Goal: Task Accomplishment & Management: Use online tool/utility

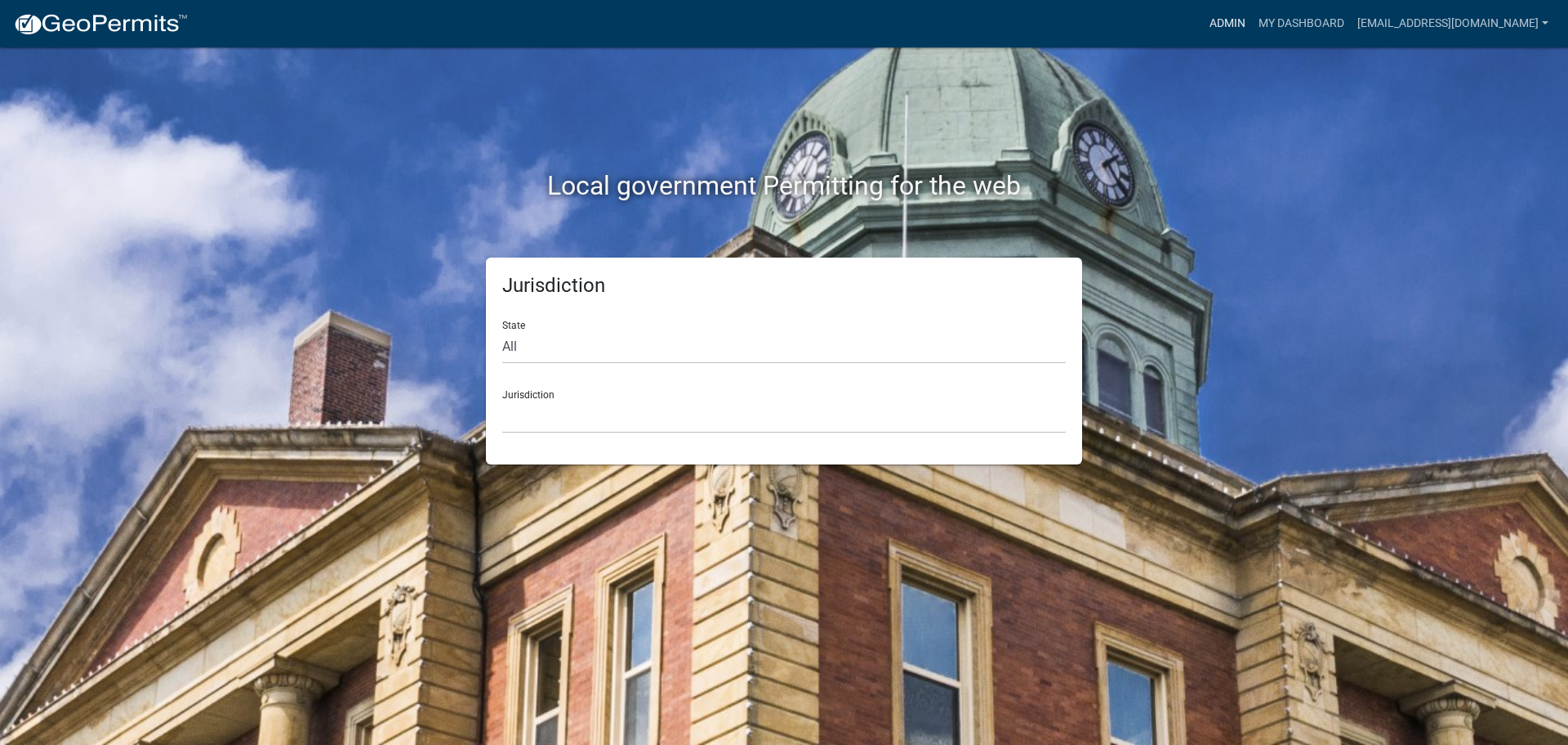
click at [1233, 21] on link "Admin" at bounding box center [1227, 23] width 49 height 31
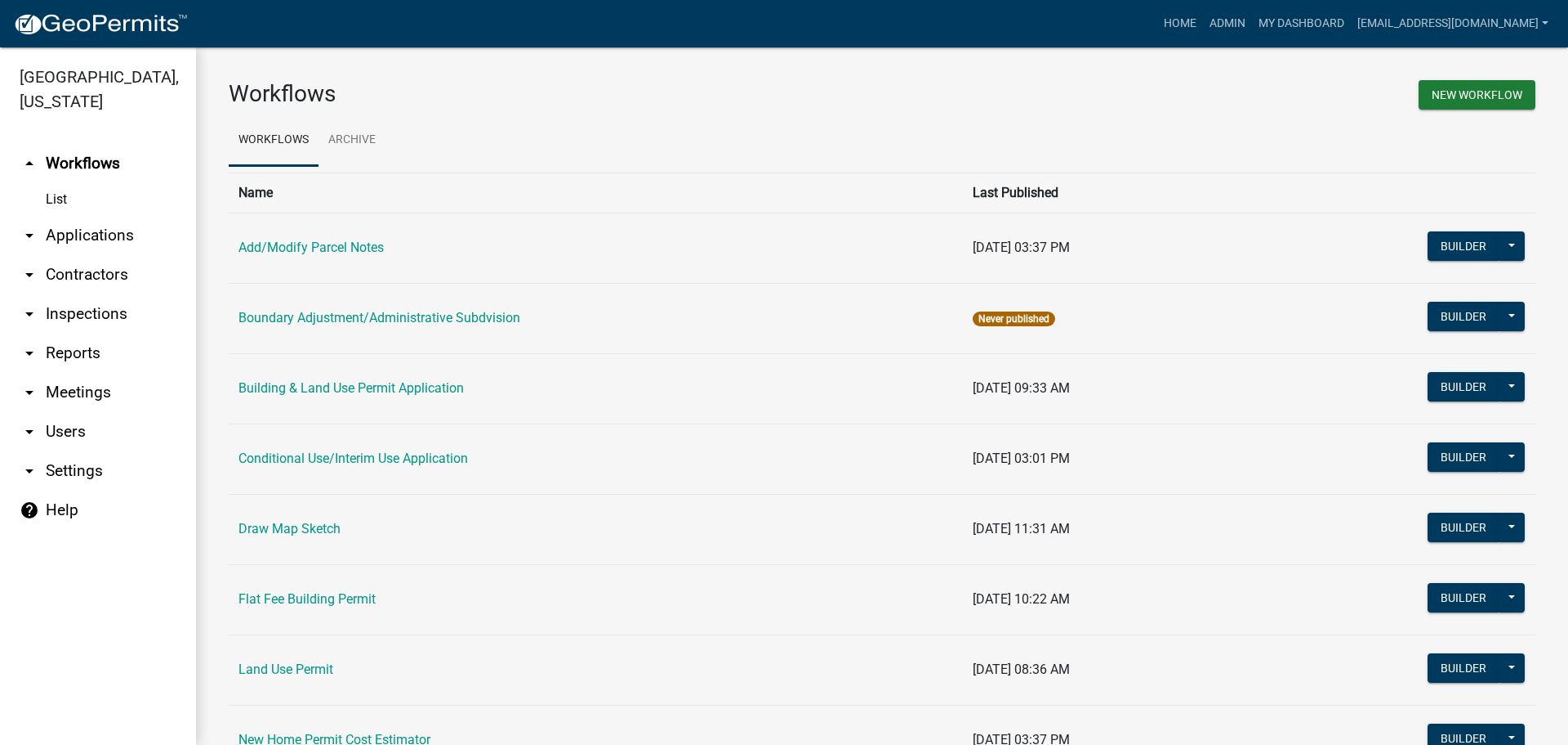
click at [92, 235] on link "arrow_drop_down Applications" at bounding box center [98, 235] width 196 height 39
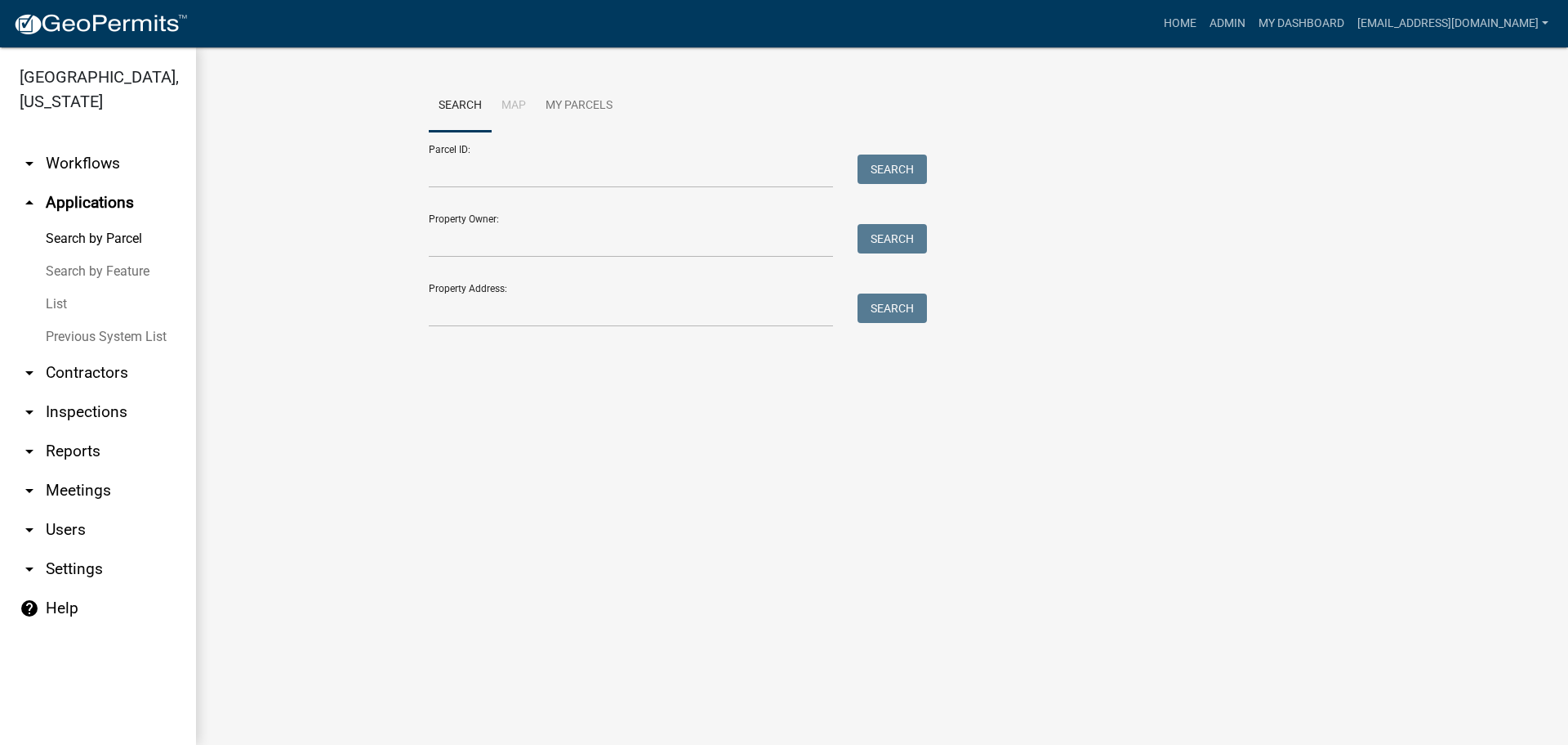
click at [56, 298] on link "List" at bounding box center [98, 304] width 196 height 33
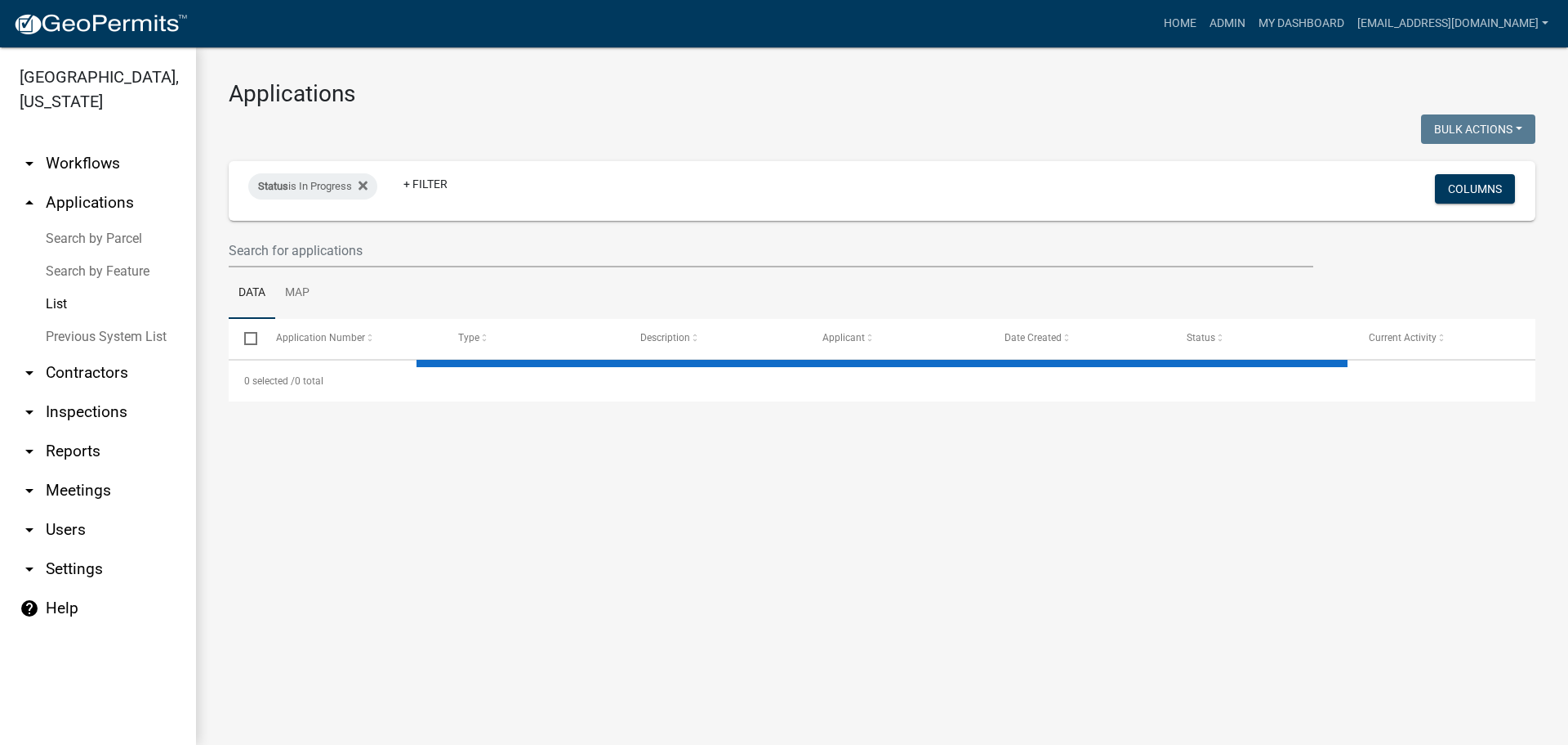
select select "2: 50"
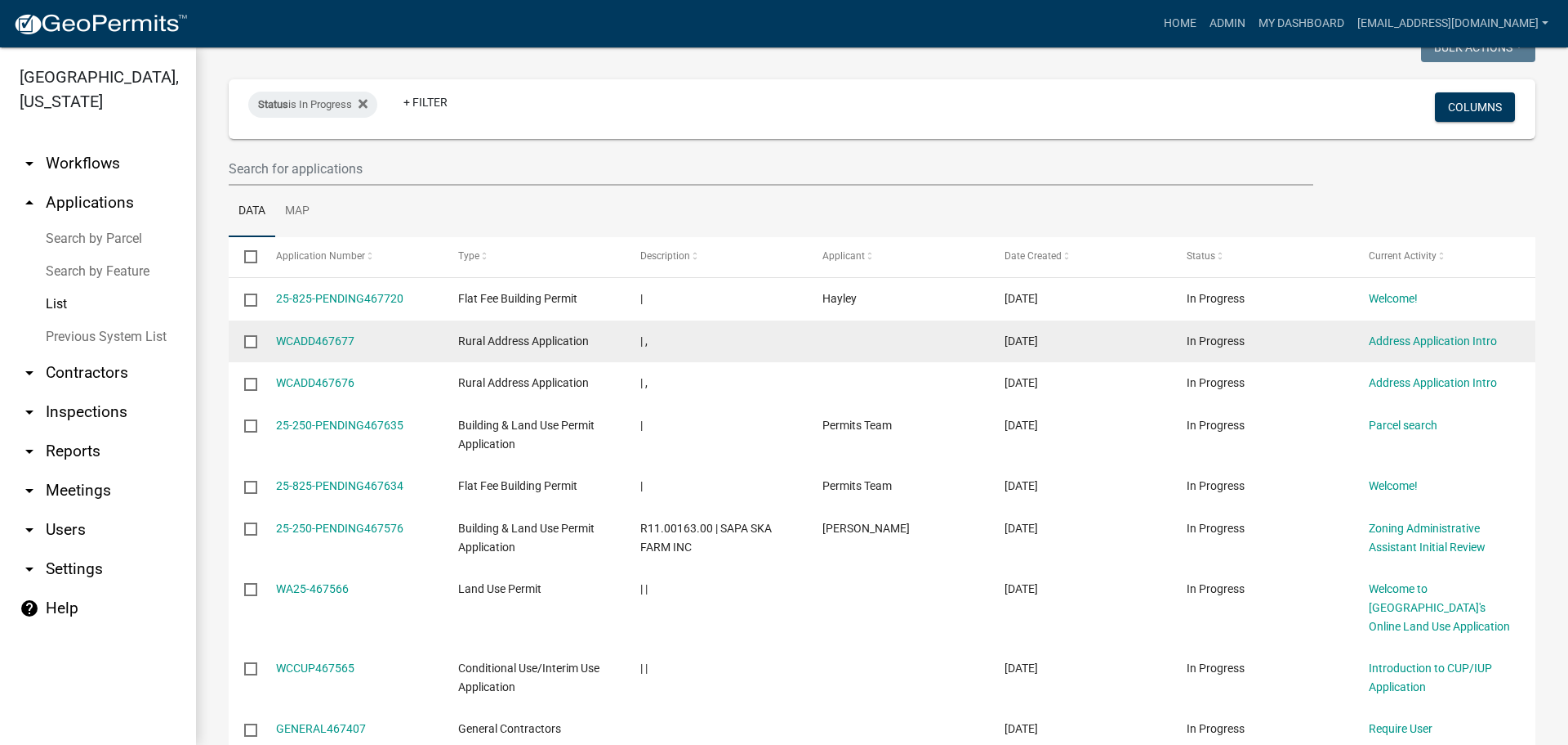
scroll to position [163, 0]
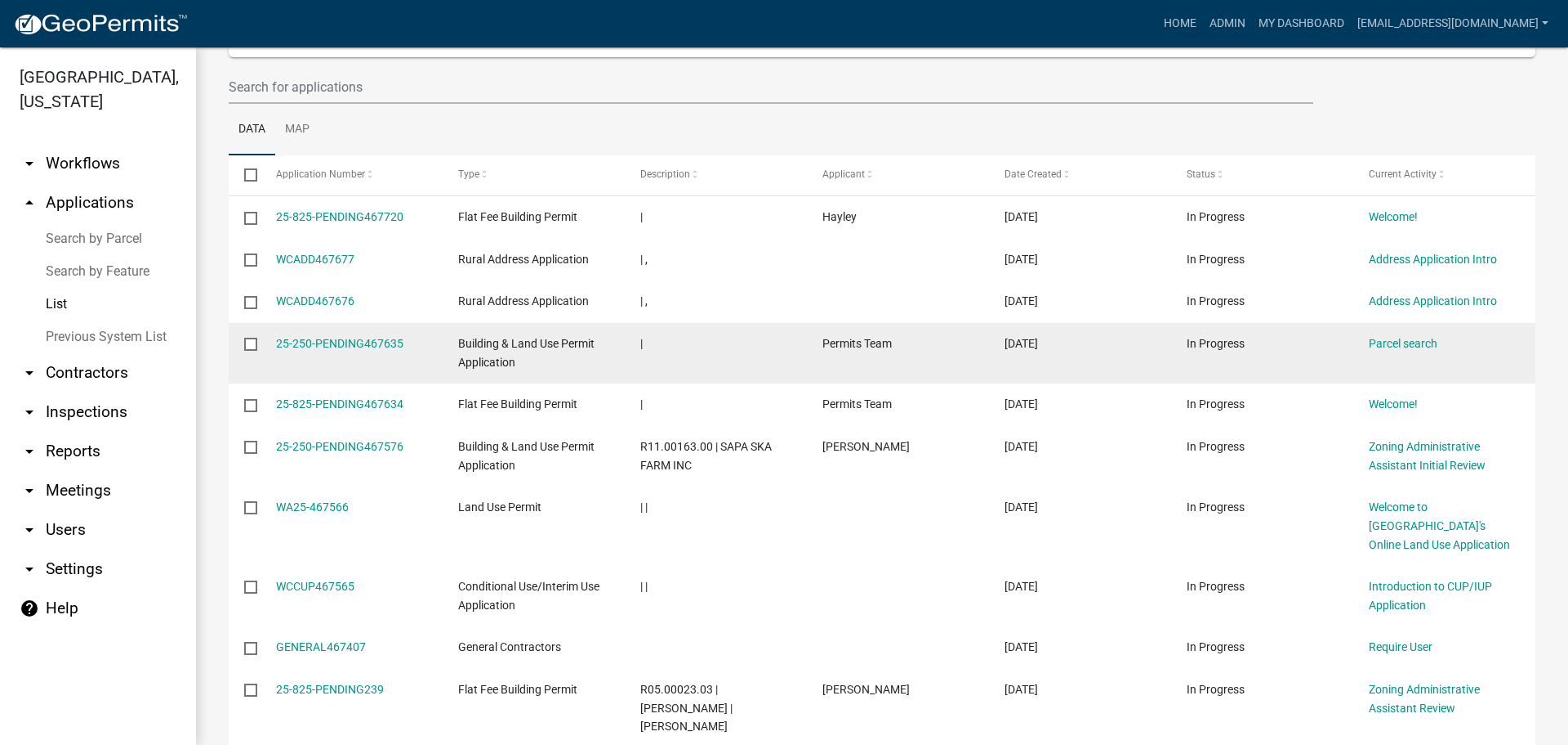
click at [251, 342] on input "checkbox" at bounding box center [249, 343] width 11 height 11
checkbox input "true"
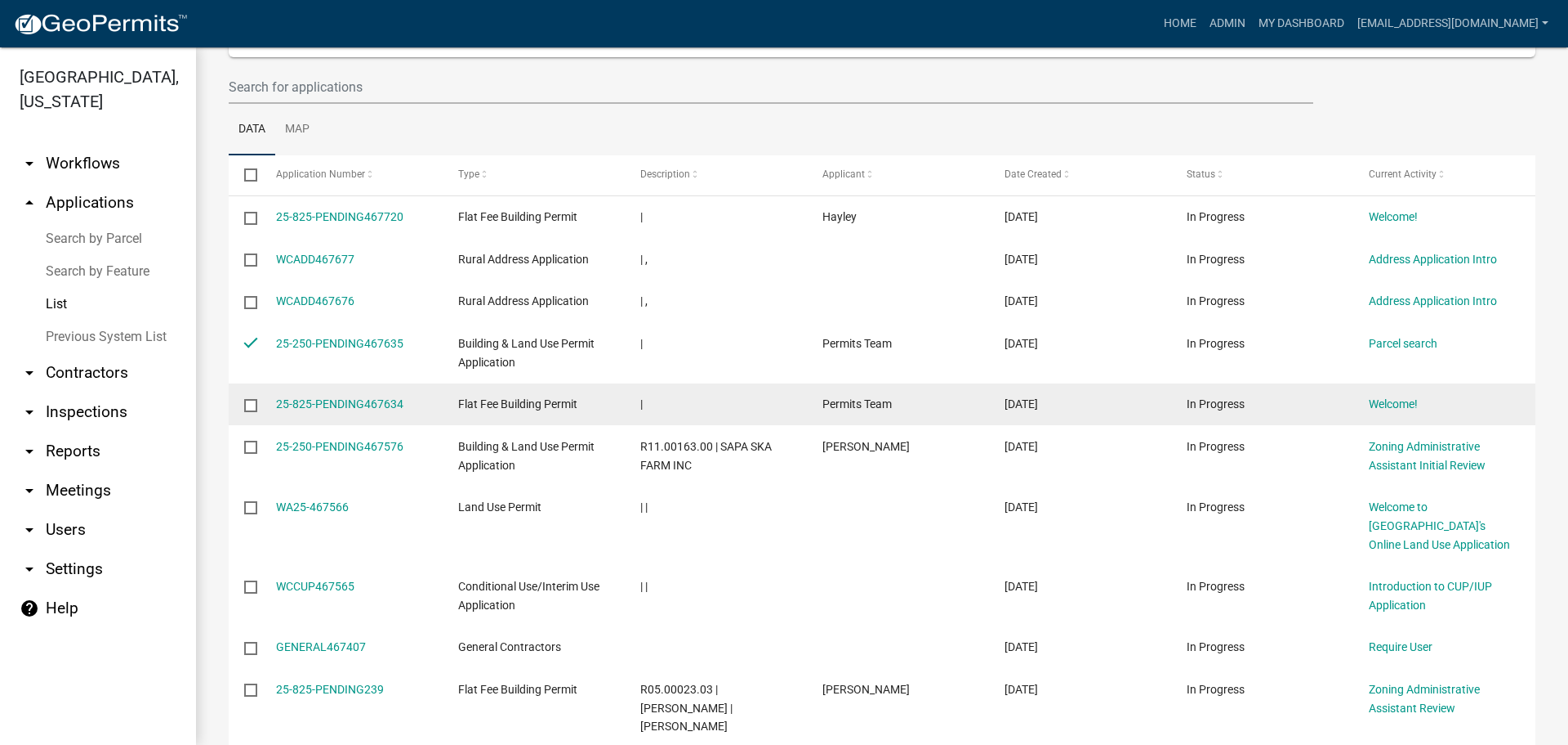
click at [253, 403] on input "checkbox" at bounding box center [249, 404] width 11 height 11
checkbox input "true"
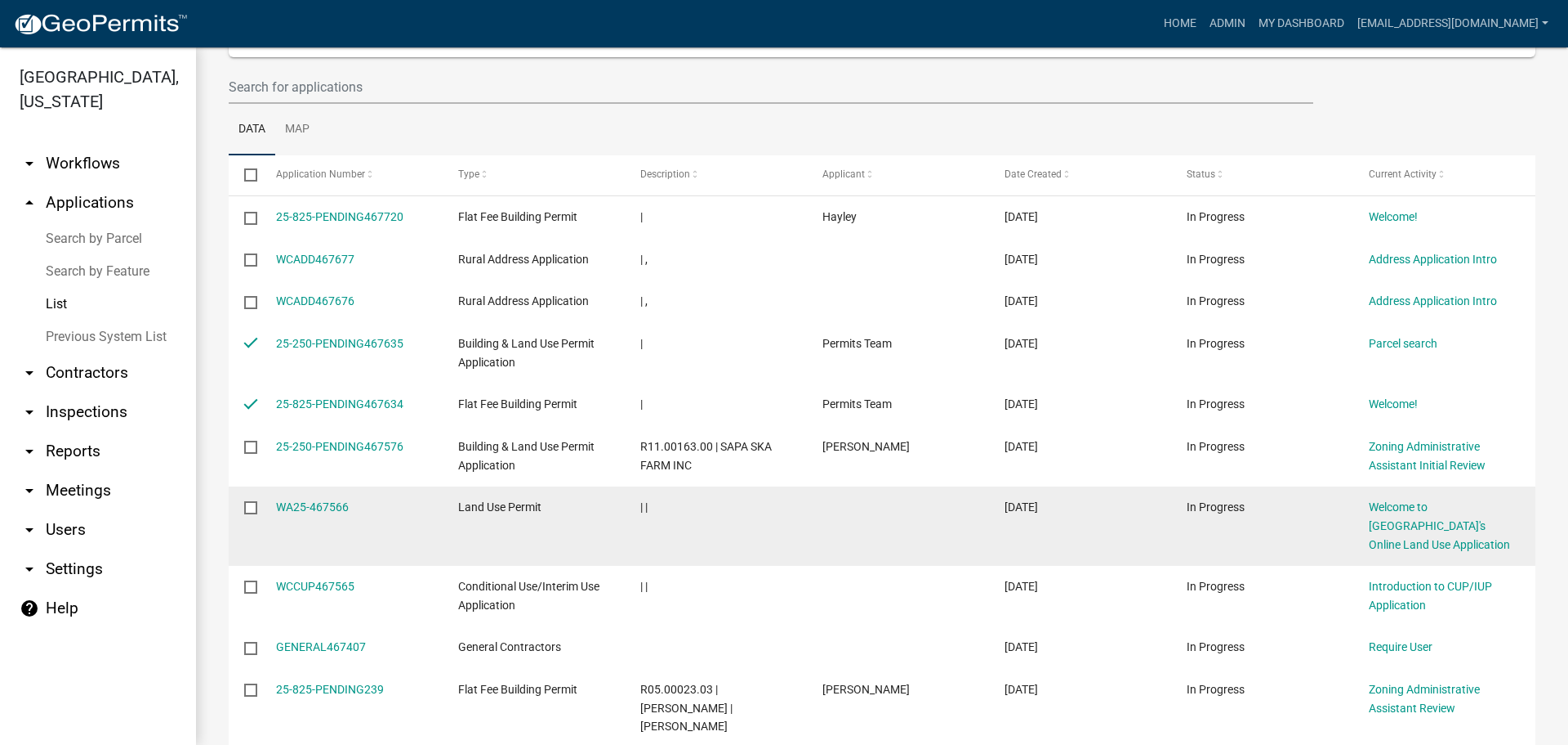
click at [248, 505] on input "checkbox" at bounding box center [249, 506] width 11 height 11
checkbox input "true"
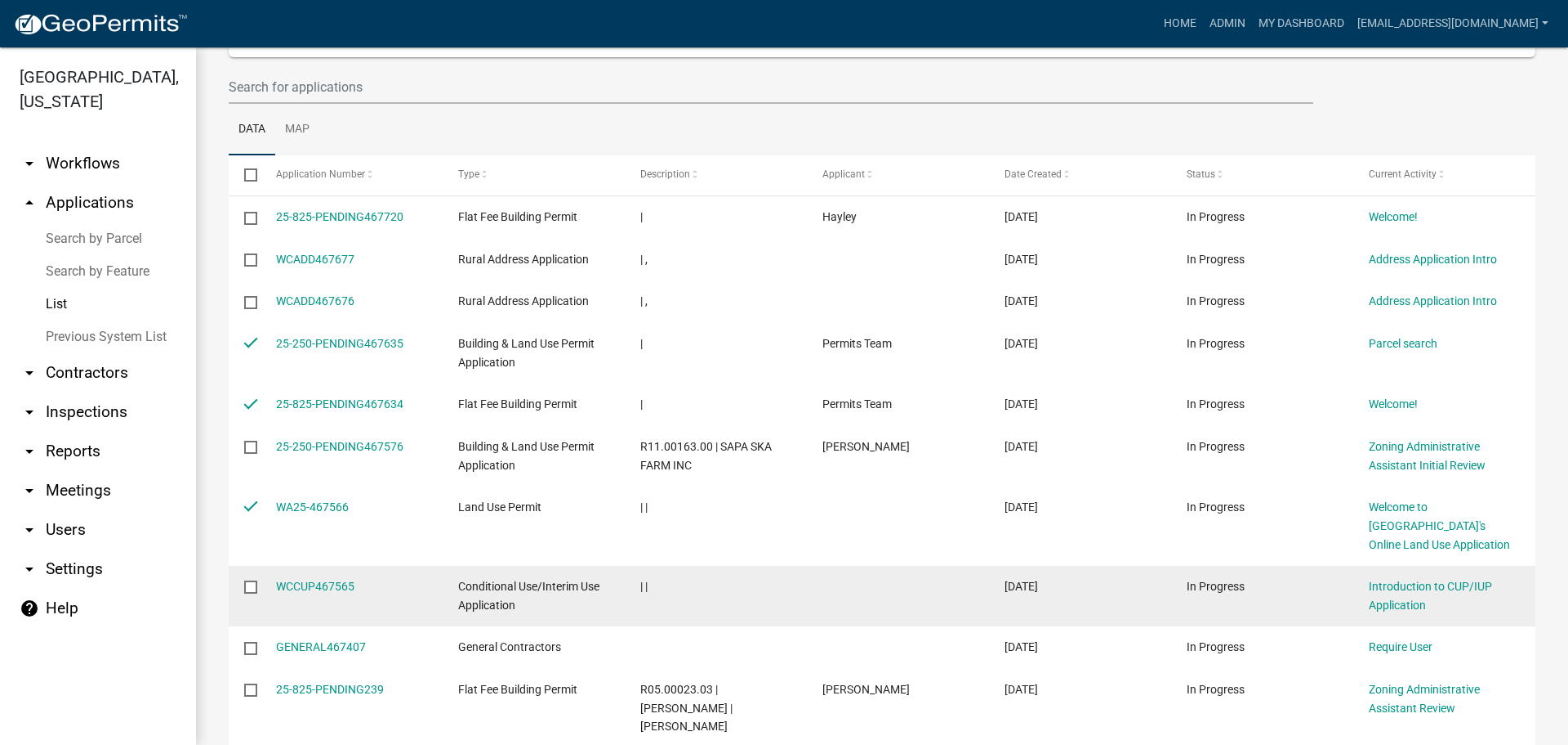
click at [248, 584] on input "checkbox" at bounding box center [249, 585] width 11 height 11
checkbox input "true"
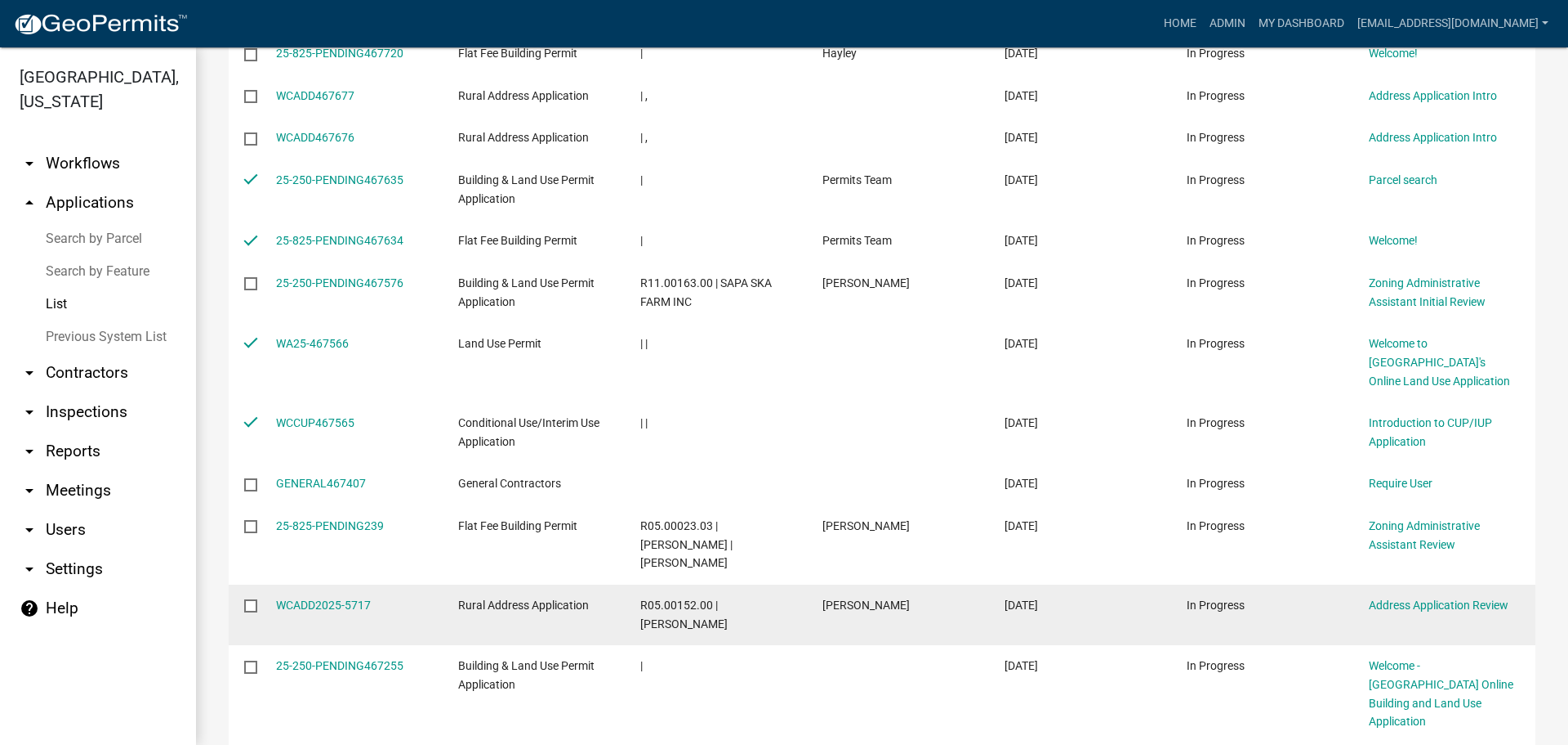
scroll to position [409, 0]
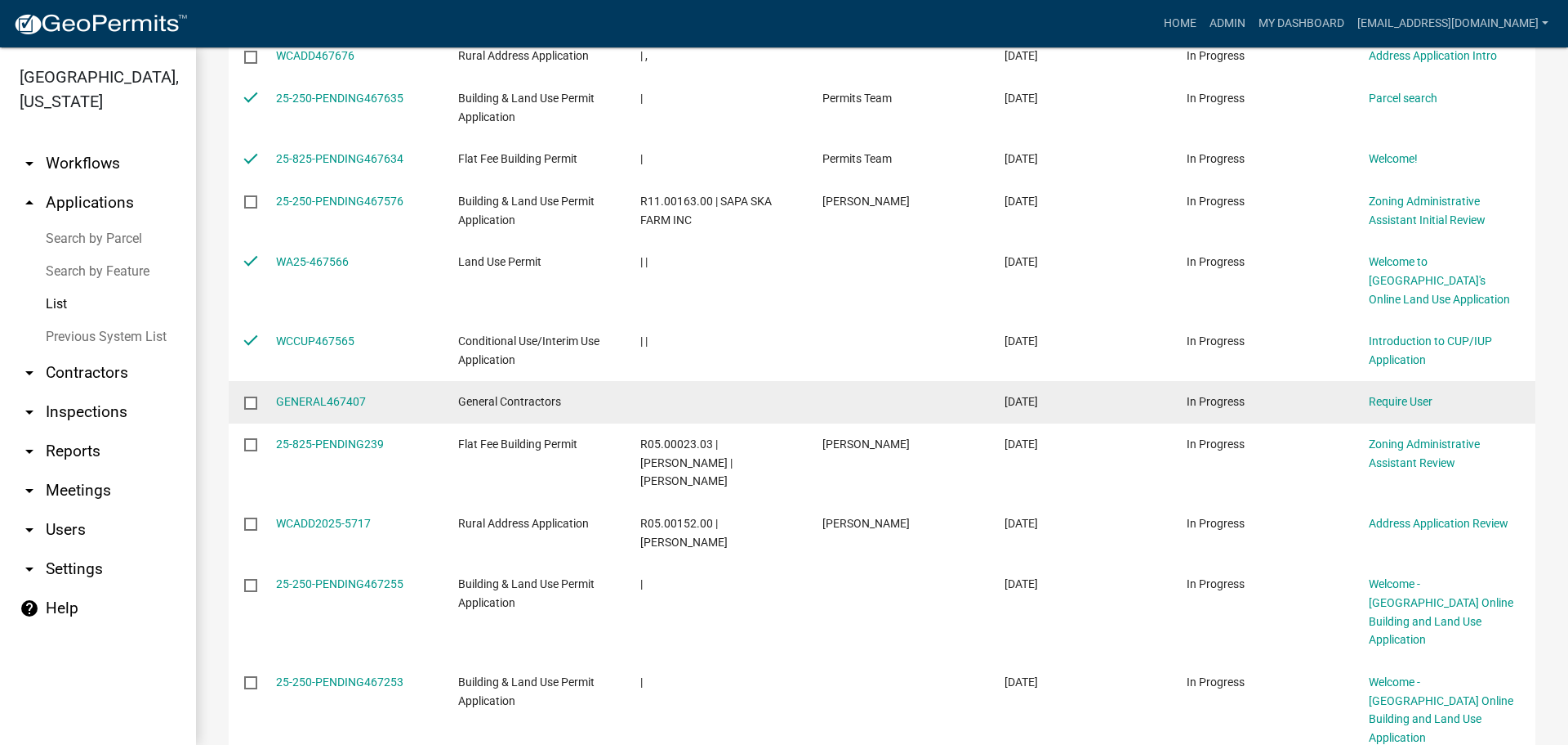
click at [249, 402] on input "checkbox" at bounding box center [249, 401] width 11 height 11
checkbox input "true"
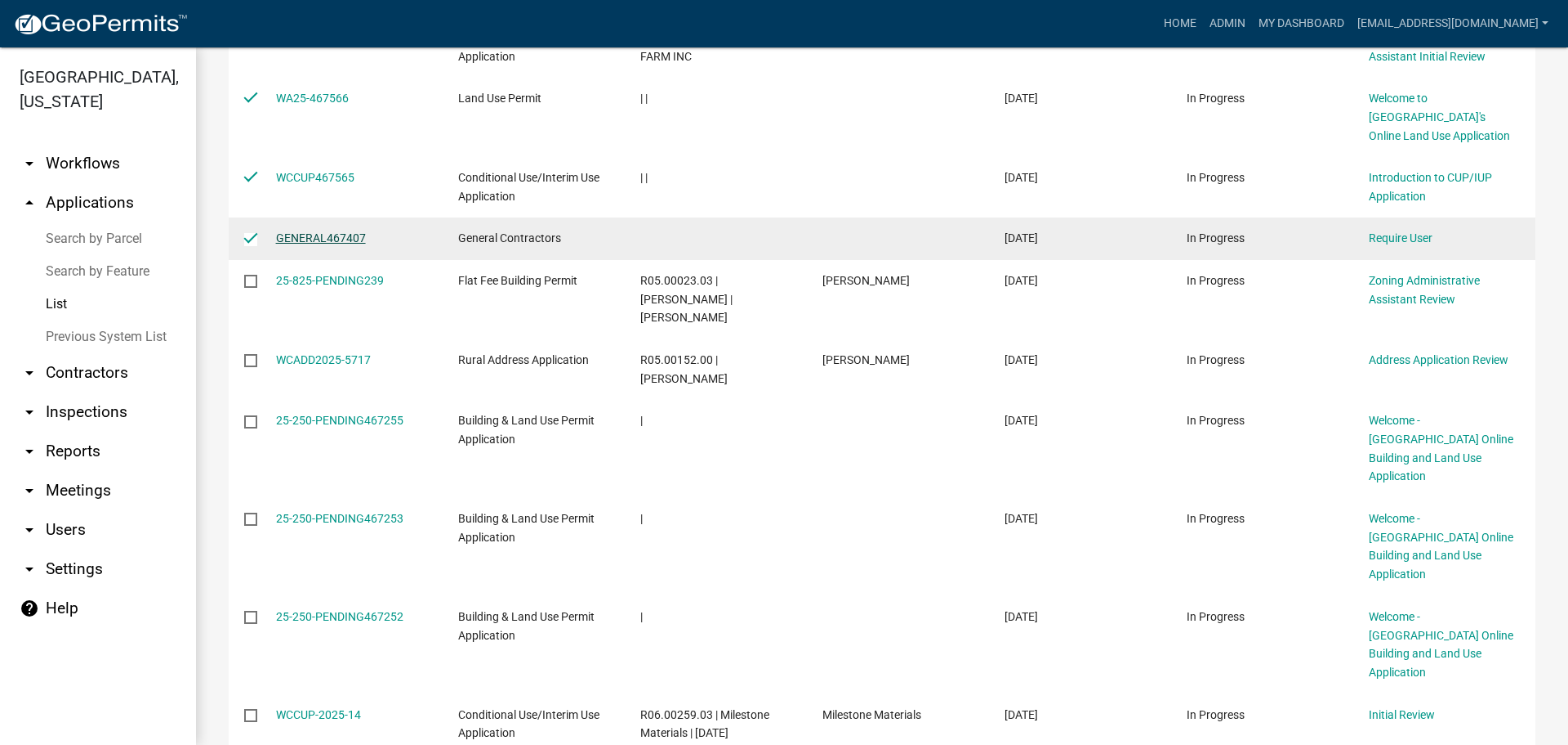
scroll to position [654, 0]
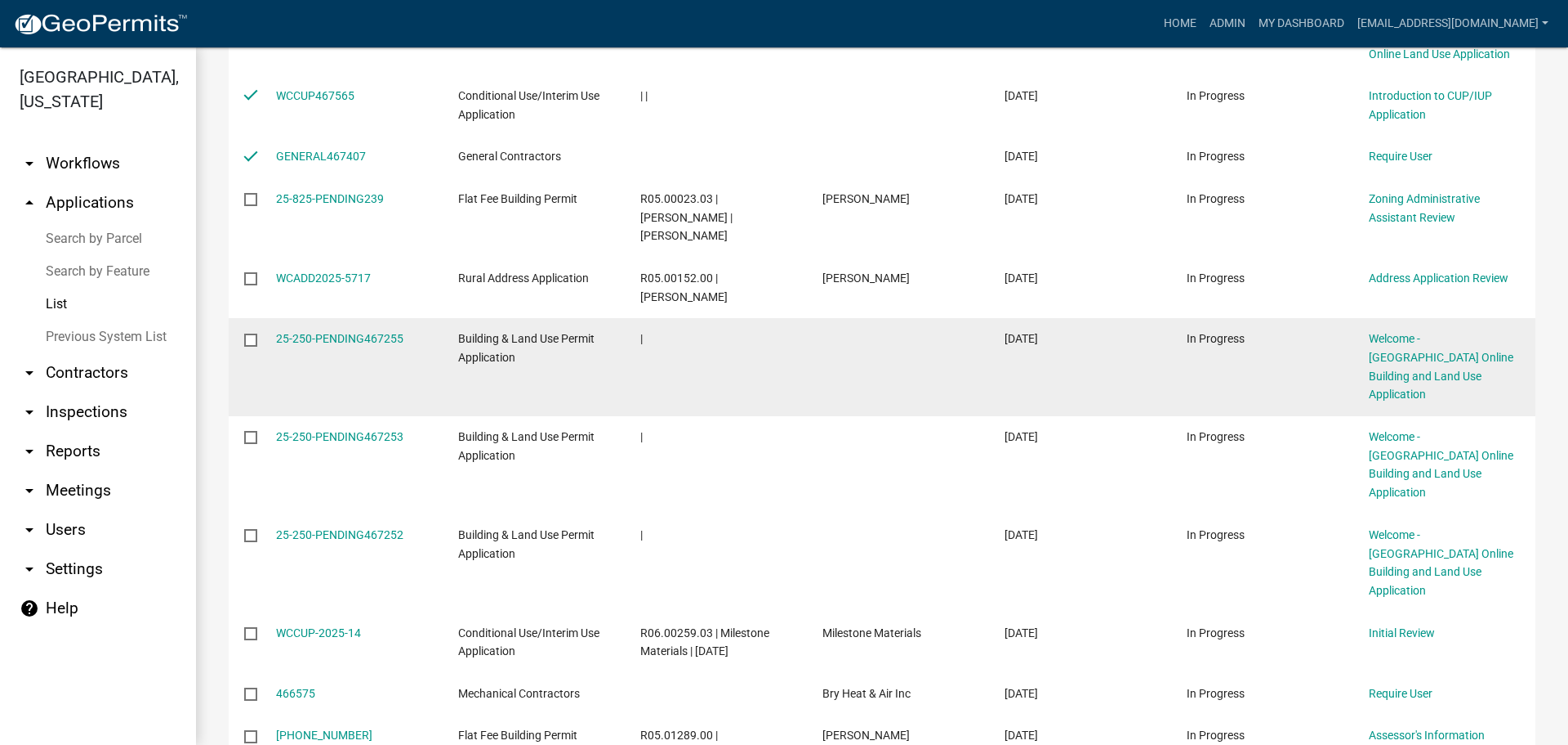
click at [249, 334] on input "checkbox" at bounding box center [249, 339] width 11 height 11
checkbox input "true"
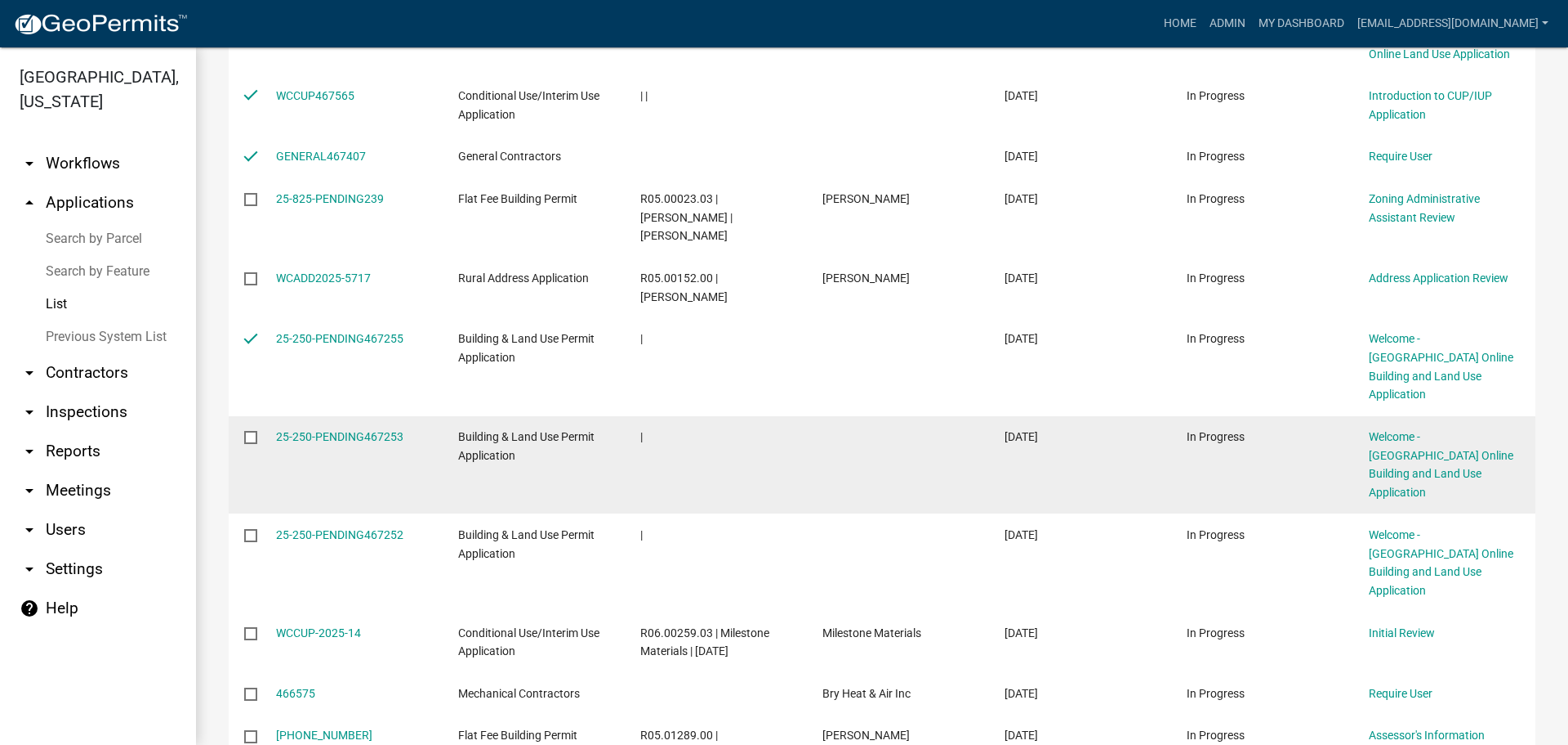
click at [247, 431] on input "checkbox" at bounding box center [249, 436] width 11 height 11
checkbox input "true"
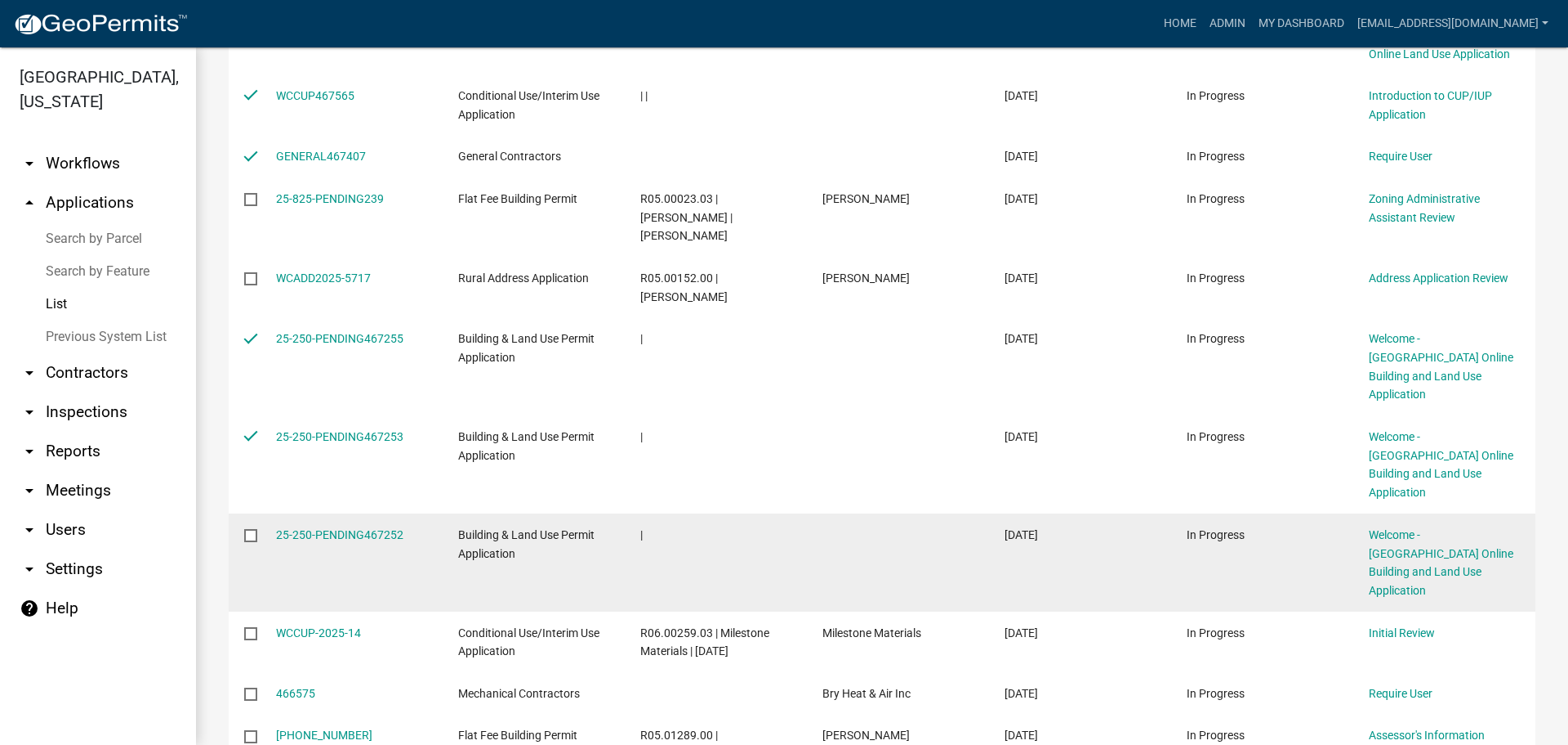
click at [249, 529] on input "checkbox" at bounding box center [249, 534] width 11 height 11
checkbox input "true"
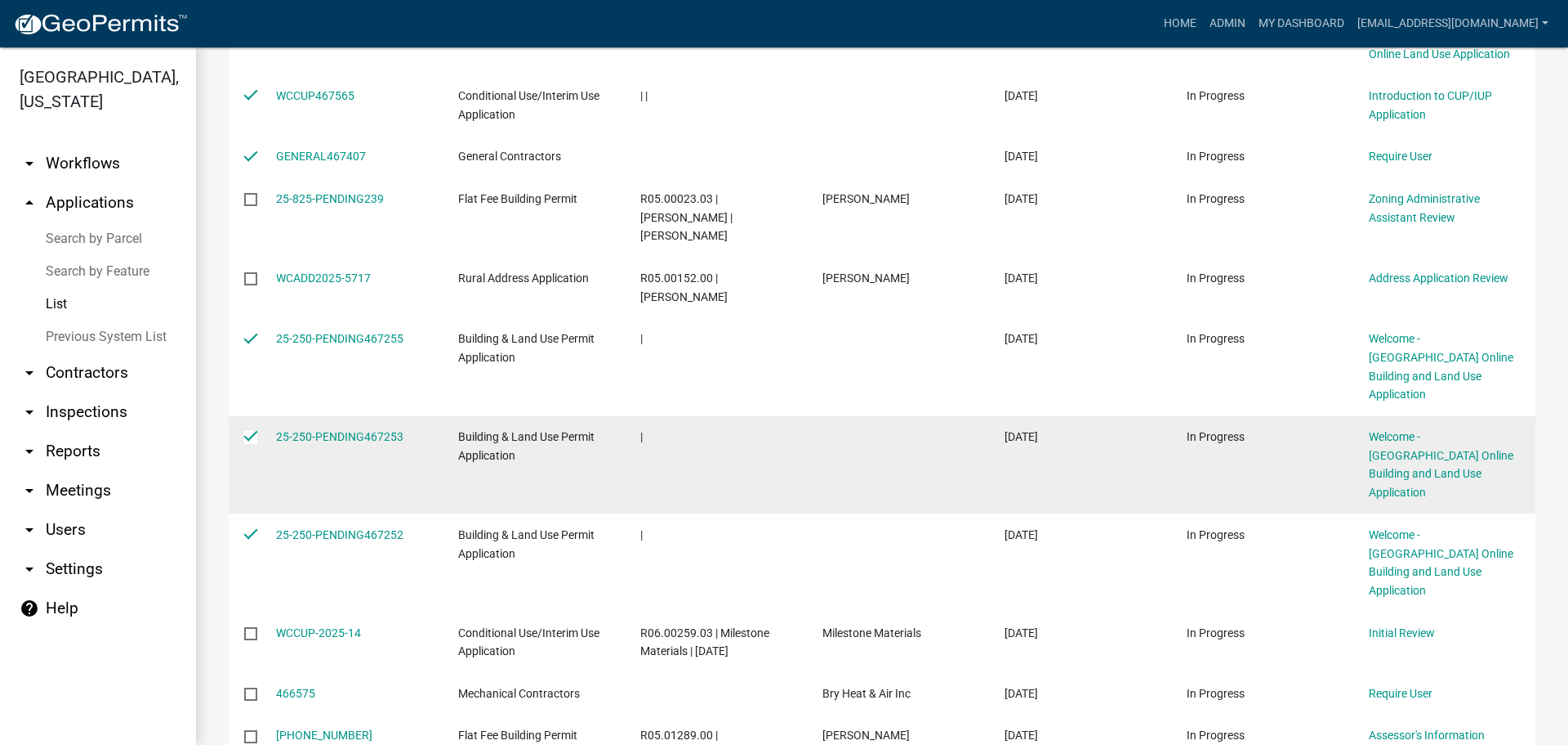
scroll to position [0, 0]
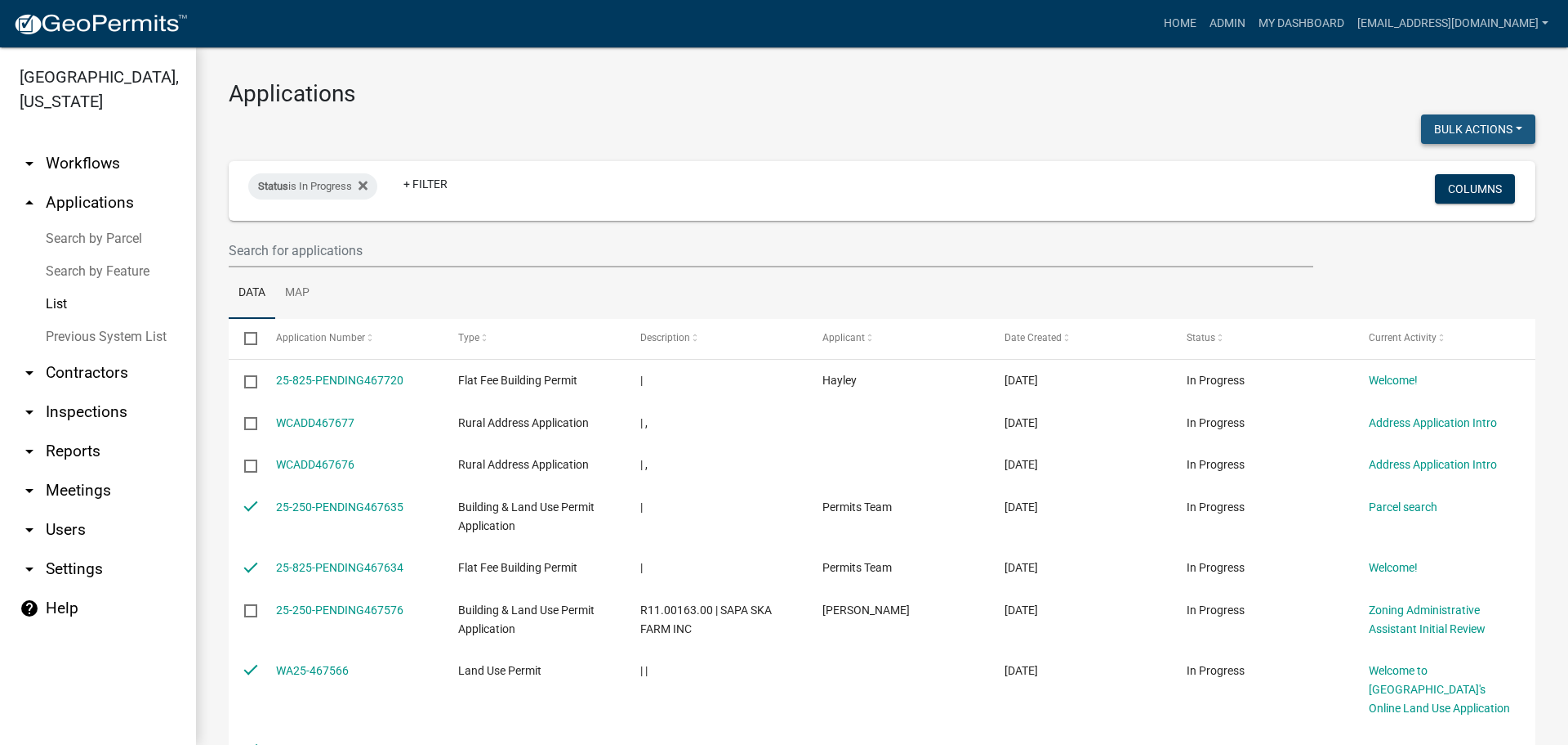
click at [1461, 129] on button "Bulk Actions" at bounding box center [1478, 128] width 114 height 29
click at [1437, 301] on button "Withdraw" at bounding box center [1470, 289] width 131 height 39
checkbox input "false"
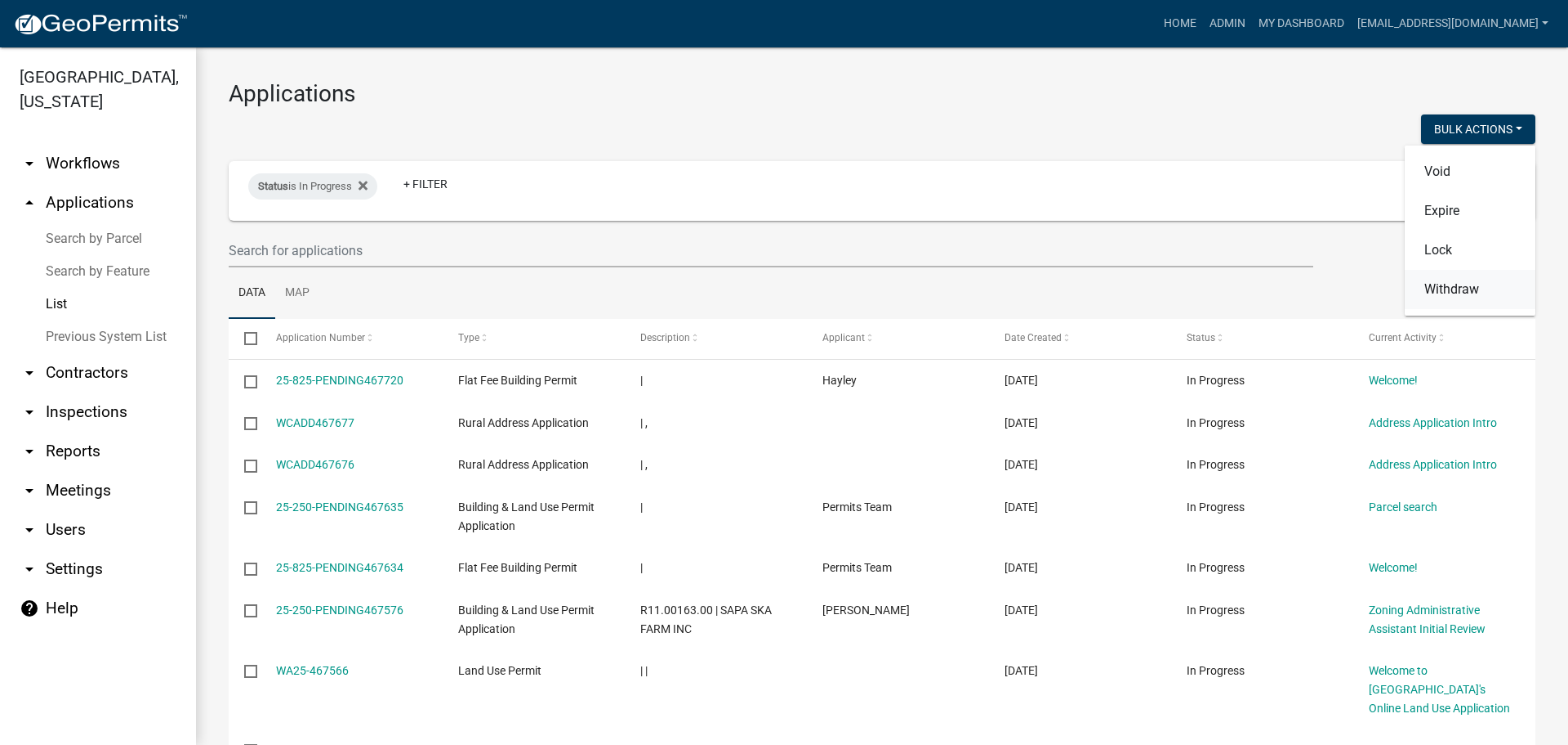
checkbox input "false"
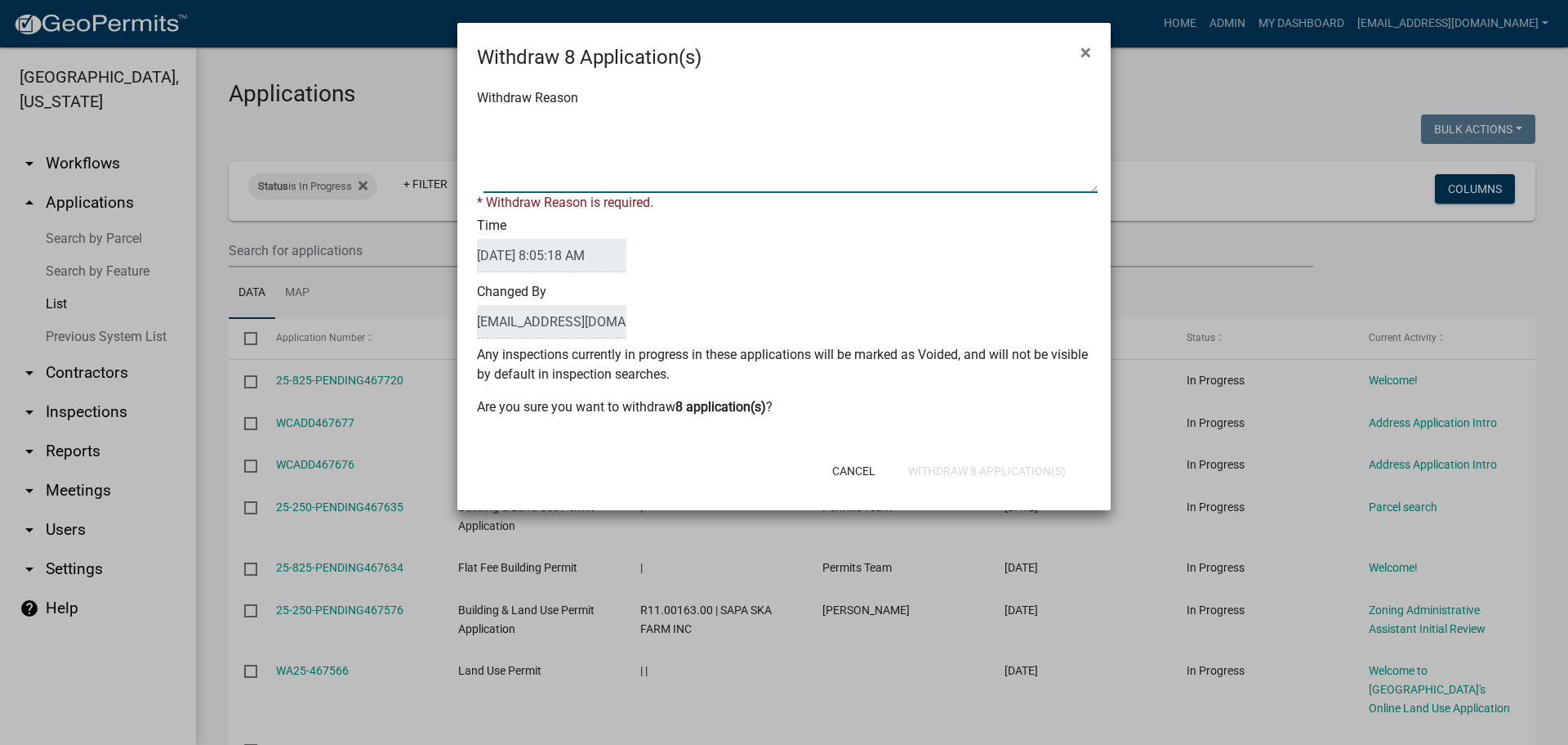
click at [620, 114] on textarea "Withdraw Reason" at bounding box center [790, 152] width 615 height 82
type textarea "Application Abandoned"
click at [789, 252] on div "Time [DATE] 8:05:18 AM" at bounding box center [784, 246] width 639 height 66
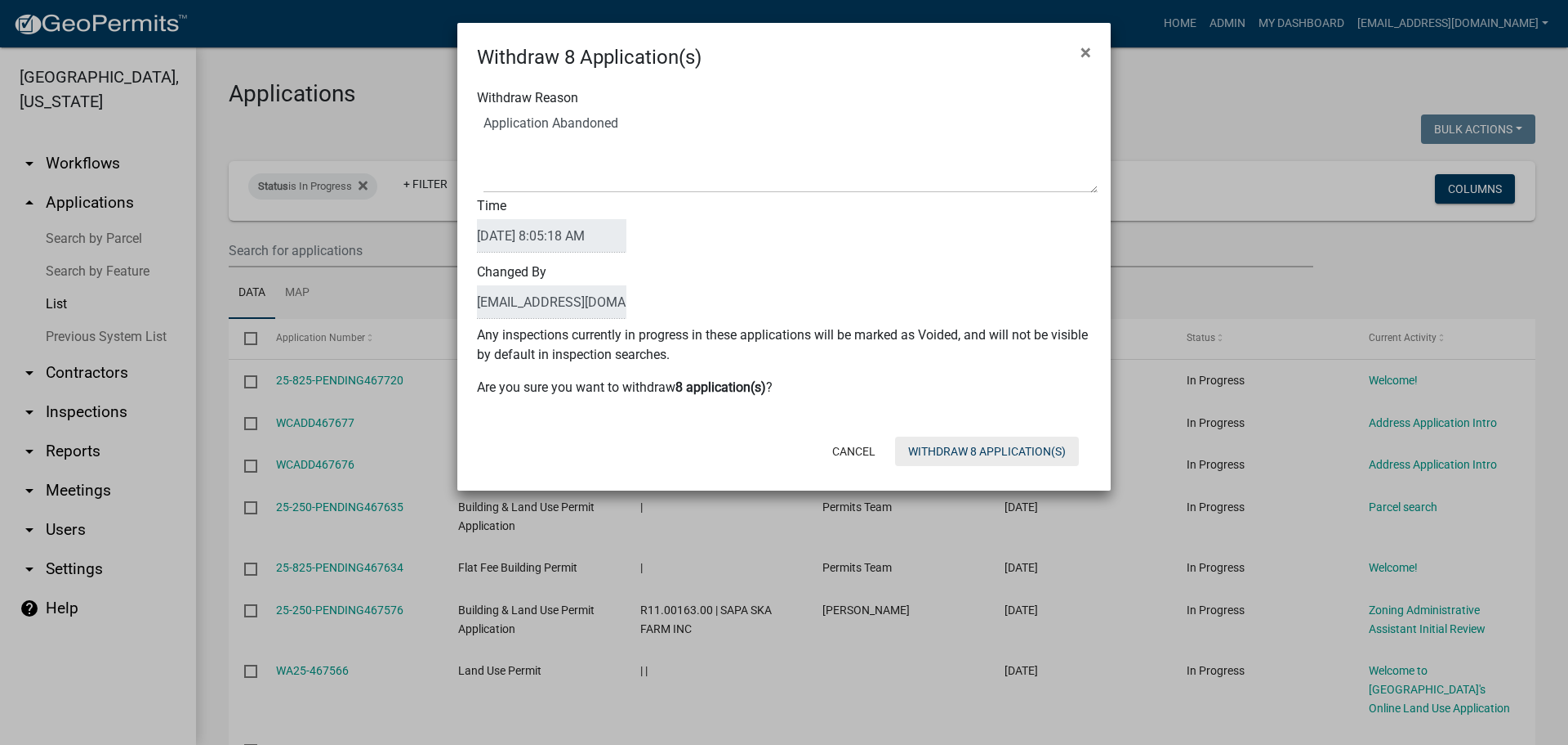
click at [956, 451] on button "Withdraw 8 Application(s)" at bounding box center [987, 450] width 184 height 29
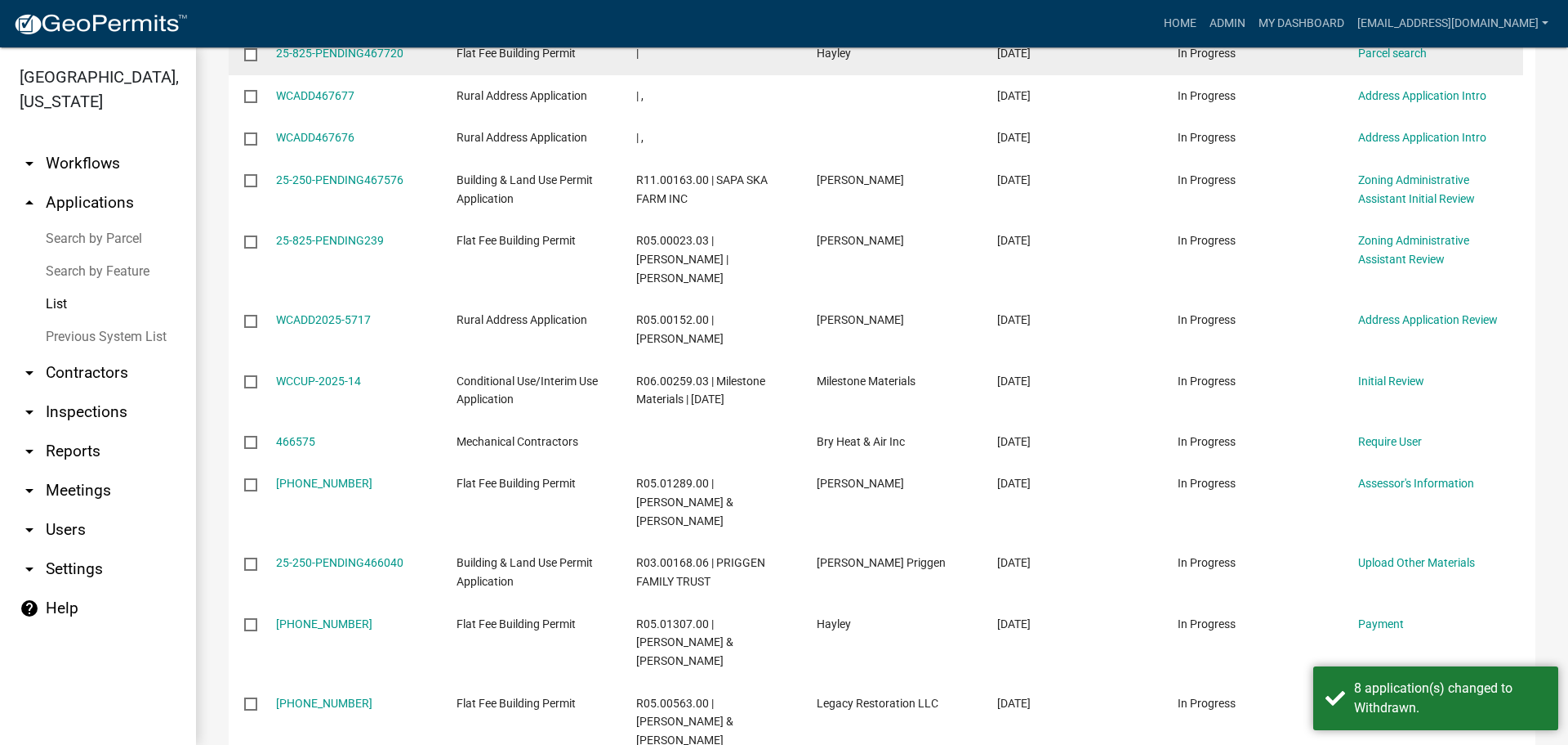
scroll to position [409, 0]
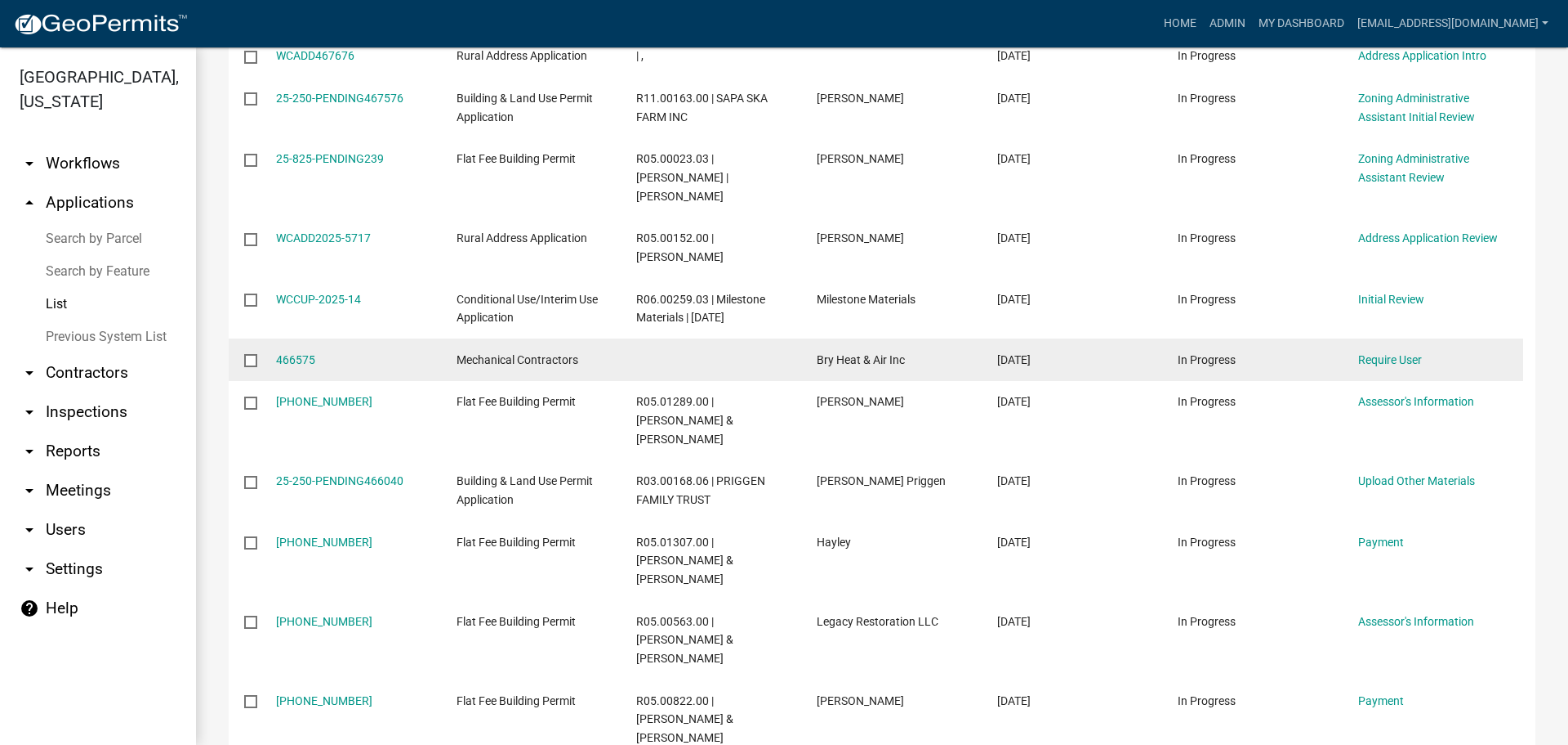
click at [247, 354] on input "checkbox" at bounding box center [249, 359] width 11 height 11
click at [249, 354] on input "checkbox" at bounding box center [249, 359] width 11 height 11
checkbox input "false"
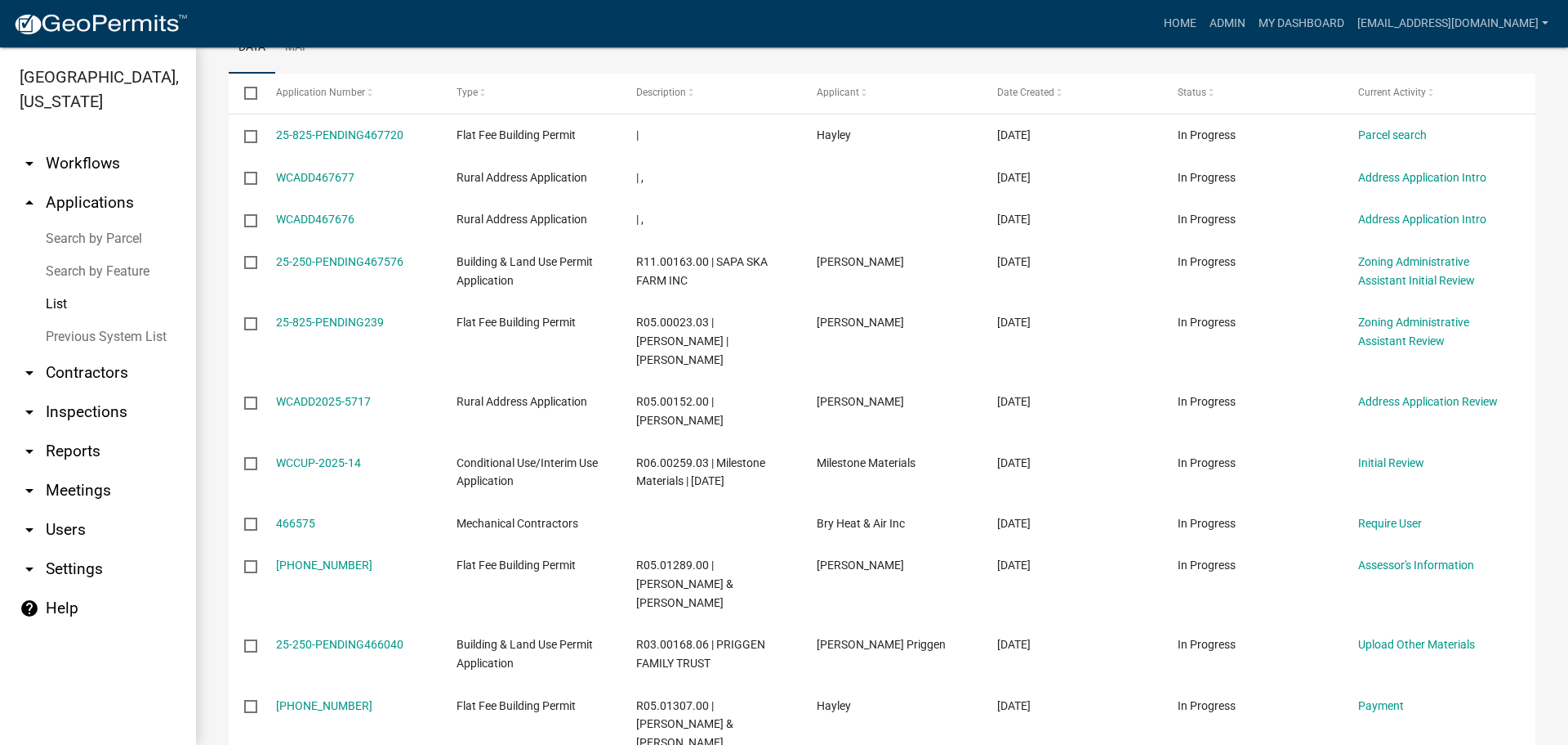
scroll to position [0, 0]
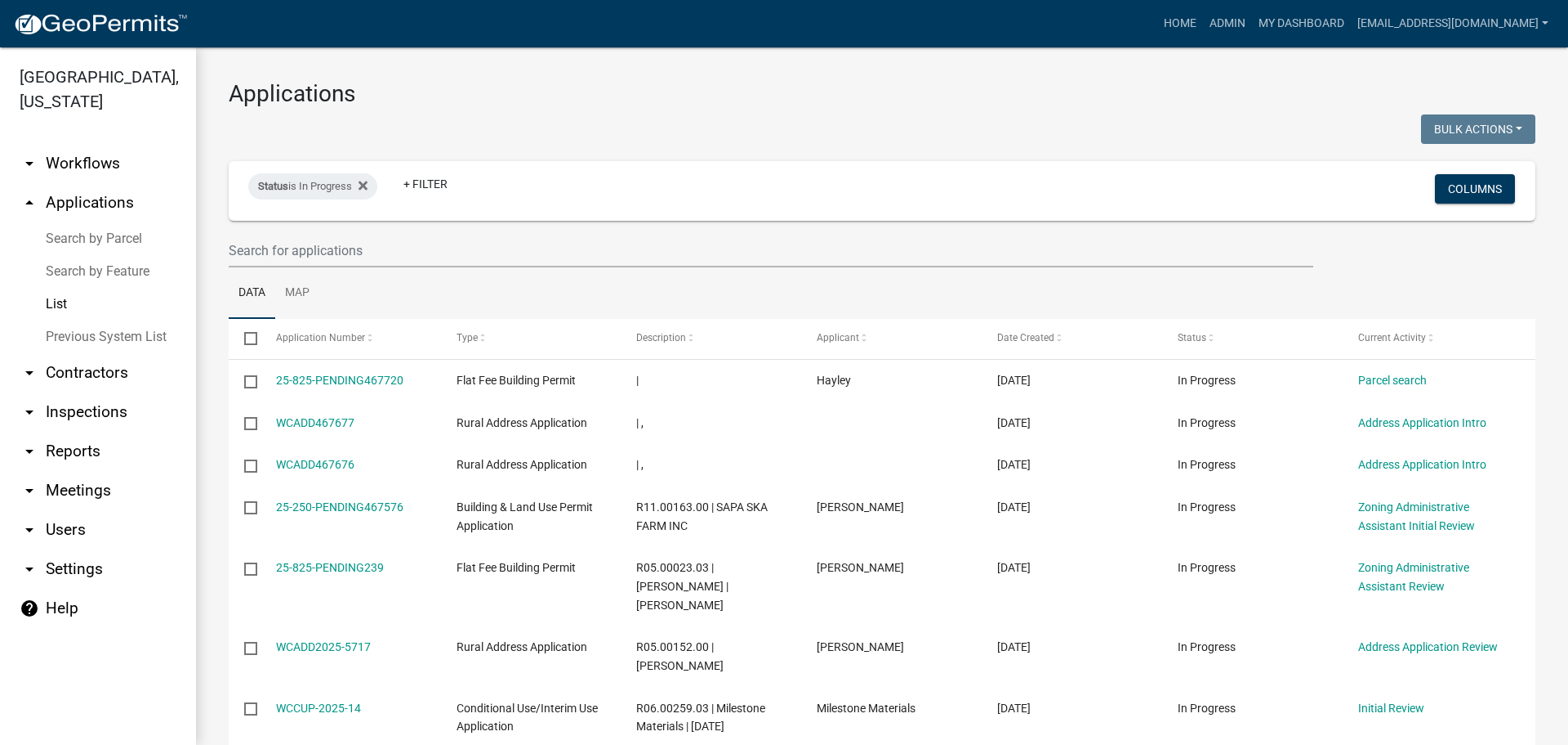
click at [60, 366] on link "arrow_drop_down Contractors" at bounding box center [98, 372] width 196 height 39
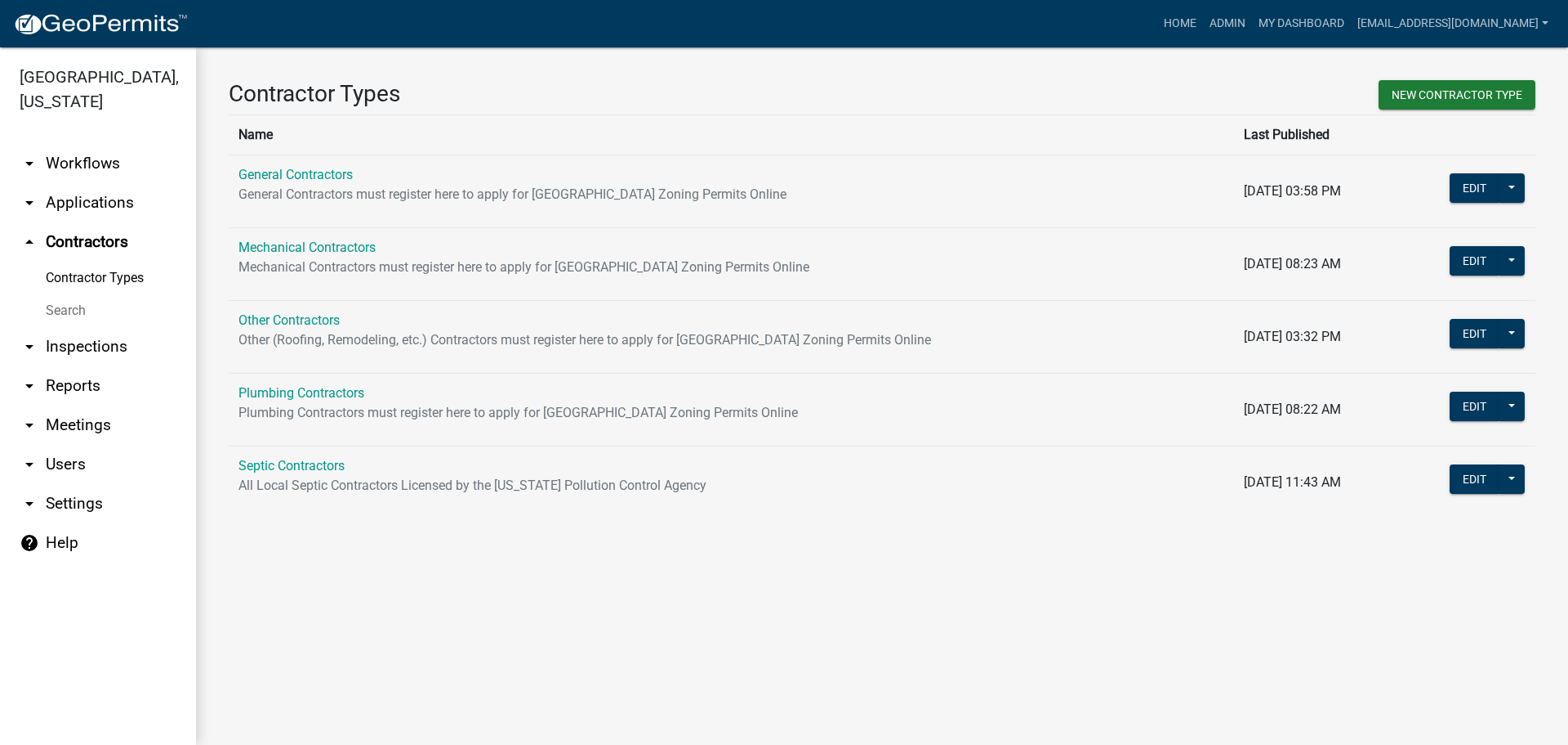
click at [56, 377] on link "arrow_drop_down Reports" at bounding box center [98, 385] width 196 height 39
select select "0: null"
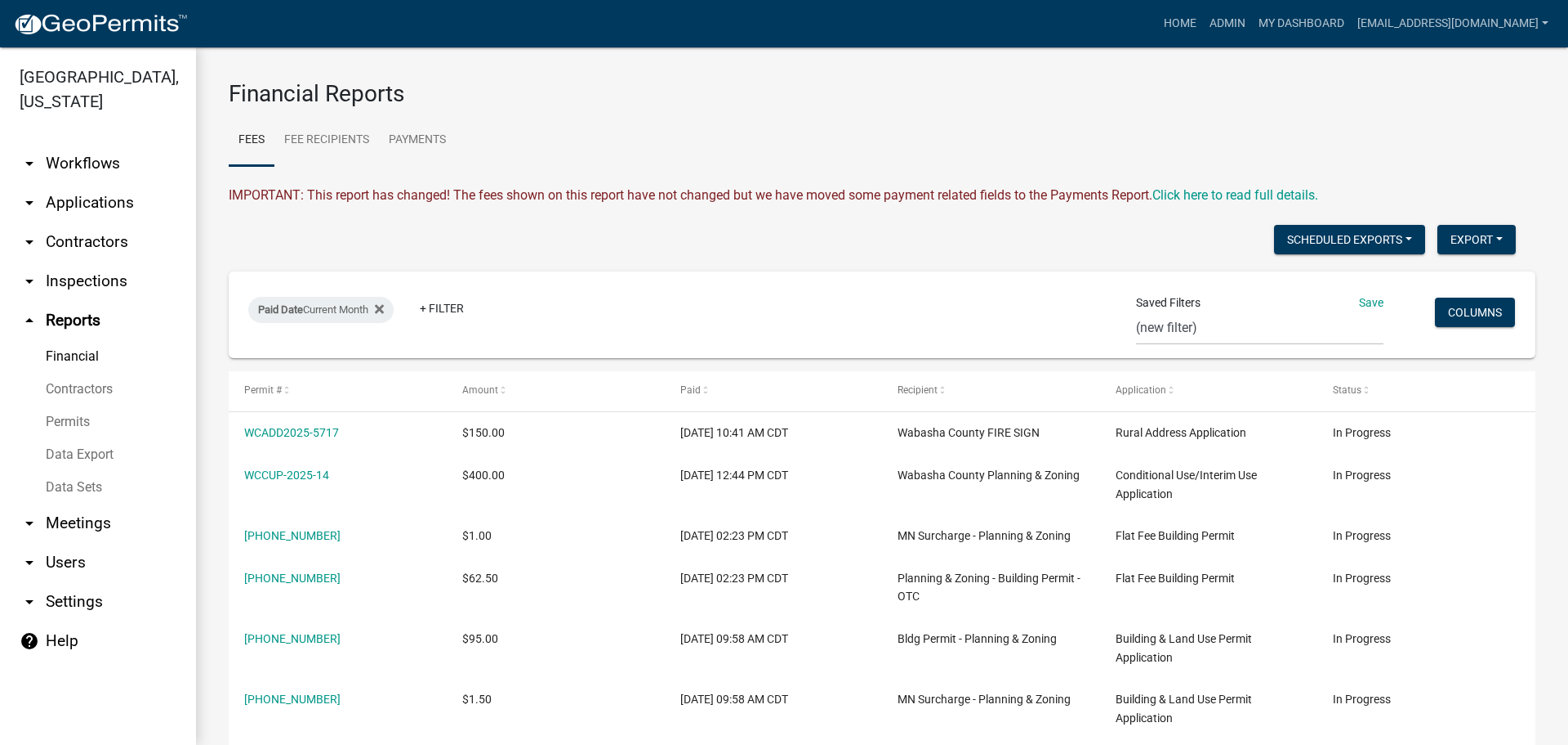
click at [77, 523] on link "arrow_drop_down Meetings" at bounding box center [98, 523] width 196 height 39
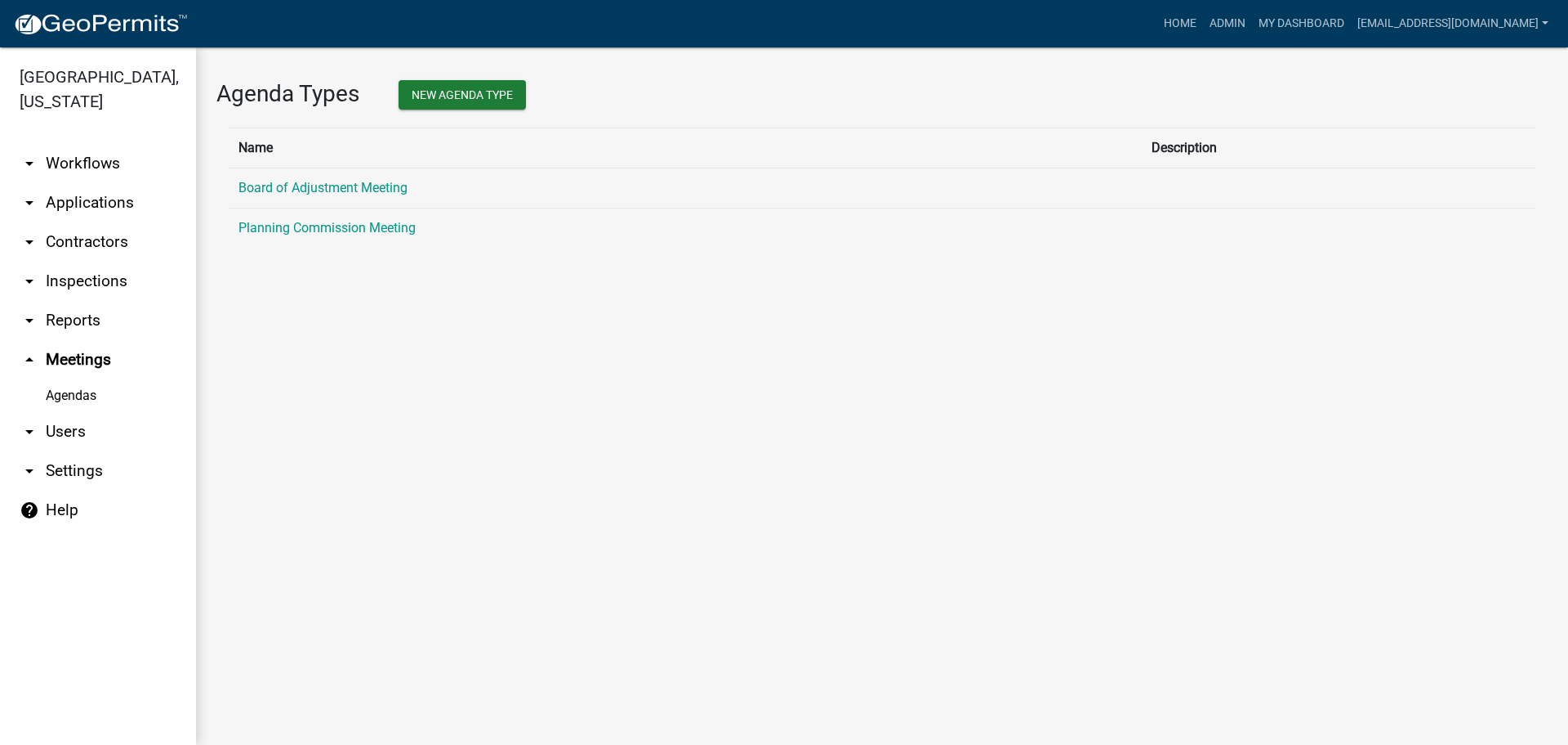
click at [64, 429] on link "arrow_drop_down Users" at bounding box center [98, 431] width 196 height 39
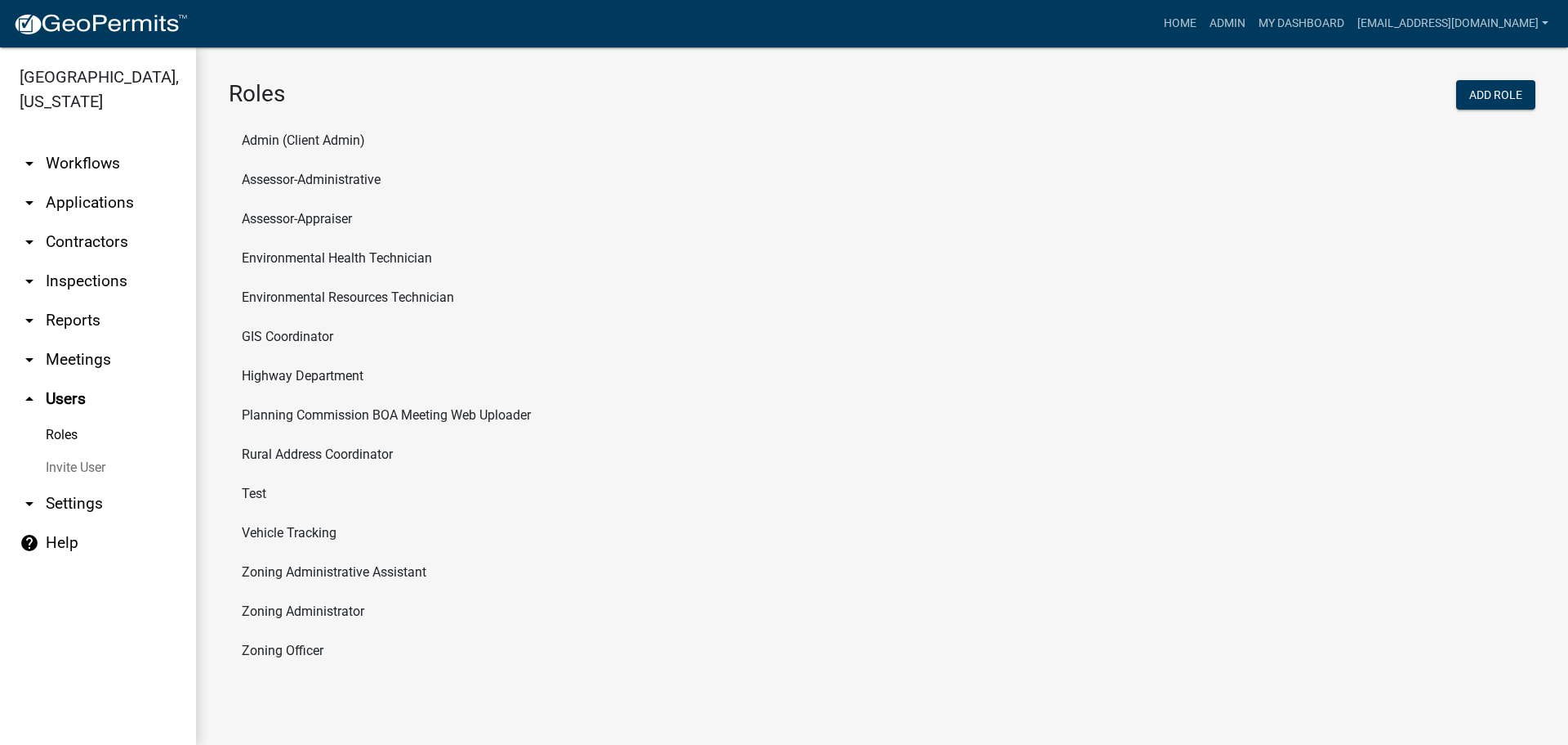
click at [72, 504] on link "arrow_drop_down Settings" at bounding box center [98, 503] width 196 height 39
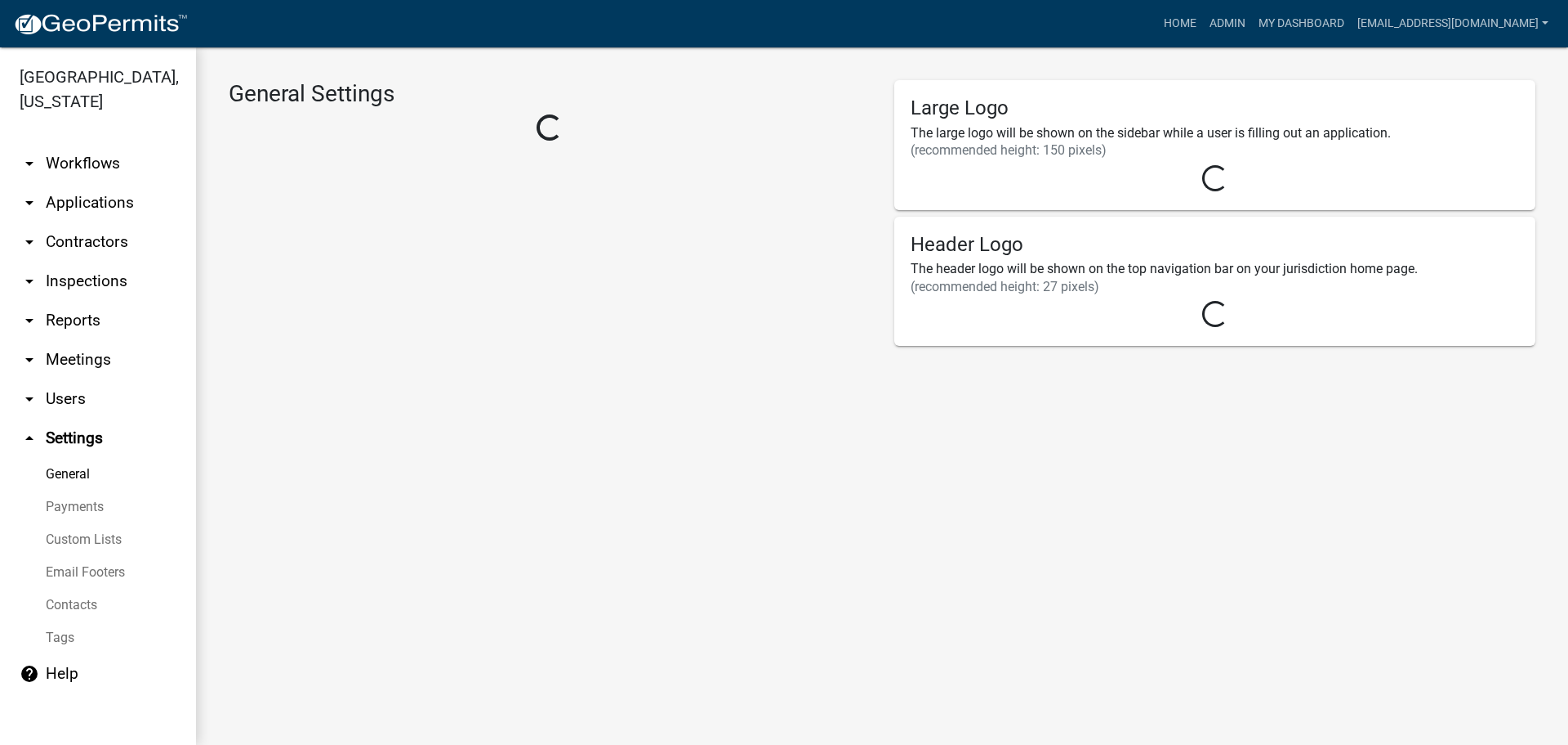
select select "164ffa96-dd39-4259-9a7b-3e635ab78cb8"
select select "MN"
select select "Central Standard Time"
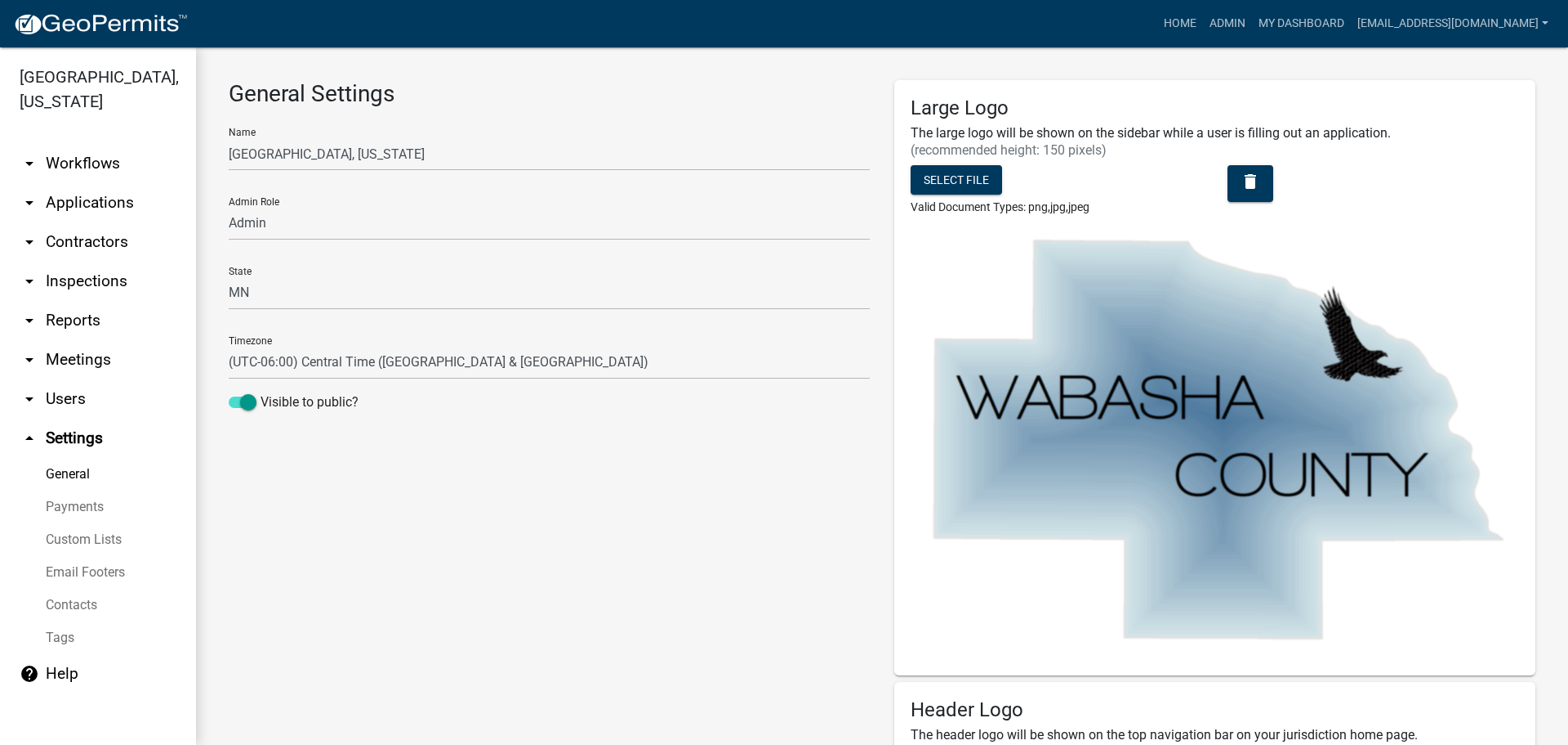
click at [77, 315] on link "arrow_drop_down Reports" at bounding box center [98, 320] width 196 height 39
select select "0: null"
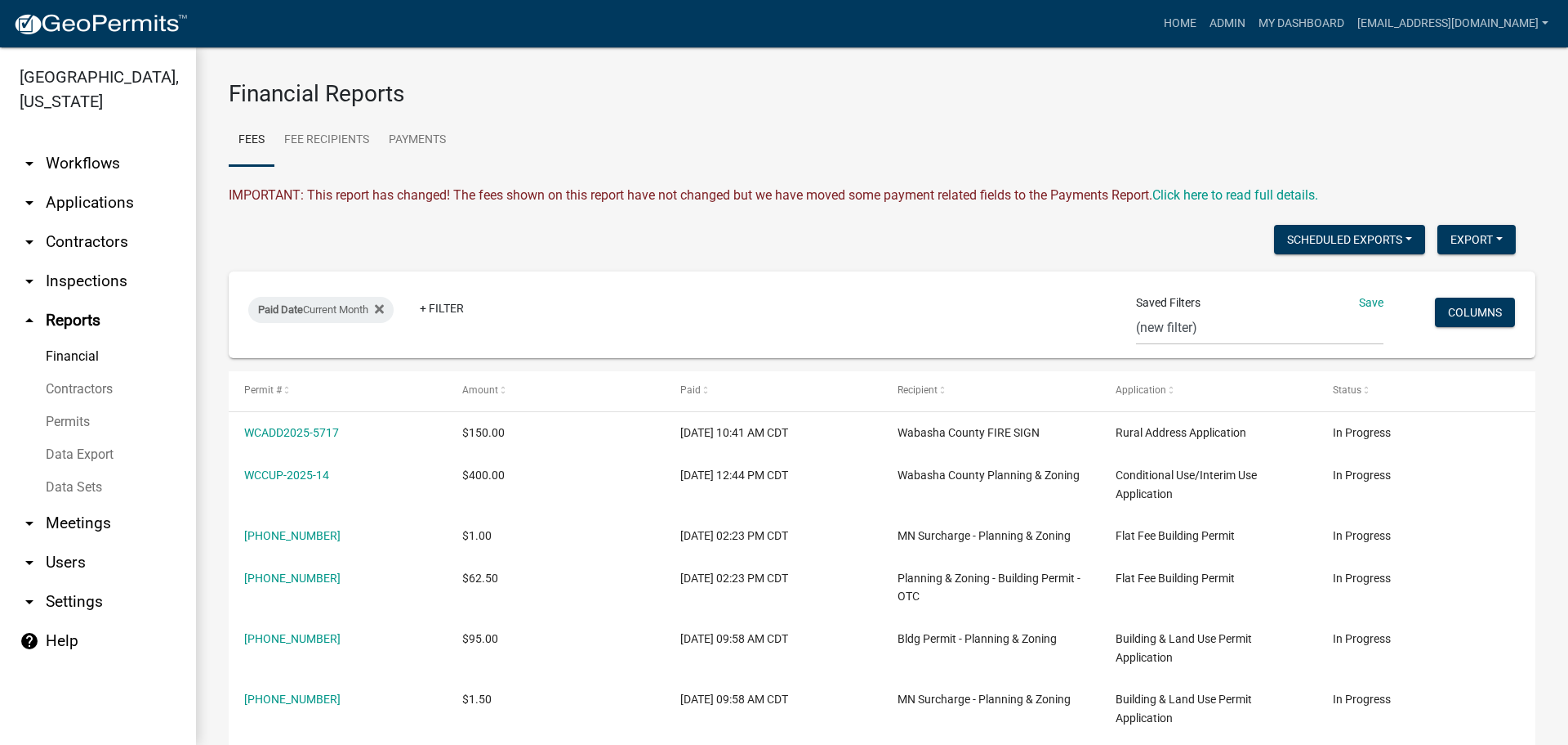
click at [80, 447] on link "Data Export" at bounding box center [98, 454] width 196 height 33
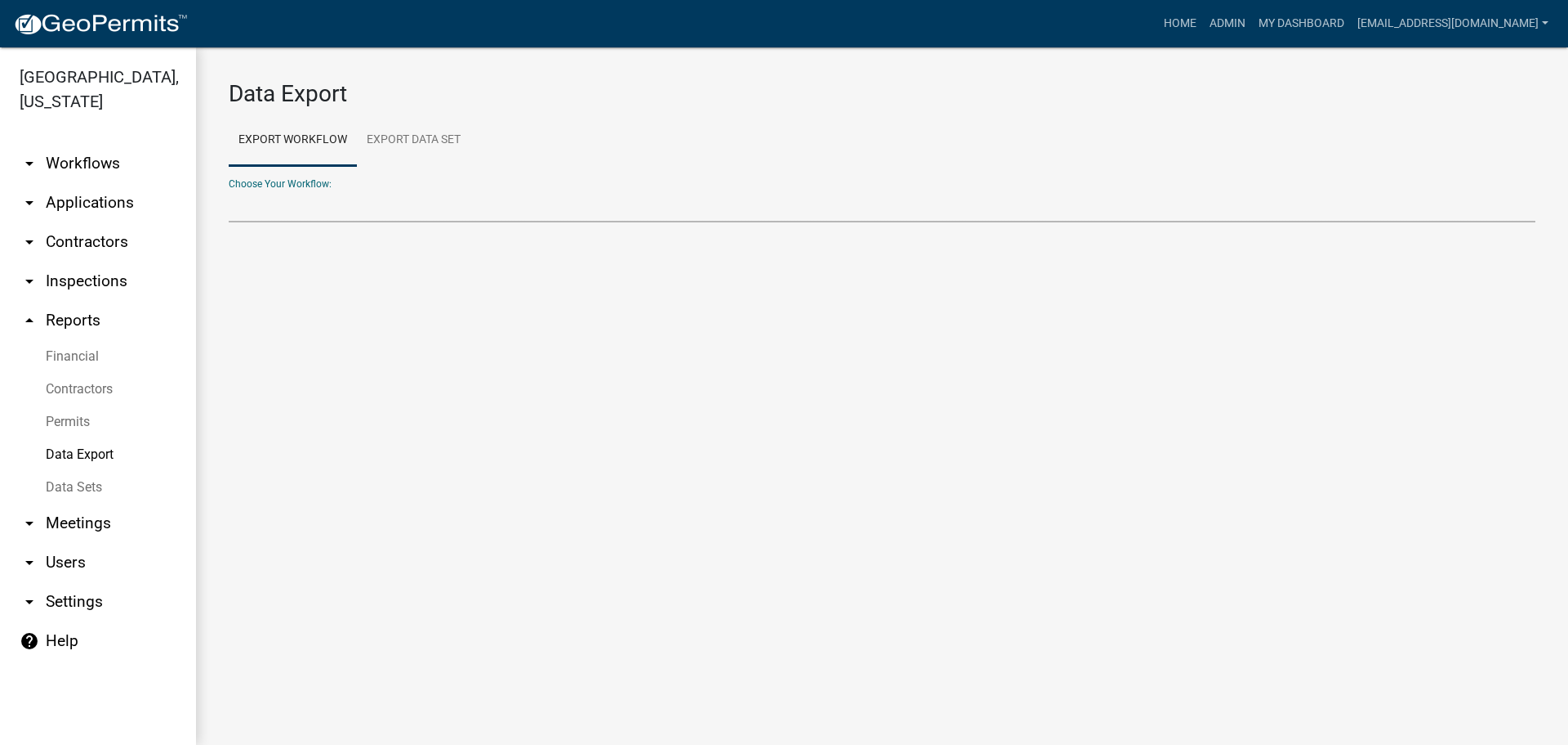
click at [307, 217] on select "Add/Modify Parcel Notes Building & Land Use Permit Application Conditional Use/…" at bounding box center [882, 206] width 1307 height 34
select select "3: Object"
click at [229, 189] on select "Add/Modify Parcel Notes Building & Land Use Permit Application Conditional Use/…" at bounding box center [882, 206] width 1307 height 34
select select "0: null"
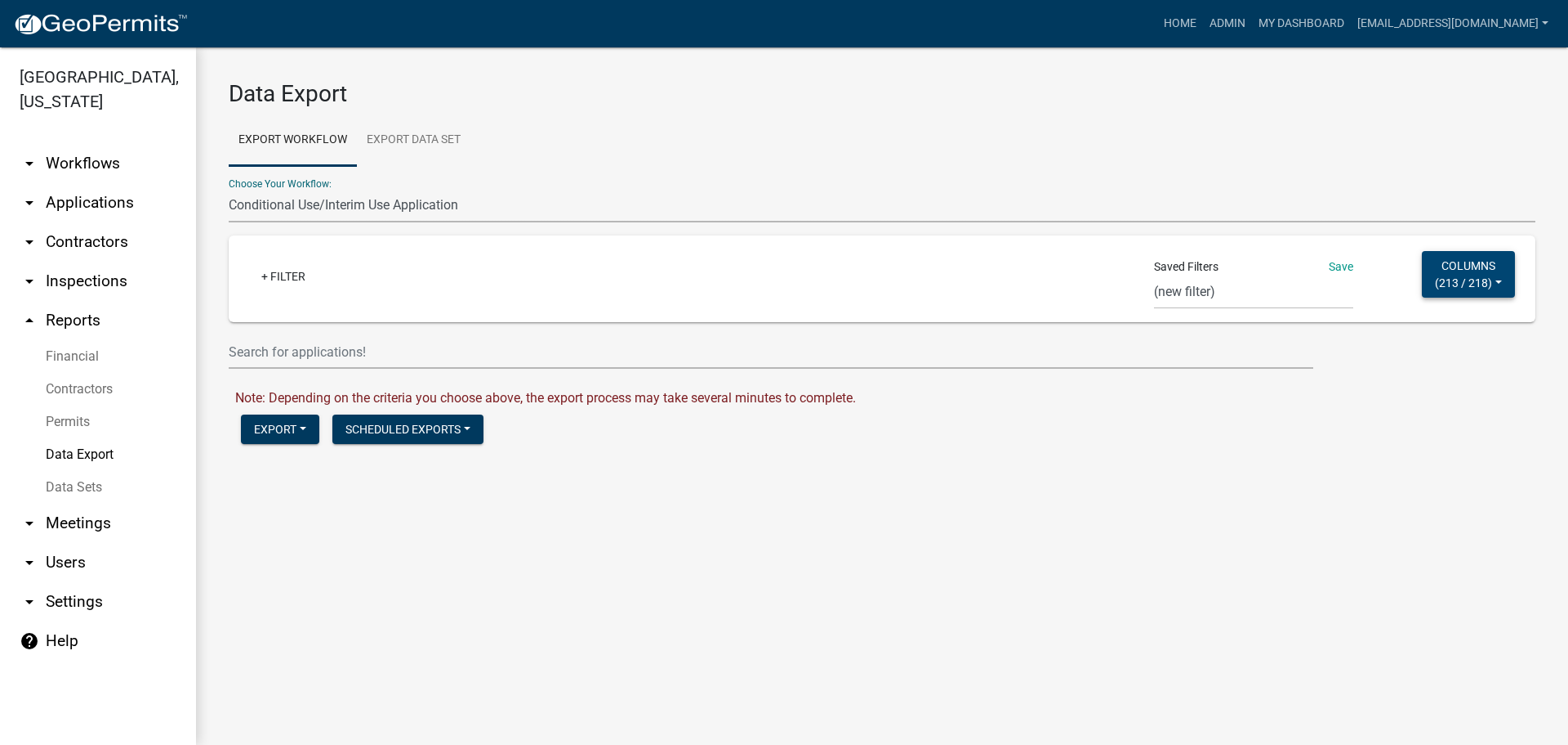
click at [1494, 278] on button "Columns ( 213 / 218 )" at bounding box center [1468, 274] width 93 height 47
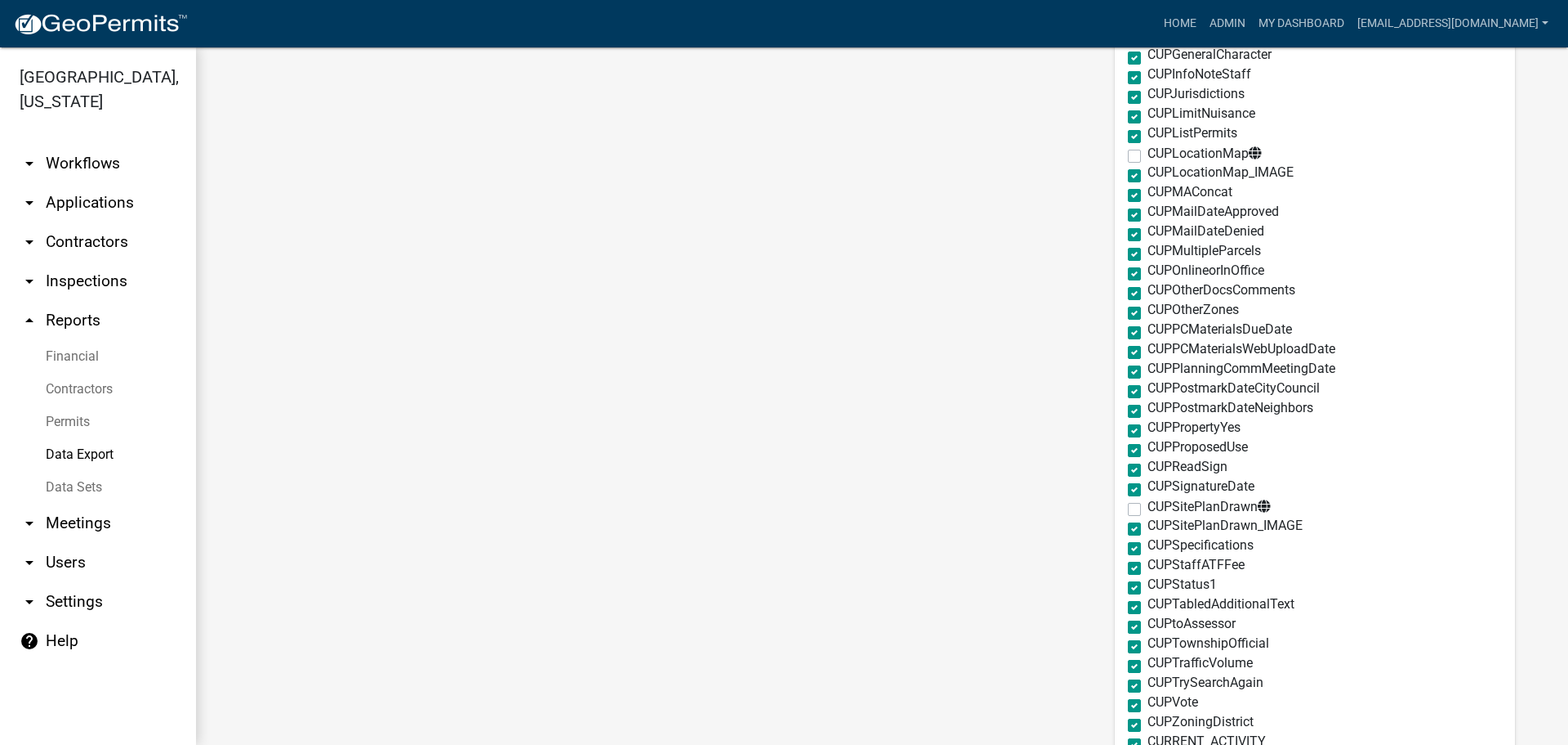
scroll to position [1376, 0]
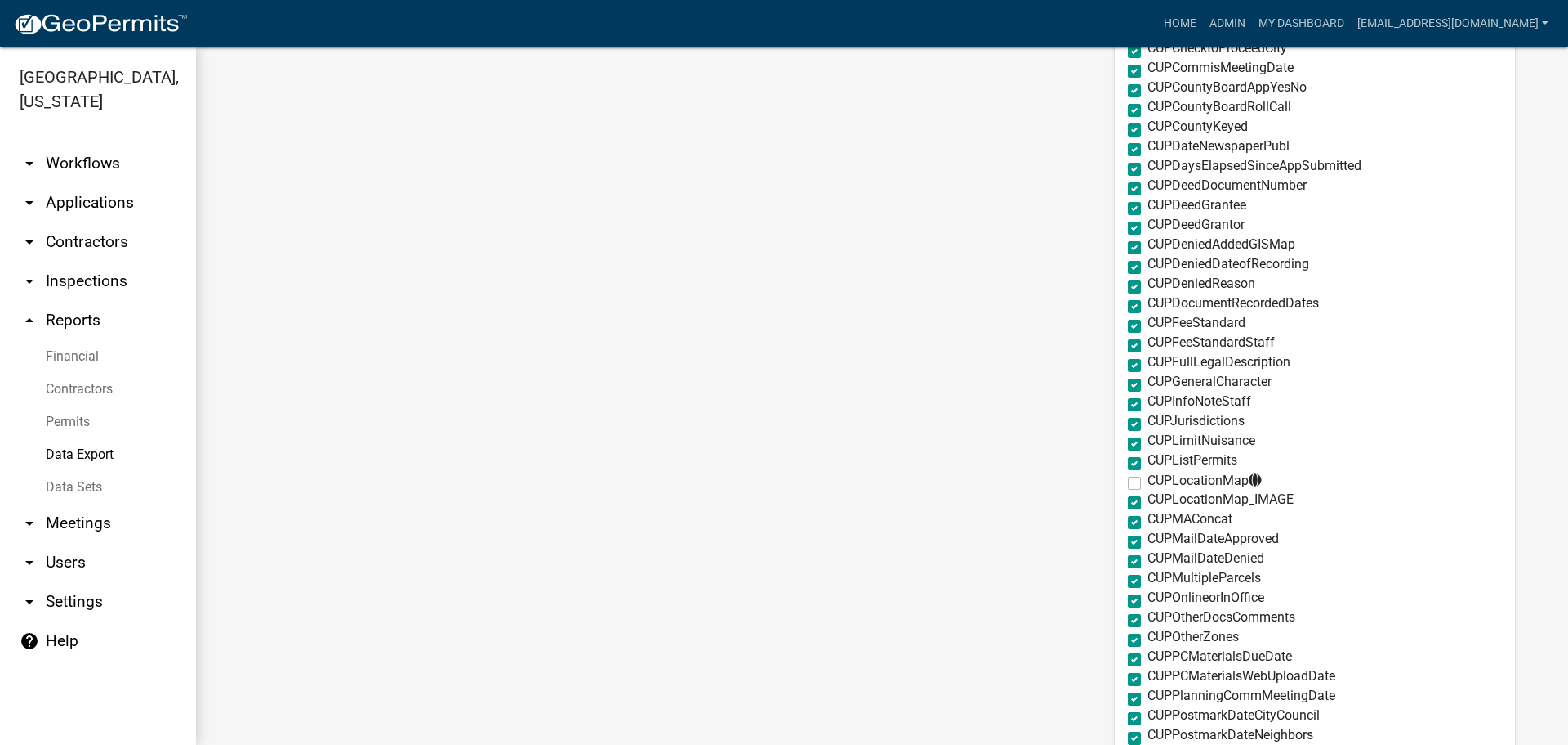
click at [1147, 483] on label "CUPLocationMap" at bounding box center [1204, 480] width 114 height 14
click at [1147, 483] on input "CUPLocationMap" at bounding box center [1152, 478] width 11 height 11
checkbox input "true"
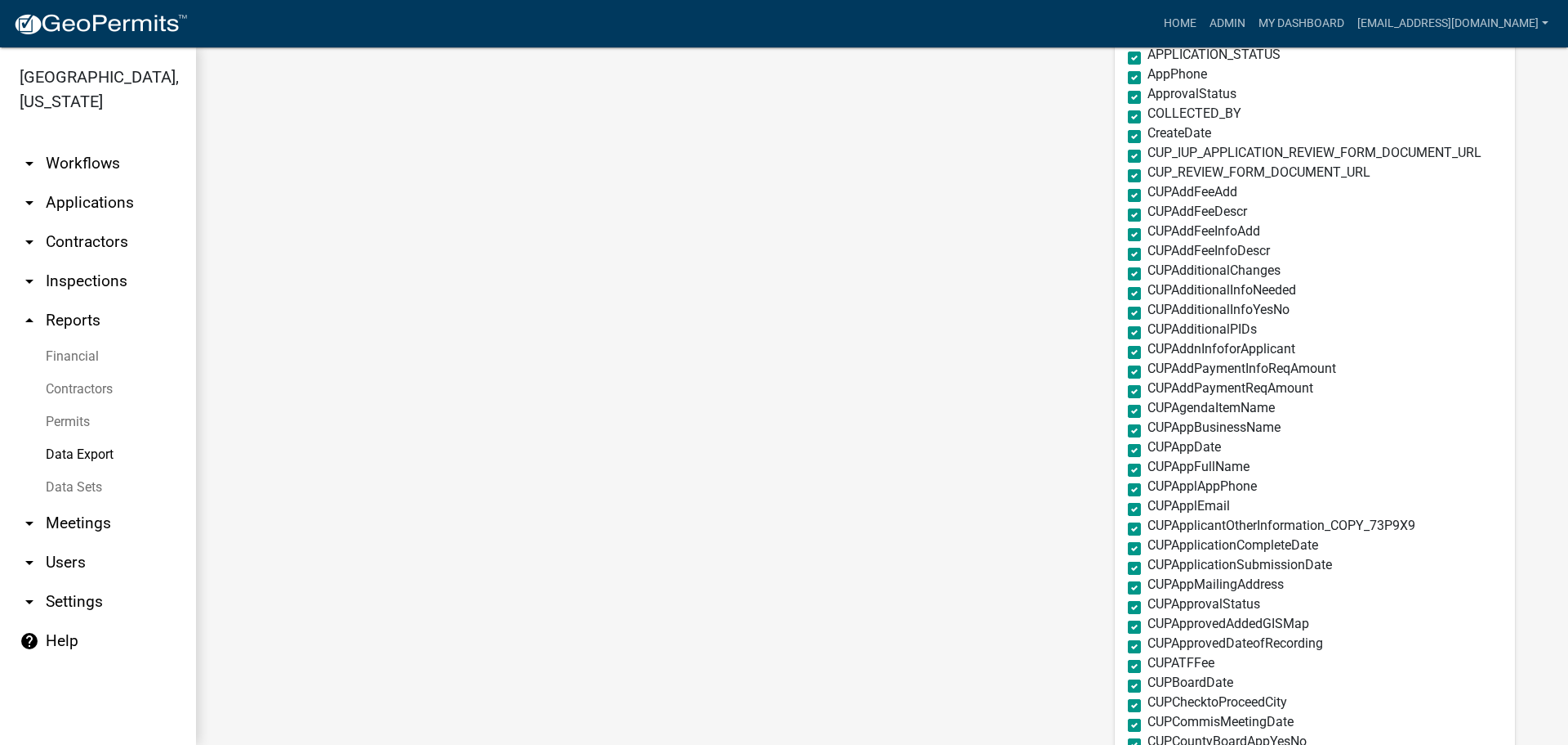
scroll to position [150, 0]
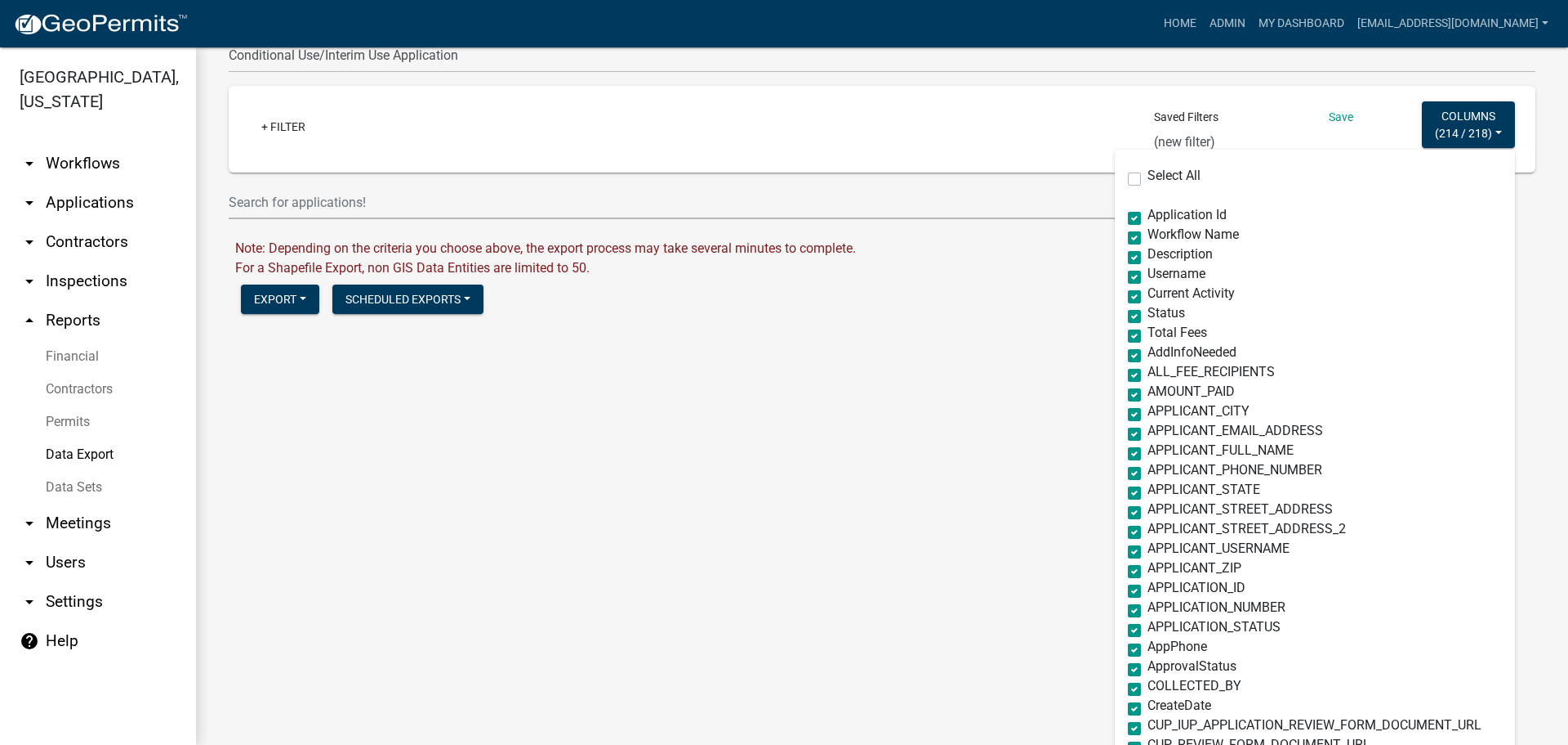
click at [1147, 178] on label "Select All" at bounding box center [1173, 175] width 53 height 13
click at [1147, 178] on input "Select All" at bounding box center [1152, 174] width 11 height 11
checkbox input "true"
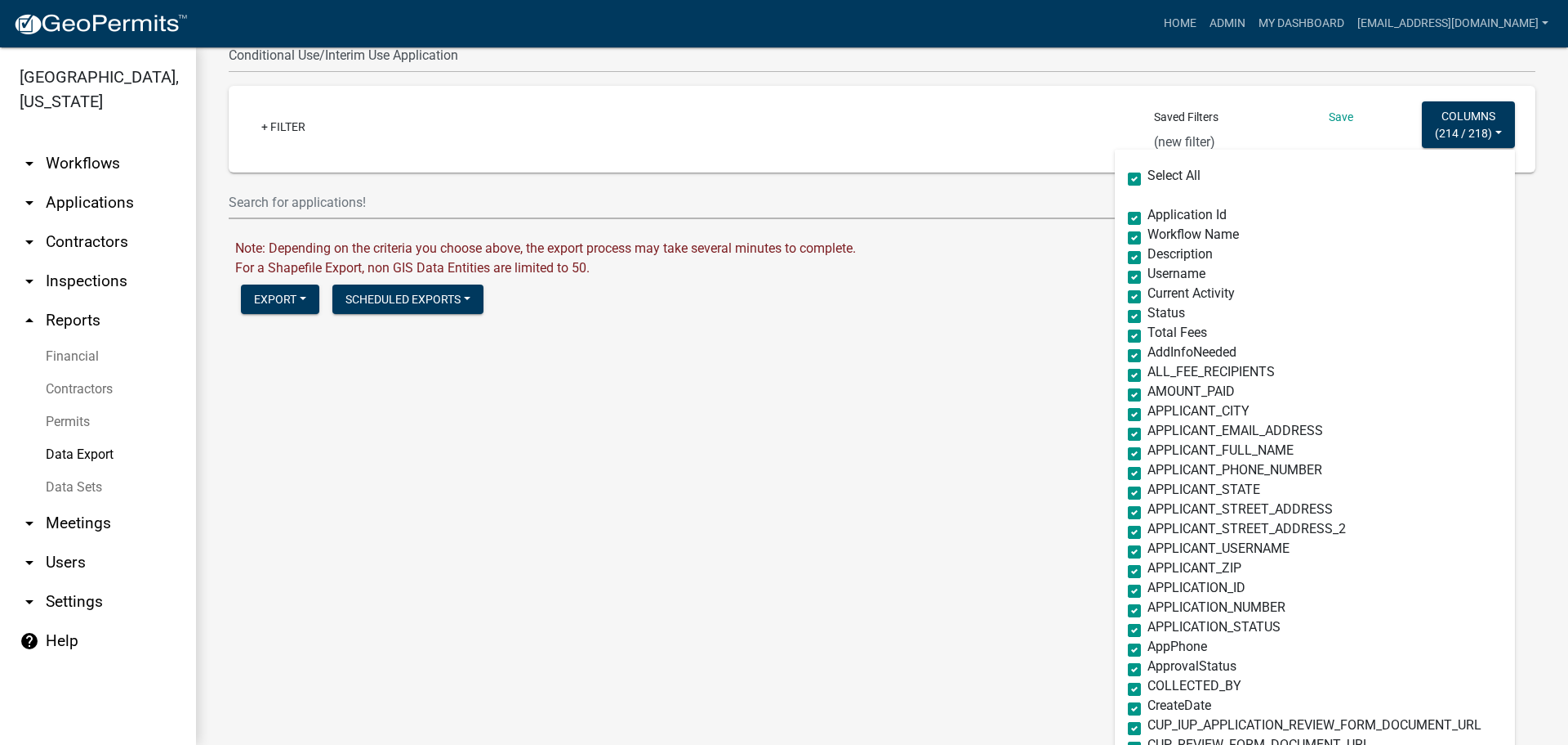
checkbox input "true"
click at [1147, 176] on label "Select All" at bounding box center [1173, 175] width 53 height 13
click at [1147, 176] on input "Select All" at bounding box center [1152, 174] width 11 height 11
checkbox input "false"
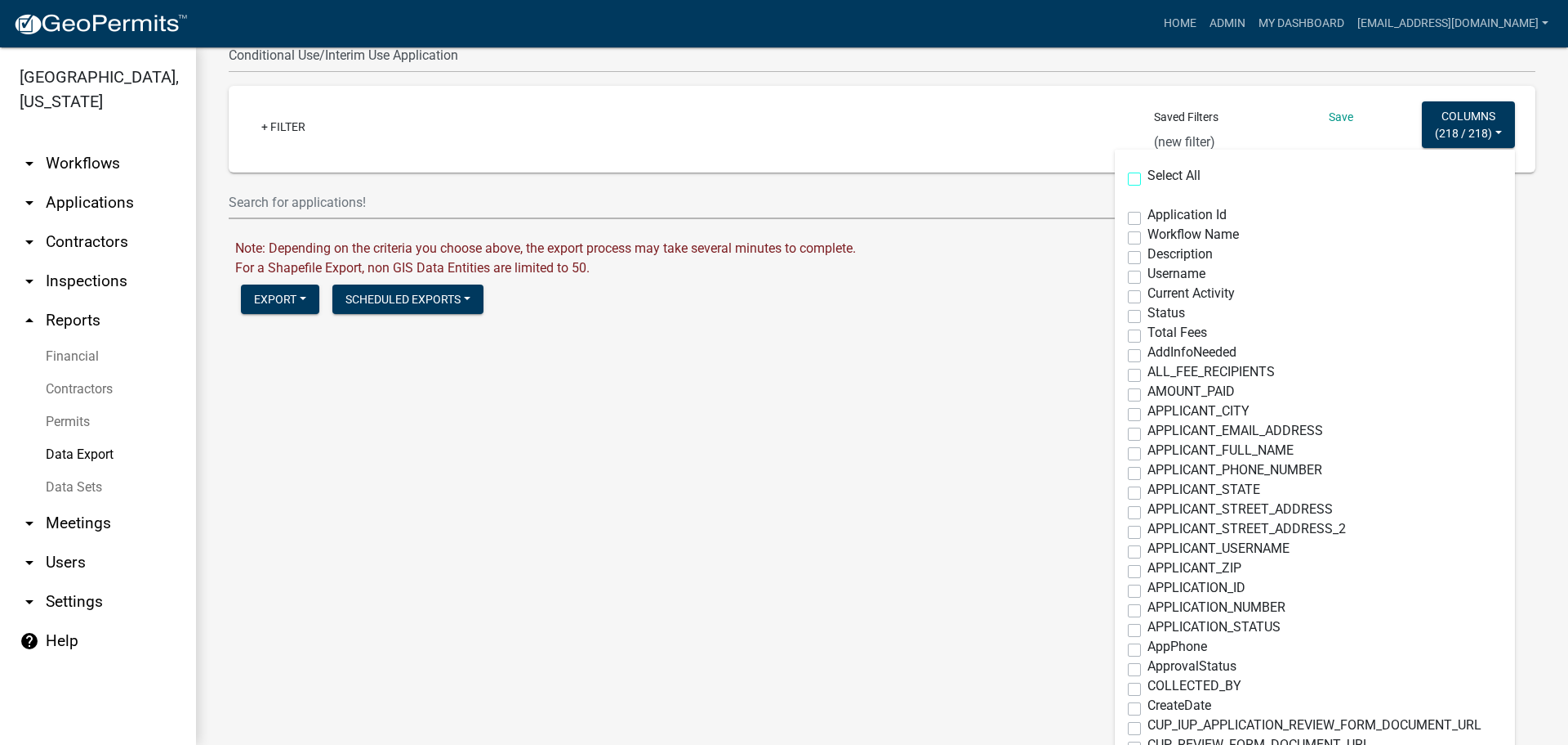
checkbox input "false"
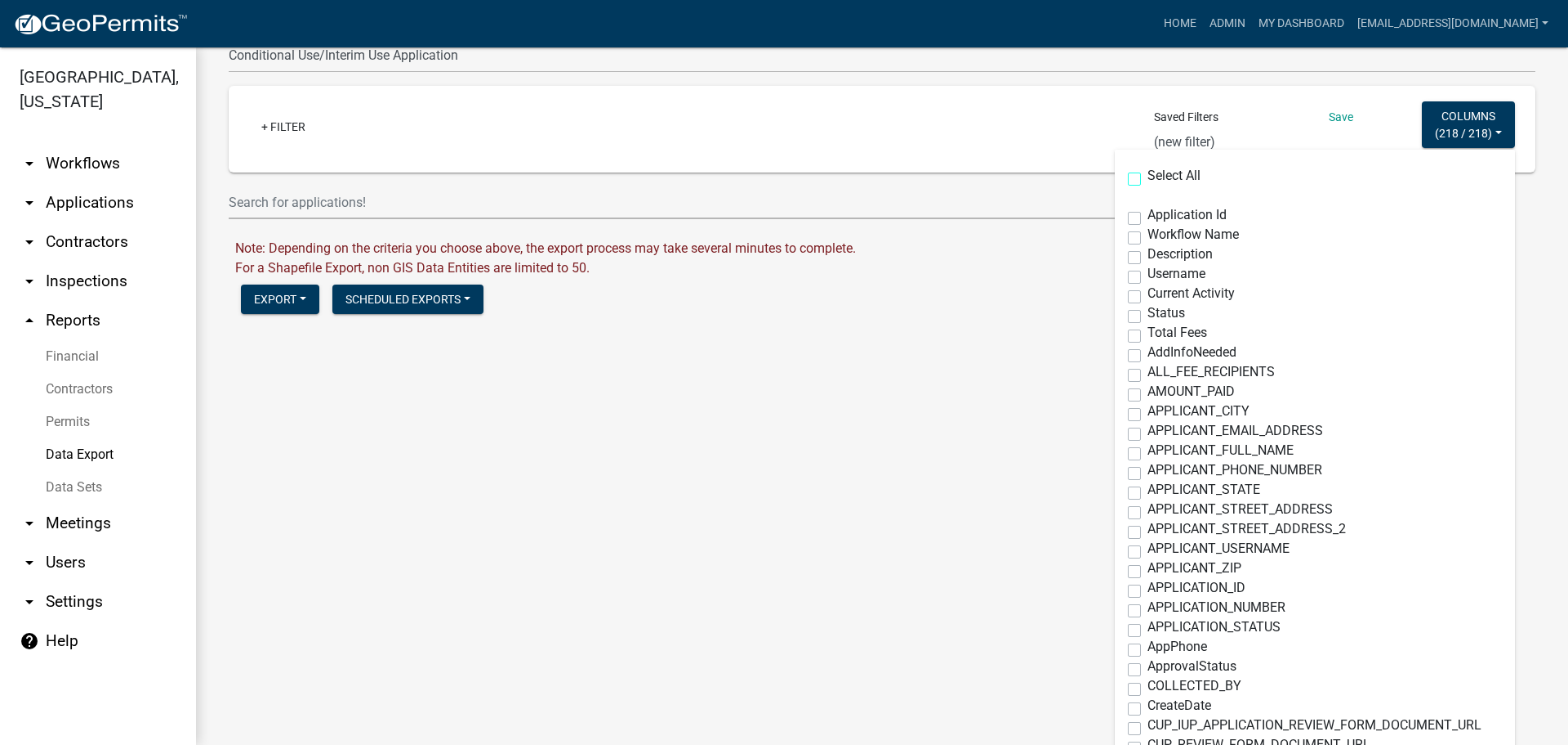
checkbox input "false"
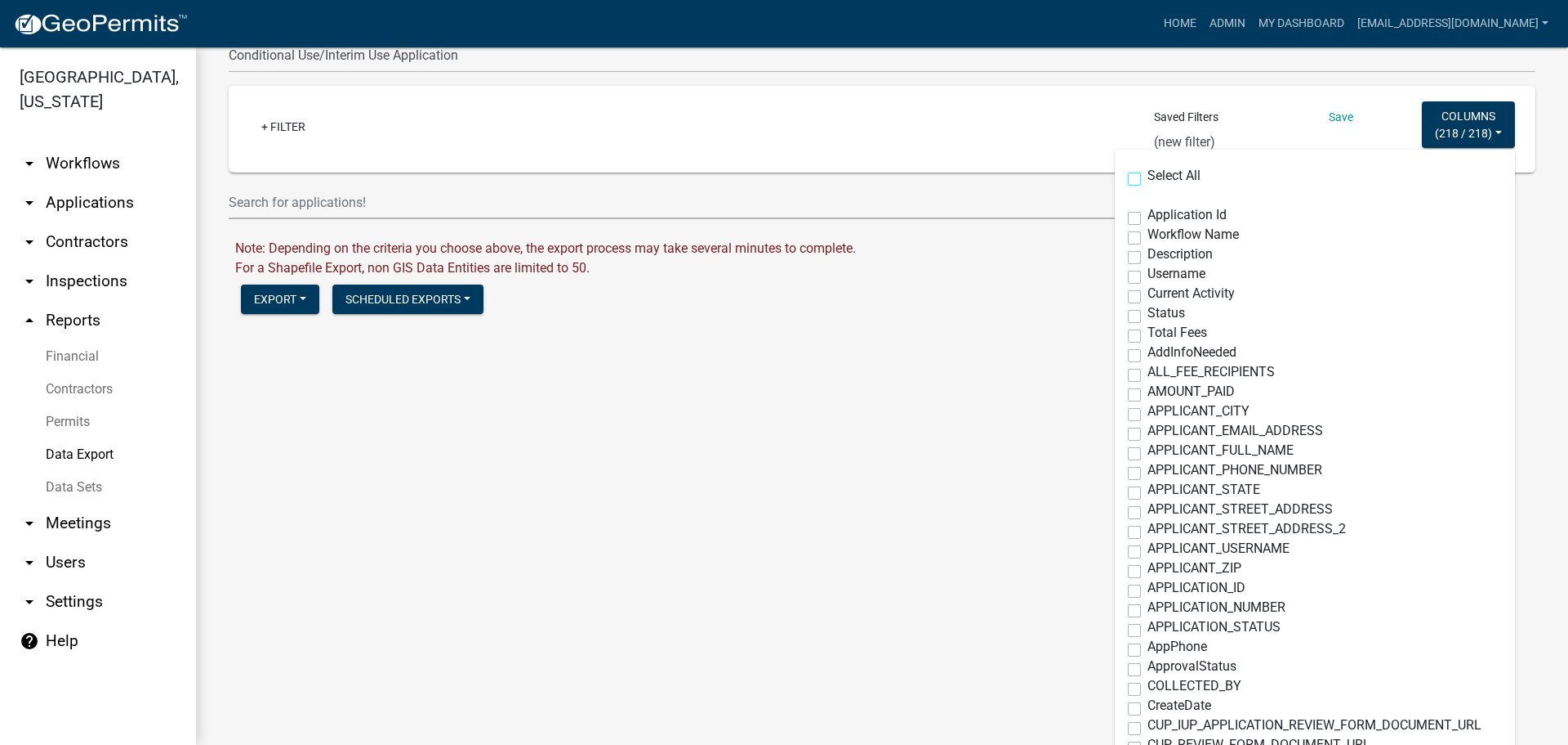
checkbox input "false"
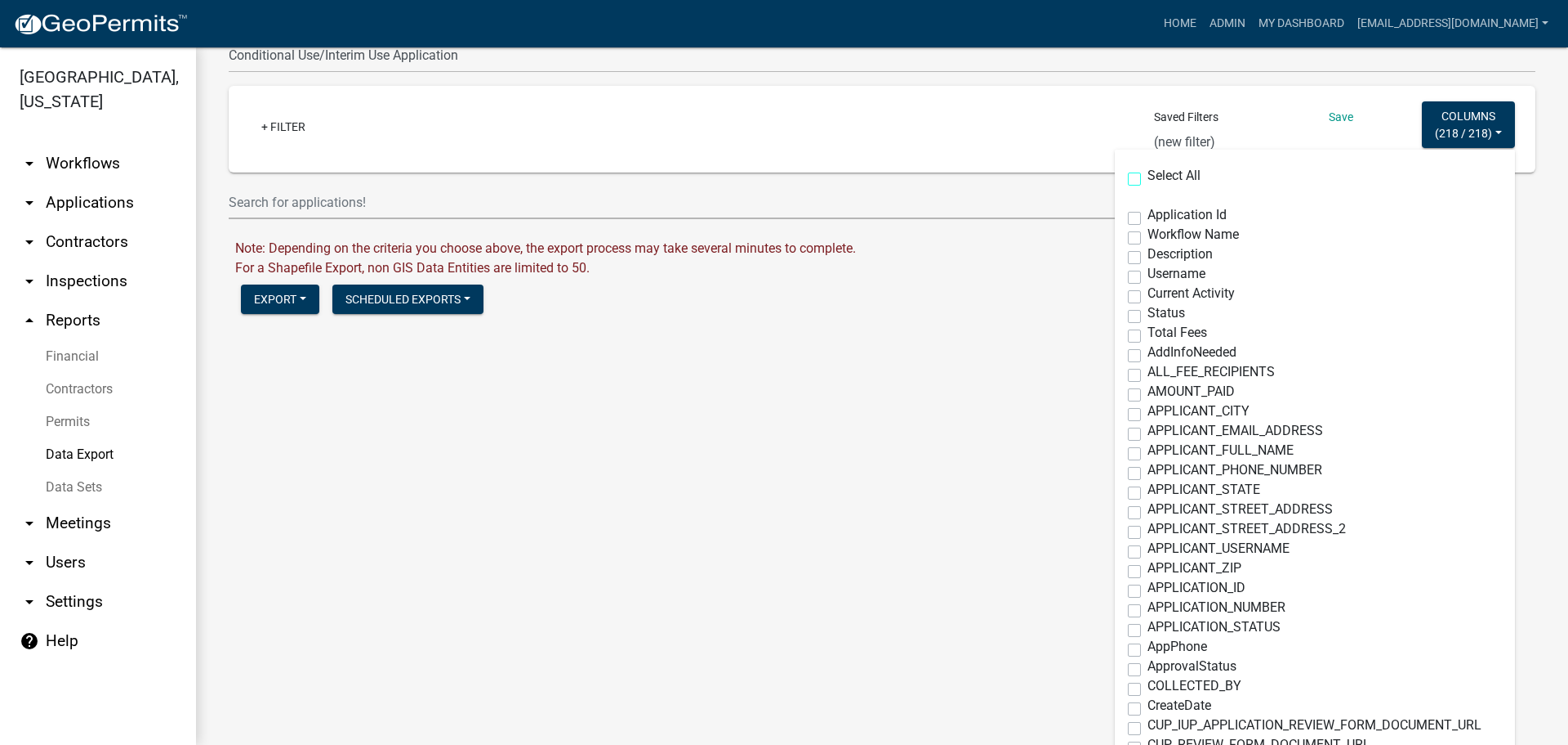
checkbox input "false"
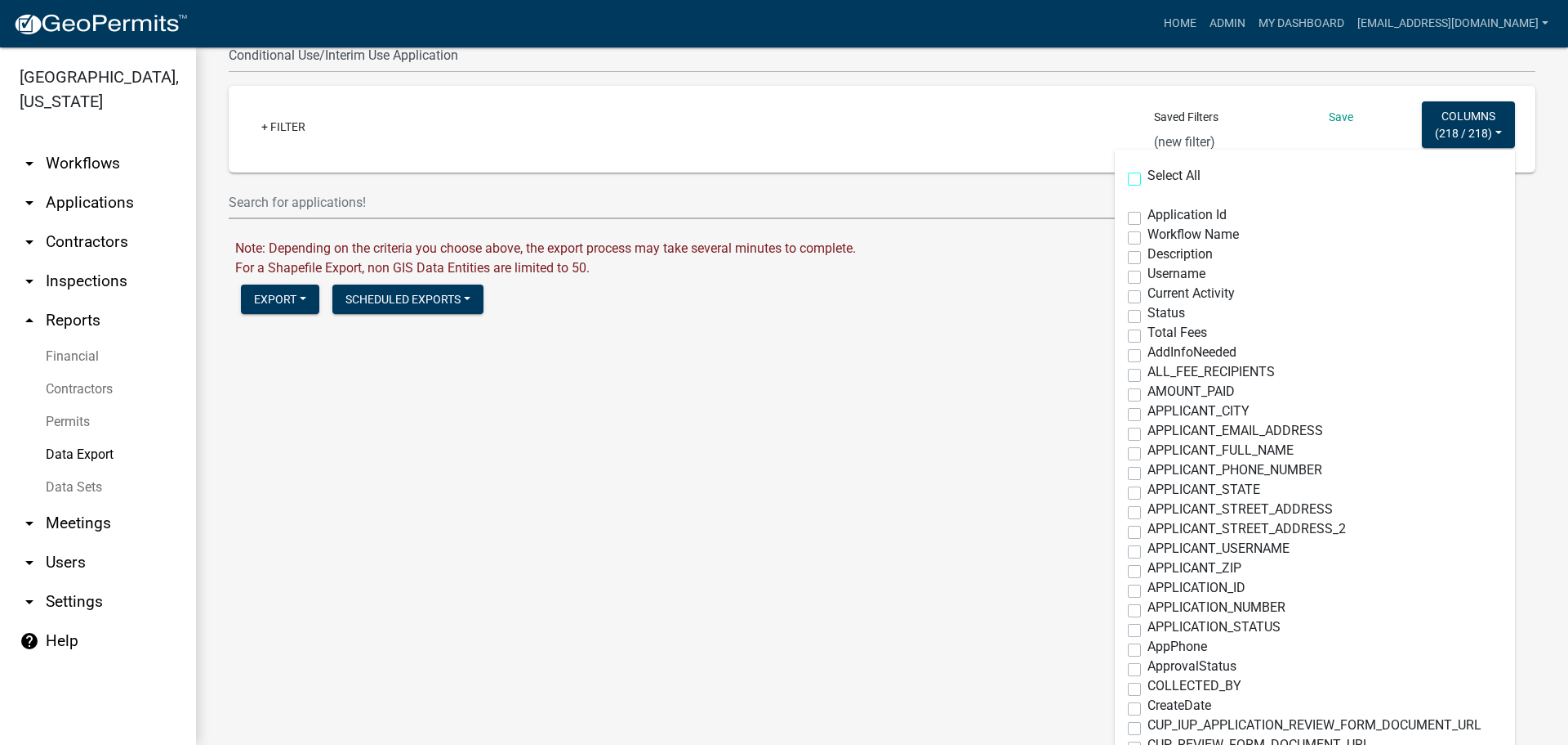
checkbox input "false"
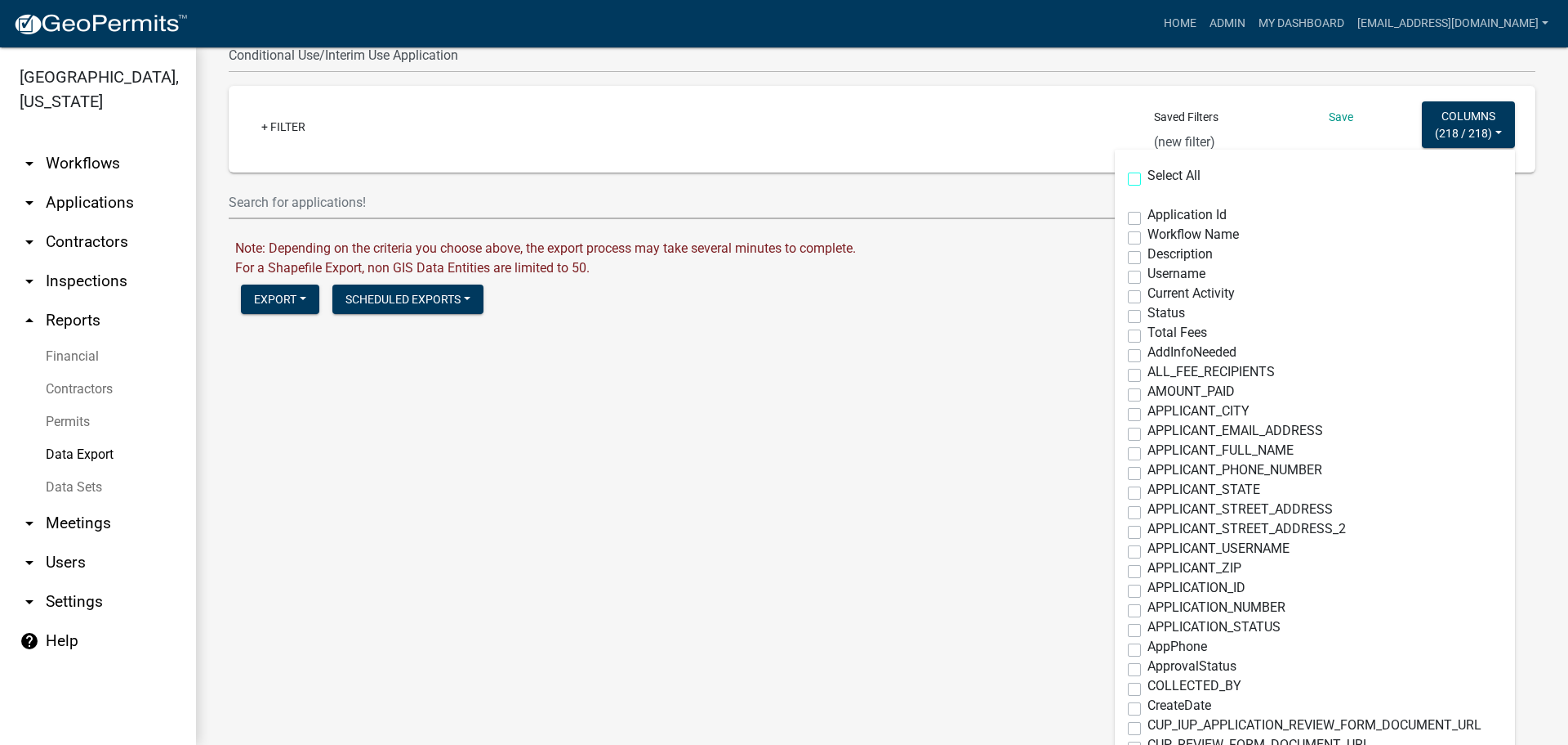
checkbox input "false"
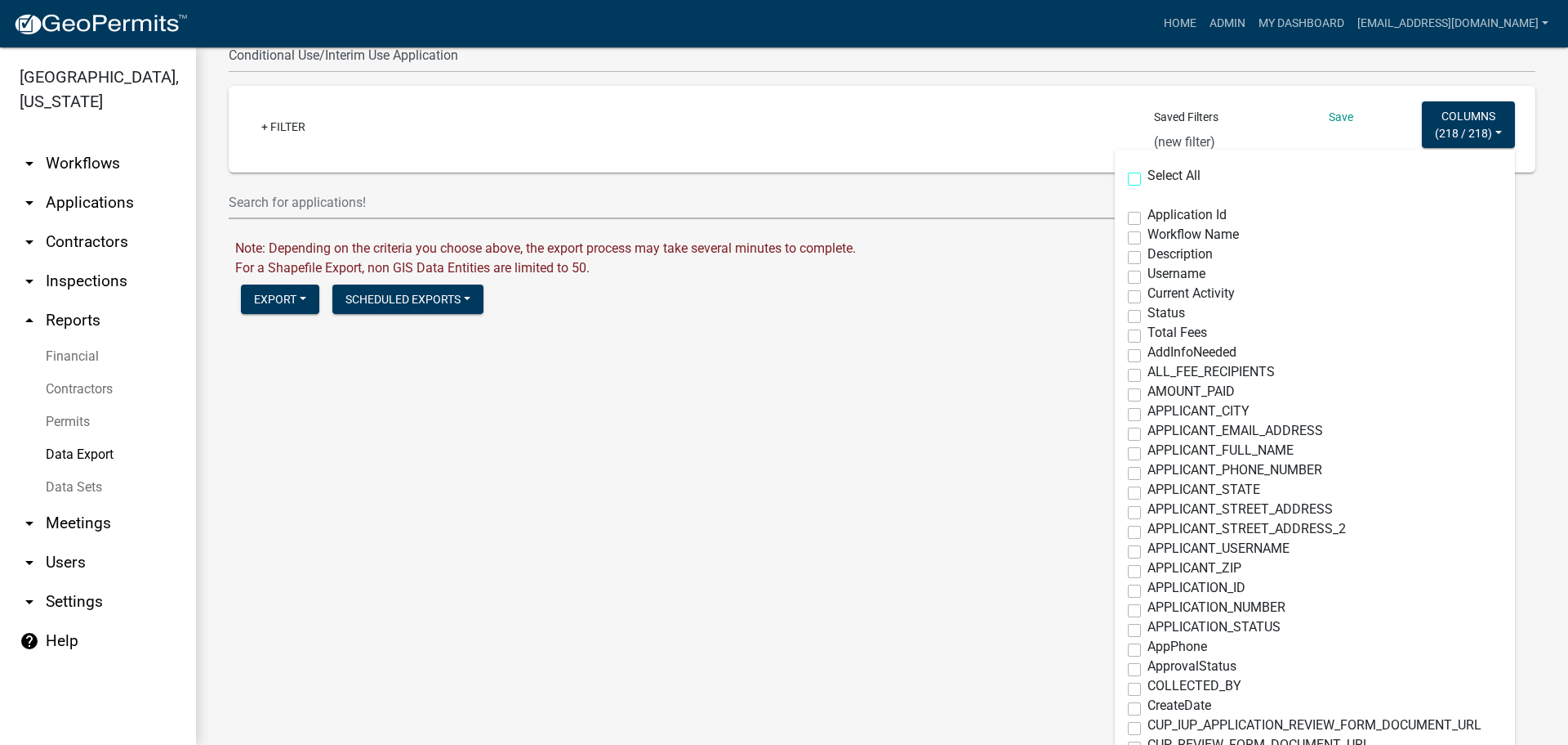
checkbox input "false"
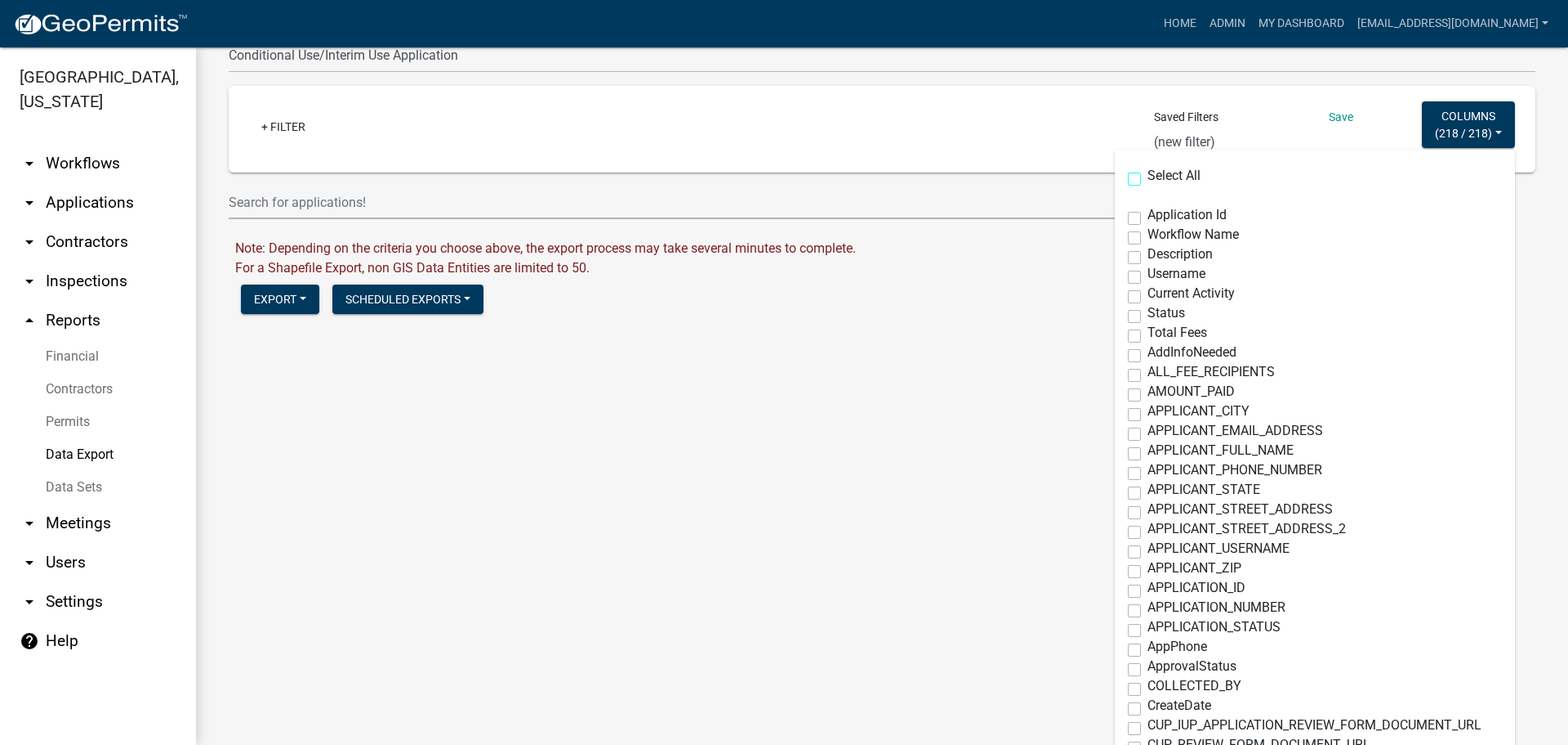
checkbox input "false"
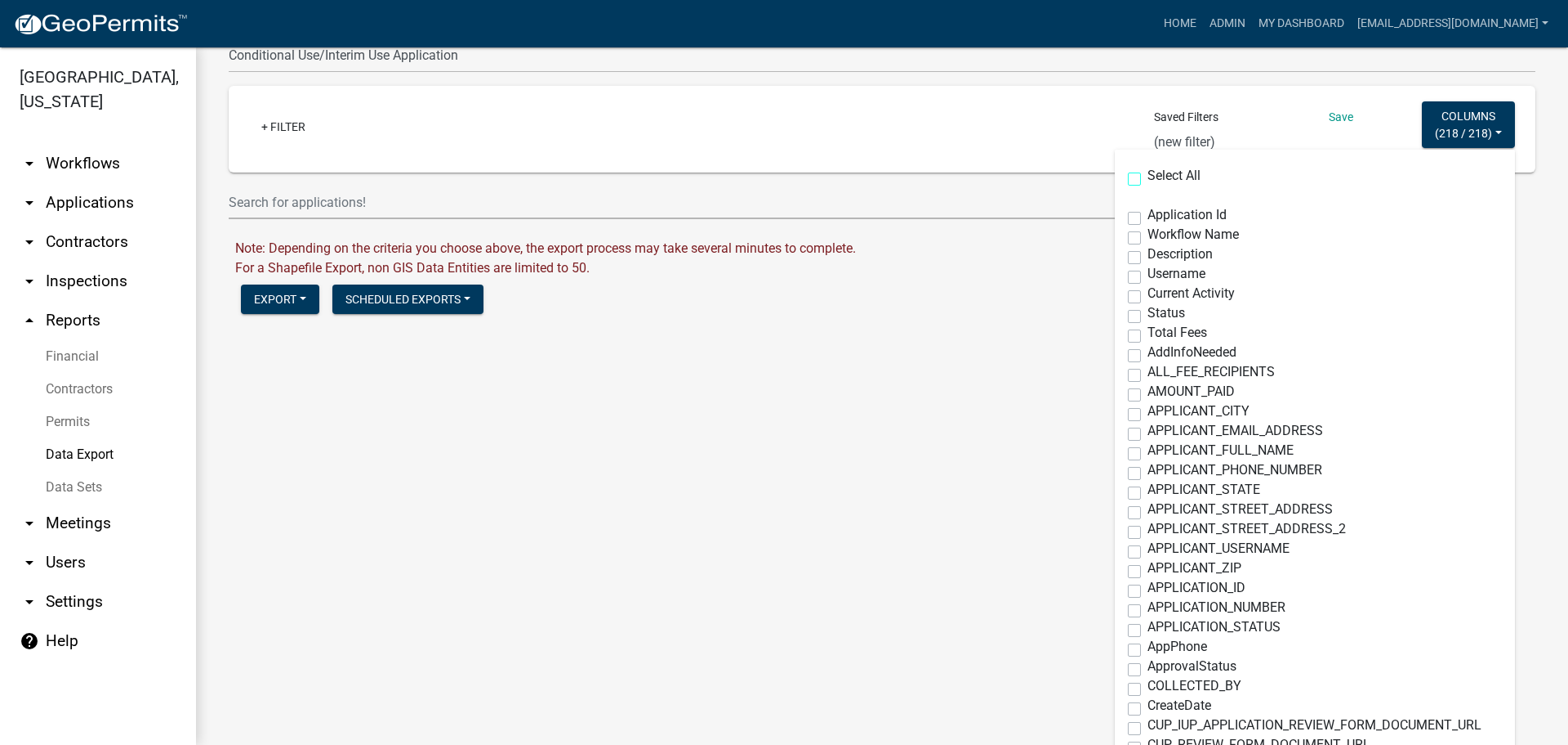
checkbox input "false"
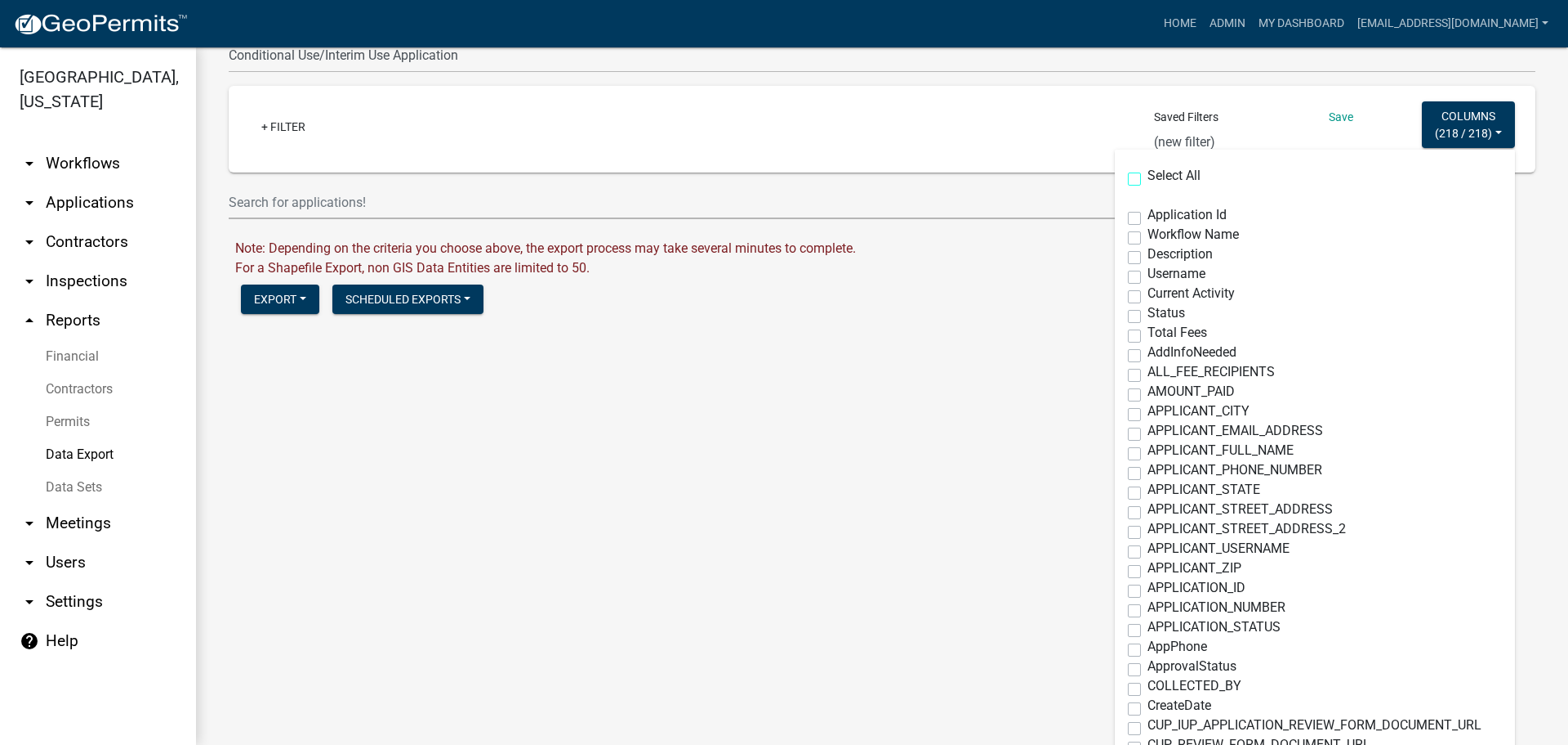
checkbox input "false"
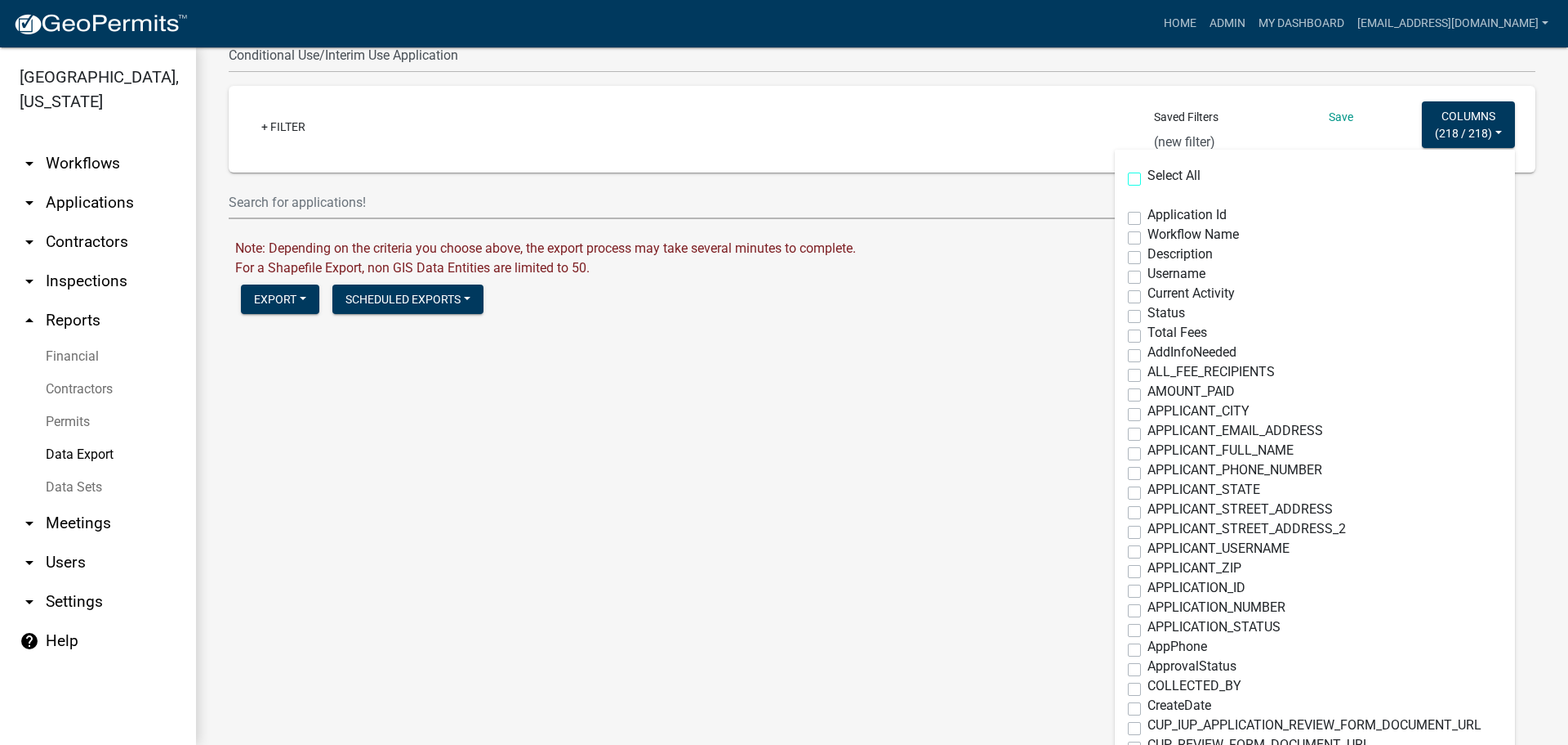
checkbox input "false"
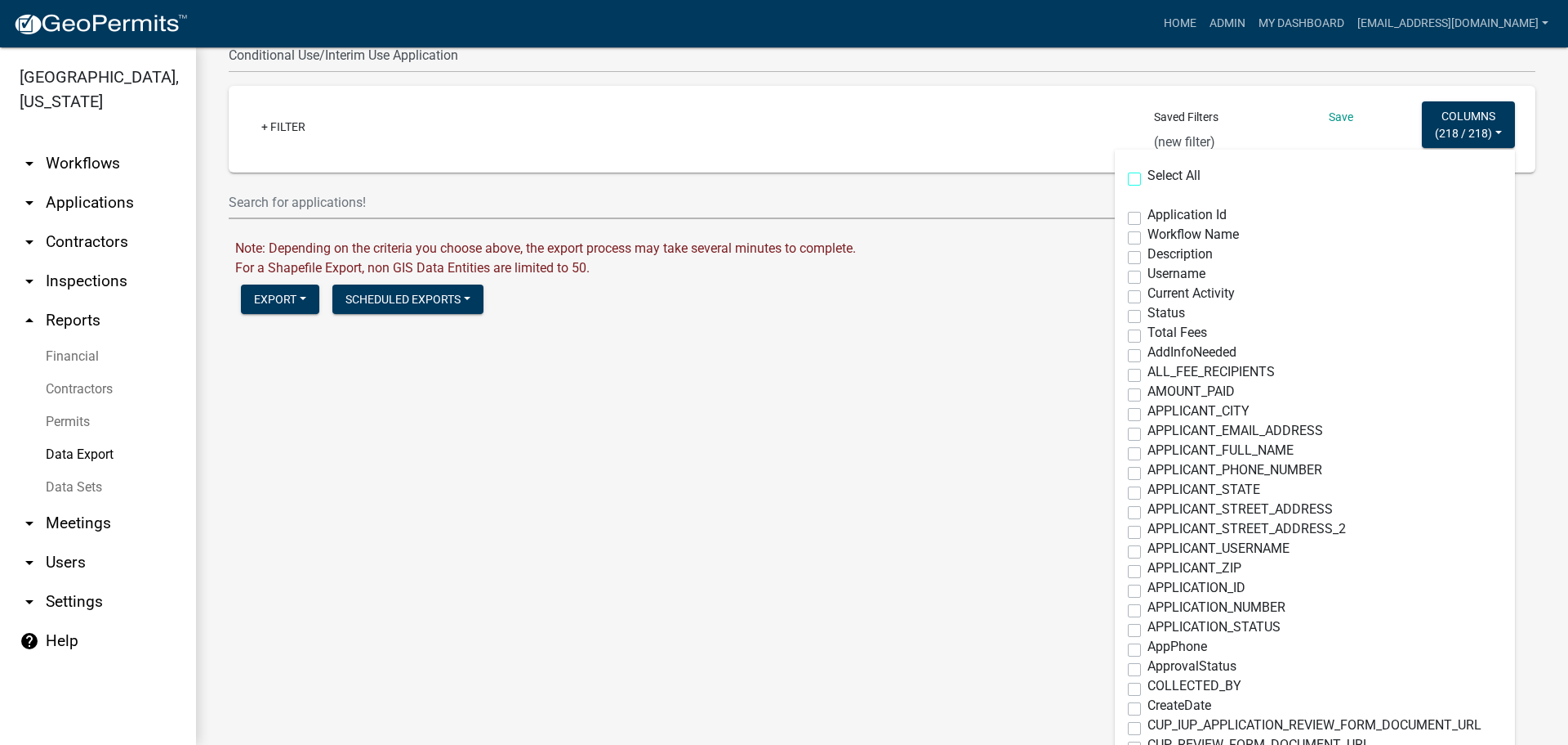
checkbox input "false"
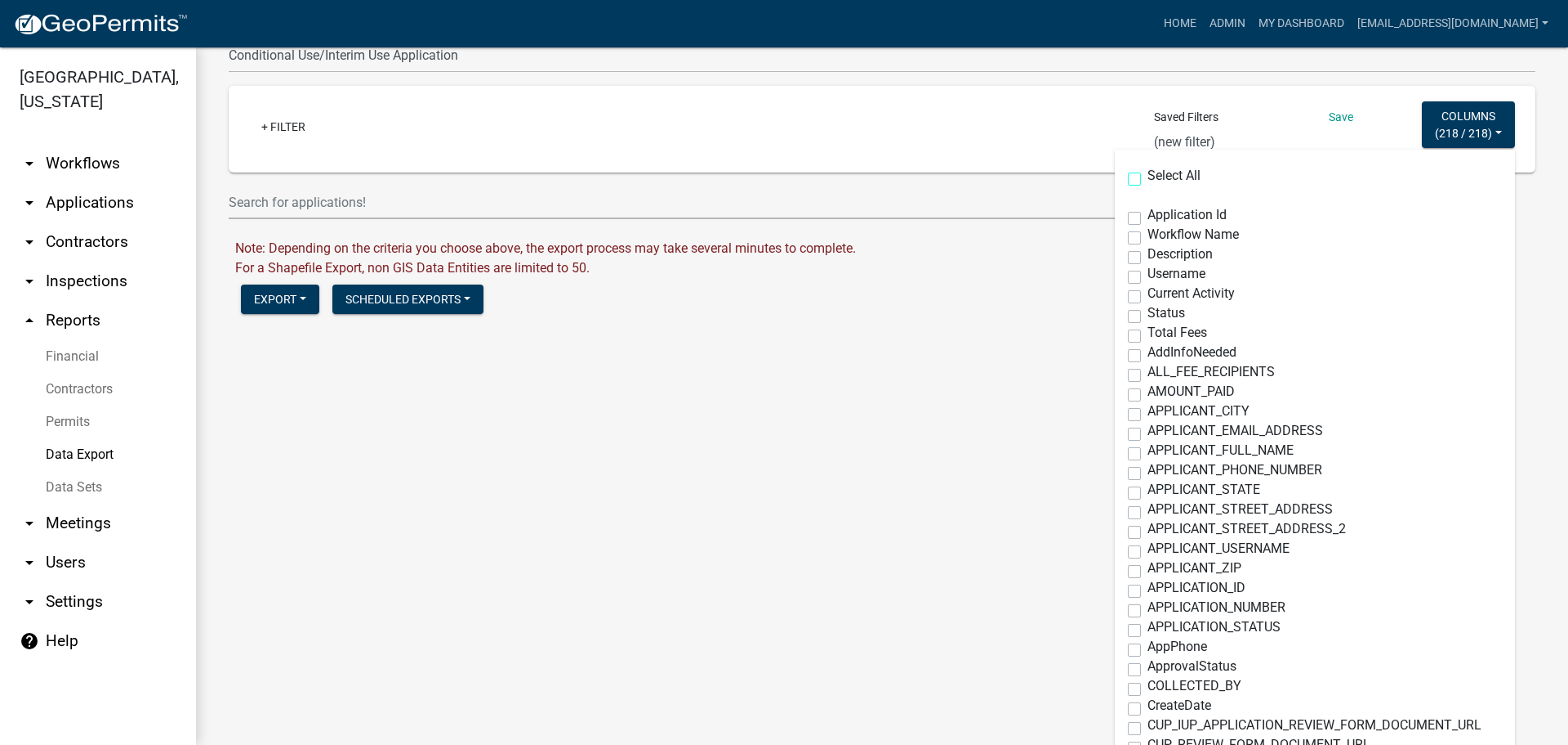
checkbox input "false"
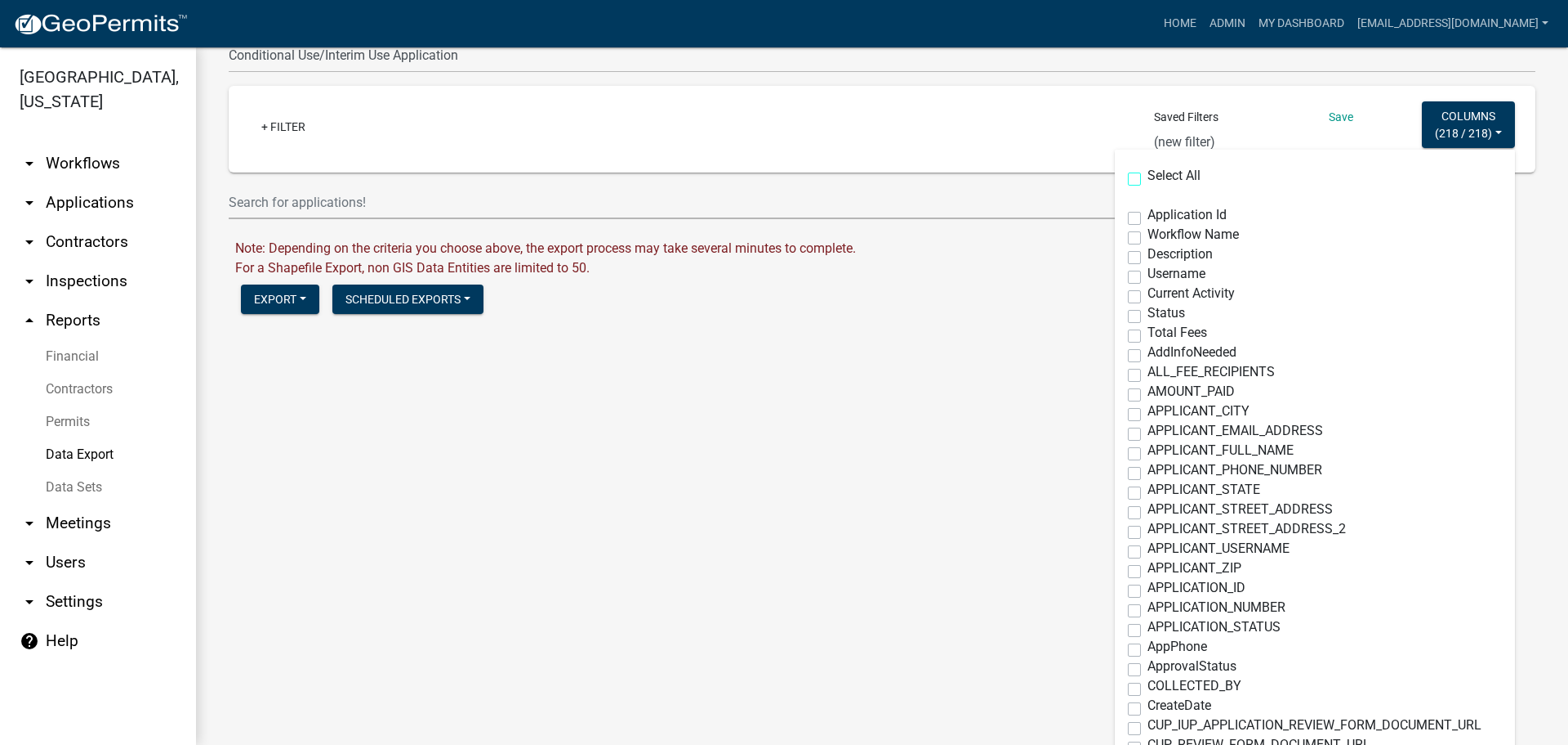
checkbox input "false"
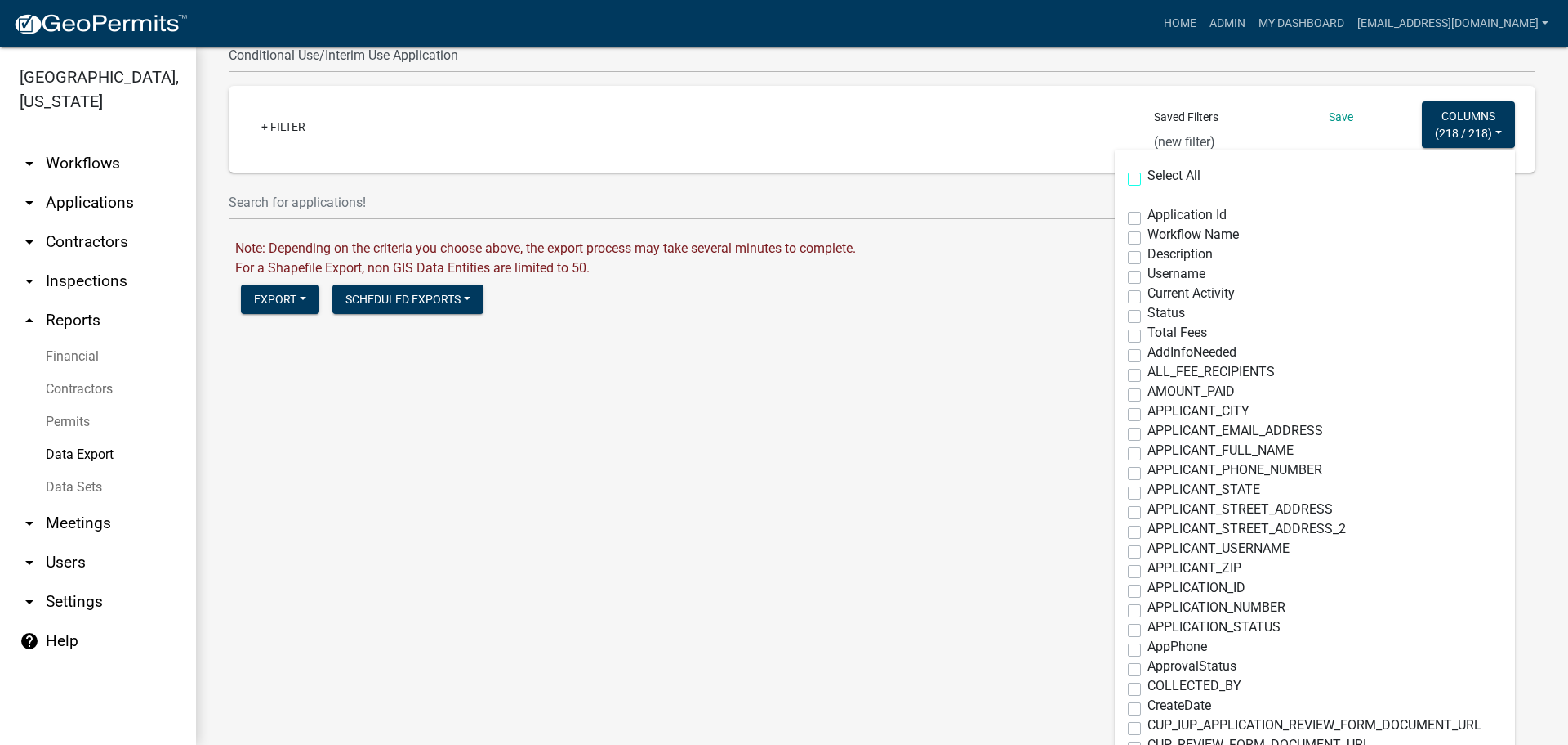
checkbox input "false"
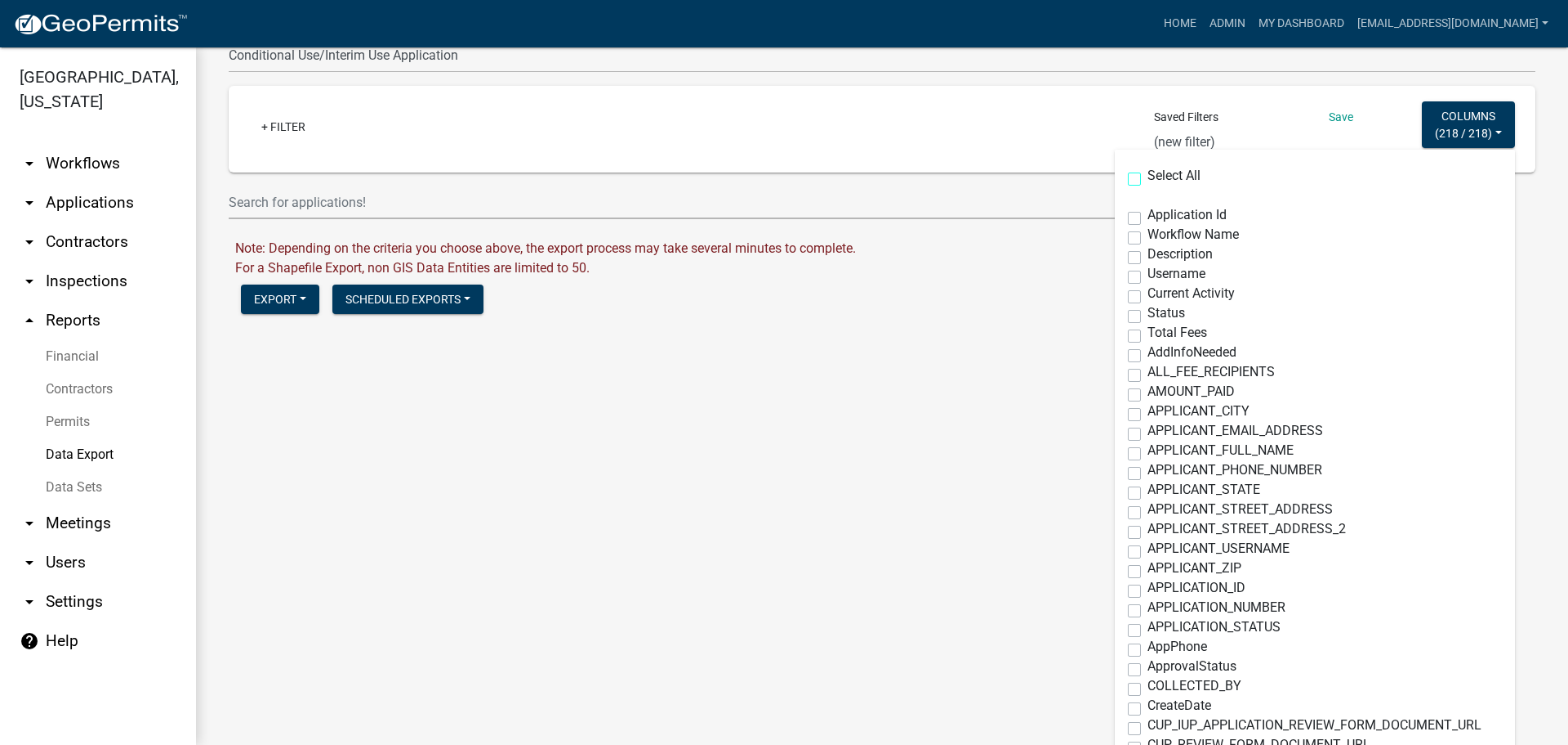
checkbox input "false"
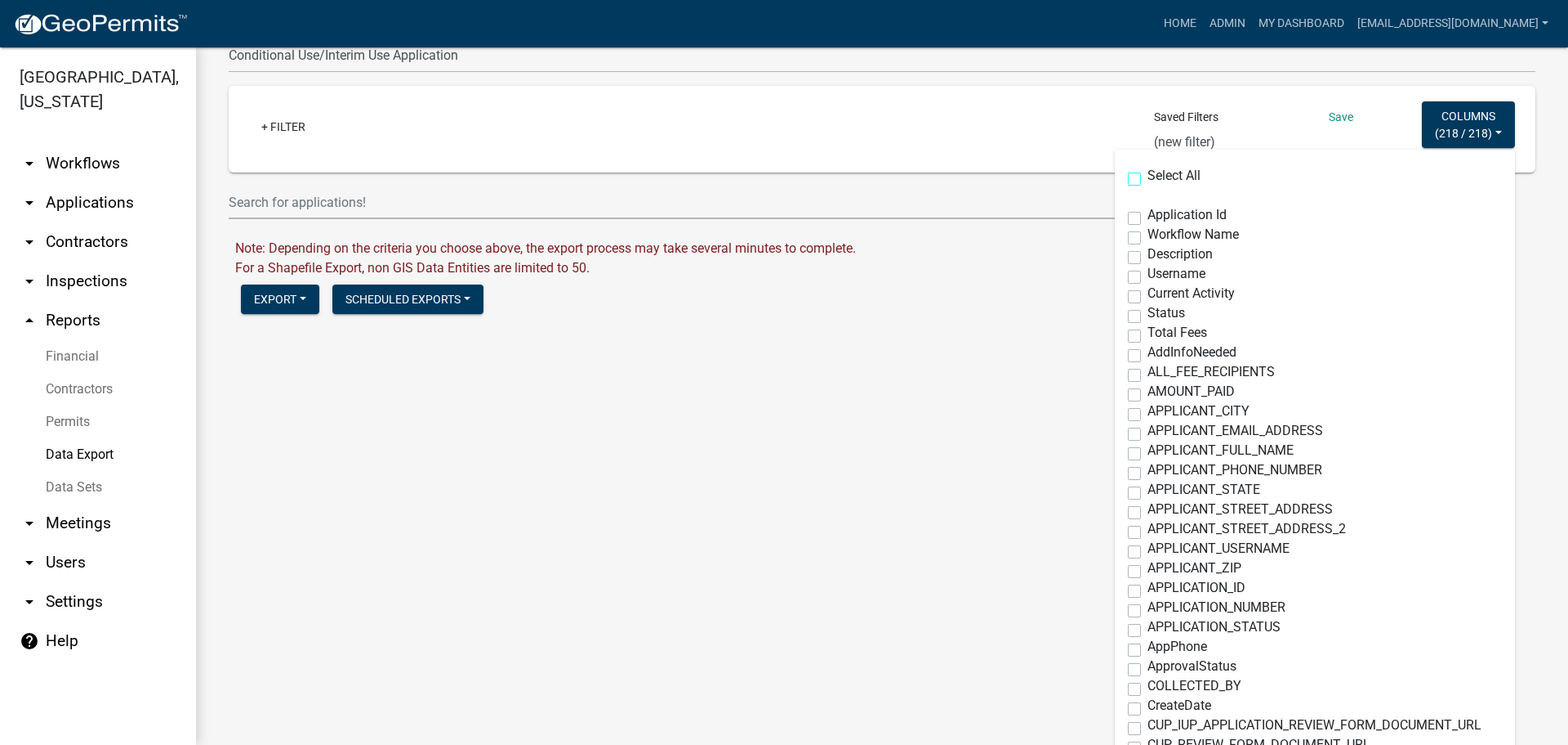
checkbox input "false"
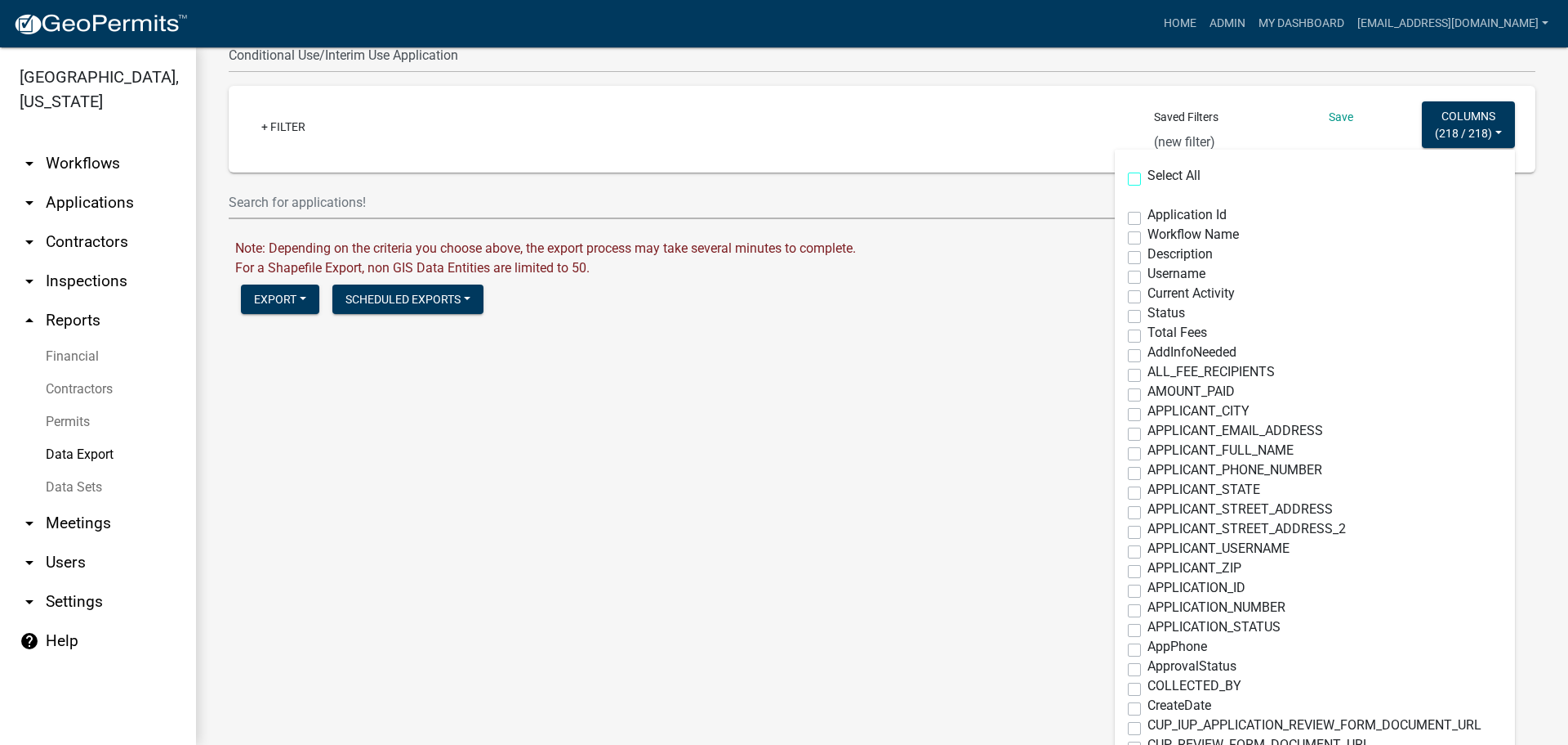
checkbox input "false"
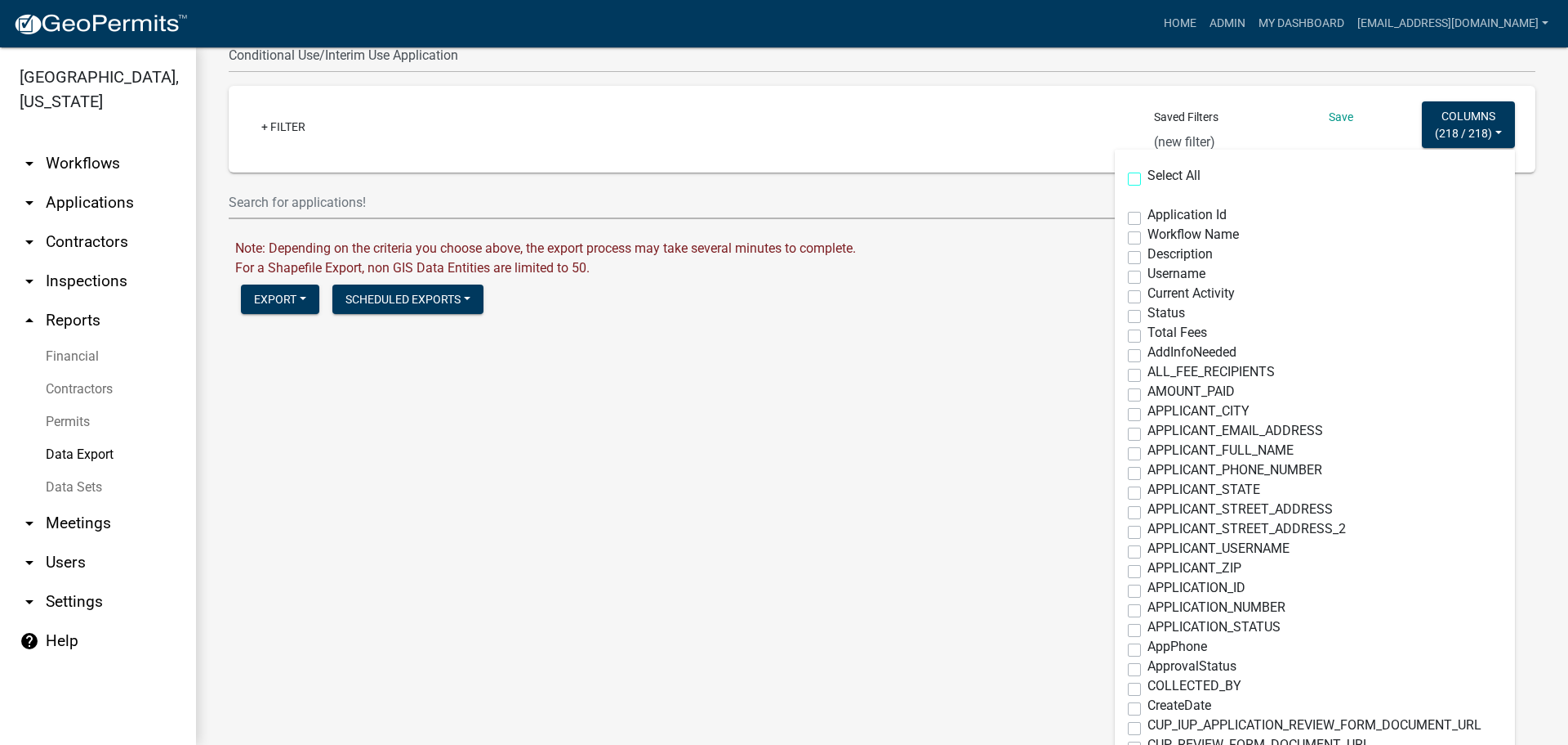
checkbox input "false"
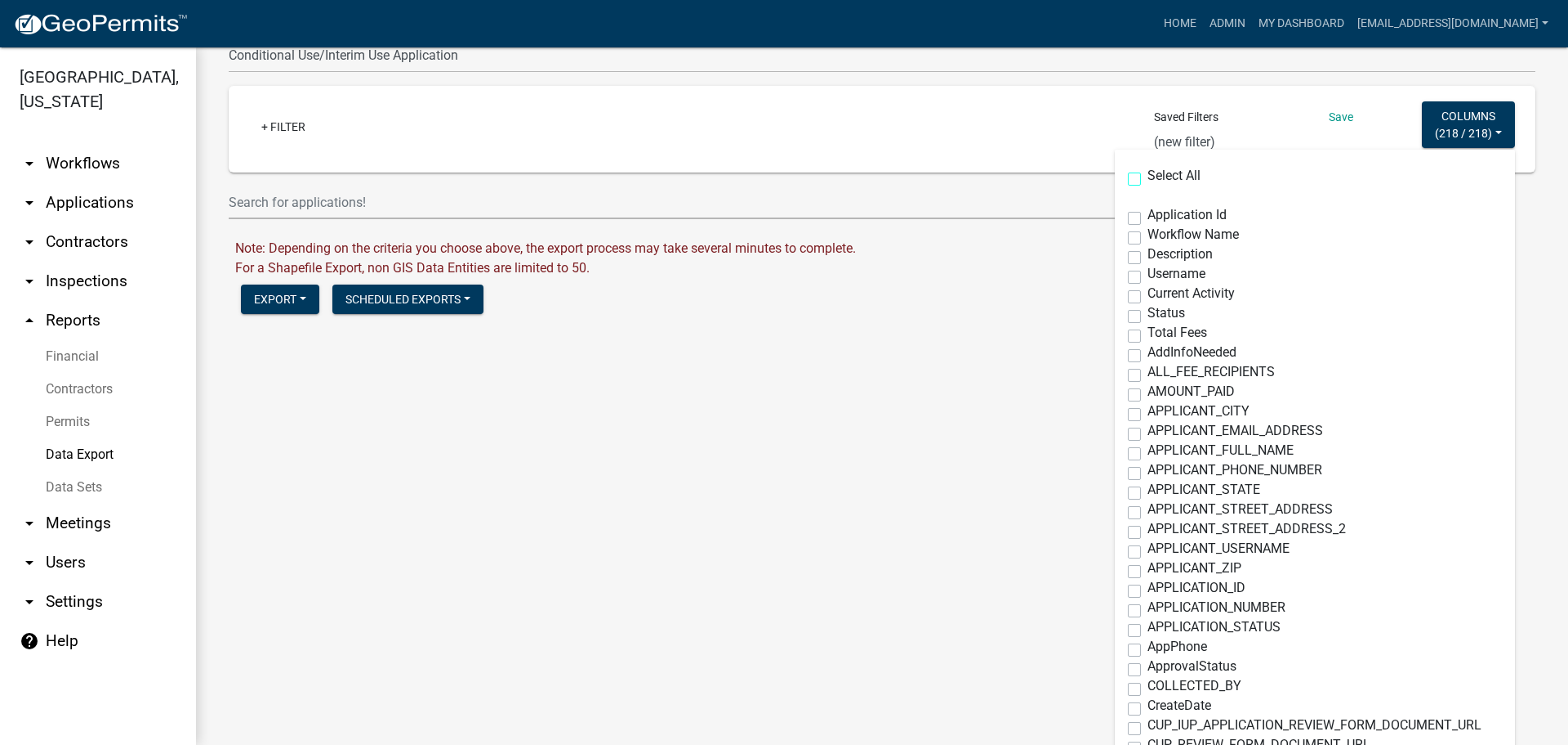
checkbox input "false"
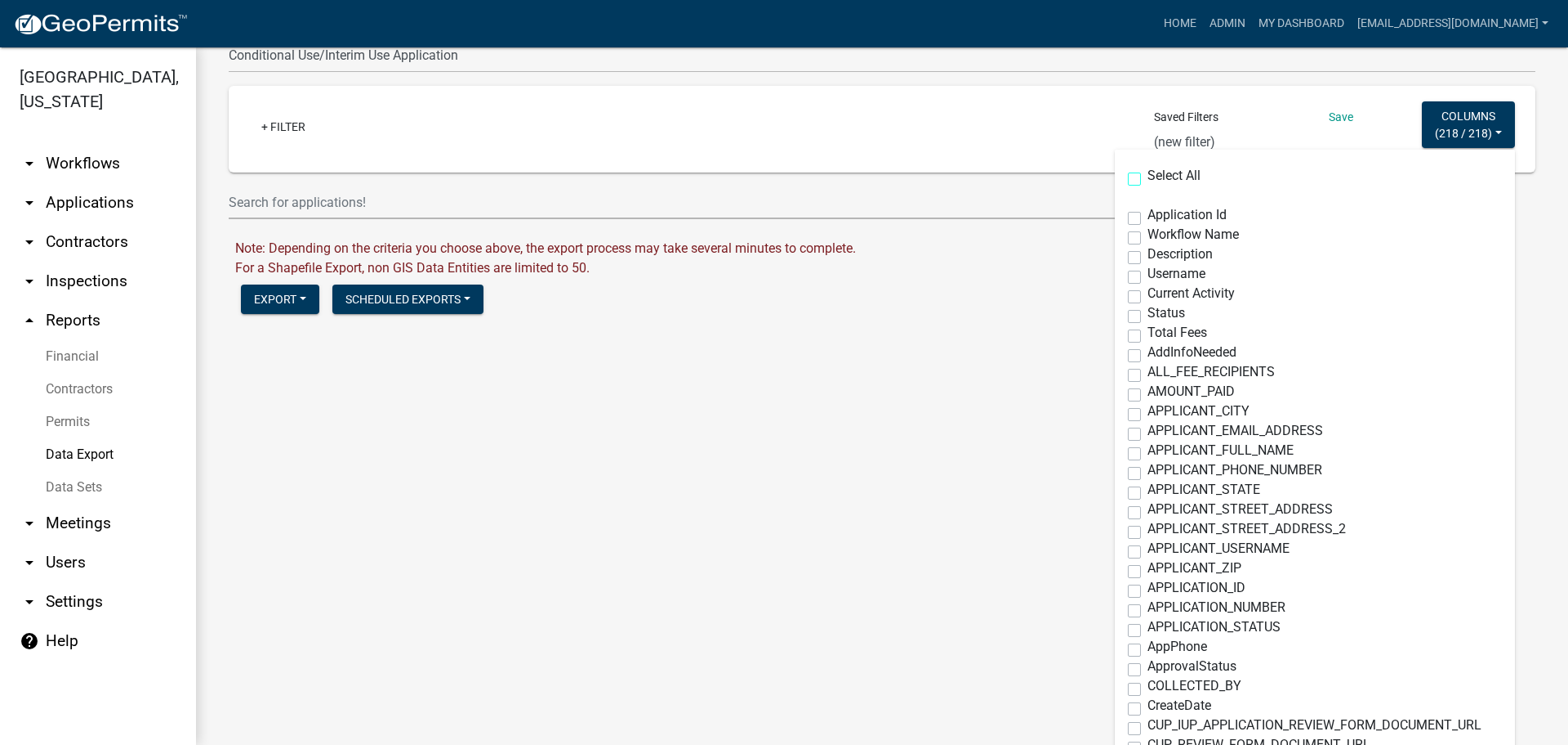
checkbox input "false"
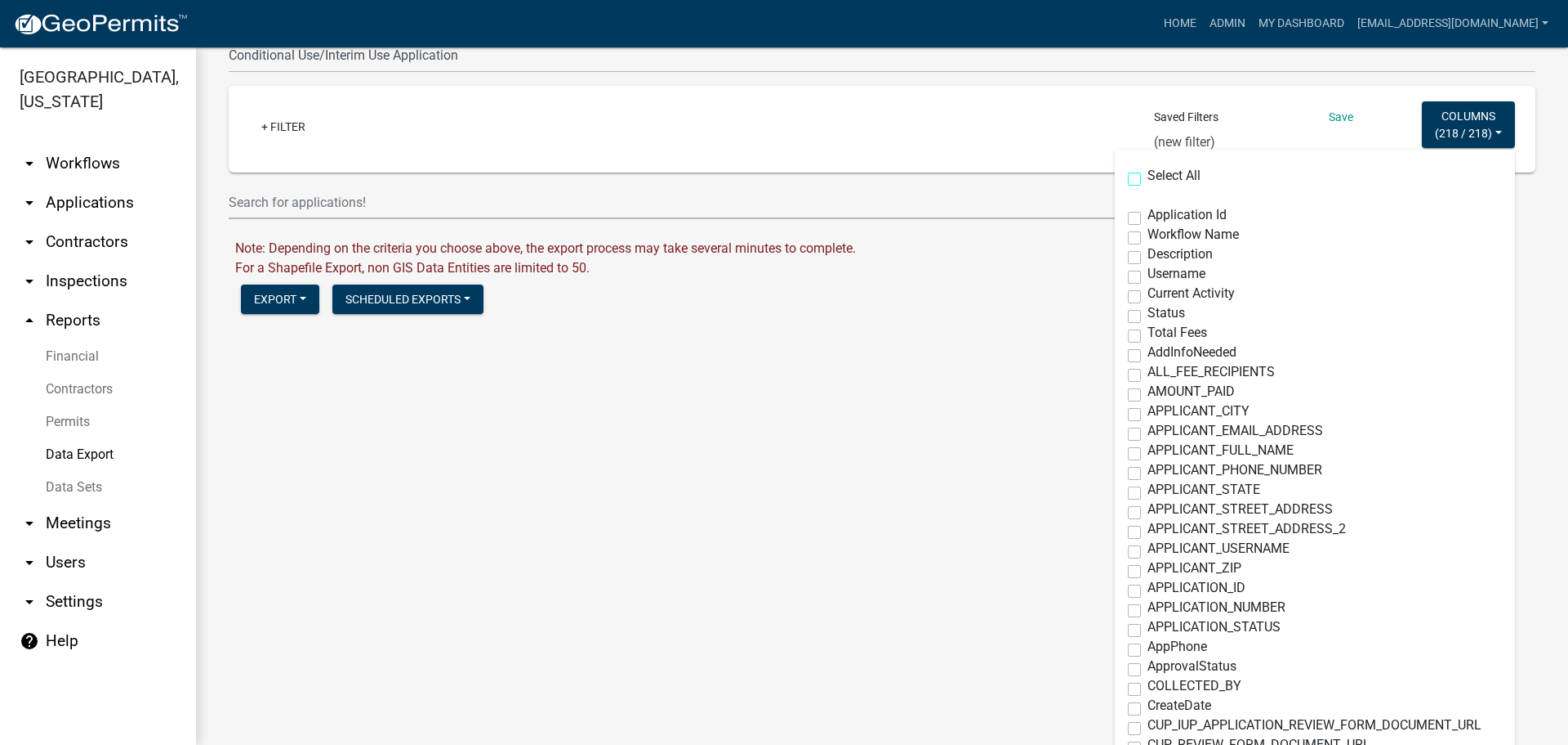
checkbox input "false"
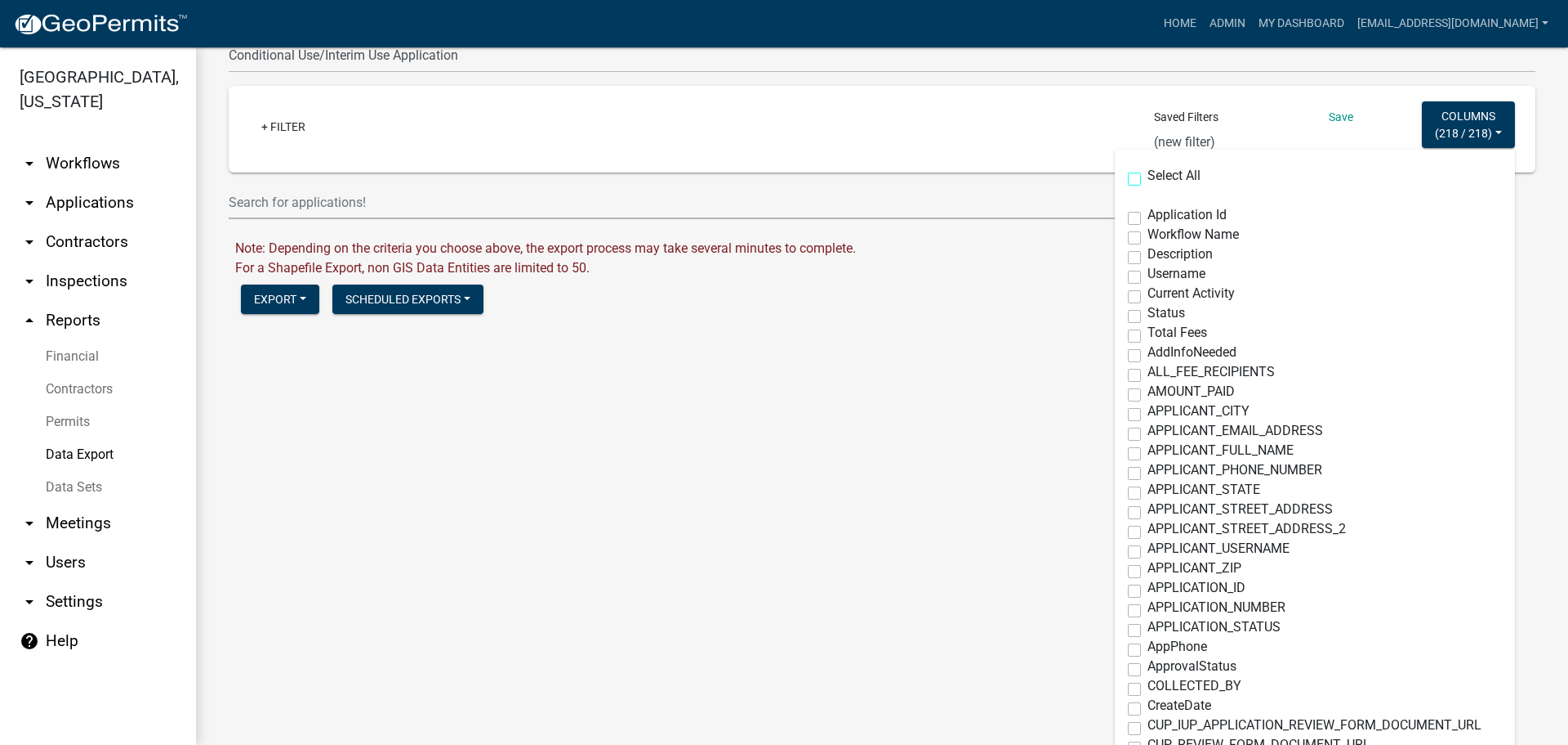
checkbox input "false"
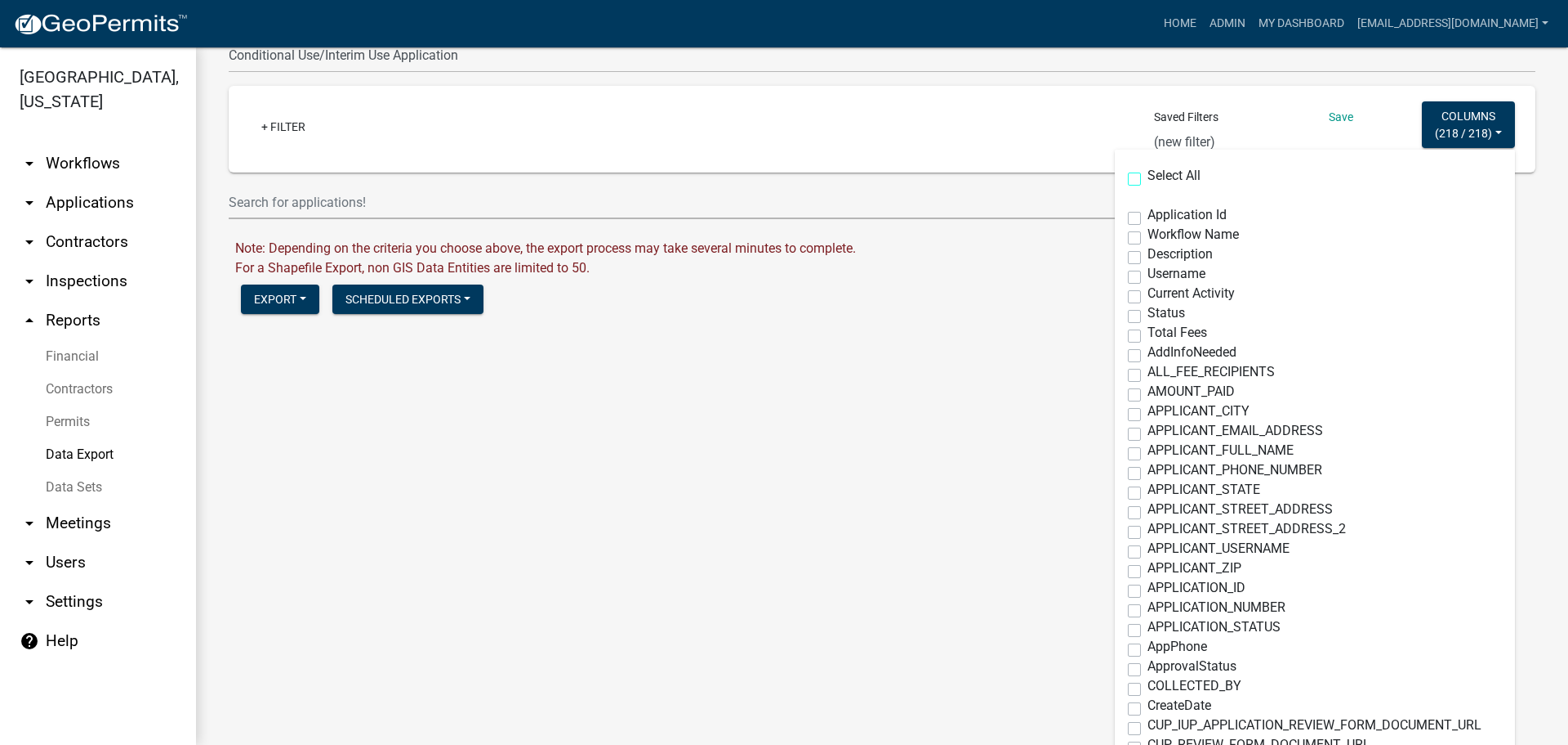
checkbox input "false"
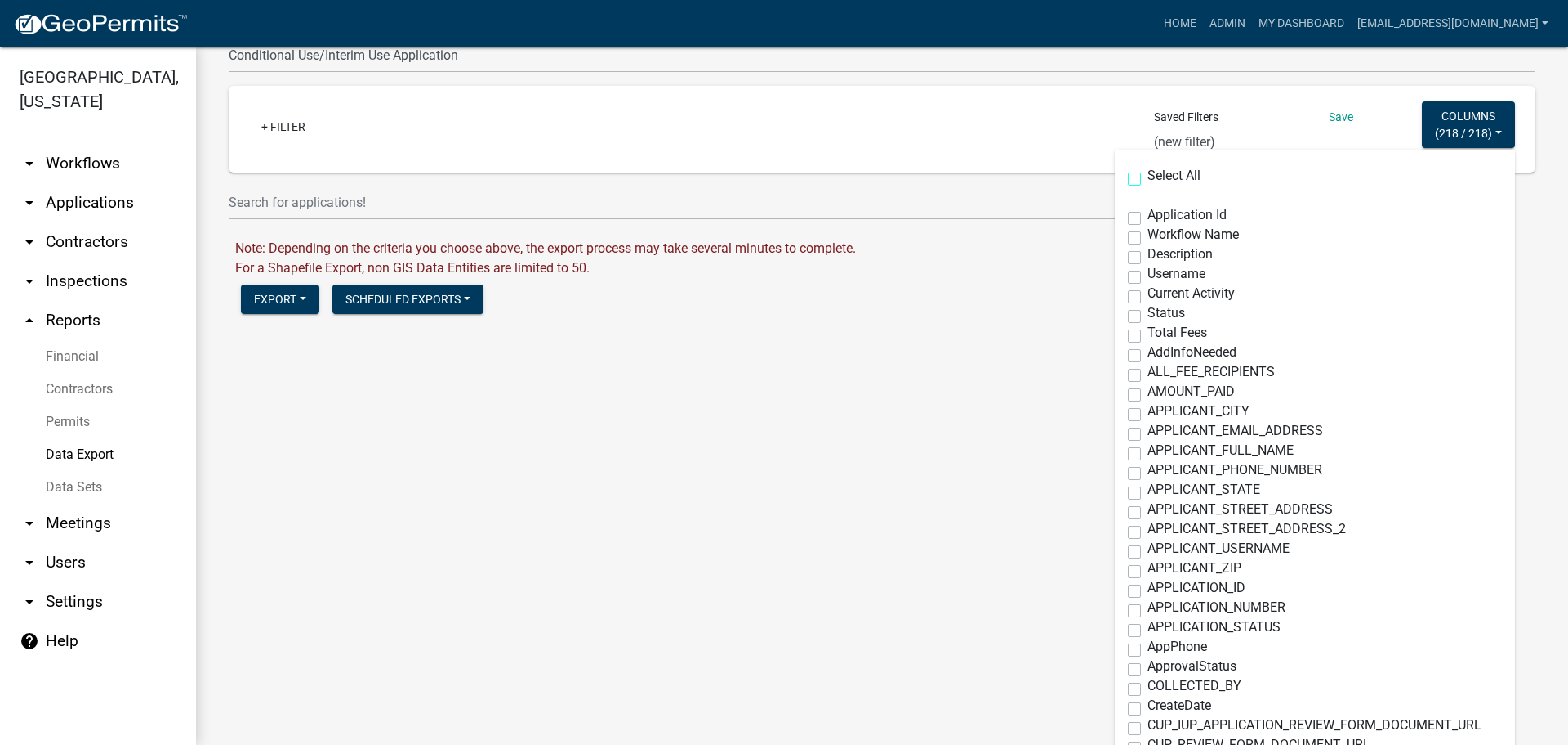
checkbox input "false"
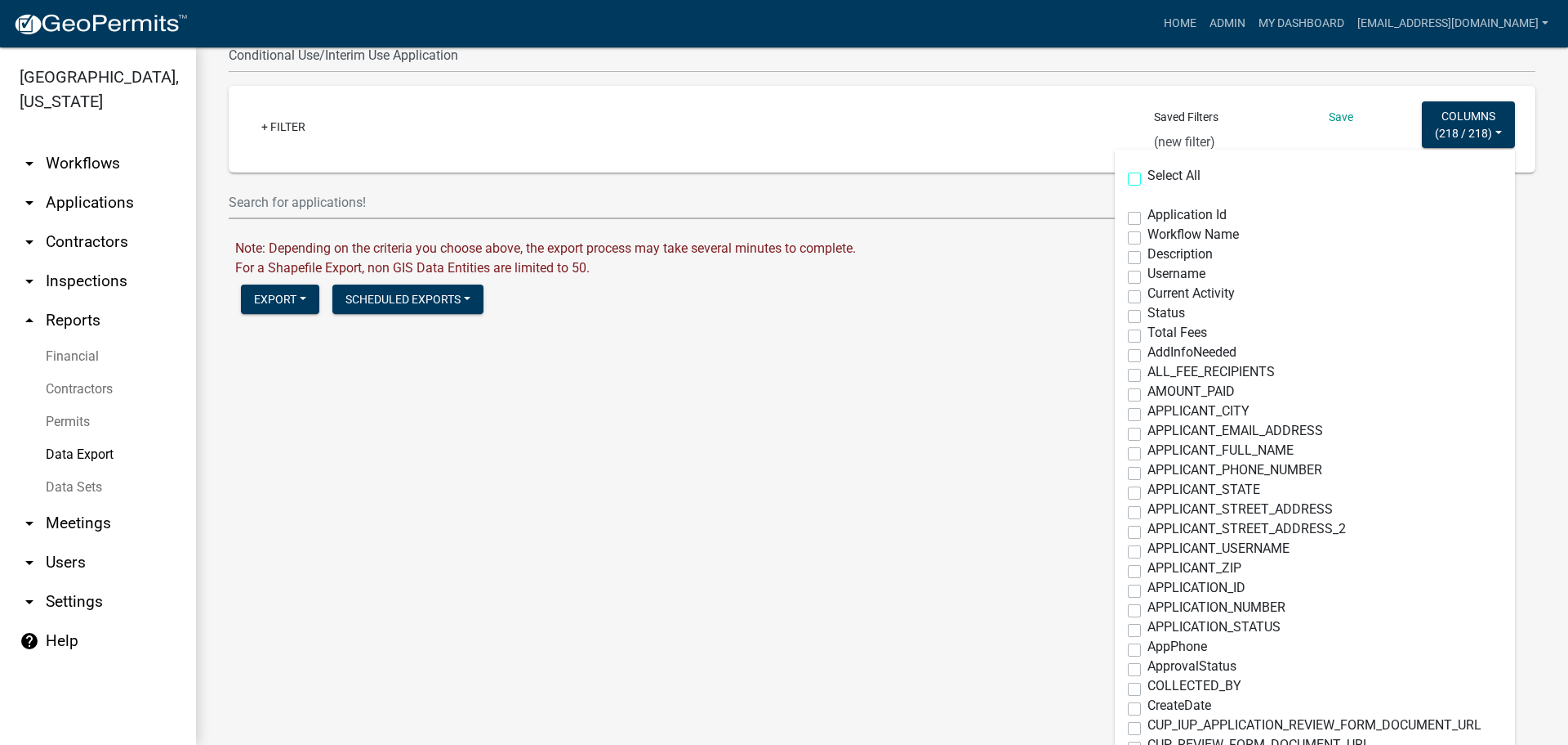
checkbox input "false"
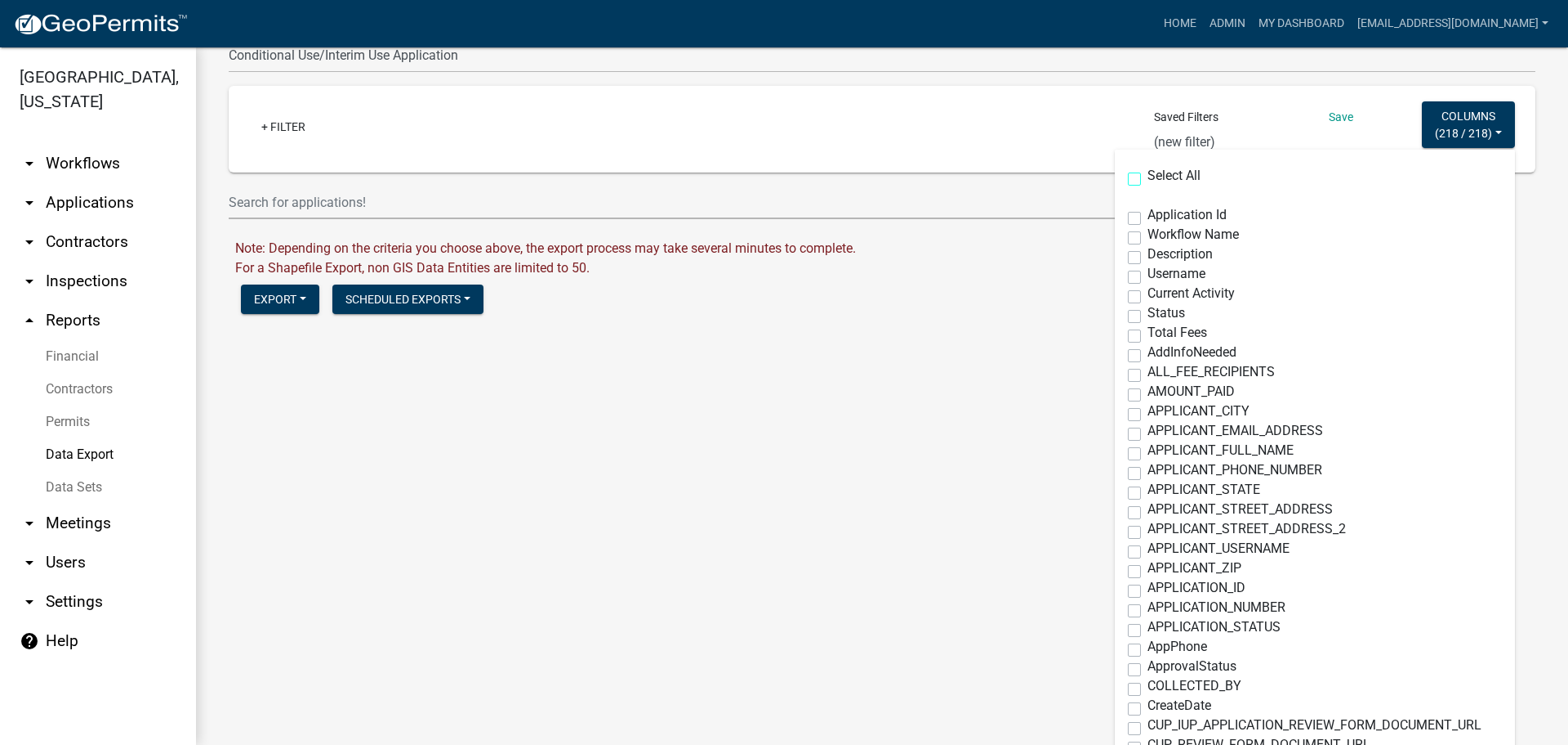
checkbox input "false"
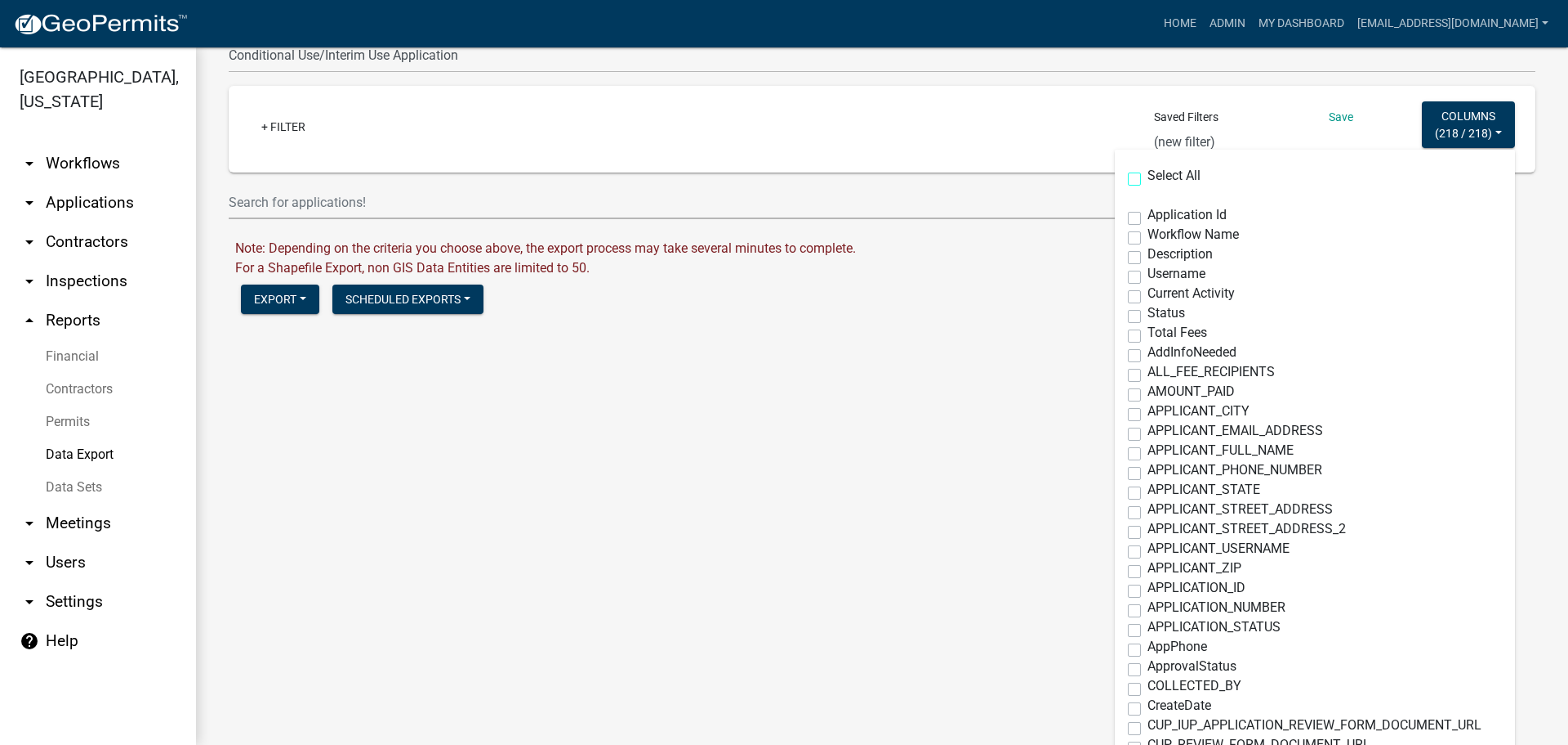
checkbox input "false"
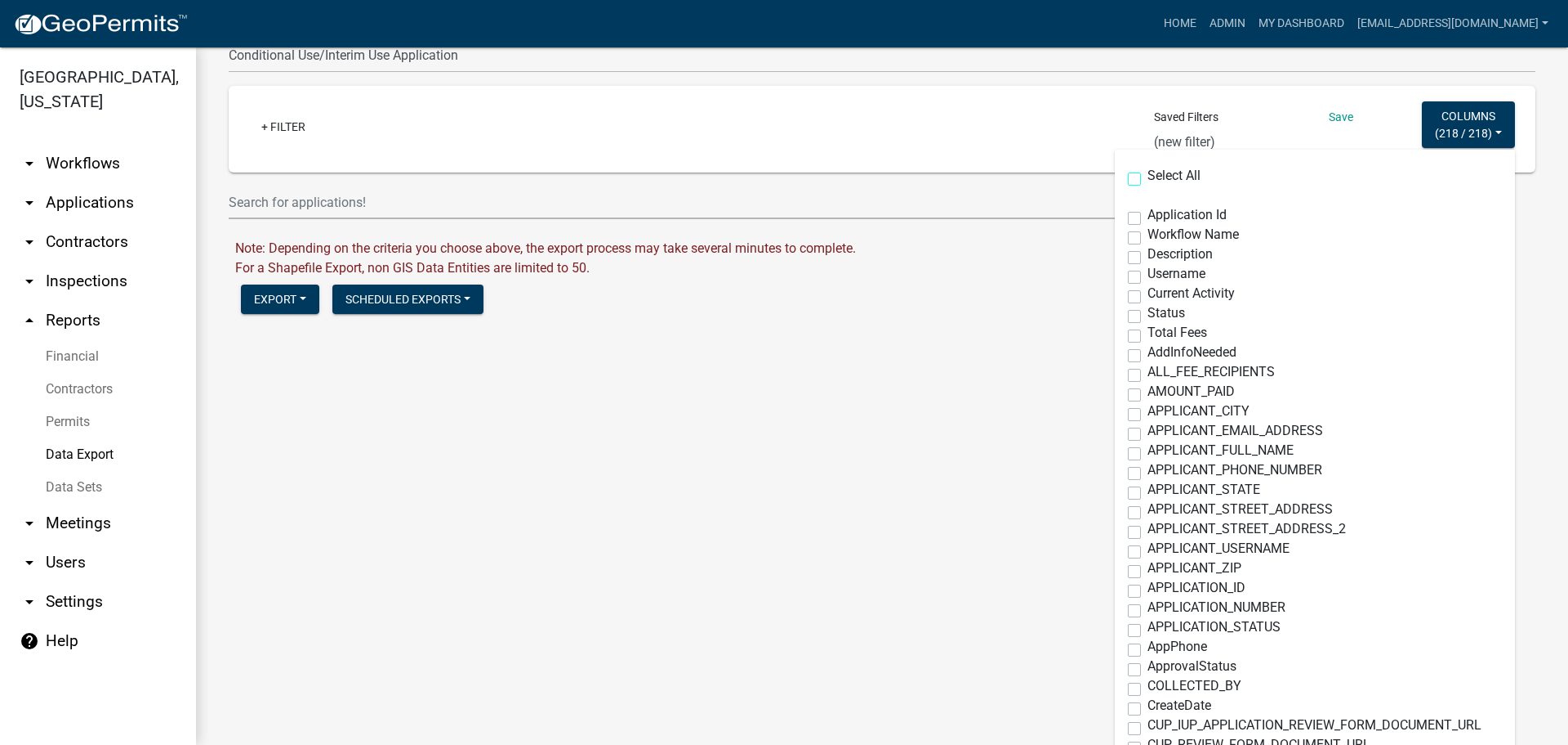
checkbox input "false"
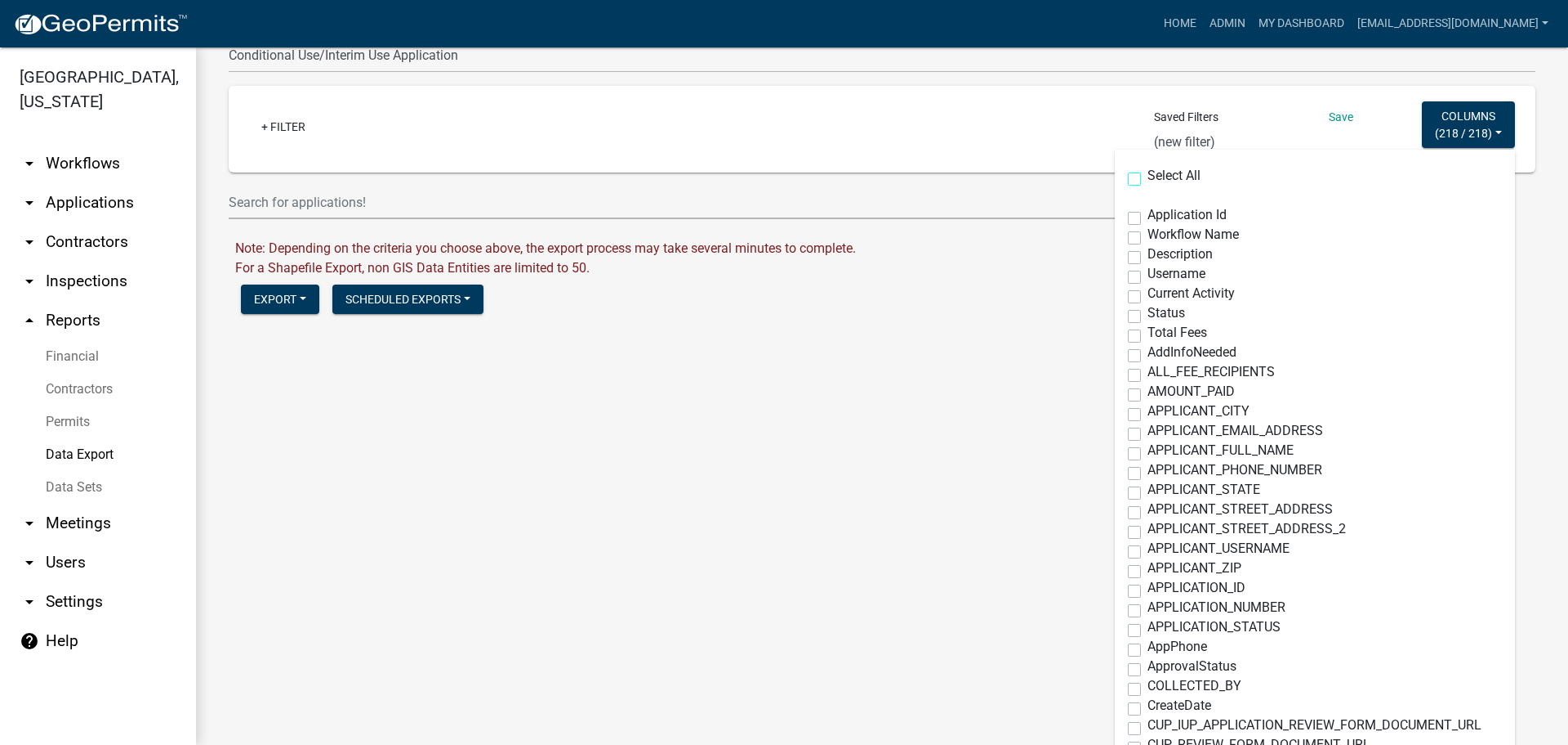
checkbox input "false"
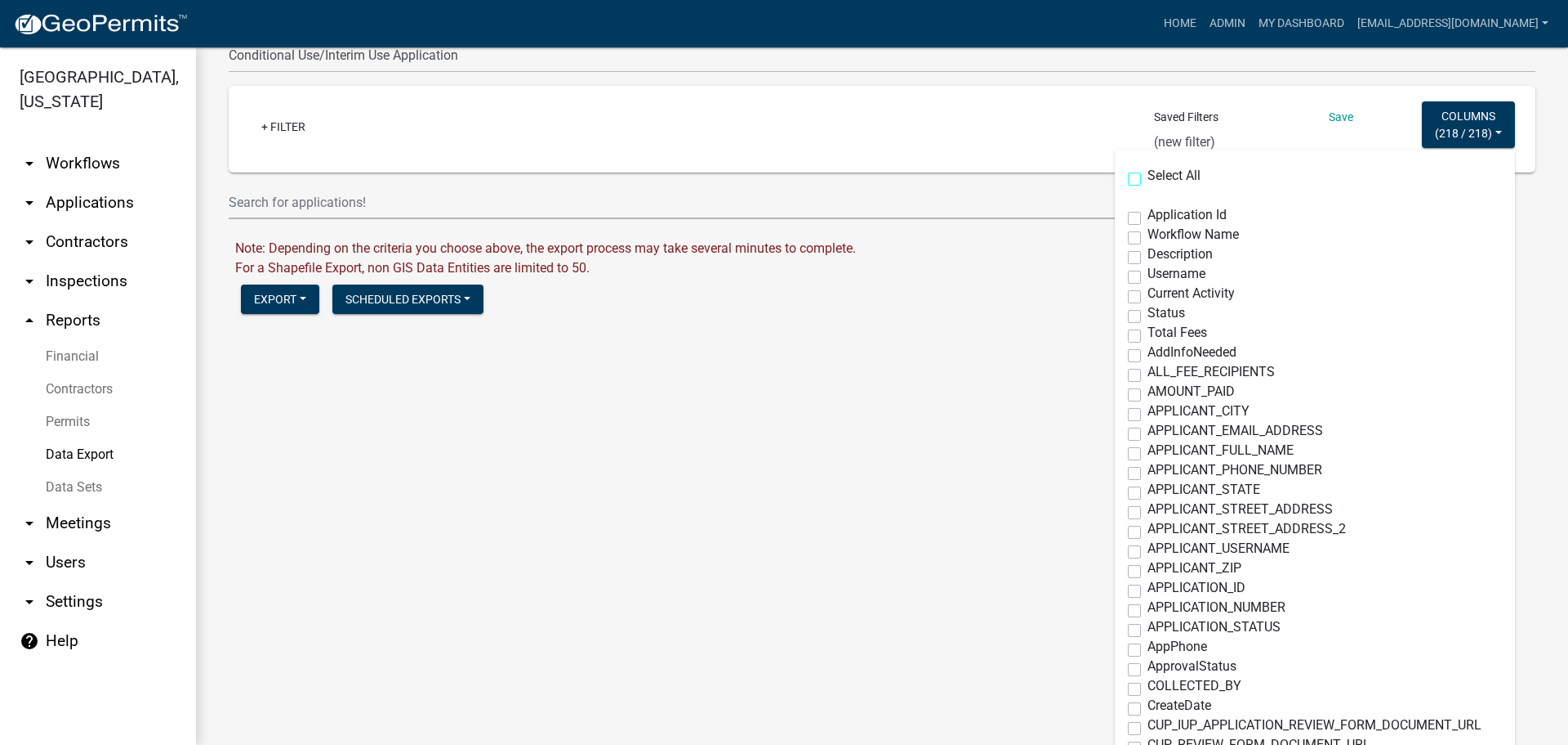
checkbox input "false"
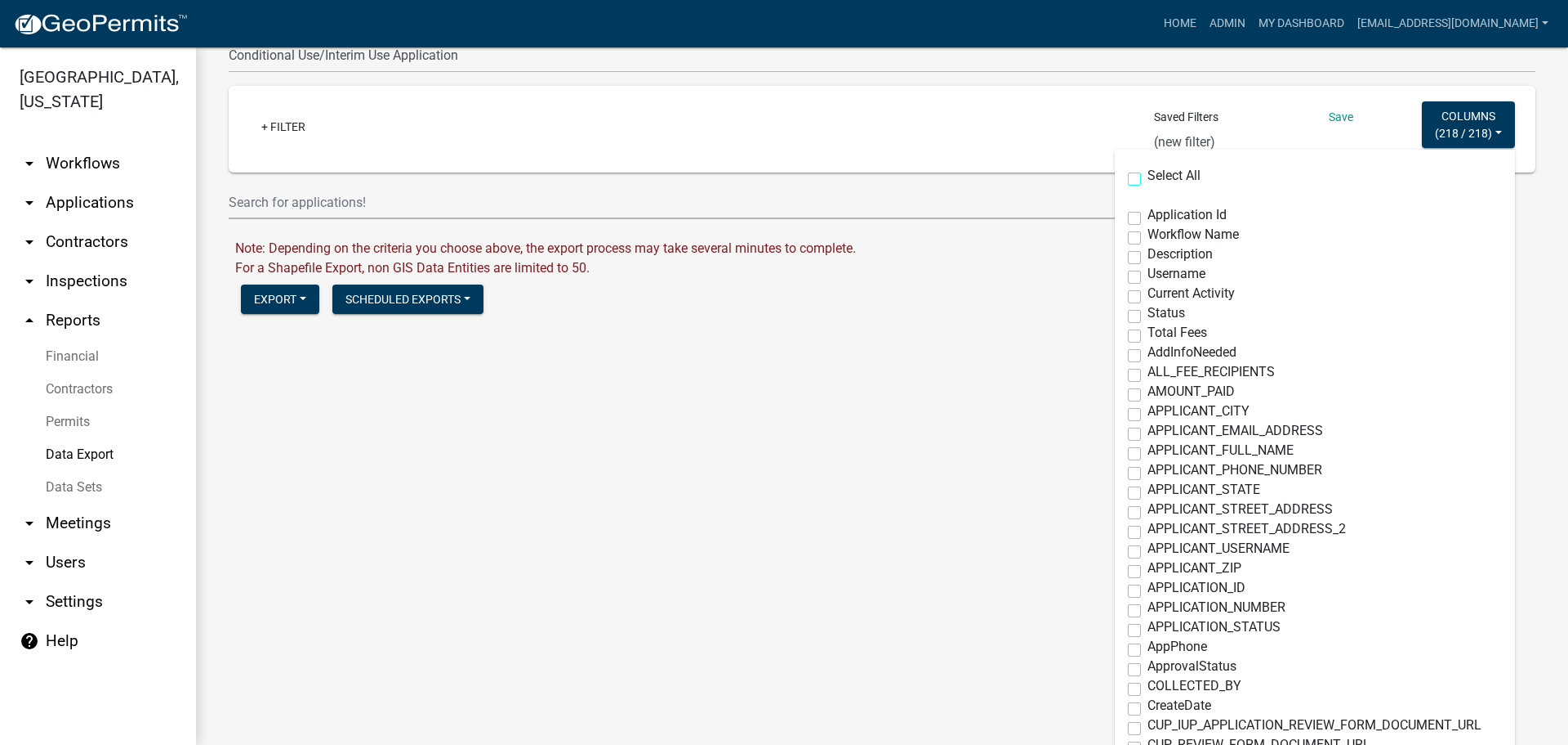
checkbox input "false"
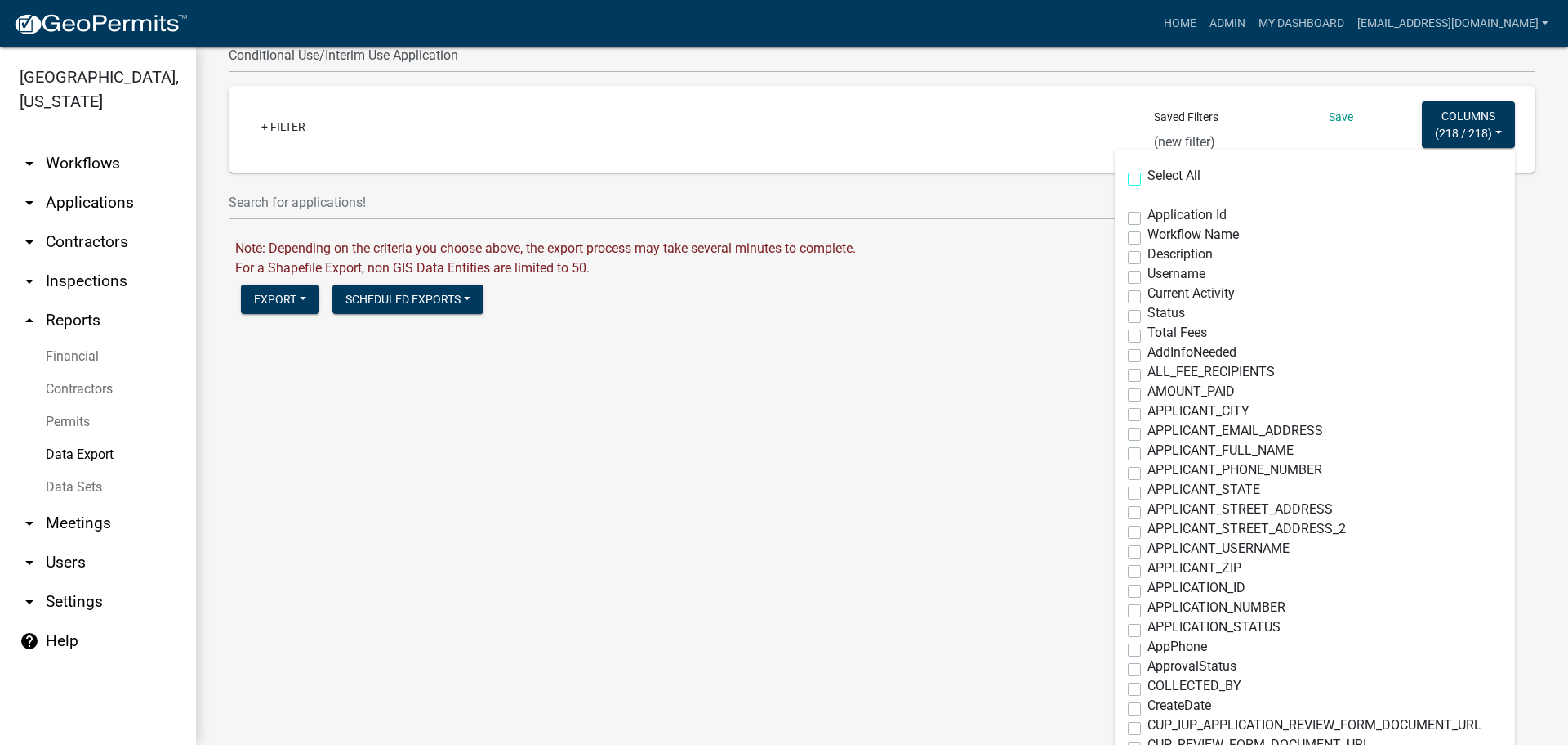
checkbox input "false"
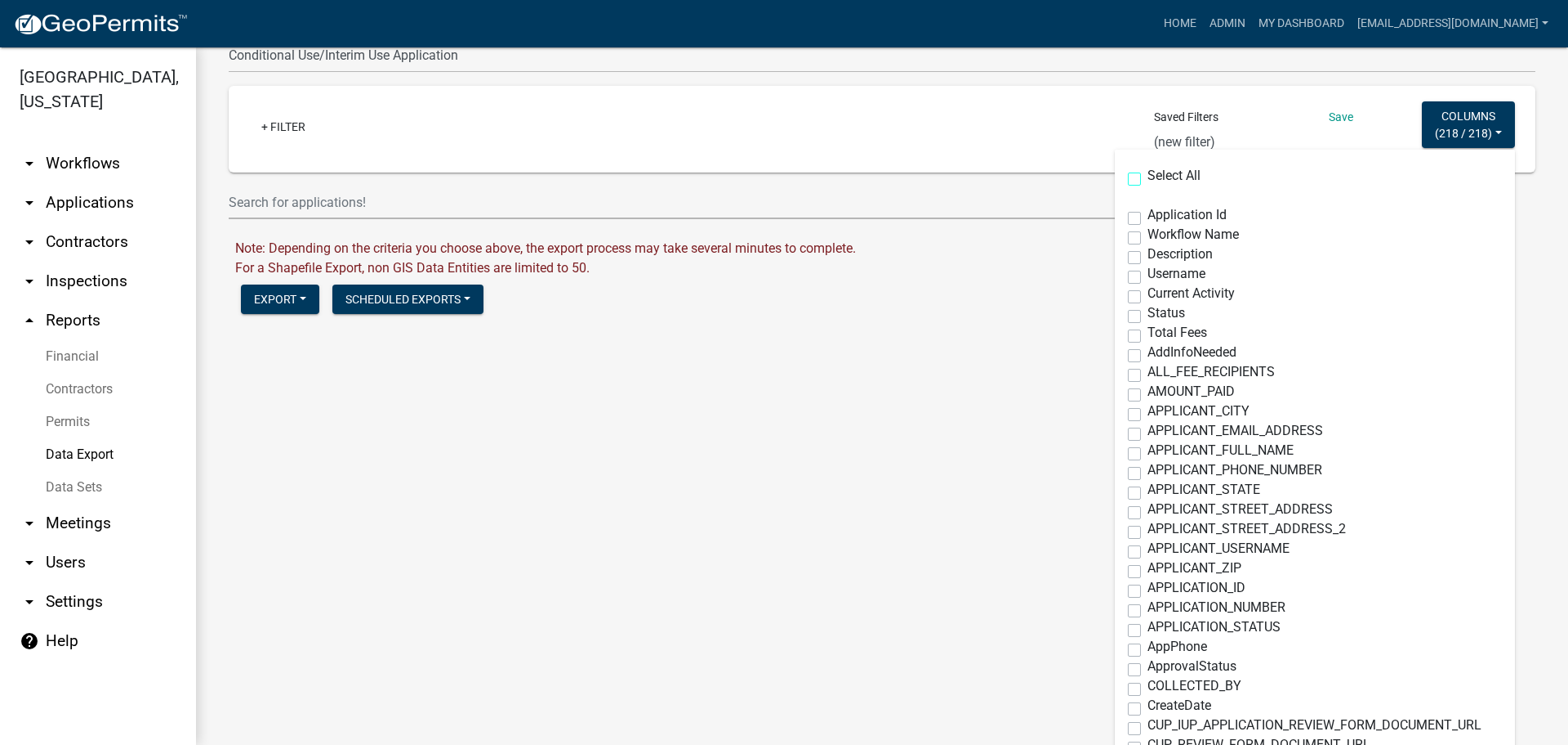
checkbox input "false"
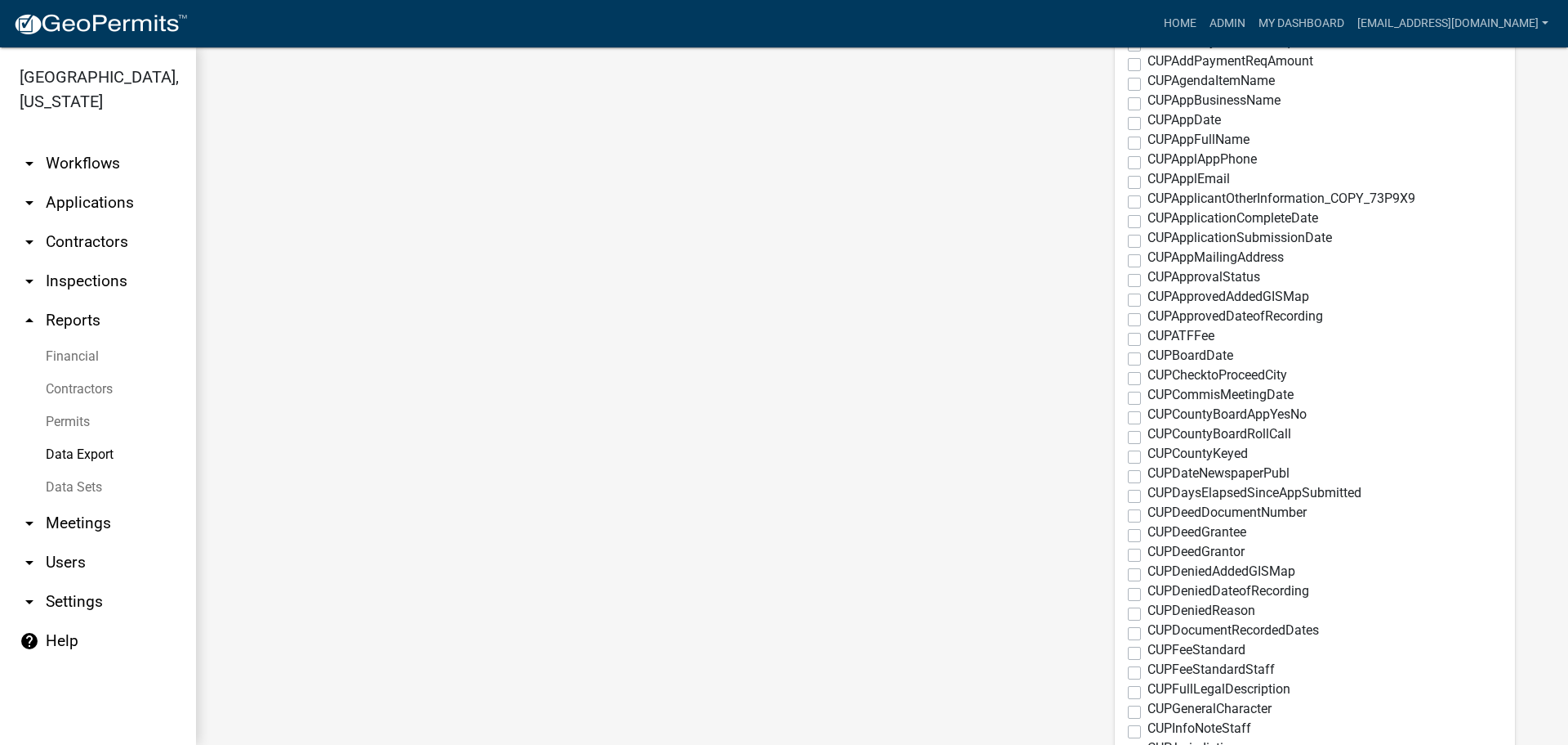
scroll to position [1212, 0]
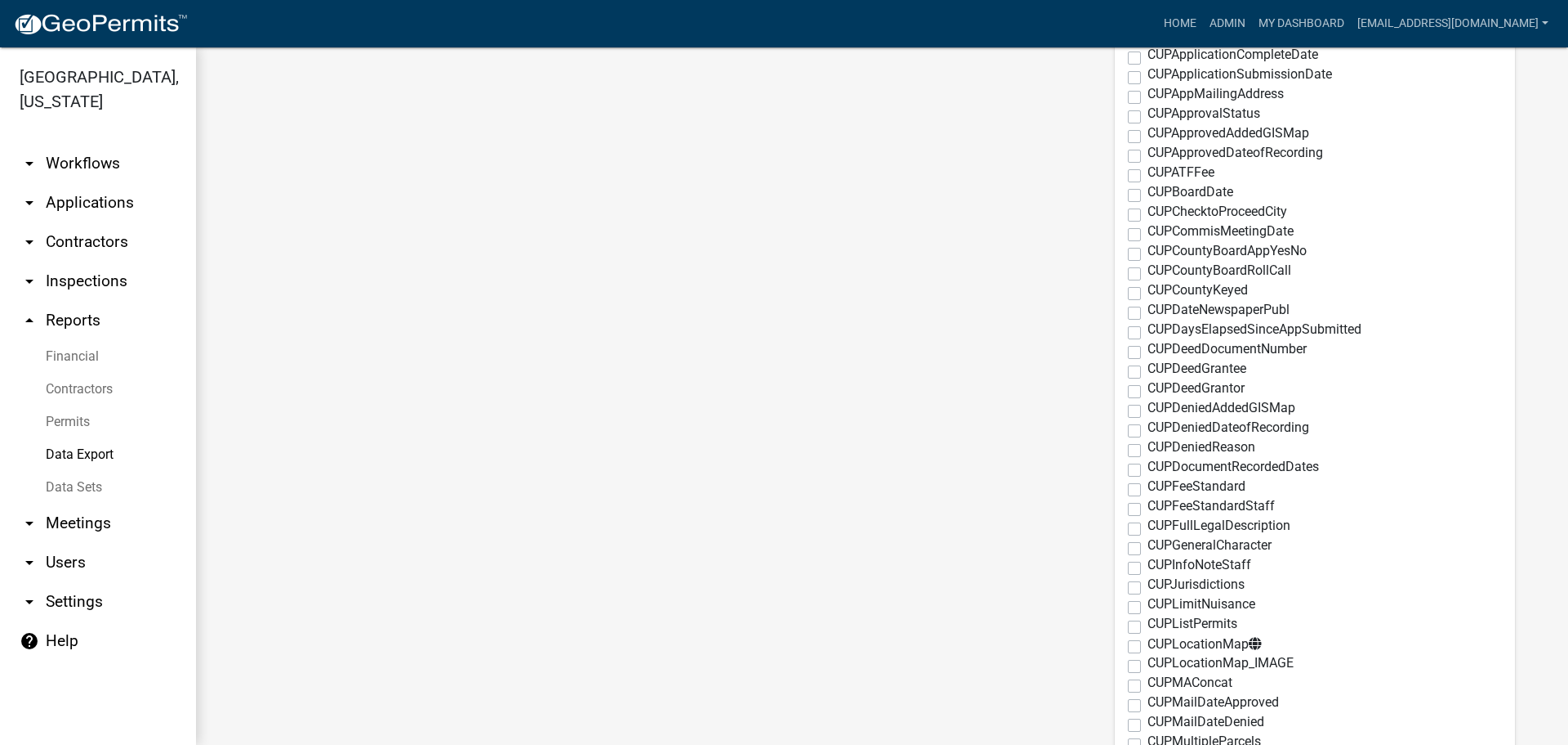
click at [1147, 648] on label "CUPLocationMap" at bounding box center [1204, 644] width 114 height 14
click at [1147, 647] on input "CUPLocationMap" at bounding box center [1152, 642] width 11 height 11
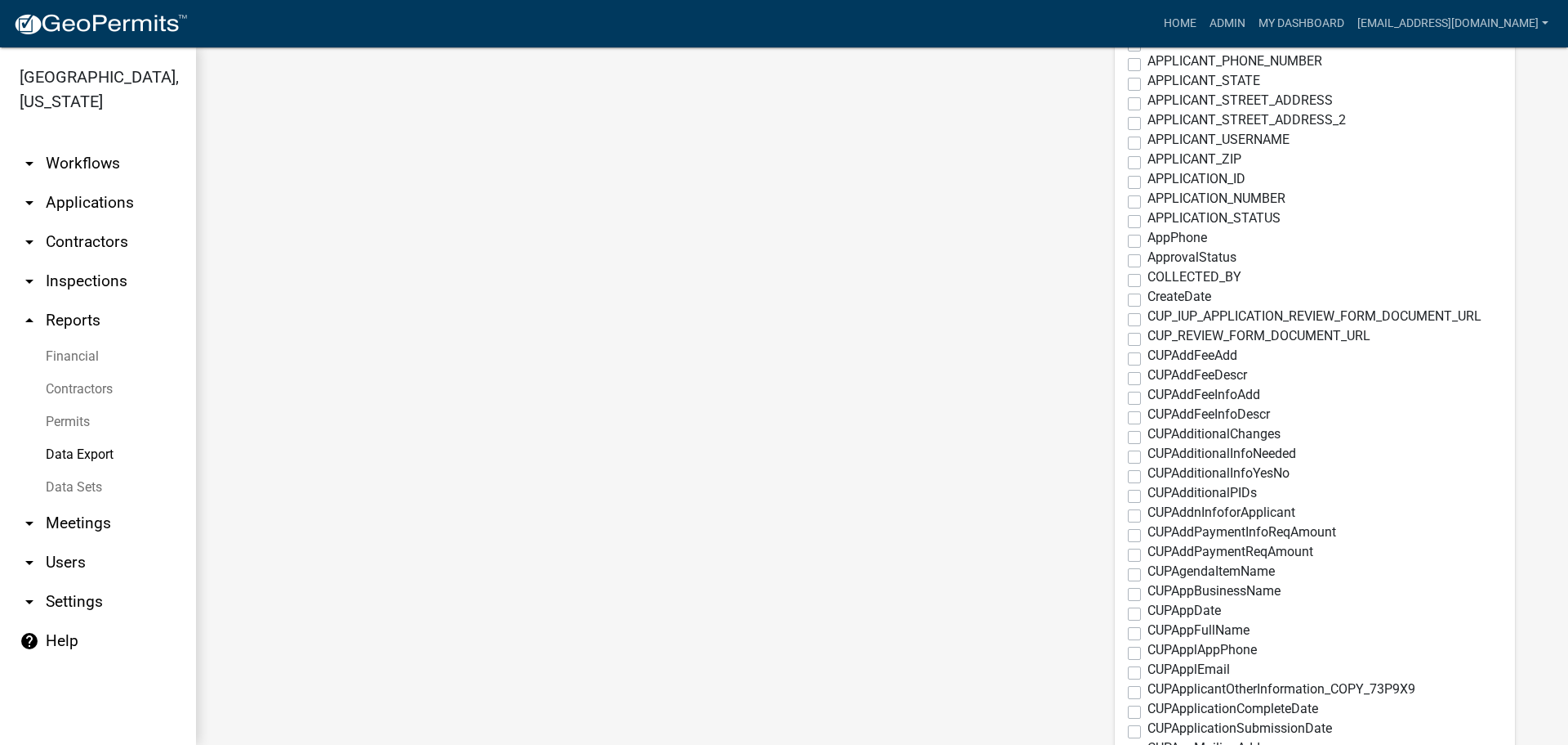
scroll to position [0, 0]
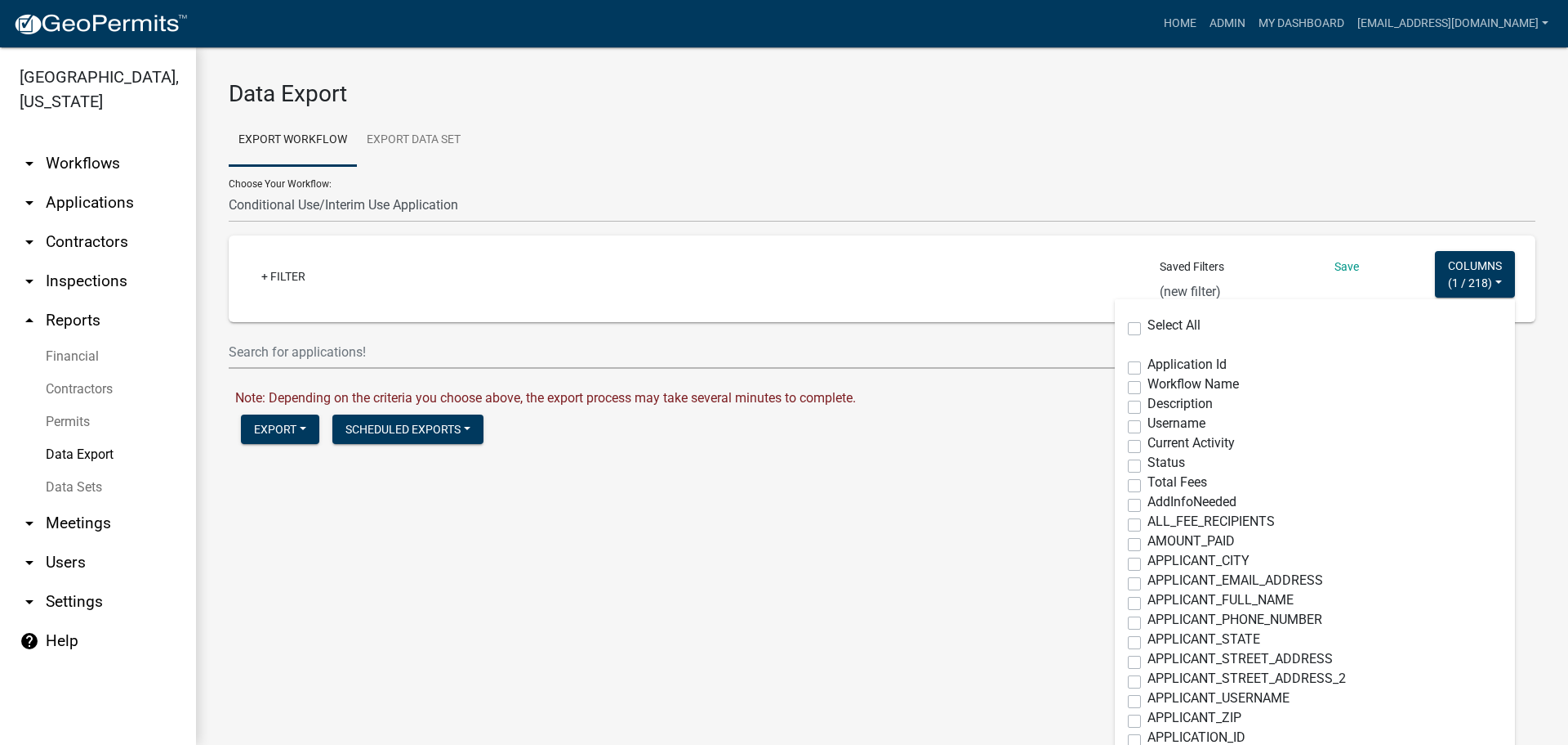
click at [537, 674] on main "Data Export Export Workflow Export Data Set Choose Your Workflow: Add/Modify Pa…" at bounding box center [881, 395] width 1372 height 697
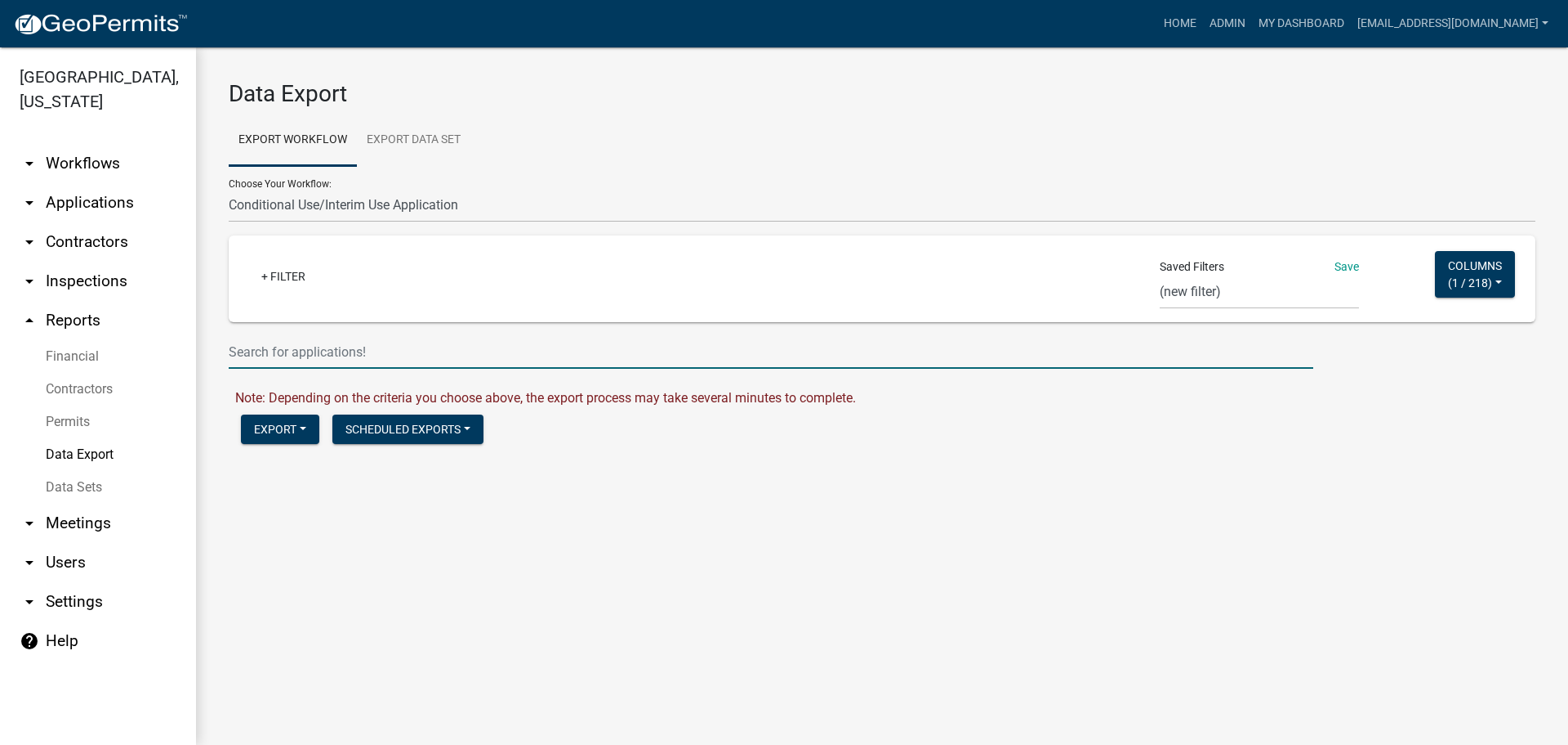
click at [358, 349] on input "text" at bounding box center [772, 352] width 1085 height 34
click at [275, 562] on main "Data Export Export Workflow Export Data Set Choose Your Workflow: Add/Modify Pa…" at bounding box center [881, 395] width 1372 height 697
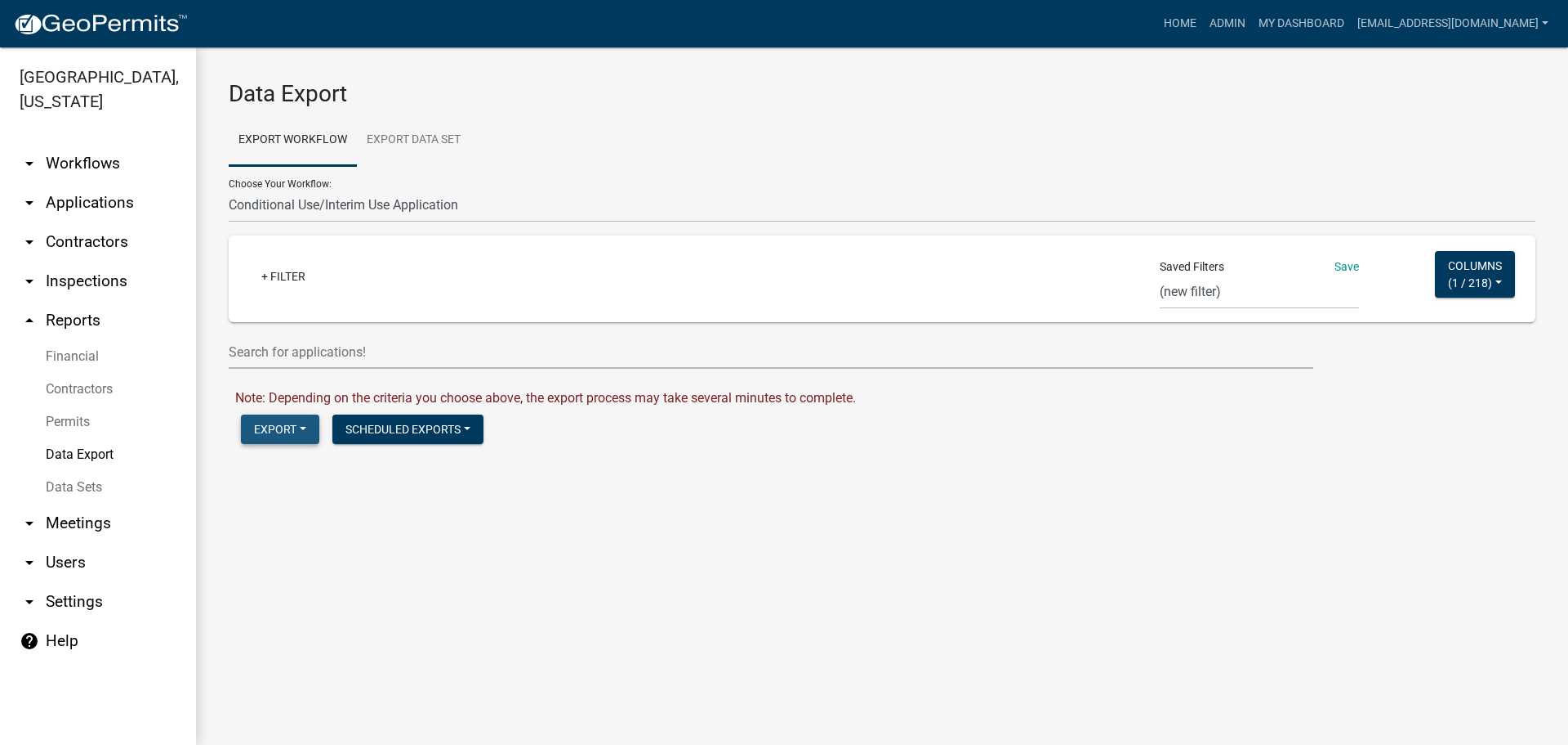
click at [291, 438] on button "Export" at bounding box center [280, 428] width 78 height 29
click at [296, 544] on span "Shape Format (.zip)" at bounding box center [325, 549] width 128 height 16
click at [369, 463] on link "Download Conditional Use/Interim Use Application.zip" at bounding box center [391, 464] width 312 height 16
click at [1486, 275] on button "Columns ( 1 / 218 )" at bounding box center [1475, 274] width 80 height 47
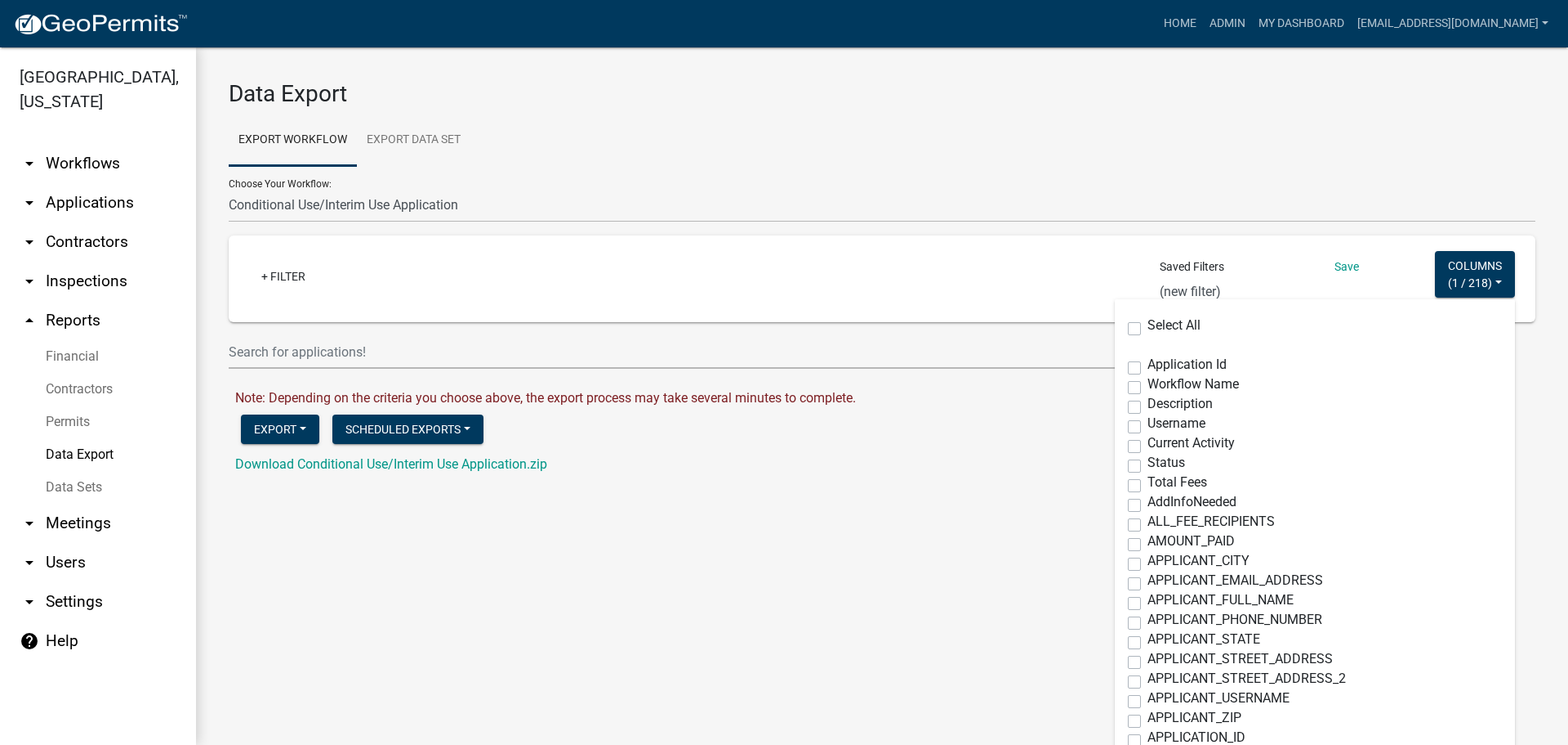
click at [1155, 320] on label "Select All" at bounding box center [1173, 325] width 53 height 13
click at [1155, 320] on input "Select All" at bounding box center [1152, 324] width 11 height 11
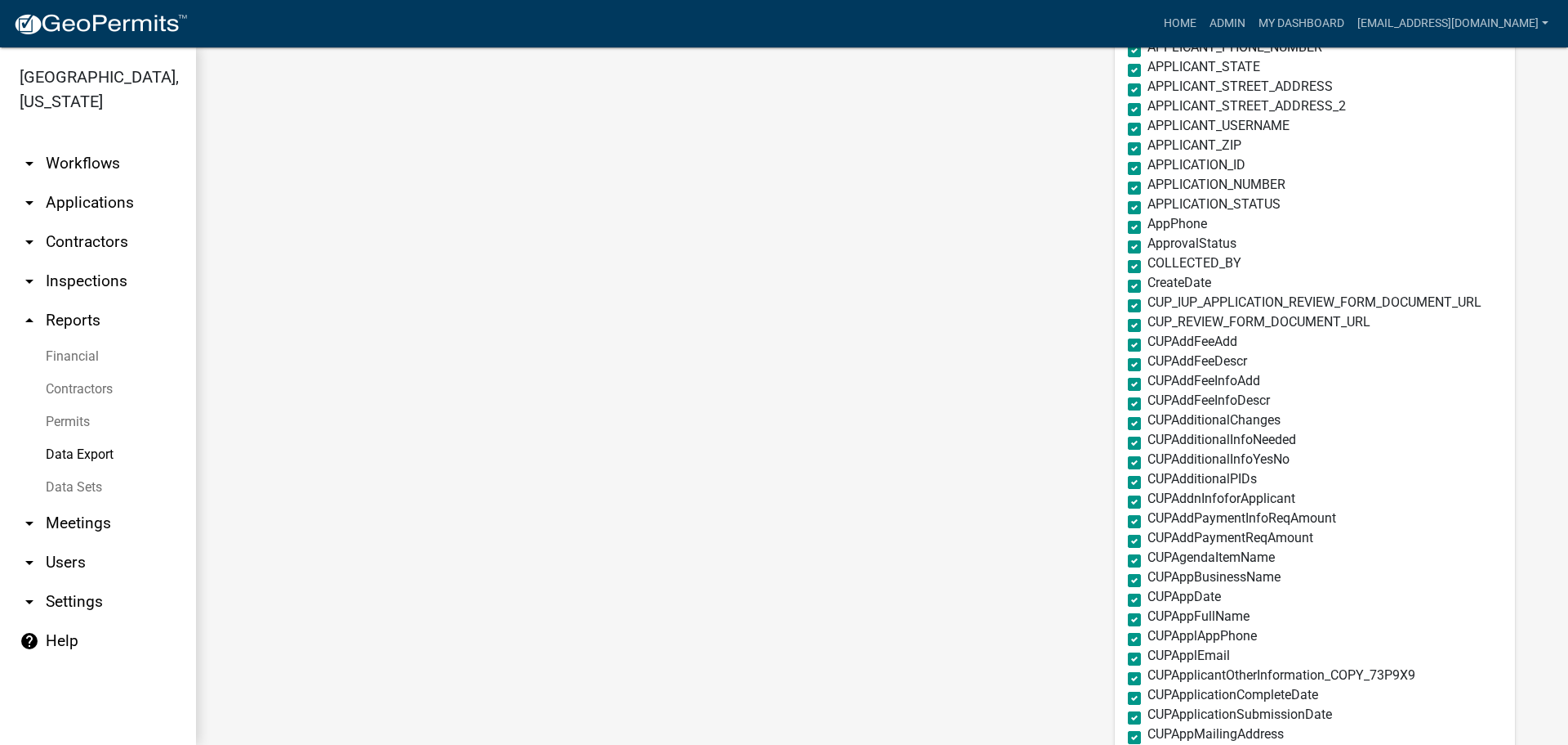
scroll to position [82, 0]
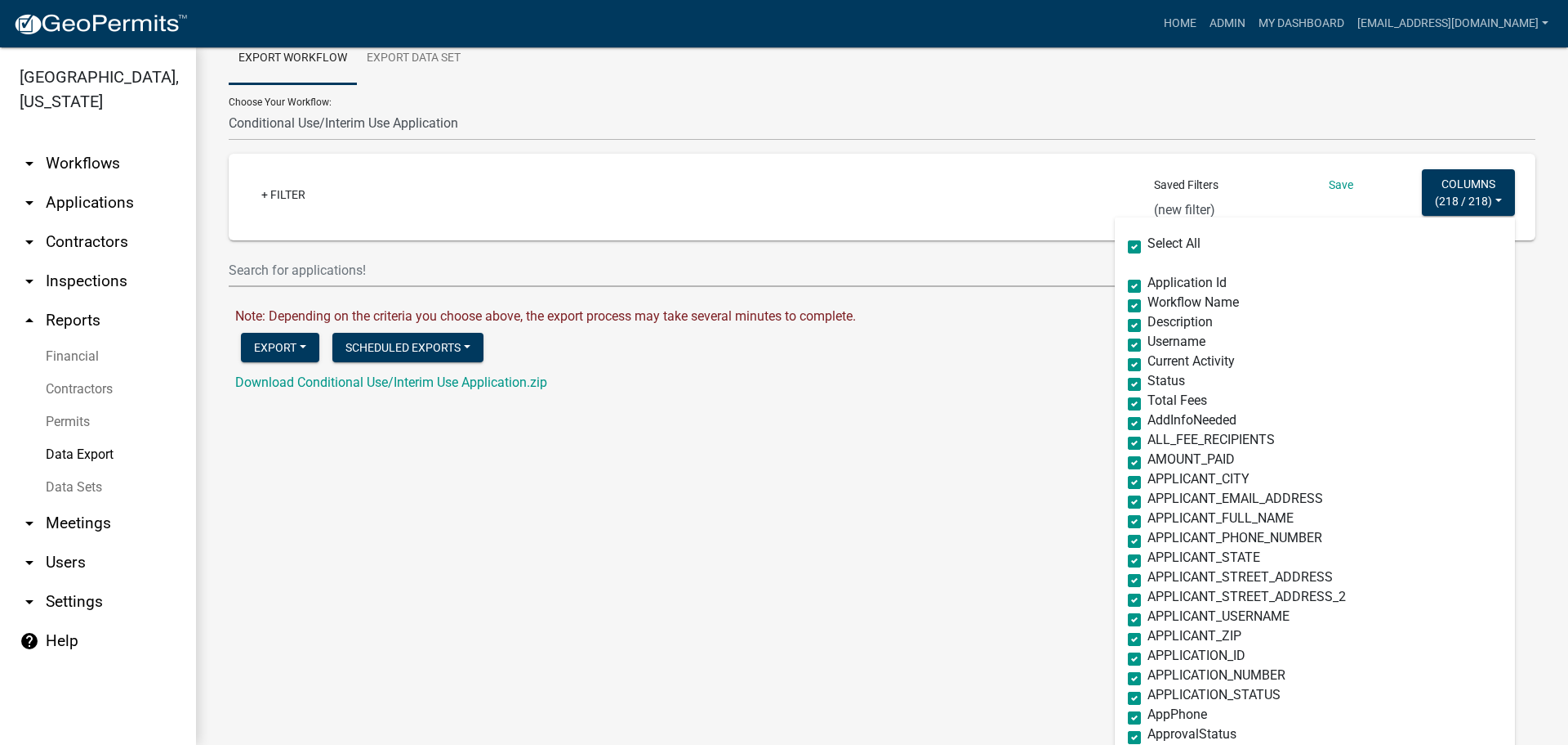
click at [1147, 305] on label "Workflow Name" at bounding box center [1193, 302] width 92 height 13
click at [1147, 305] on input "Workflow Name" at bounding box center [1152, 301] width 11 height 11
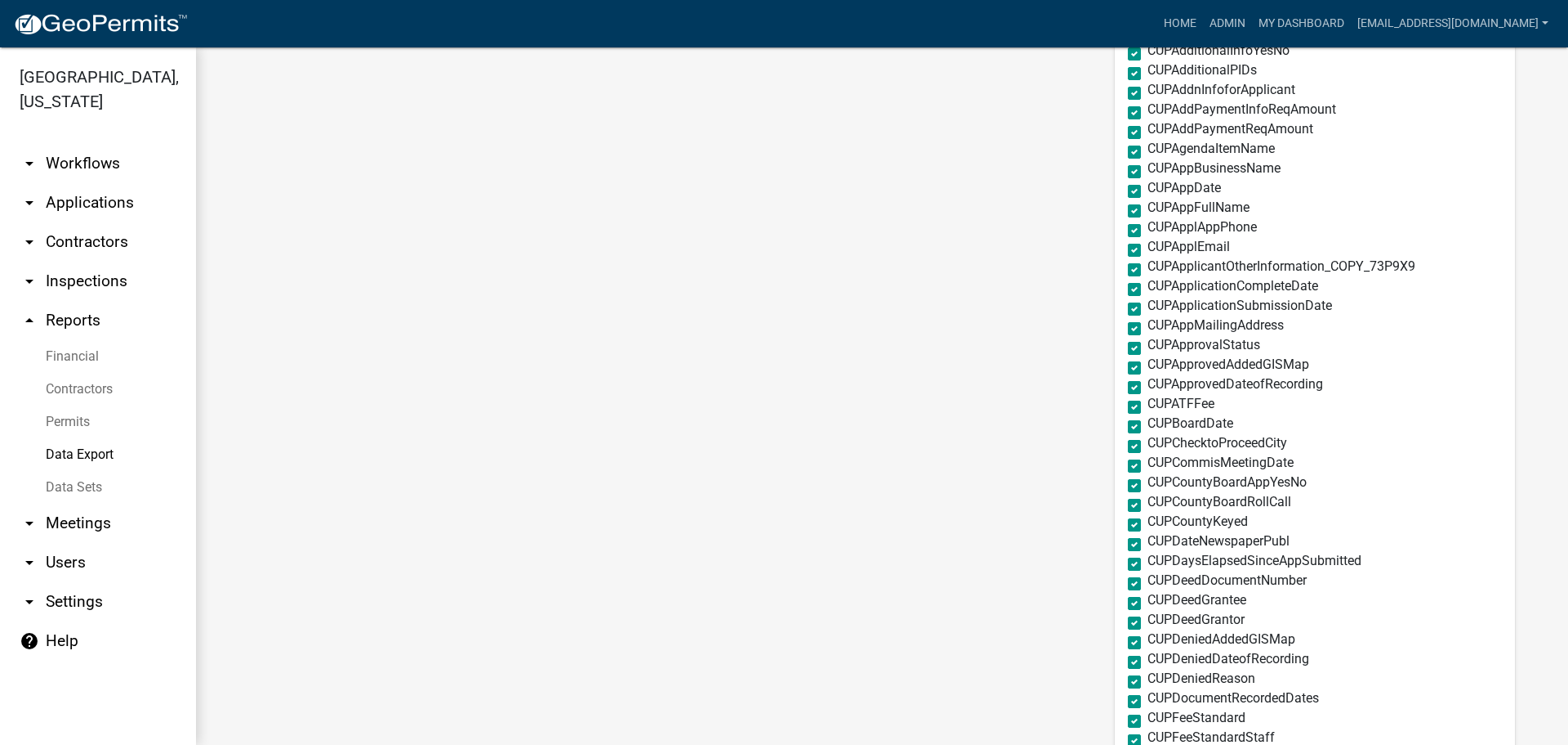
scroll to position [1390, 0]
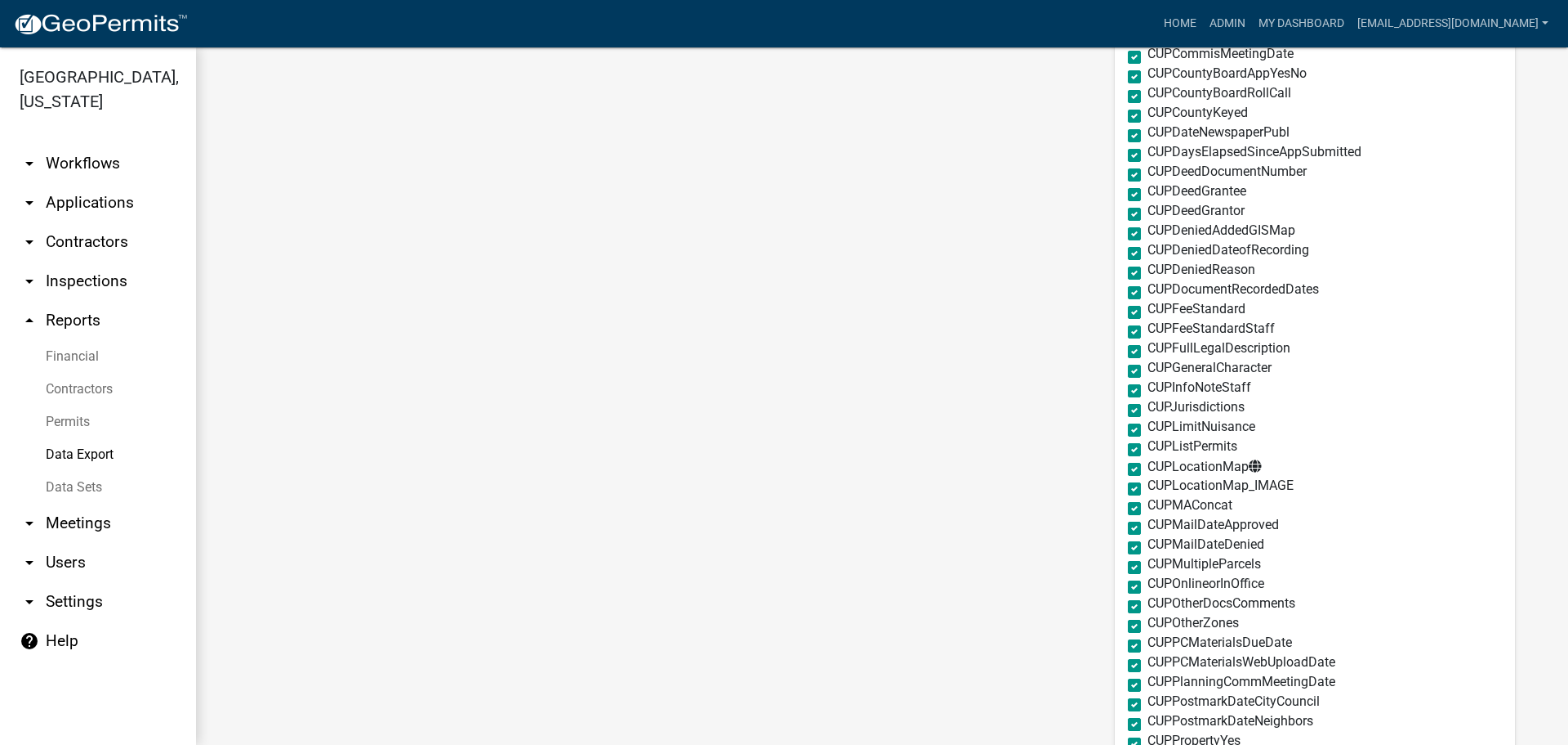
click at [1147, 470] on label "CUPLocationMap" at bounding box center [1204, 466] width 114 height 14
click at [1147, 470] on input "CUPLocationMap" at bounding box center [1152, 464] width 11 height 11
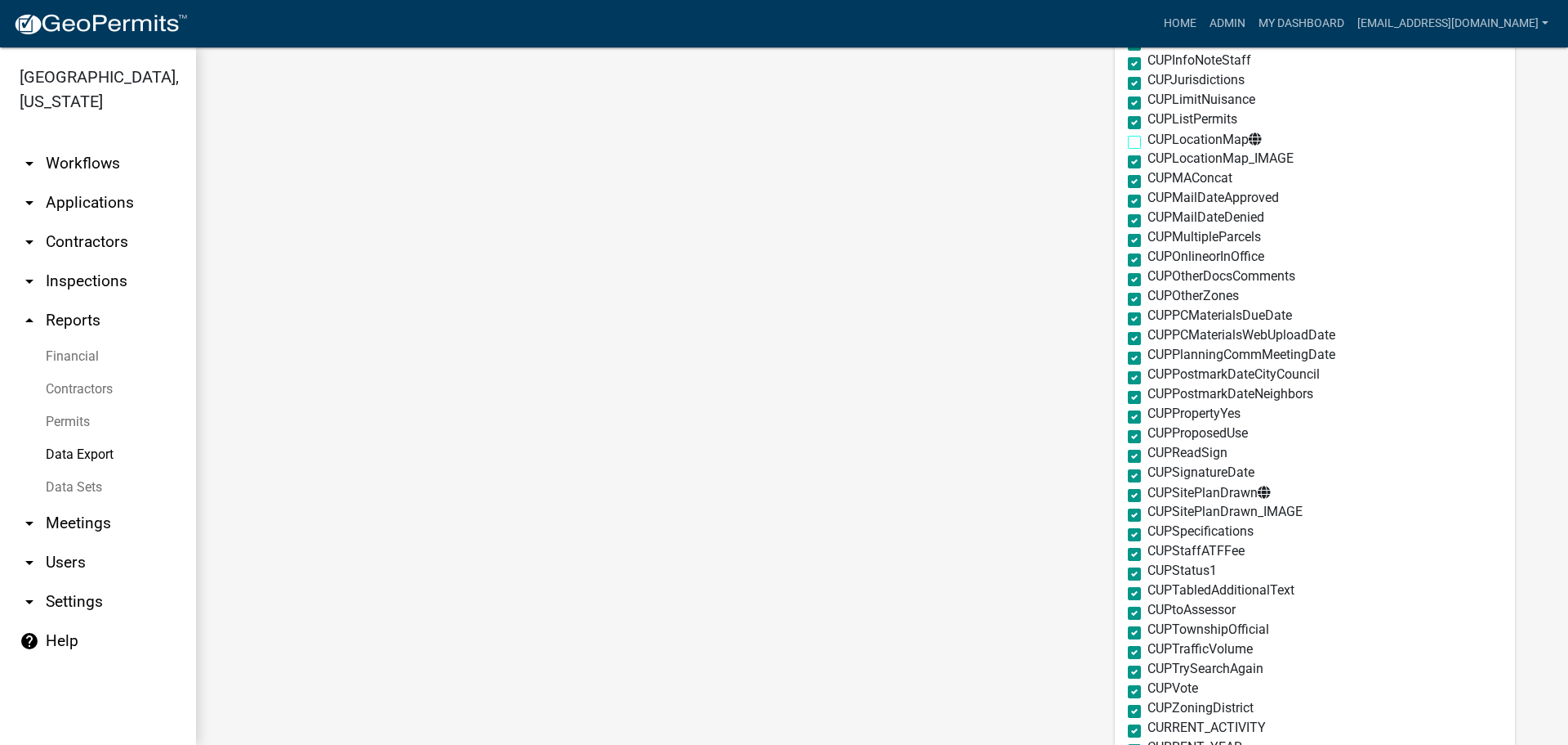
scroll to position [1798, 0]
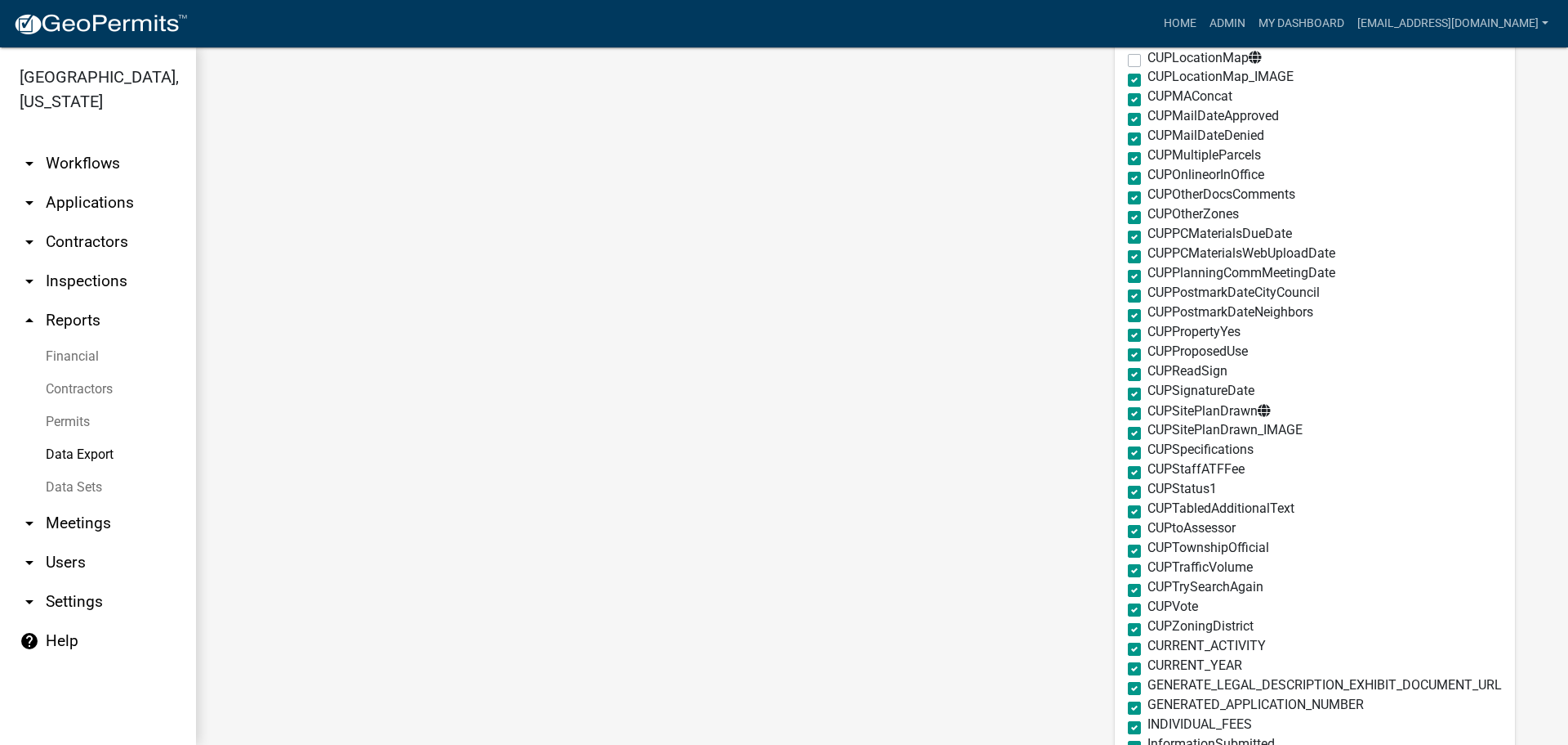
click at [1147, 413] on label "CUPSitePlanDrawn" at bounding box center [1208, 411] width 123 height 14
click at [1147, 413] on input "CUPSitePlanDrawn" at bounding box center [1152, 409] width 11 height 11
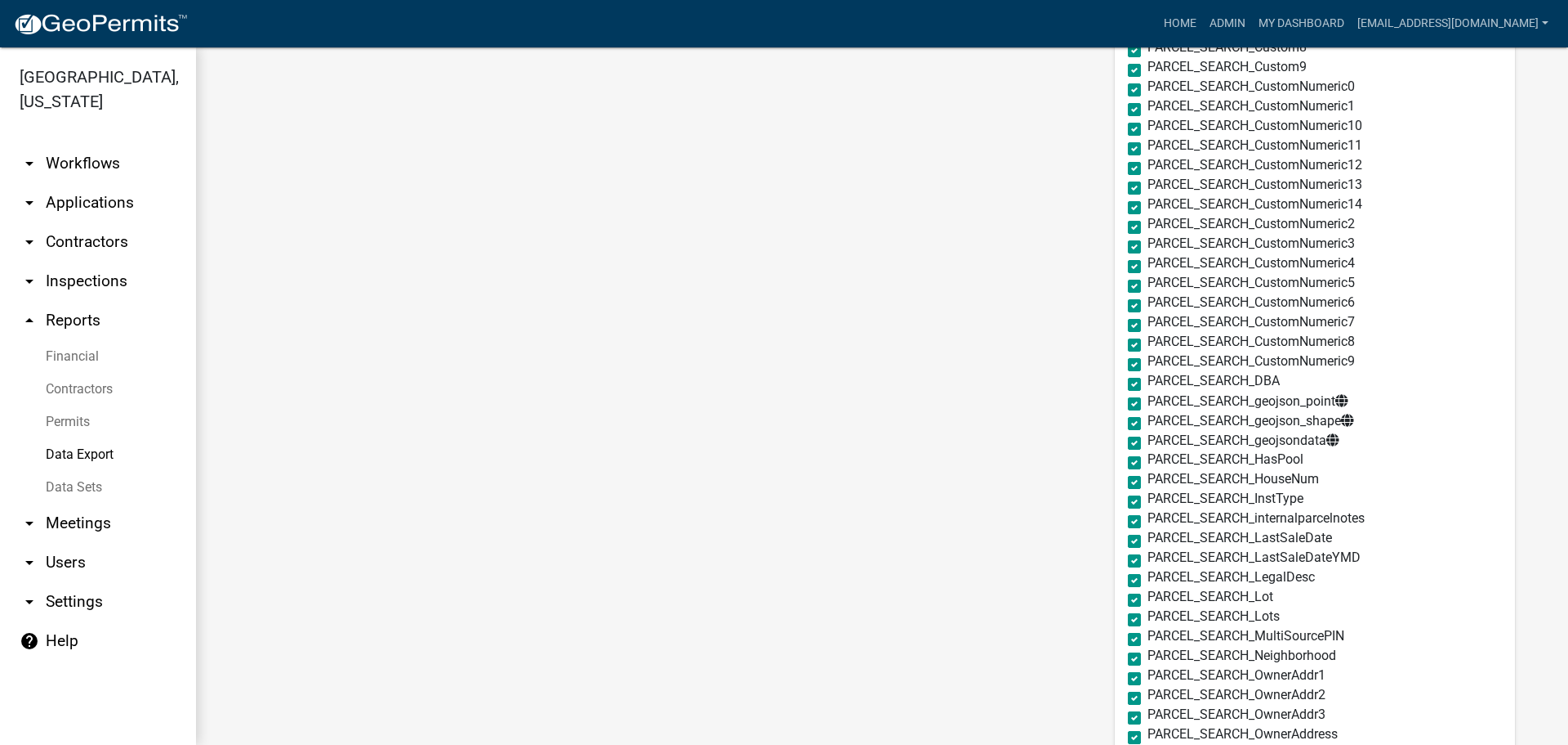
scroll to position [3106, 0]
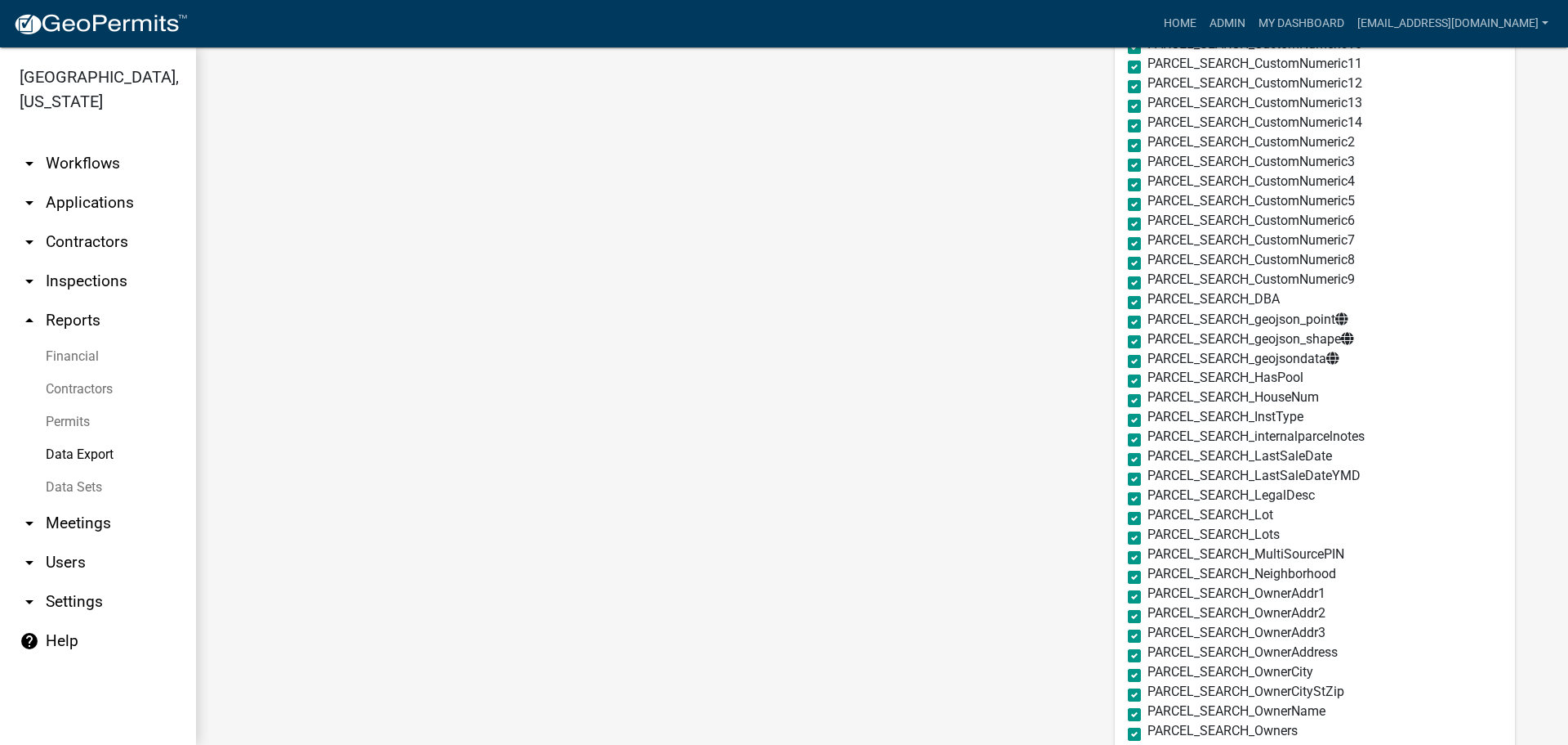
click at [1147, 320] on label "PARCEL_SEARCH_geojson_point" at bounding box center [1247, 319] width 201 height 14
click at [1147, 320] on input "PARCEL_SEARCH_geojson_point" at bounding box center [1152, 317] width 11 height 11
click at [1147, 339] on label "PARCEL_SEARCH_geojson_shape" at bounding box center [1250, 339] width 207 height 14
click at [1147, 339] on input "PARCEL_SEARCH_geojson_shape" at bounding box center [1152, 337] width 11 height 11
click at [1147, 357] on label "PARCEL_SEARCH_geojsondata" at bounding box center [1243, 358] width 192 height 14
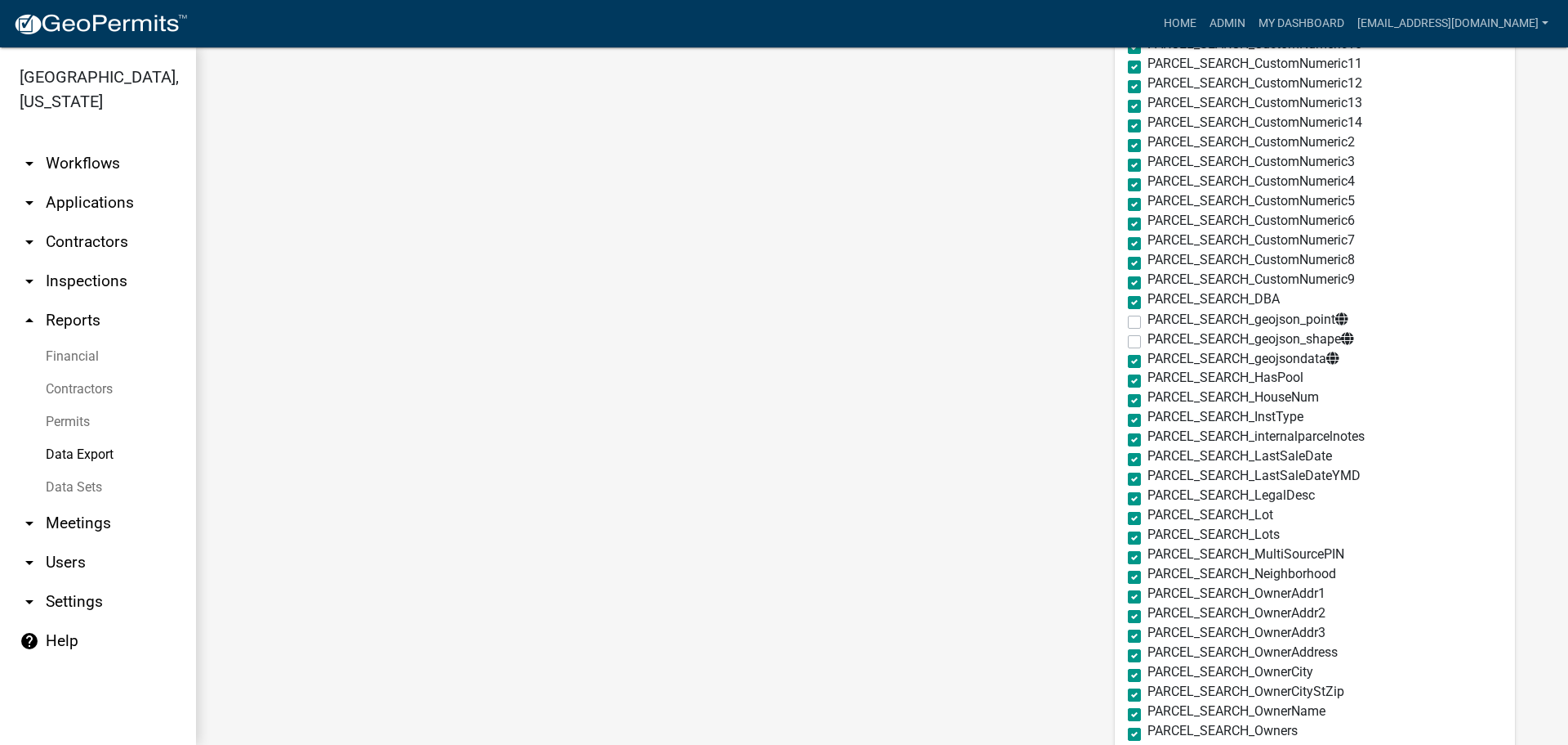
click at [1147, 357] on input "PARCEL_SEARCH_geojsondata" at bounding box center [1152, 356] width 11 height 11
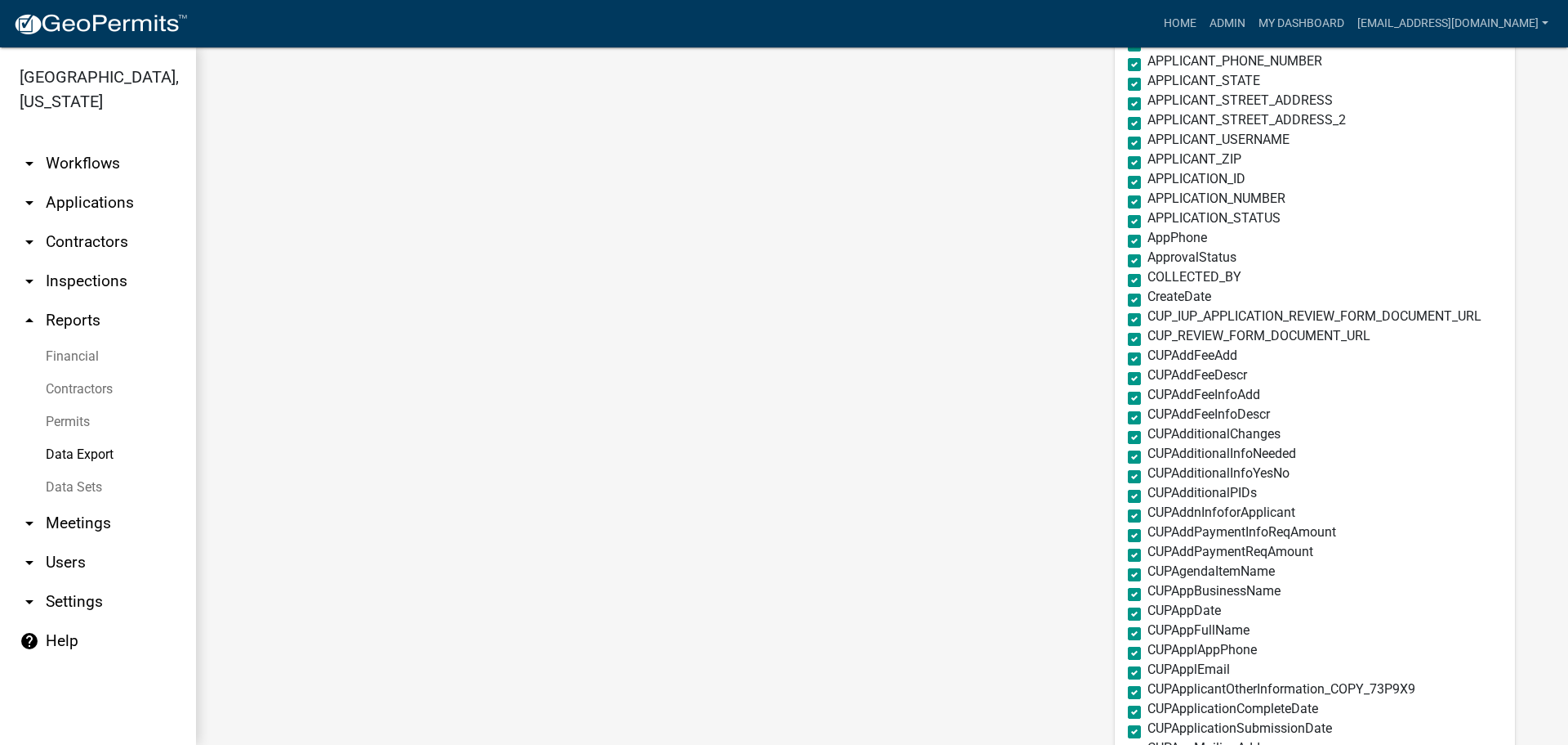
scroll to position [0, 0]
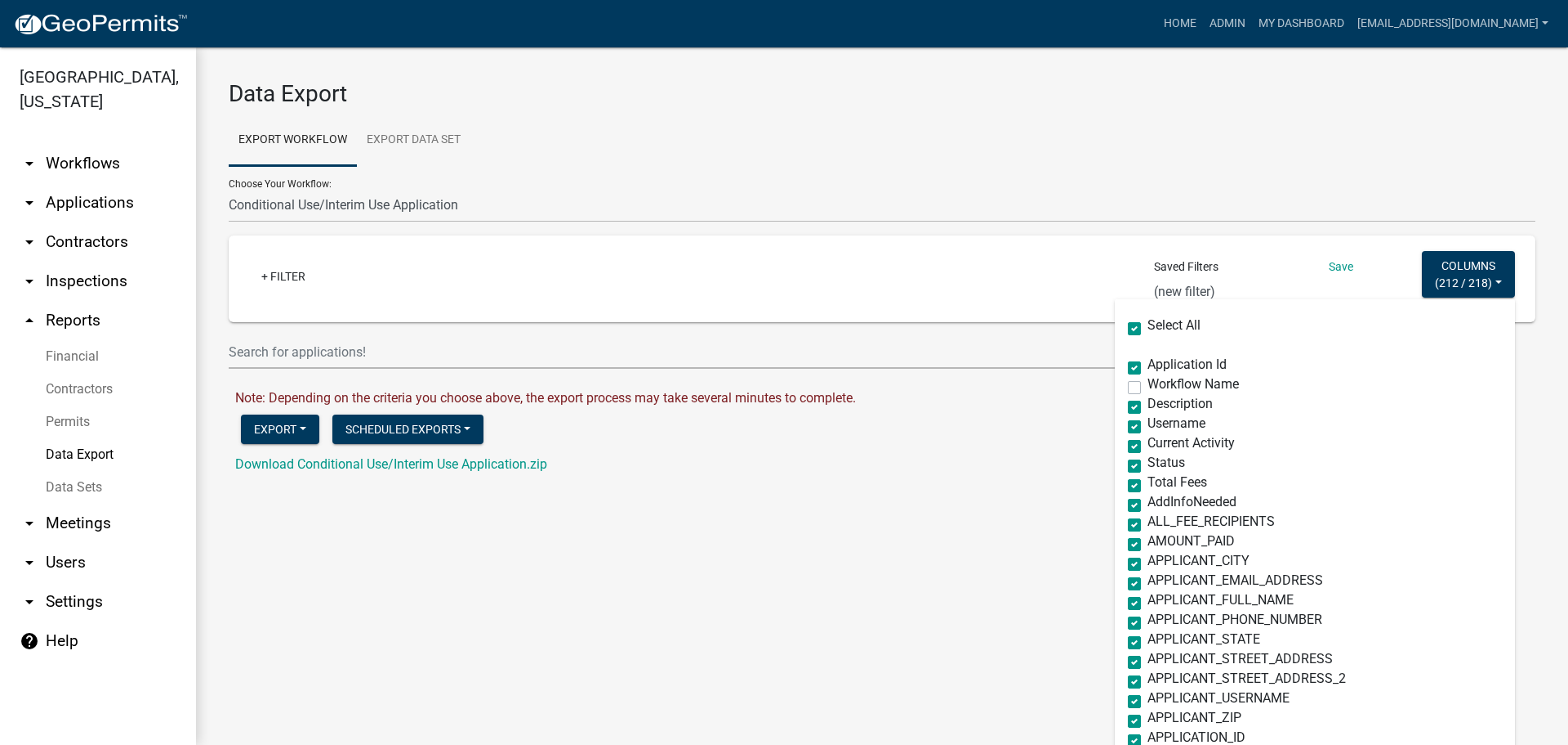
click at [1147, 332] on label "Select All" at bounding box center [1173, 325] width 53 height 13
click at [1147, 329] on input "Select All" at bounding box center [1152, 324] width 11 height 11
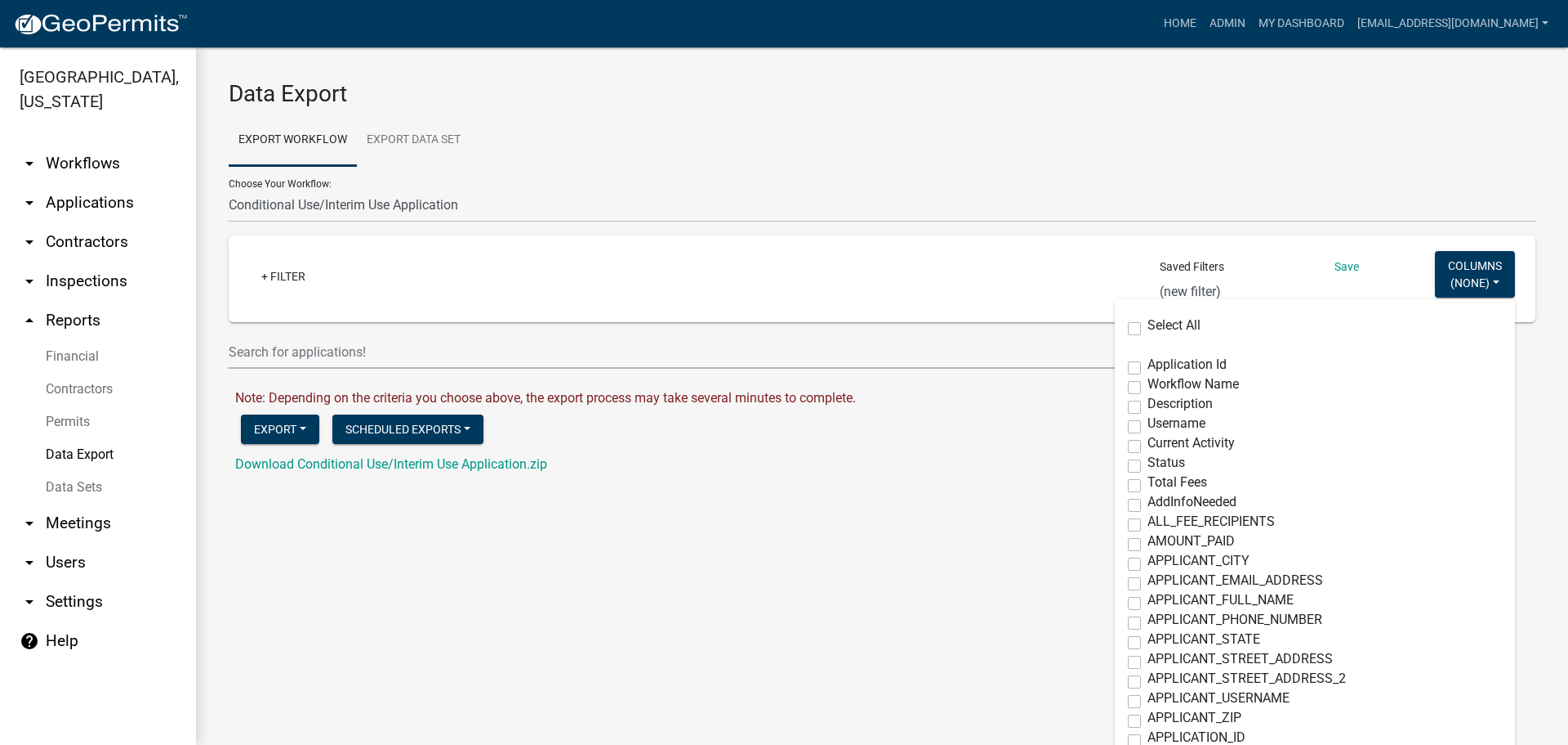
click at [1147, 329] on label "Select All" at bounding box center [1173, 325] width 53 height 13
click at [1147, 329] on input "Select All" at bounding box center [1152, 324] width 11 height 11
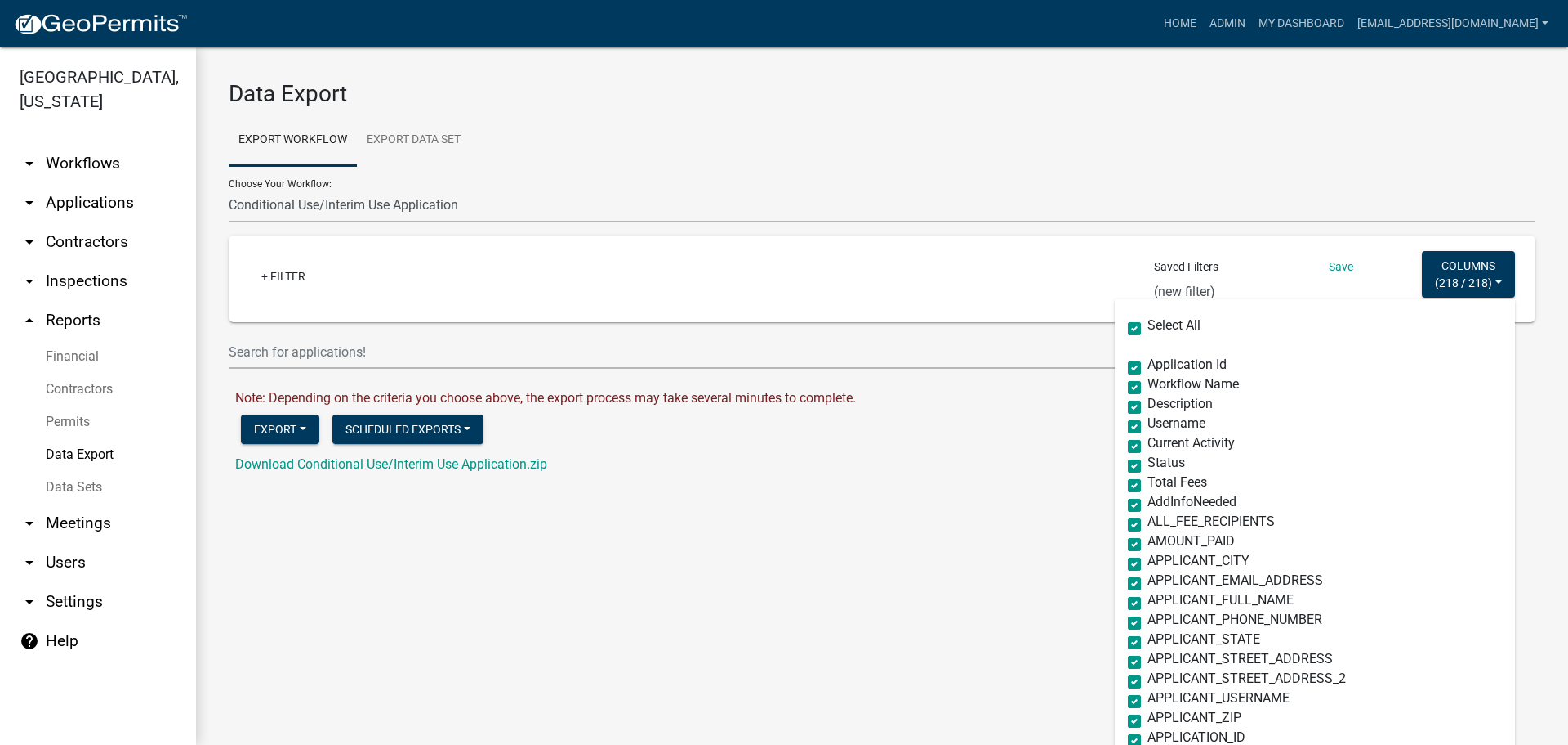
click at [1147, 328] on label "Select All" at bounding box center [1173, 325] width 53 height 13
click at [1147, 328] on input "Select All" at bounding box center [1152, 324] width 11 height 11
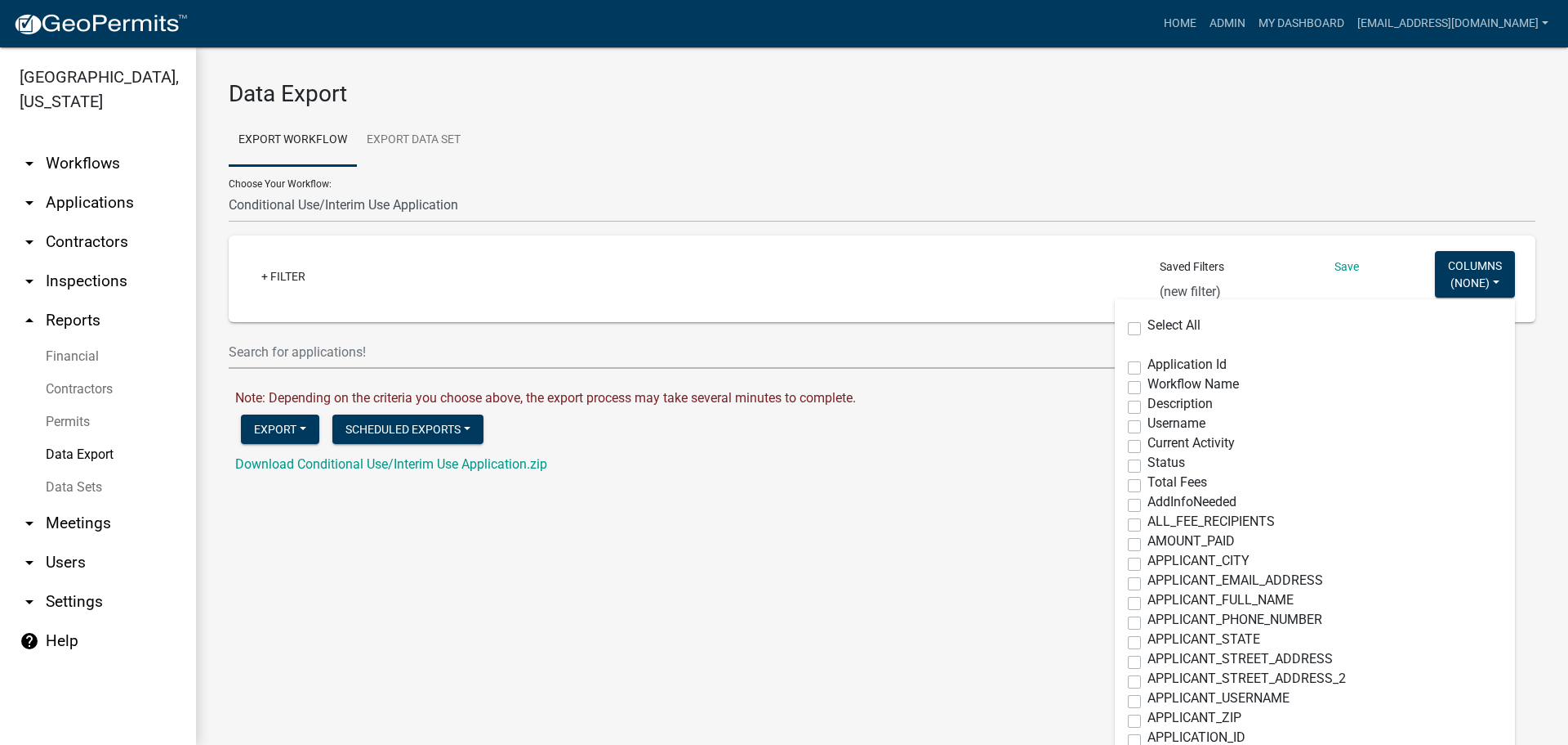
click at [1147, 328] on label "Select All" at bounding box center [1173, 325] width 53 height 13
click at [1147, 328] on input "Select All" at bounding box center [1152, 324] width 11 height 11
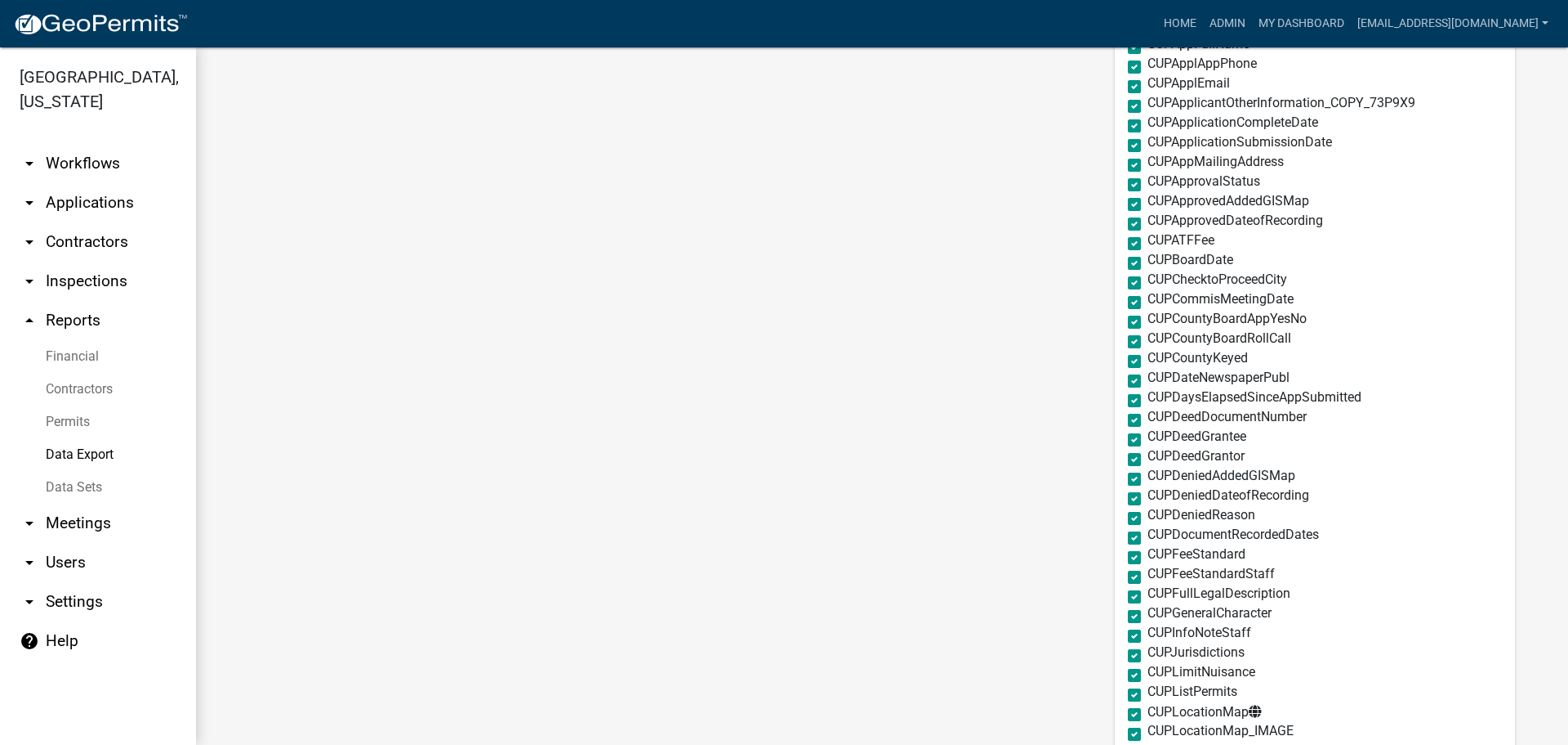
scroll to position [1798, 0]
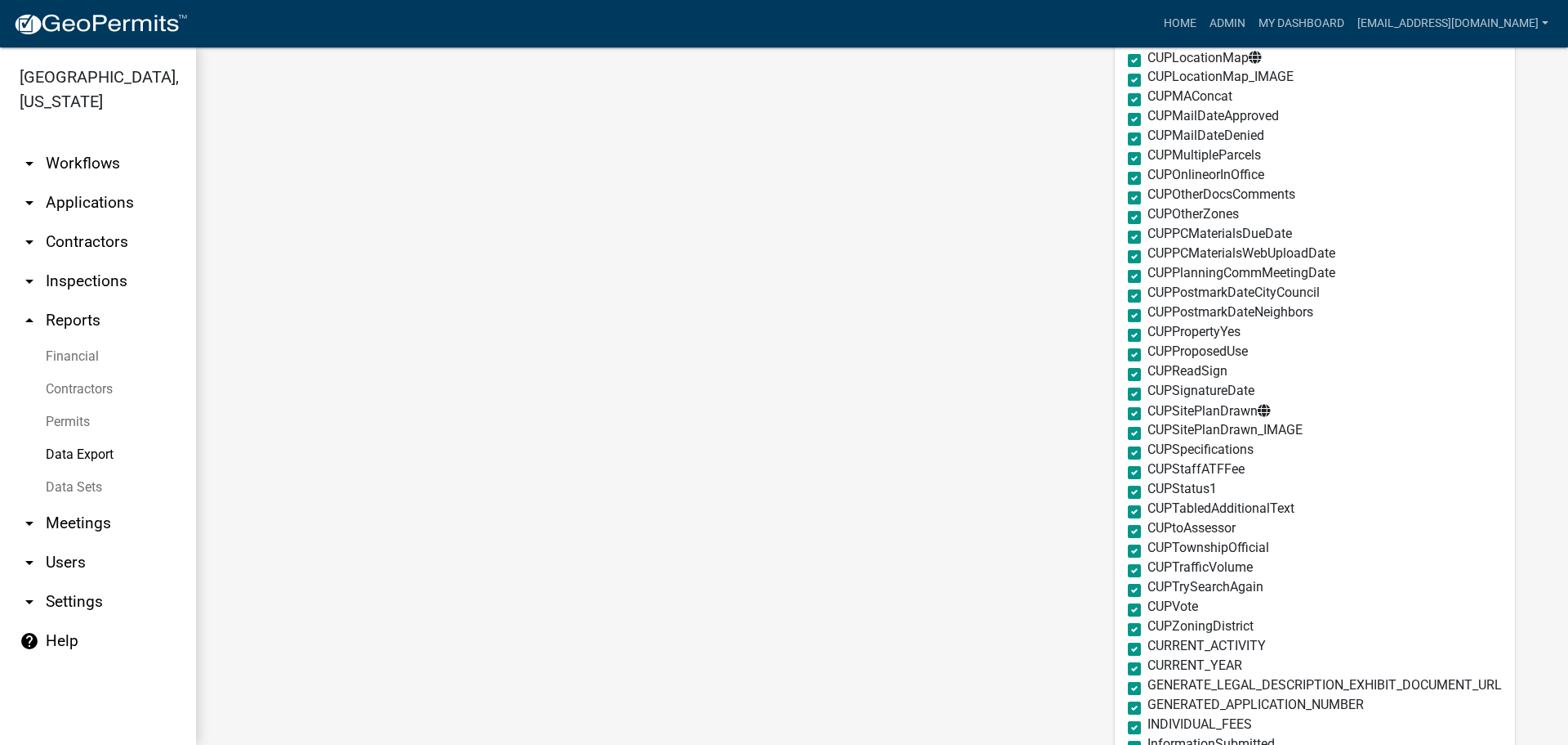
click at [1147, 411] on label "CUPSitePlanDrawn" at bounding box center [1208, 411] width 123 height 14
click at [1147, 411] on input "CUPSitePlanDrawn" at bounding box center [1152, 409] width 11 height 11
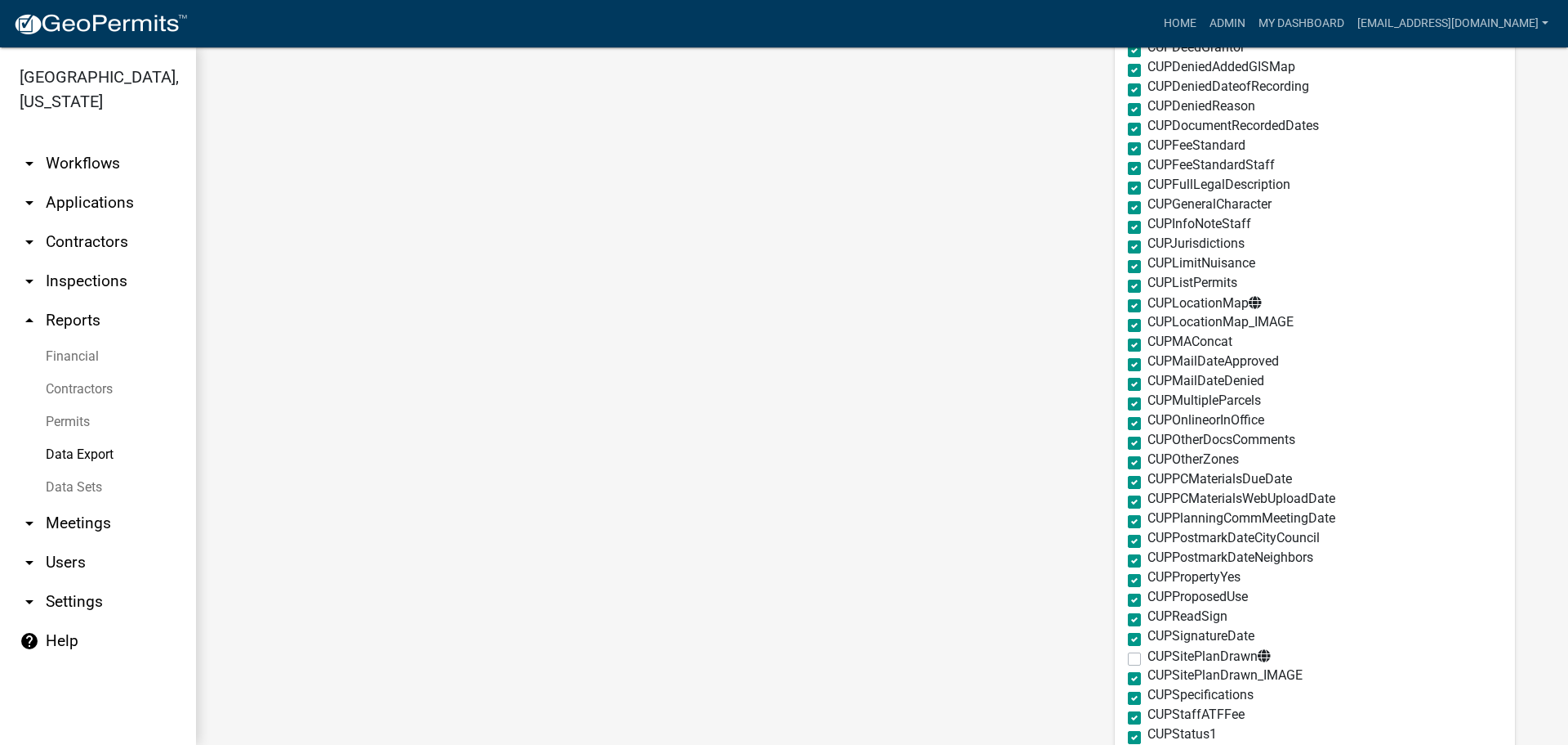
click at [1147, 303] on label "CUPLocationMap" at bounding box center [1204, 303] width 114 height 14
click at [1147, 303] on input "CUPLocationMap" at bounding box center [1152, 301] width 11 height 11
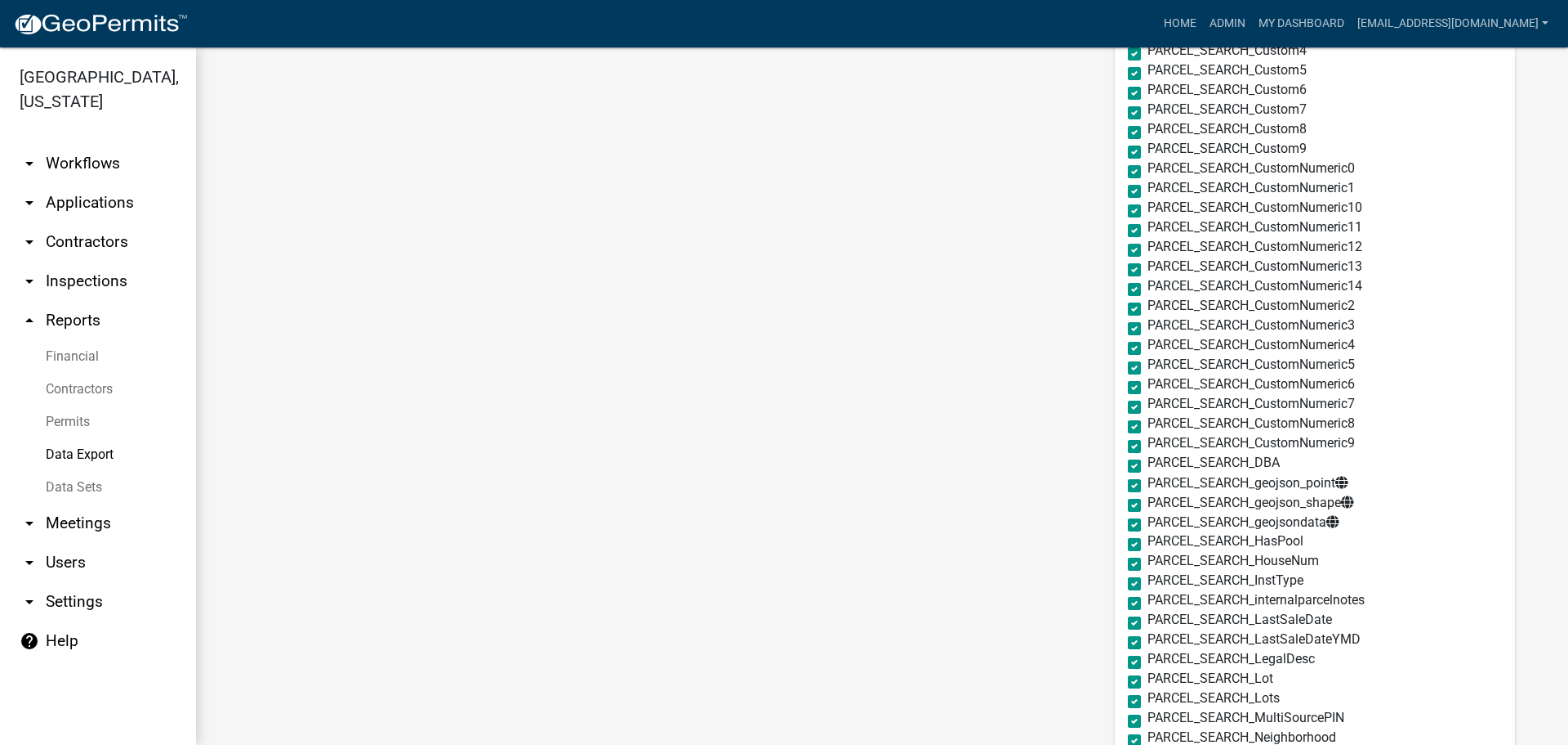
scroll to position [3106, 0]
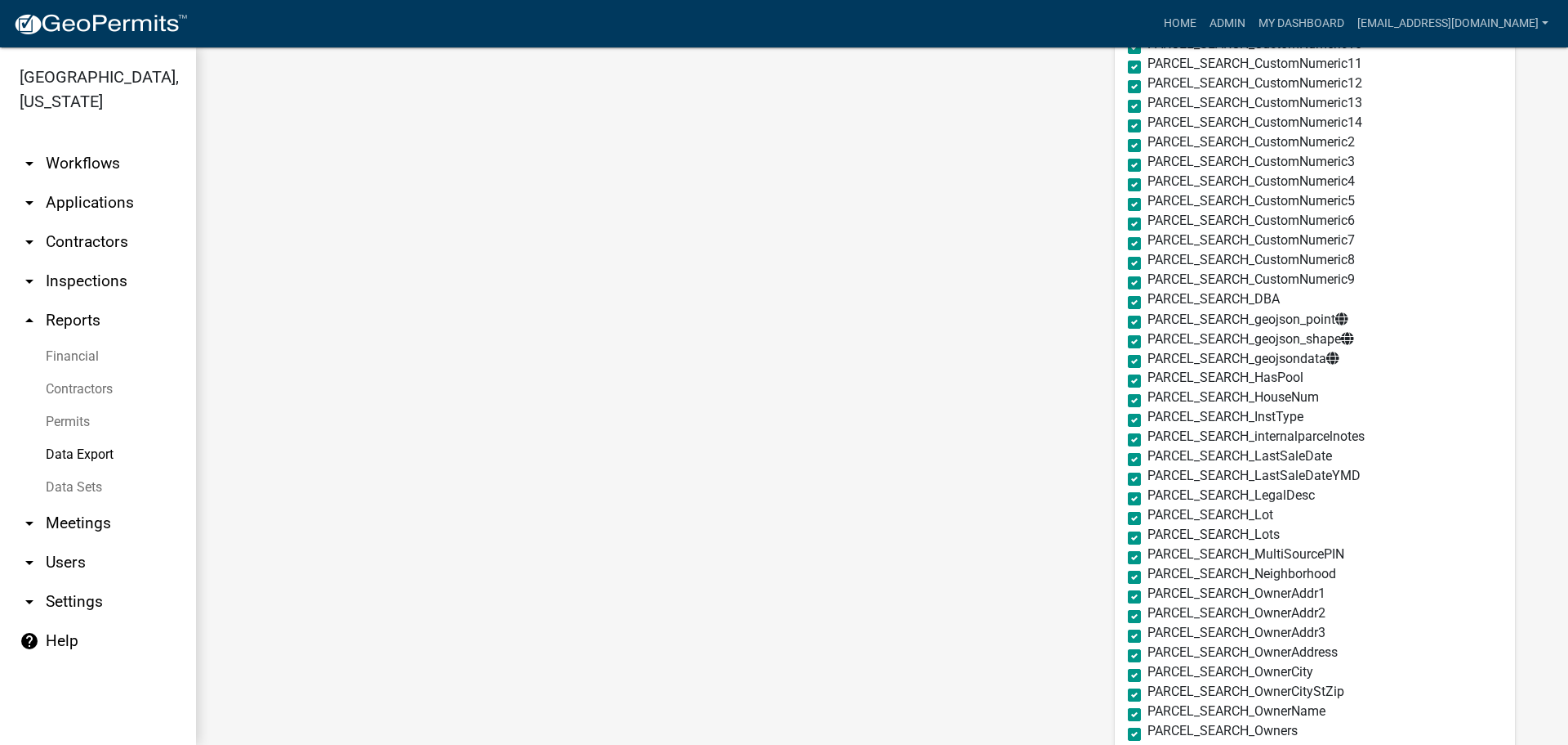
click at [1147, 319] on label "PARCEL_SEARCH_geojson_point" at bounding box center [1247, 319] width 201 height 14
click at [1147, 319] on input "PARCEL_SEARCH_geojson_point" at bounding box center [1152, 317] width 11 height 11
click at [1147, 341] on label "PARCEL_SEARCH_geojson_shape" at bounding box center [1250, 339] width 207 height 14
click at [1147, 341] on input "PARCEL_SEARCH_geojson_shape" at bounding box center [1152, 337] width 11 height 11
click at [1147, 360] on label "PARCEL_SEARCH_geojsondata" at bounding box center [1243, 358] width 192 height 14
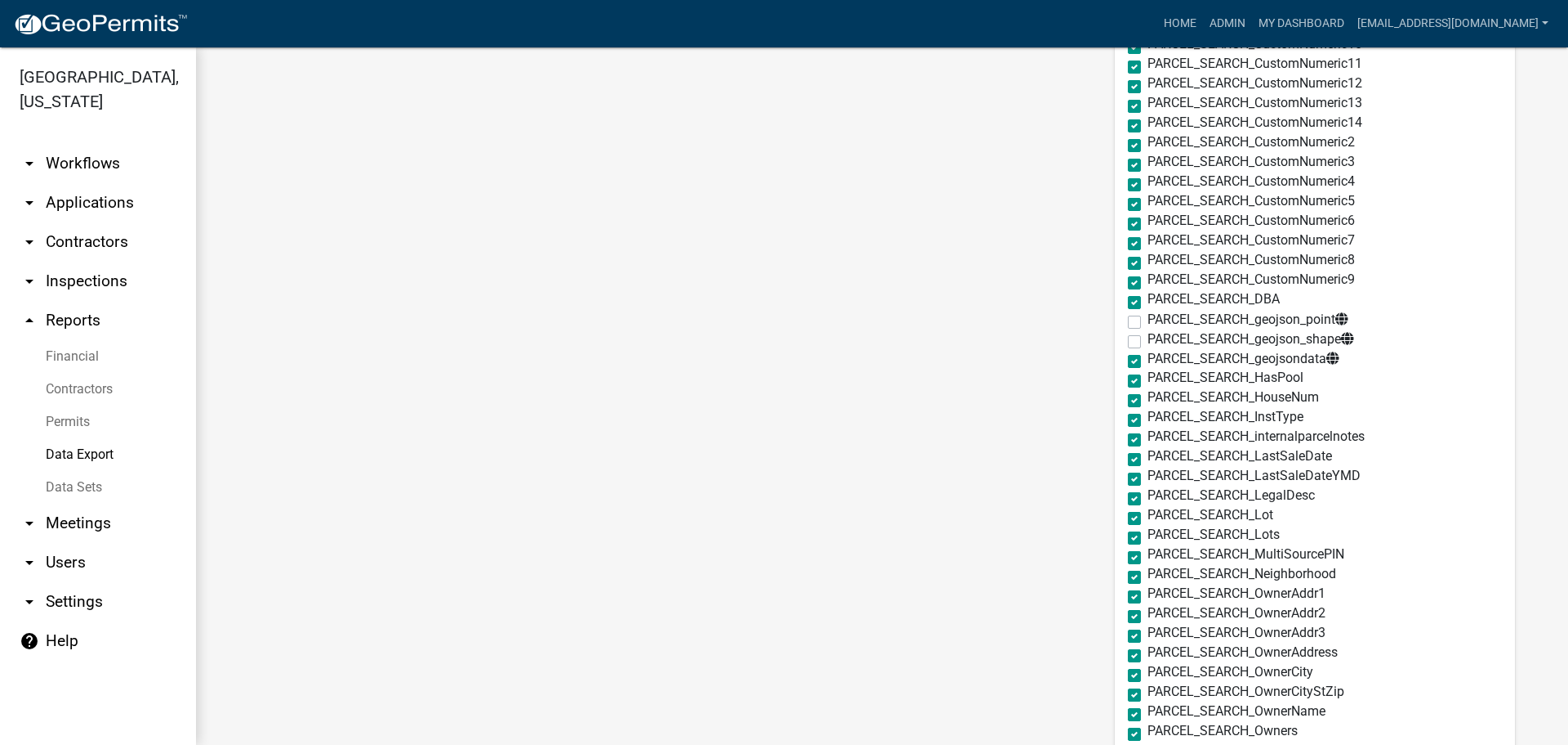
click at [1147, 360] on input "PARCEL_SEARCH_geojsondata" at bounding box center [1152, 356] width 11 height 11
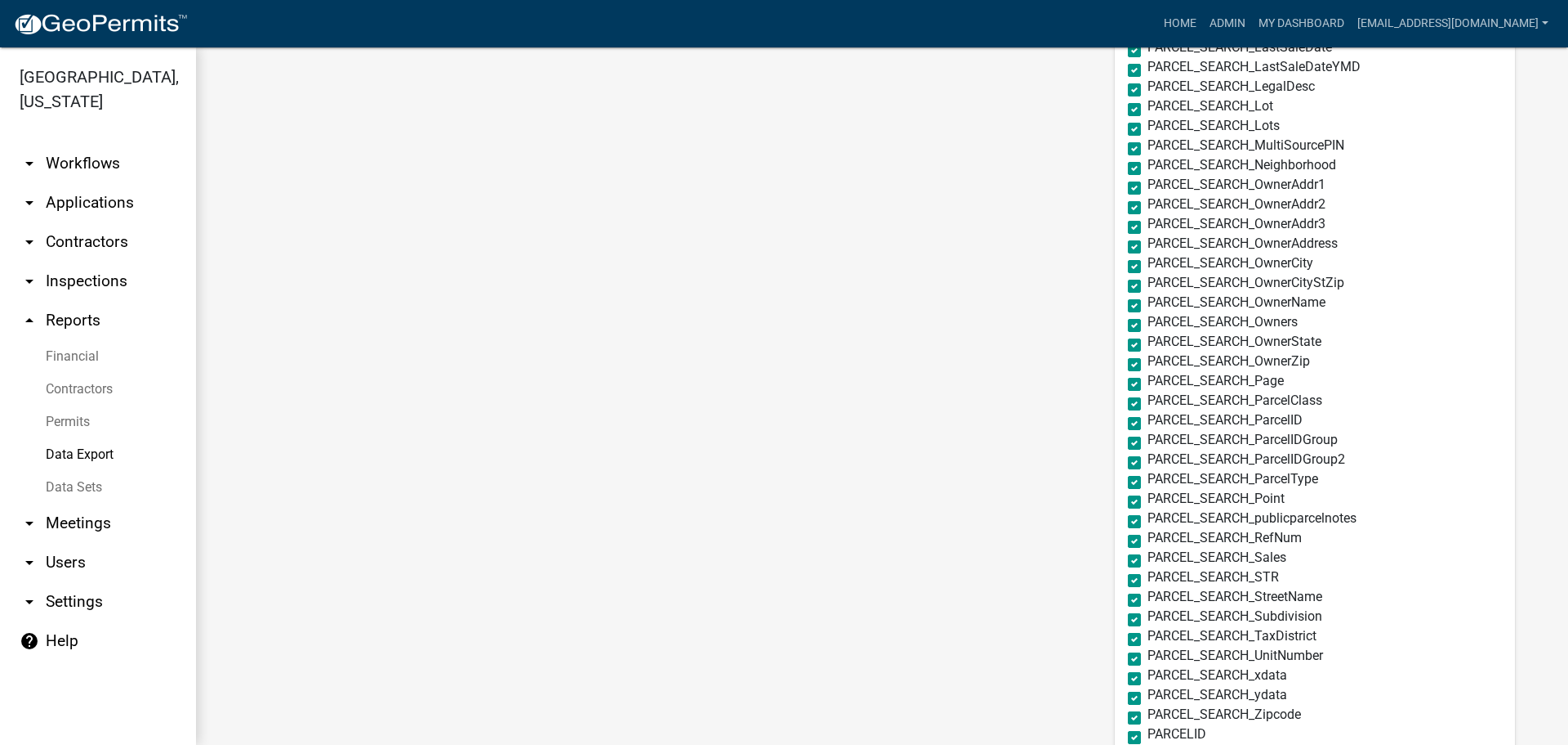
scroll to position [3910, 0]
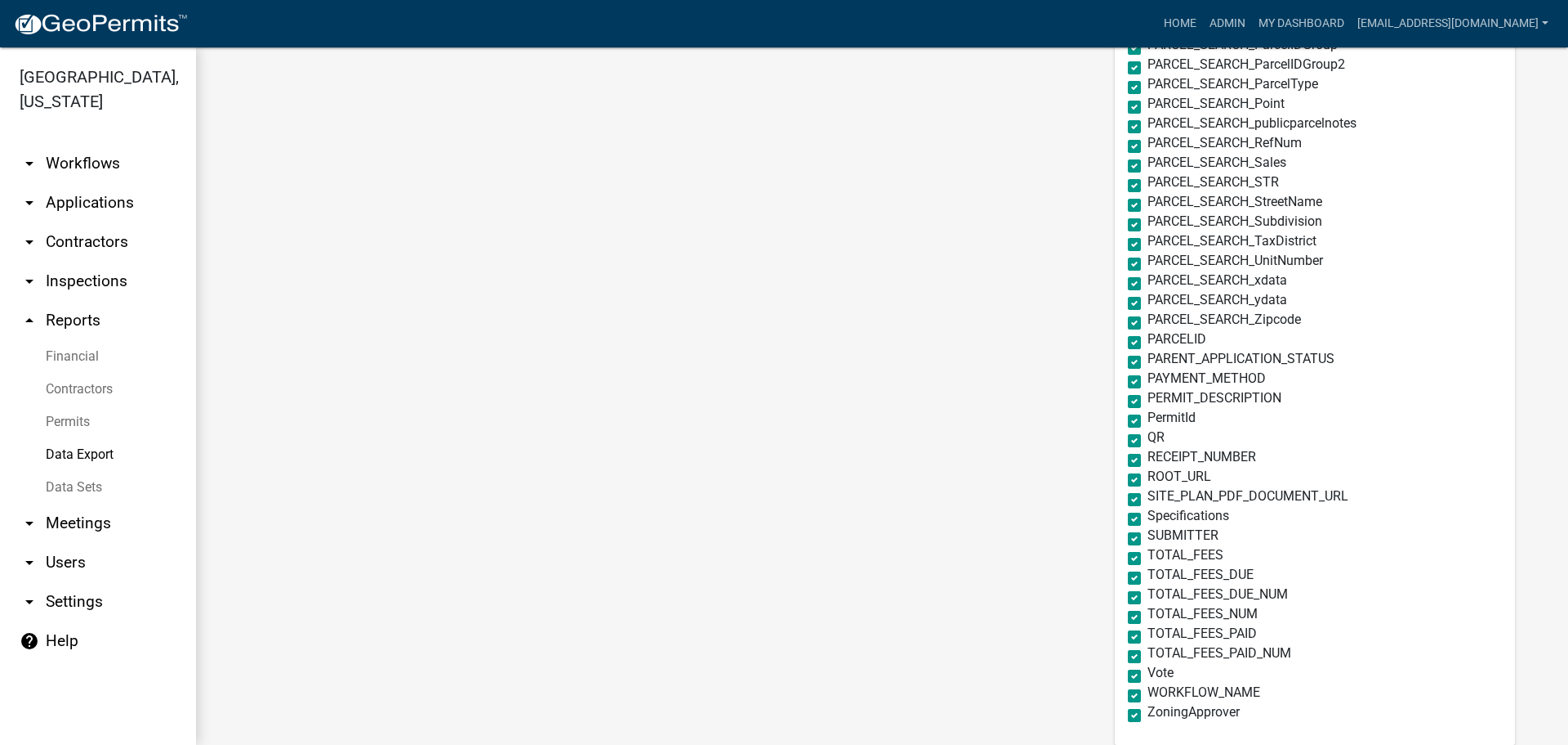
click at [1147, 475] on label "ROOT_URL" at bounding box center [1179, 476] width 64 height 13
click at [1147, 475] on input "ROOT_URL" at bounding box center [1152, 475] width 11 height 11
click at [1147, 499] on label "SITE_PLAN_PDF_DOCUMENT_URL" at bounding box center [1247, 496] width 201 height 13
click at [1147, 499] on input "SITE_PLAN_PDF_DOCUMENT_URL" at bounding box center [1152, 495] width 11 height 11
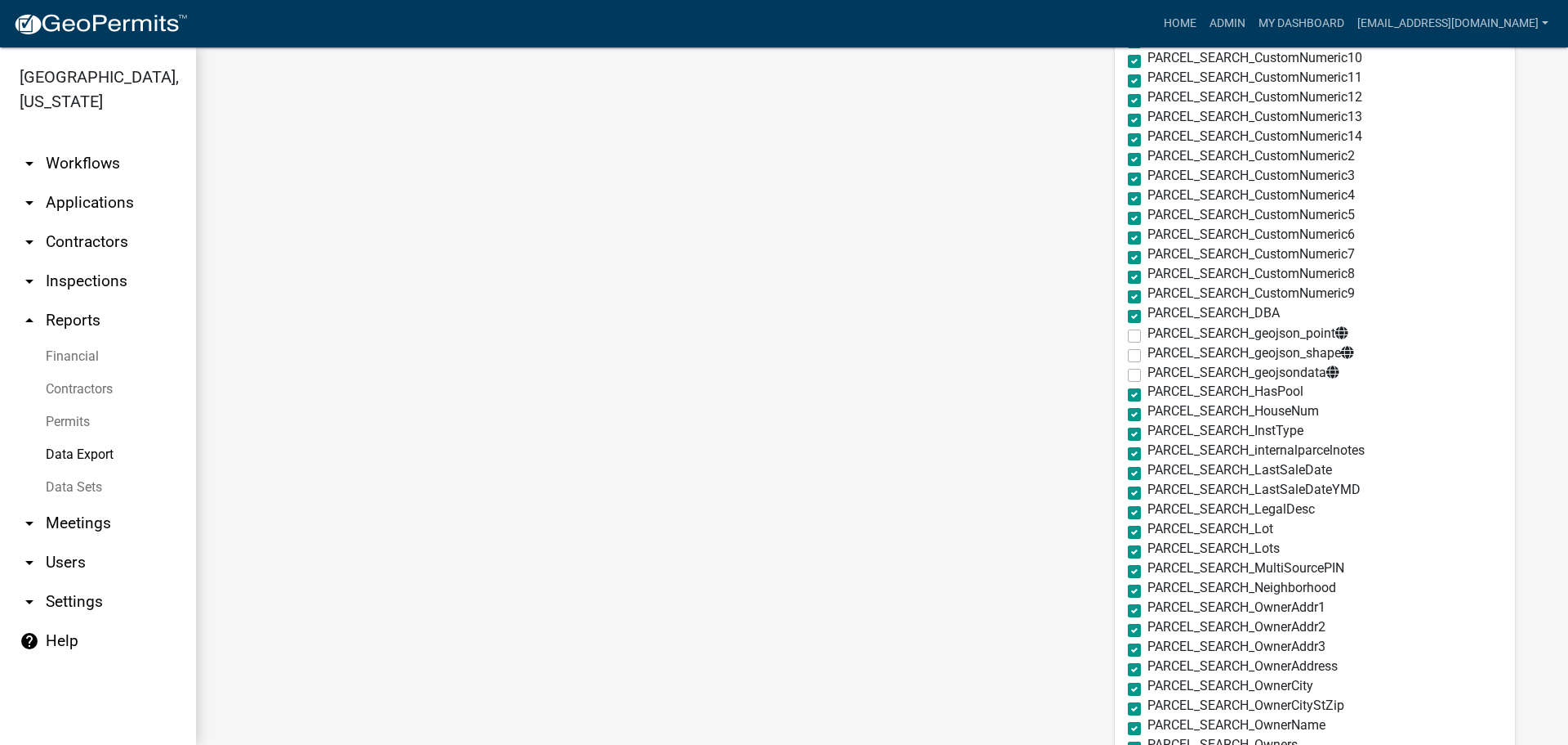
scroll to position [2684, 0]
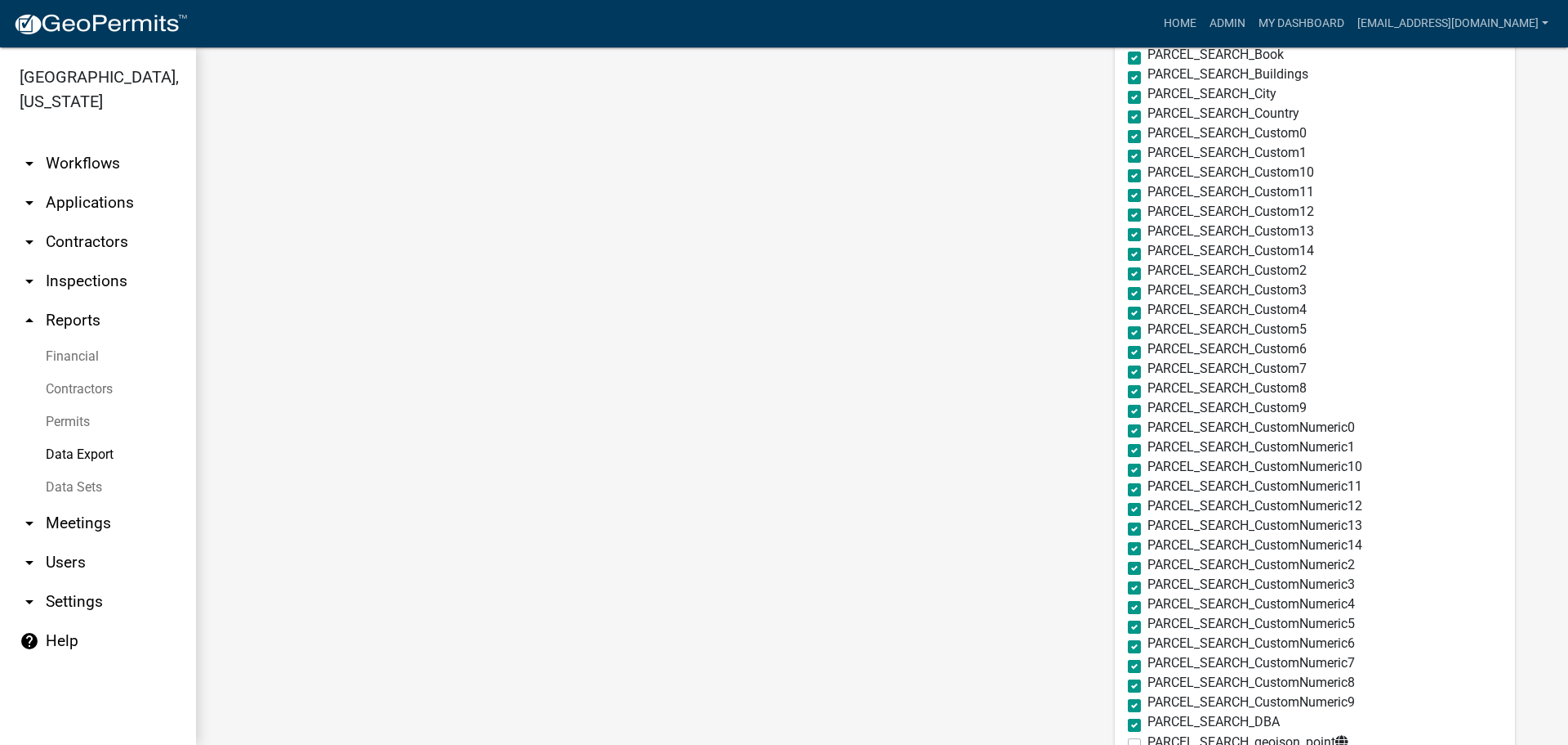
click at [1147, 567] on label "PARCEL_SEARCH_CustomNumeric2" at bounding box center [1251, 564] width 208 height 13
click at [1147, 567] on input "PARCEL_SEARCH_CustomNumeric2" at bounding box center [1152, 563] width 11 height 11
click at [1147, 589] on label "PARCEL_SEARCH_CustomNumeric3" at bounding box center [1251, 584] width 208 height 13
click at [1147, 589] on input "PARCEL_SEARCH_CustomNumeric3" at bounding box center [1152, 583] width 11 height 11
click at [1147, 604] on label "PARCEL_SEARCH_CustomNumeric4" at bounding box center [1251, 604] width 208 height 13
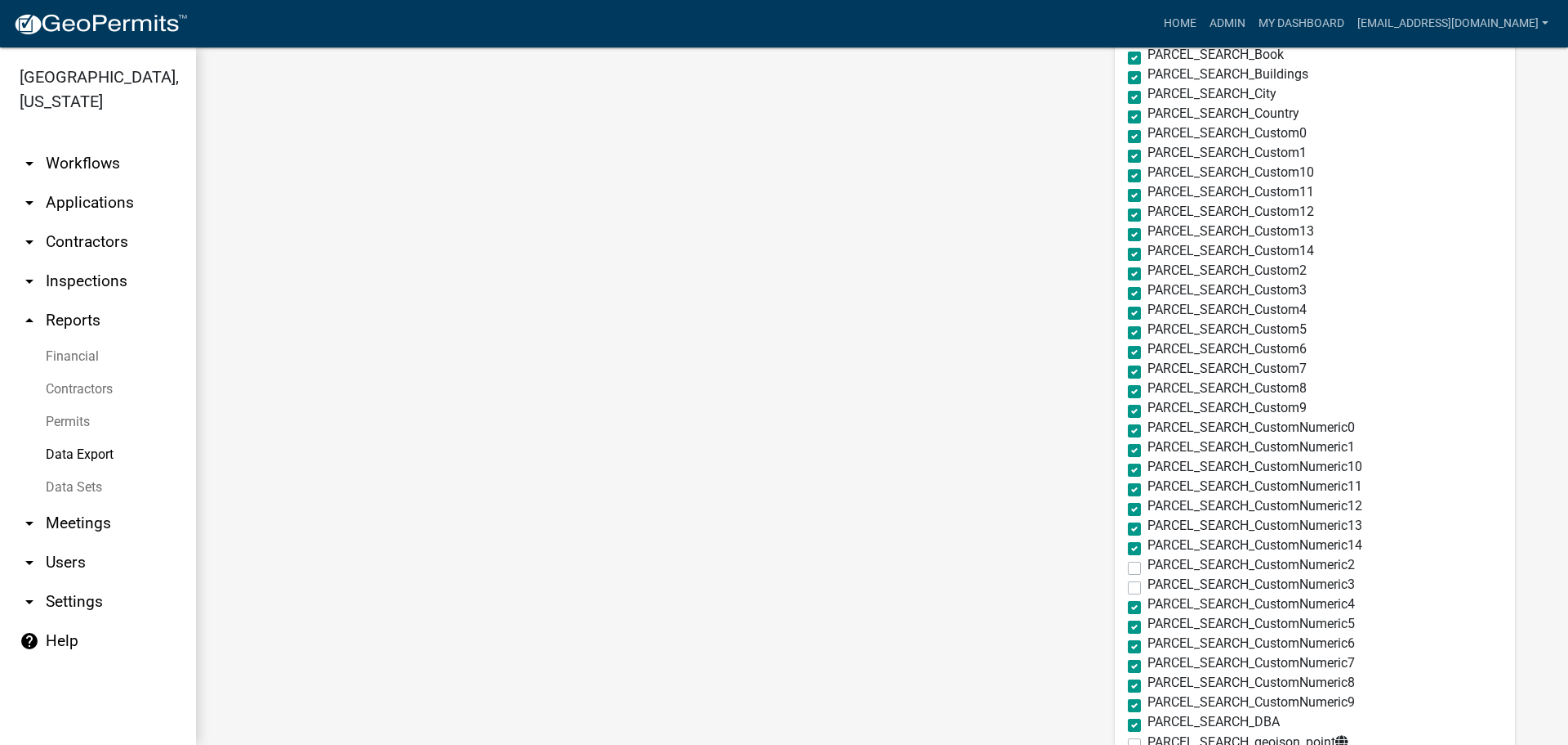
click at [1147, 604] on input "PARCEL_SEARCH_CustomNumeric4" at bounding box center [1152, 603] width 11 height 11
click at [1147, 630] on label "PARCEL_SEARCH_CustomNumeric5" at bounding box center [1251, 623] width 208 height 13
click at [1147, 628] on input "PARCEL_SEARCH_CustomNumeric5" at bounding box center [1152, 622] width 11 height 11
click at [1147, 646] on label "PARCEL_SEARCH_CustomNumeric6" at bounding box center [1251, 643] width 208 height 13
click at [1147, 646] on input "PARCEL_SEARCH_CustomNumeric6" at bounding box center [1152, 642] width 11 height 11
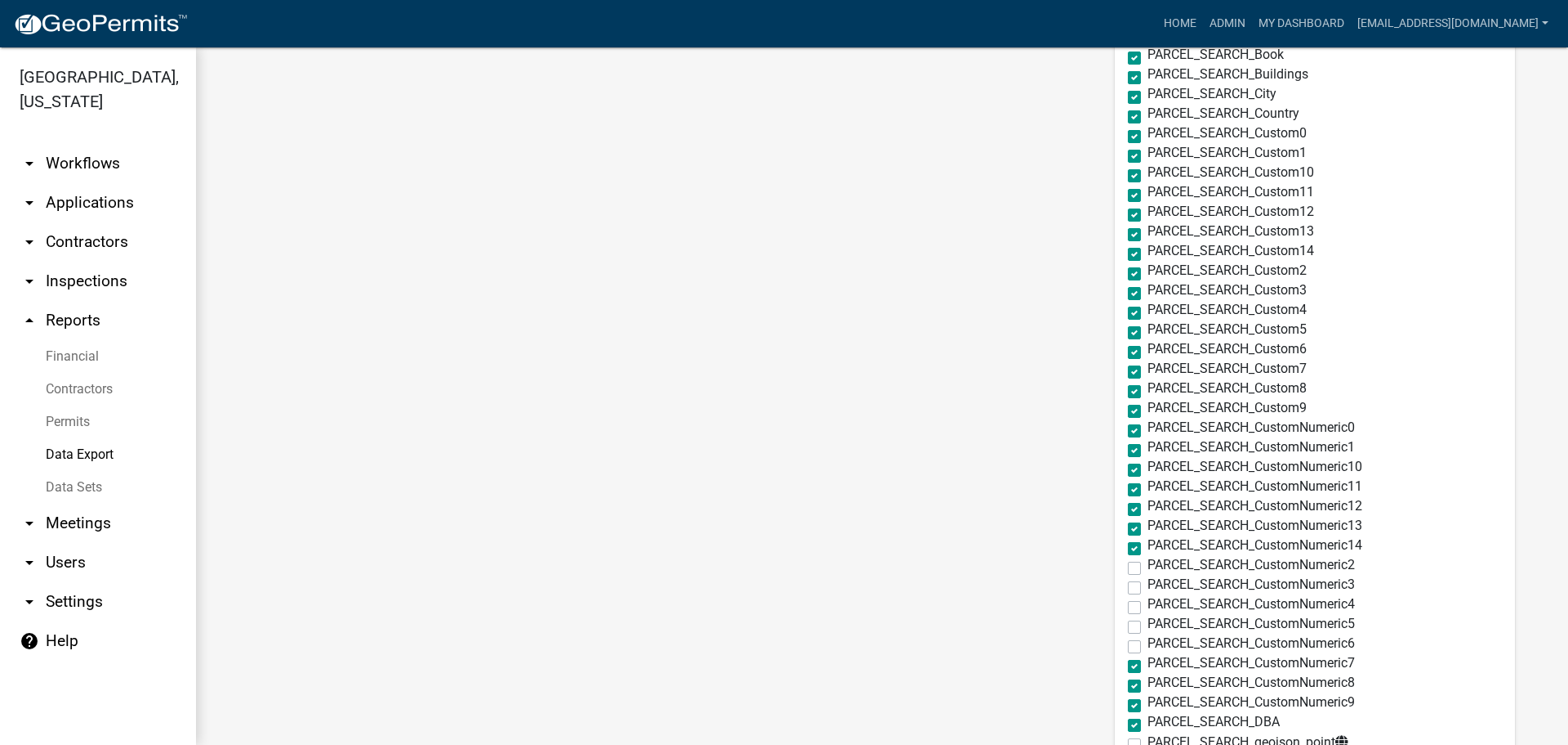
click at [1147, 668] on label "PARCEL_SEARCH_CustomNumeric7" at bounding box center [1251, 662] width 208 height 13
click at [1147, 667] on input "PARCEL_SEARCH_CustomNumeric7" at bounding box center [1152, 661] width 11 height 11
click at [1147, 683] on label "PARCEL_SEARCH_CustomNumeric8" at bounding box center [1251, 682] width 208 height 13
click at [1147, 683] on input "PARCEL_SEARCH_CustomNumeric8" at bounding box center [1152, 681] width 11 height 11
click at [1147, 703] on label "PARCEL_SEARCH_CustomNumeric9" at bounding box center [1251, 702] width 208 height 13
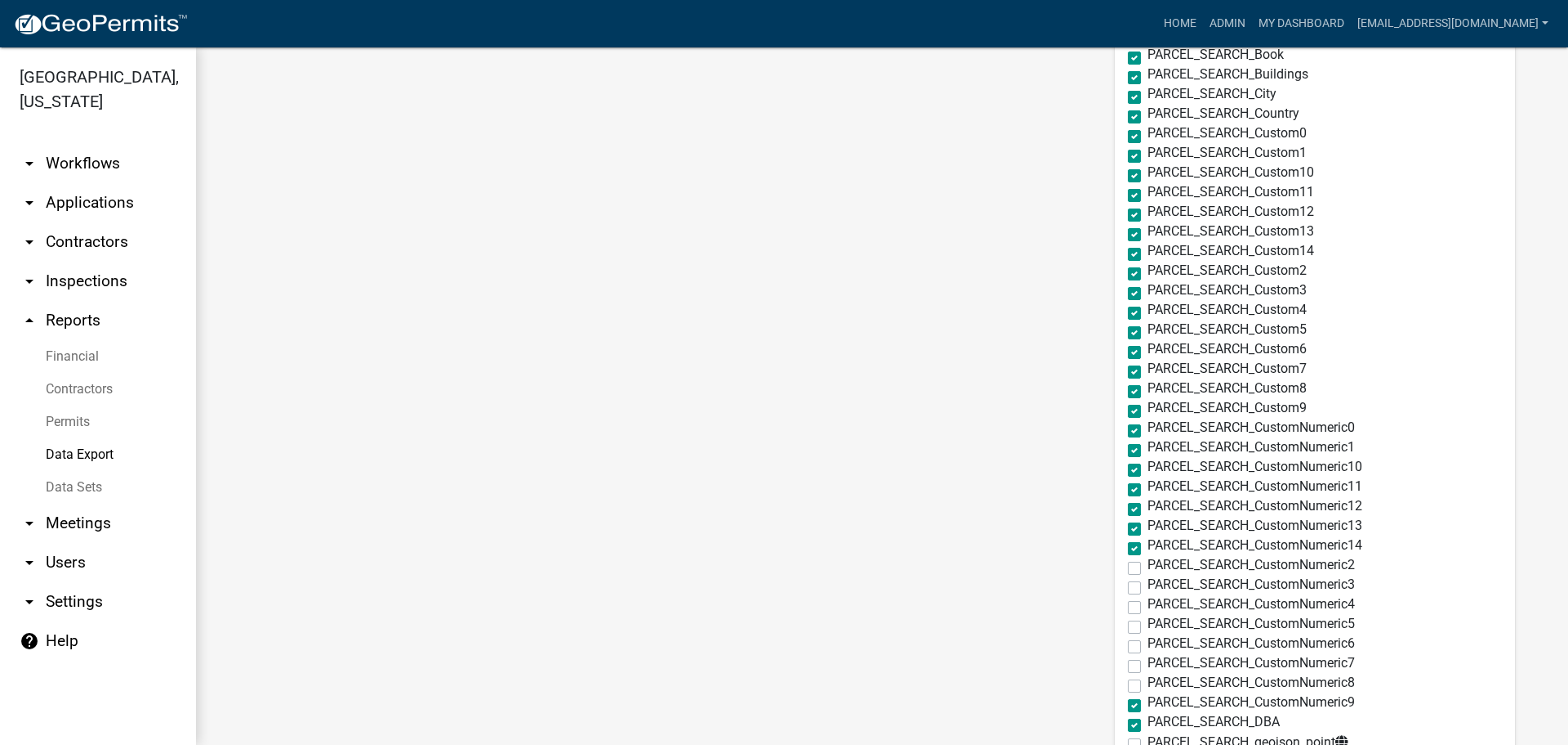
click at [1147, 703] on input "PARCEL_SEARCH_CustomNumeric9" at bounding box center [1152, 701] width 11 height 11
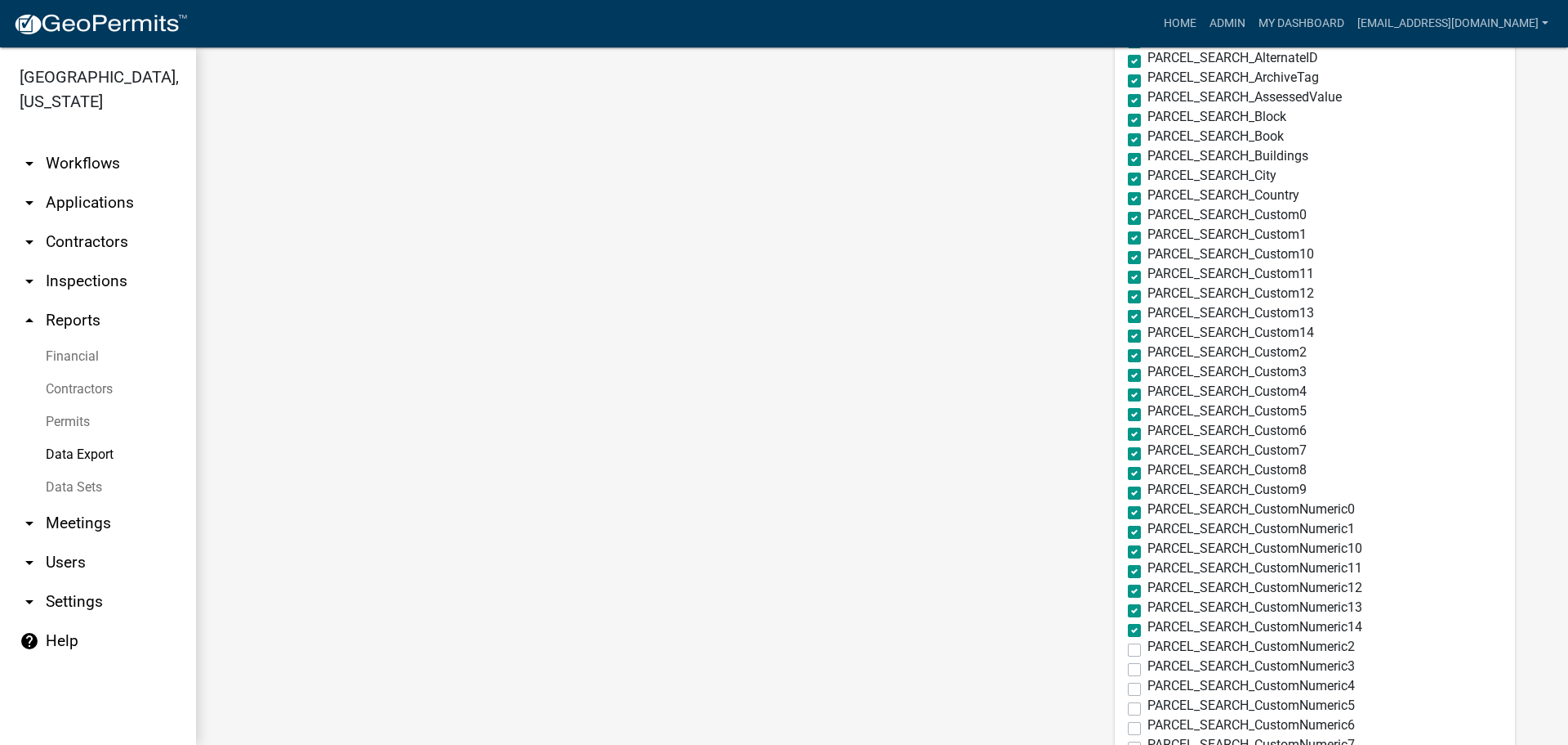
click at [1147, 508] on label "PARCEL_SEARCH_CustomNumeric0" at bounding box center [1251, 509] width 208 height 13
click at [1147, 508] on input "PARCEL_SEARCH_CustomNumeric0" at bounding box center [1152, 508] width 11 height 11
click at [1147, 527] on label "PARCEL_SEARCH_CustomNumeric1" at bounding box center [1251, 528] width 208 height 13
click at [1147, 527] on input "PARCEL_SEARCH_CustomNumeric1" at bounding box center [1152, 527] width 11 height 11
click at [1147, 548] on label "PARCEL_SEARCH_CustomNumeric10" at bounding box center [1254, 548] width 215 height 13
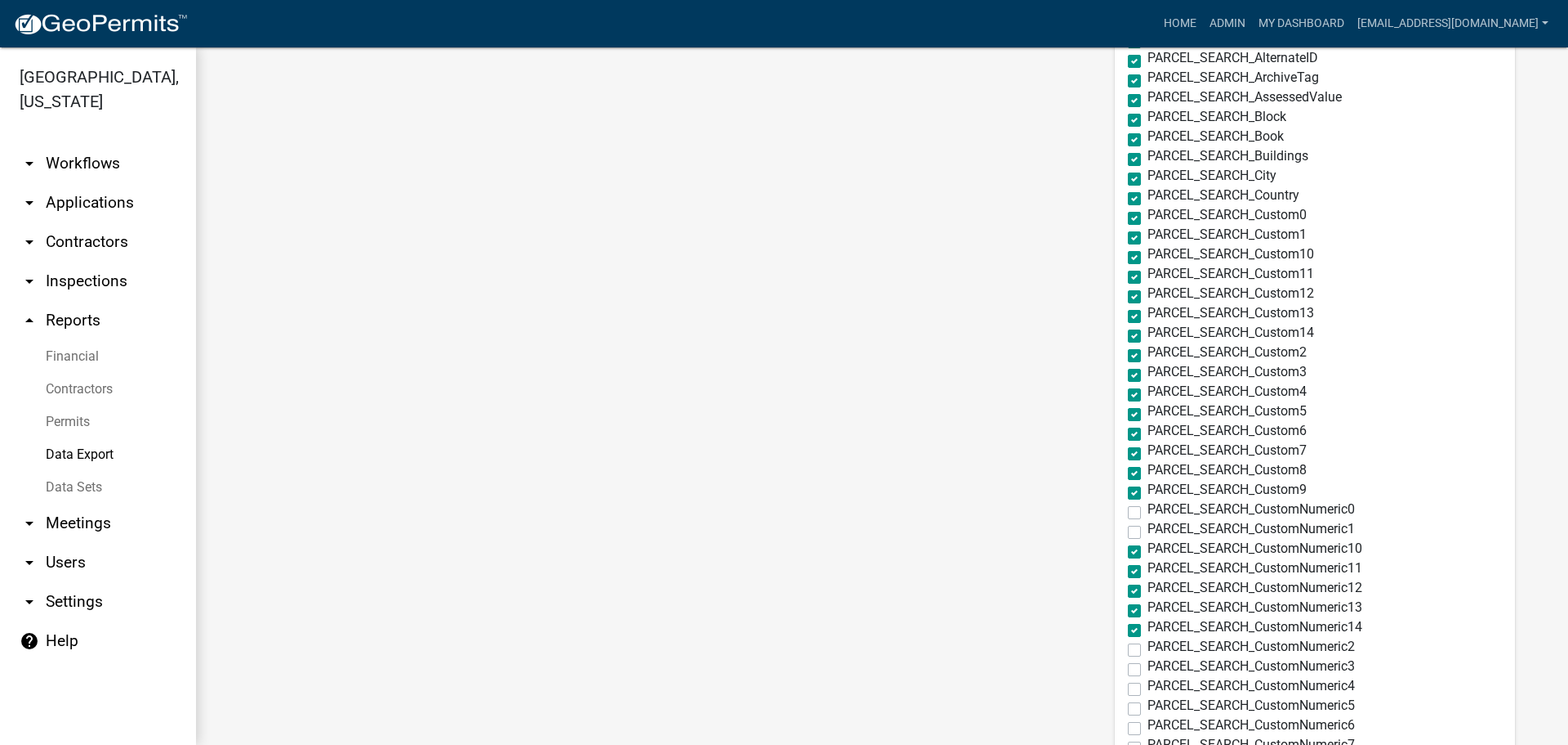
click at [1147, 548] on input "PARCEL_SEARCH_CustomNumeric10" at bounding box center [1152, 547] width 11 height 11
click at [1147, 571] on label "PARCEL_SEARCH_CustomNumeric11" at bounding box center [1254, 568] width 215 height 13
click at [1147, 571] on input "PARCEL_SEARCH_CustomNumeric11" at bounding box center [1152, 567] width 11 height 11
click at [1147, 589] on label "PARCEL_SEARCH_CustomNumeric12" at bounding box center [1254, 587] width 215 height 13
click at [1147, 589] on input "PARCEL_SEARCH_CustomNumeric12" at bounding box center [1152, 586] width 11 height 11
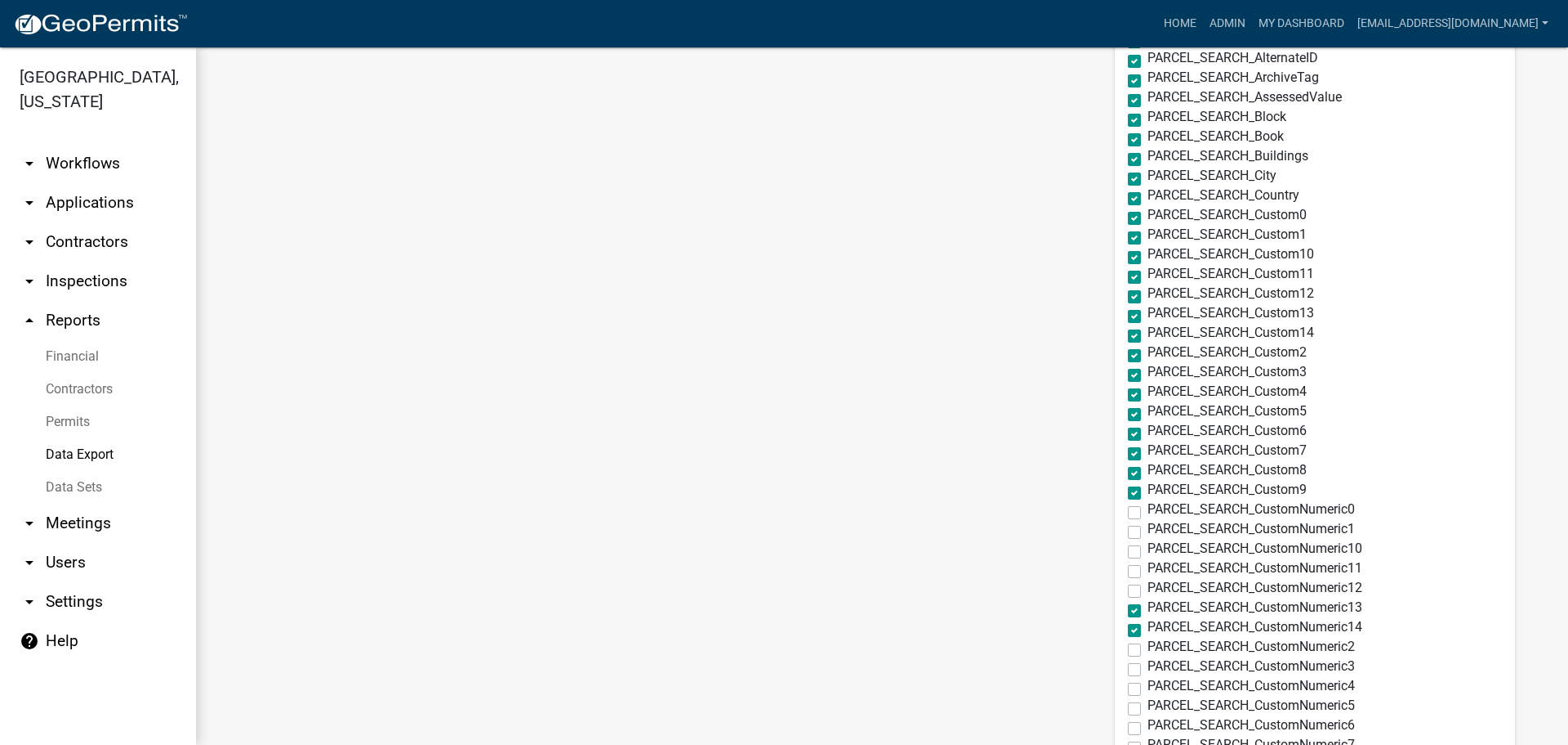
click at [1147, 614] on label "PARCEL_SEARCH_CustomNumeric13" at bounding box center [1254, 607] width 215 height 13
click at [1147, 611] on input "PARCEL_SEARCH_CustomNumeric13" at bounding box center [1152, 606] width 11 height 11
click at [1147, 630] on label "PARCEL_SEARCH_CustomNumeric14" at bounding box center [1254, 626] width 215 height 13
click at [1147, 630] on input "PARCEL_SEARCH_CustomNumeric14" at bounding box center [1152, 625] width 11 height 11
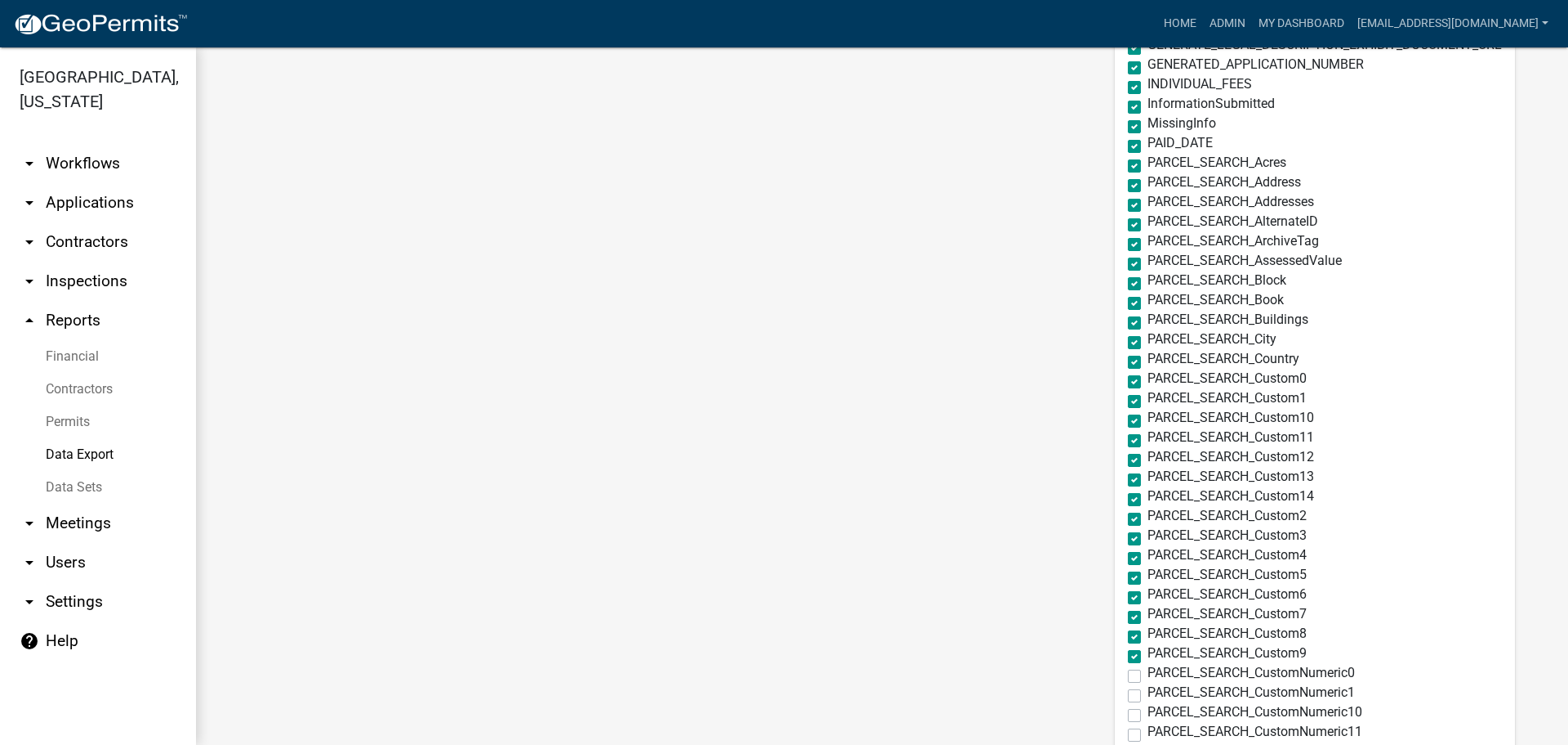
click at [1147, 420] on label "PARCEL_SEARCH_Custom10" at bounding box center [1230, 417] width 167 height 13
click at [1147, 420] on input "PARCEL_SEARCH_Custom10" at bounding box center [1152, 416] width 11 height 11
click at [1147, 437] on label "PARCEL_SEARCH_Custom11" at bounding box center [1230, 437] width 167 height 13
click at [1147, 437] on input "PARCEL_SEARCH_Custom11" at bounding box center [1152, 436] width 11 height 11
click at [1147, 455] on label "PARCEL_SEARCH_Custom12" at bounding box center [1230, 456] width 167 height 13
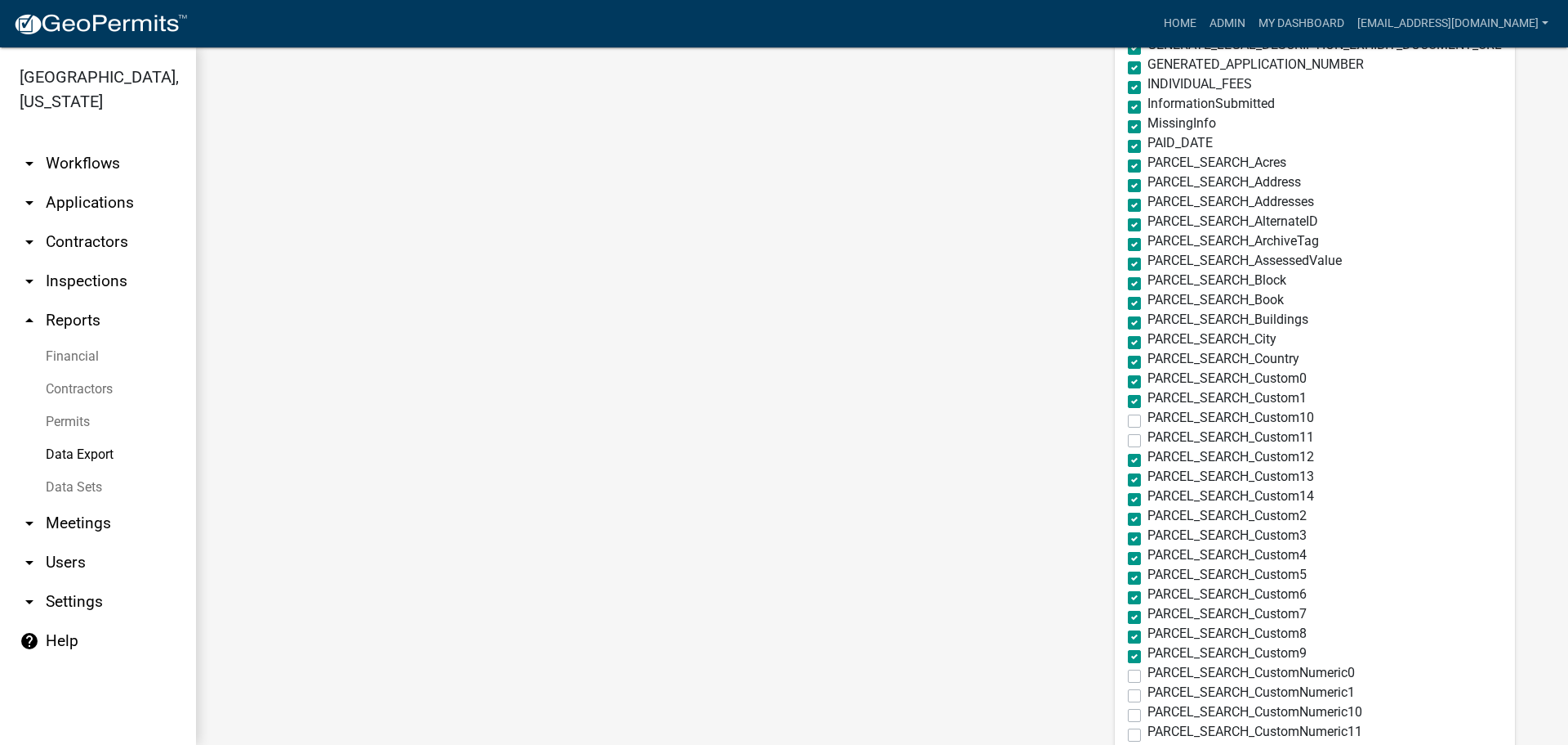
click at [1147, 455] on input "PARCEL_SEARCH_Custom12" at bounding box center [1152, 455] width 11 height 11
click at [1147, 477] on label "PARCEL_SEARCH_Custom13" at bounding box center [1230, 476] width 167 height 13
click at [1147, 477] on input "PARCEL_SEARCH_Custom13" at bounding box center [1152, 475] width 11 height 11
click at [1147, 495] on label "PARCEL_SEARCH_Custom14" at bounding box center [1230, 496] width 167 height 13
click at [1147, 495] on input "PARCEL_SEARCH_Custom14" at bounding box center [1152, 495] width 11 height 11
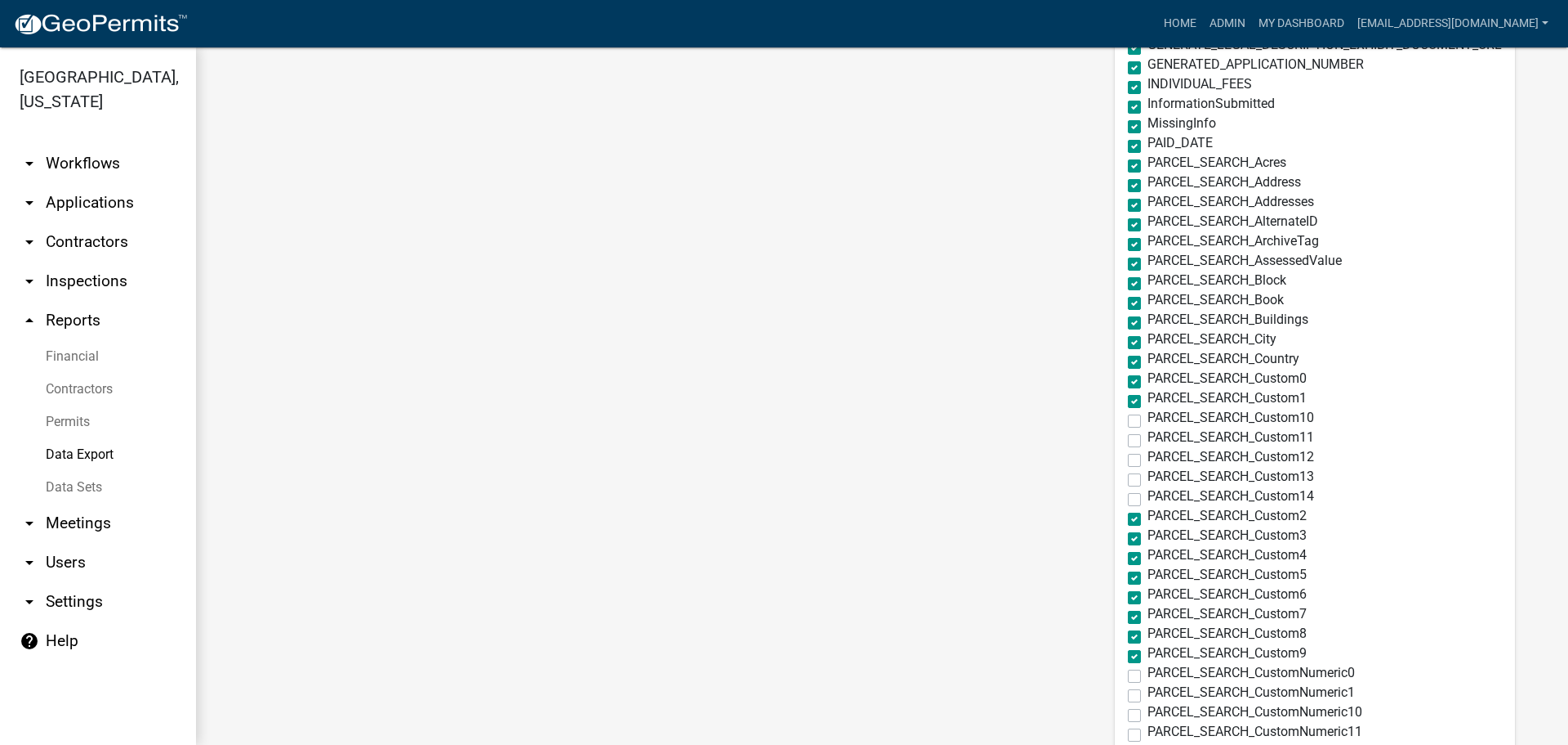
click at [1147, 660] on label "PARCEL_SEARCH_Custom9" at bounding box center [1226, 653] width 159 height 13
click at [1147, 657] on input "PARCEL_SEARCH_Custom9" at bounding box center [1152, 652] width 11 height 11
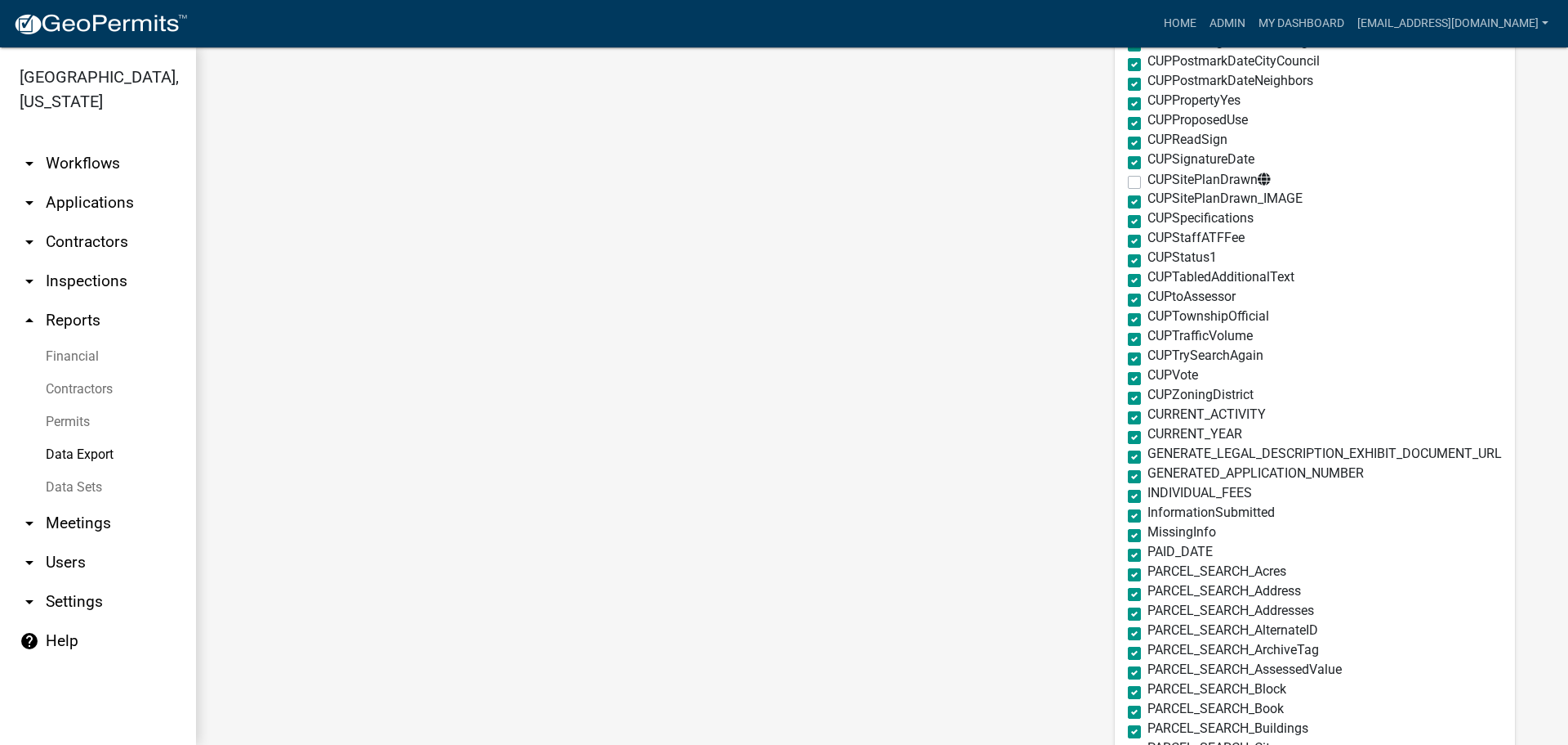
scroll to position [1948, 0]
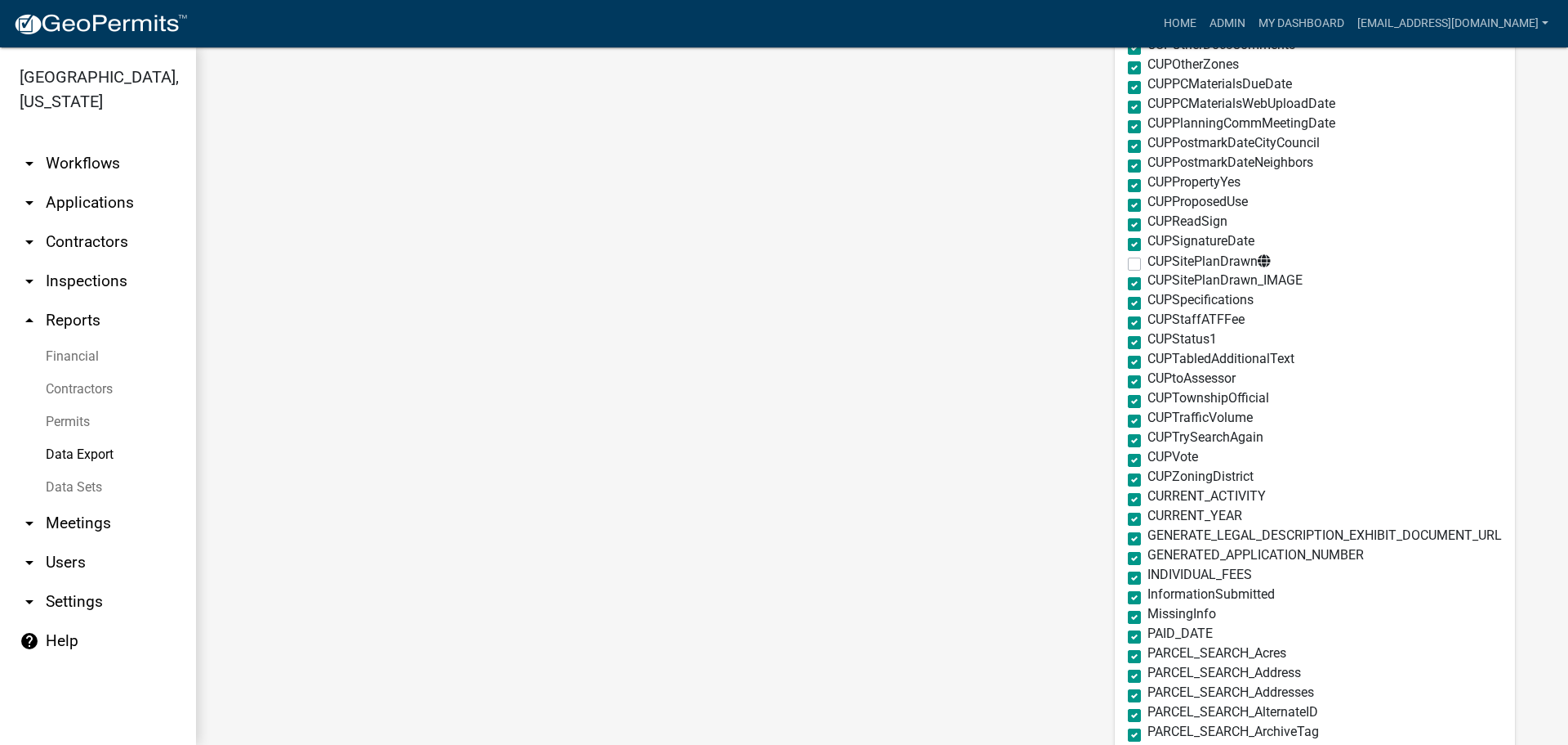
click at [1147, 536] on label "GENERATE_LEGAL_DESCRIPTION_EXHIBIT_DOCUMENT_URL" at bounding box center [1324, 535] width 355 height 13
click at [1147, 536] on input "GENERATE_LEGAL_DESCRIPTION_EXHIBIT_DOCUMENT_URL" at bounding box center [1152, 534] width 11 height 11
click at [1147, 557] on label "GENERATED_APPLICATION_NUMBER" at bounding box center [1255, 554] width 217 height 13
click at [1147, 557] on input "GENERATED_APPLICATION_NUMBER" at bounding box center [1152, 553] width 11 height 11
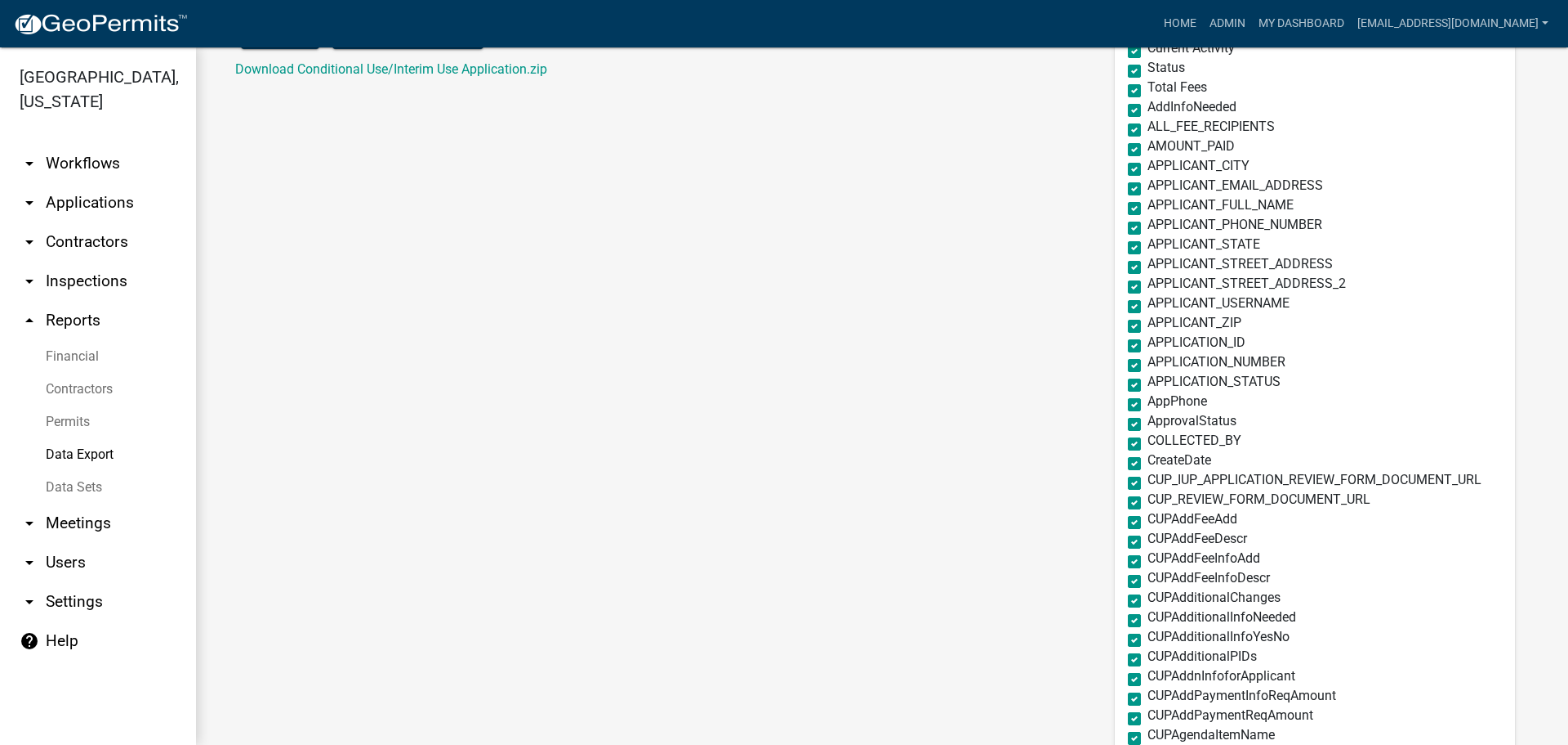
scroll to position [0, 0]
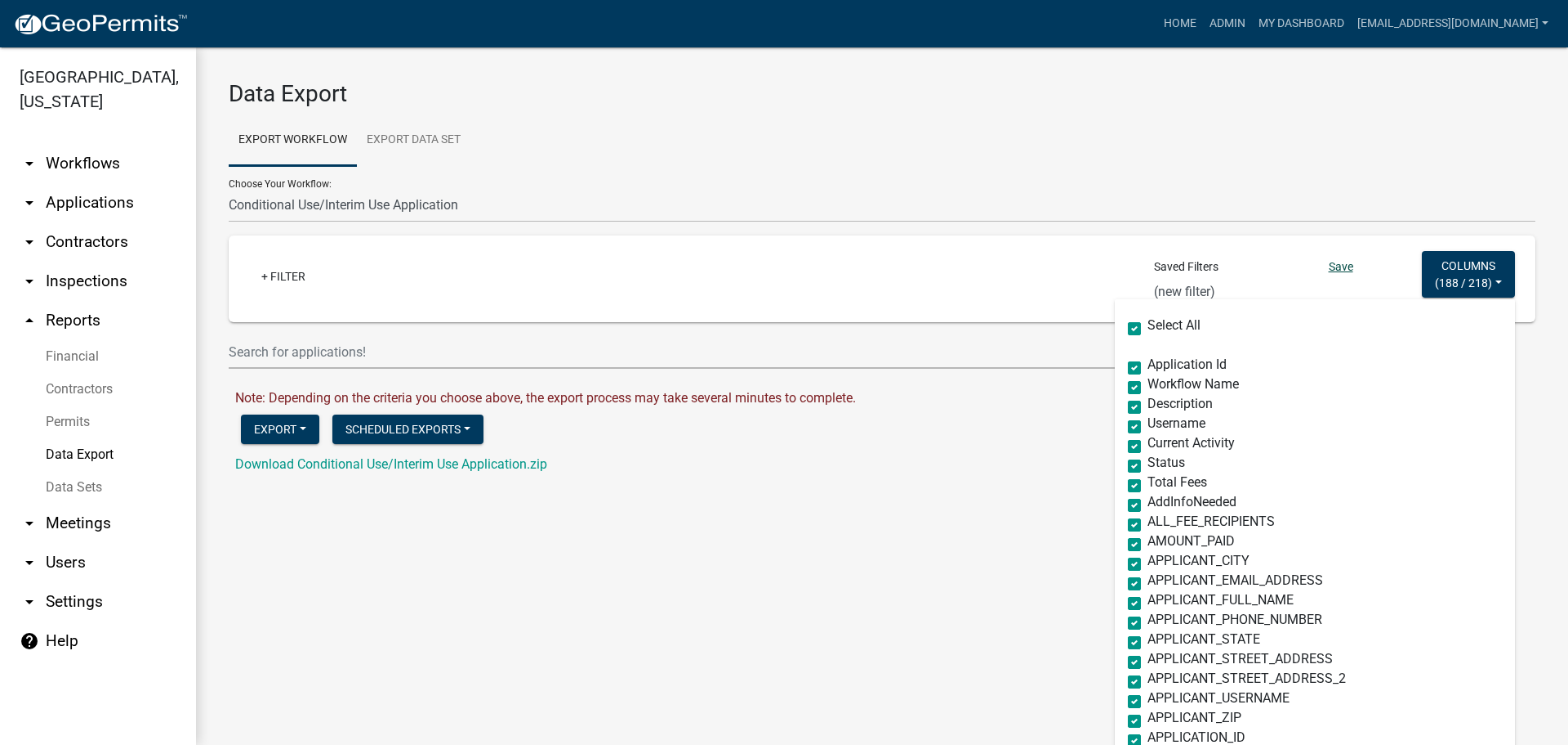
click at [1329, 262] on link "Save" at bounding box center [1341, 266] width 25 height 13
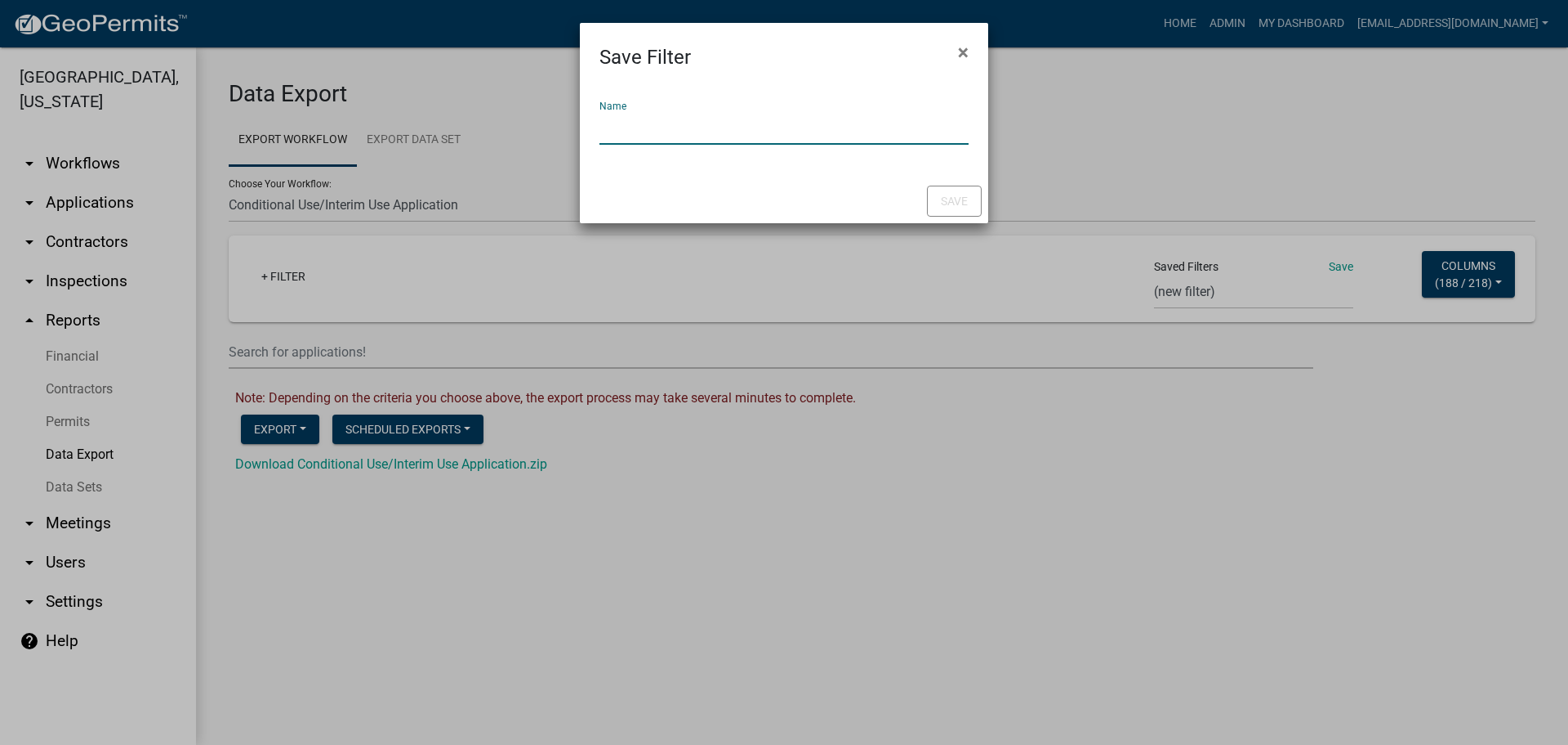
click at [772, 138] on input "Name" at bounding box center [784, 128] width 369 height 34
click at [936, 184] on div "Save" at bounding box center [784, 201] width 409 height 44
click at [950, 189] on button "Save" at bounding box center [954, 201] width 55 height 31
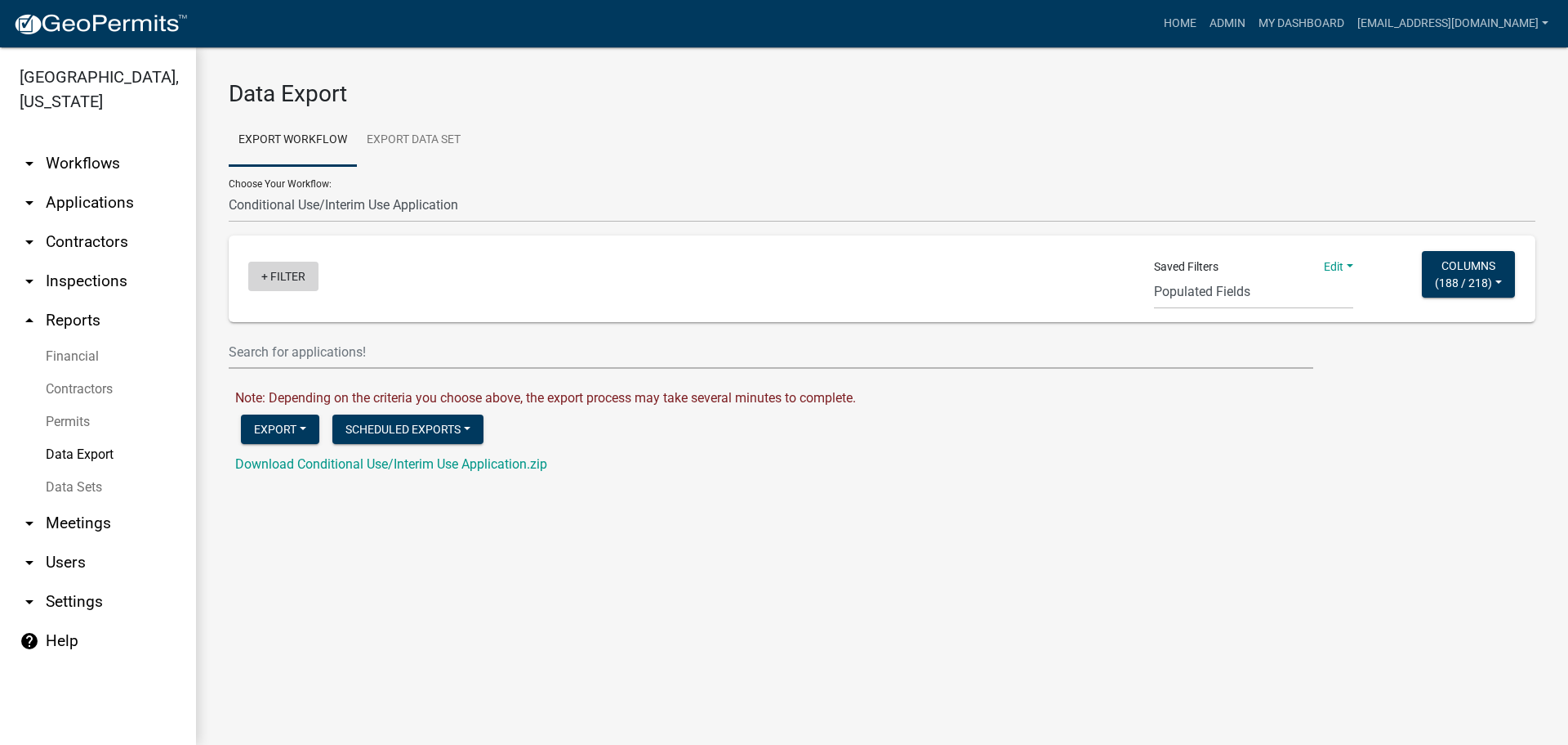
click at [257, 276] on link "+ Filter" at bounding box center [283, 276] width 70 height 29
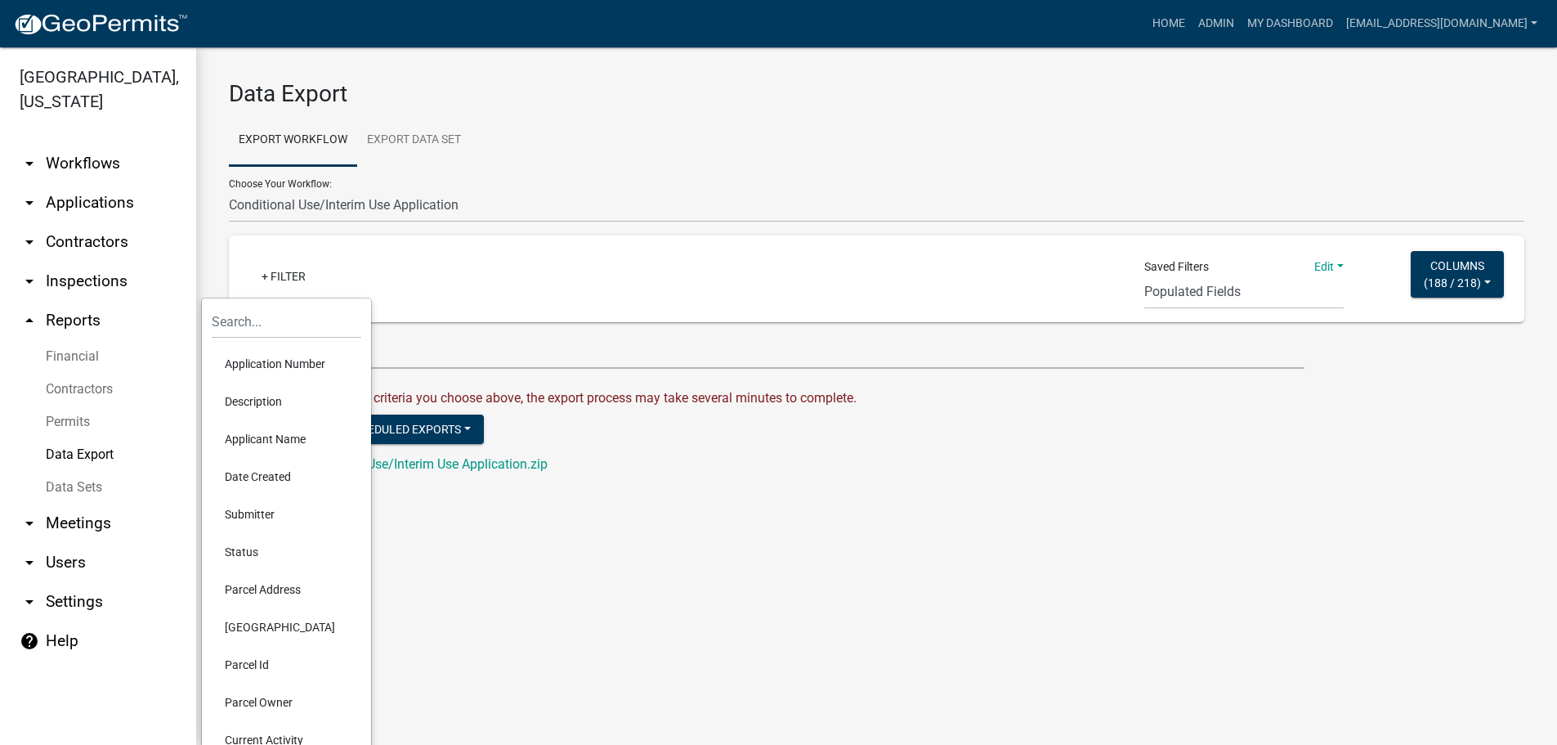
click at [1059, 381] on form "Data Export Export Workflow Export Data Set Choose Your Workflow: Add/Modify Pa…" at bounding box center [877, 277] width 1296 height 394
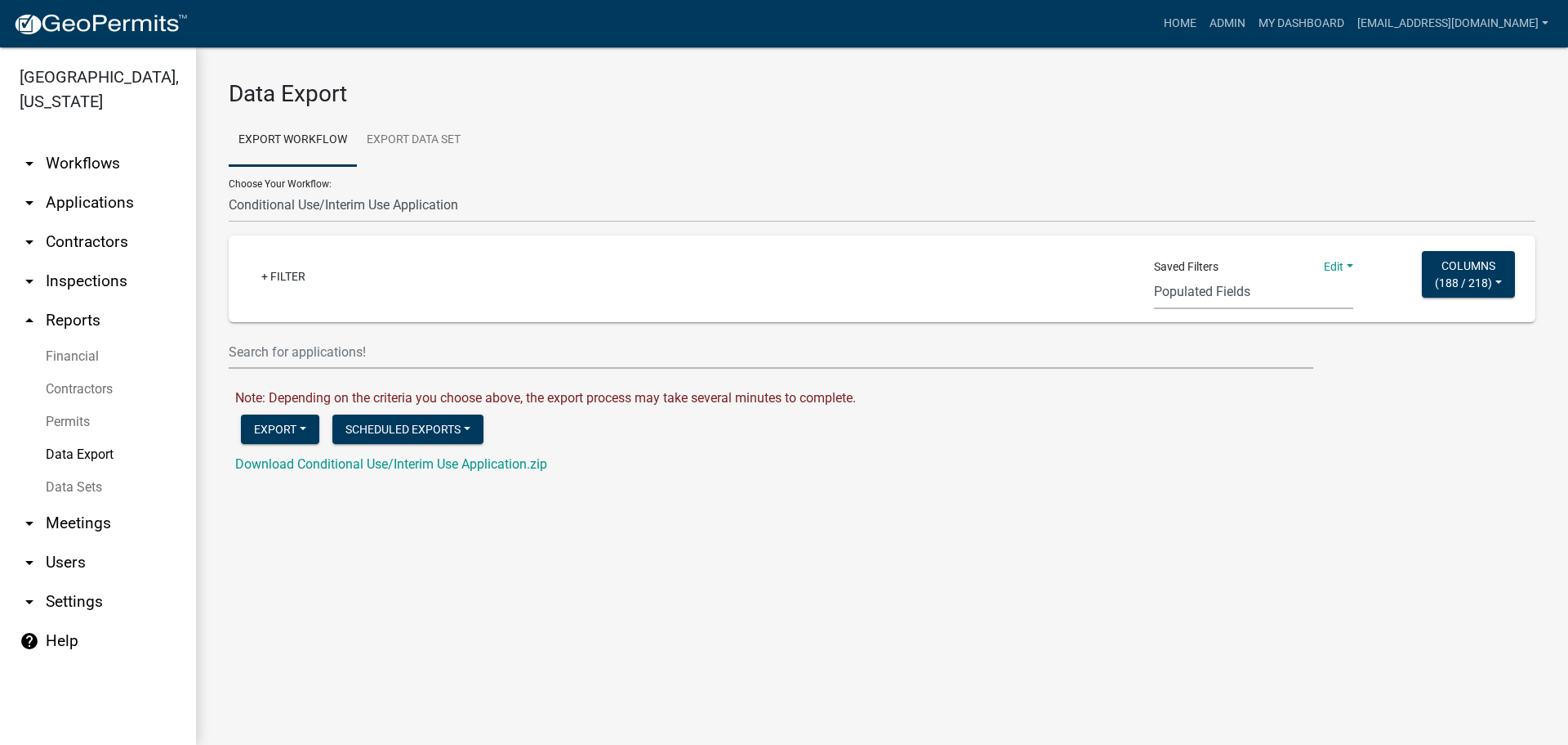
click at [1262, 301] on select "Flat Fee Permit Current Month Expired Permits Permits Waiting for Inspection Cu…" at bounding box center [1253, 292] width 199 height 34
click at [1262, 293] on select "Flat Fee Permit Current Month Expired Permits Permits Waiting for Inspection Cu…" at bounding box center [1253, 292] width 199 height 34
click at [1348, 261] on link "Edit" at bounding box center [1338, 266] width 29 height 13
click at [1155, 493] on div "Data Export Export Workflow Export Data Set Choose Your Workflow: Add/Modify Pa…" at bounding box center [881, 284] width 1372 height 474
click at [1486, 280] on button "Columns ( 188 / 218 )" at bounding box center [1468, 274] width 93 height 47
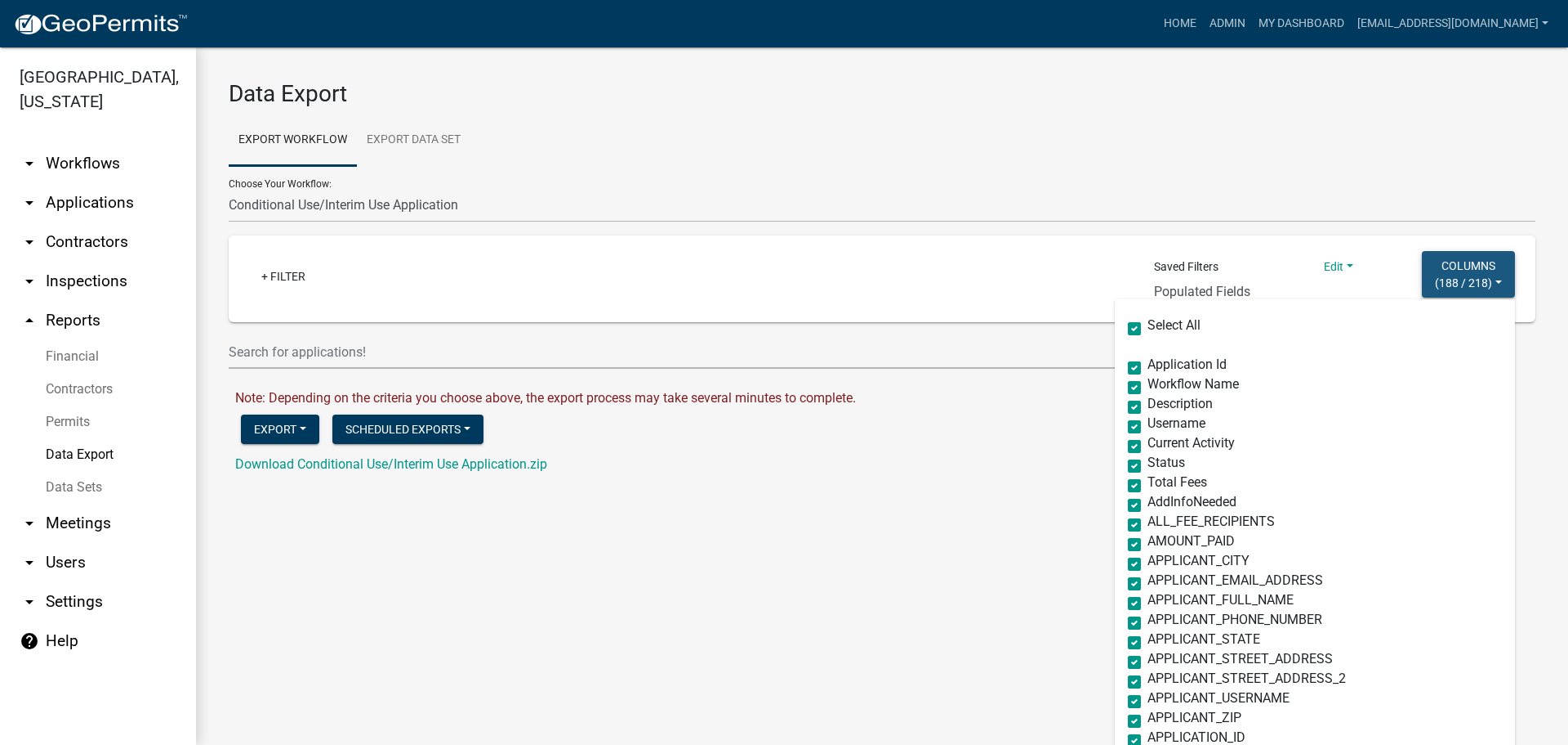
click at [1486, 280] on button "Columns ( 188 / 218 )" at bounding box center [1468, 274] width 93 height 47
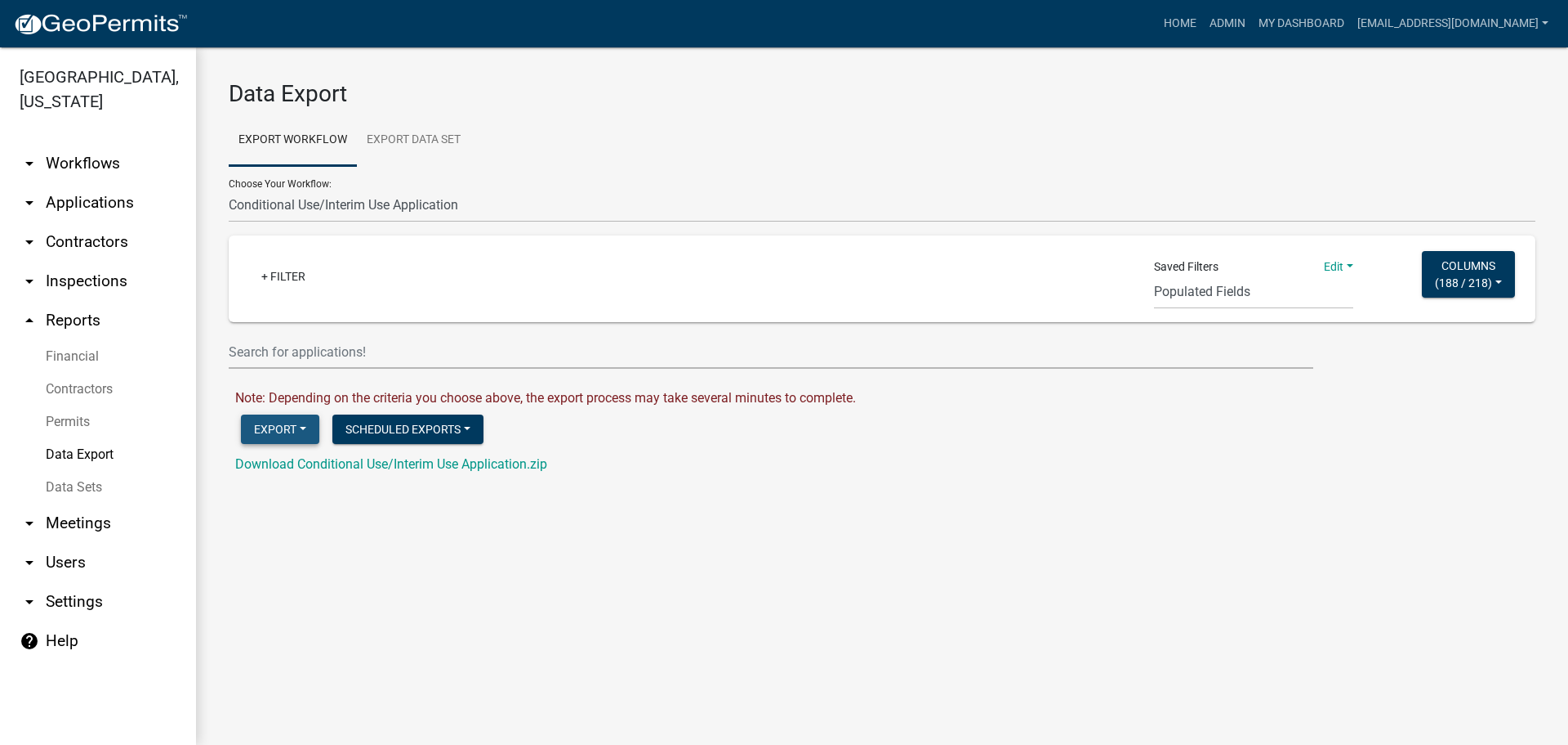
click at [298, 426] on button "Export" at bounding box center [280, 428] width 78 height 29
click at [280, 472] on button "Excel Format (.xlsx)" at bounding box center [324, 471] width 167 height 39
click at [382, 464] on link "Download Conditional Use/Interim Use Application.xlsx" at bounding box center [394, 464] width 318 height 16
click at [80, 482] on link "Data Sets" at bounding box center [98, 487] width 196 height 33
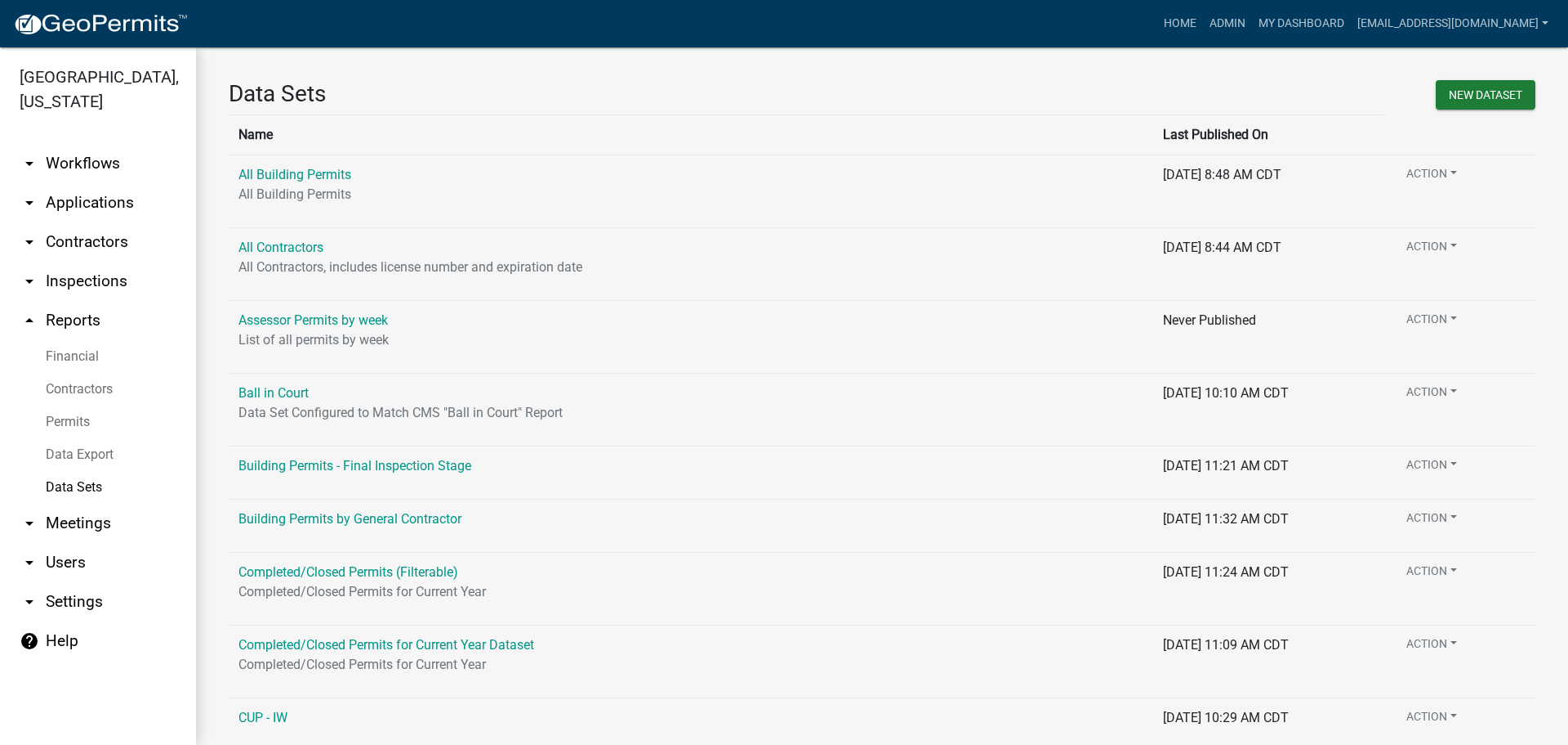
scroll to position [245, 0]
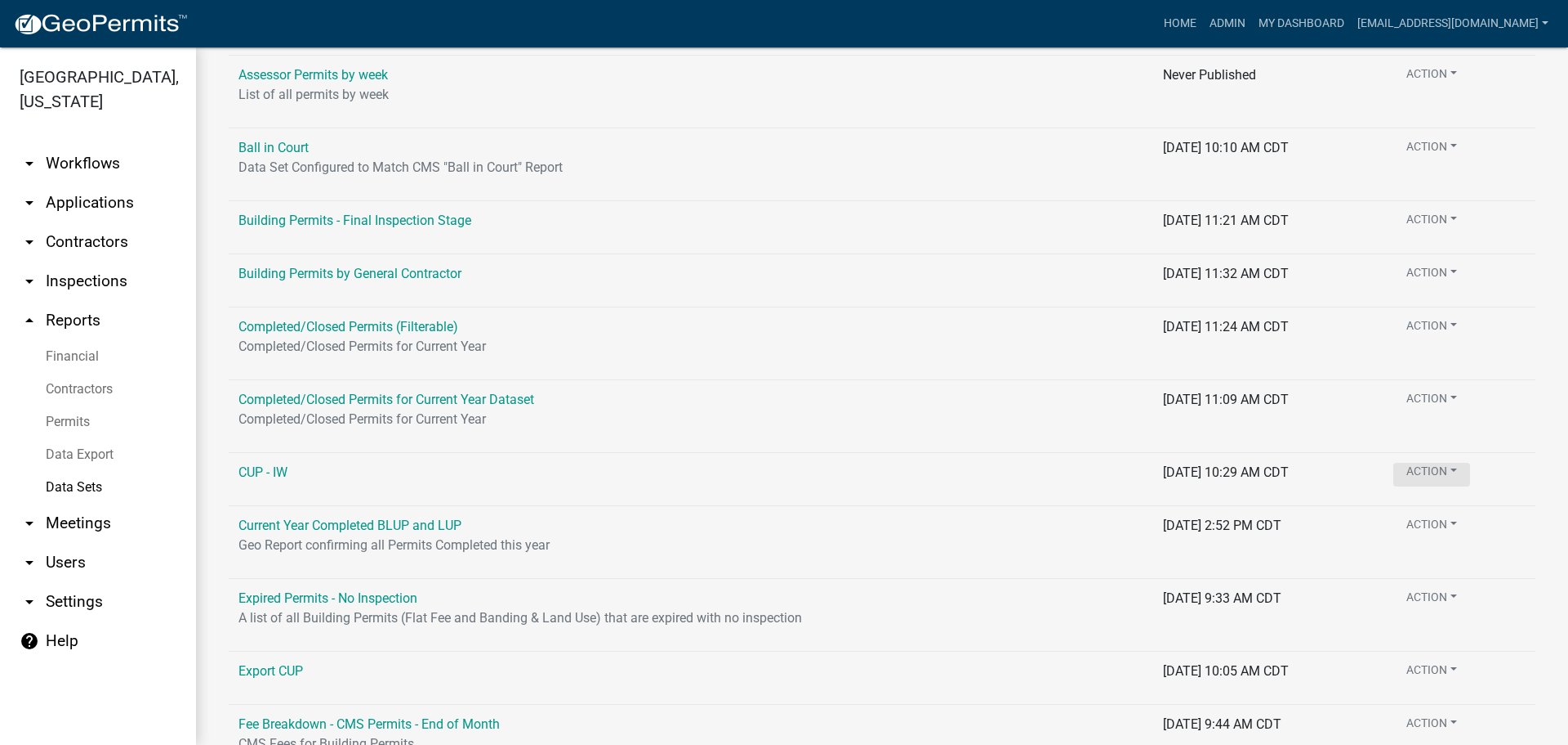
click at [264, 469] on link "CUP - IW" at bounding box center [263, 472] width 49 height 16
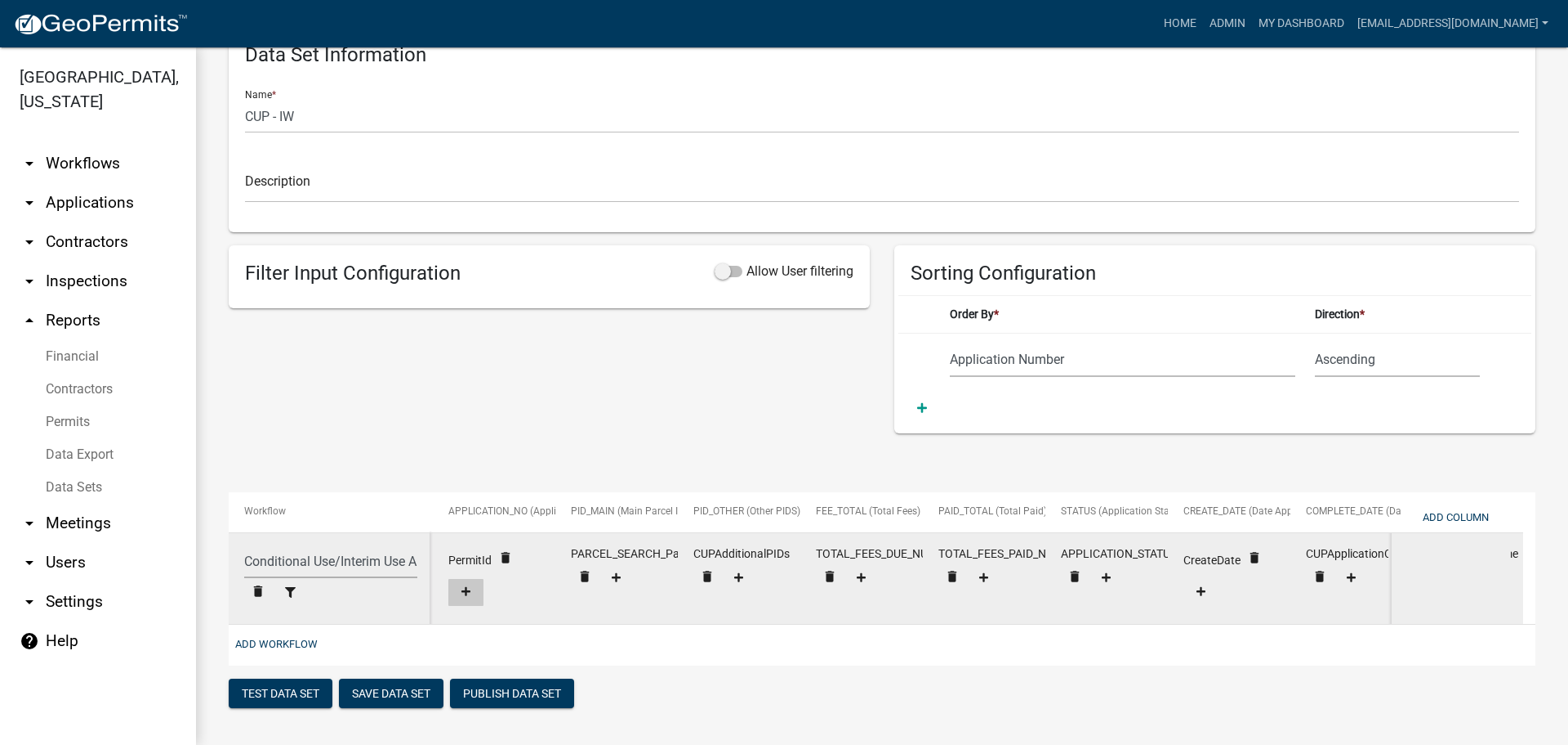
click at [465, 587] on icon at bounding box center [466, 591] width 9 height 9
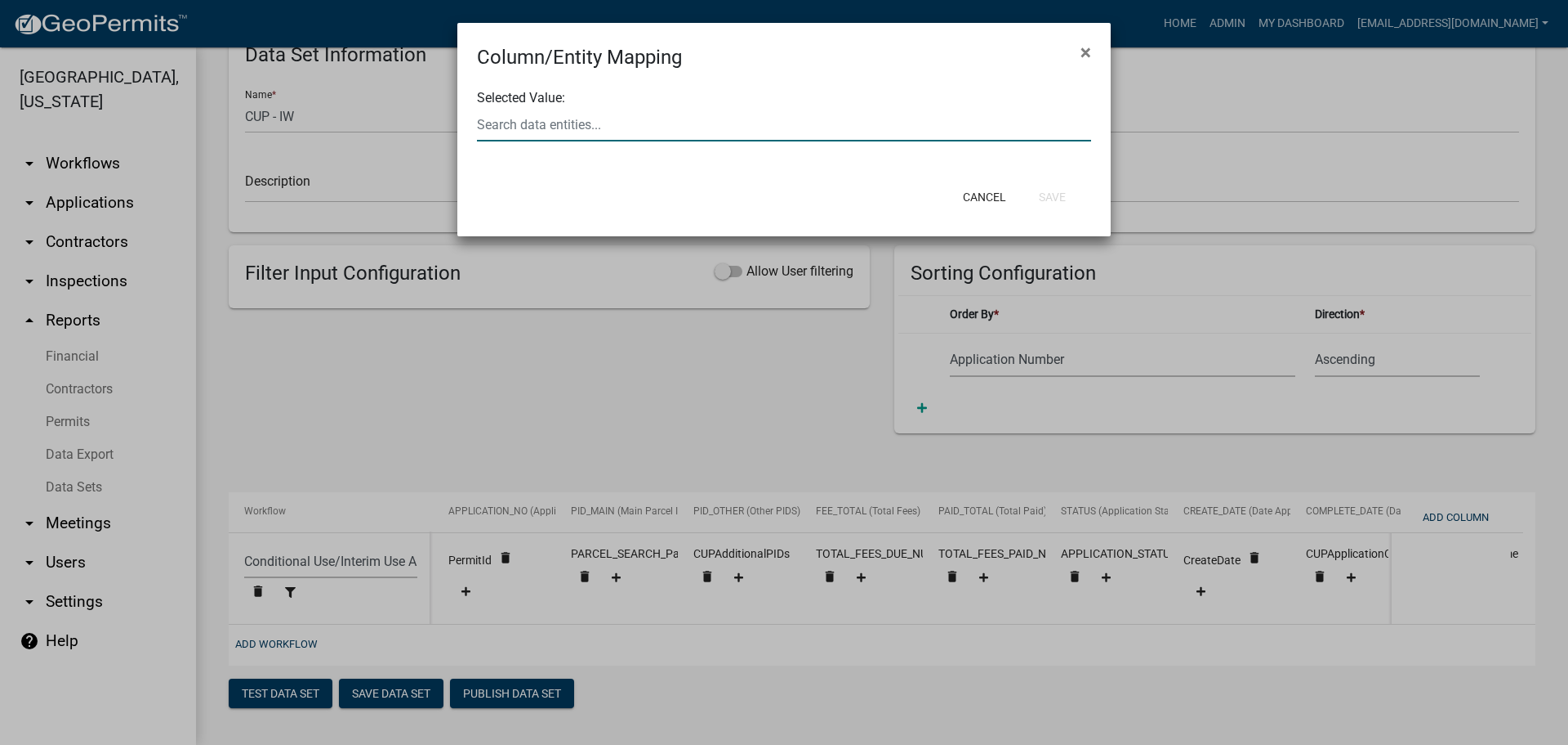
click at [569, 119] on input "text" at bounding box center [784, 125] width 615 height 34
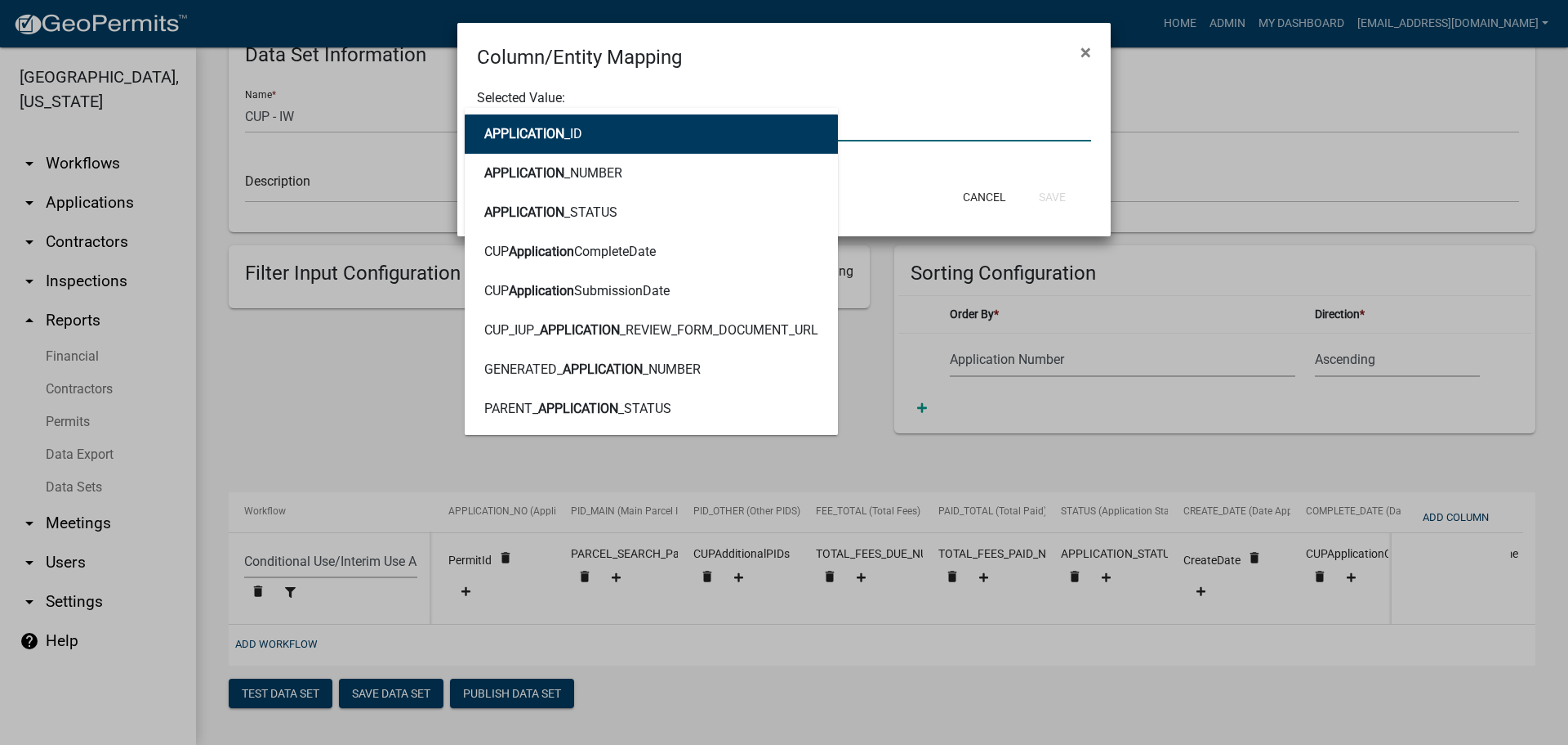
click at [709, 42] on div "Column/Entity Mapping ×" at bounding box center [784, 47] width 654 height 49
drag, startPoint x: 605, startPoint y: 119, endPoint x: 422, endPoint y: 135, distance: 183.7
click at [422, 135] on ngb-modal-window "Column/Entity Mapping × Selected Value: application APPLICATION _ID APPLICATION…" at bounding box center [784, 372] width 1568 height 745
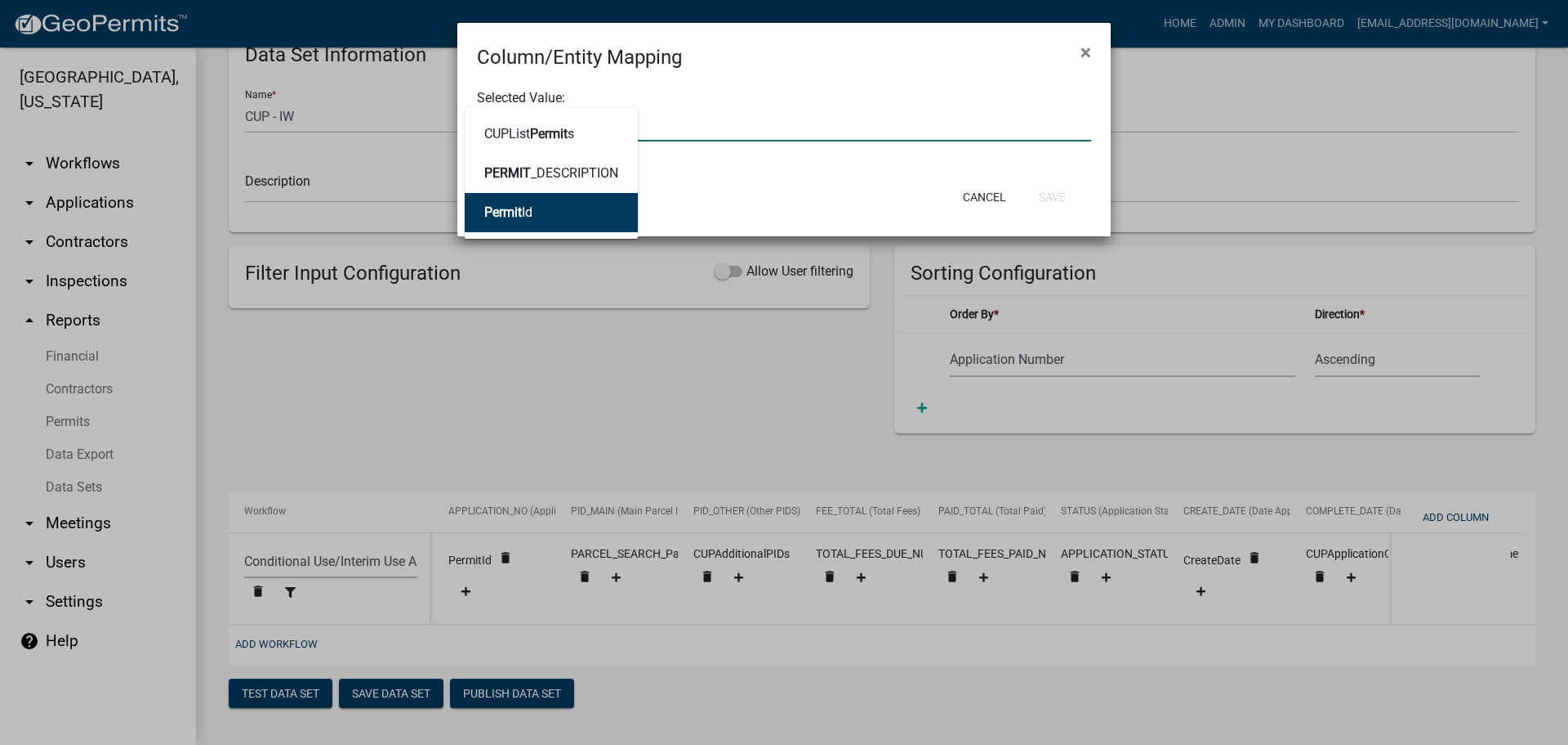
click at [564, 213] on button "Permit Id" at bounding box center [551, 212] width 173 height 39
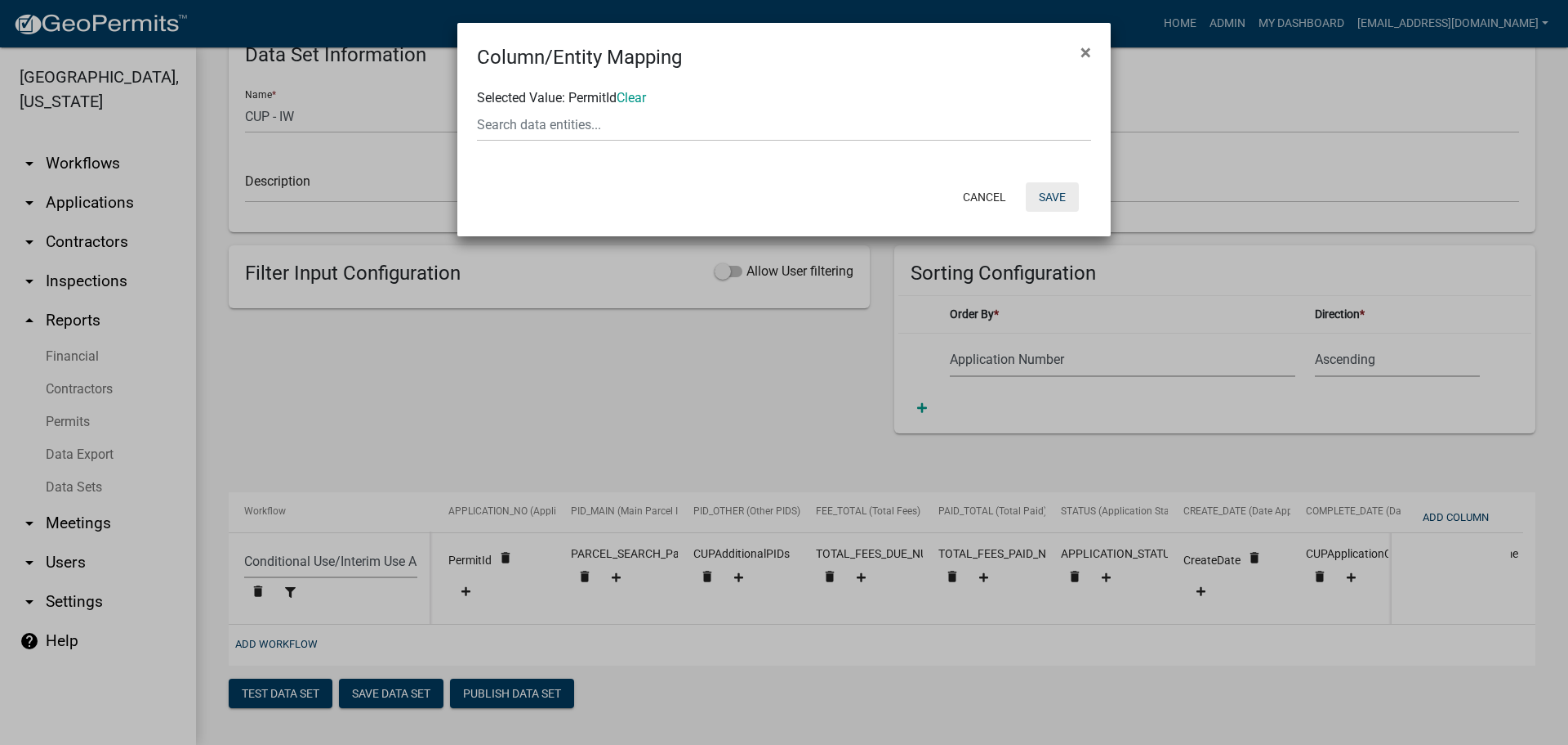
click at [1055, 191] on button "Save" at bounding box center [1052, 196] width 53 height 29
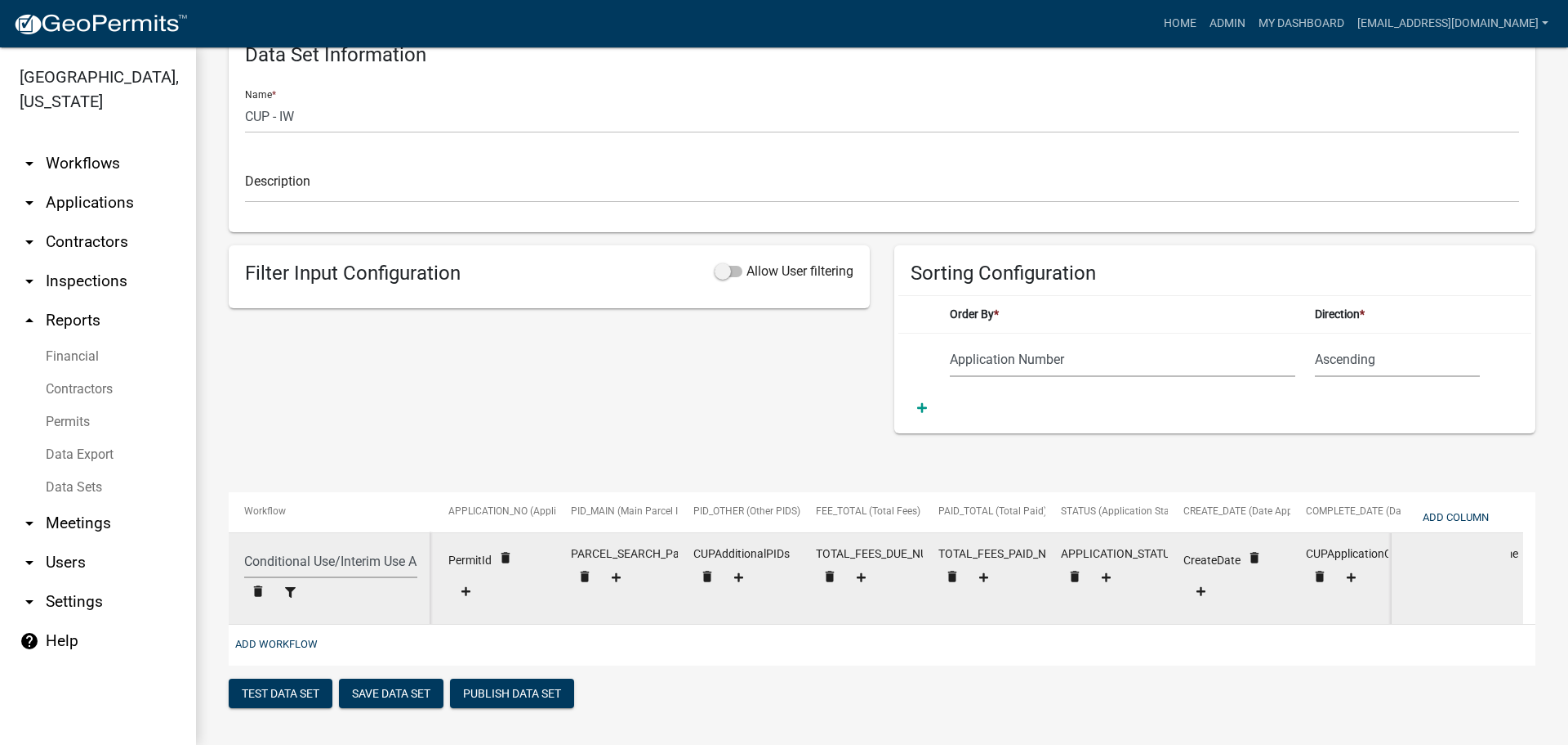
click at [617, 544] on div "PARCEL_SEARCH_ParcelID delete" at bounding box center [617, 570] width 92 height 52
click at [617, 573] on icon at bounding box center [616, 577] width 9 height 9
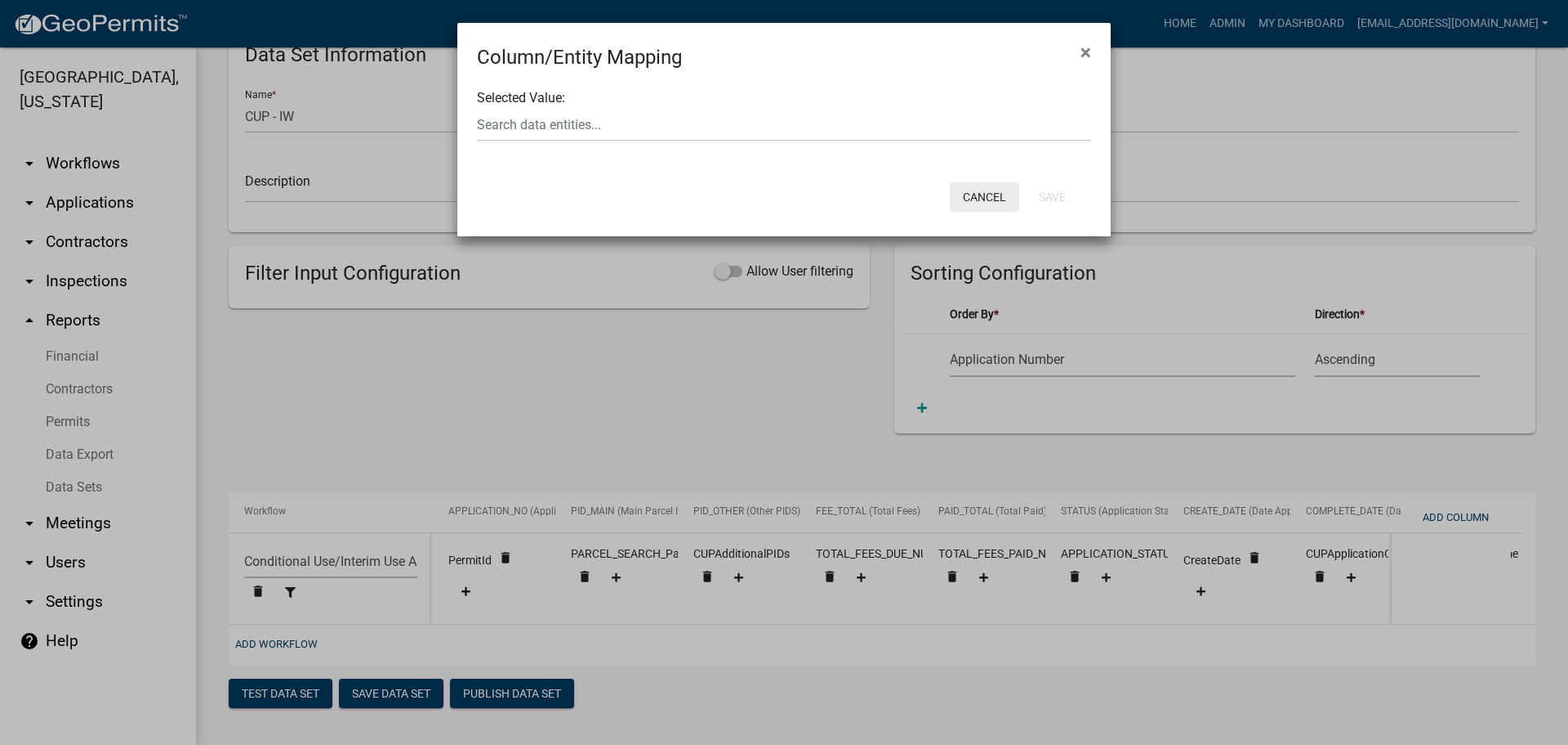
click at [976, 191] on button "Cancel" at bounding box center [984, 196] width 69 height 29
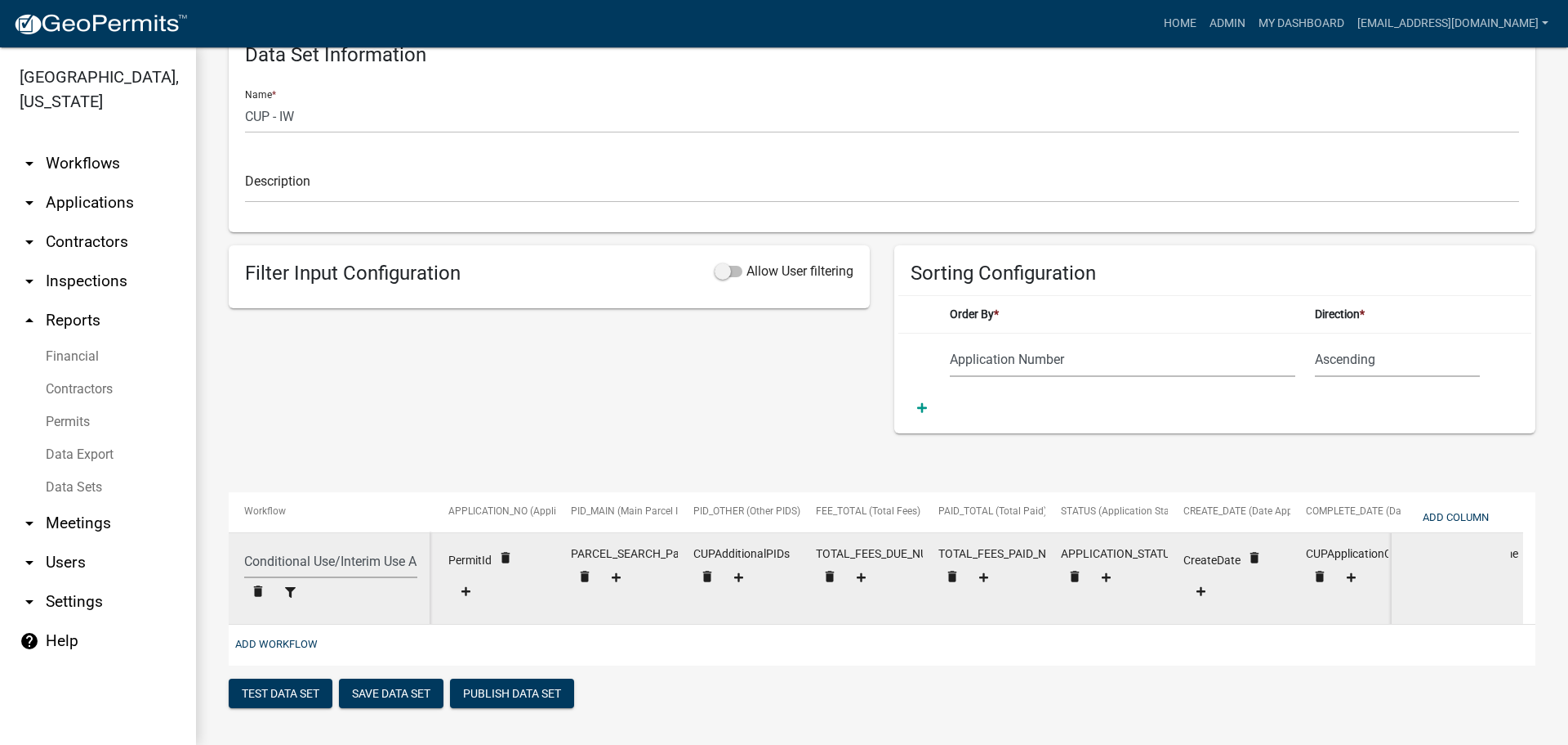
click at [607, 544] on div "PARCEL_SEARCH_ParcelID delete" at bounding box center [617, 570] width 92 height 52
drag, startPoint x: 615, startPoint y: 538, endPoint x: 672, endPoint y: 544, distance: 57.3
click at [663, 544] on div "PARCEL_SEARCH_ParcelID delete" at bounding box center [617, 570] width 92 height 52
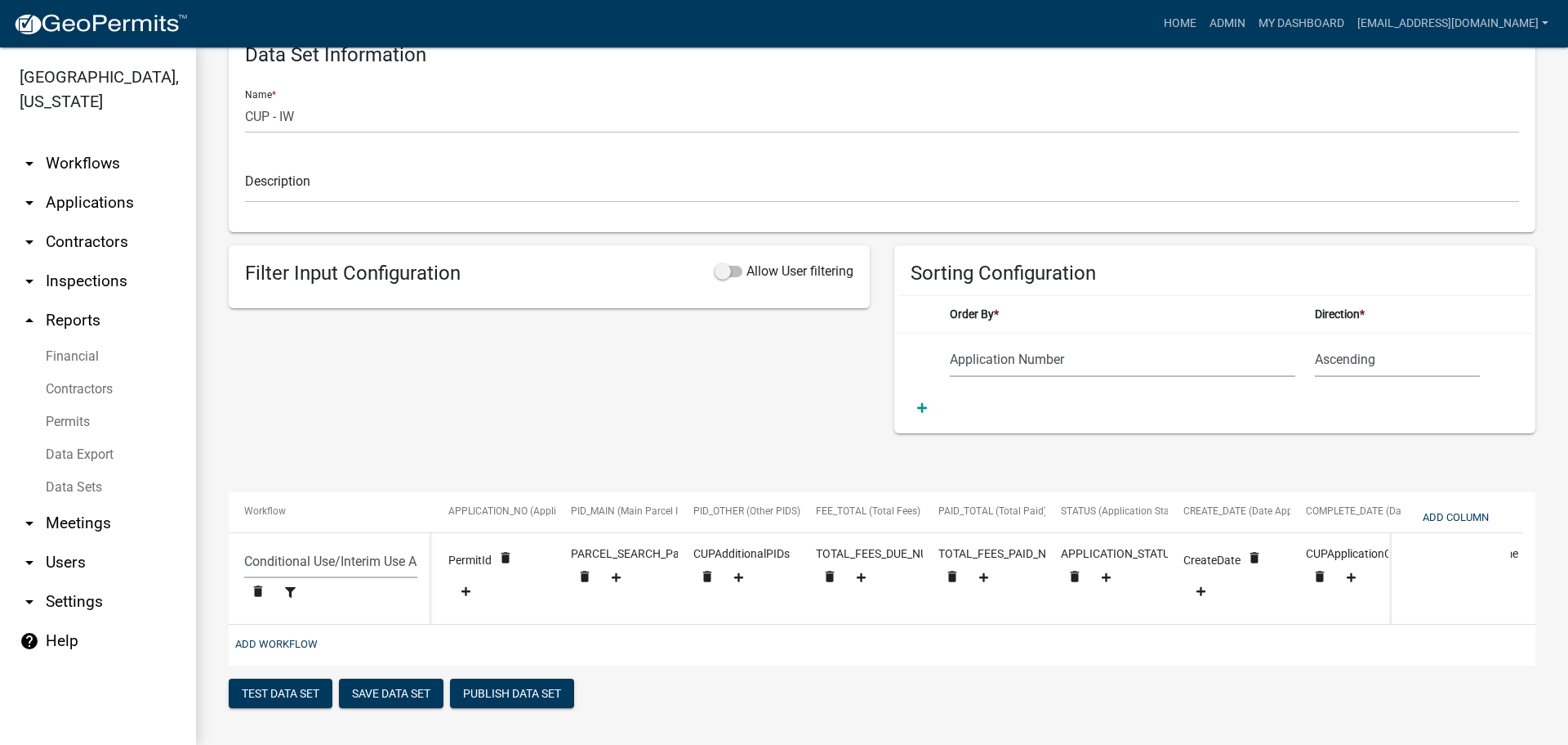
click at [699, 663] on div "Add Workflow" at bounding box center [882, 645] width 1307 height 41
click at [752, 505] on span "PID_OTHER (Other PIDS)" at bounding box center [747, 510] width 107 height 11
click at [776, 453] on icon "delete" at bounding box center [779, 460] width 15 height 15
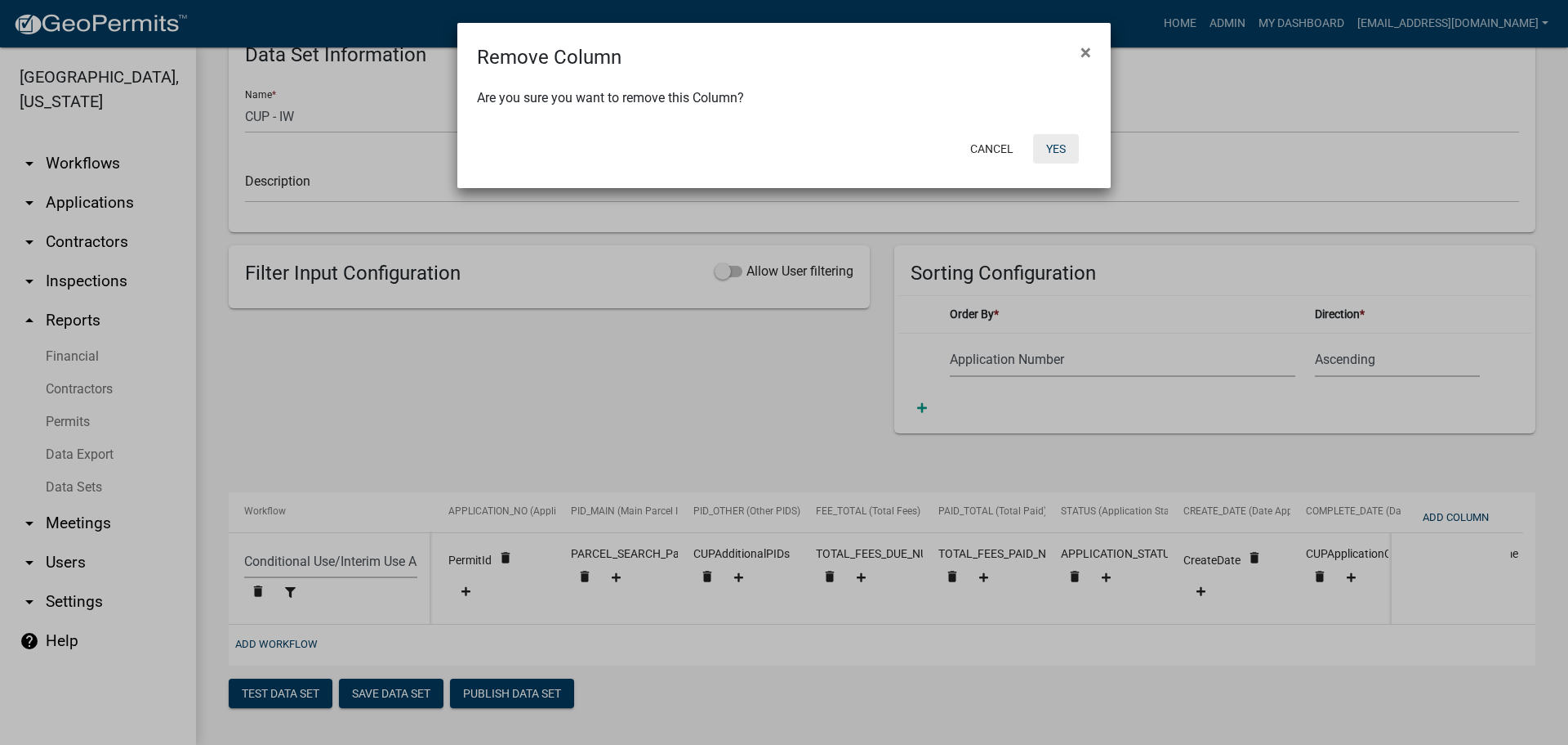
click at [1052, 147] on button "Yes" at bounding box center [1056, 148] width 46 height 29
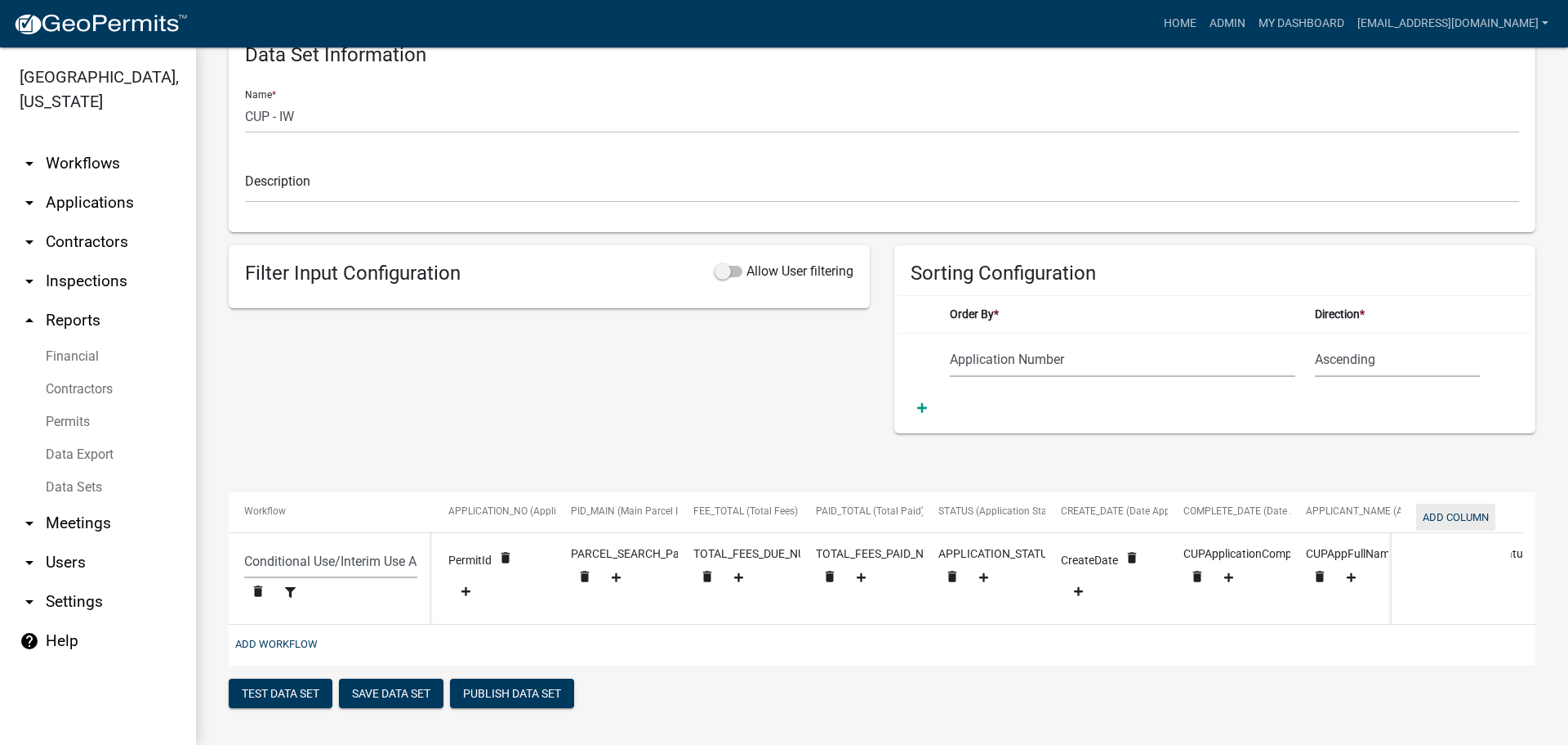
click at [1456, 506] on button "Add Column" at bounding box center [1455, 517] width 79 height 27
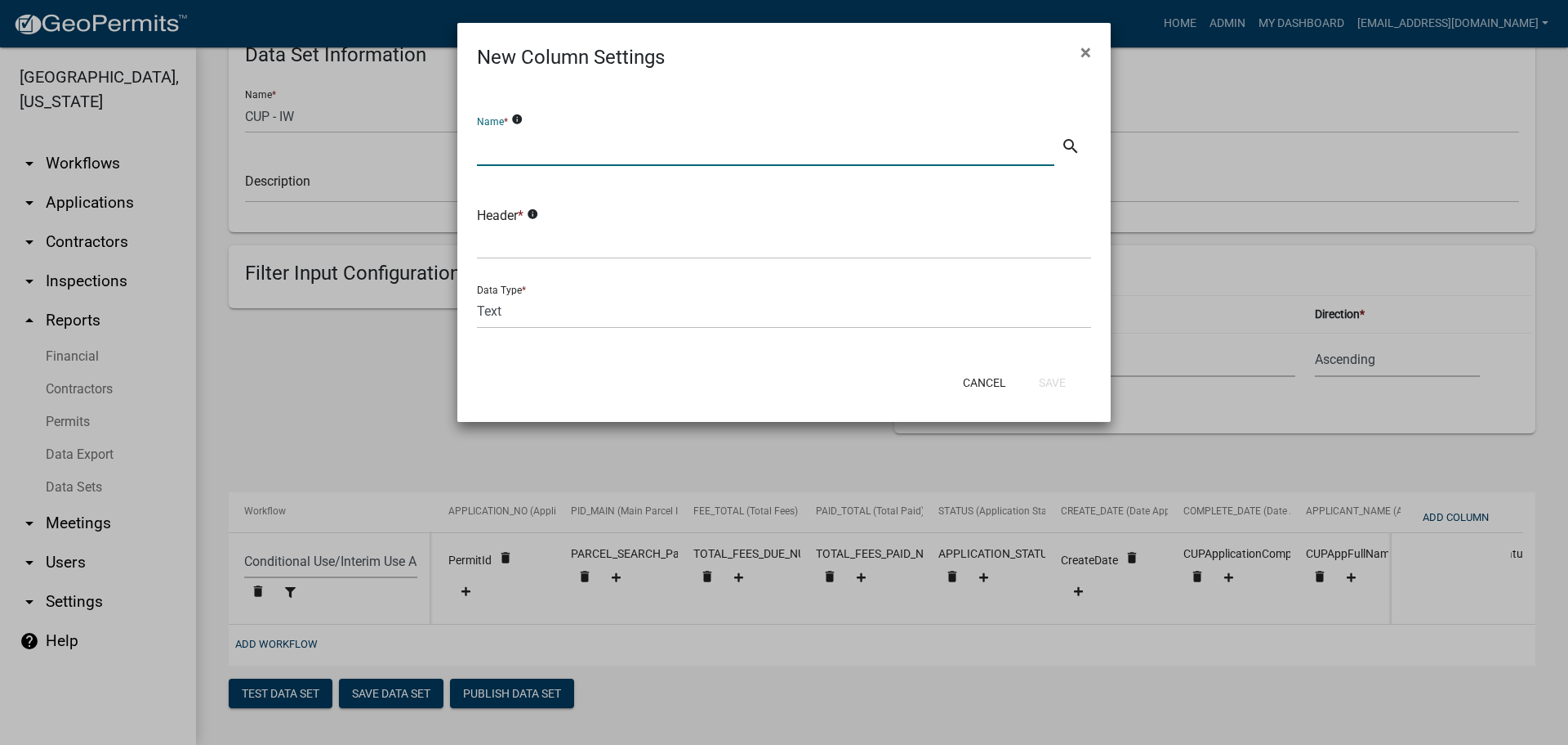
click at [540, 143] on input "text" at bounding box center [766, 149] width 578 height 34
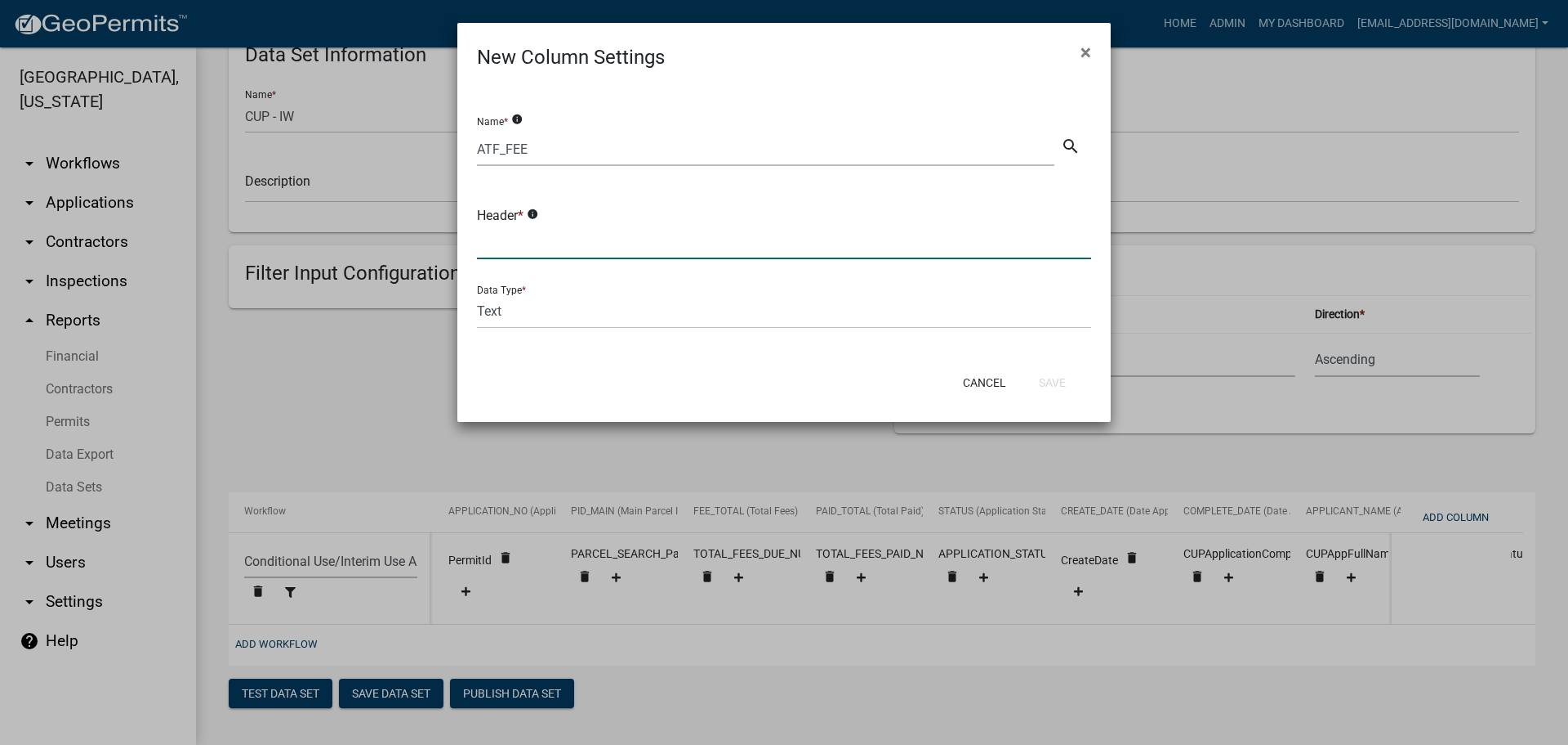
click at [535, 241] on input "text" at bounding box center [784, 243] width 615 height 34
click at [1058, 383] on button "Save" at bounding box center [1052, 382] width 53 height 29
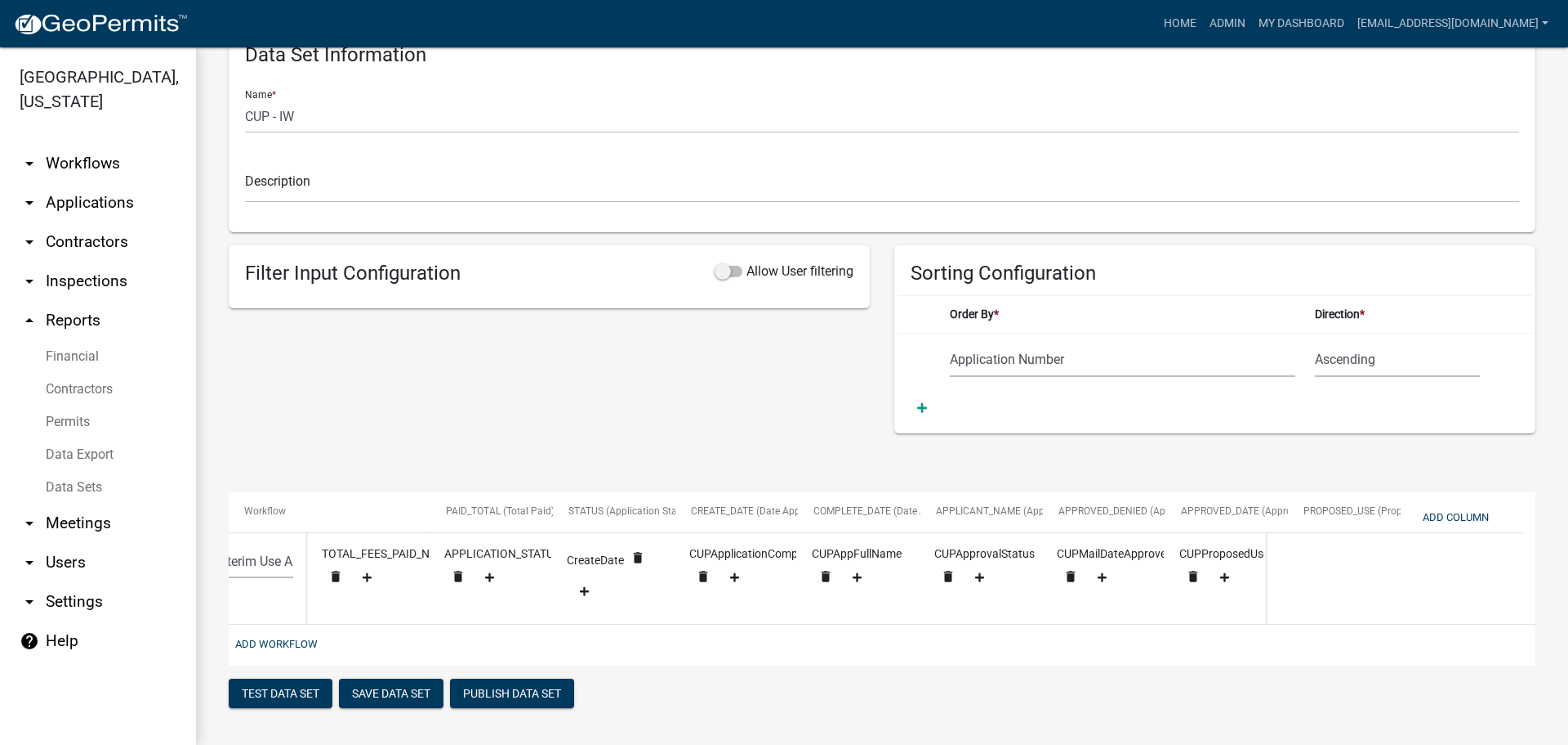
scroll to position [0, 503]
drag, startPoint x: 1326, startPoint y: 497, endPoint x: 601, endPoint y: 506, distance: 725.1
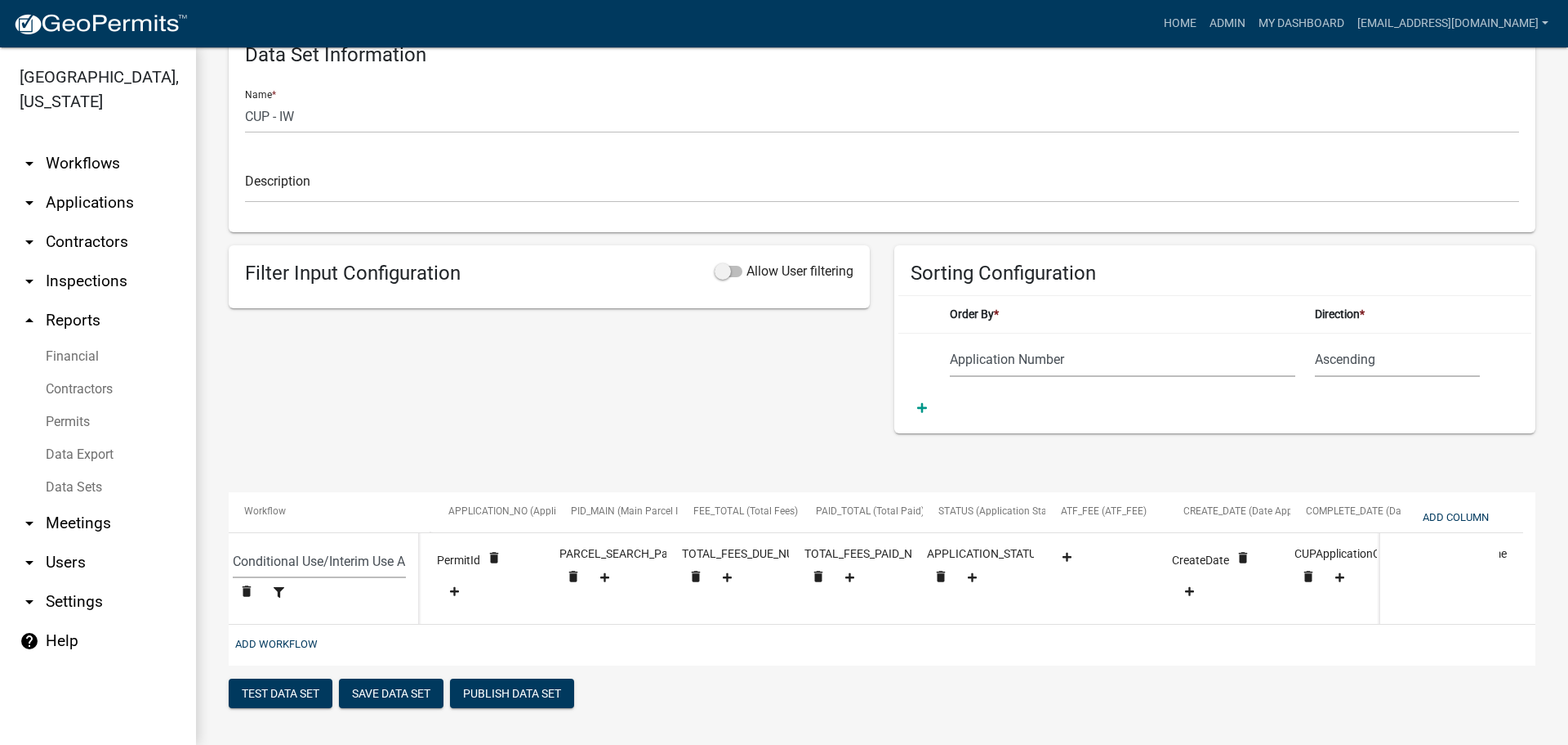
scroll to position [0, 0]
drag, startPoint x: 1124, startPoint y: 499, endPoint x: 741, endPoint y: 481, distance: 383.4
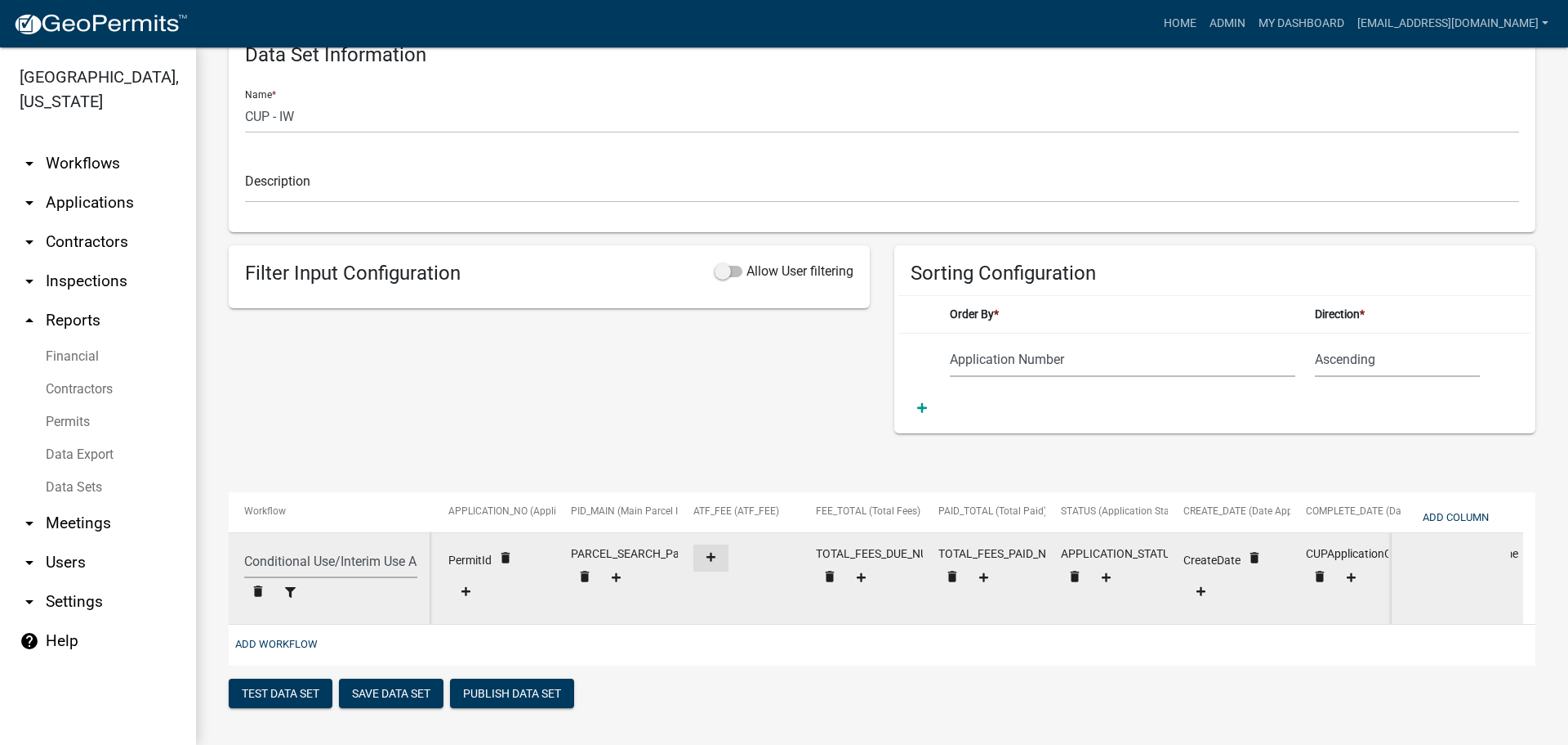
click at [711, 553] on icon at bounding box center [711, 557] width 9 height 9
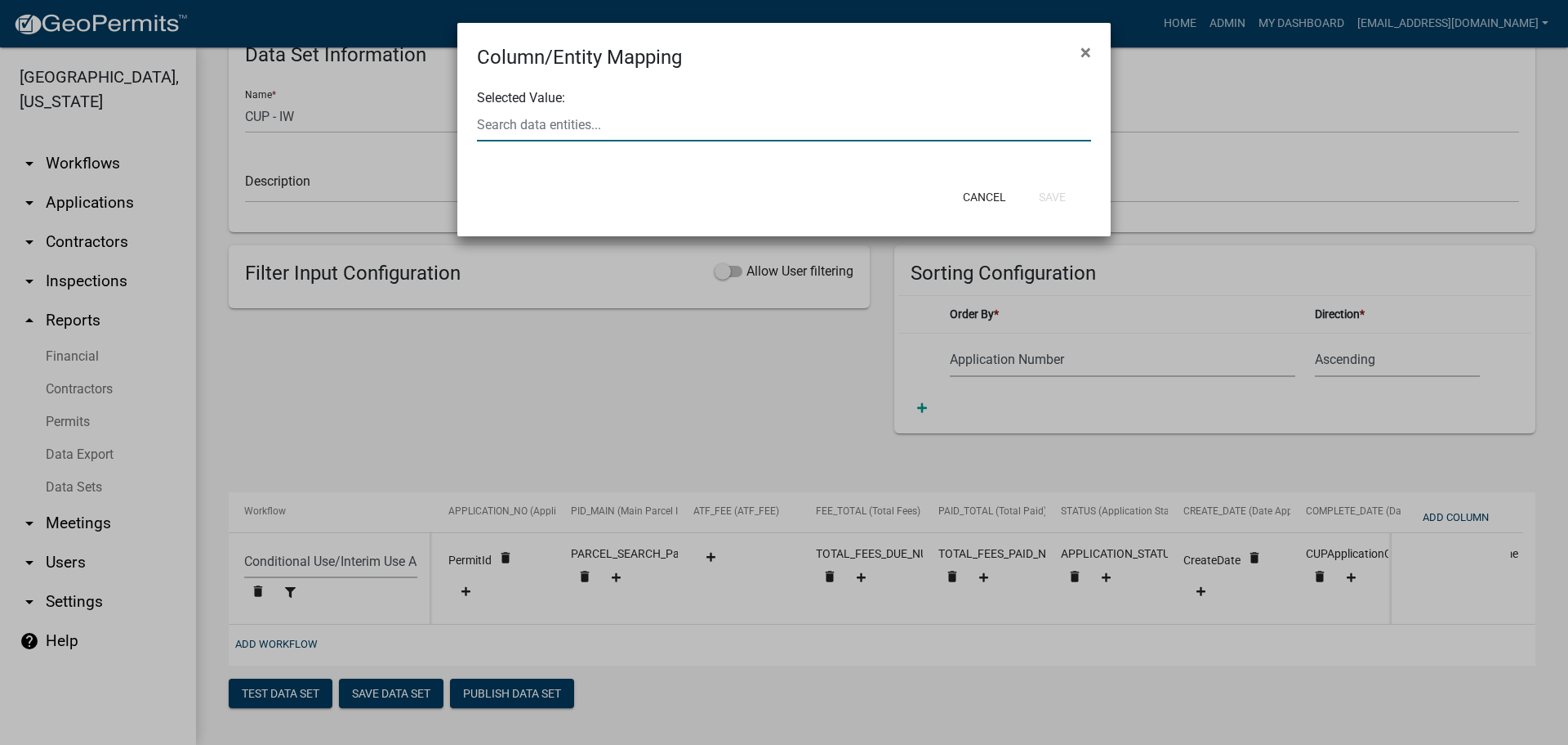
click at [610, 131] on div at bounding box center [784, 125] width 639 height 34
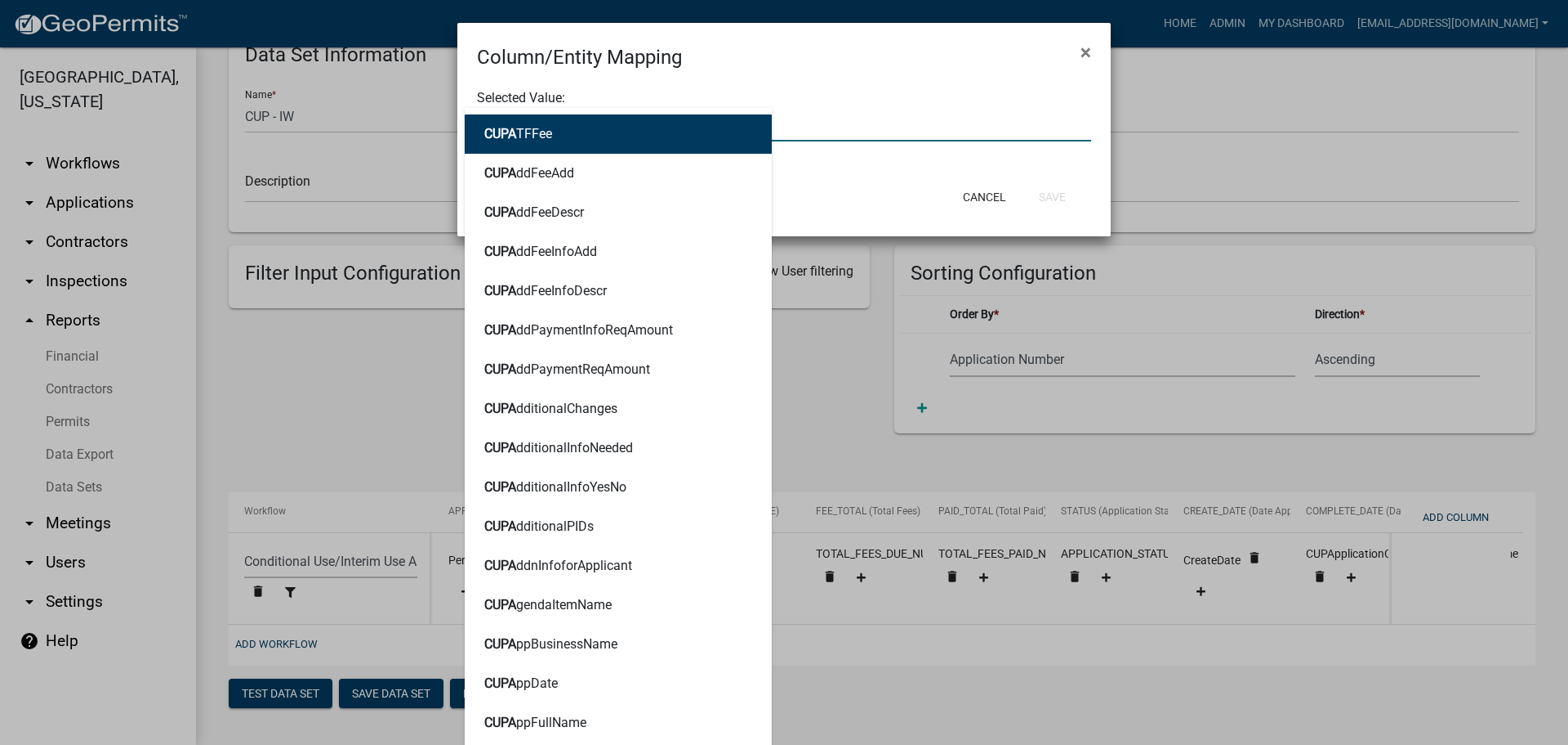
click at [580, 137] on button "CUPA TFFee" at bounding box center [618, 133] width 307 height 39
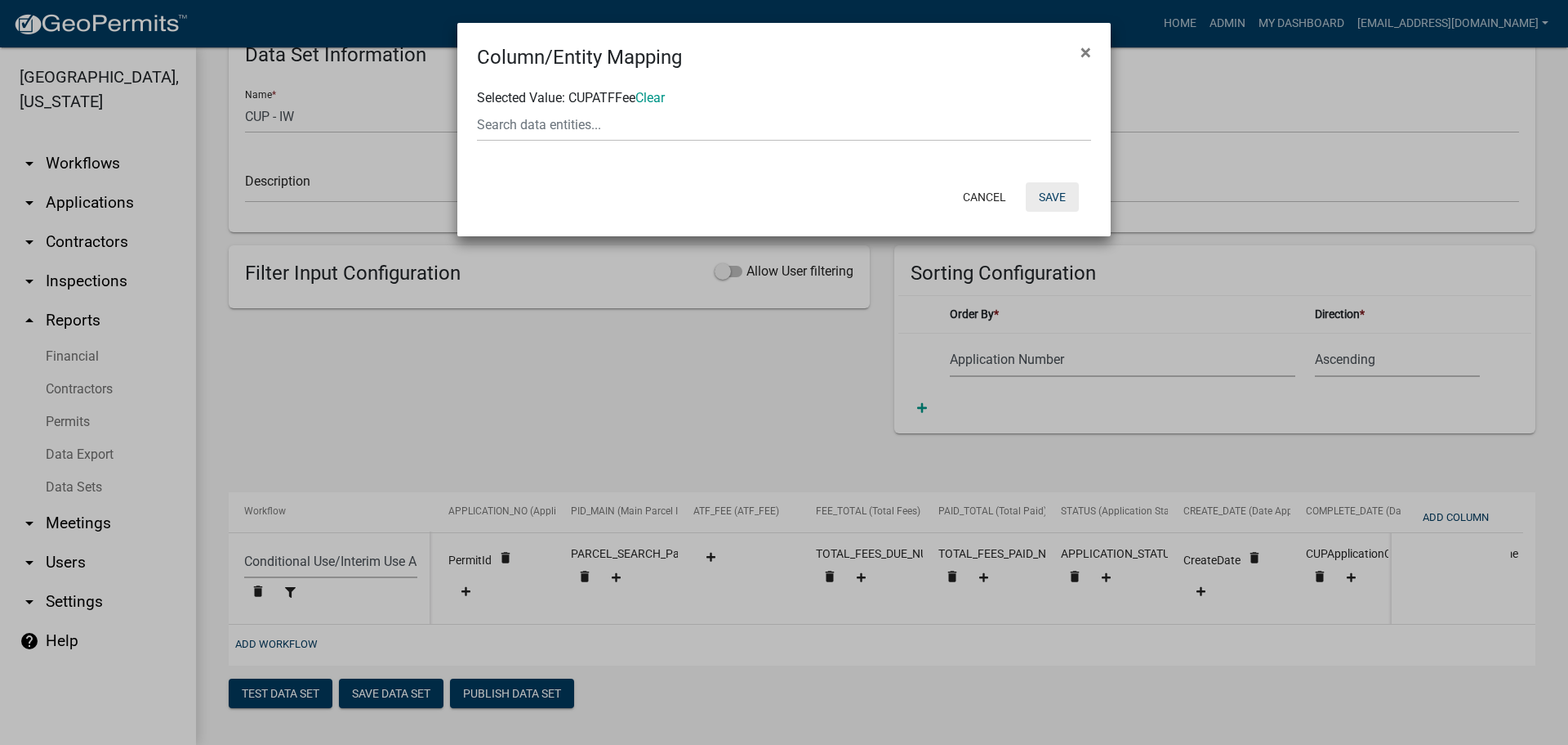
click at [1047, 202] on button "Save" at bounding box center [1052, 196] width 53 height 29
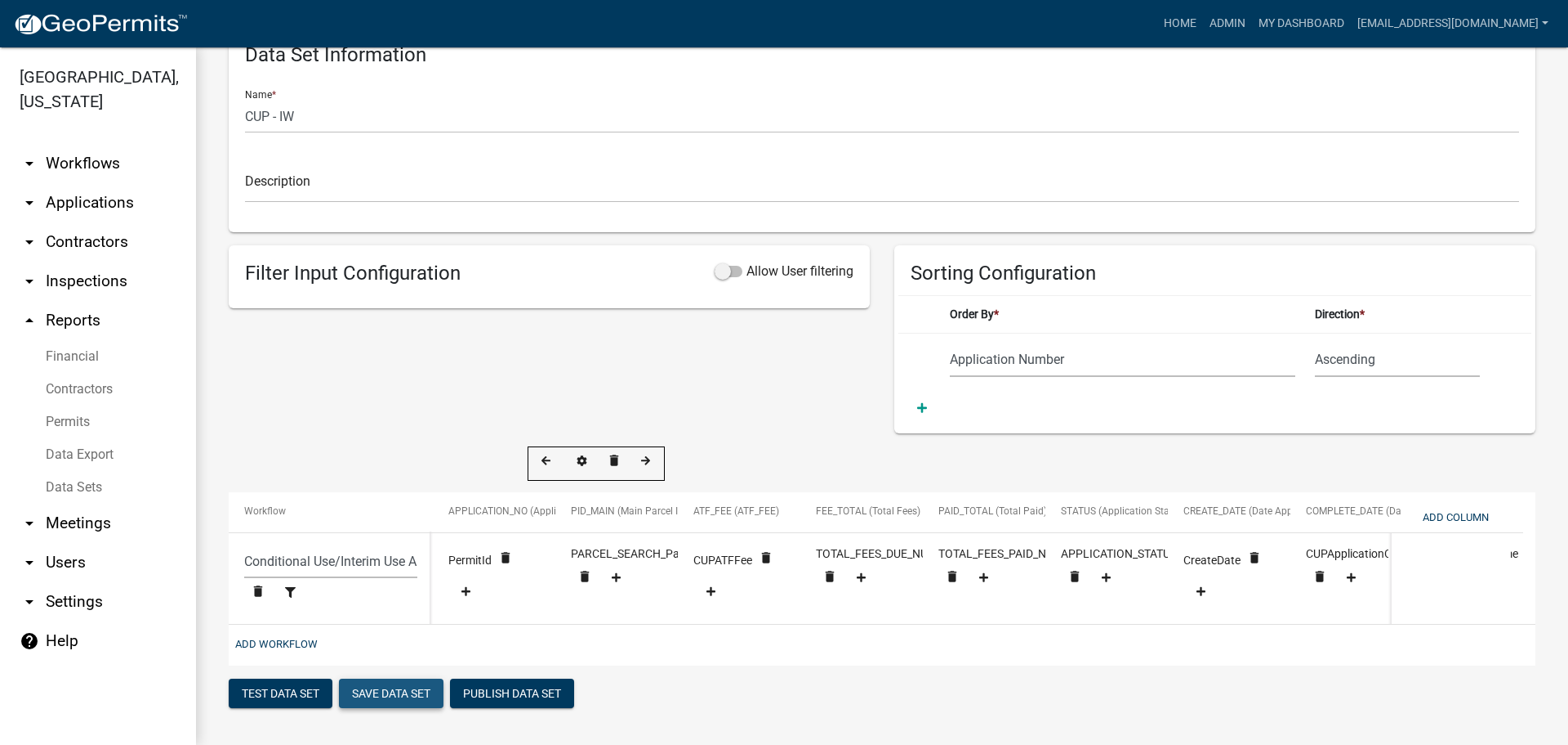
click at [405, 692] on button "Save Data Set" at bounding box center [391, 692] width 105 height 29
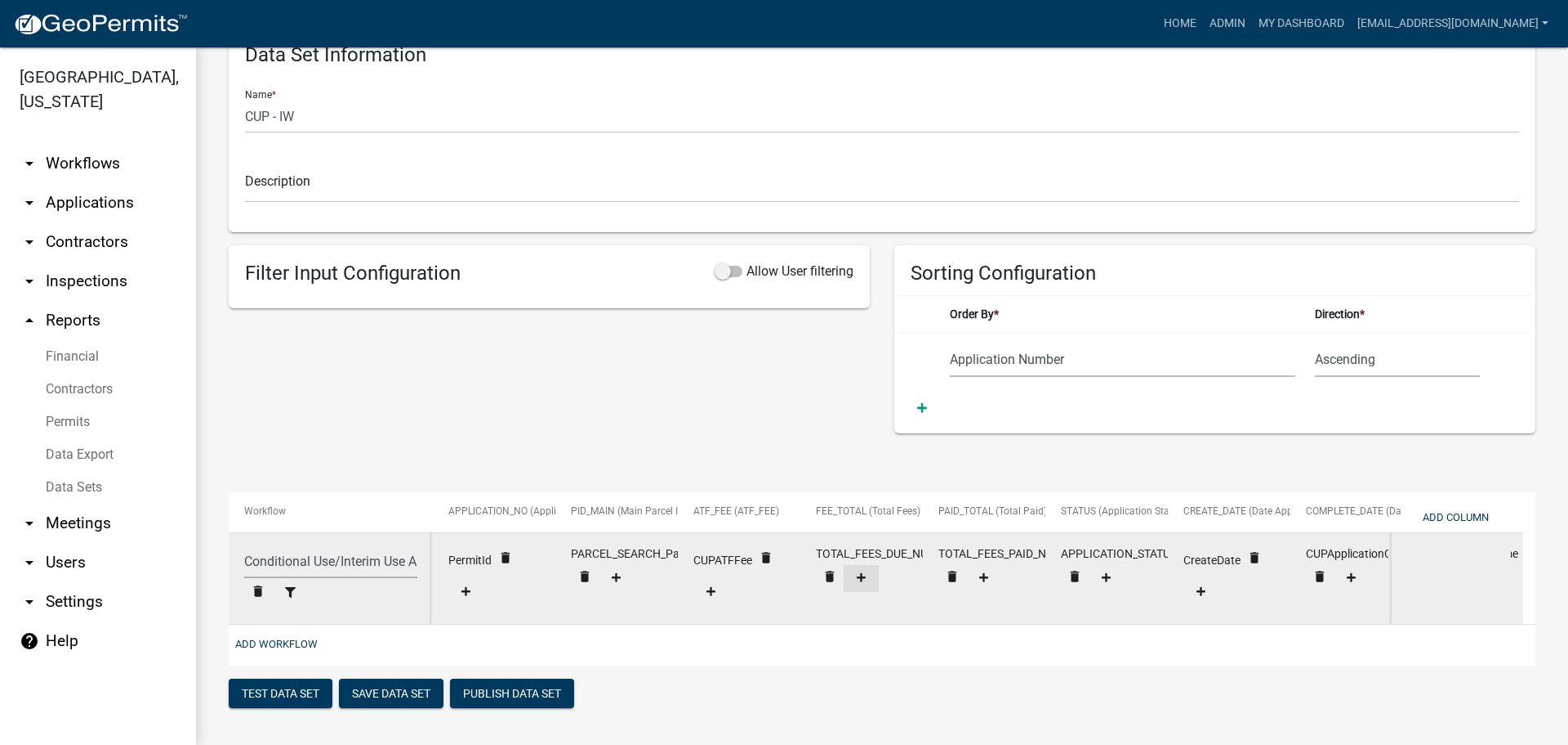
click at [862, 572] on icon at bounding box center [860, 577] width 9 height 11
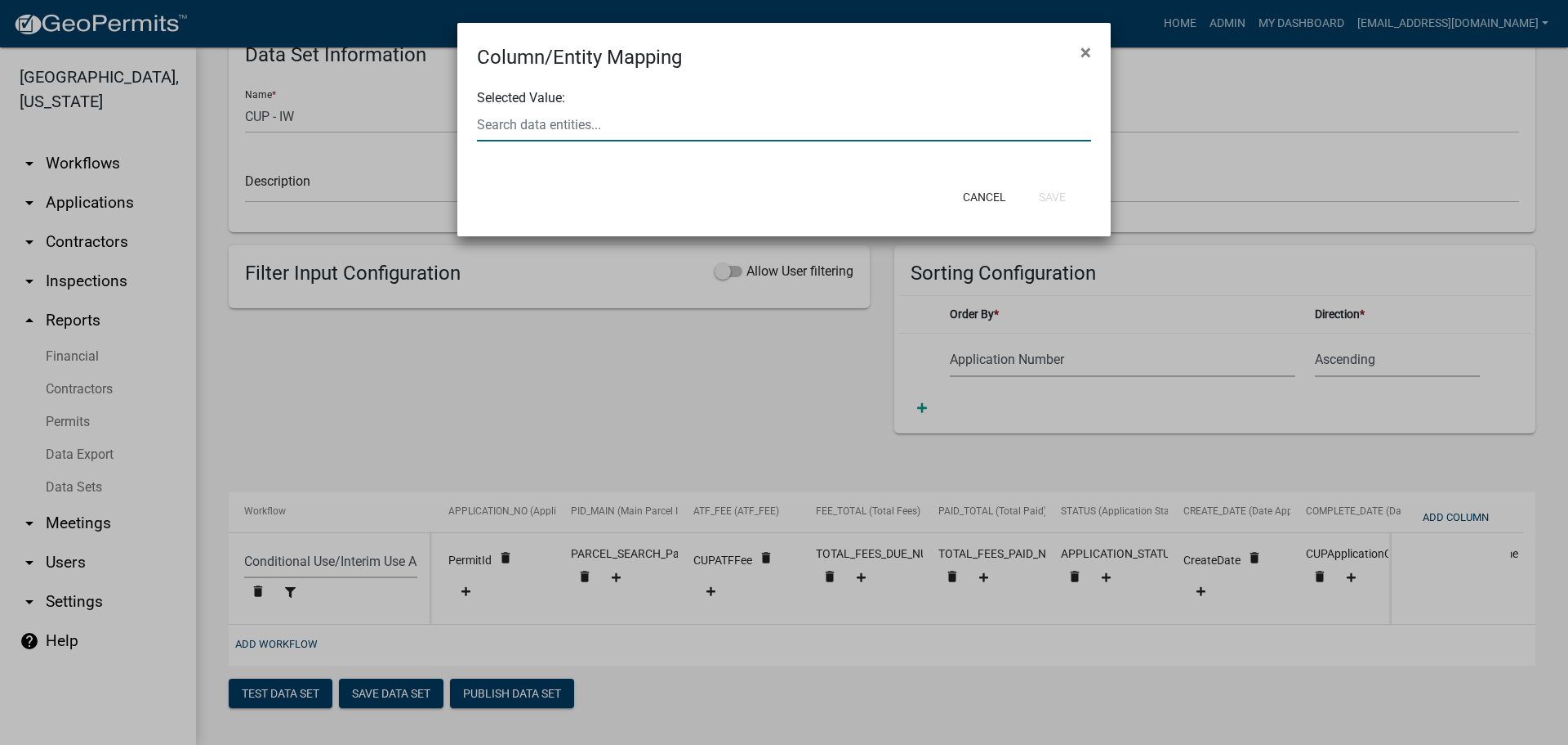
click at [660, 132] on div at bounding box center [784, 125] width 639 height 34
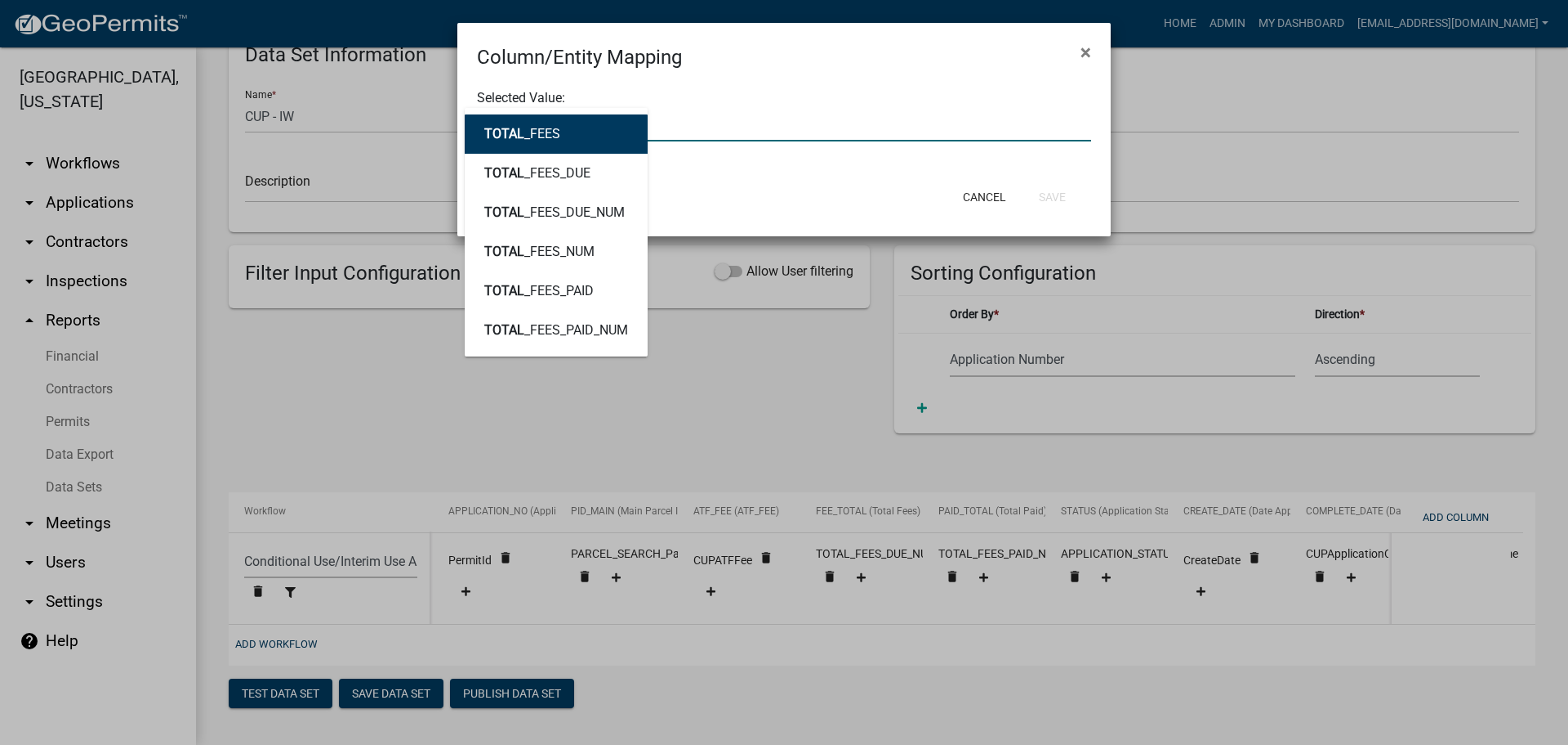
click at [608, 138] on button "TOTAL _FEES" at bounding box center [556, 133] width 183 height 39
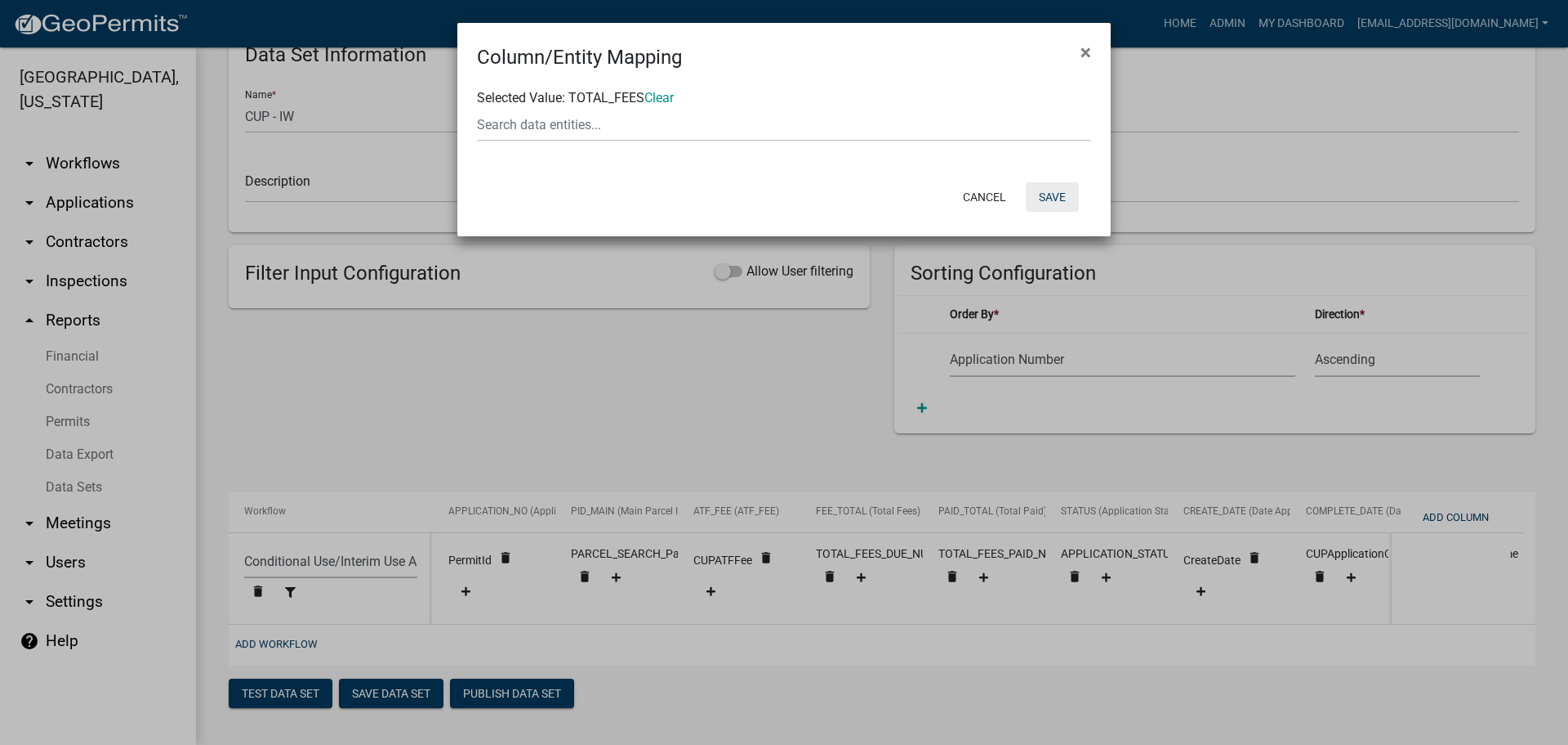
click at [1053, 199] on button "Save" at bounding box center [1052, 196] width 53 height 29
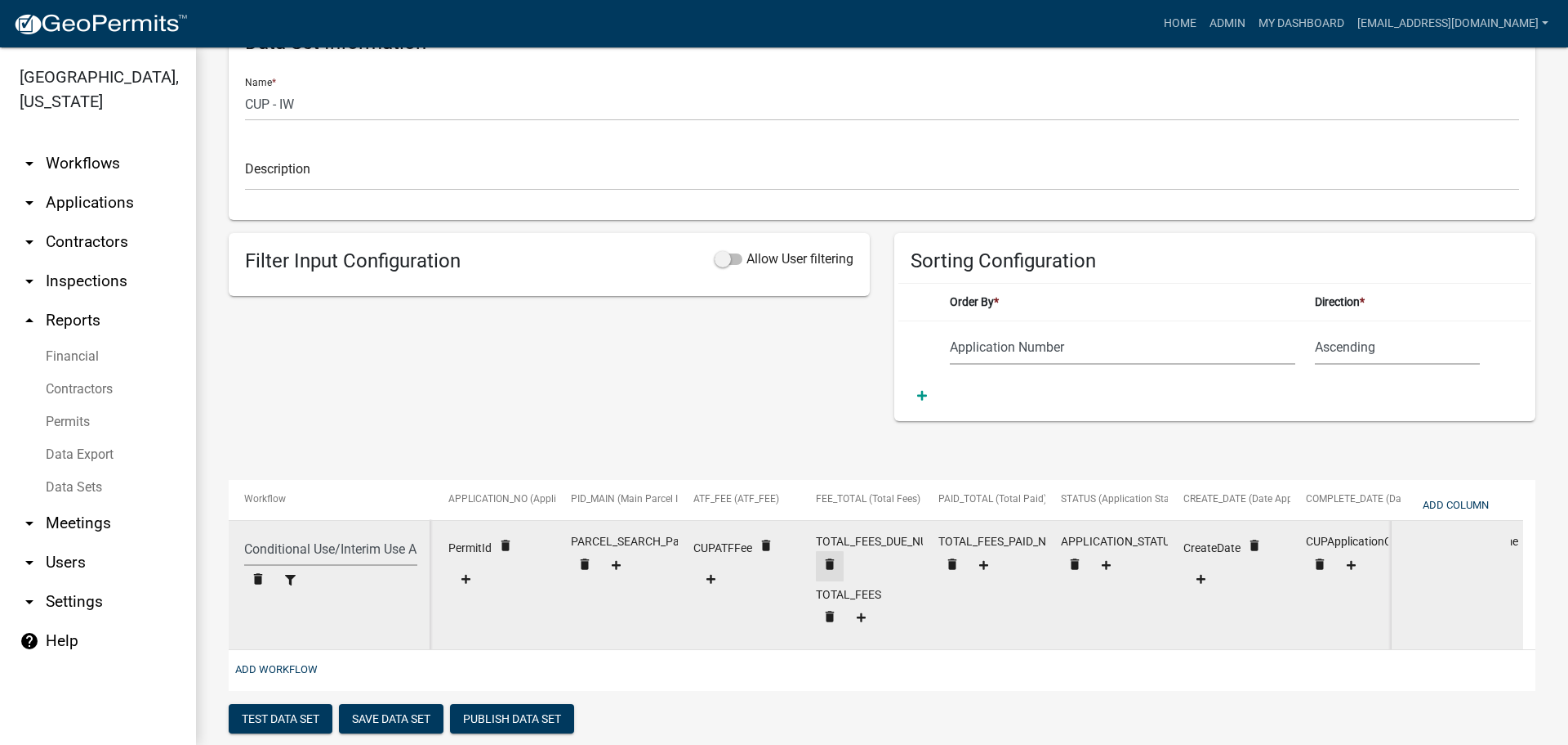
click at [513, 553] on icon "delete" at bounding box center [506, 545] width 15 height 15
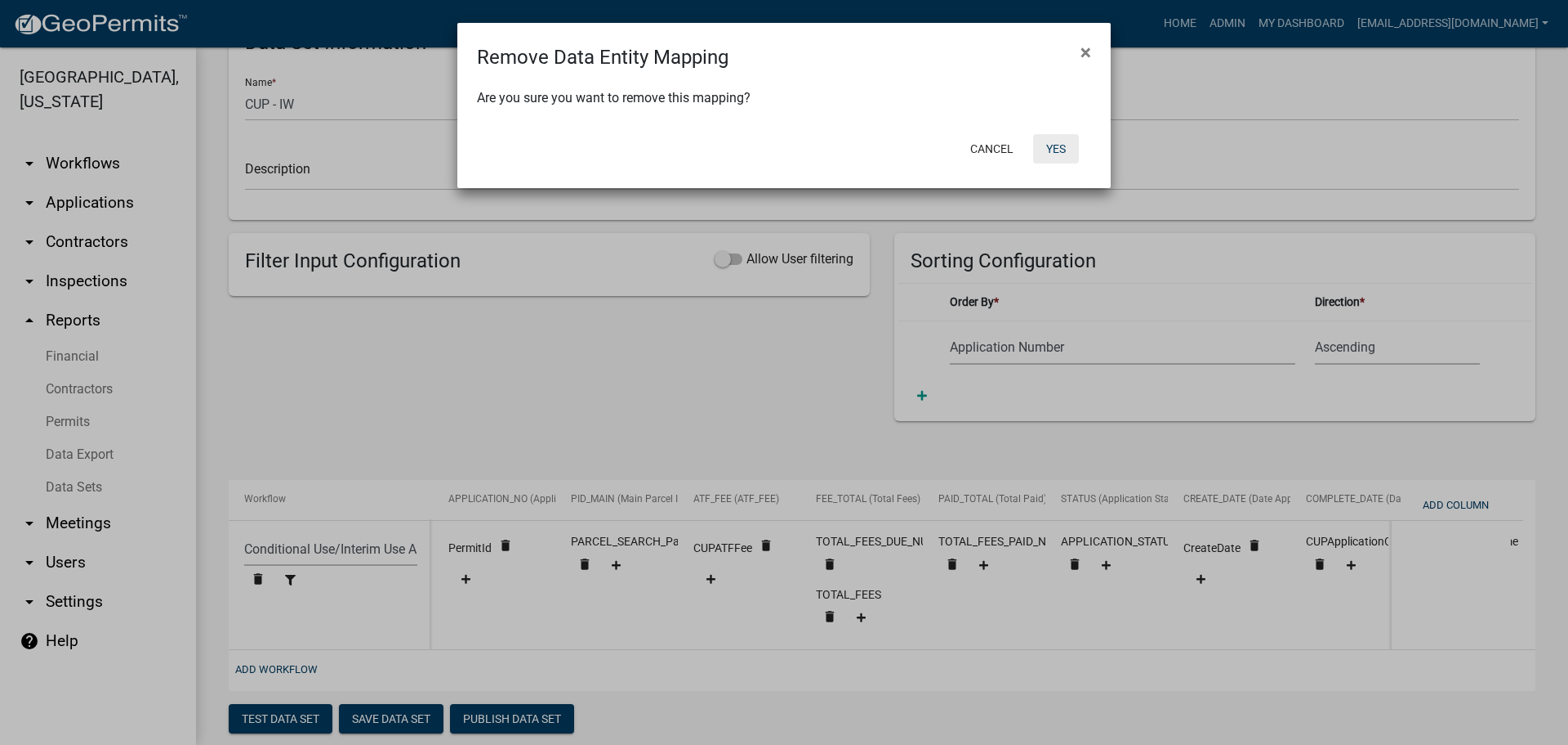
click at [1050, 148] on button "Yes" at bounding box center [1056, 148] width 46 height 29
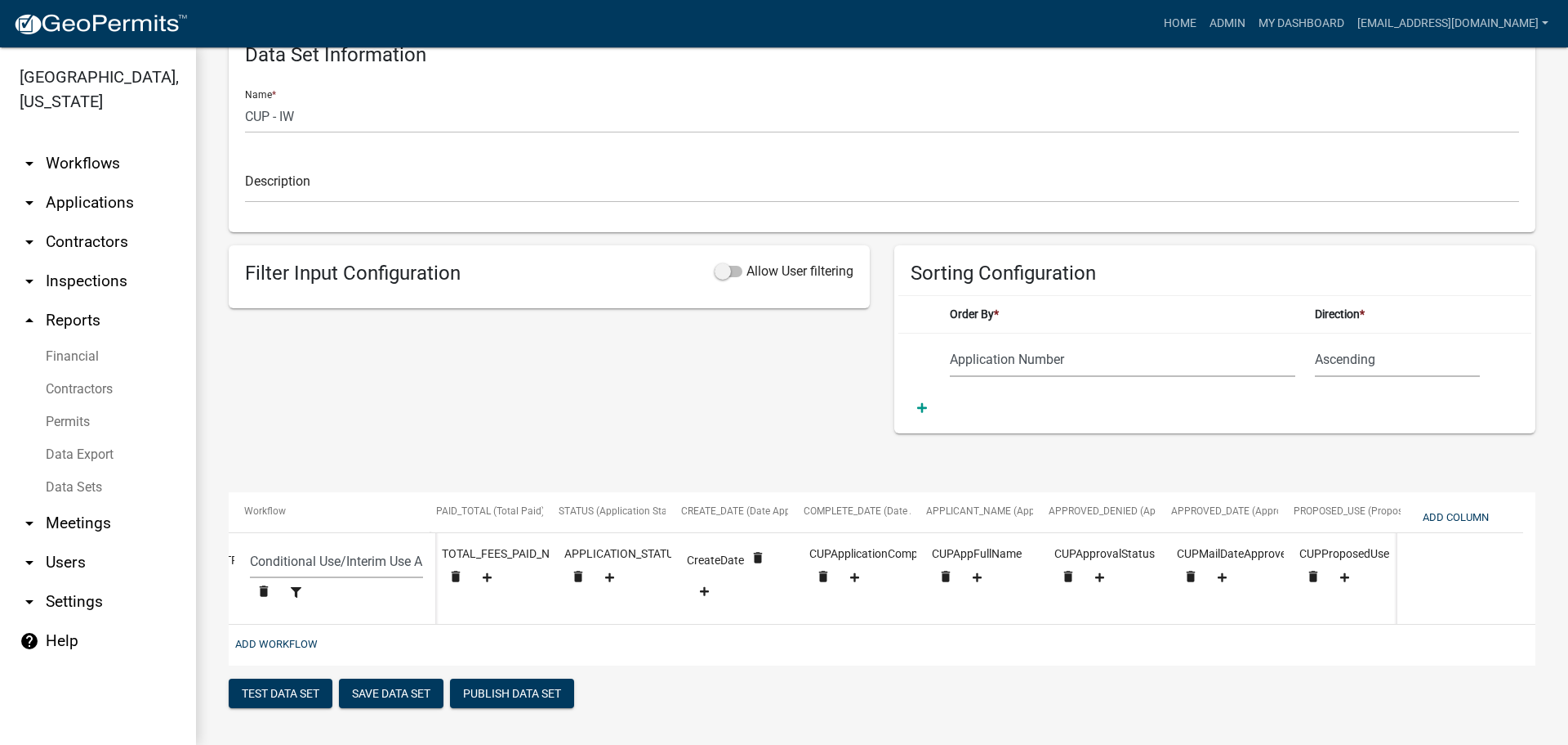
scroll to position [0, 503]
click at [847, 456] on icon at bounding box center [846, 461] width 10 height 11
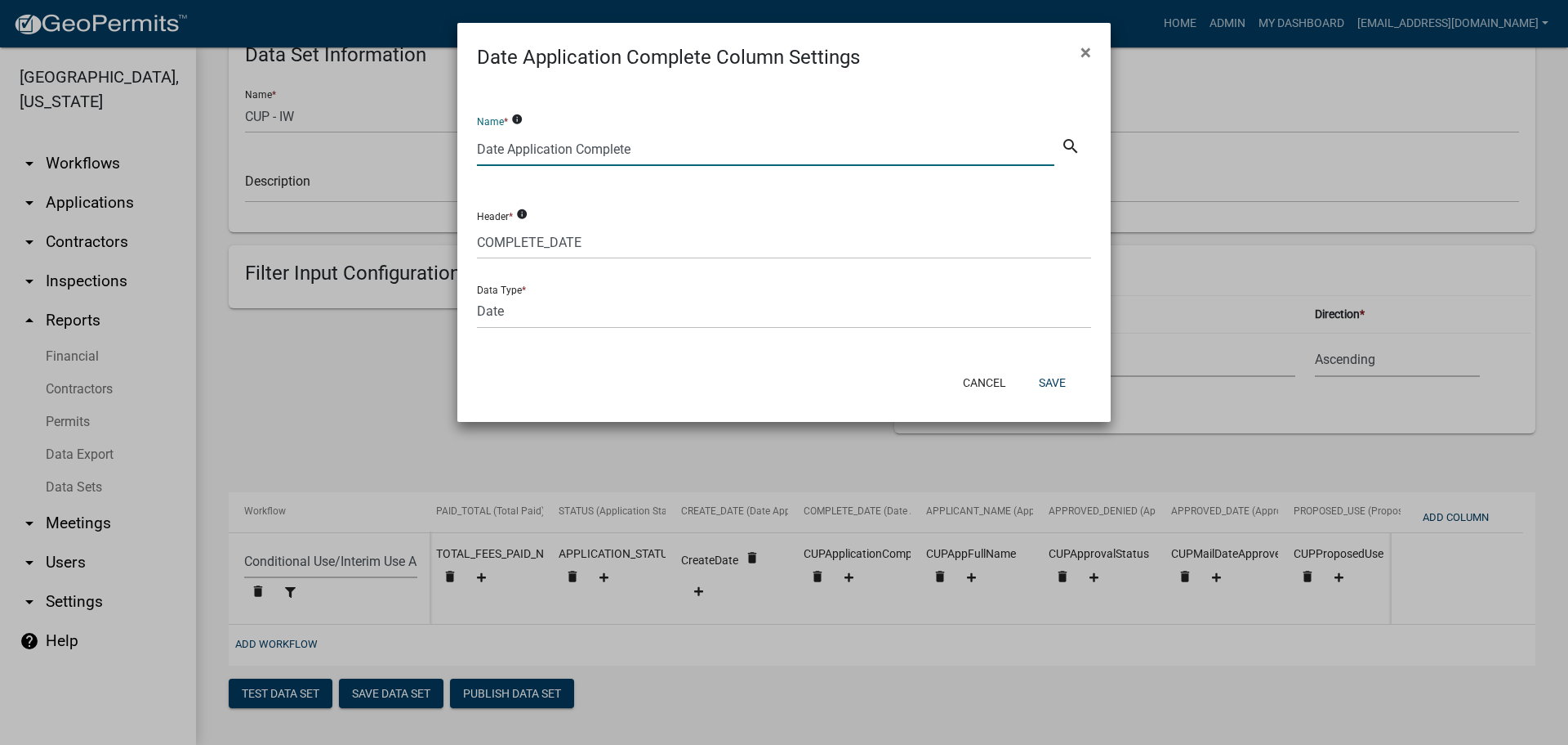
drag, startPoint x: 579, startPoint y: 149, endPoint x: 685, endPoint y: 154, distance: 106.1
click at [685, 154] on input "Date Application Complete" at bounding box center [766, 149] width 578 height 34
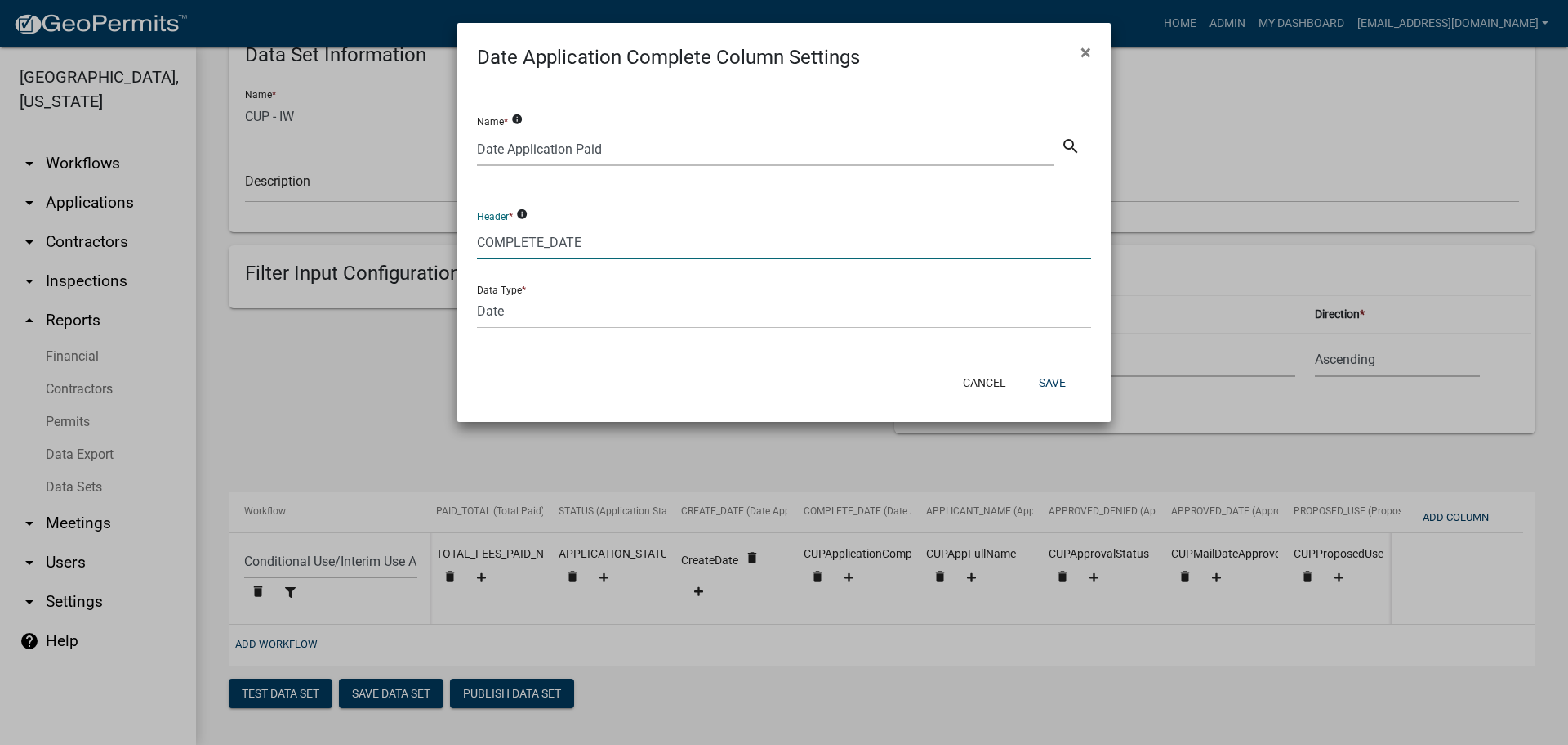
drag, startPoint x: 546, startPoint y: 240, endPoint x: 459, endPoint y: 230, distance: 87.6
click at [459, 230] on div "Name * info Date Application Paid search Header * info COMPLETE_DATE Data Type …" at bounding box center [784, 216] width 654 height 289
click at [1057, 385] on button "Save" at bounding box center [1052, 382] width 53 height 29
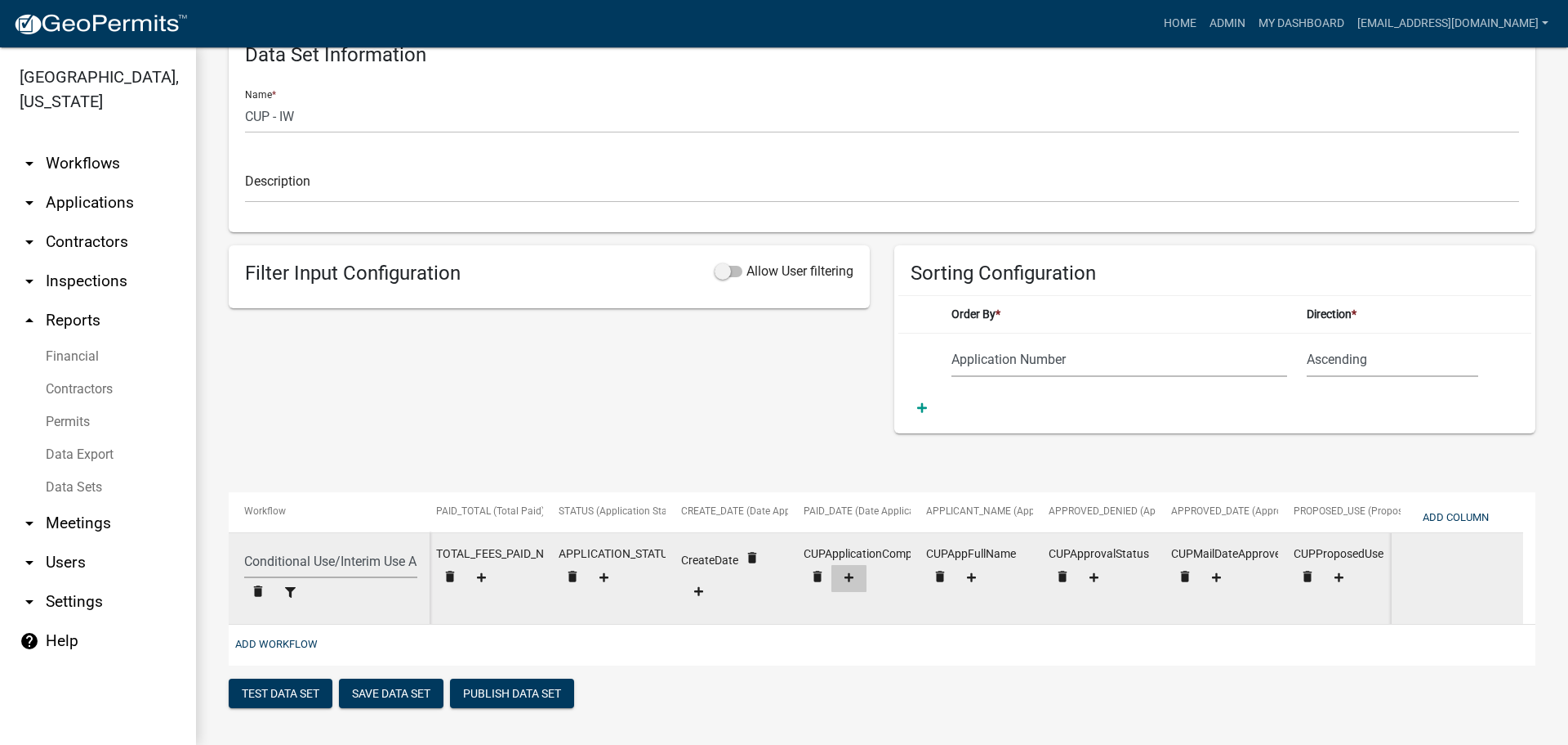
click at [850, 572] on icon at bounding box center [848, 577] width 9 height 11
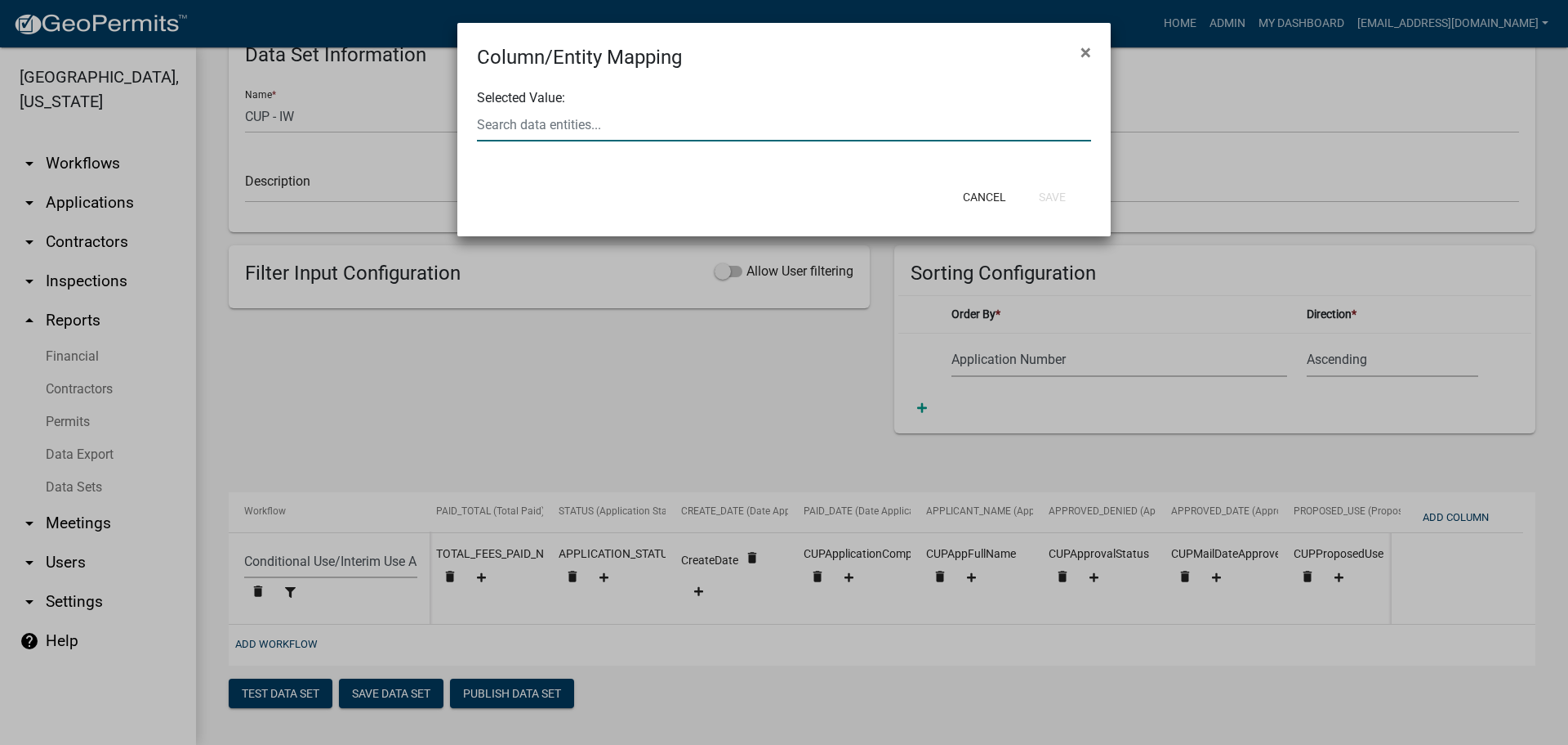
click at [594, 126] on div at bounding box center [784, 125] width 639 height 34
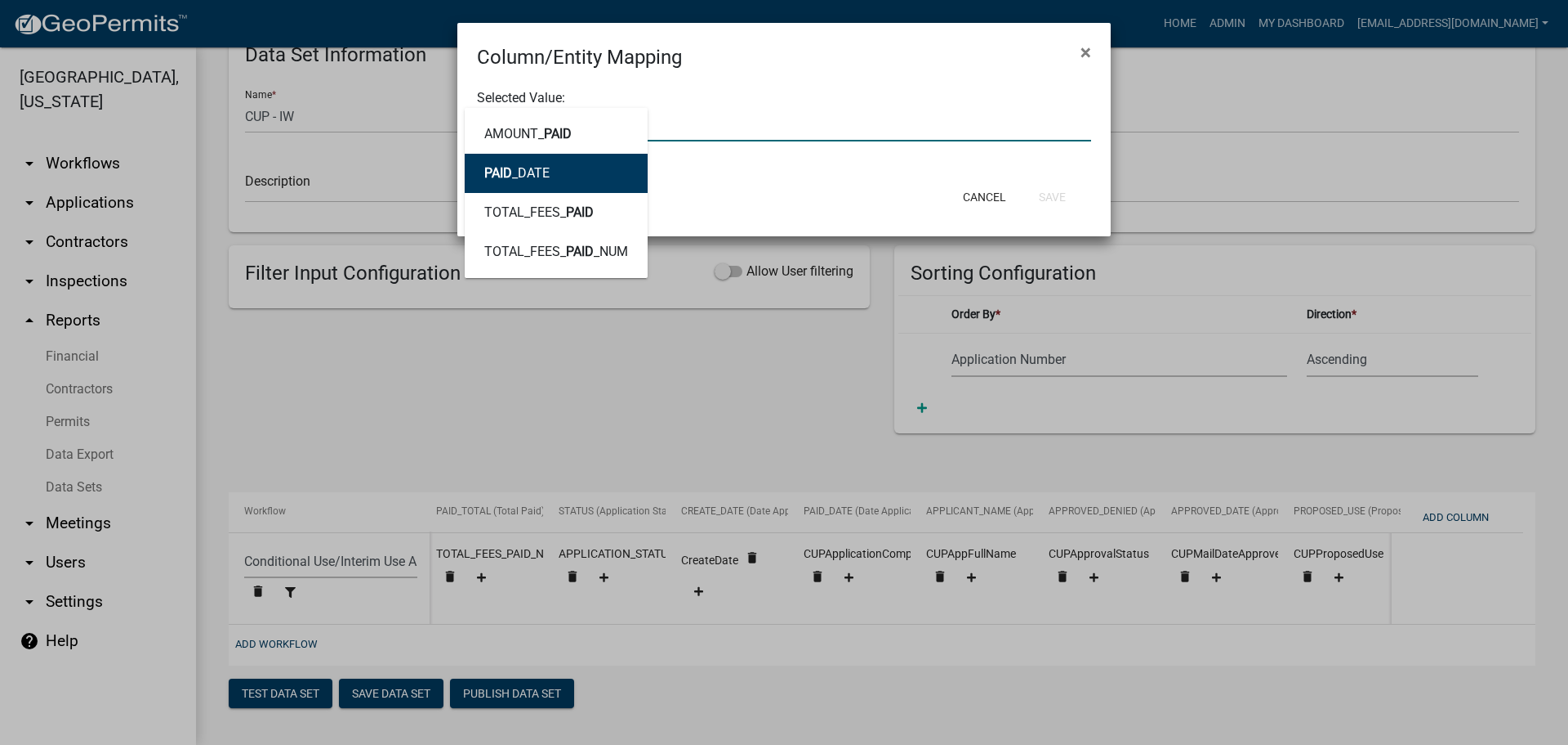
click at [580, 164] on button "PAID _DATE" at bounding box center [556, 173] width 183 height 39
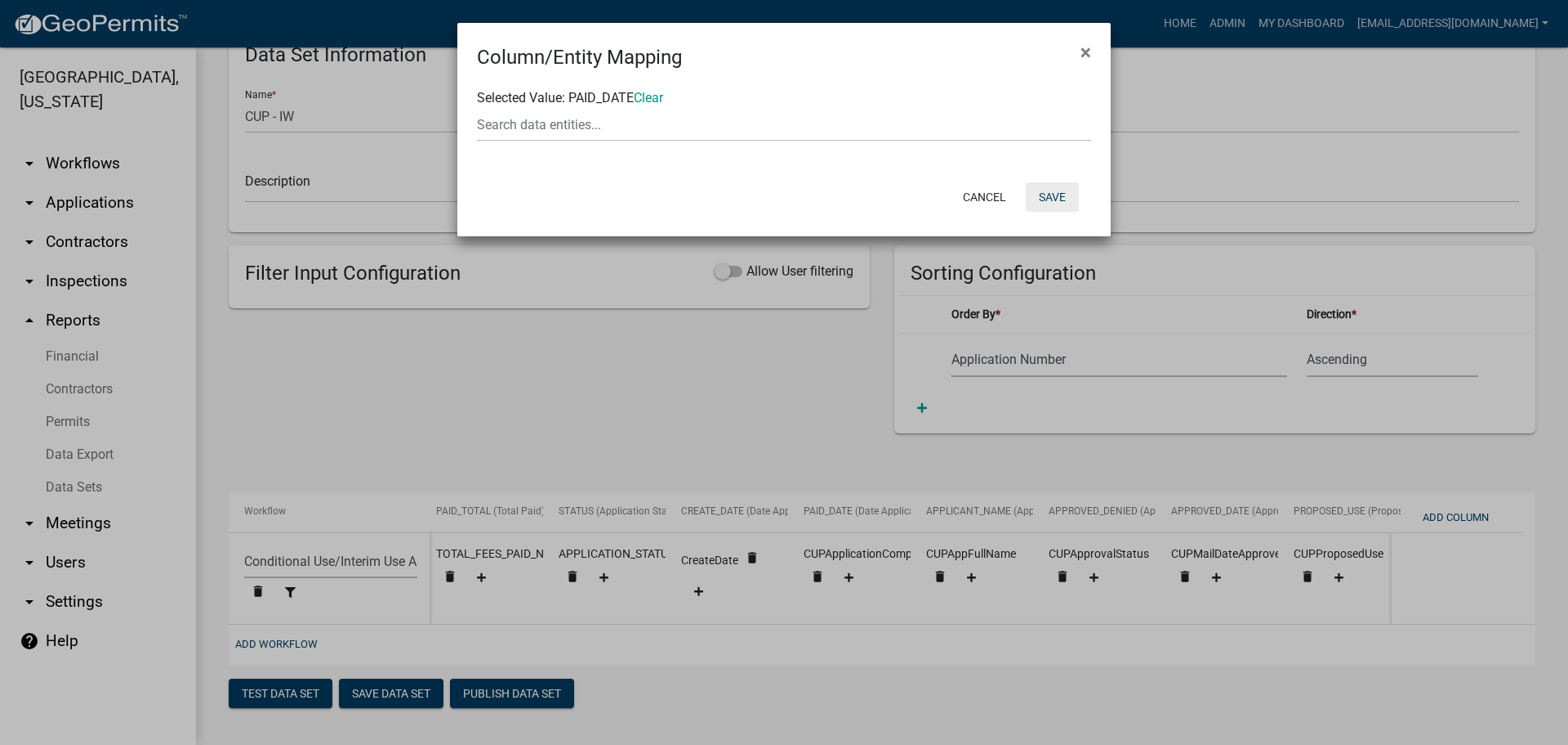
click at [1057, 190] on button "Save" at bounding box center [1052, 196] width 53 height 29
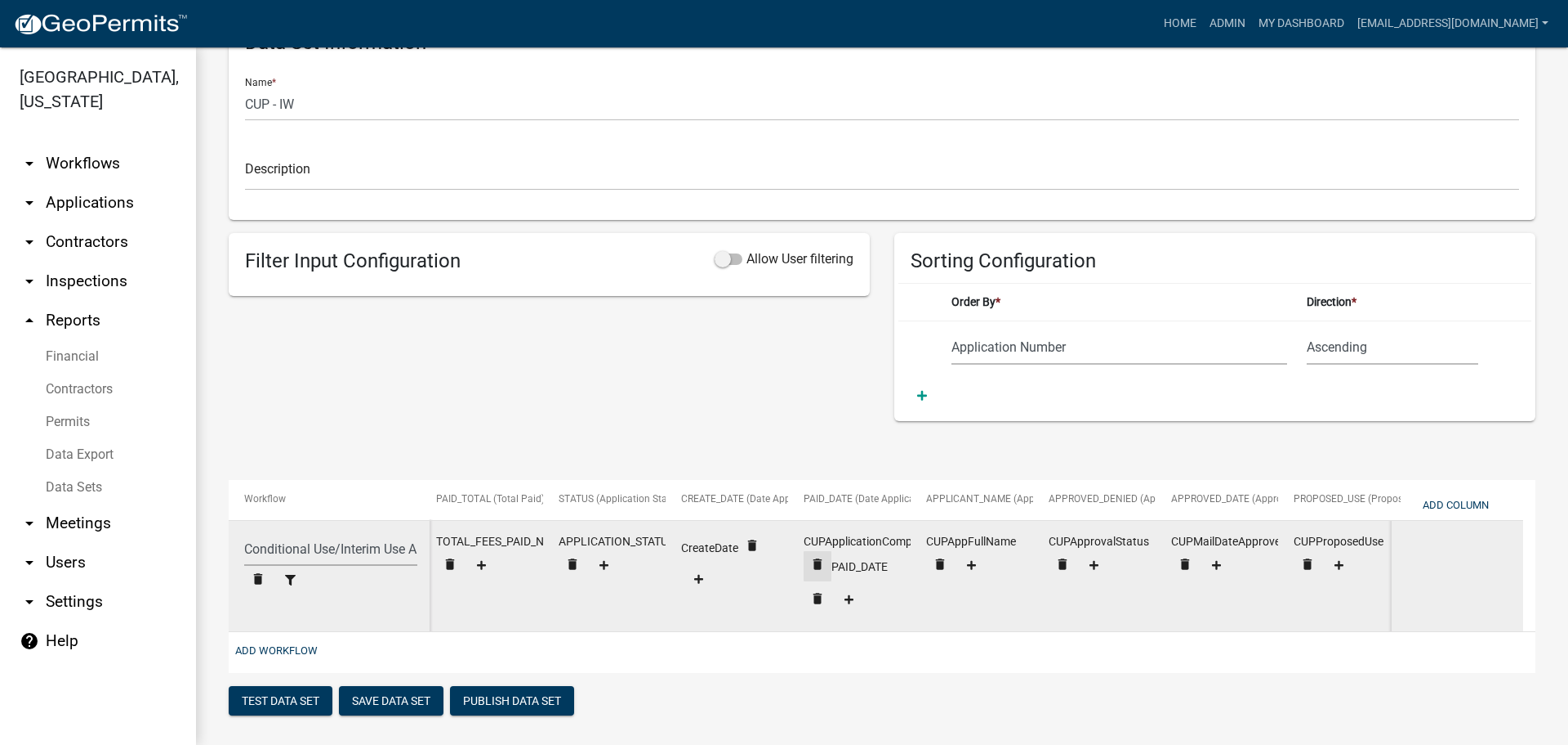
click at [11, 553] on icon "delete" at bounding box center [3, 545] width 15 height 15
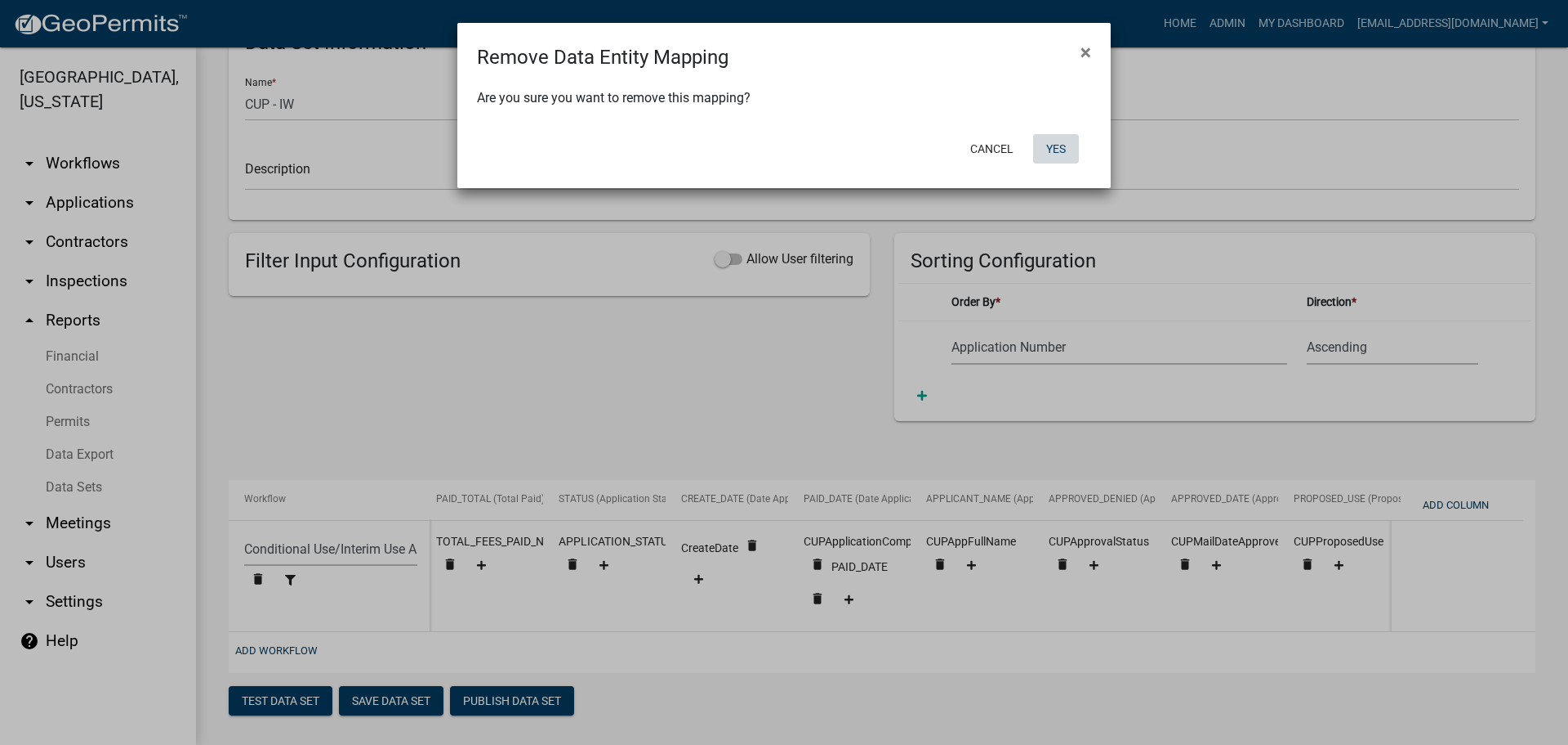
click at [1054, 144] on button "Yes" at bounding box center [1056, 148] width 46 height 29
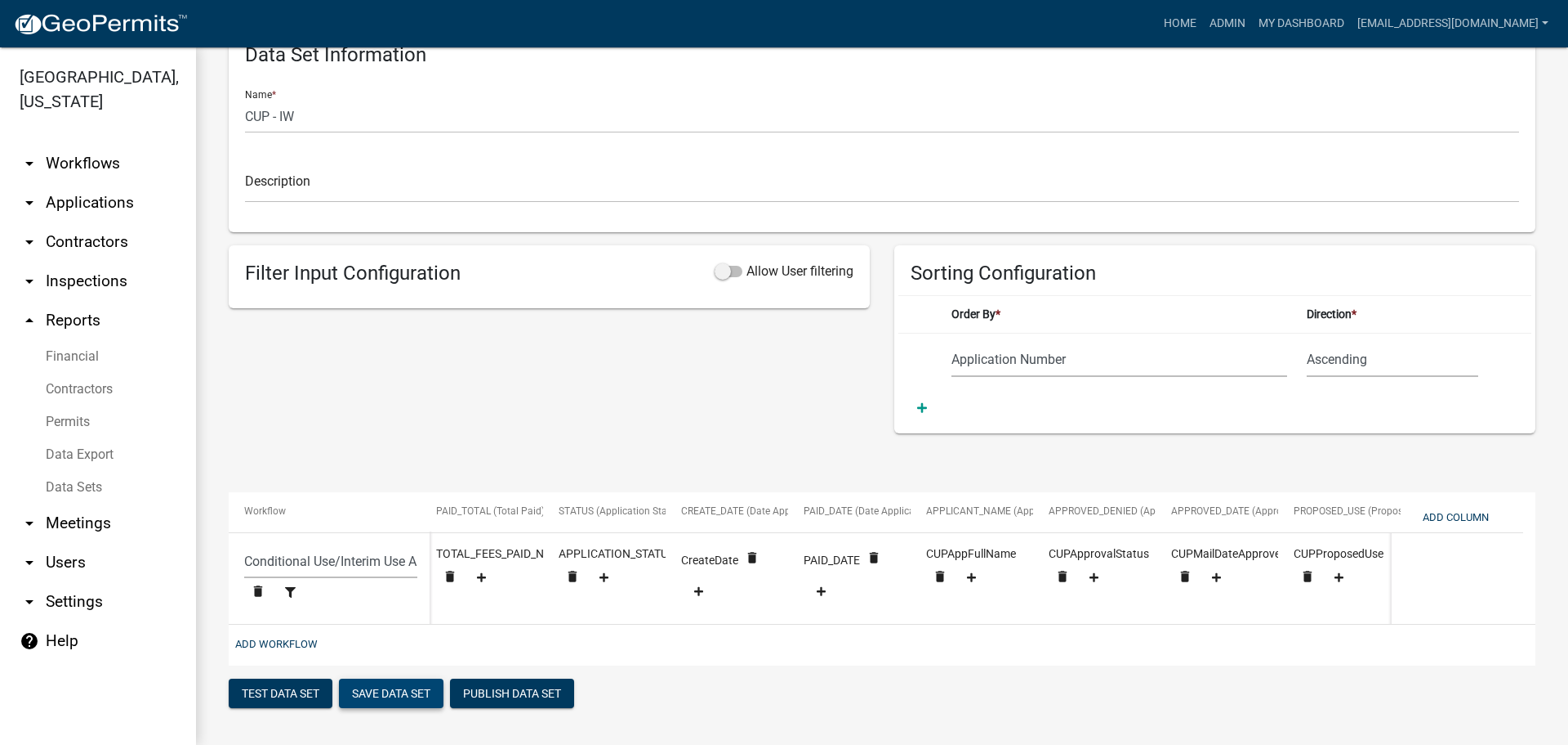
click at [389, 697] on button "Save Data Set" at bounding box center [391, 692] width 105 height 29
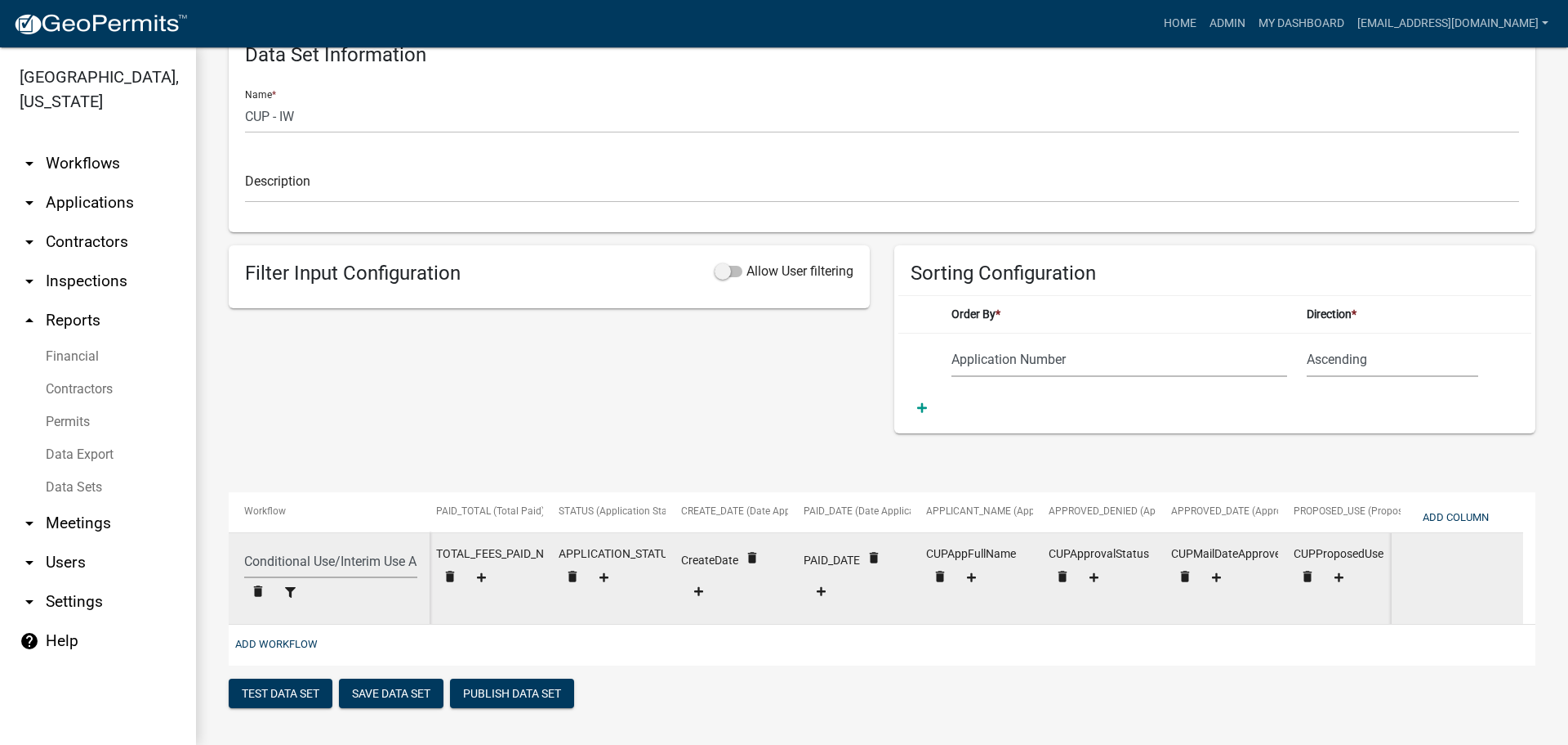
click at [710, 547] on div "CreateDate delete" at bounding box center [728, 576] width 92 height 65
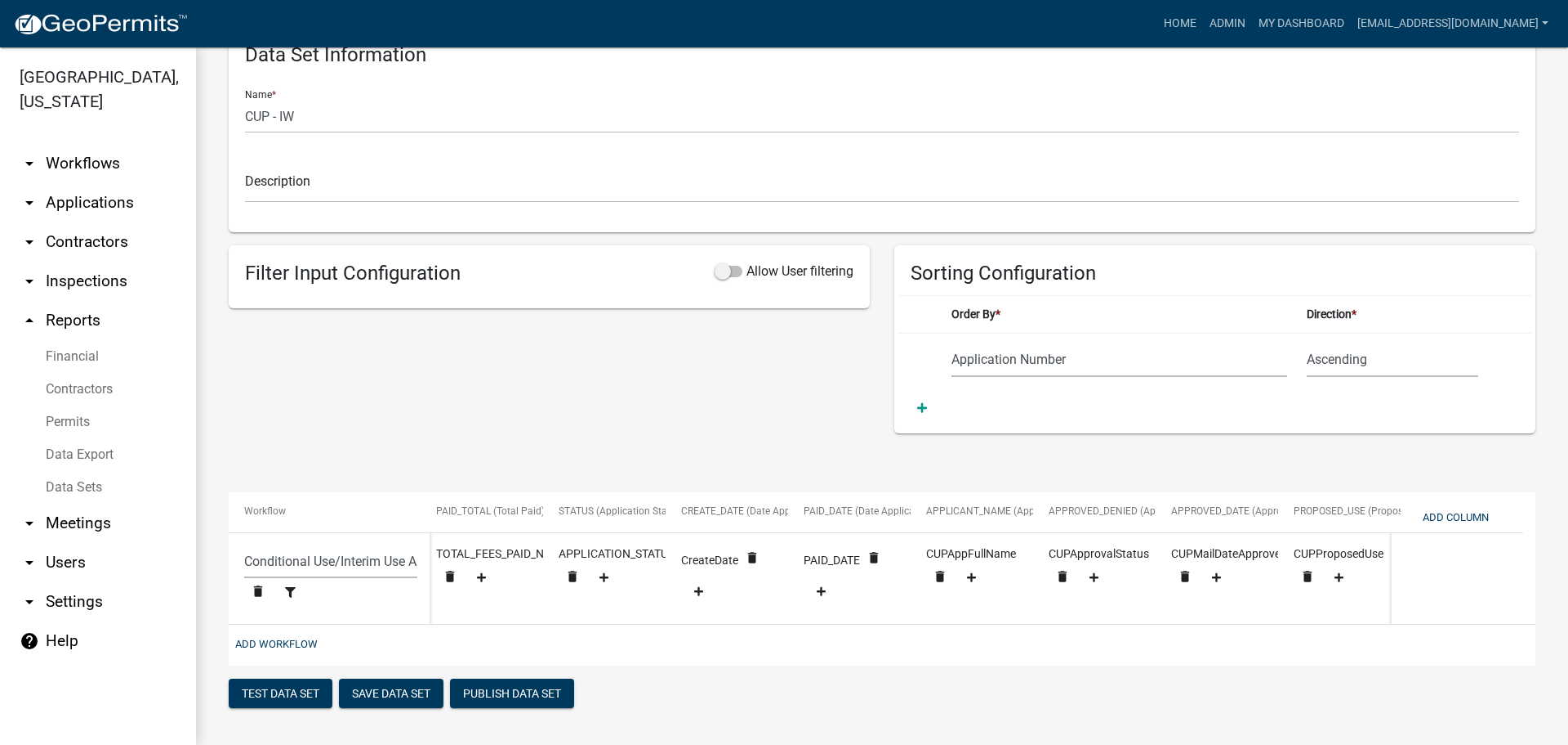
click at [693, 643] on div "Add Workflow" at bounding box center [882, 645] width 1307 height 41
click at [404, 694] on button "Save Data Set" at bounding box center [391, 692] width 105 height 29
click at [730, 456] on icon at bounding box center [732, 461] width 11 height 11
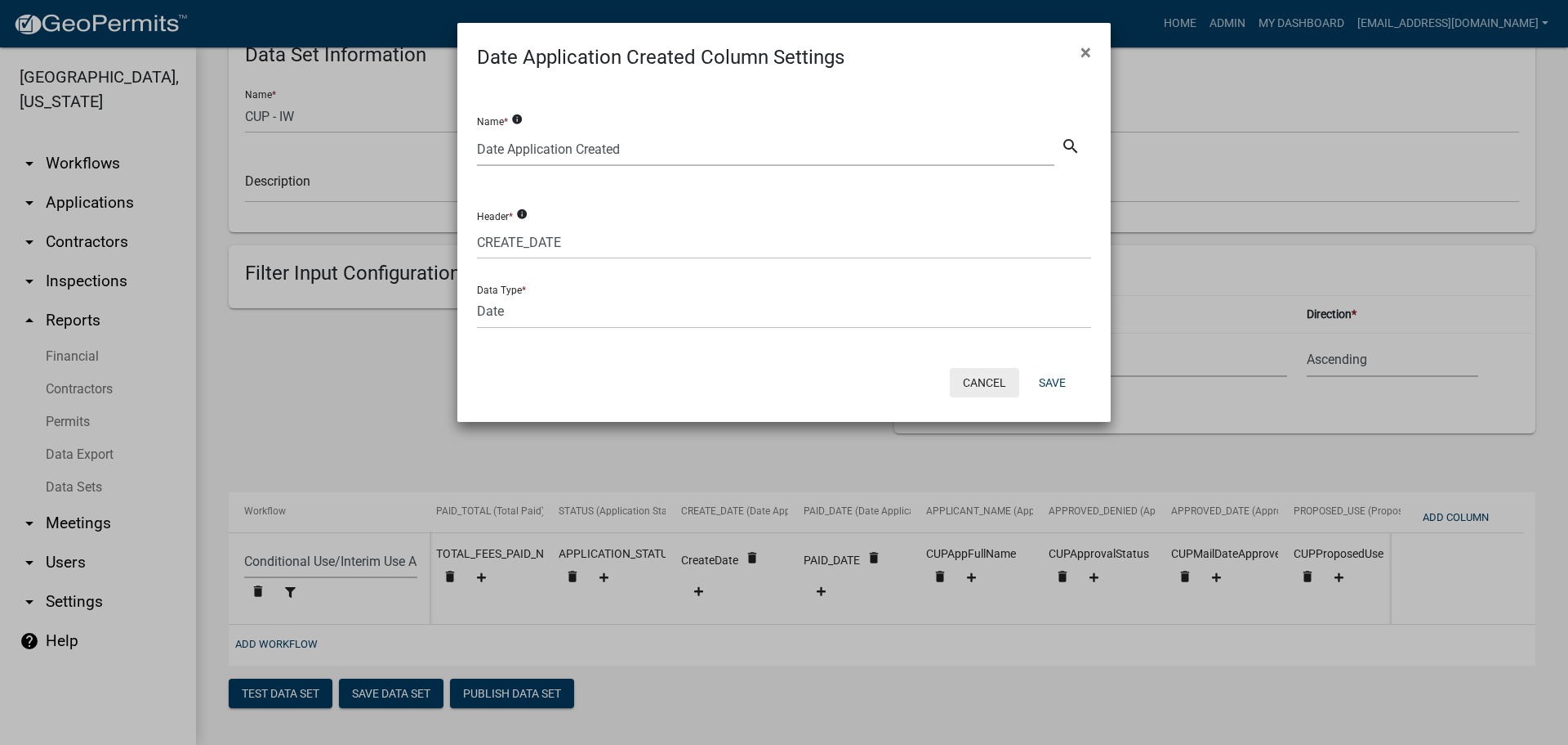
click at [986, 383] on button "Cancel" at bounding box center [984, 382] width 69 height 29
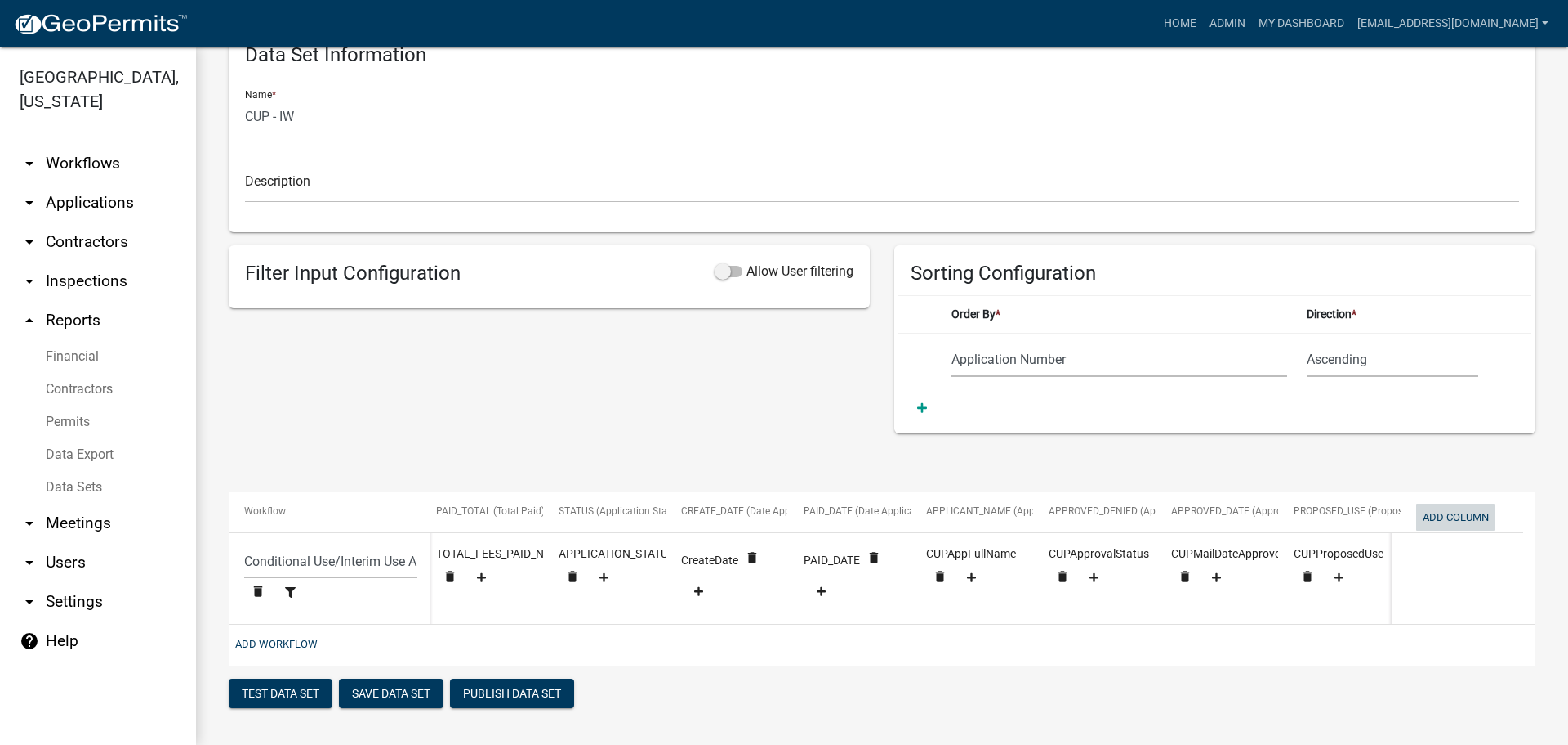
click at [1472, 504] on button "Add Column" at bounding box center [1455, 517] width 79 height 27
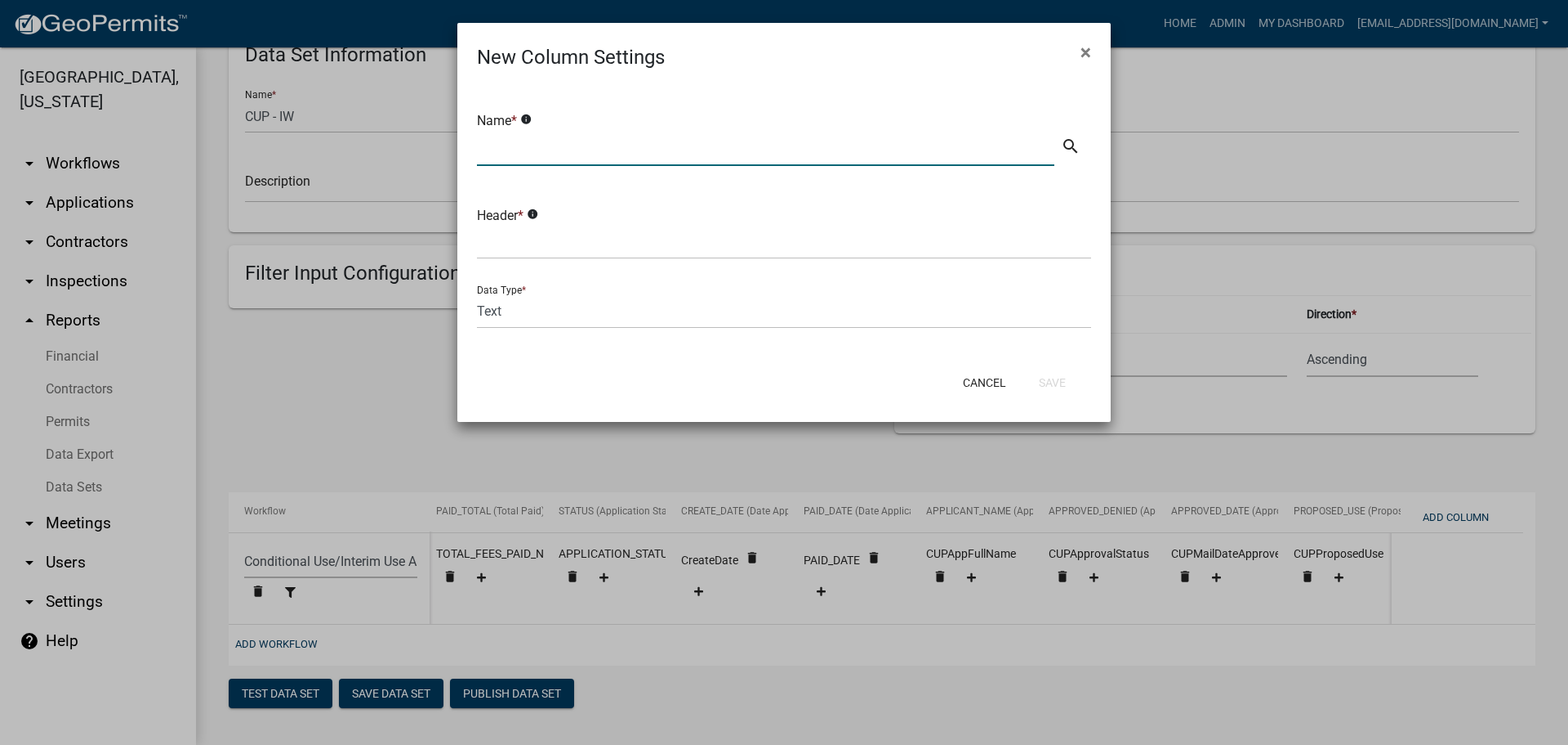
click at [553, 145] on input "text" at bounding box center [766, 149] width 578 height 34
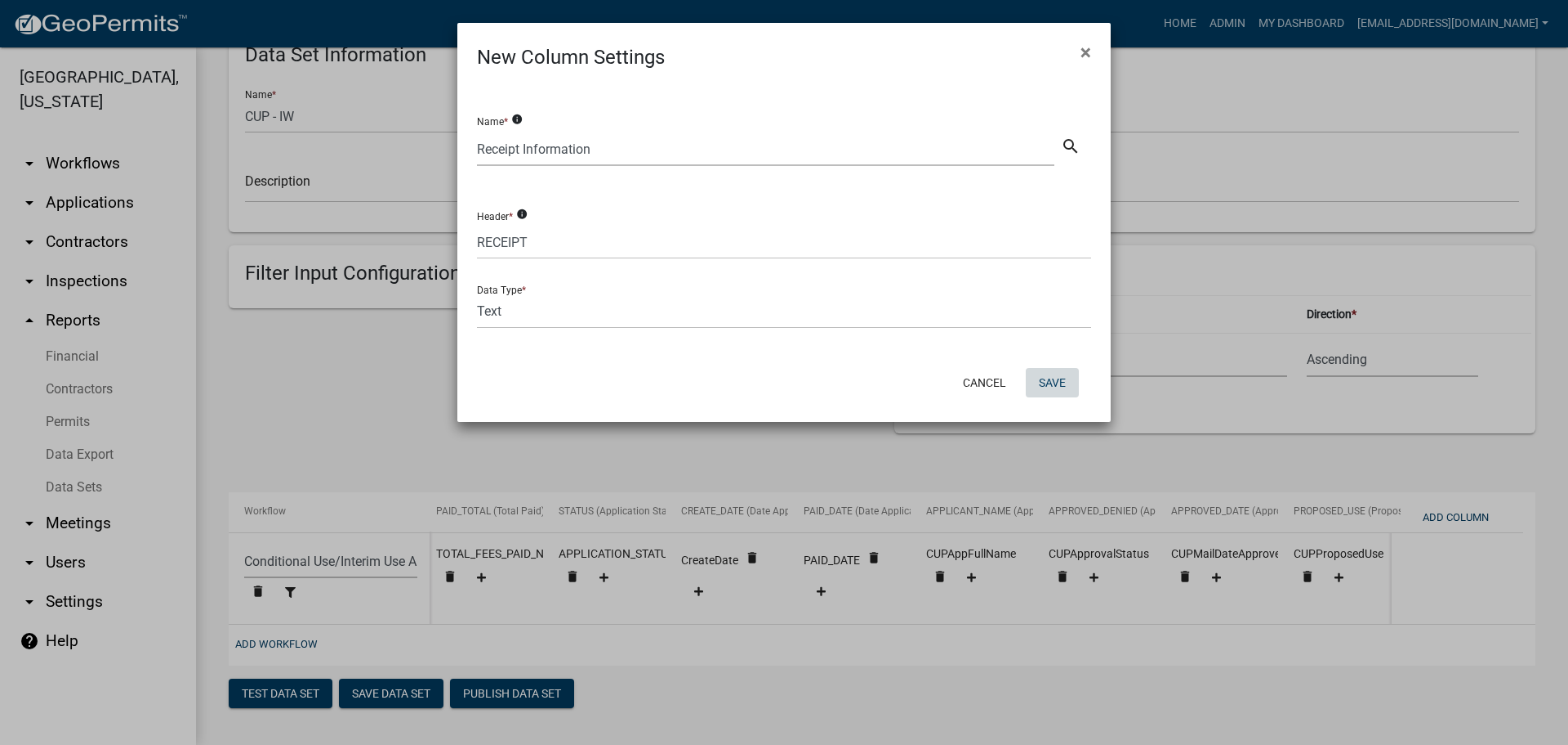
click at [1049, 382] on button "Save" at bounding box center [1052, 382] width 53 height 29
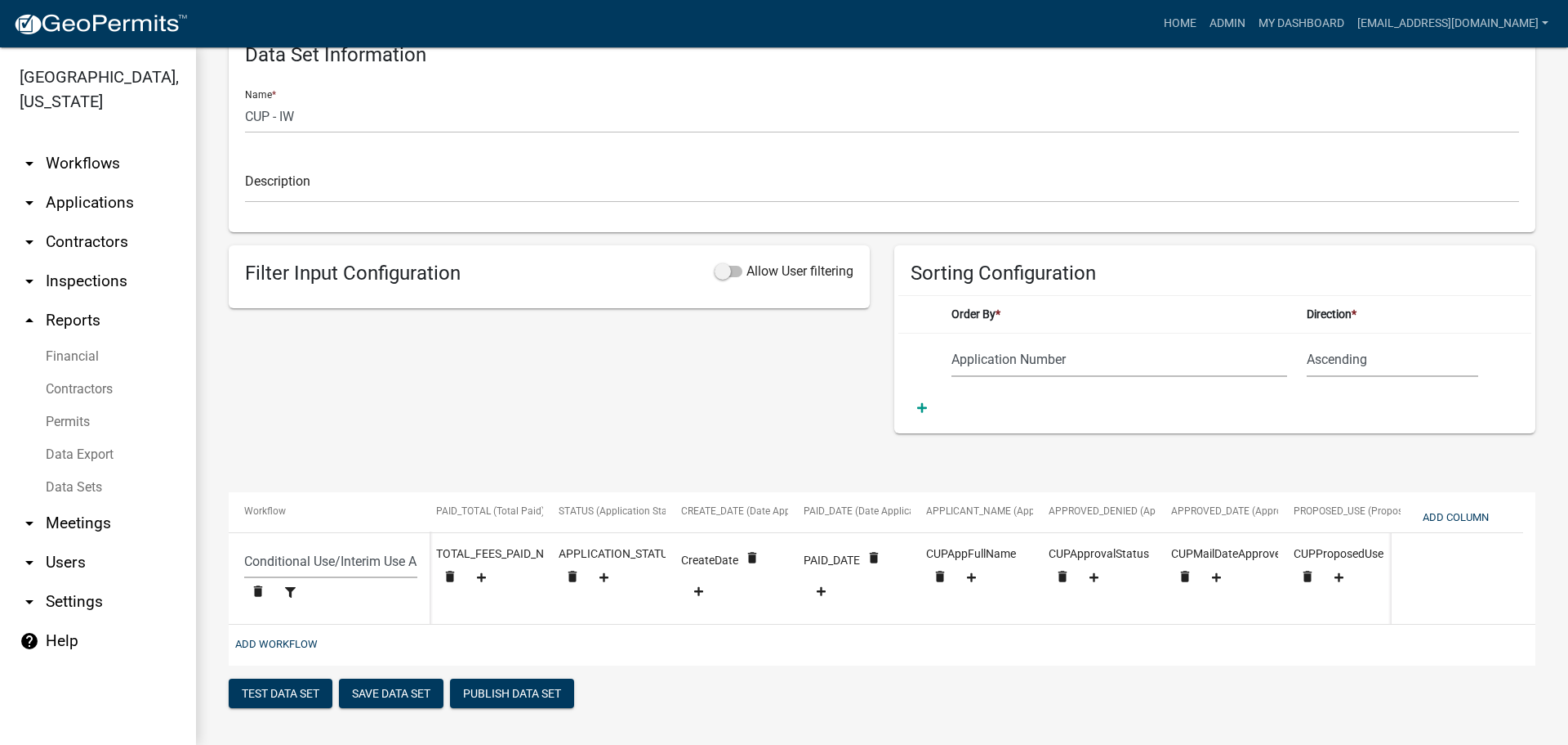
scroll to position [0, 625]
drag, startPoint x: 1340, startPoint y: 500, endPoint x: 839, endPoint y: 498, distance: 501.0
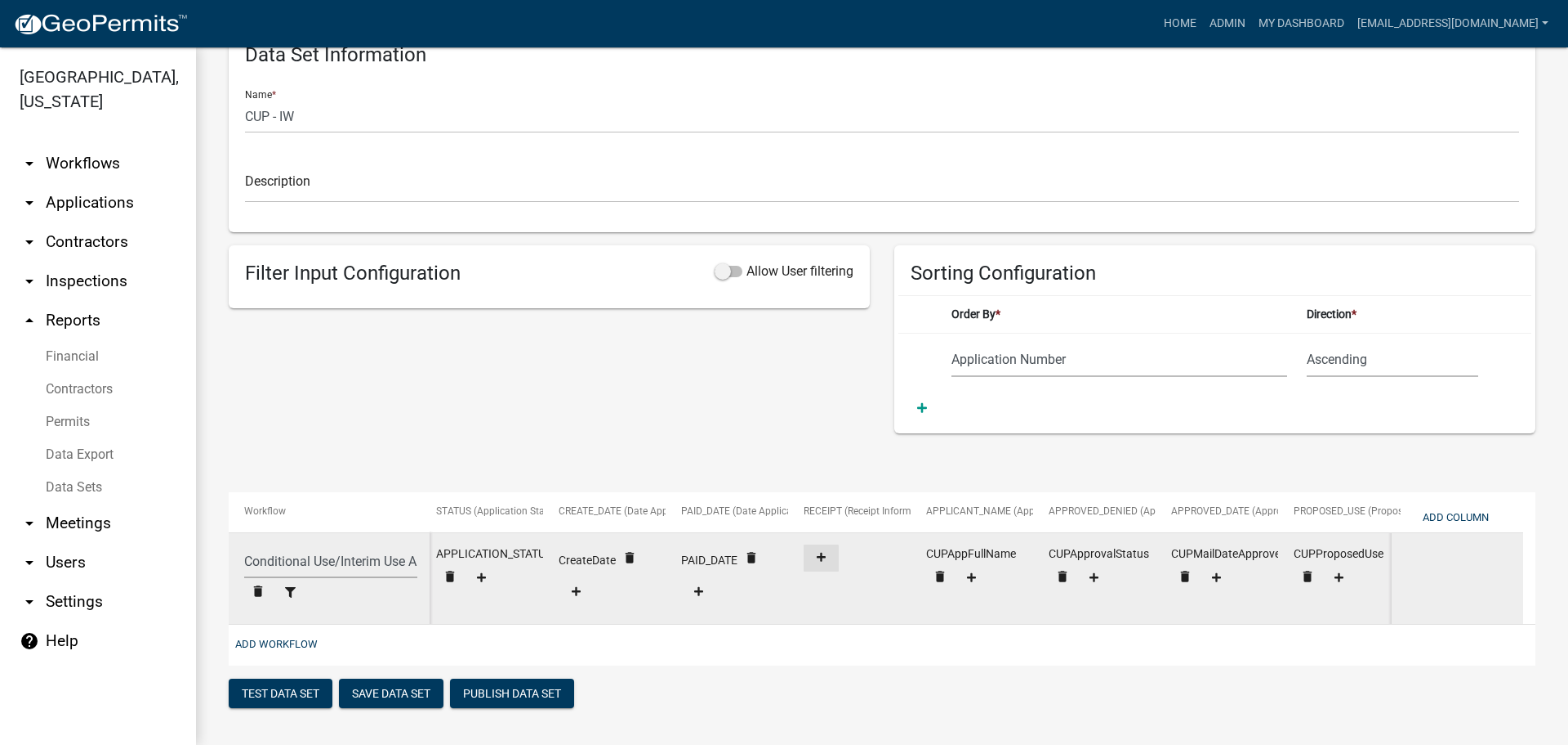
click at [829, 552] on fa-icon at bounding box center [821, 558] width 22 height 12
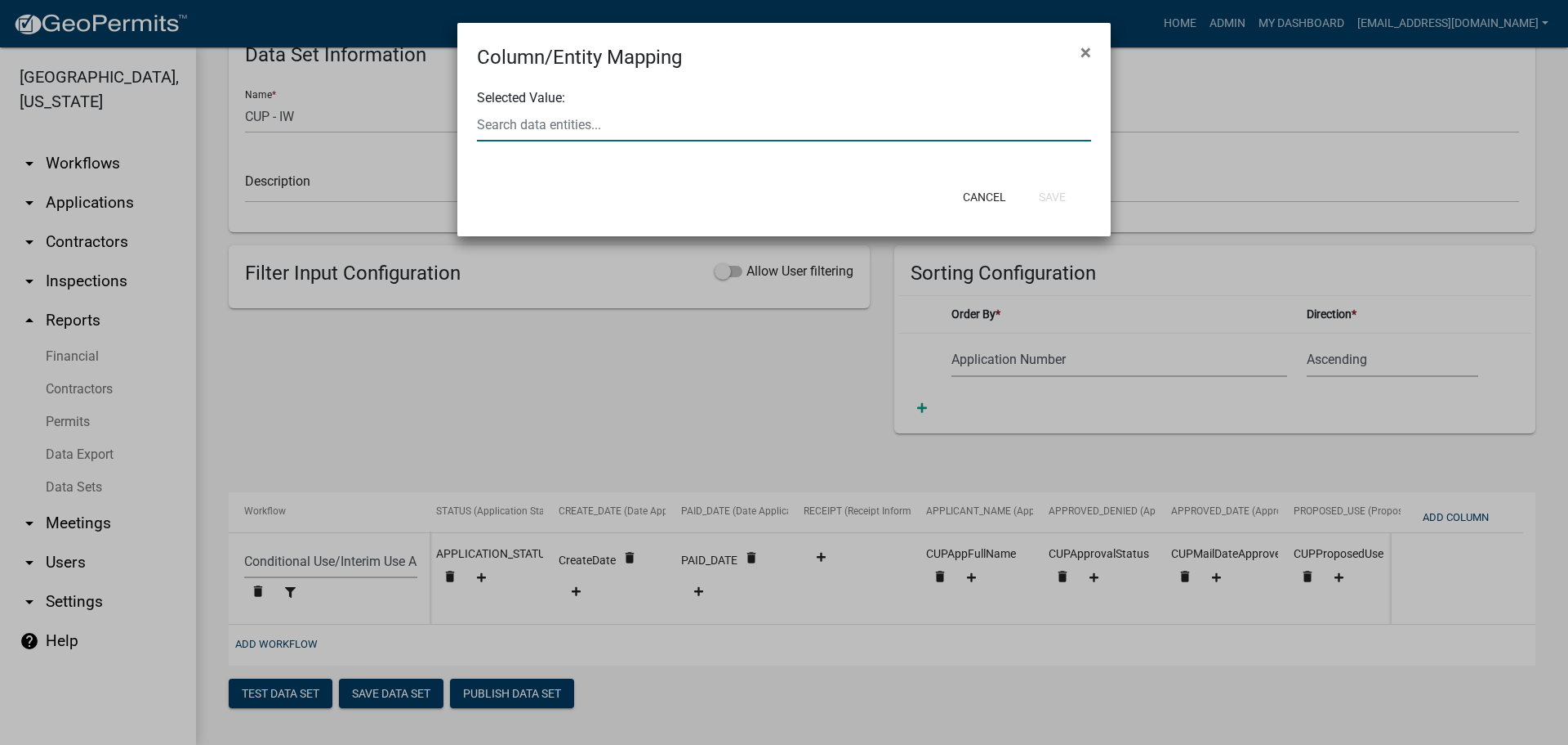
click at [615, 124] on div at bounding box center [784, 125] width 639 height 34
click at [572, 133] on ngb-highlight "RECEIPT _NUMBER" at bounding box center [539, 134] width 109 height 13
click at [1053, 197] on button "Save" at bounding box center [1052, 196] width 53 height 29
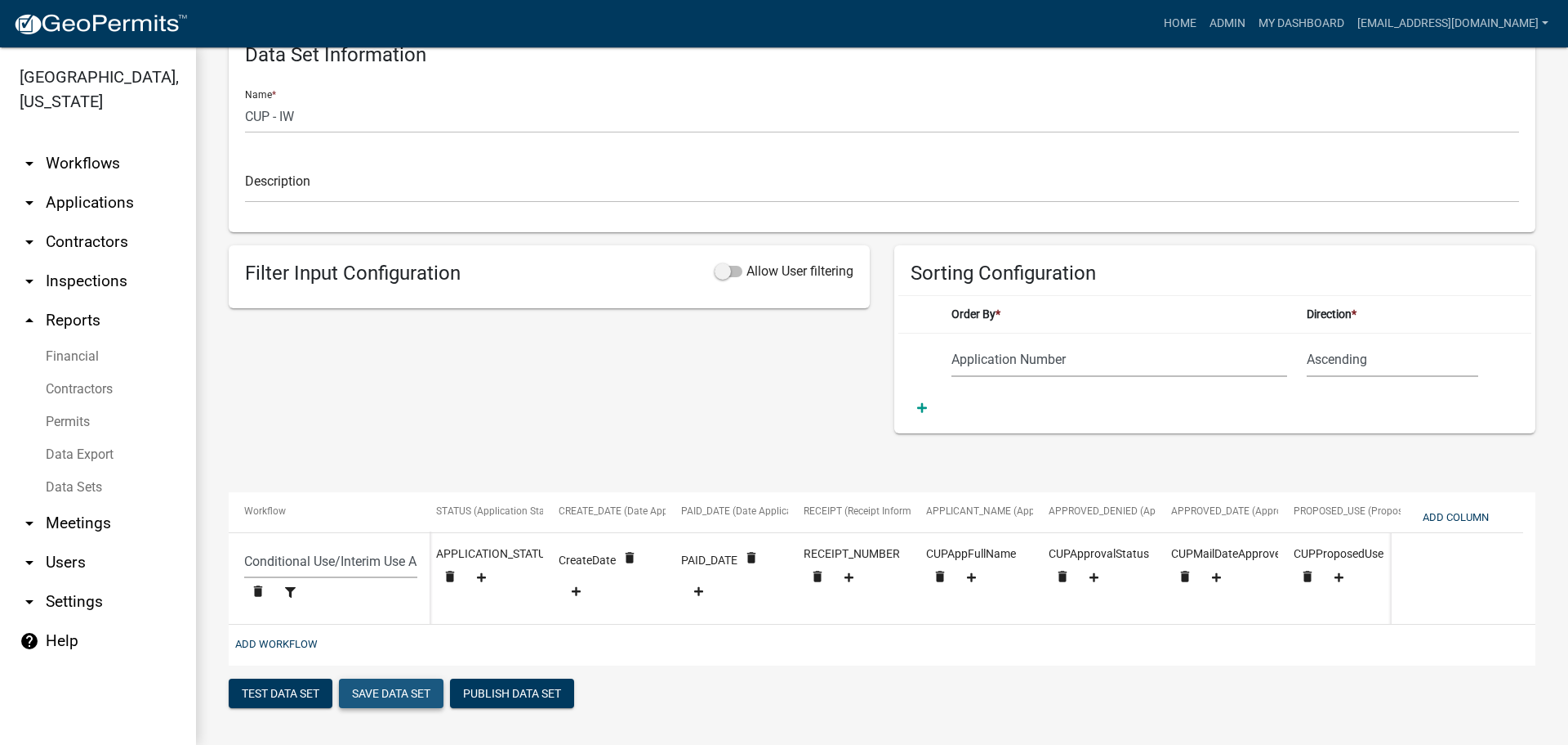
click at [381, 695] on button "Save Data Set" at bounding box center [391, 692] width 105 height 29
click at [1460, 505] on button "Add Column" at bounding box center [1455, 517] width 79 height 27
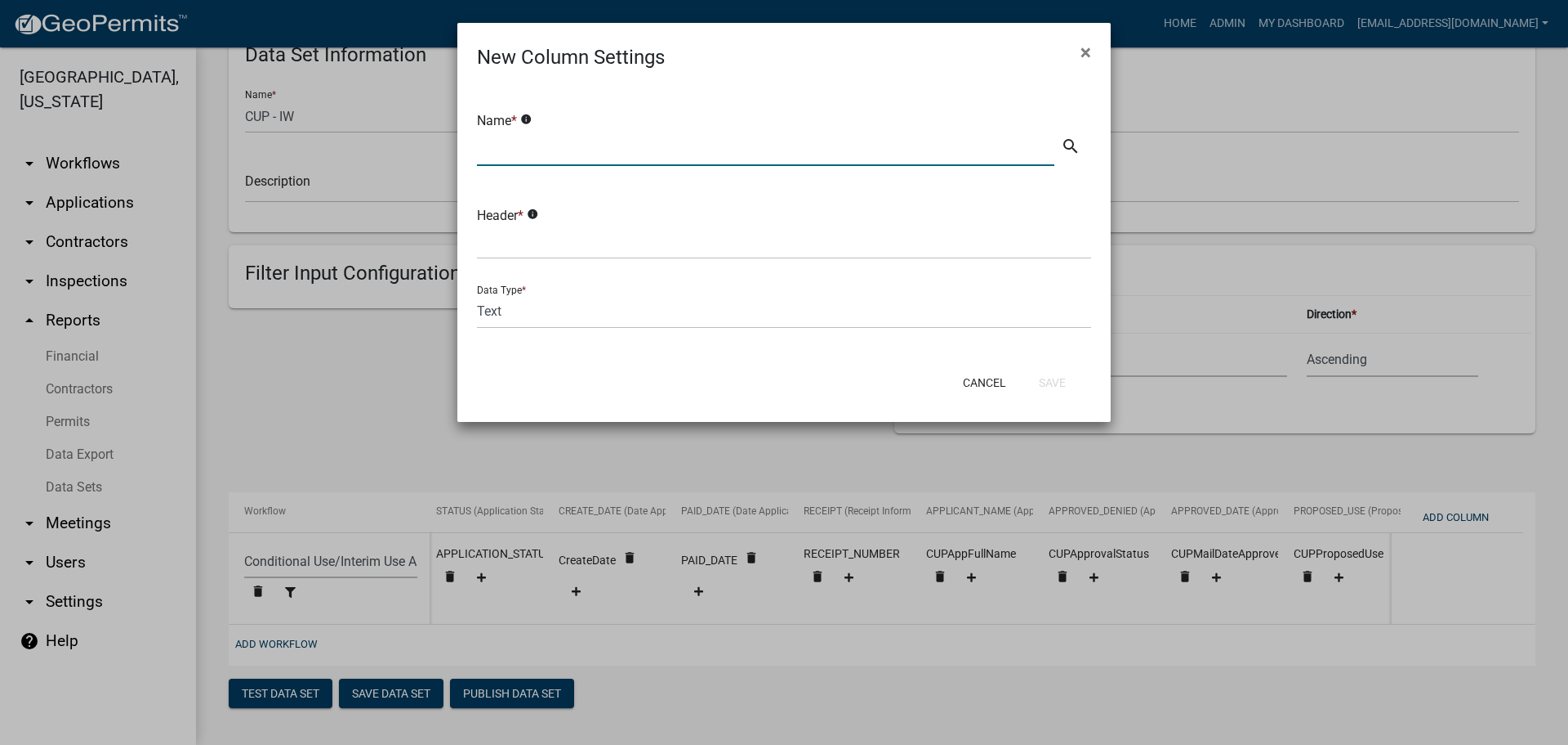
click at [565, 144] on input "text" at bounding box center [766, 149] width 578 height 34
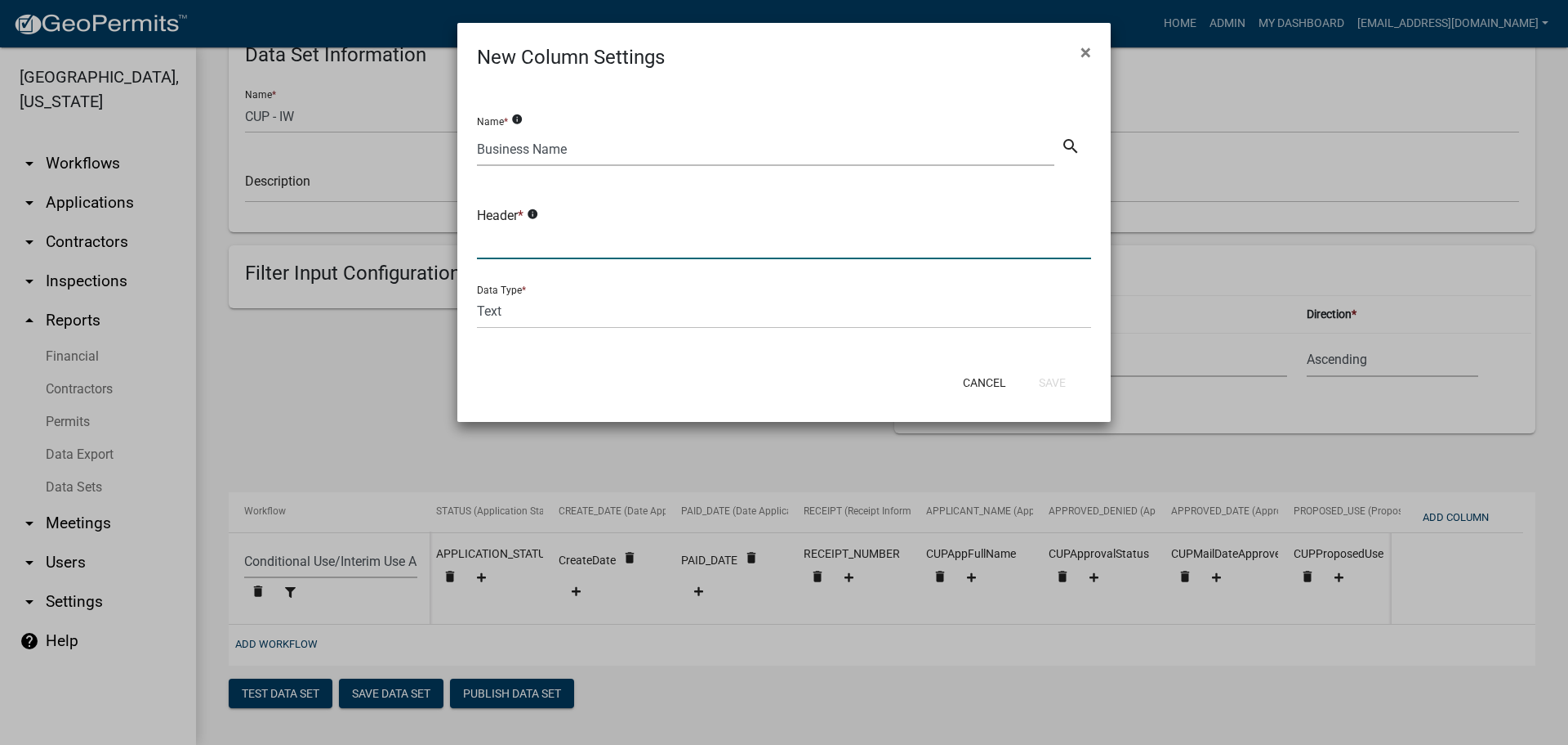
click at [577, 240] on input "text" at bounding box center [784, 243] width 615 height 34
click at [593, 275] on div "Data Type * Text Date Number with Decimals Number without Decimals" at bounding box center [784, 300] width 615 height 56
click at [1036, 387] on button "Save" at bounding box center [1052, 382] width 53 height 29
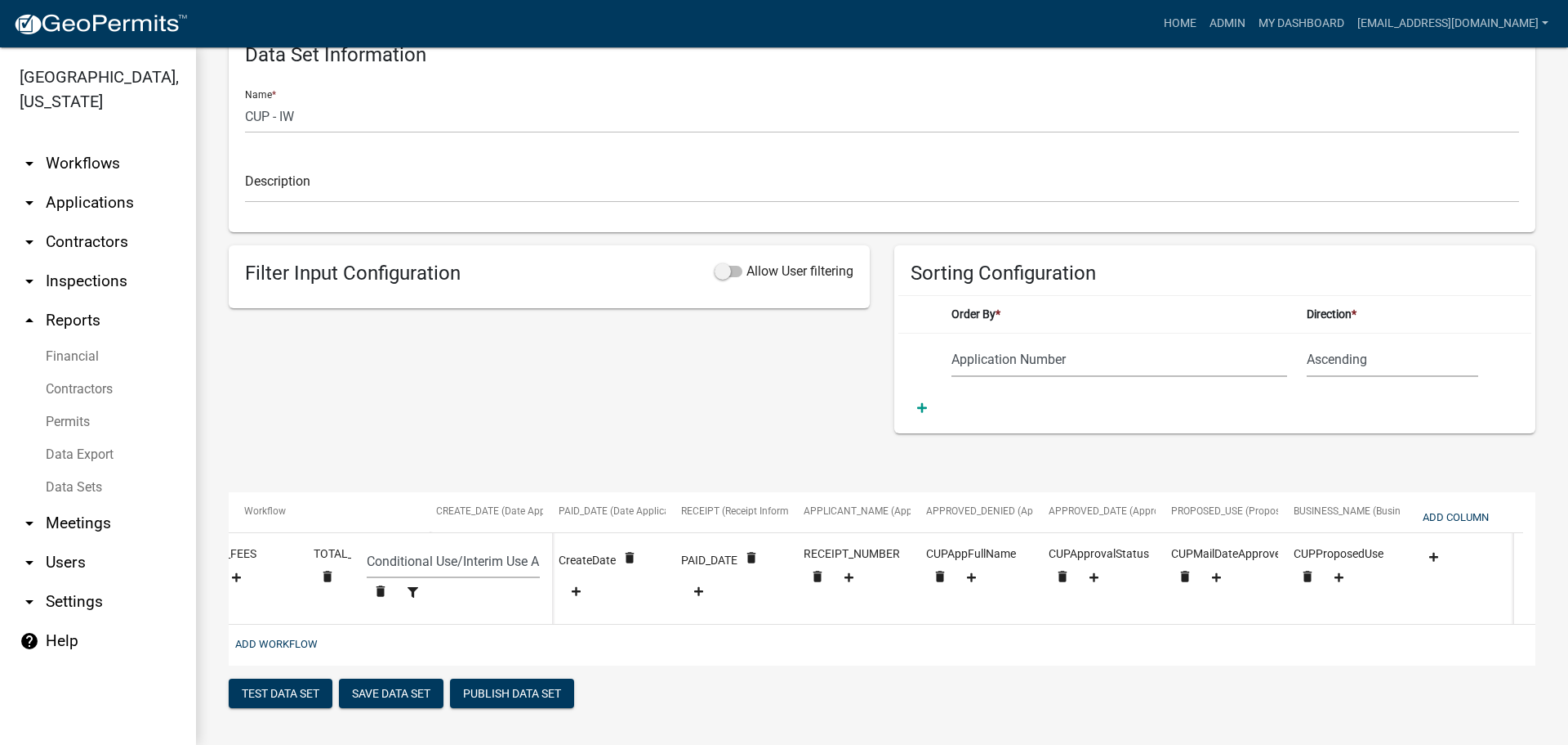
scroll to position [0, 748]
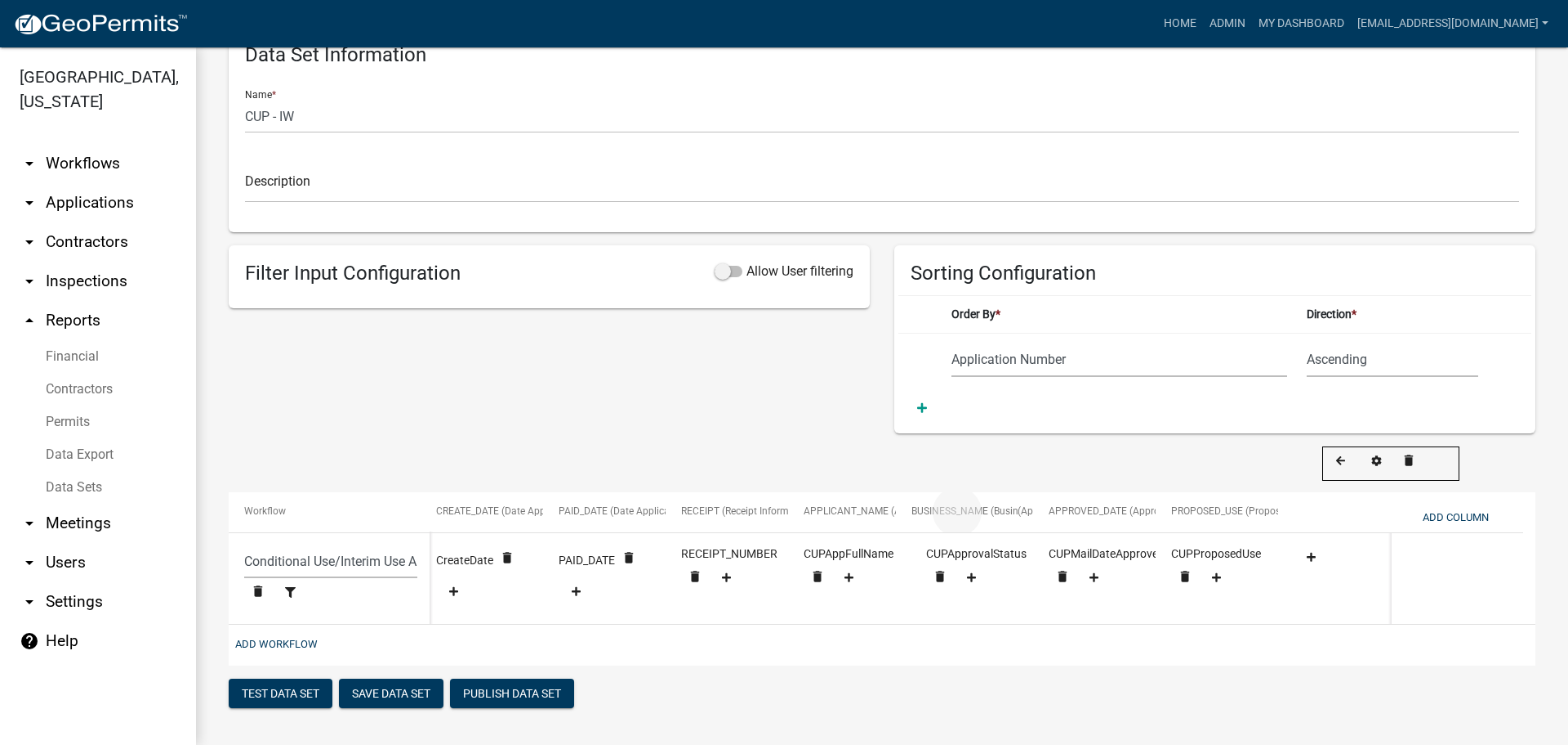
drag, startPoint x: 1358, startPoint y: 494, endPoint x: 975, endPoint y: 497, distance: 383.0
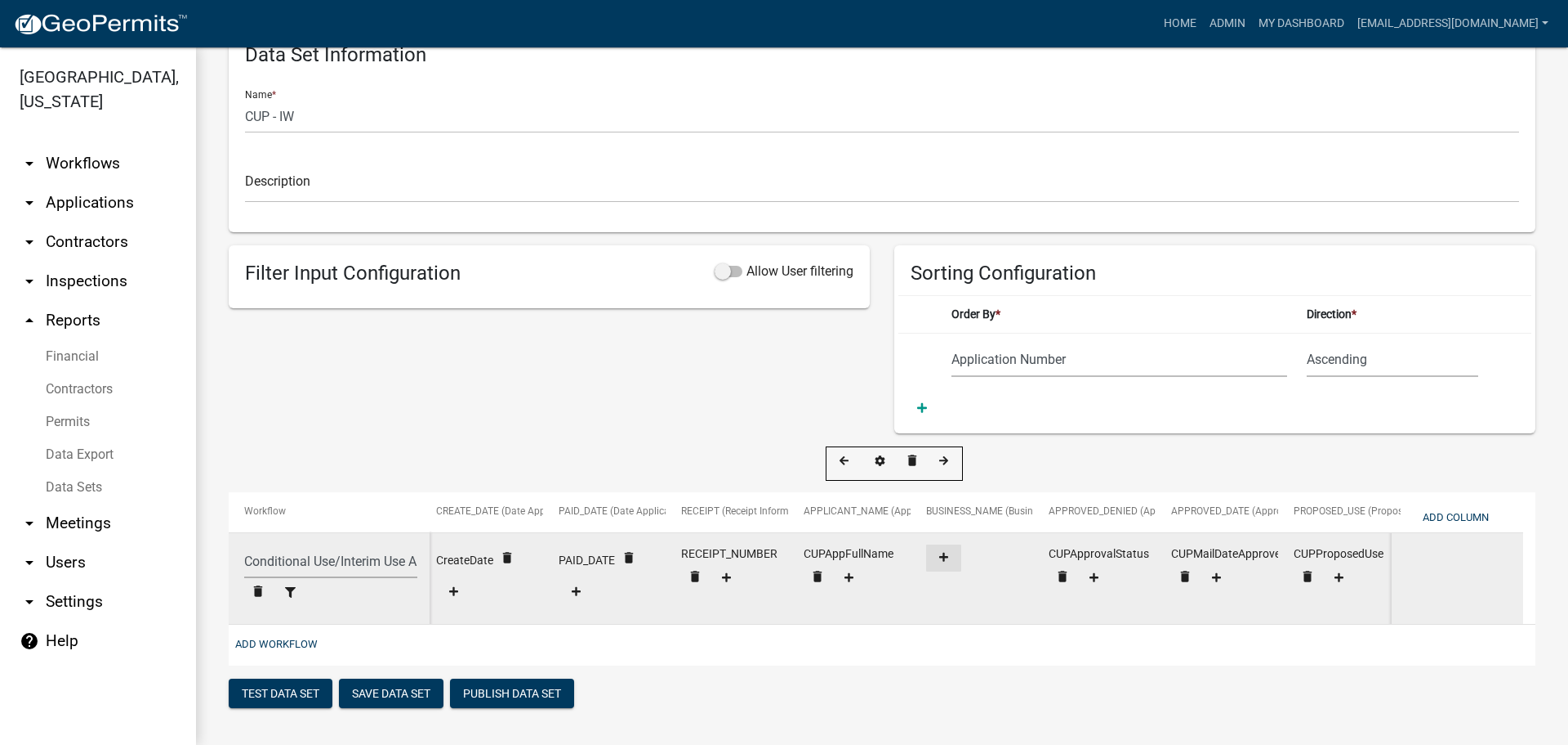
click at [942, 552] on icon at bounding box center [943, 557] width 9 height 11
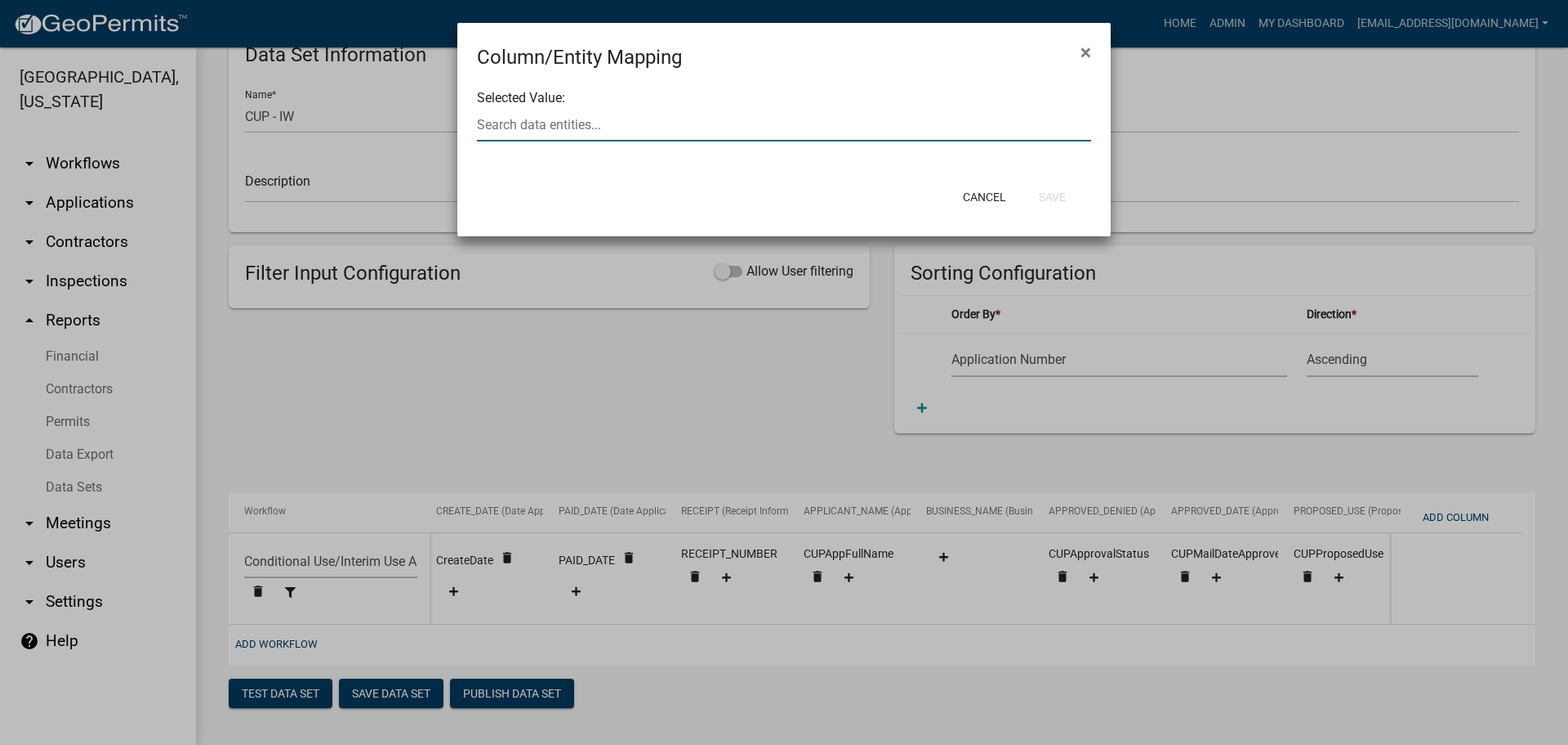
click at [701, 126] on div at bounding box center [784, 125] width 639 height 34
click at [586, 141] on button "CUPAppB usinessName" at bounding box center [551, 133] width 172 height 39
click at [1045, 198] on button "Save" at bounding box center [1052, 196] width 53 height 29
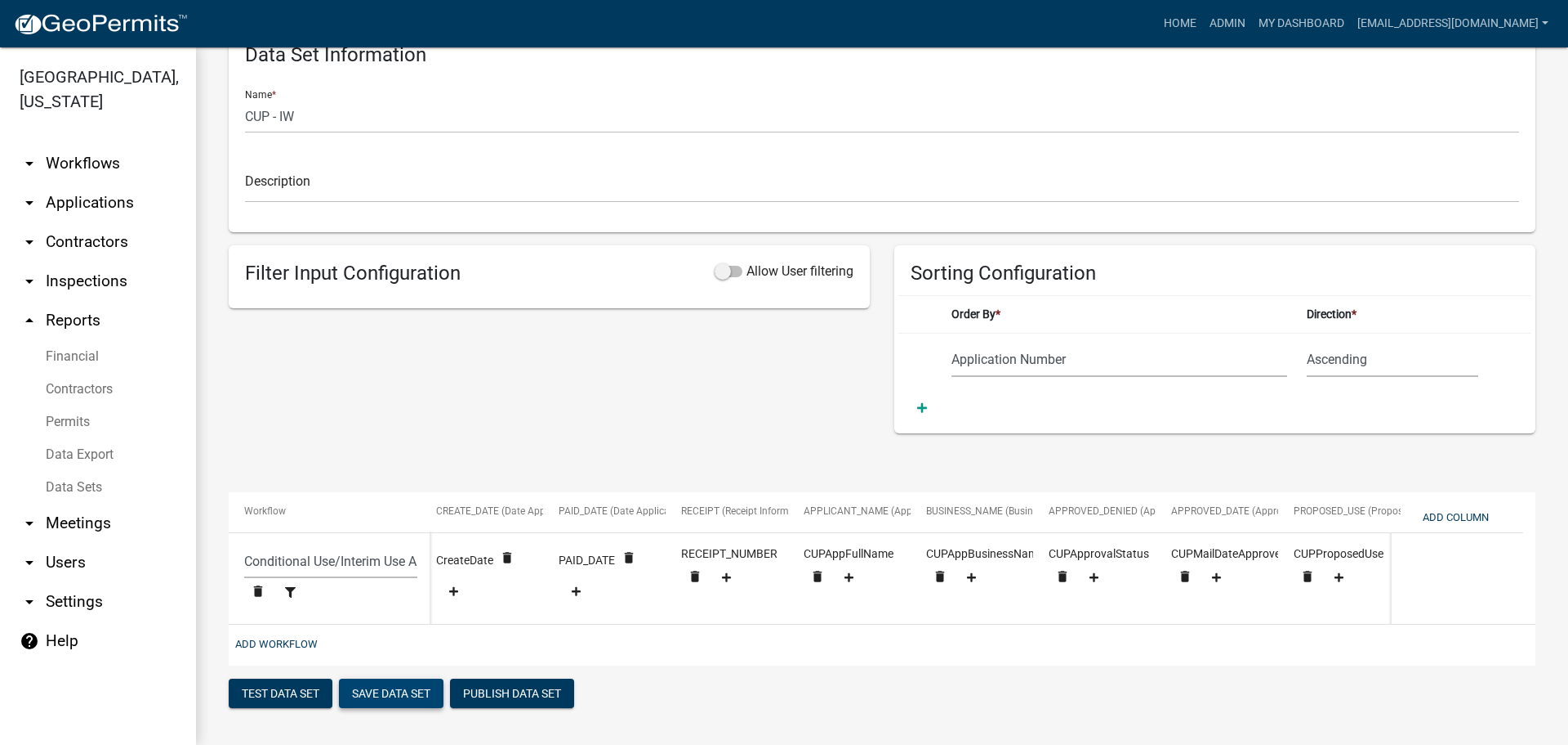
click at [395, 696] on button "Save Data Set" at bounding box center [391, 692] width 105 height 29
click at [1450, 508] on button "Add Column" at bounding box center [1455, 517] width 79 height 27
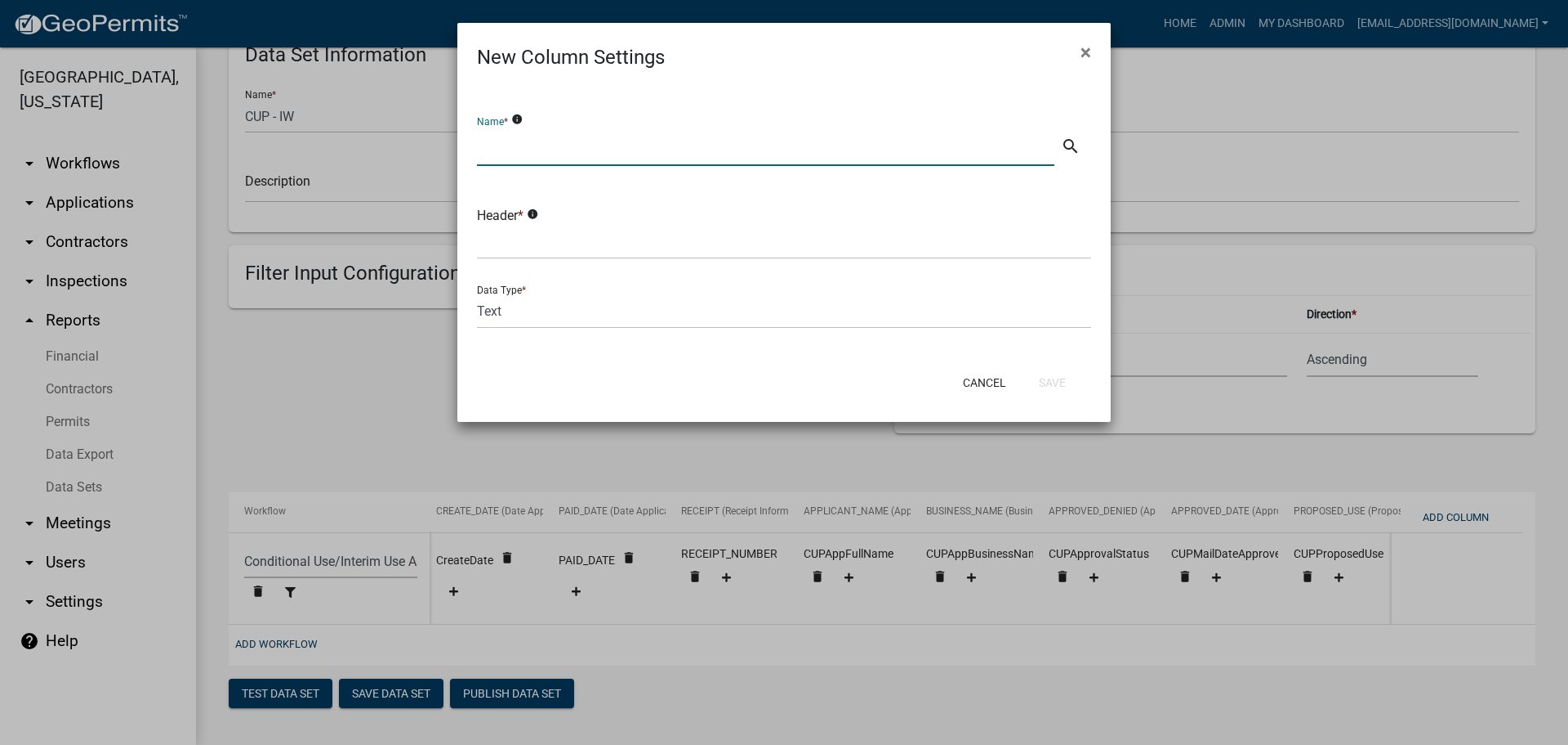
click at [513, 154] on input "text" at bounding box center [766, 149] width 578 height 34
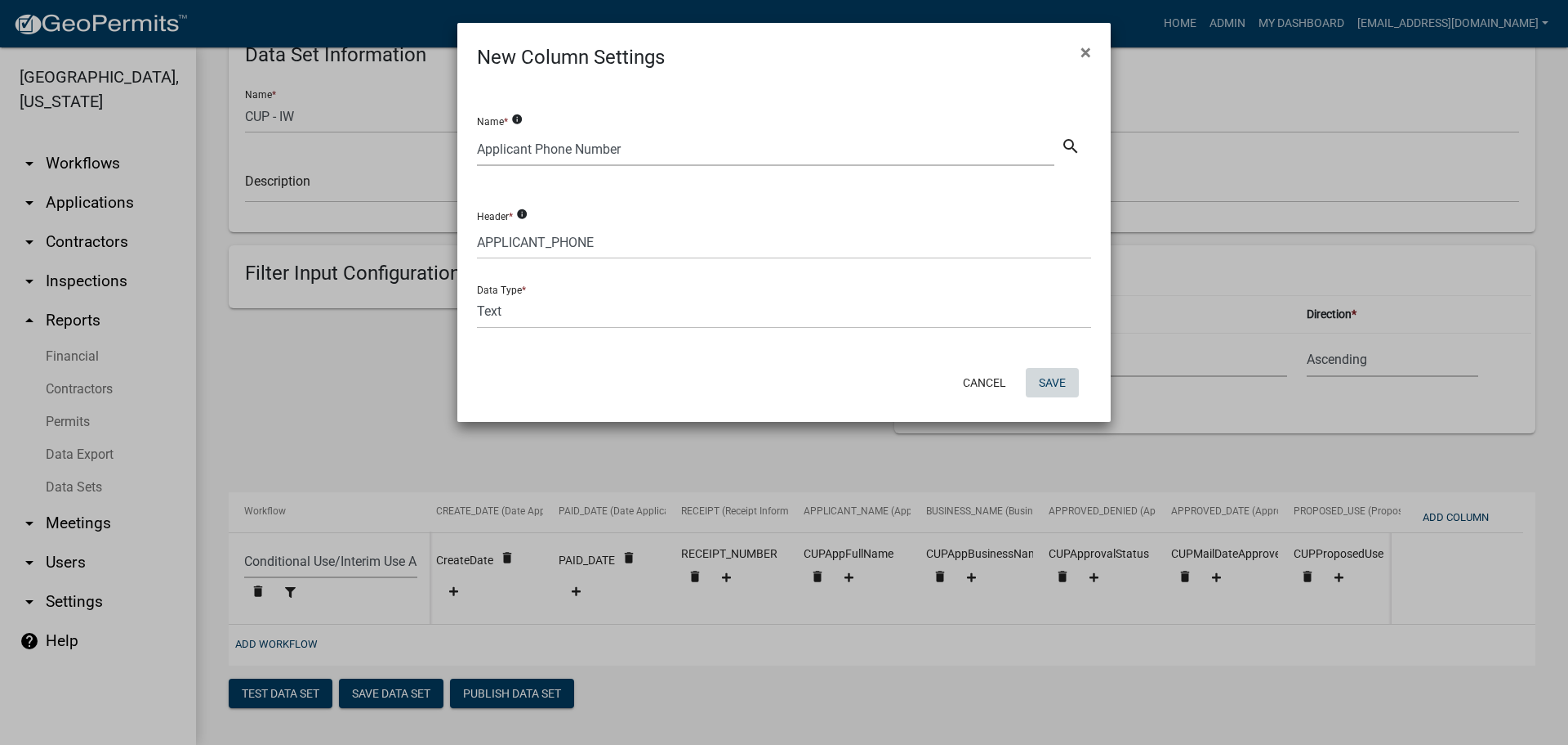
click at [1047, 382] on button "Save" at bounding box center [1052, 382] width 53 height 29
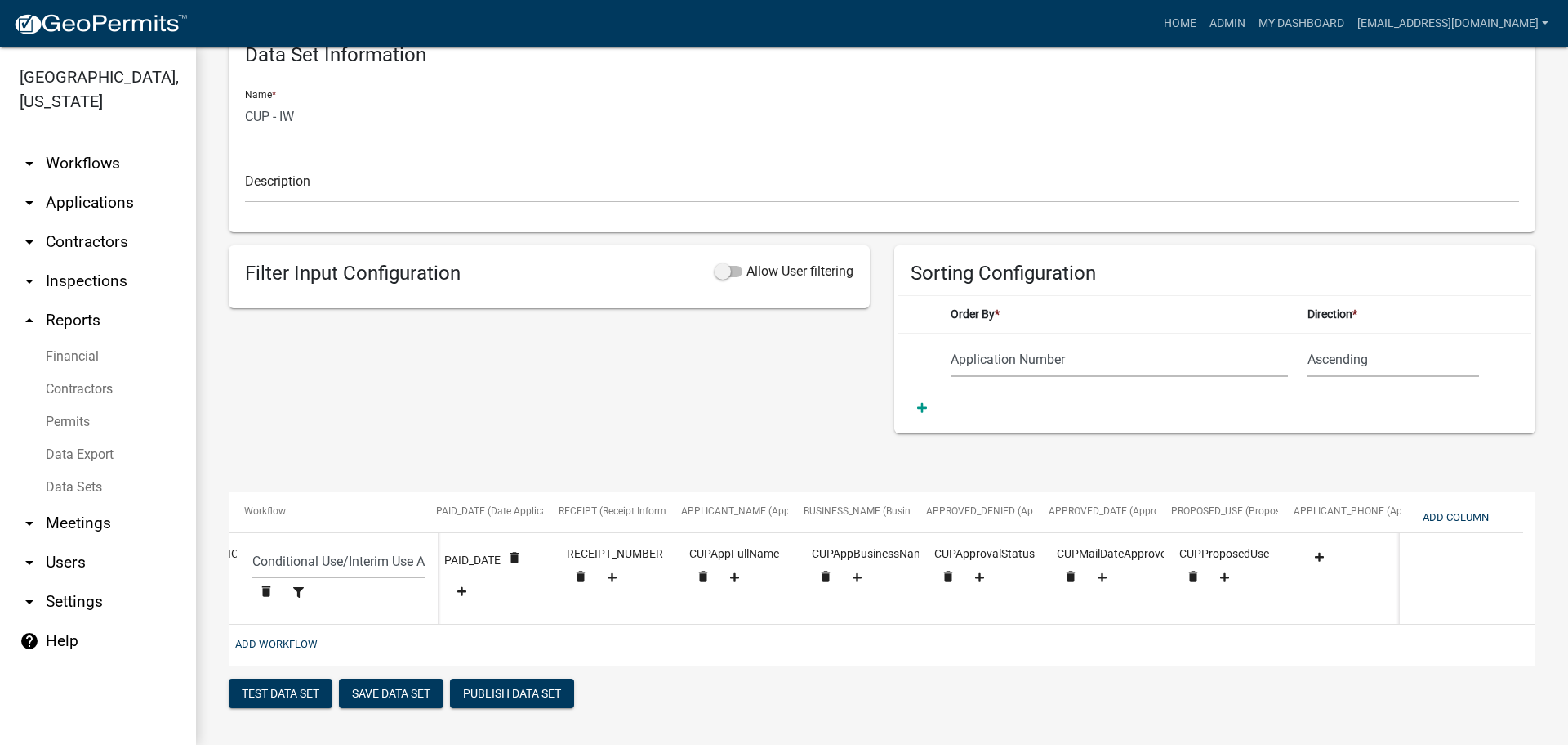
scroll to position [0, 870]
drag, startPoint x: 1337, startPoint y: 495, endPoint x: 936, endPoint y: 497, distance: 401.0
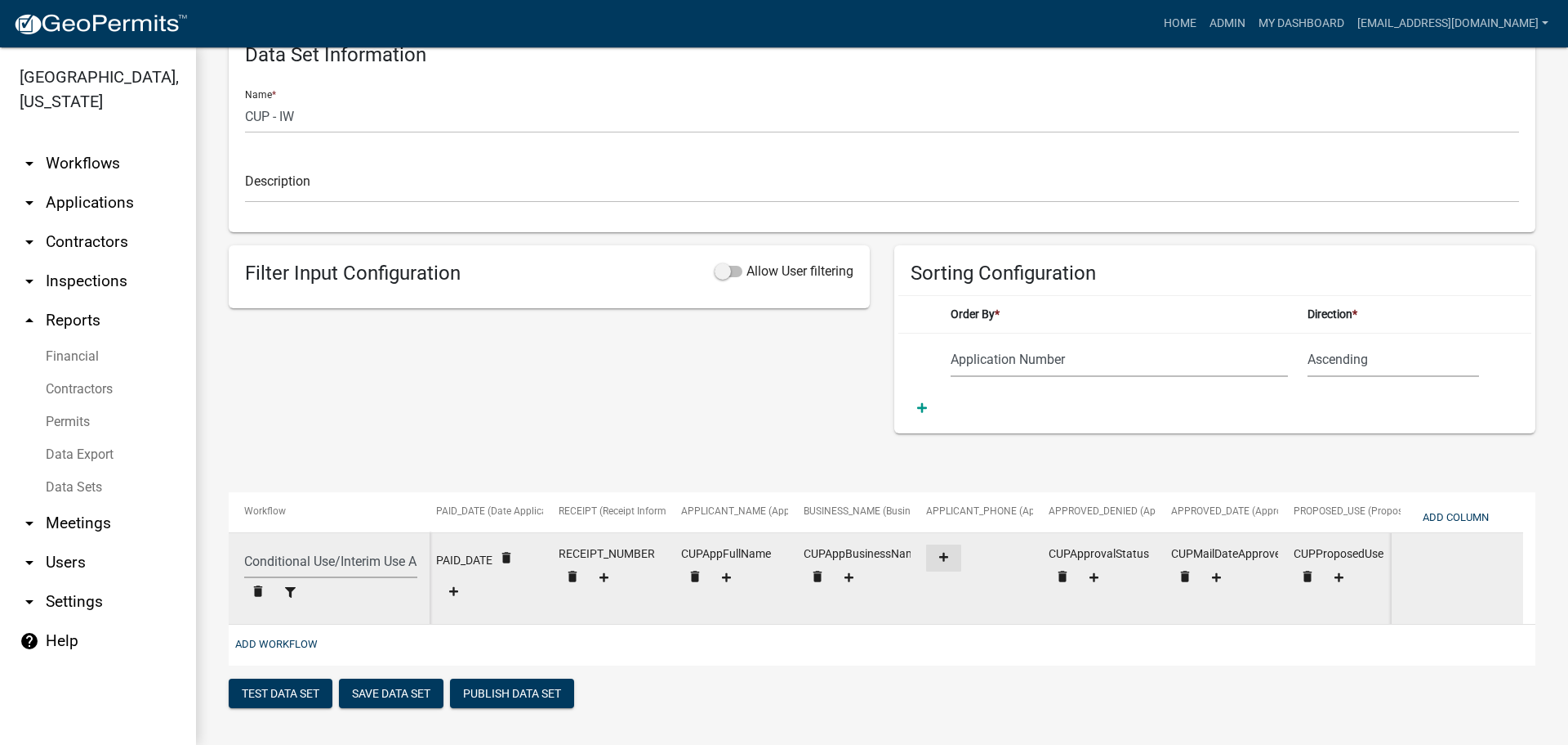
click at [941, 553] on icon at bounding box center [943, 557] width 9 height 9
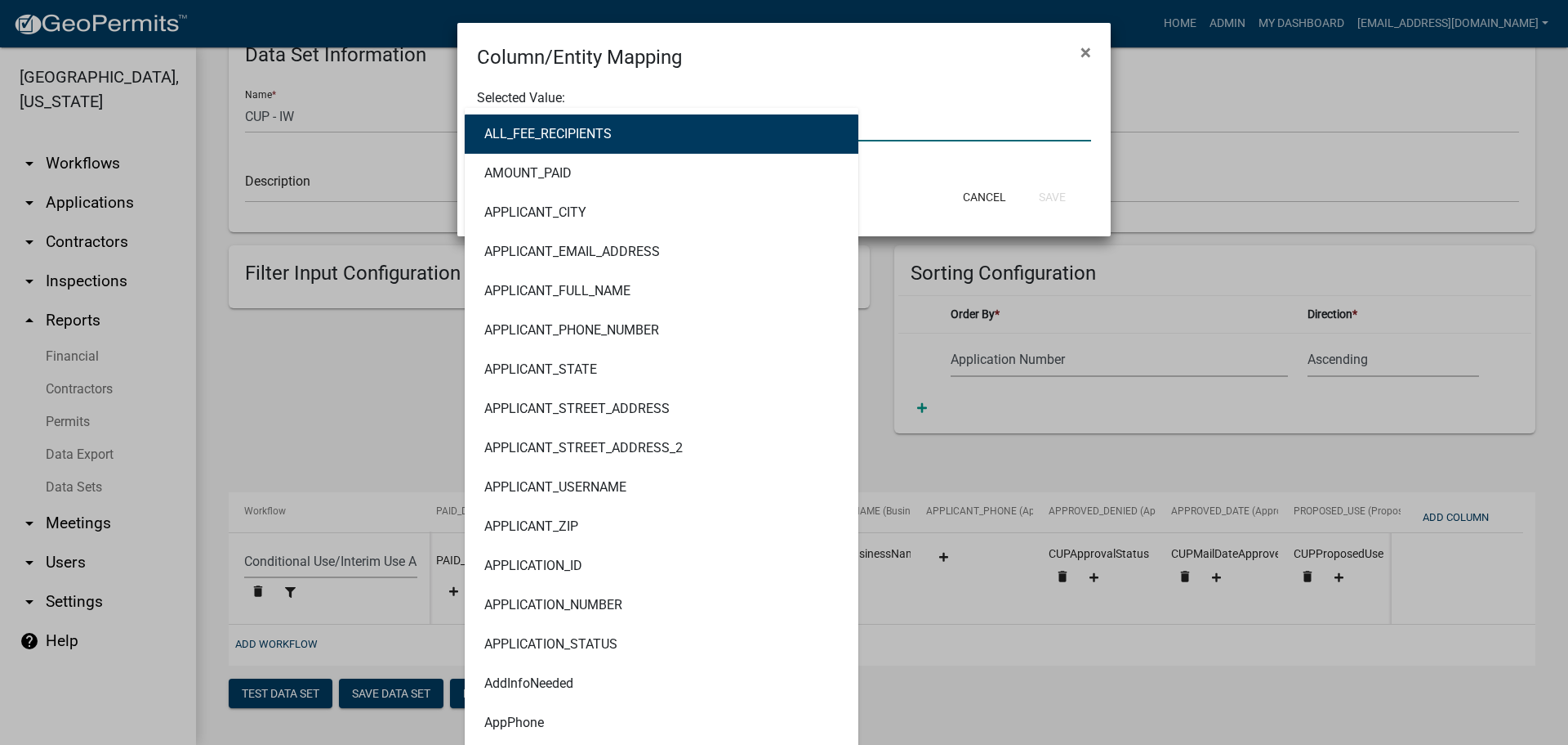
click at [585, 132] on div "ALL_FEE_RECIPIENTS AMOUNT_PAID APPLICANT_CITY APPLICANT_EMAIL_ADDRESS APPLICANT…" at bounding box center [784, 125] width 639 height 34
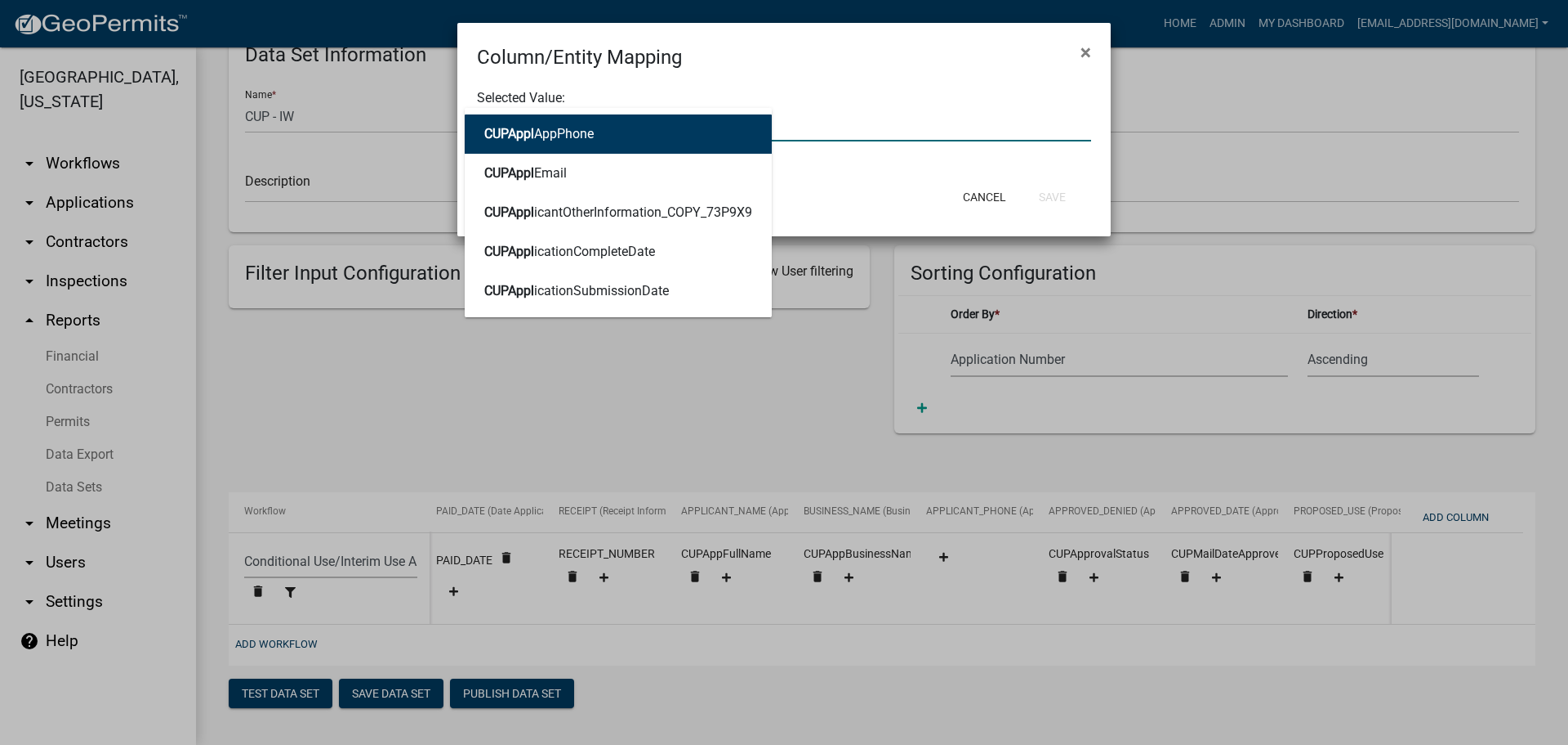
click at [585, 132] on ngb-highlight "CUPAppl AppPhone" at bounding box center [540, 134] width 110 height 13
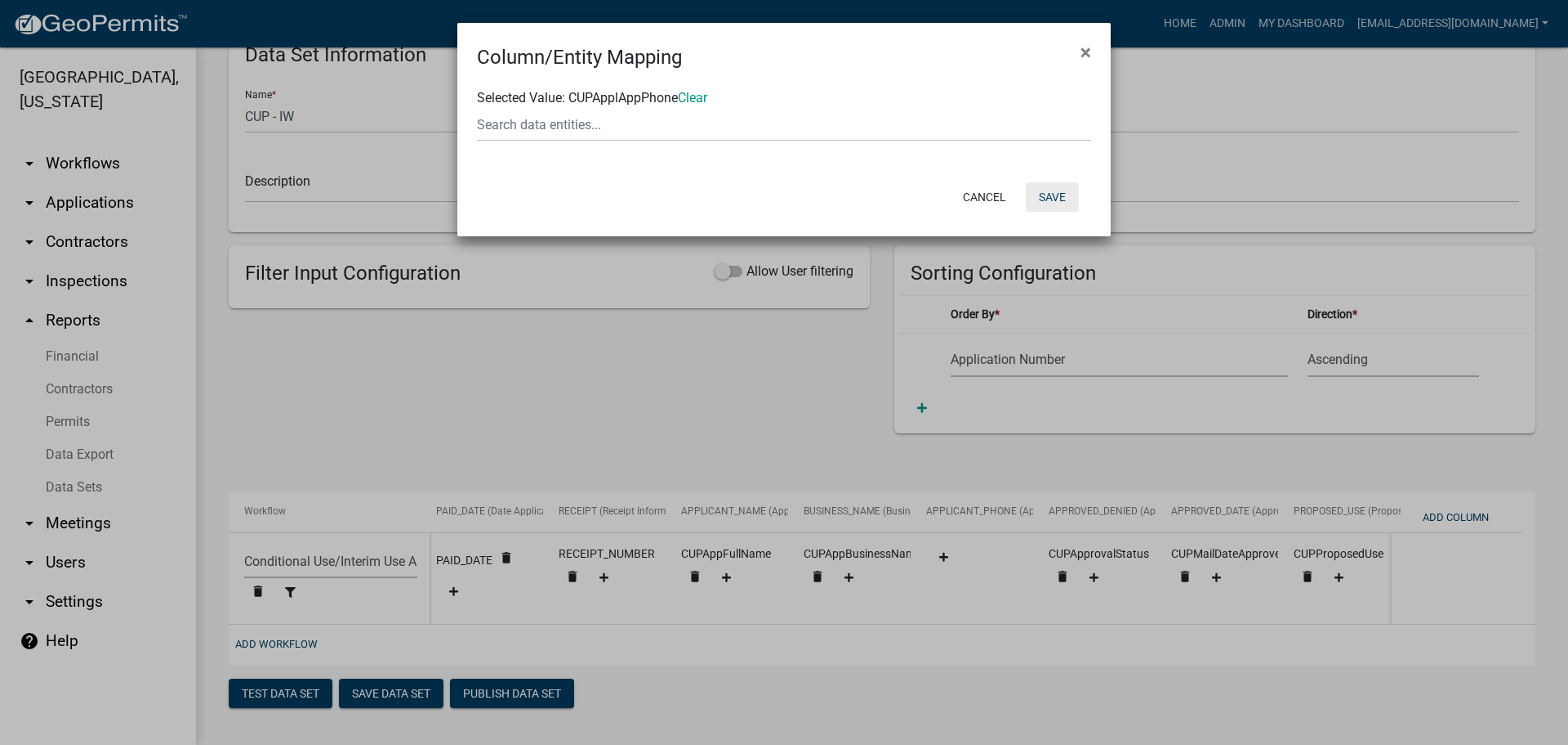
click at [1055, 195] on button "Save" at bounding box center [1052, 196] width 53 height 29
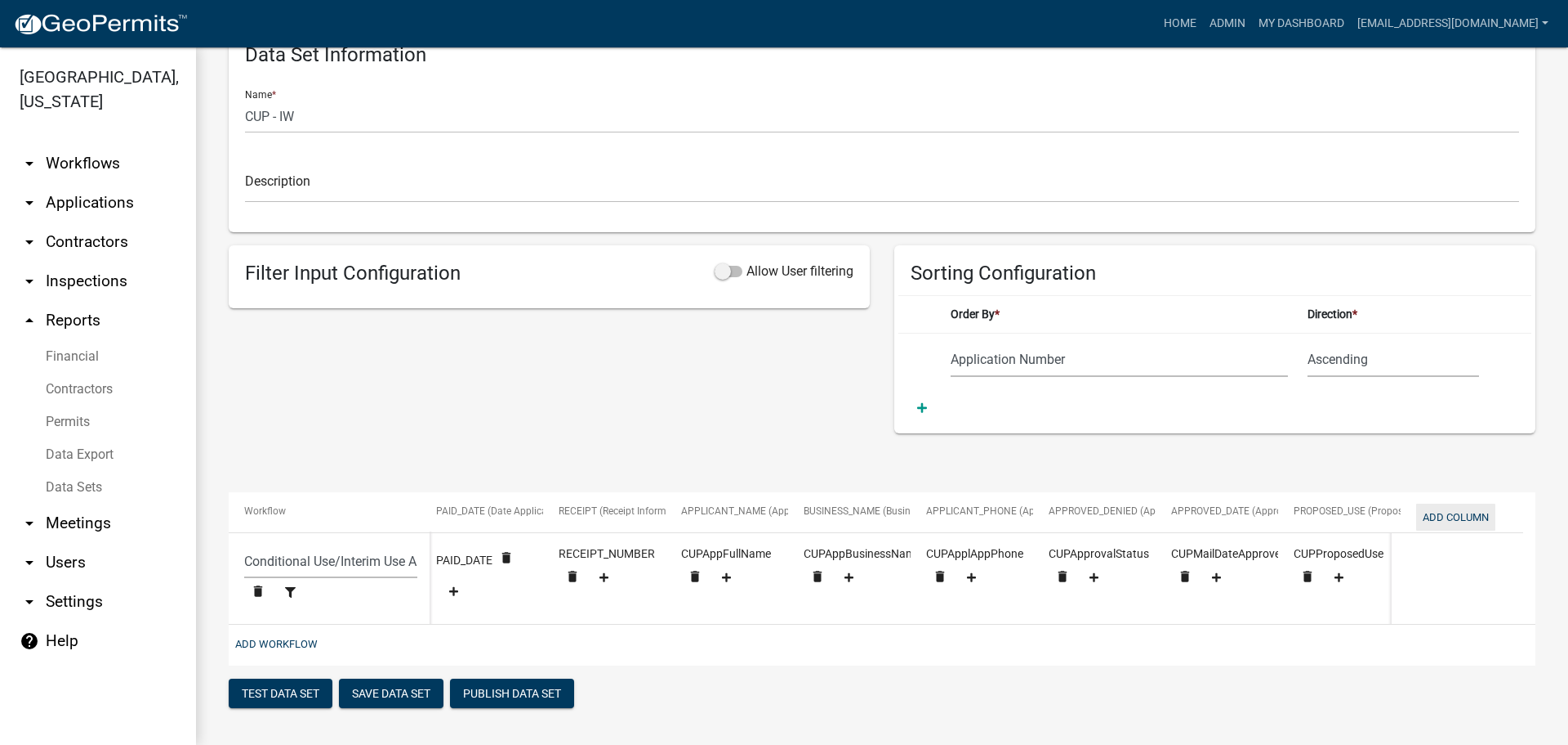
click at [1441, 504] on button "Add Column" at bounding box center [1455, 517] width 79 height 27
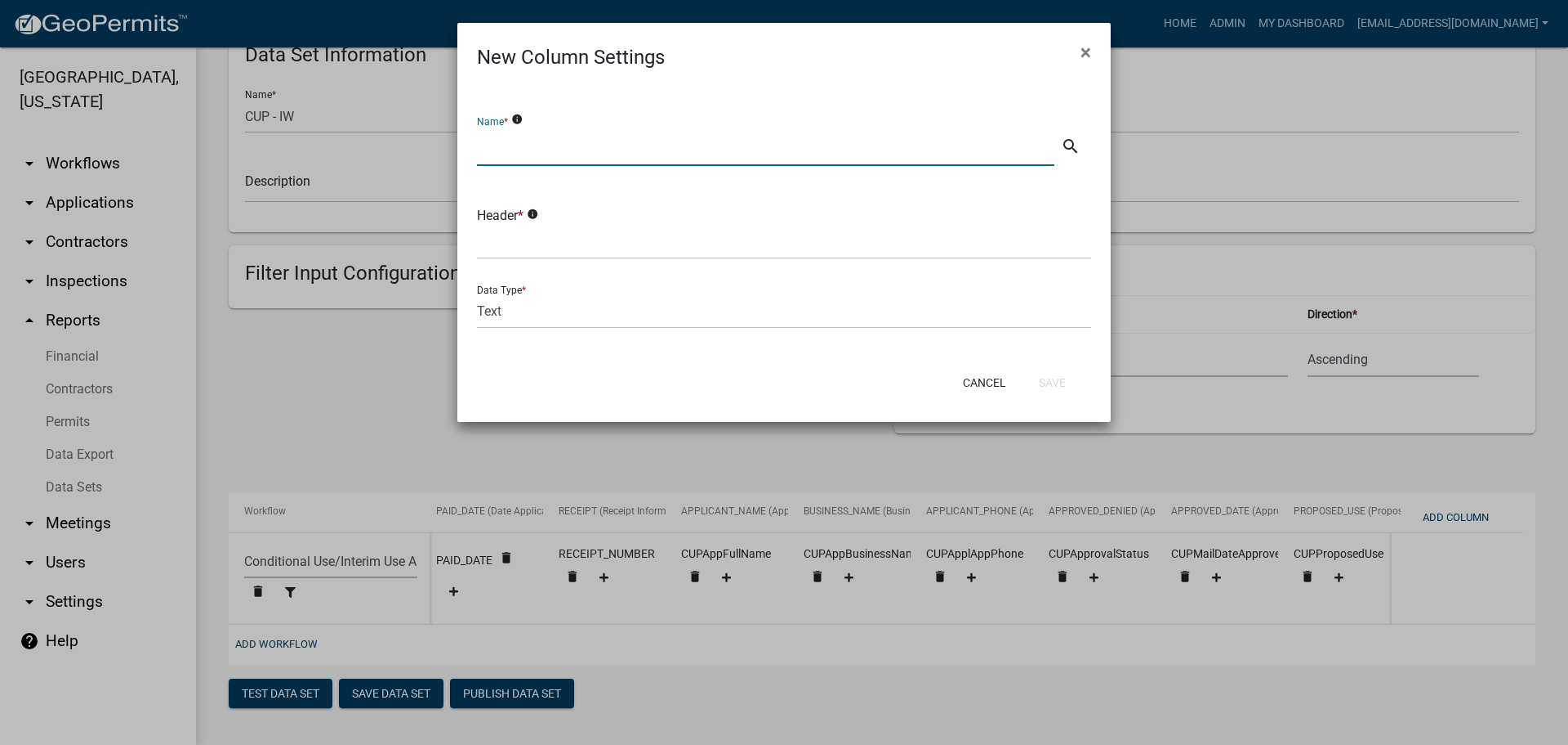
click at [585, 146] on input "text" at bounding box center [766, 149] width 578 height 34
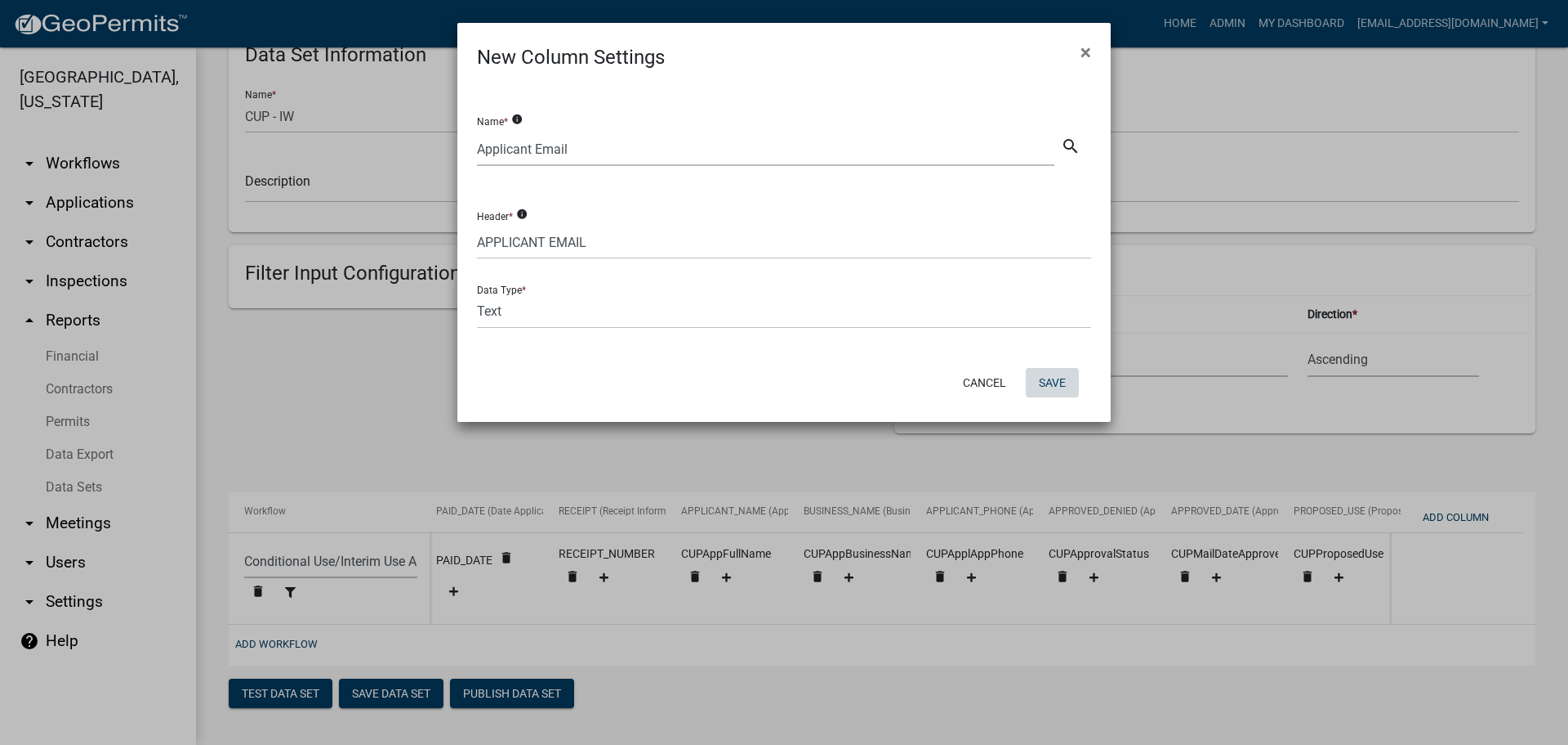
click at [1051, 383] on button "Save" at bounding box center [1052, 382] width 53 height 29
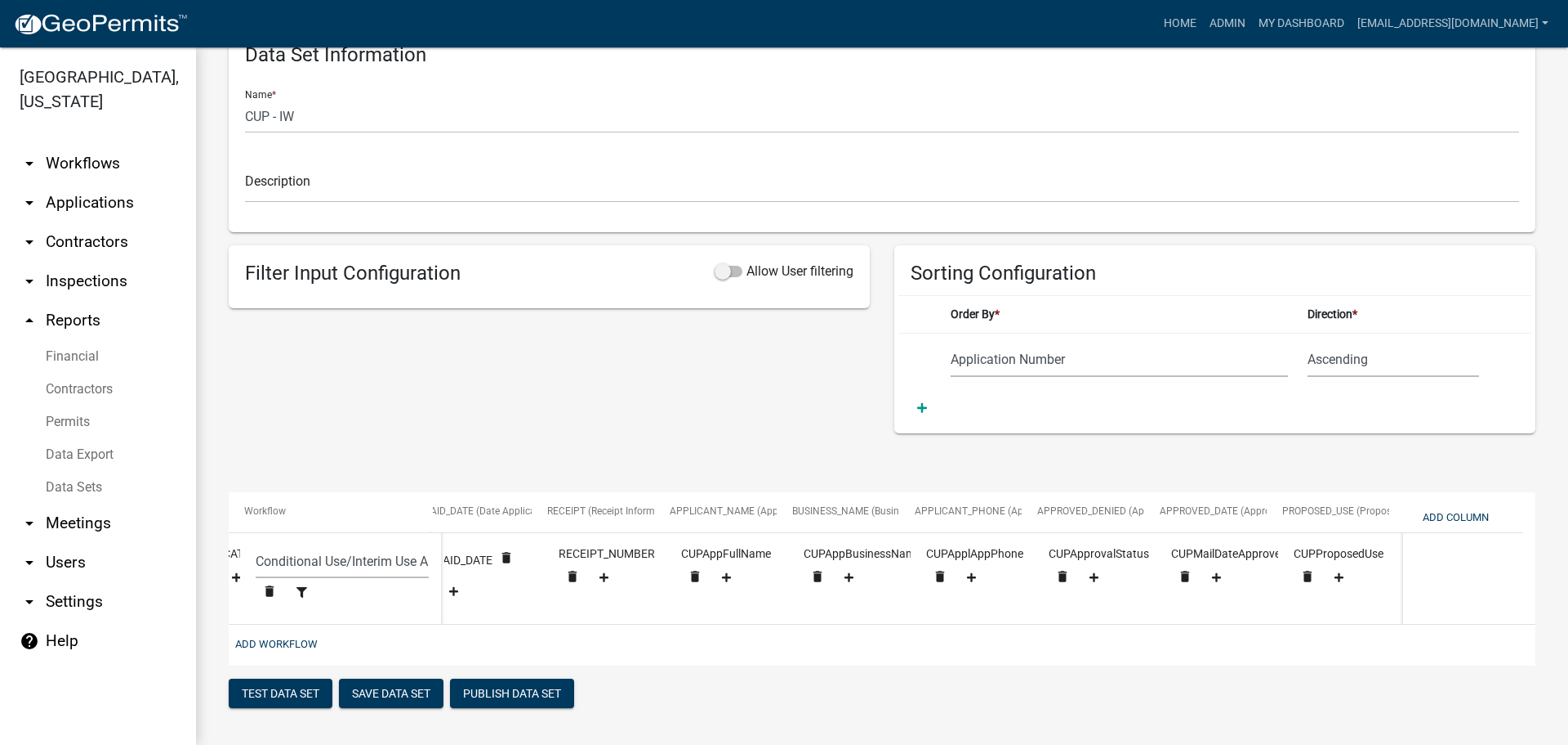
scroll to position [0, 992]
drag, startPoint x: 1337, startPoint y: 498, endPoint x: 928, endPoint y: 499, distance: 409.0
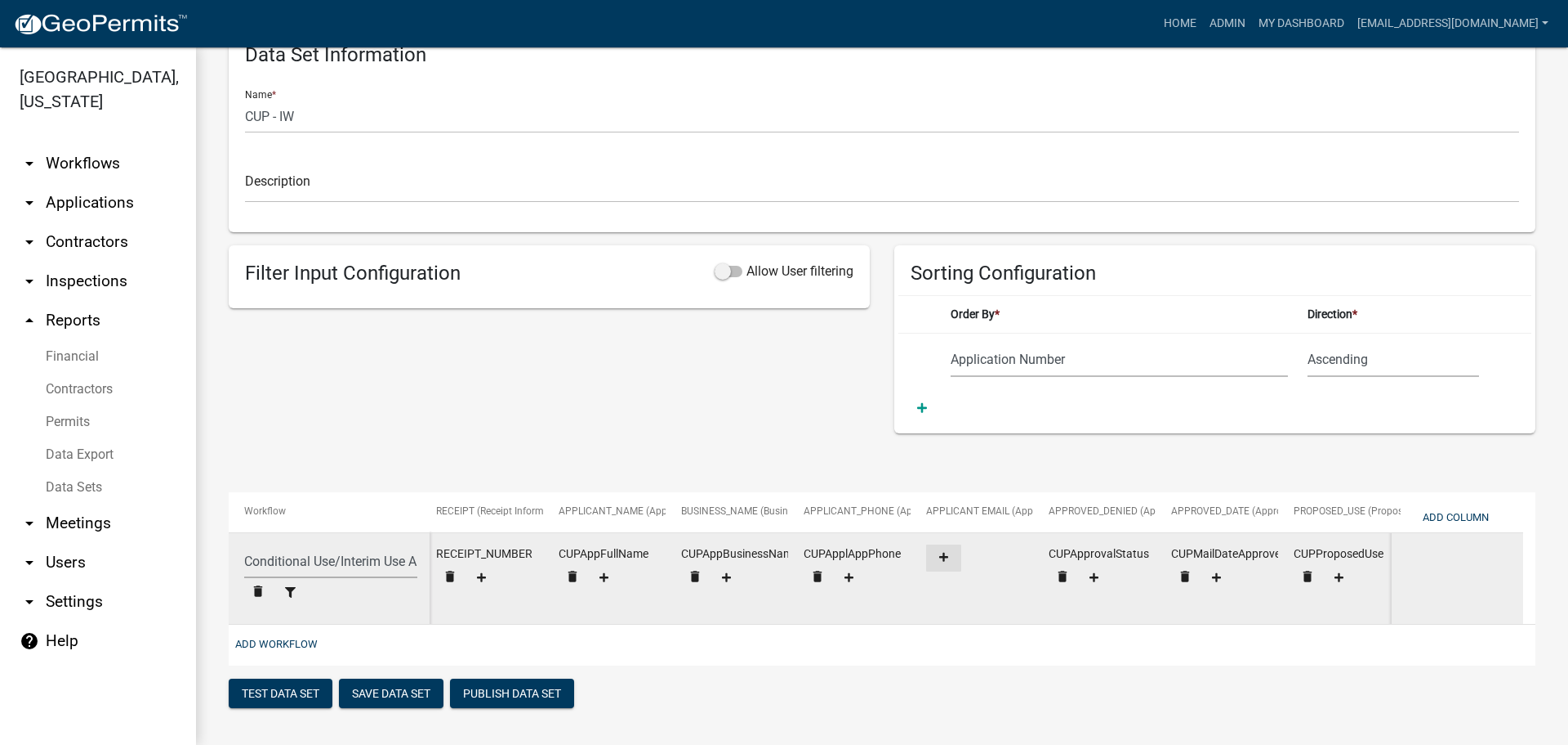
click at [947, 552] on icon at bounding box center [943, 557] width 9 height 11
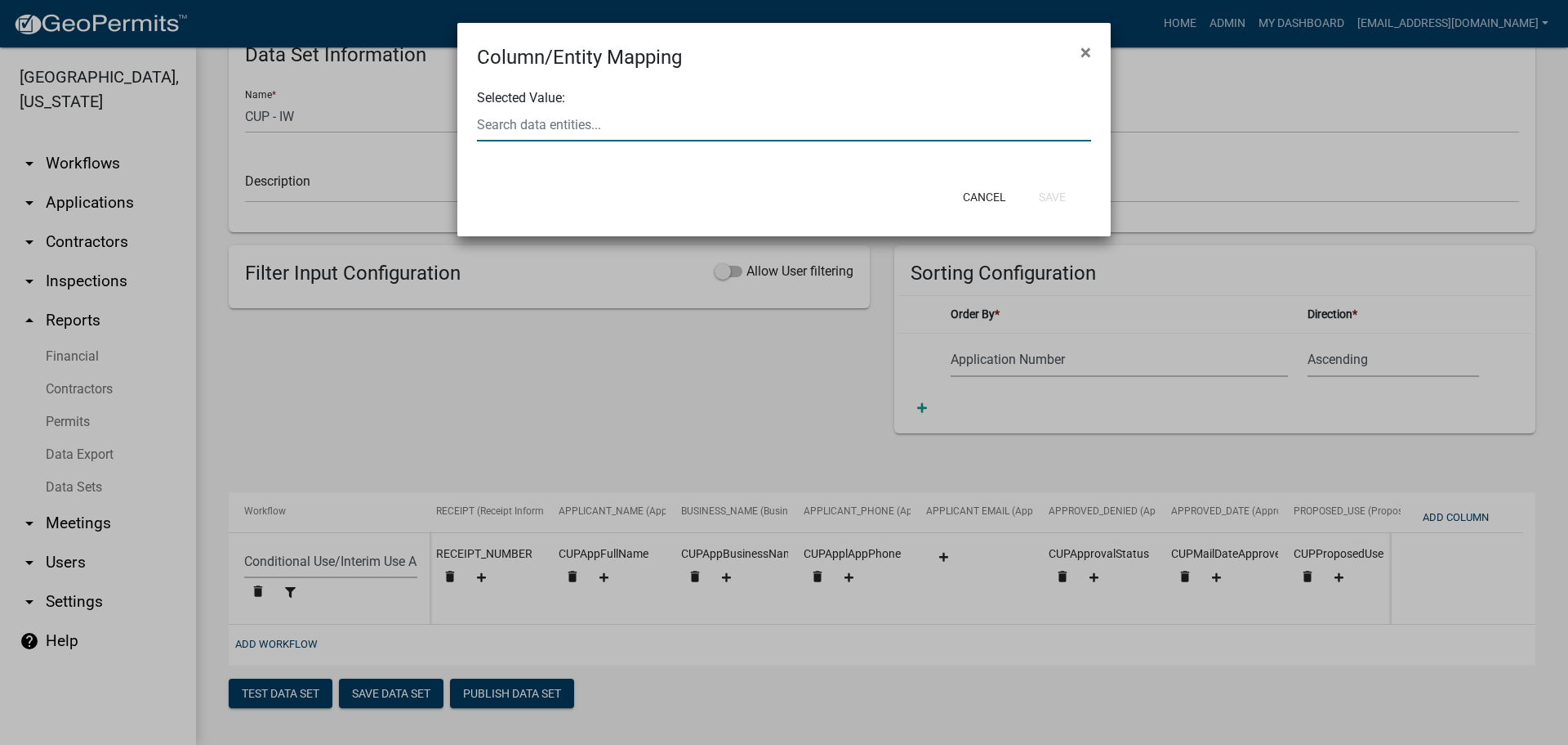
click at [614, 120] on div at bounding box center [784, 125] width 639 height 34
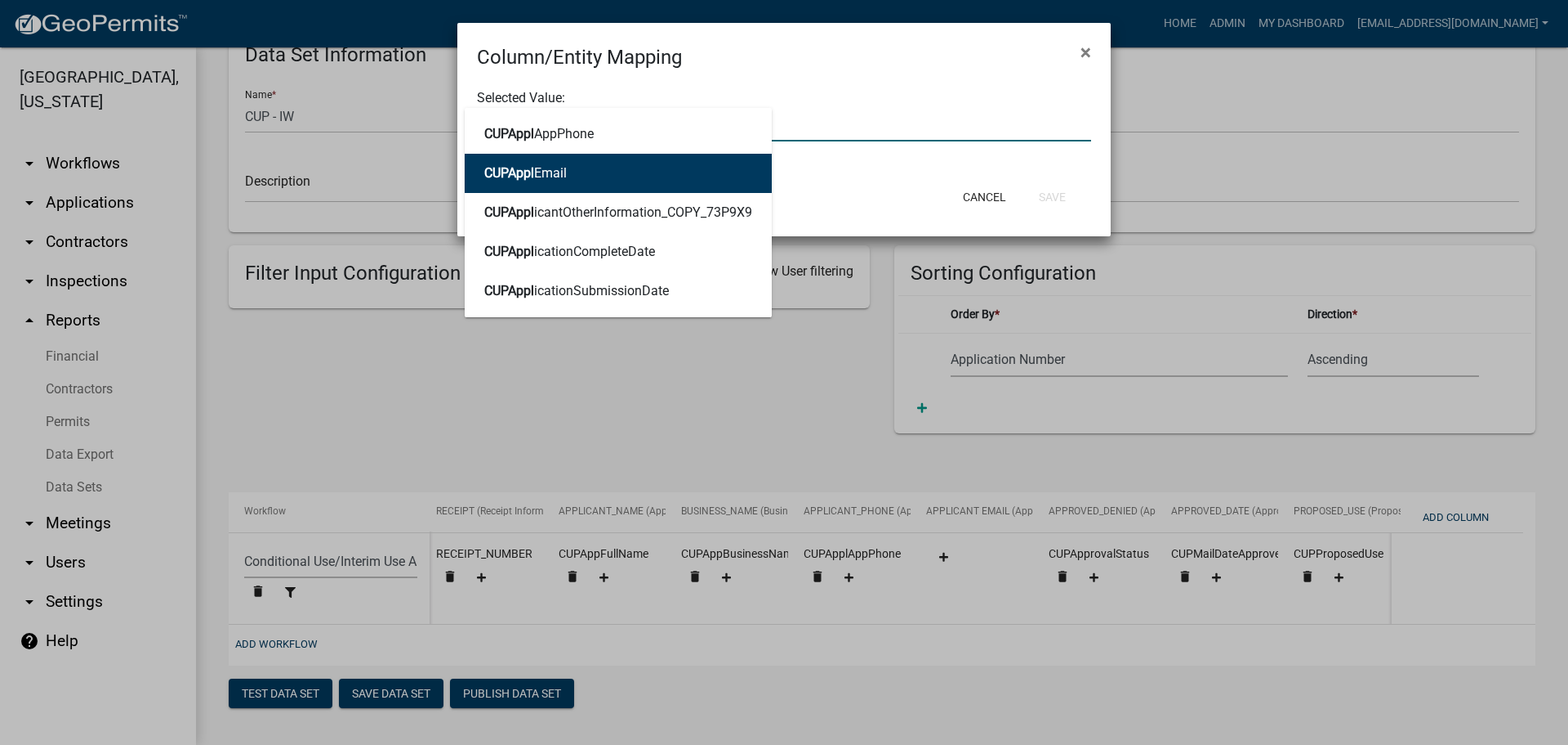
click at [590, 159] on button "CUPAppl Email" at bounding box center [618, 173] width 307 height 39
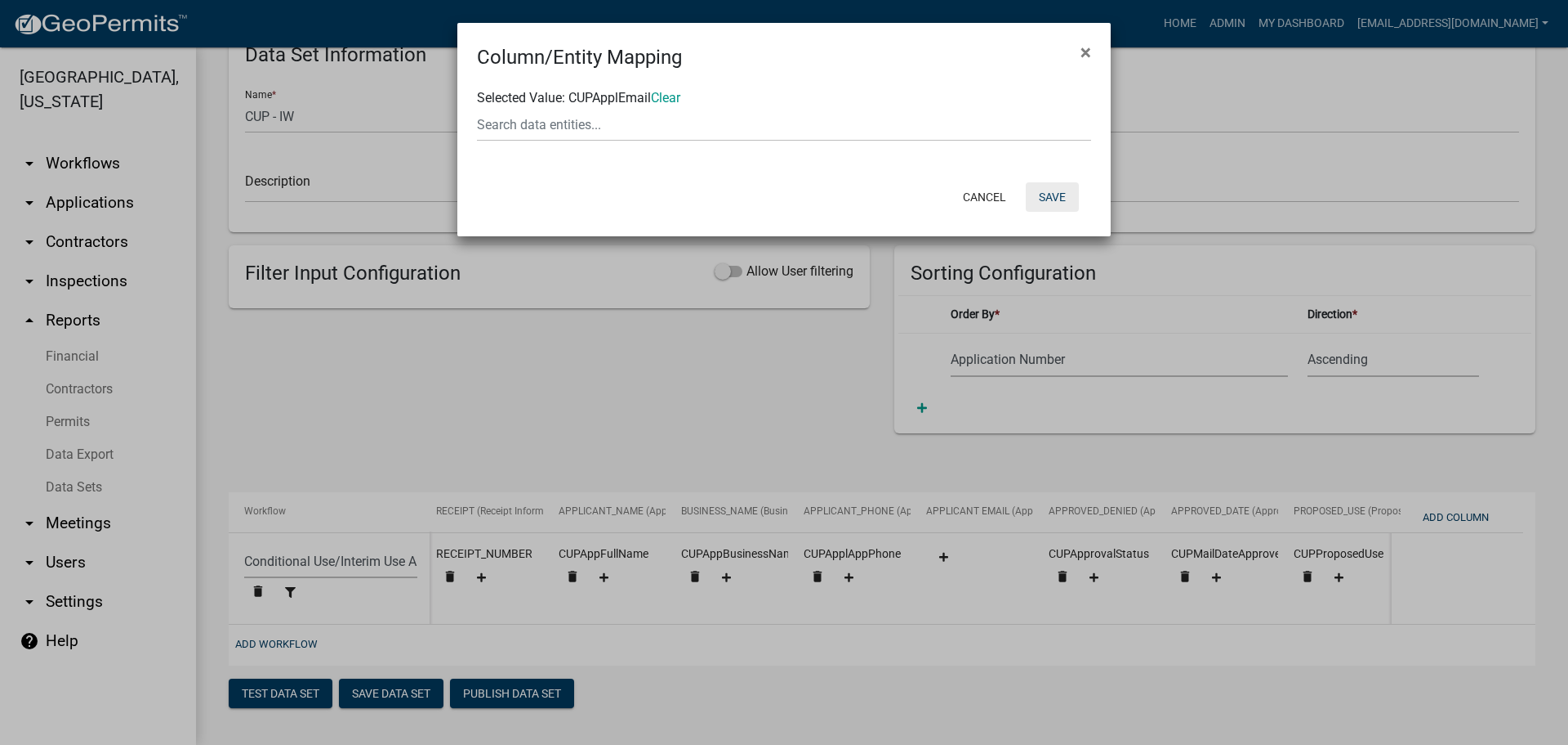
click at [1053, 202] on button "Save" at bounding box center [1052, 196] width 53 height 29
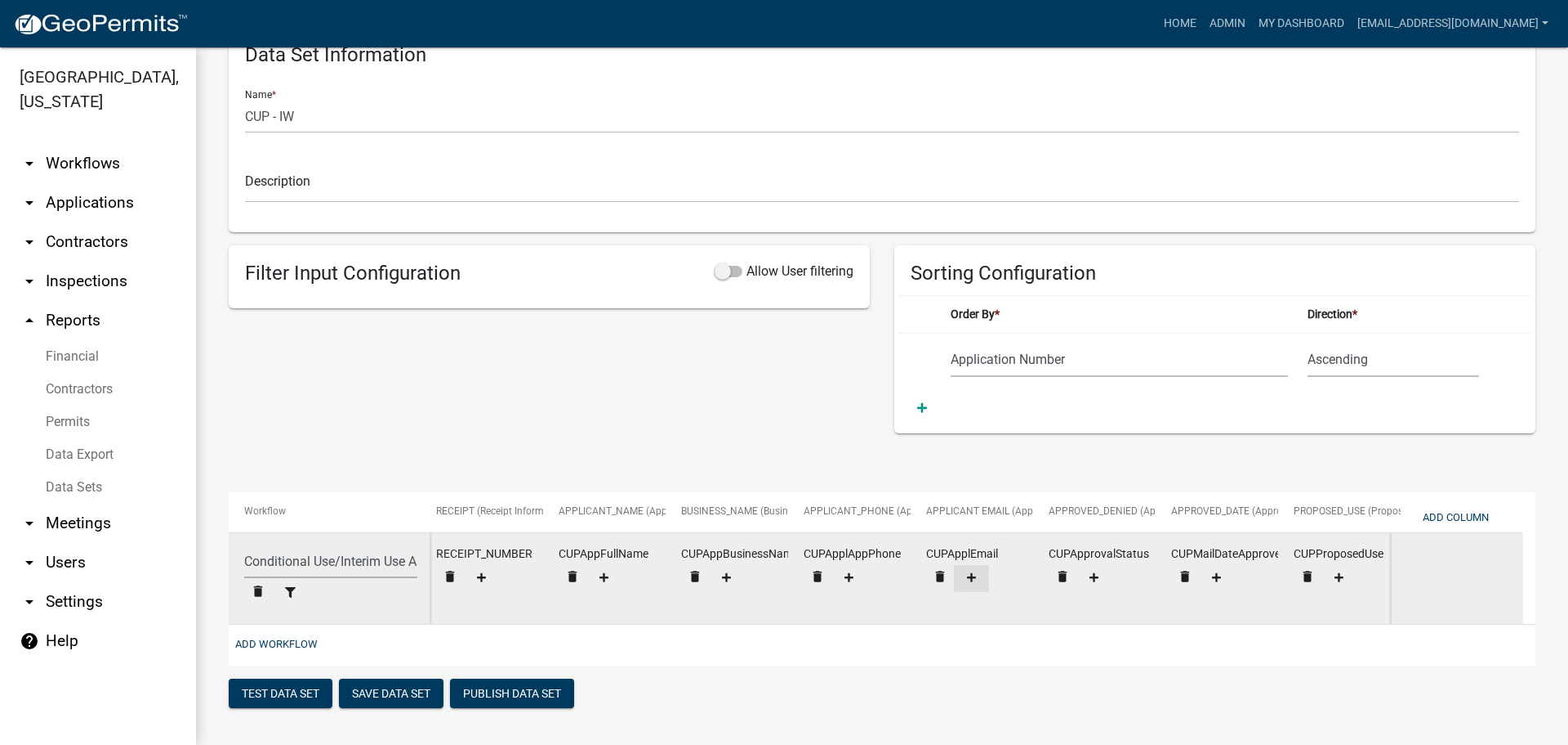
click at [973, 572] on icon at bounding box center [971, 577] width 9 height 11
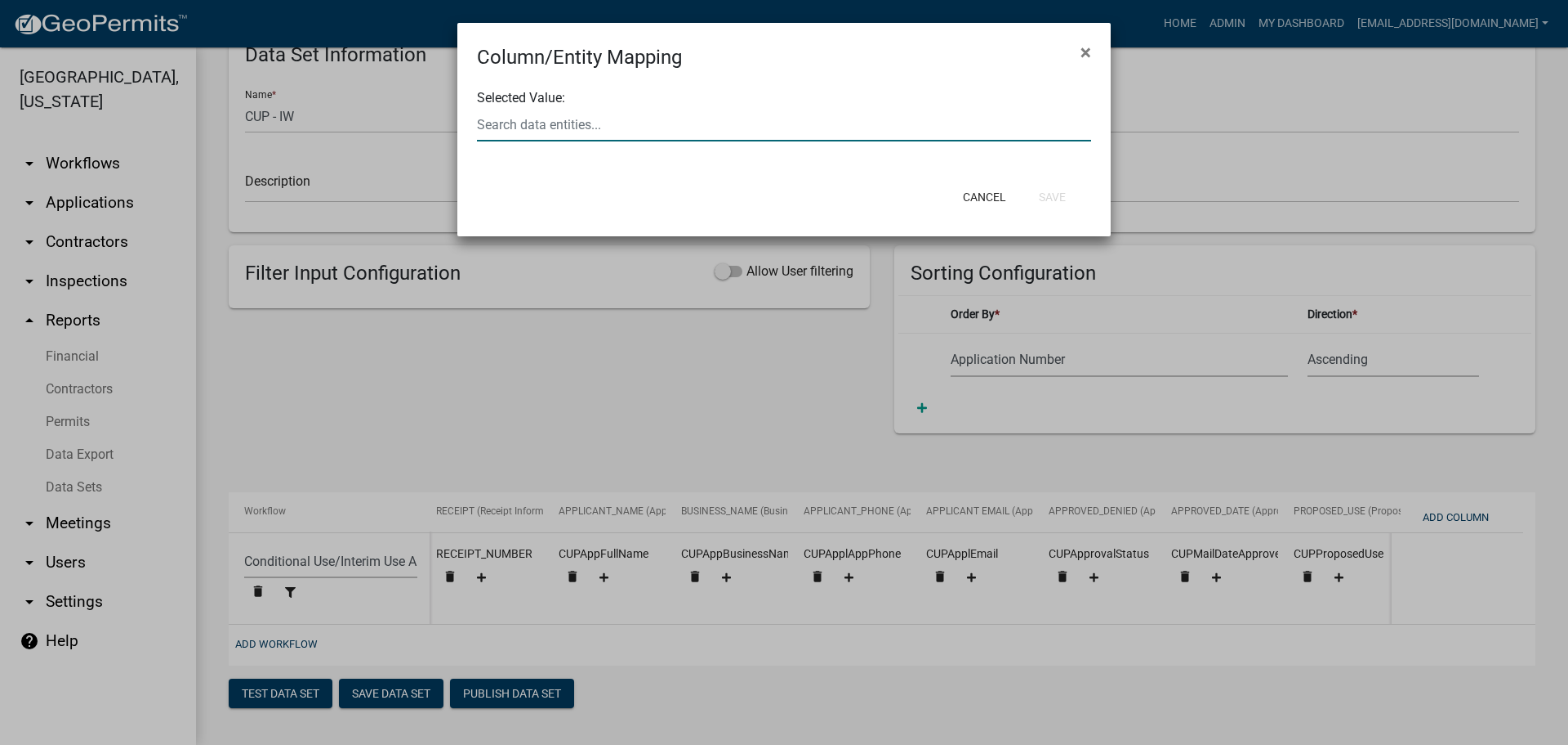
click at [626, 121] on div at bounding box center [784, 125] width 639 height 34
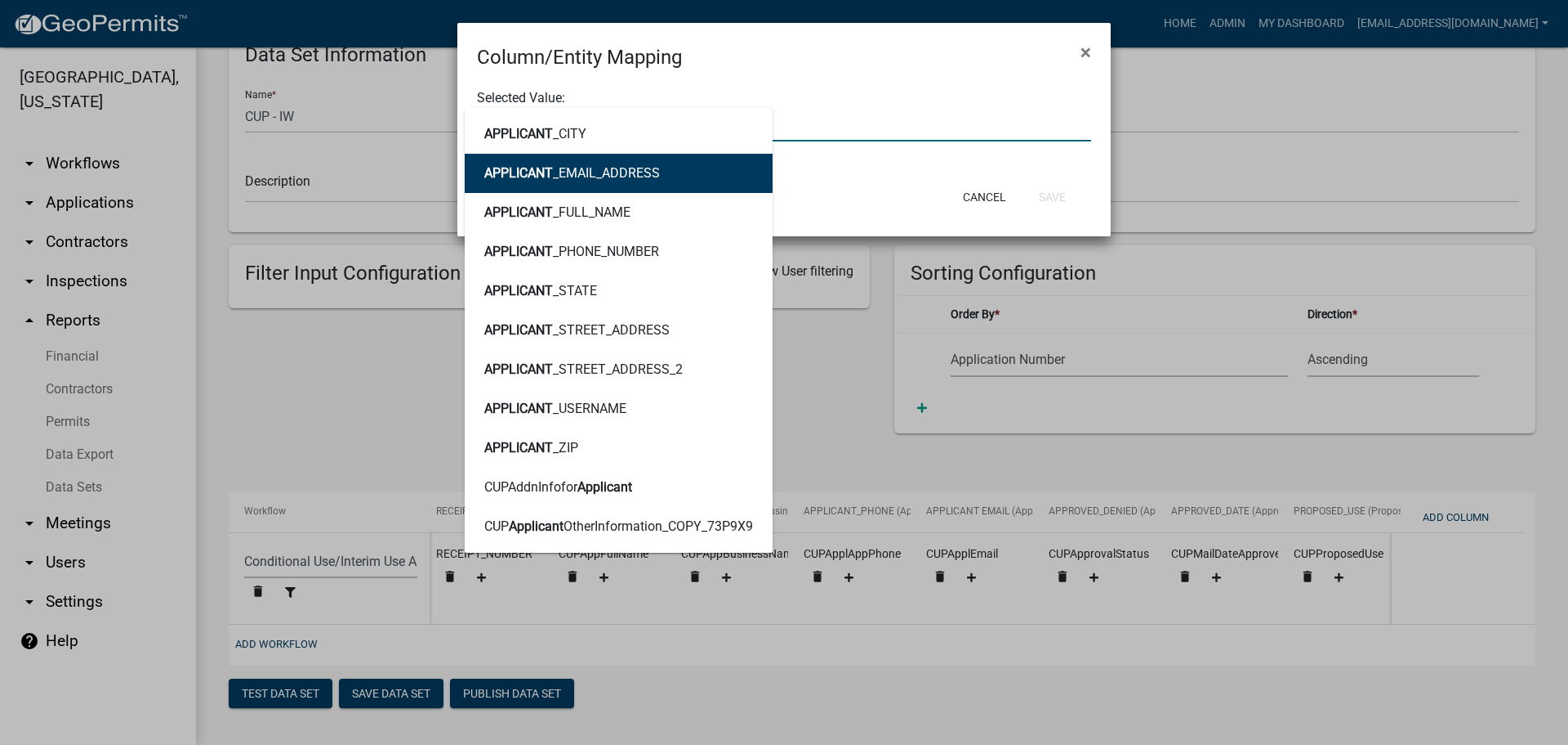
click at [529, 159] on button "APPLICANT _EMAIL_ADDRESS" at bounding box center [619, 173] width 308 height 39
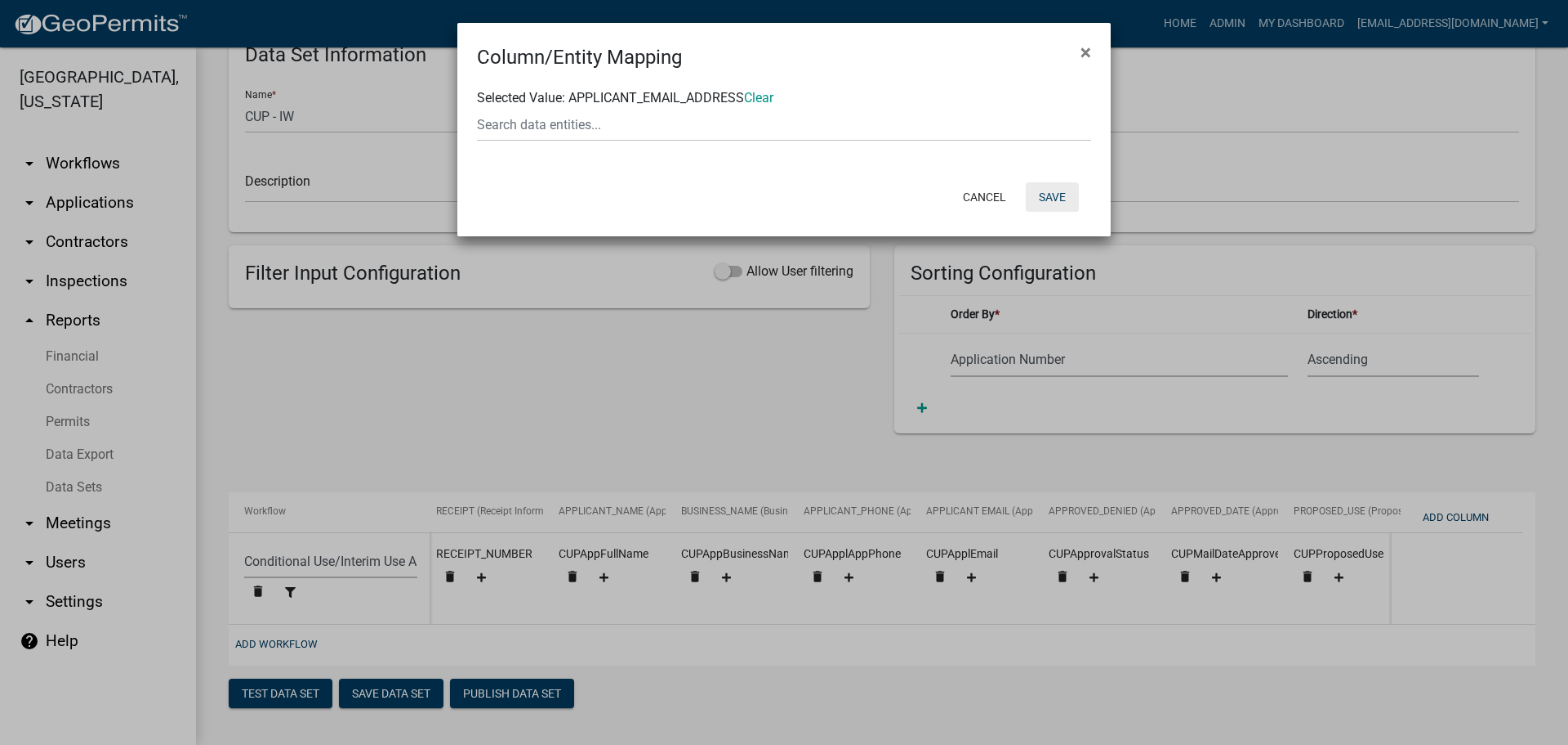
click at [1043, 189] on button "Save" at bounding box center [1052, 196] width 53 height 29
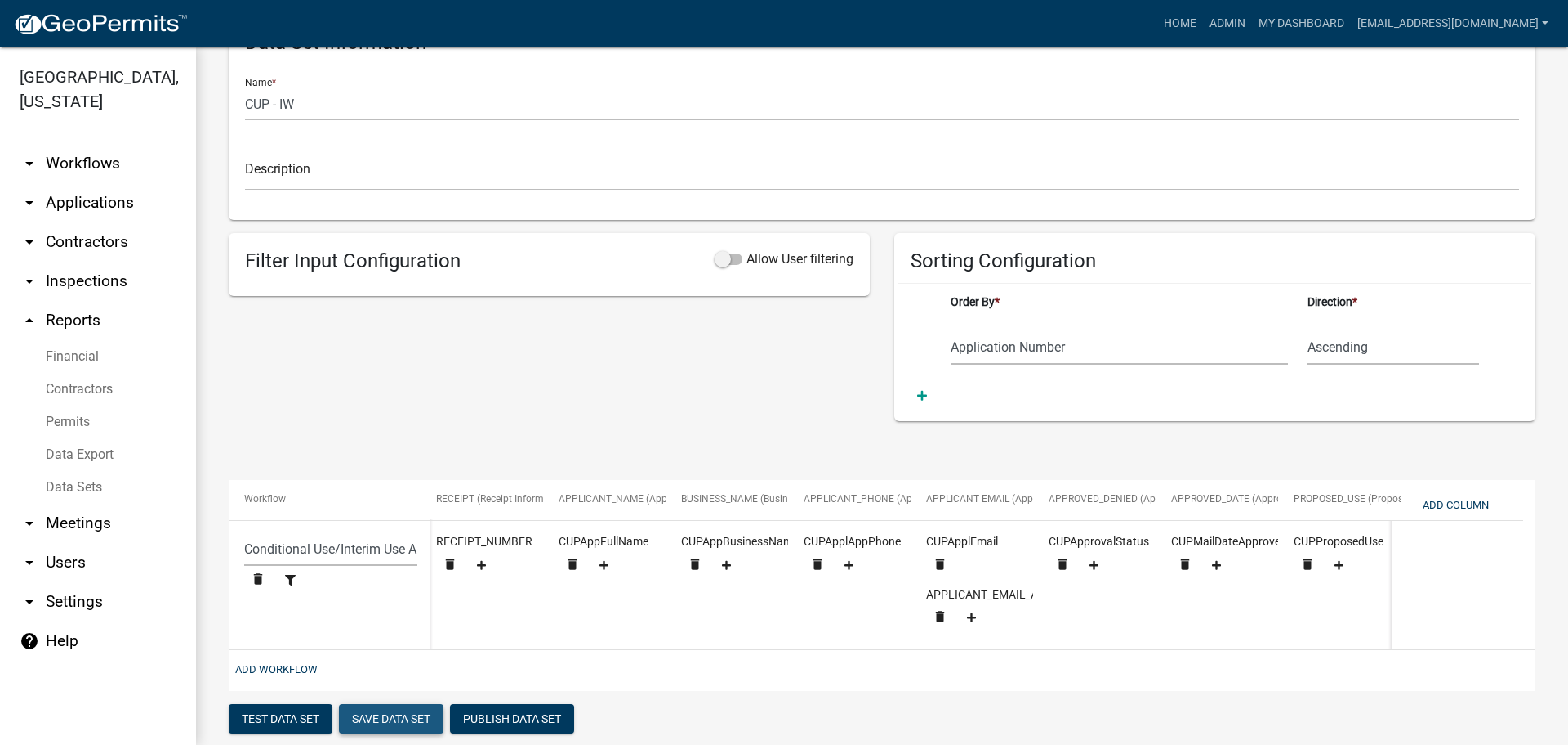
click at [397, 730] on button "Save Data Set" at bounding box center [391, 718] width 105 height 29
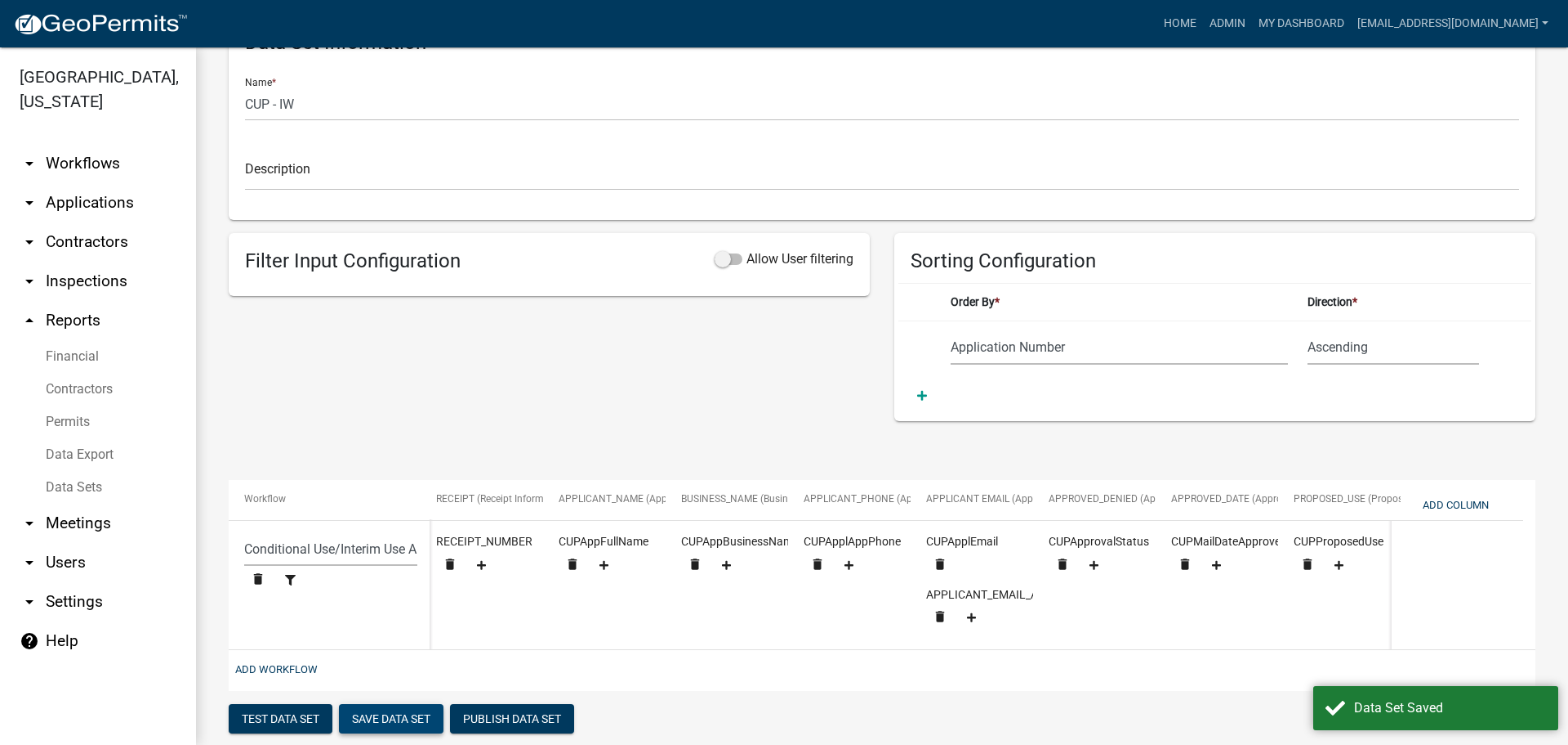
scroll to position [103, 0]
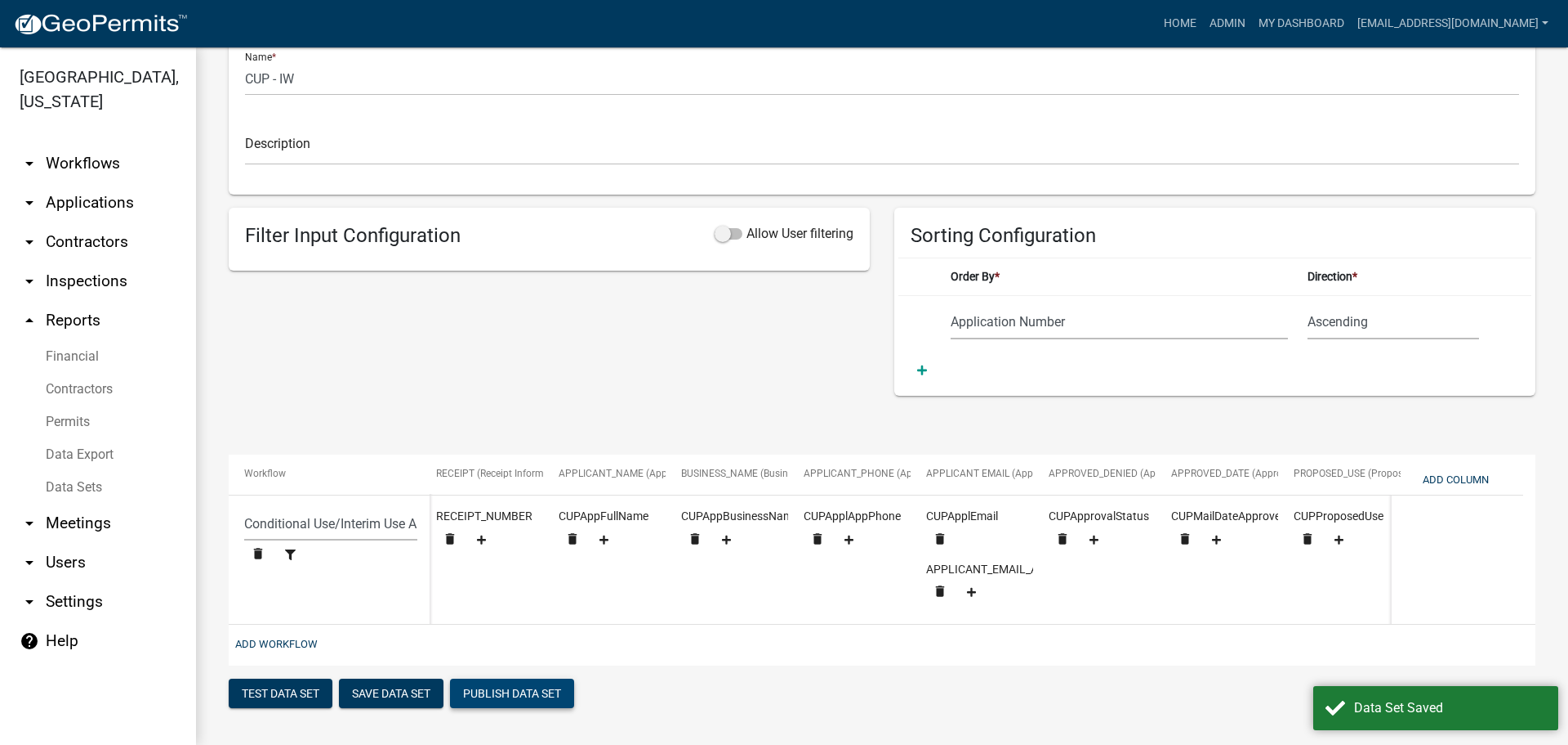
click at [491, 697] on button "Publish Data Set" at bounding box center [512, 692] width 124 height 29
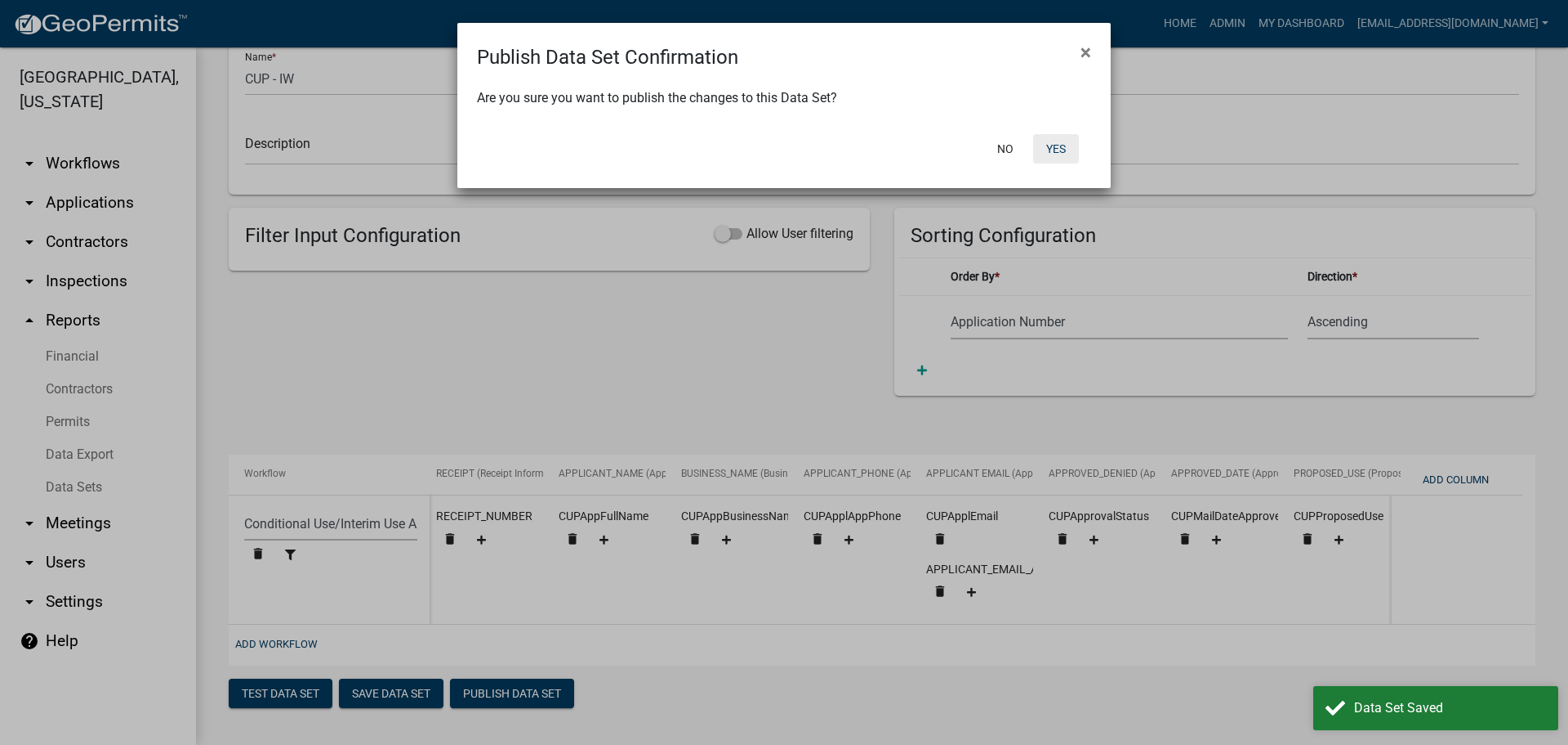
click at [1062, 143] on button "Yes" at bounding box center [1056, 148] width 46 height 29
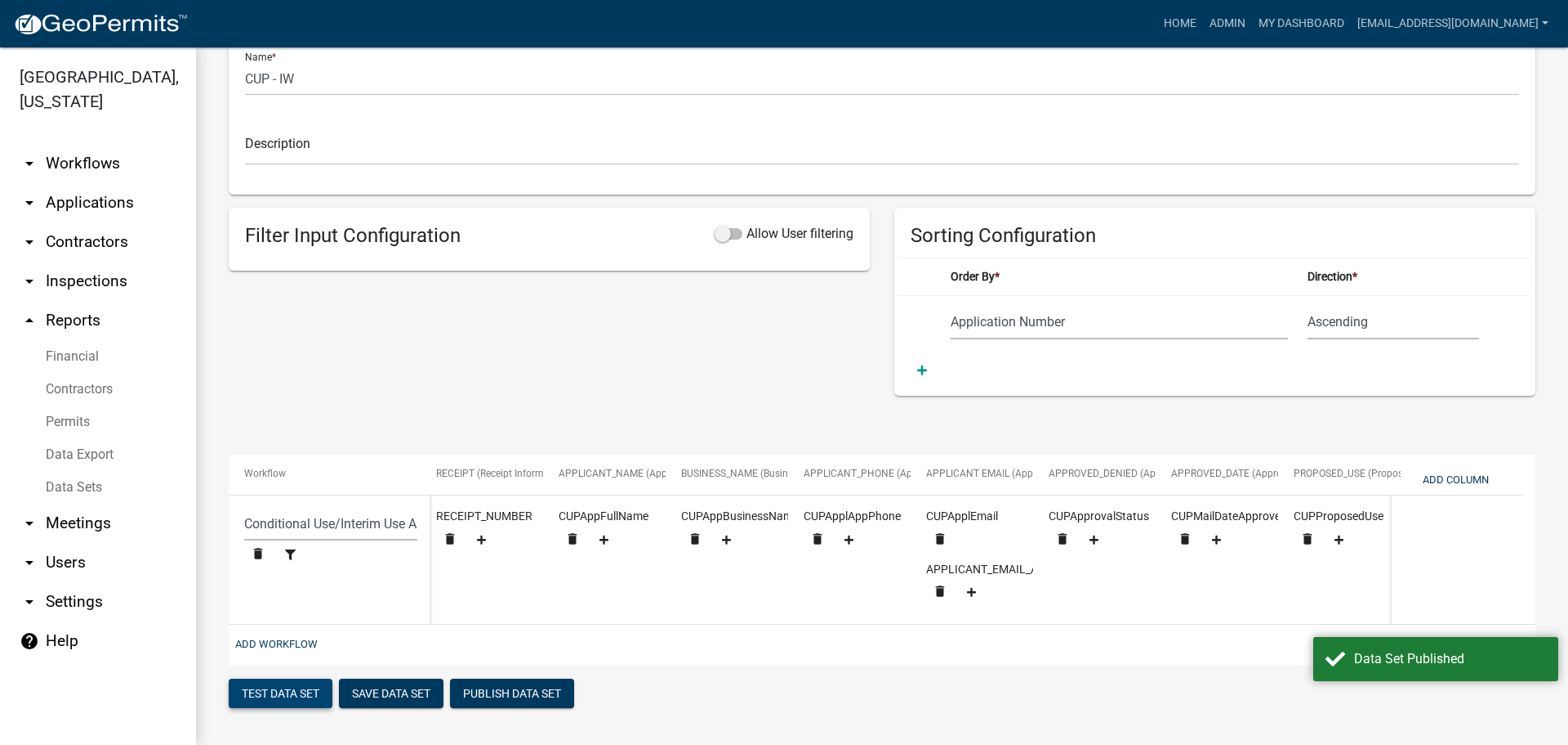
click at [276, 684] on button "Test Data Set" at bounding box center [281, 692] width 104 height 29
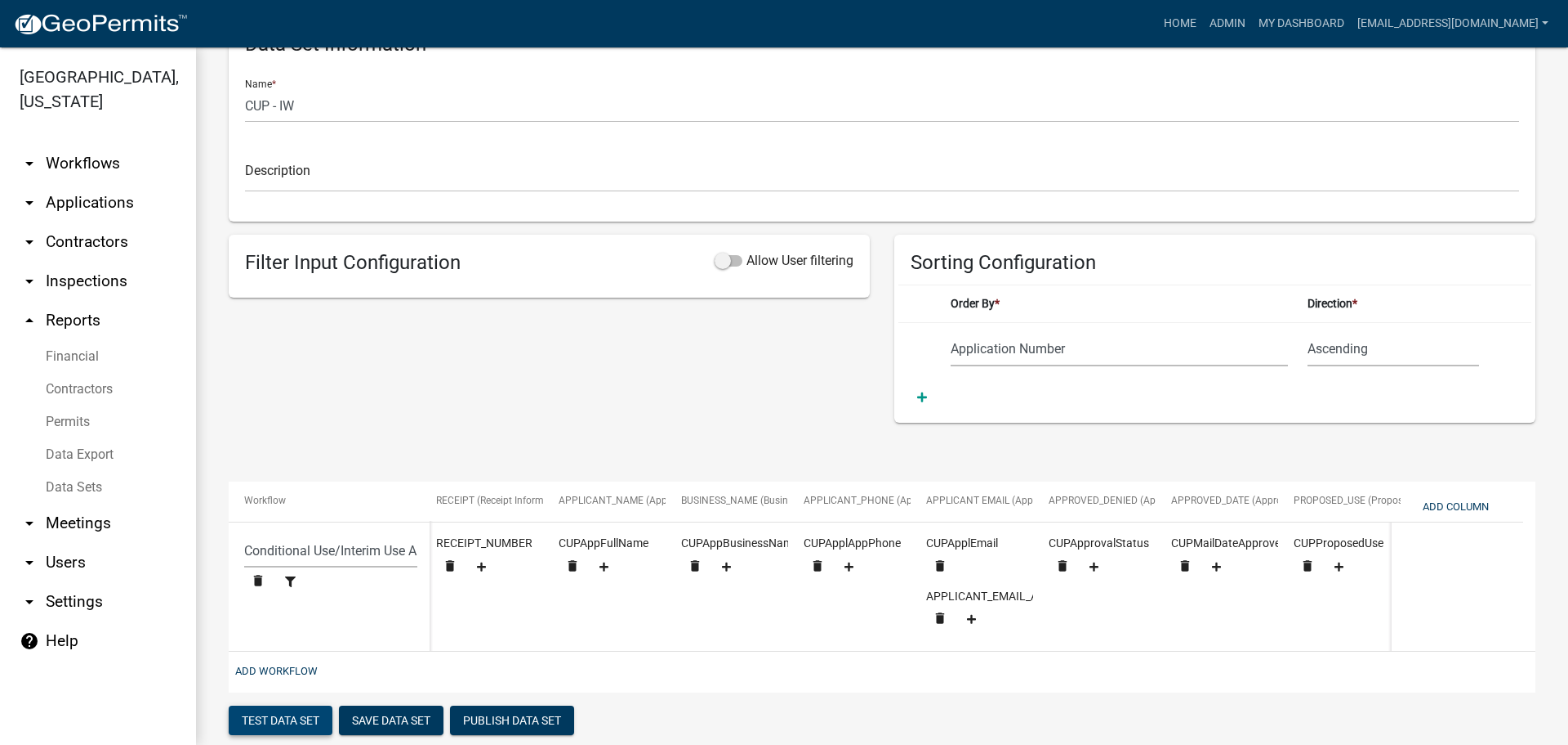
scroll to position [554, 0]
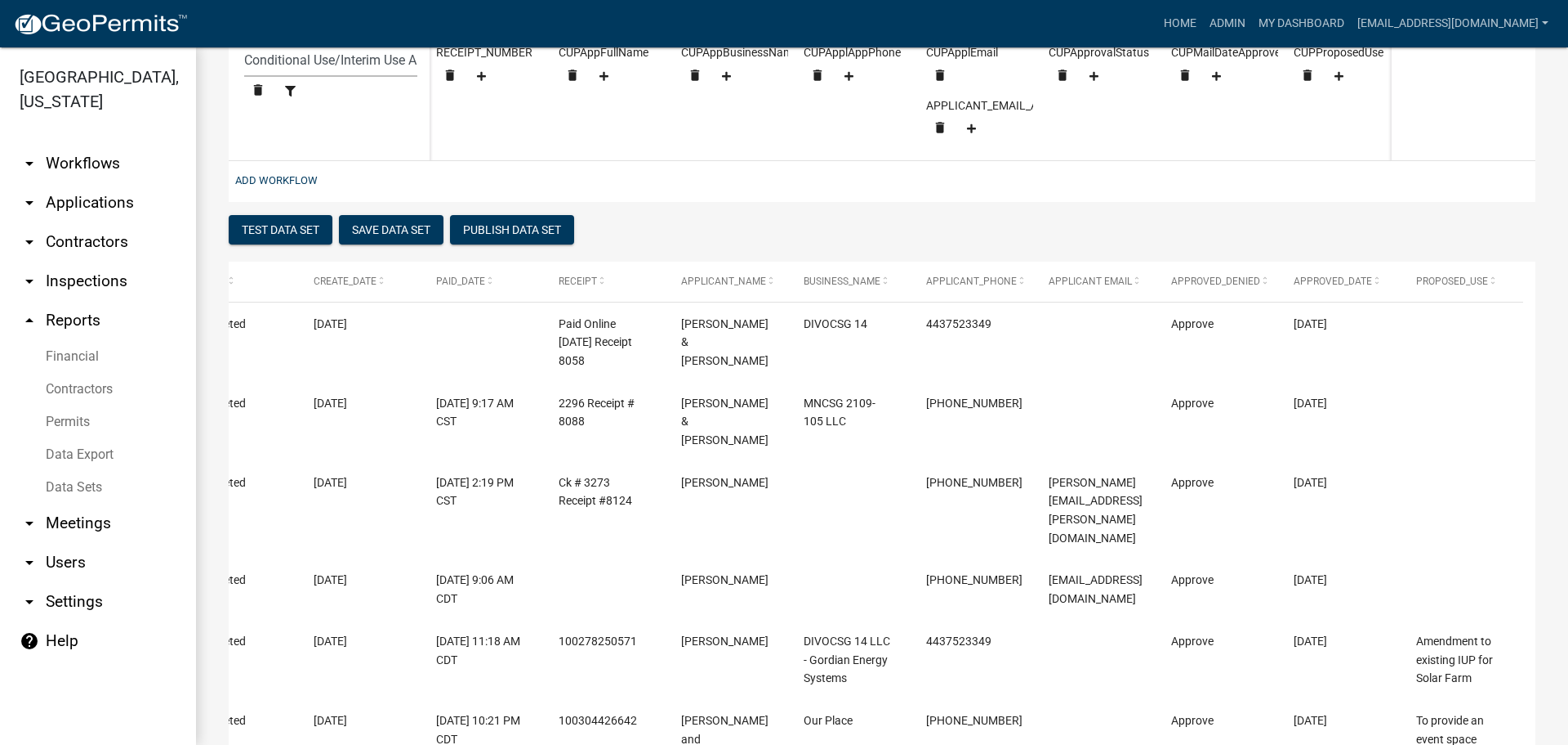
click at [721, 187] on div "Add Workflow" at bounding box center [882, 181] width 1307 height 41
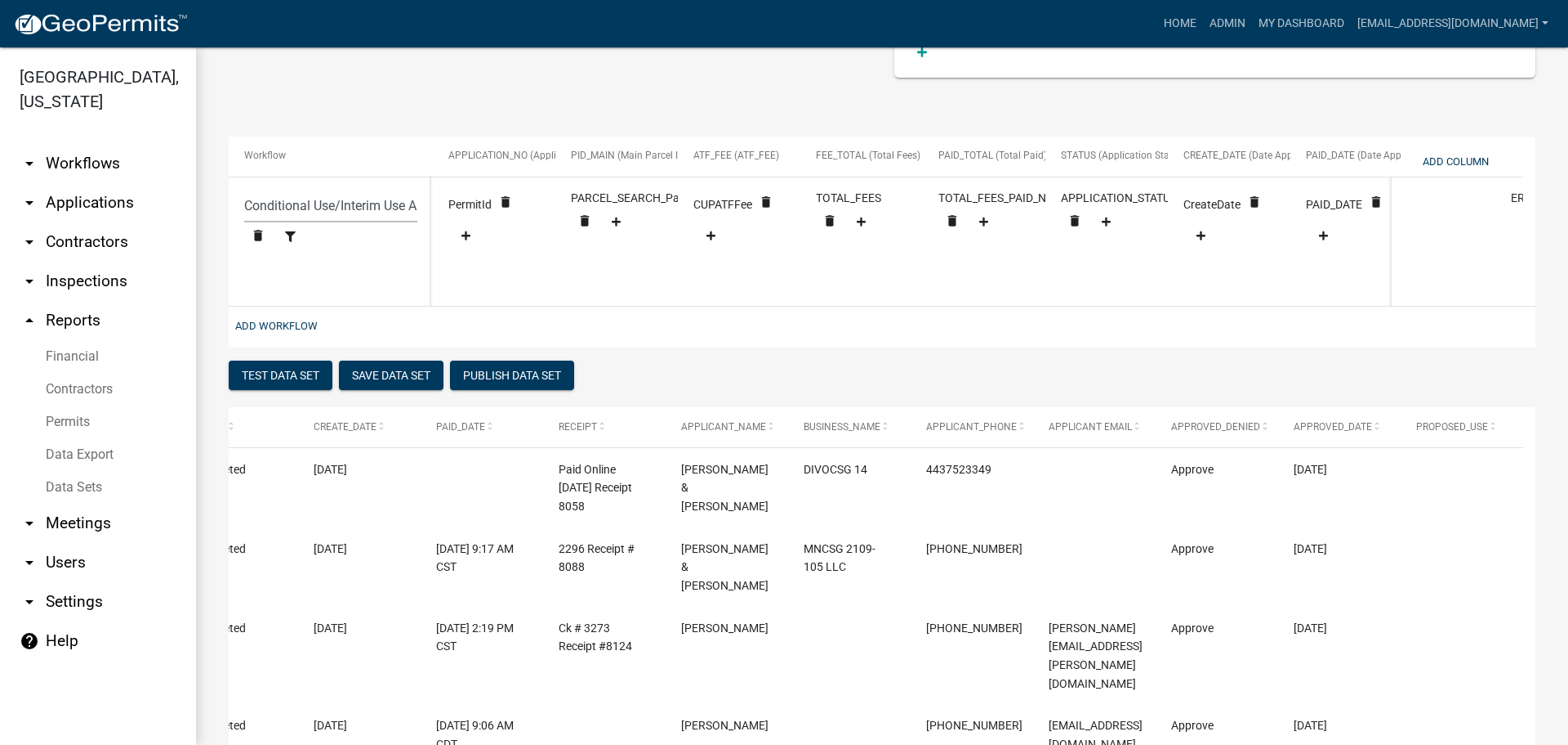
scroll to position [245, 0]
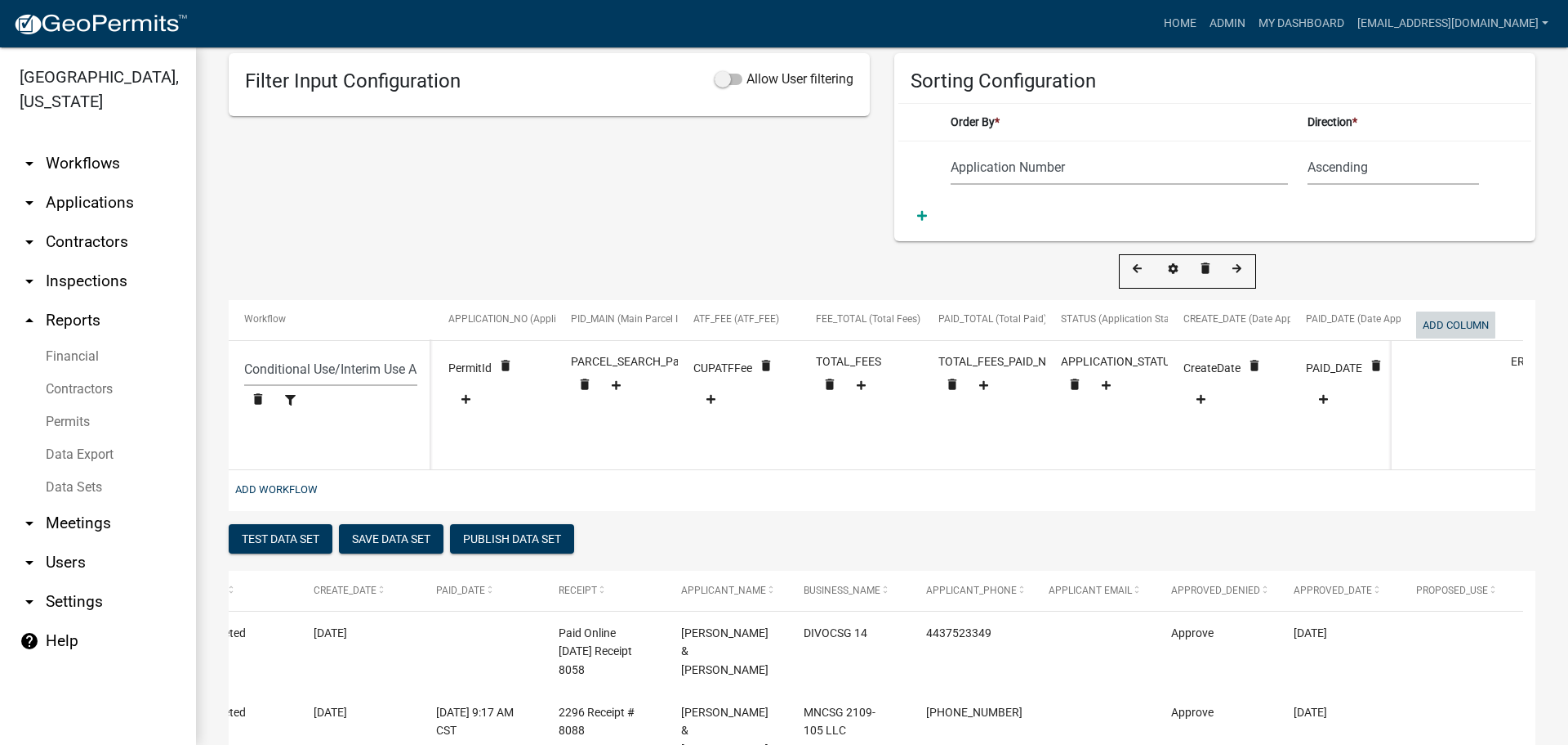
click at [1458, 324] on button "Add Column" at bounding box center [1455, 324] width 79 height 27
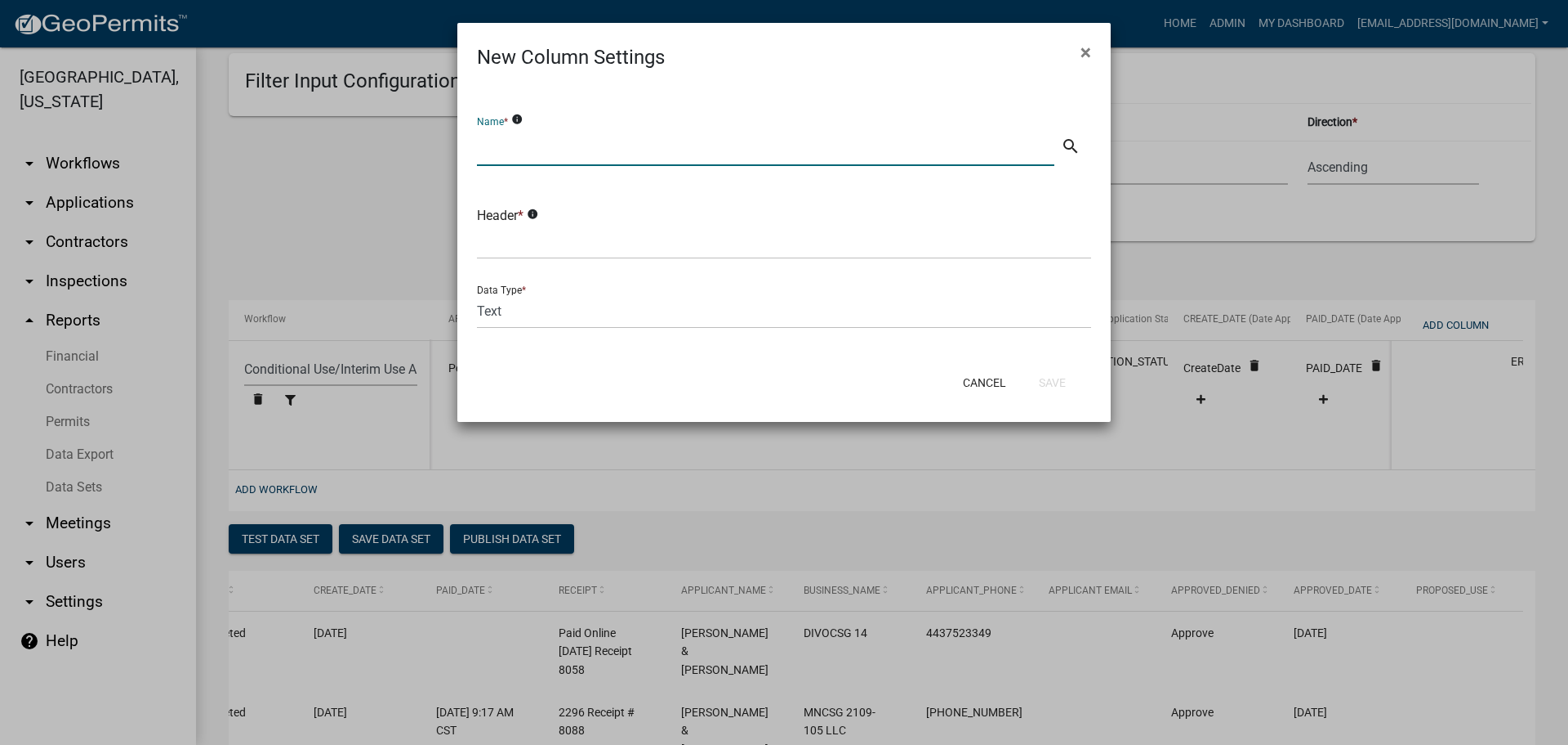
click at [578, 154] on input "text" at bounding box center [766, 149] width 578 height 34
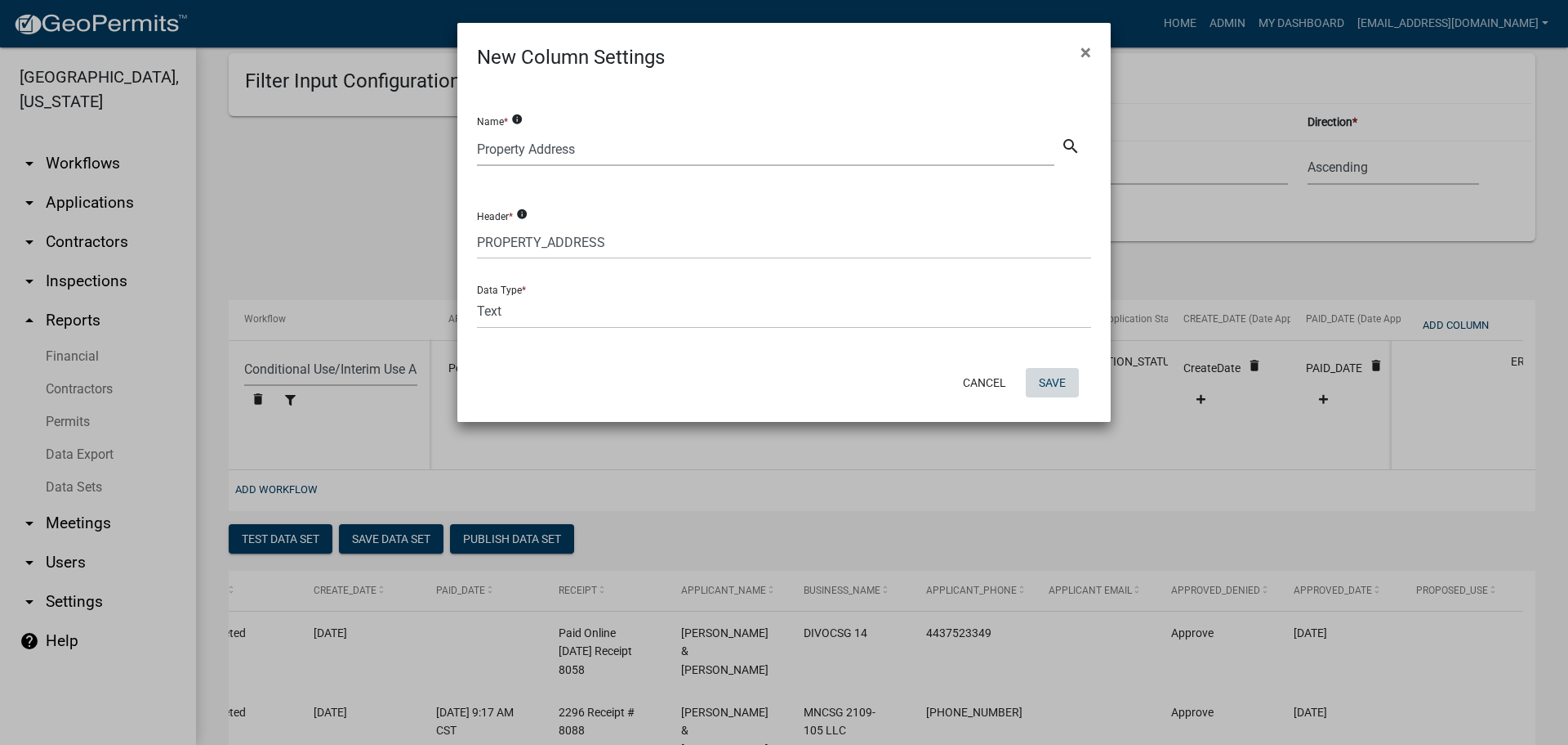
click at [1050, 387] on button "Save" at bounding box center [1052, 382] width 53 height 29
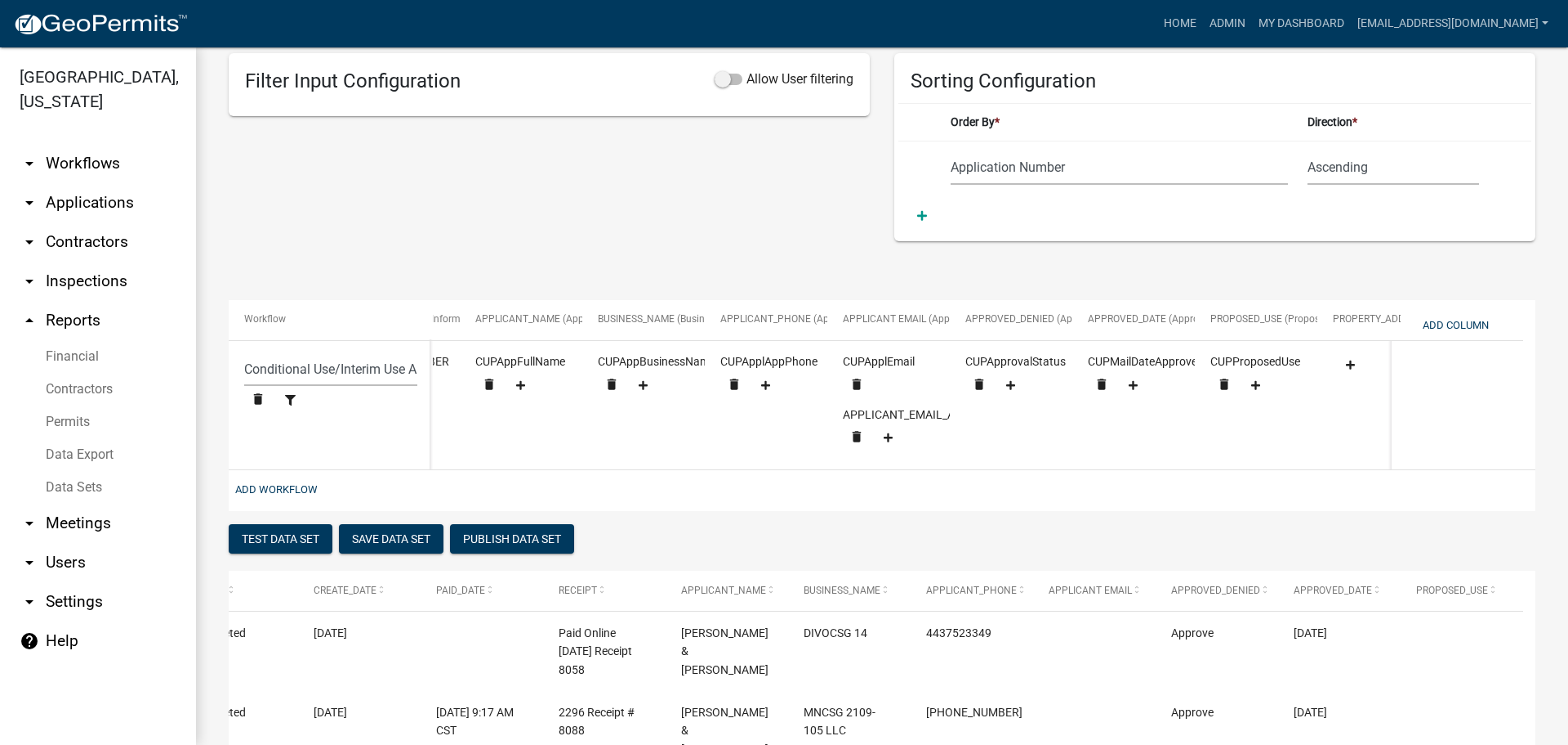
scroll to position [0, 1115]
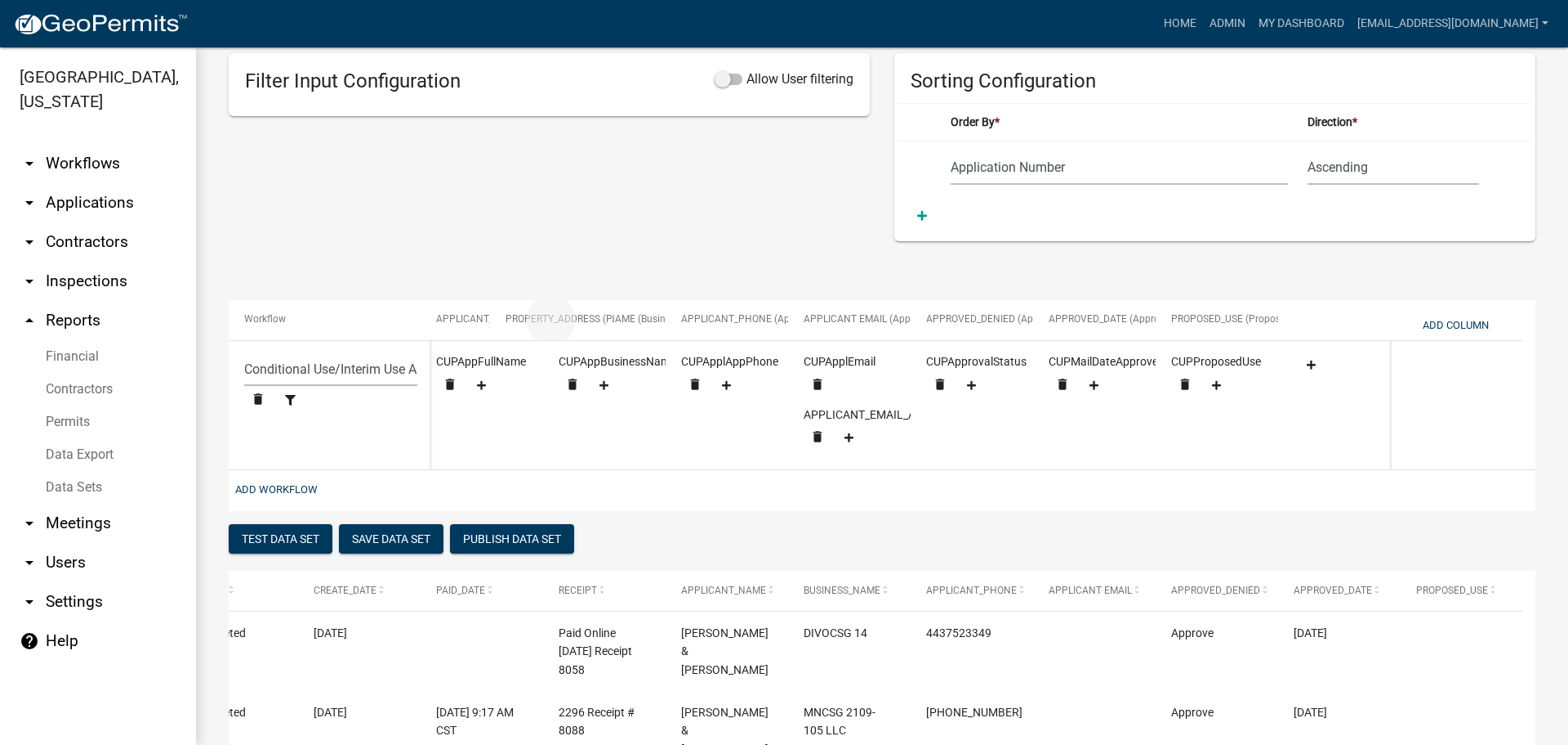
drag, startPoint x: 1317, startPoint y: 321, endPoint x: 530, endPoint y: 307, distance: 787.1
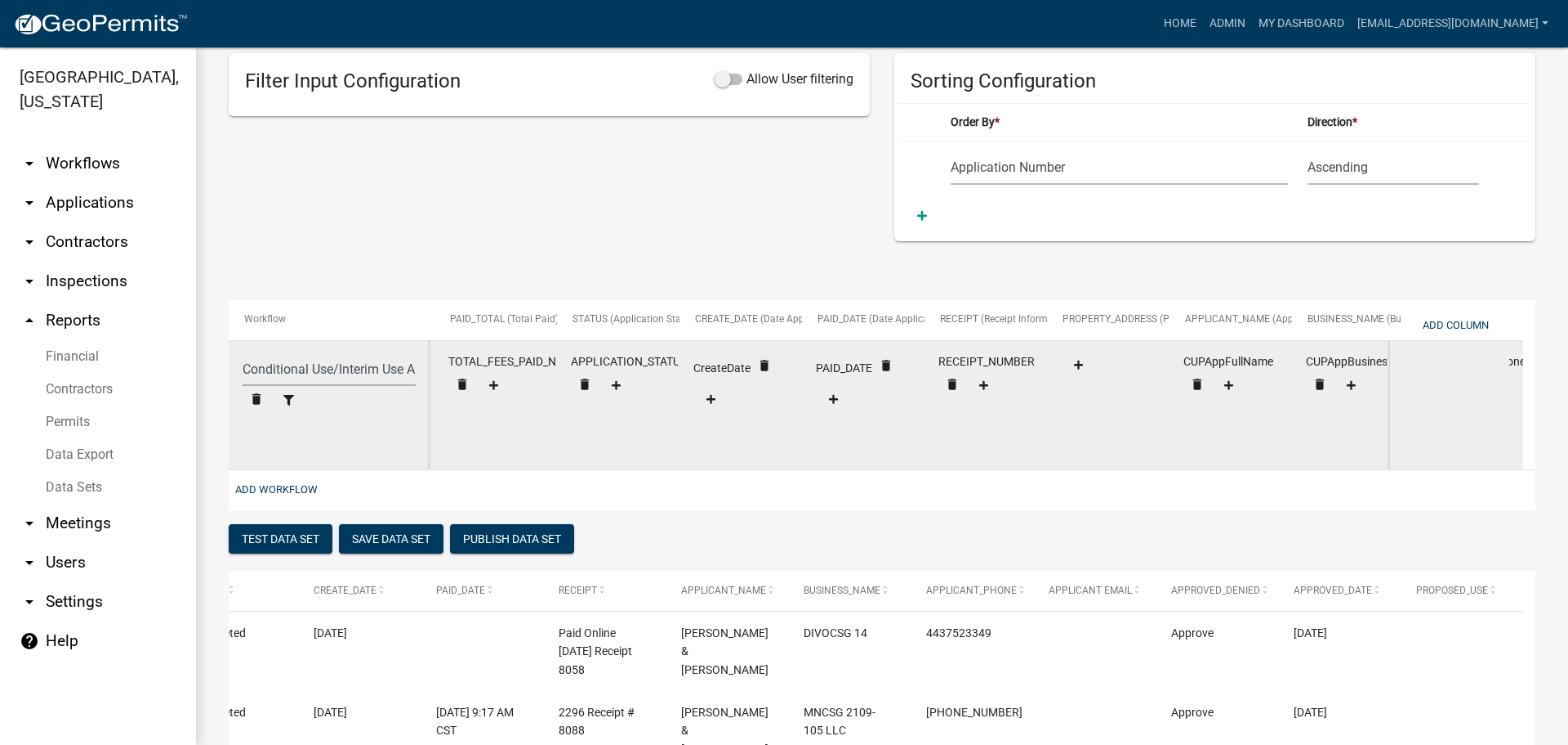
scroll to position [0, 487]
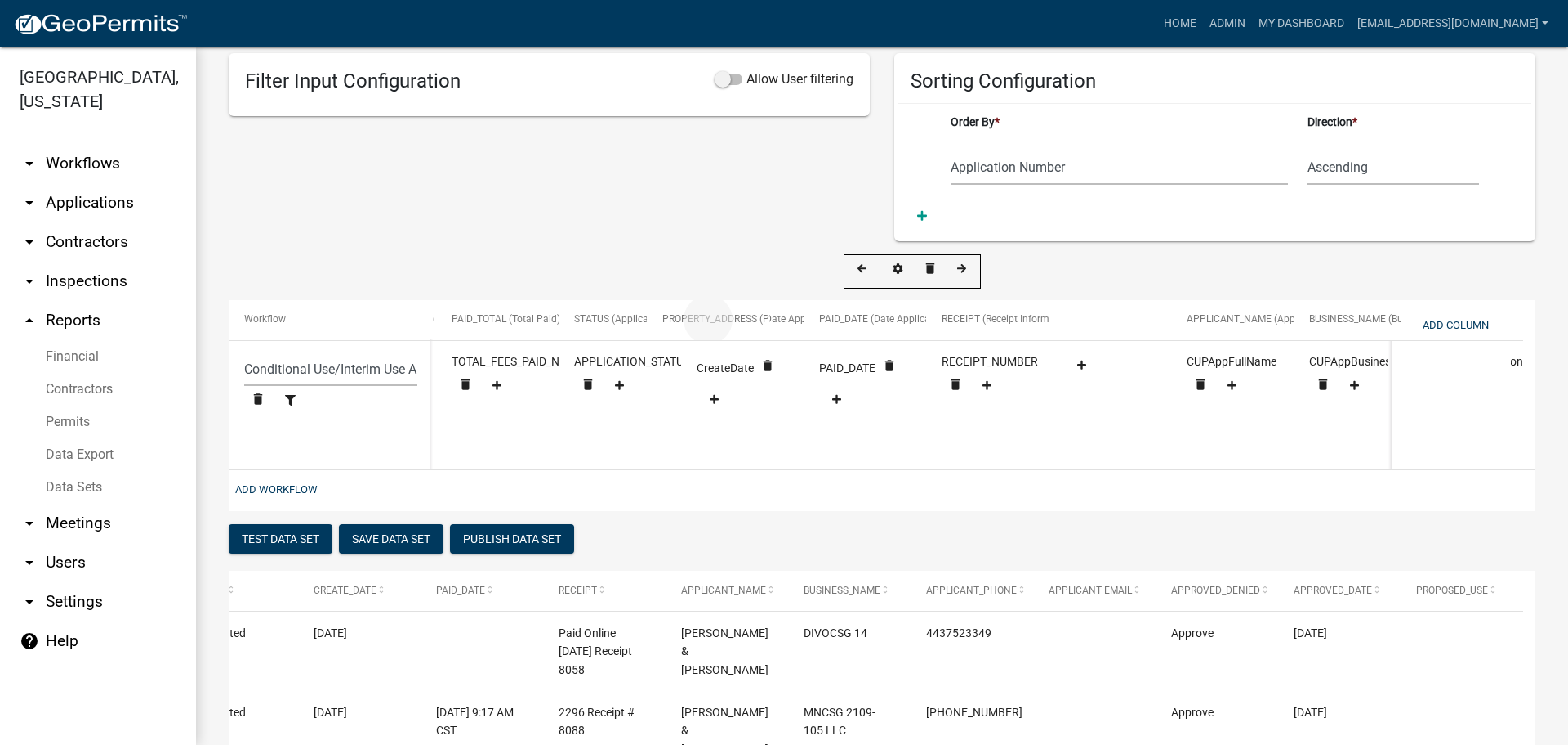
drag, startPoint x: 1140, startPoint y: 319, endPoint x: 739, endPoint y: 320, distance: 401.0
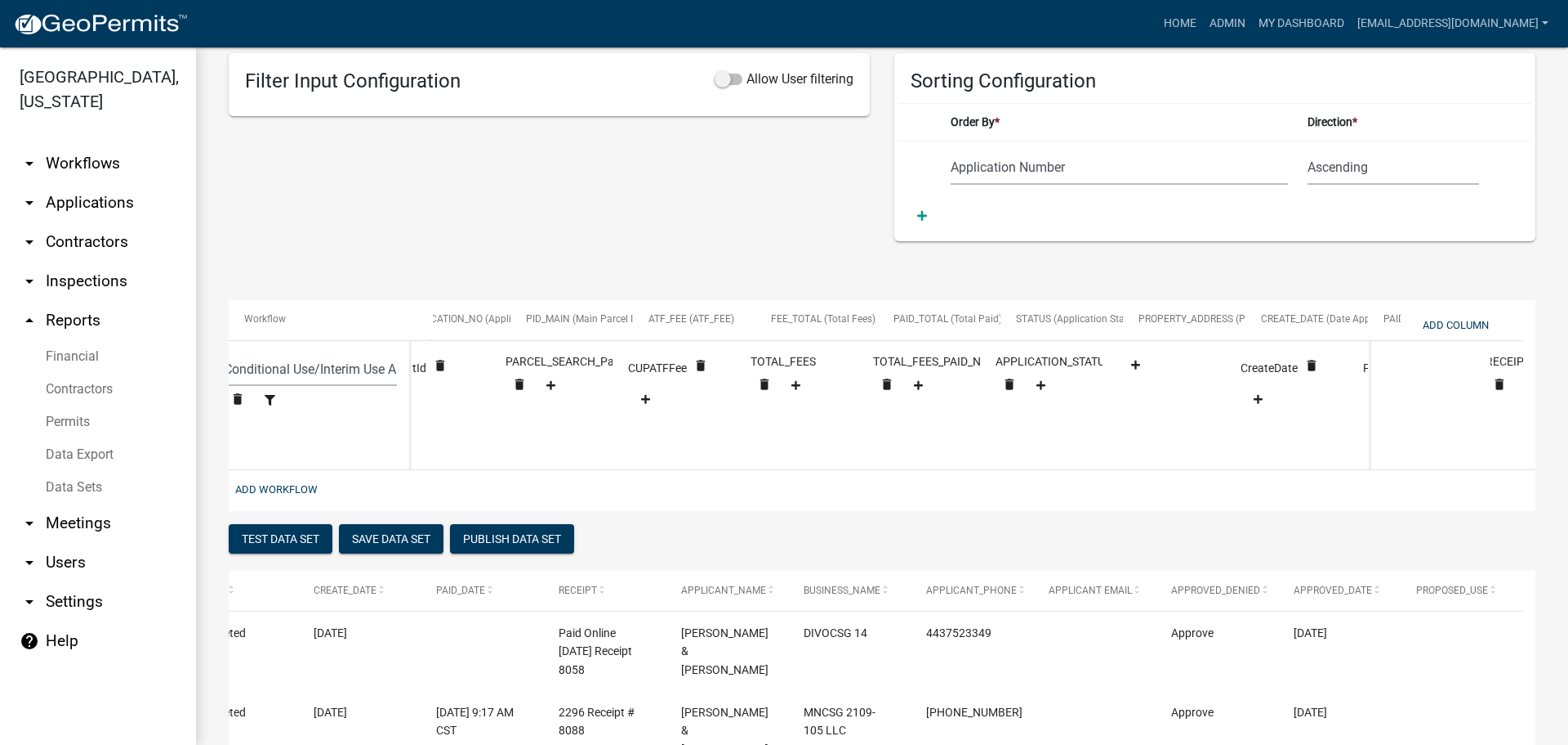
scroll to position [0, 45]
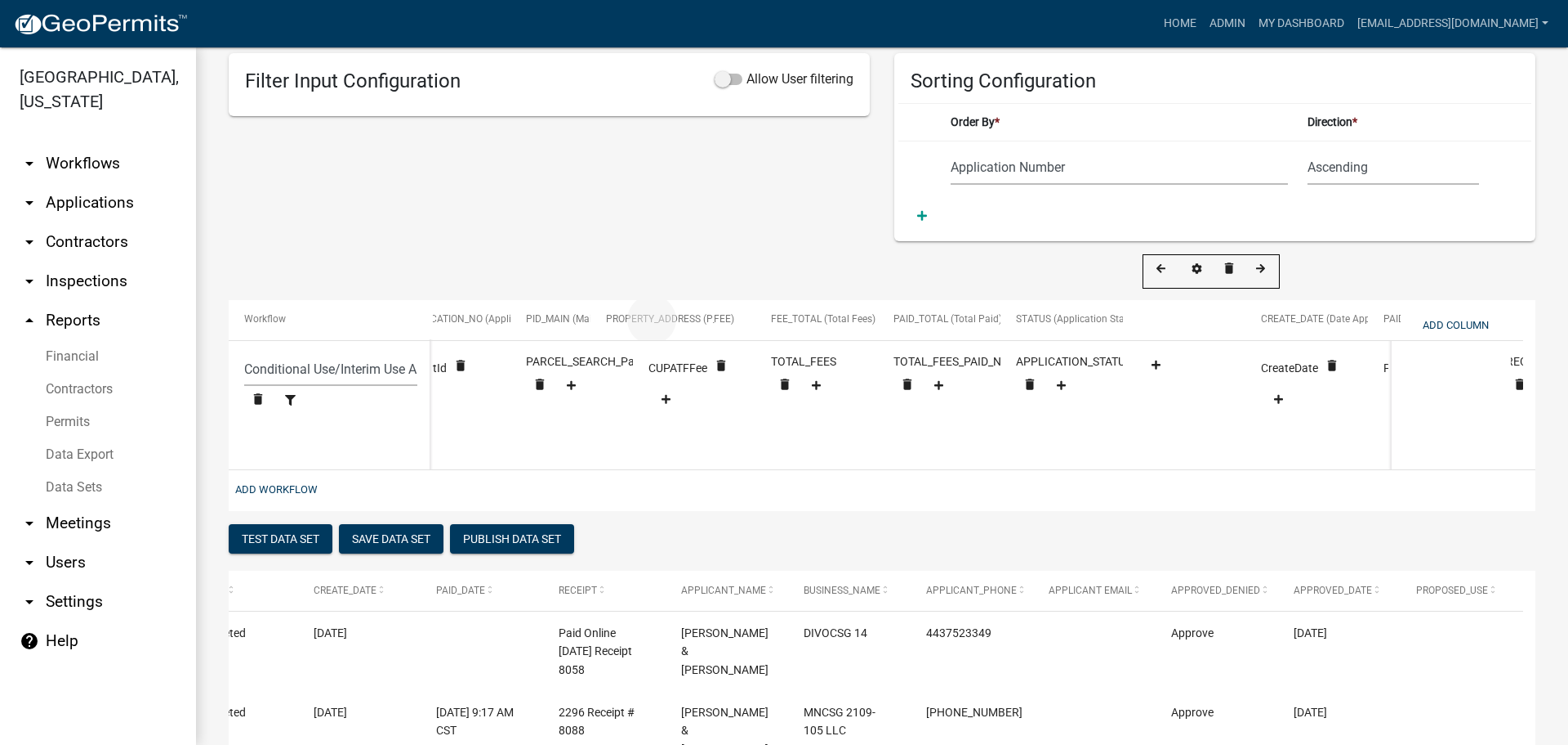
drag, startPoint x: 1188, startPoint y: 316, endPoint x: 656, endPoint y: 319, distance: 532.0
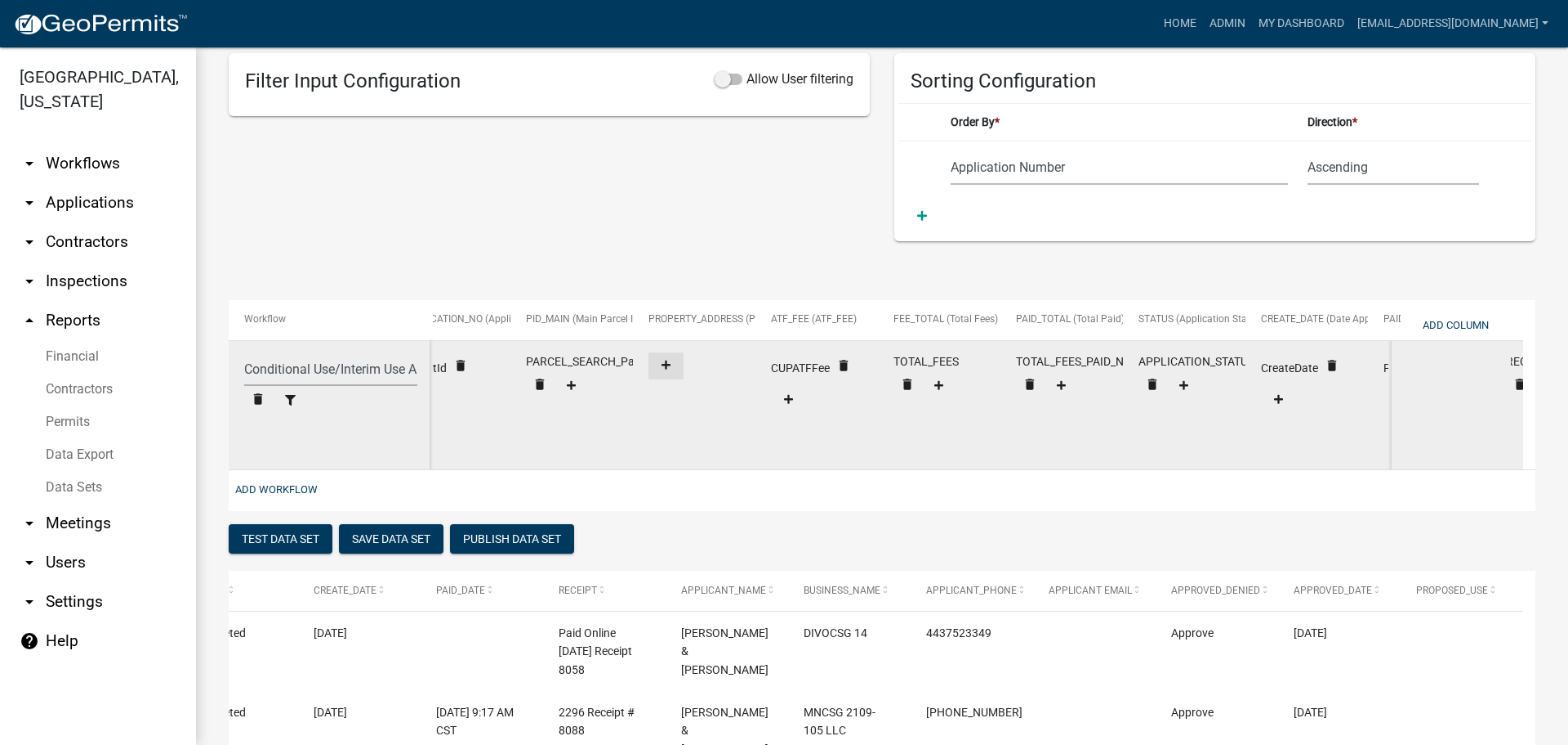
click at [670, 369] on icon at bounding box center [666, 365] width 9 height 11
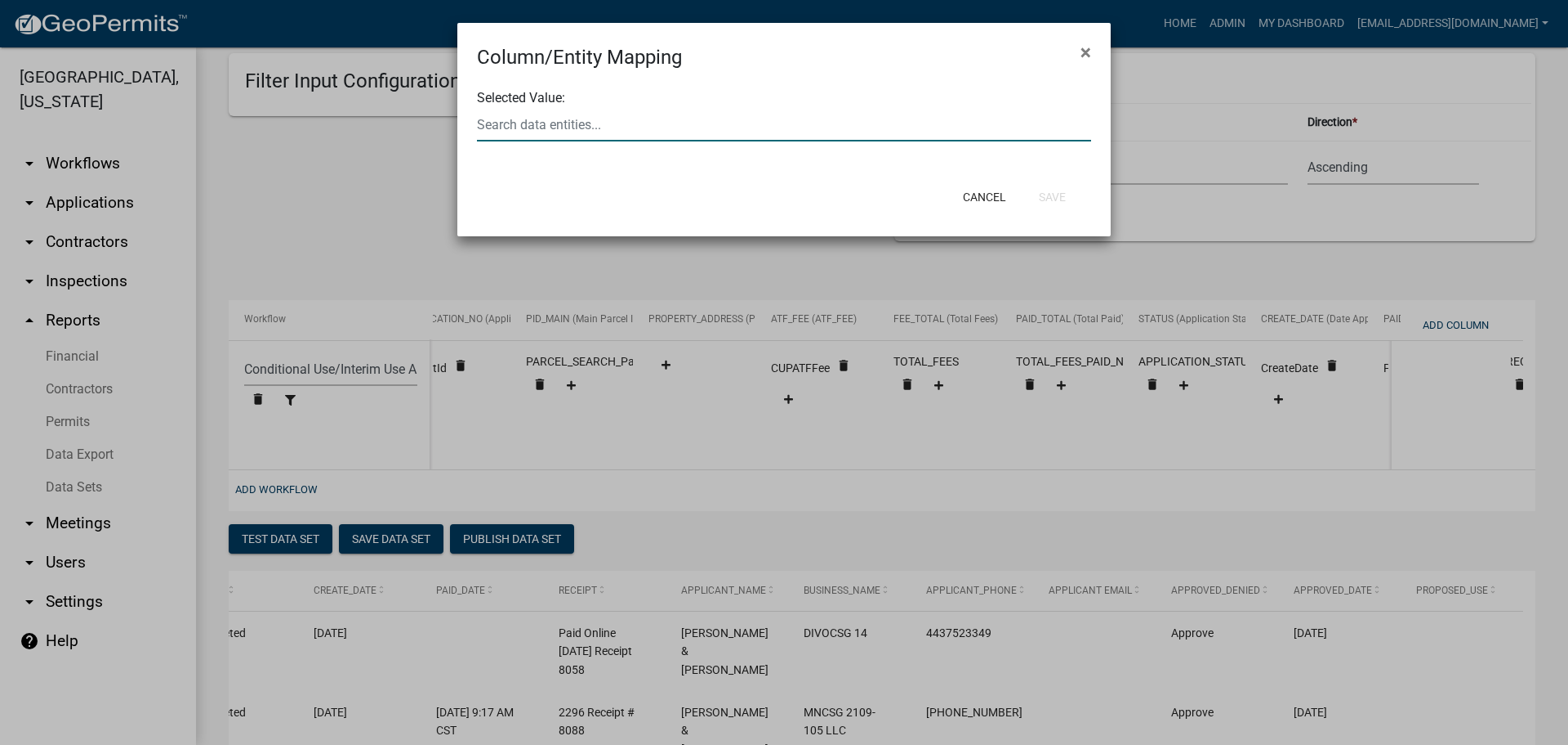
click at [643, 132] on div at bounding box center [784, 125] width 639 height 34
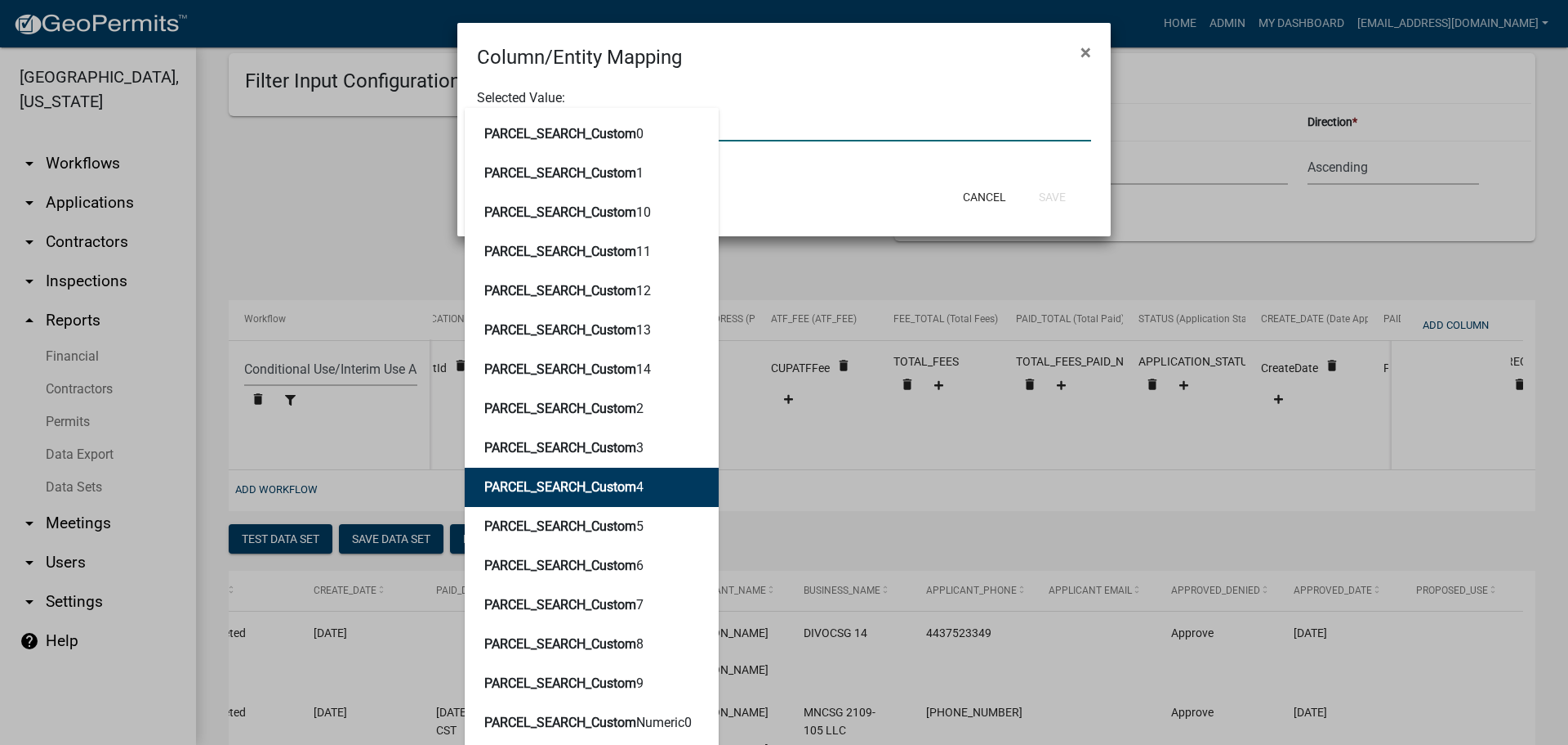
click at [601, 480] on span "PARCEL_SEARCH_Custom" at bounding box center [561, 487] width 152 height 16
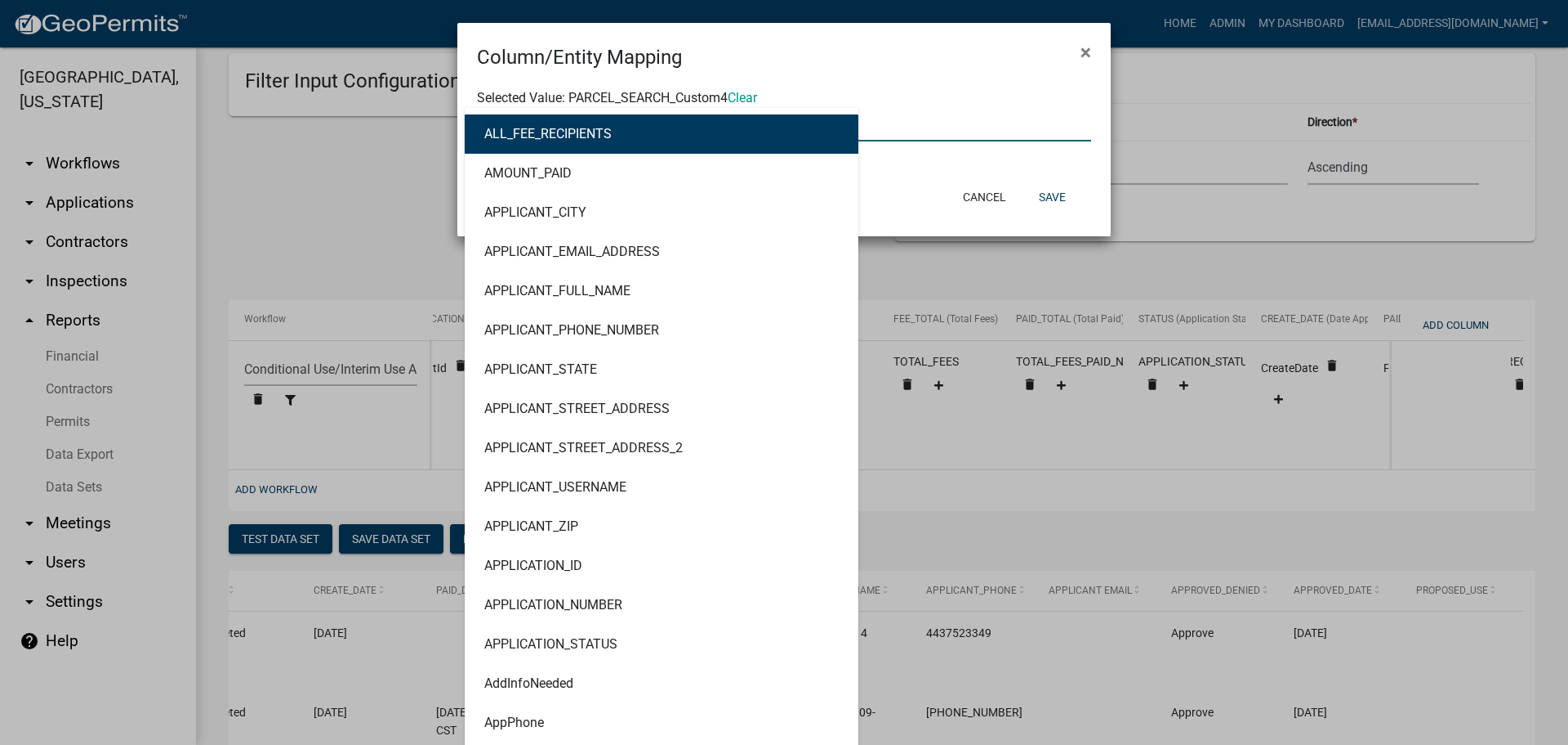
click at [580, 130] on div "ALL_FEE_RECIPIENTS AMOUNT_PAID APPLICANT_CITY APPLICANT_EMAIL_ADDRESS APPLICANT…" at bounding box center [784, 125] width 639 height 34
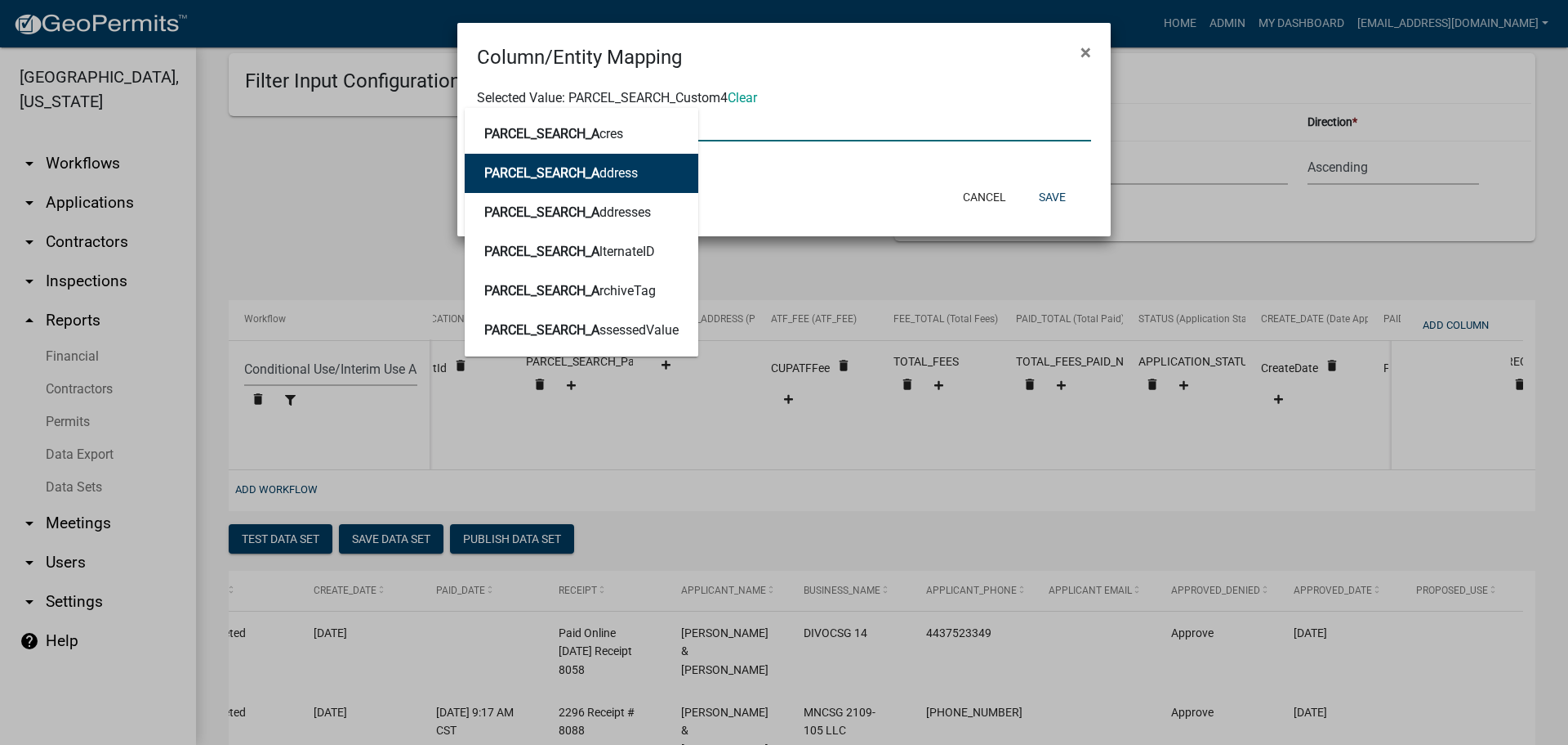
click at [600, 178] on span "PARCEL_SEARCH_A" at bounding box center [542, 173] width 115 height 16
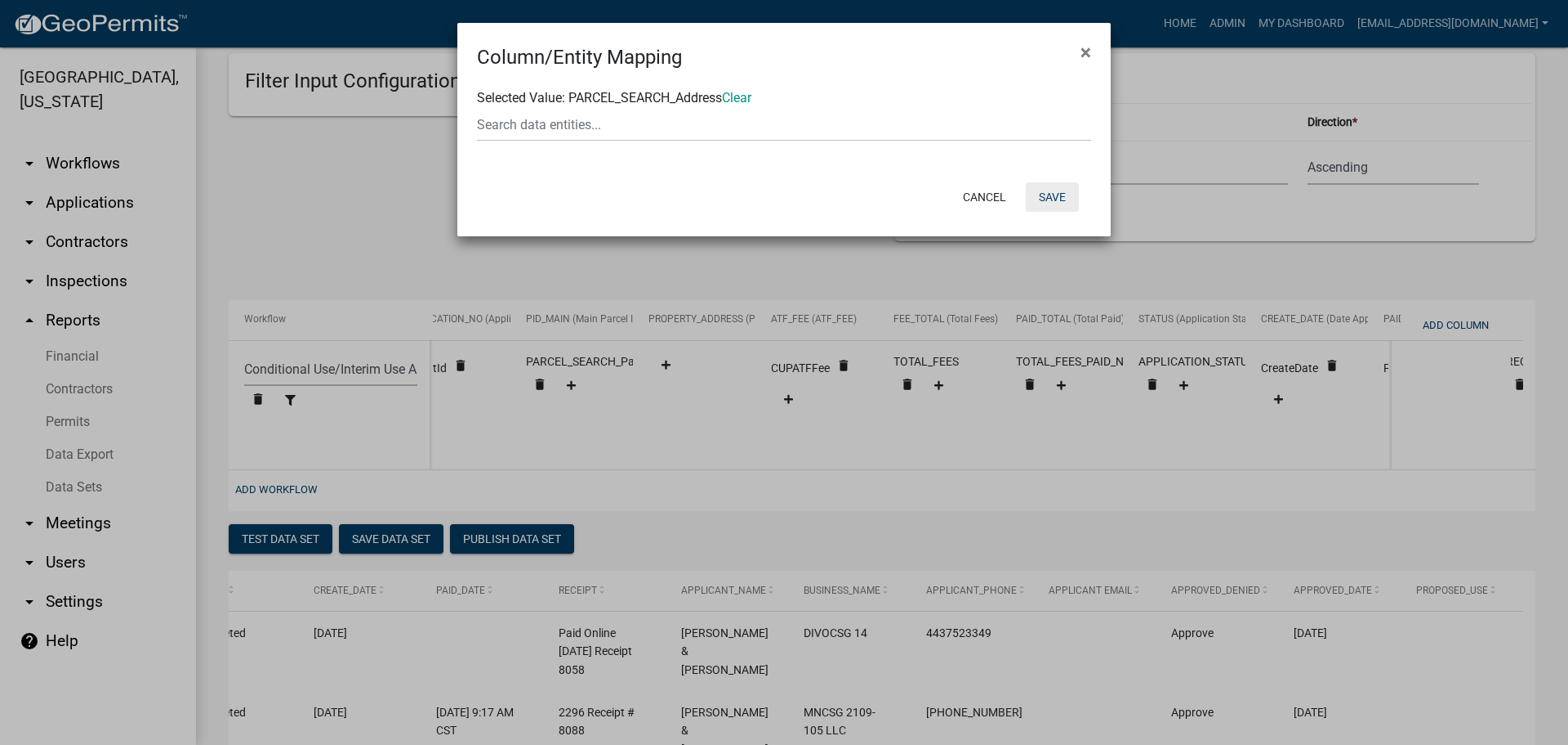
click at [1054, 193] on button "Save" at bounding box center [1052, 196] width 53 height 29
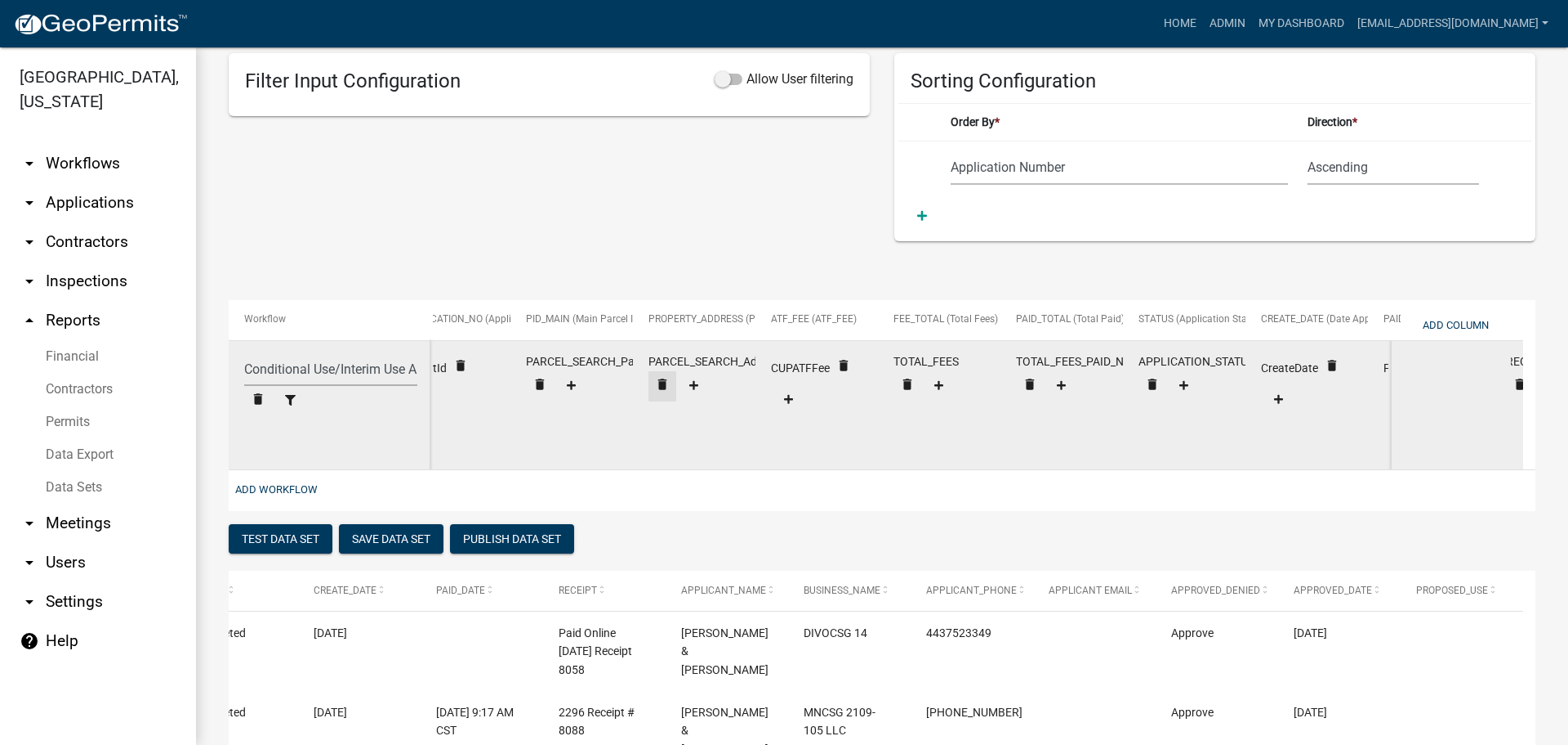
click at [468, 373] on icon "delete" at bounding box center [461, 365] width 15 height 15
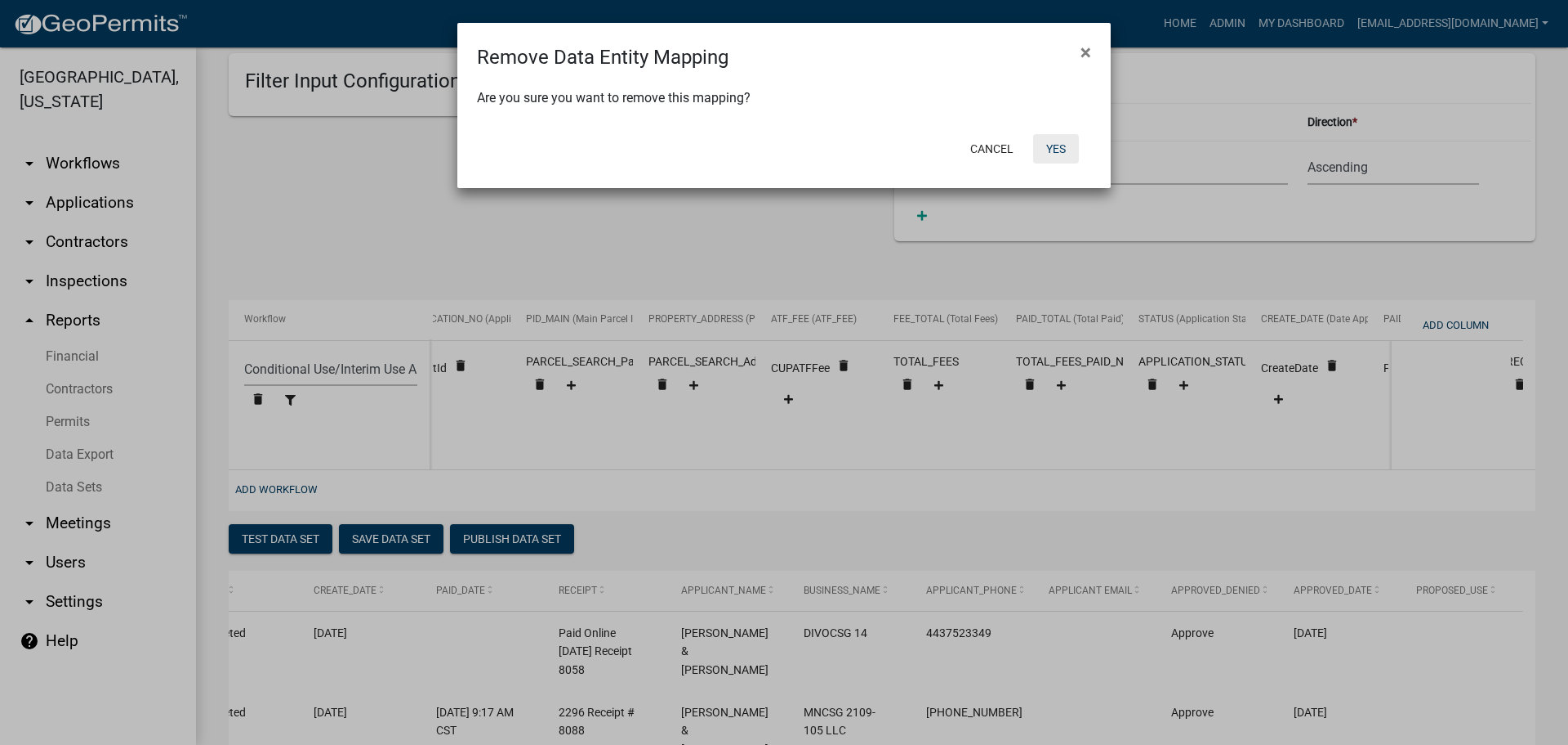
click at [1055, 152] on button "Yes" at bounding box center [1056, 148] width 46 height 29
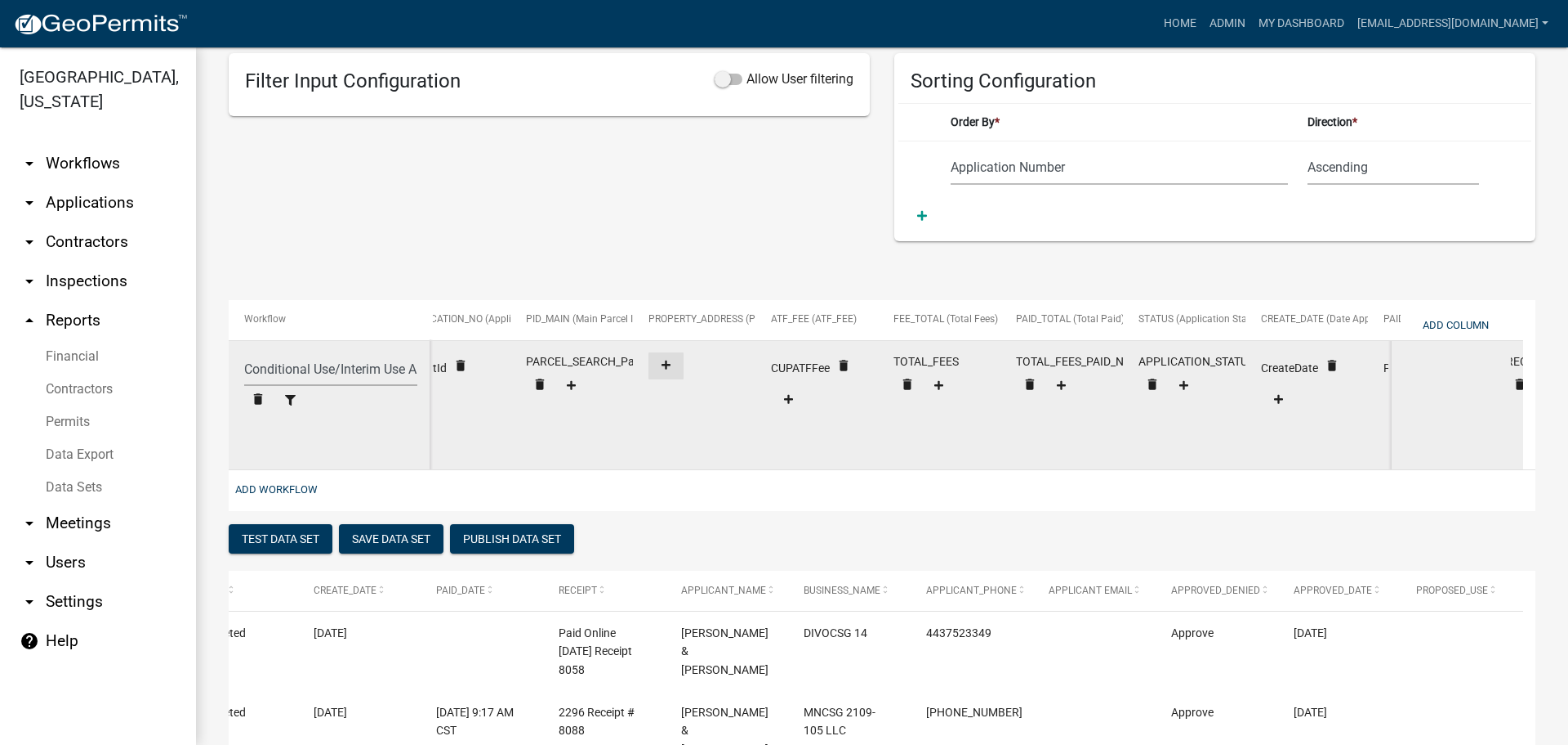
click at [670, 365] on icon at bounding box center [666, 364] width 9 height 9
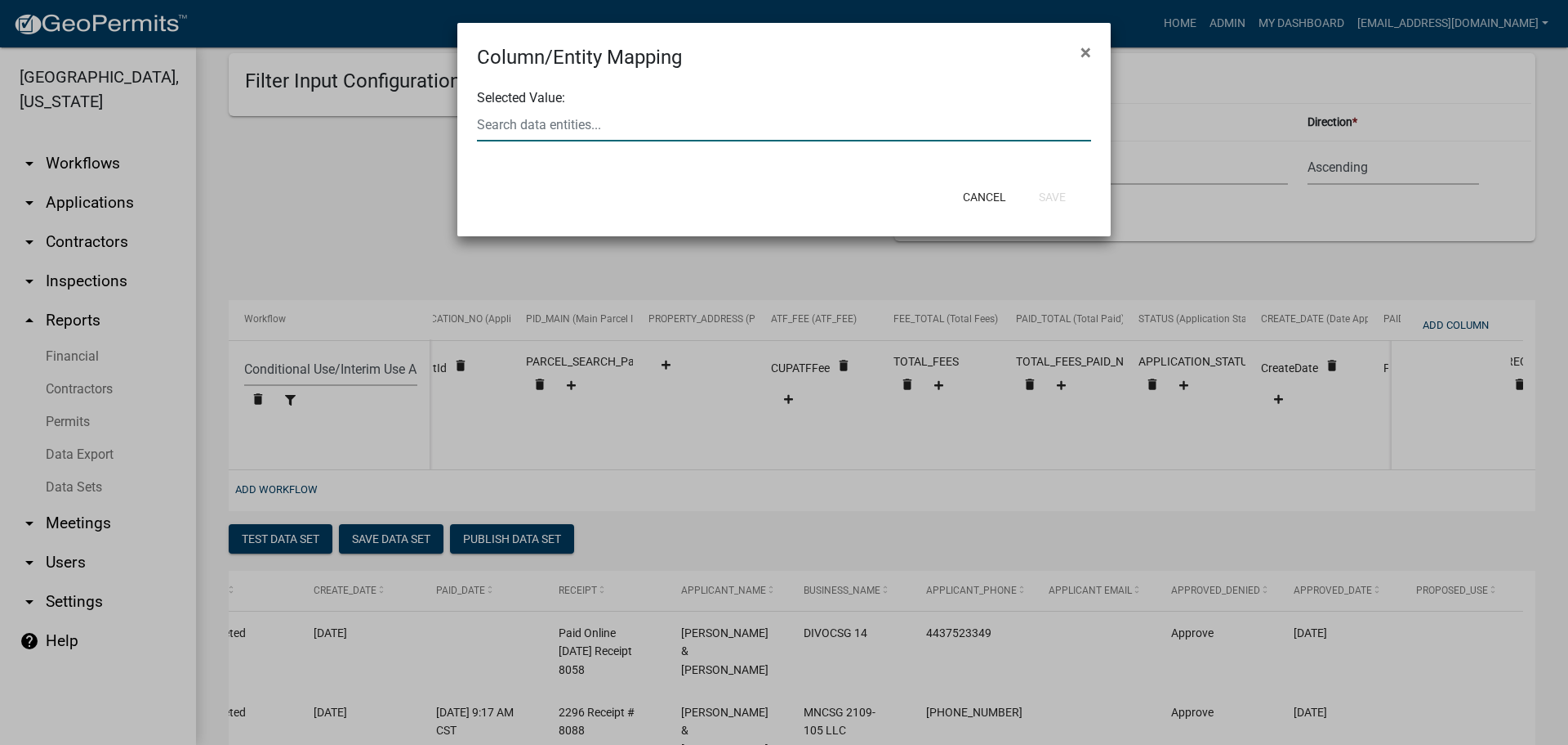
click at [724, 121] on div at bounding box center [784, 125] width 639 height 34
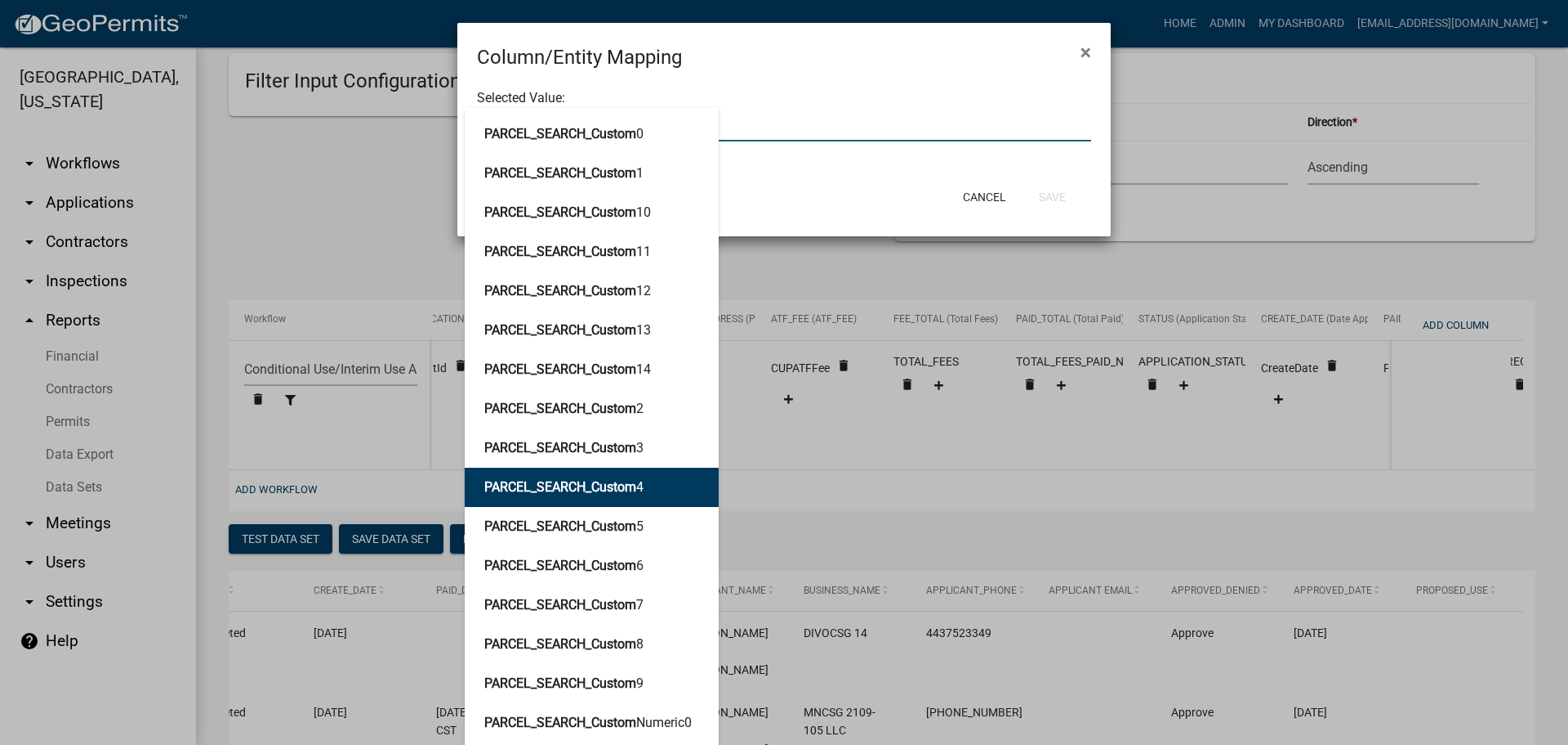
click at [630, 482] on span "PARCEL_SEARCH_Custom" at bounding box center [561, 487] width 152 height 16
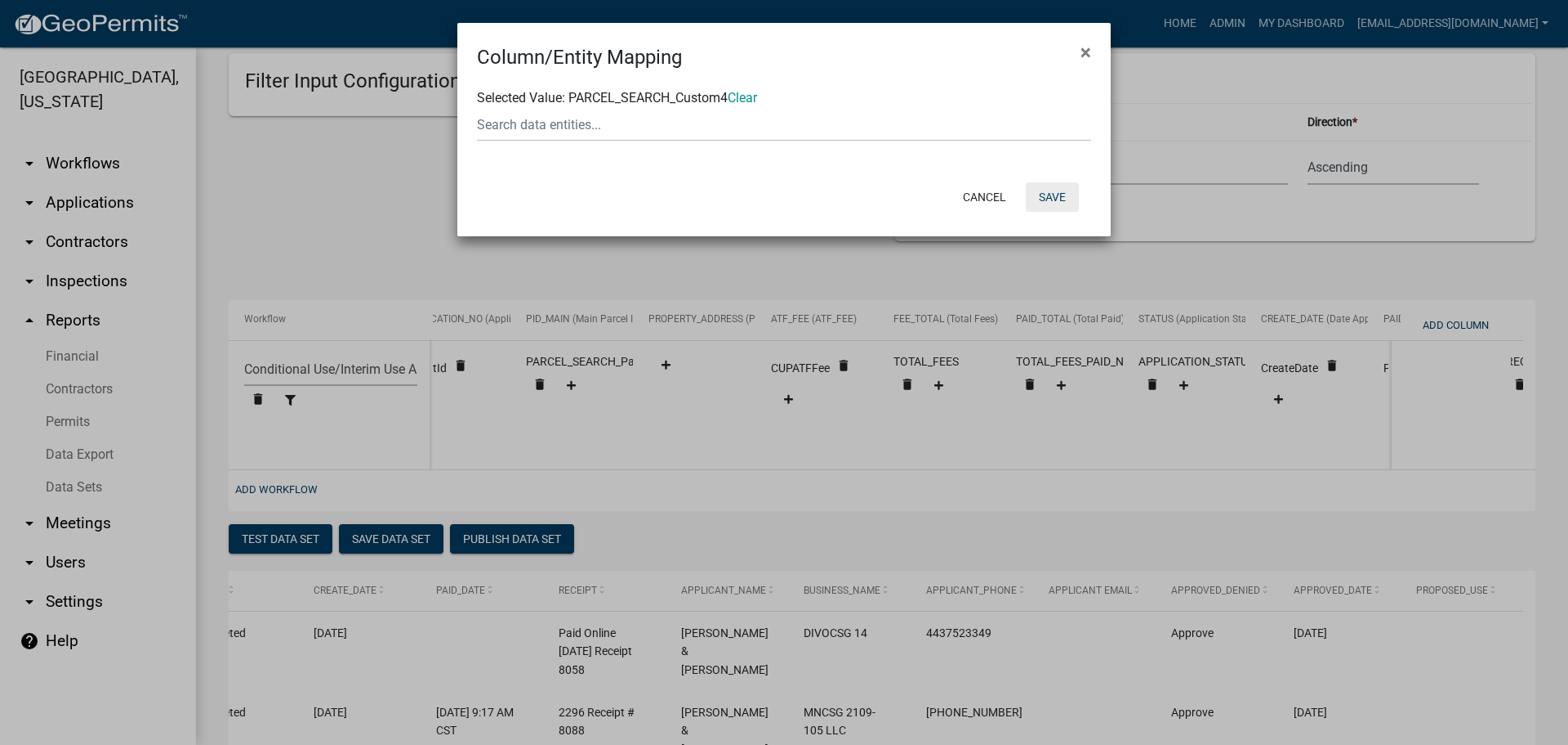
click at [1053, 188] on button "Save" at bounding box center [1052, 196] width 53 height 29
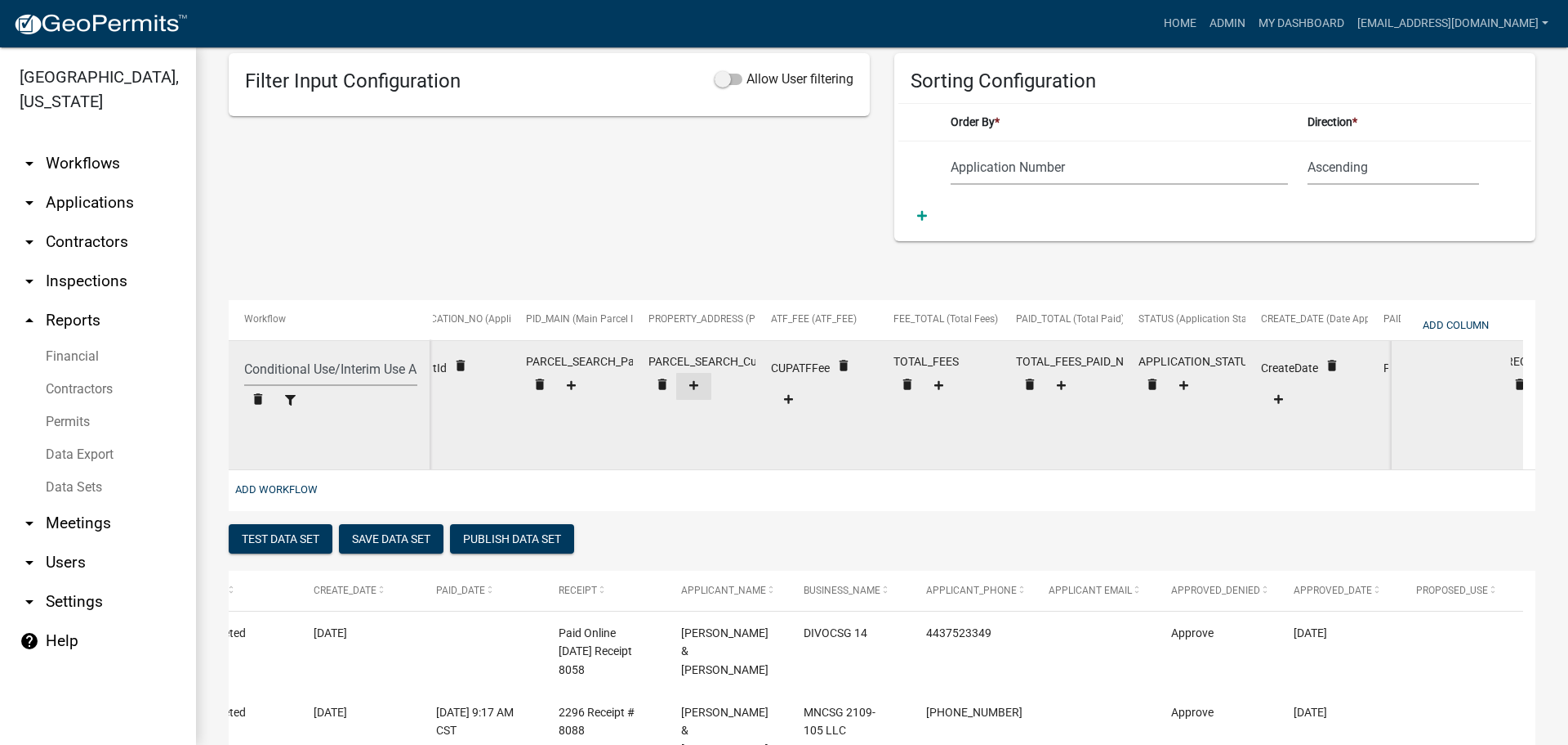
click at [692, 385] on icon at bounding box center [694, 385] width 9 height 9
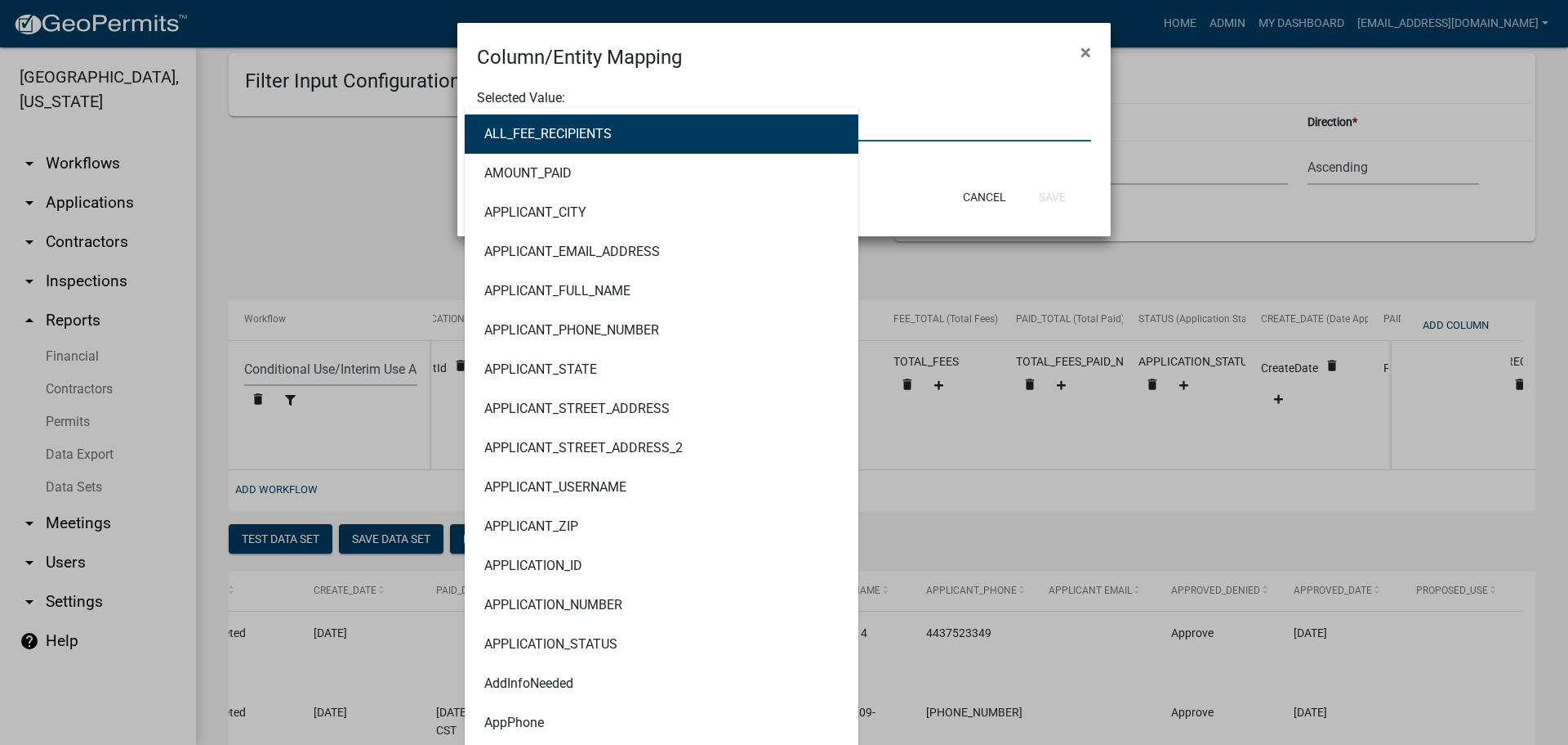
click at [679, 133] on div "ALL_FEE_RECIPIENTS AMOUNT_PAID APPLICANT_CITY APPLICANT_EMAIL_ADDRESS APPLICANT…" at bounding box center [784, 125] width 639 height 34
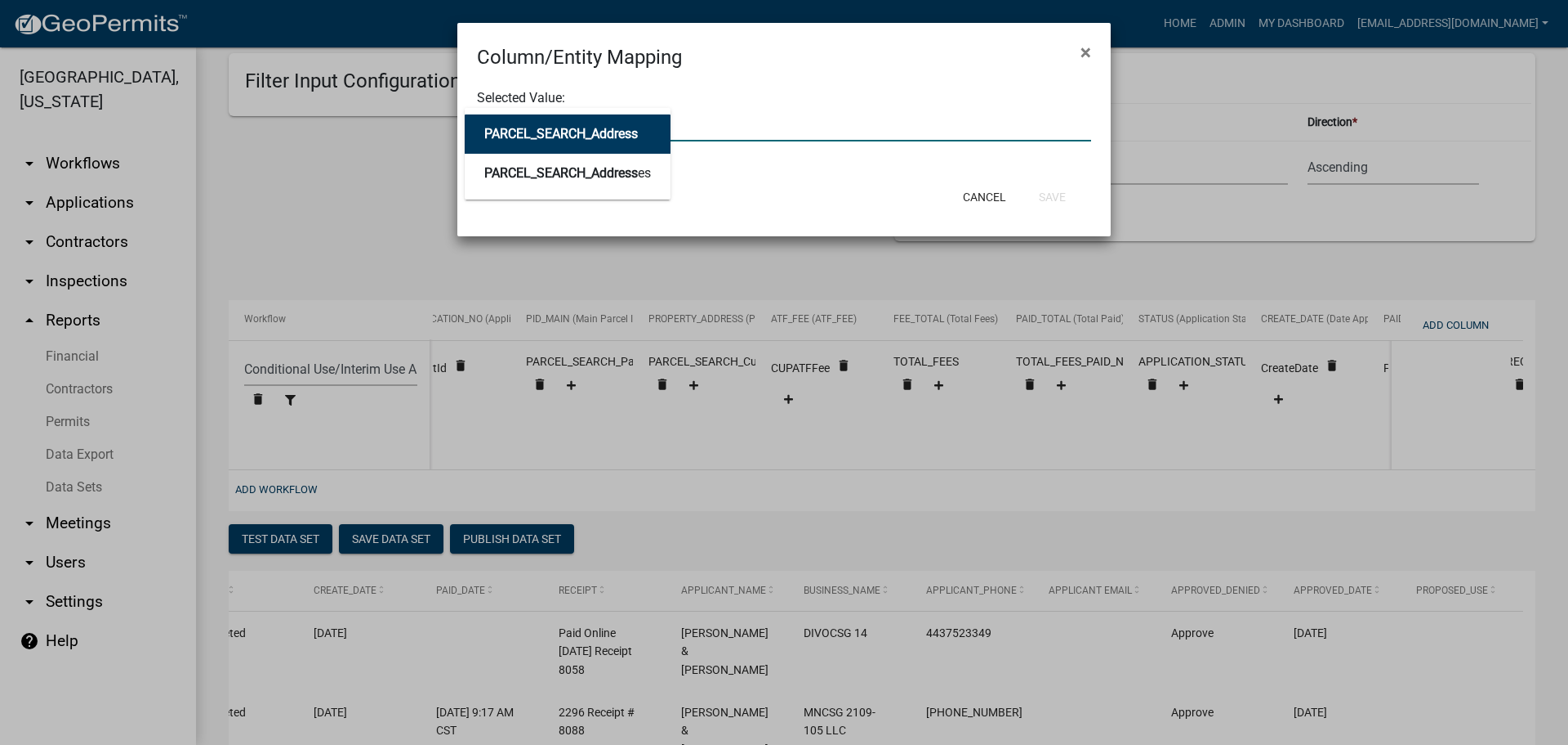
click at [638, 132] on span "PARCEL_SEARCH_Address" at bounding box center [562, 134] width 154 height 16
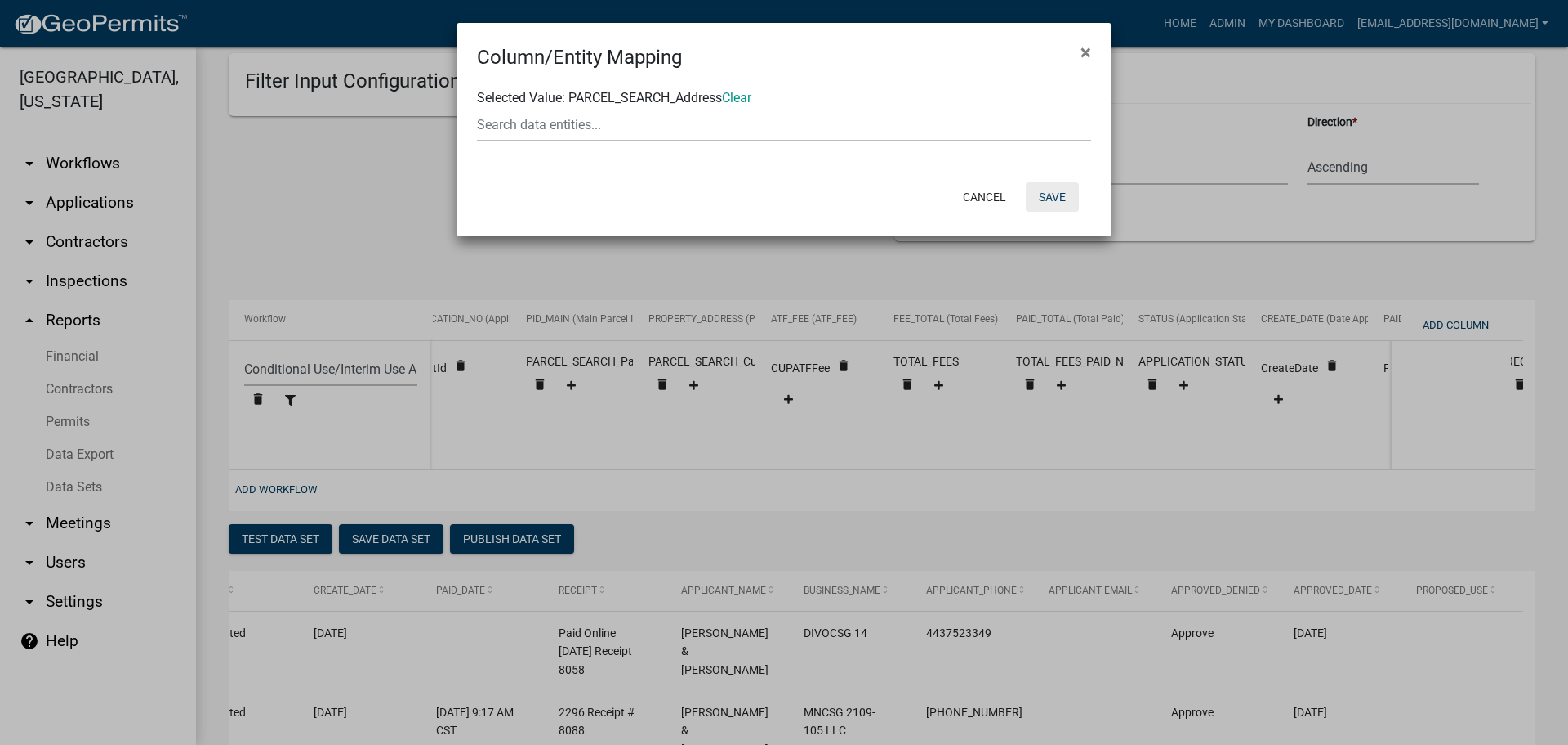
click at [1049, 195] on button "Save" at bounding box center [1052, 196] width 53 height 29
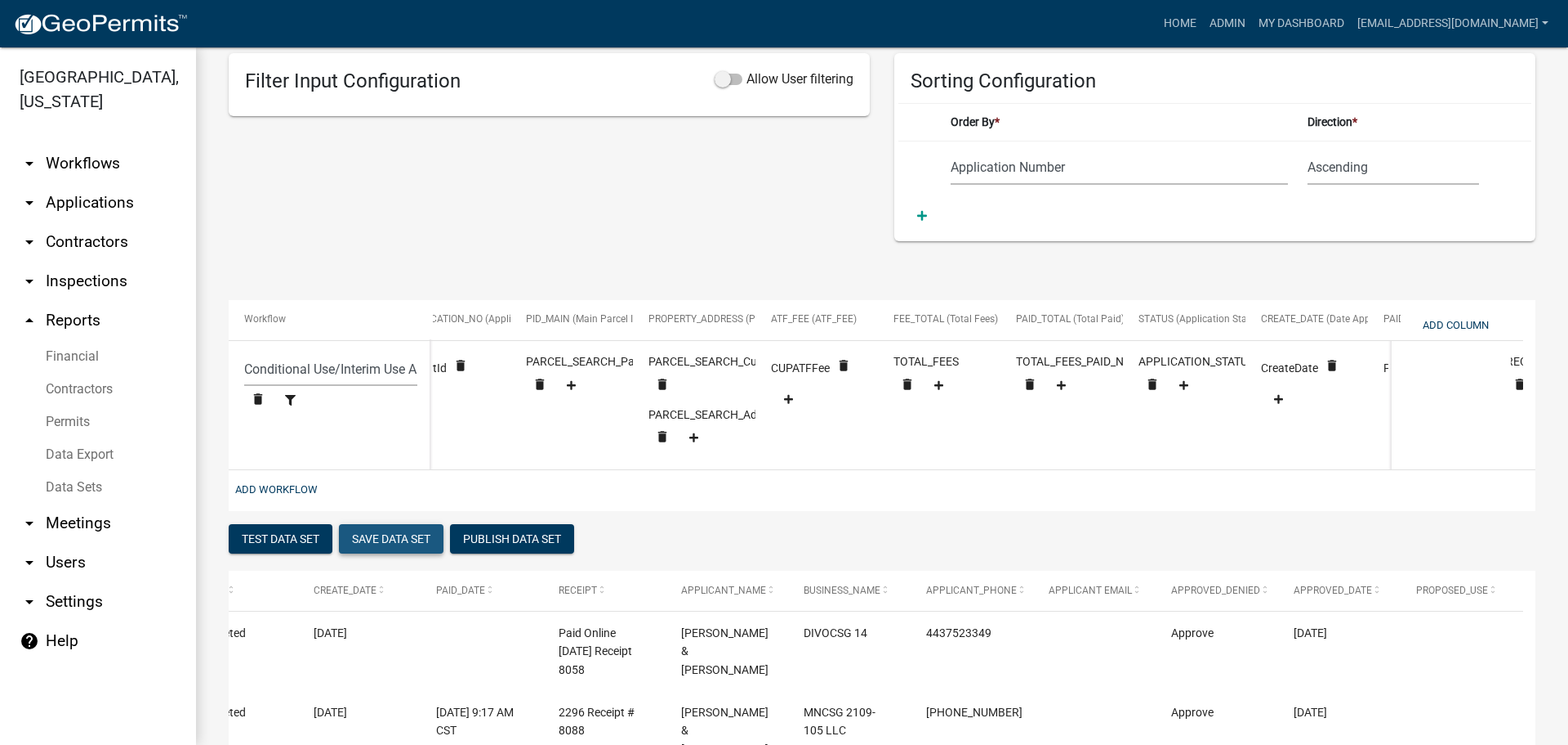
click at [387, 546] on button "Save Data Set" at bounding box center [391, 538] width 105 height 29
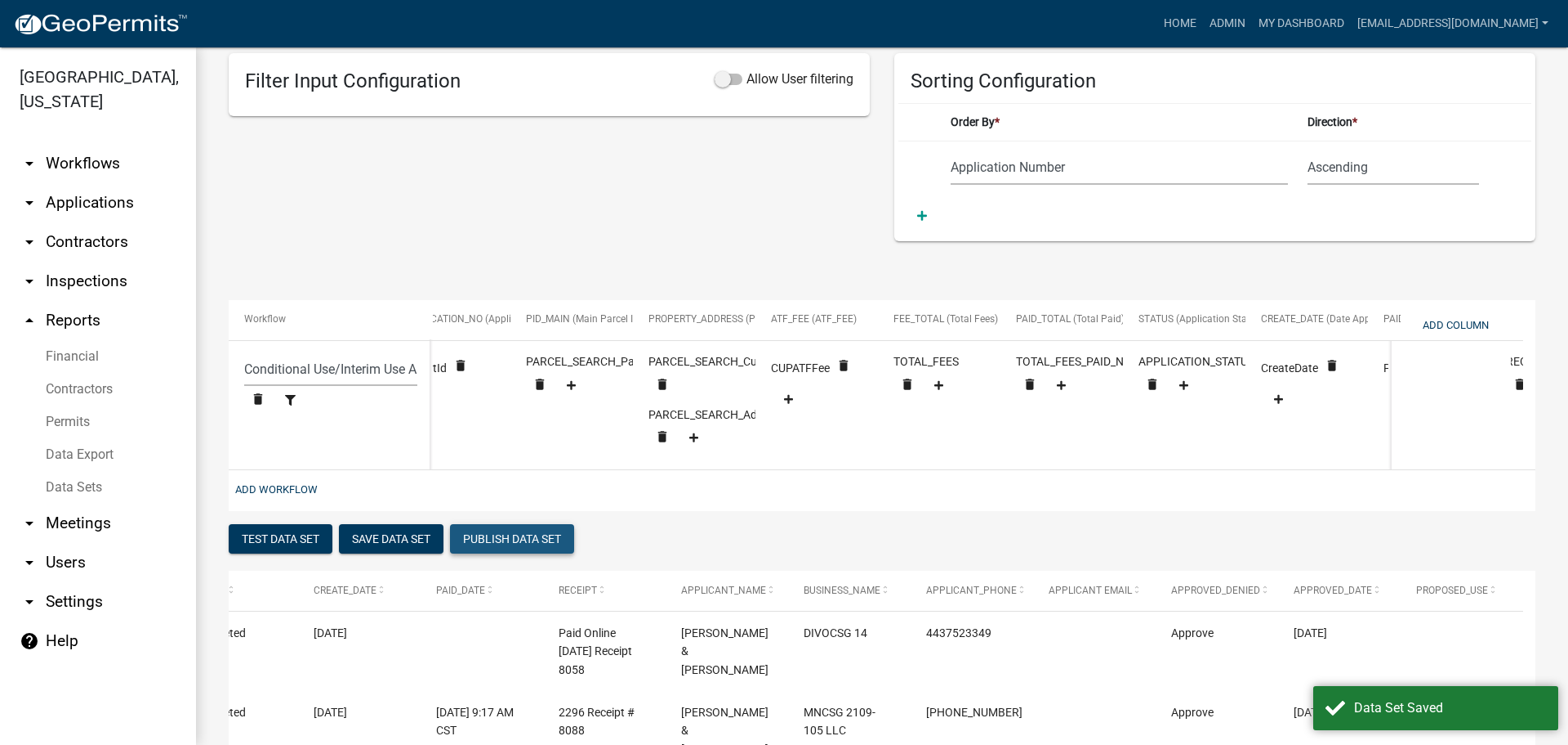
click at [531, 553] on button "Publish Data Set" at bounding box center [512, 538] width 124 height 29
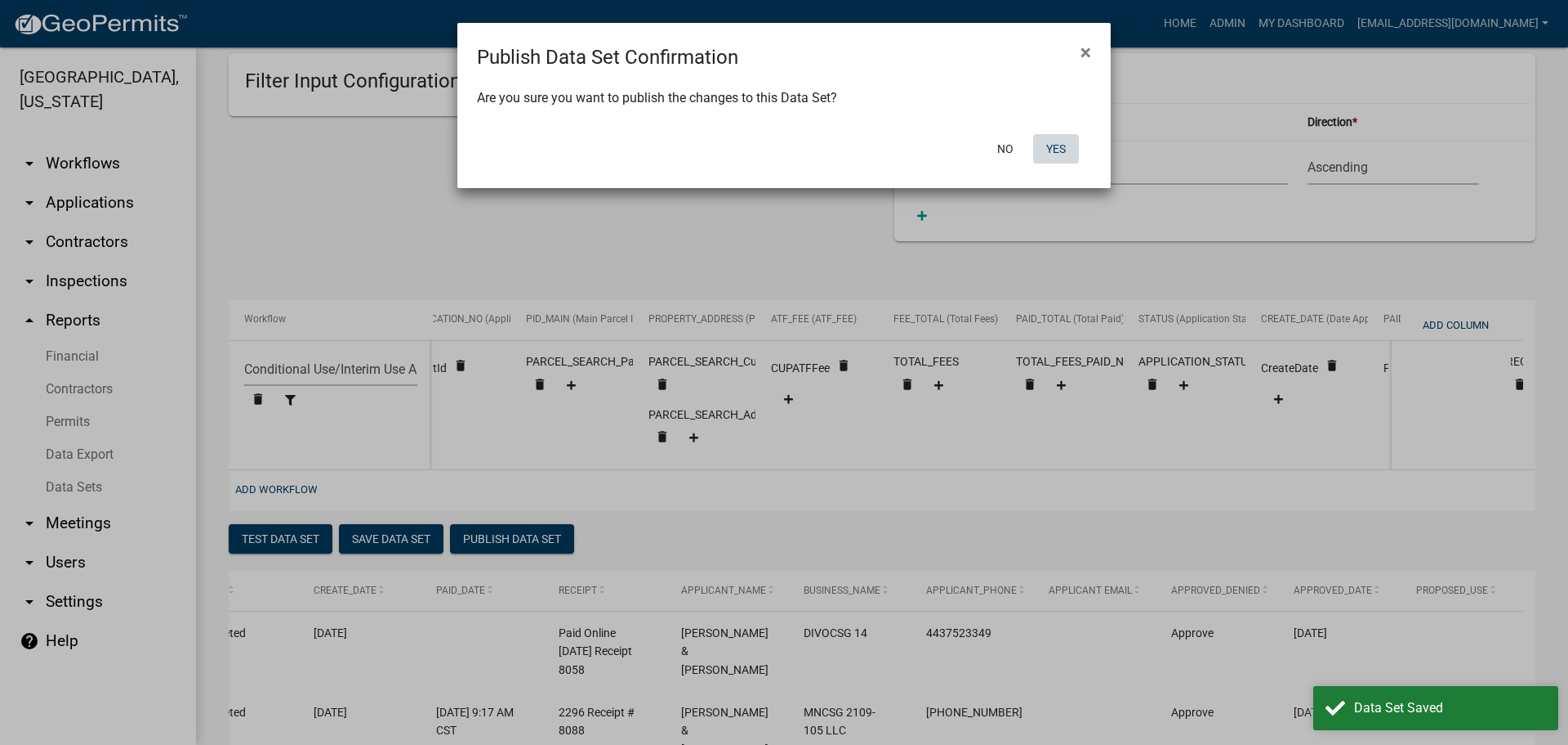
click at [1067, 151] on button "Yes" at bounding box center [1056, 148] width 46 height 29
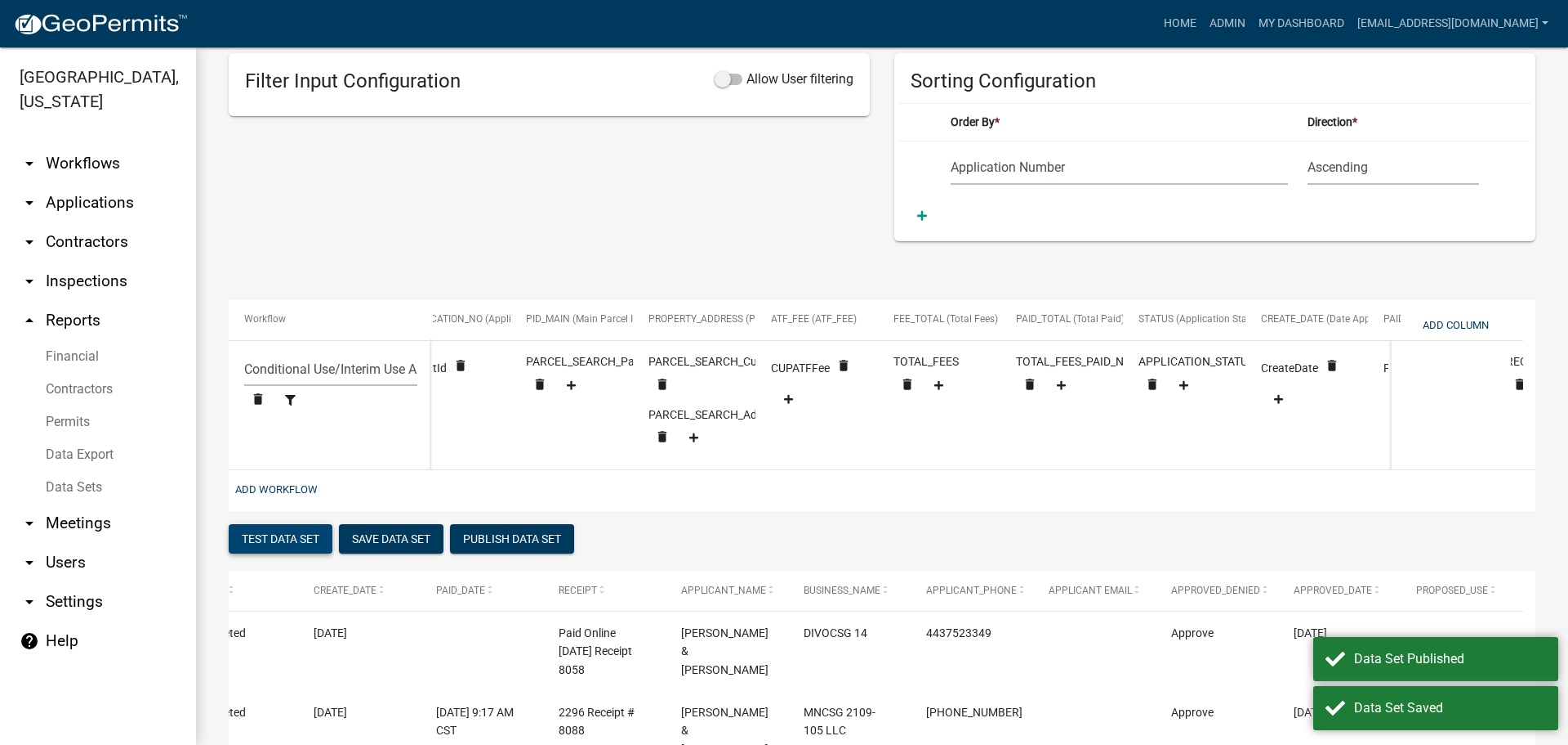
click at [296, 544] on button "Test Data Set" at bounding box center [281, 538] width 104 height 29
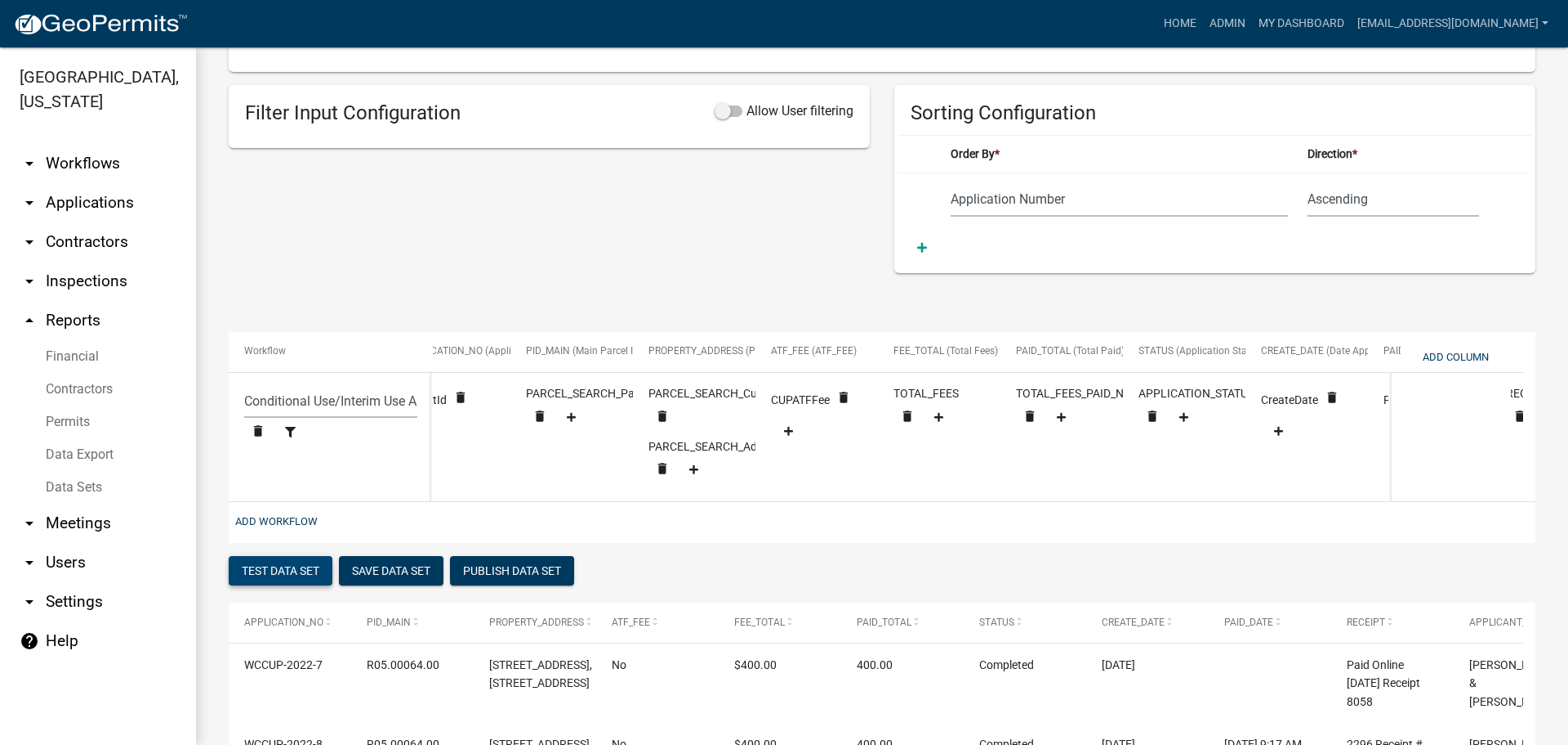
scroll to position [293, 0]
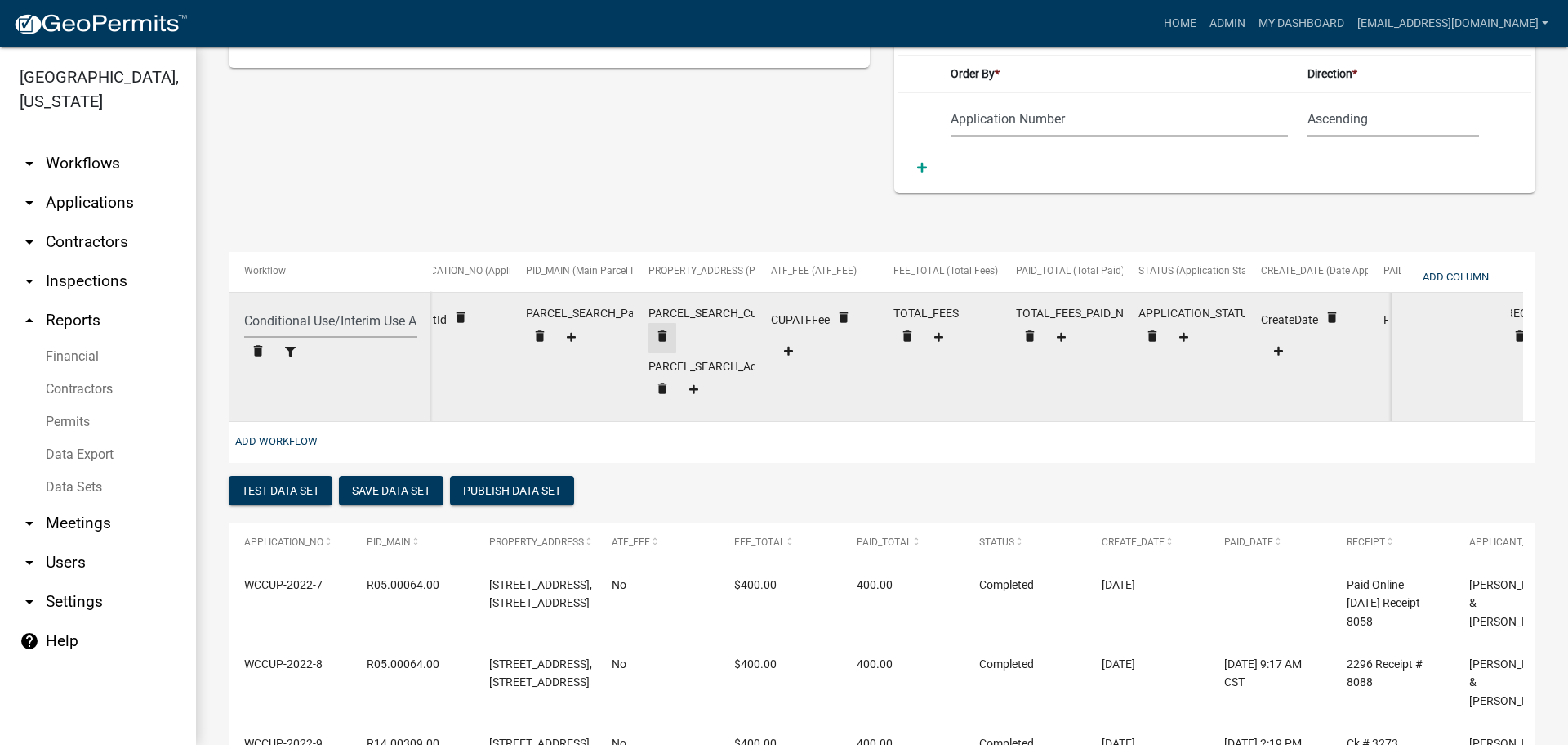
click at [468, 325] on icon "delete" at bounding box center [461, 317] width 15 height 15
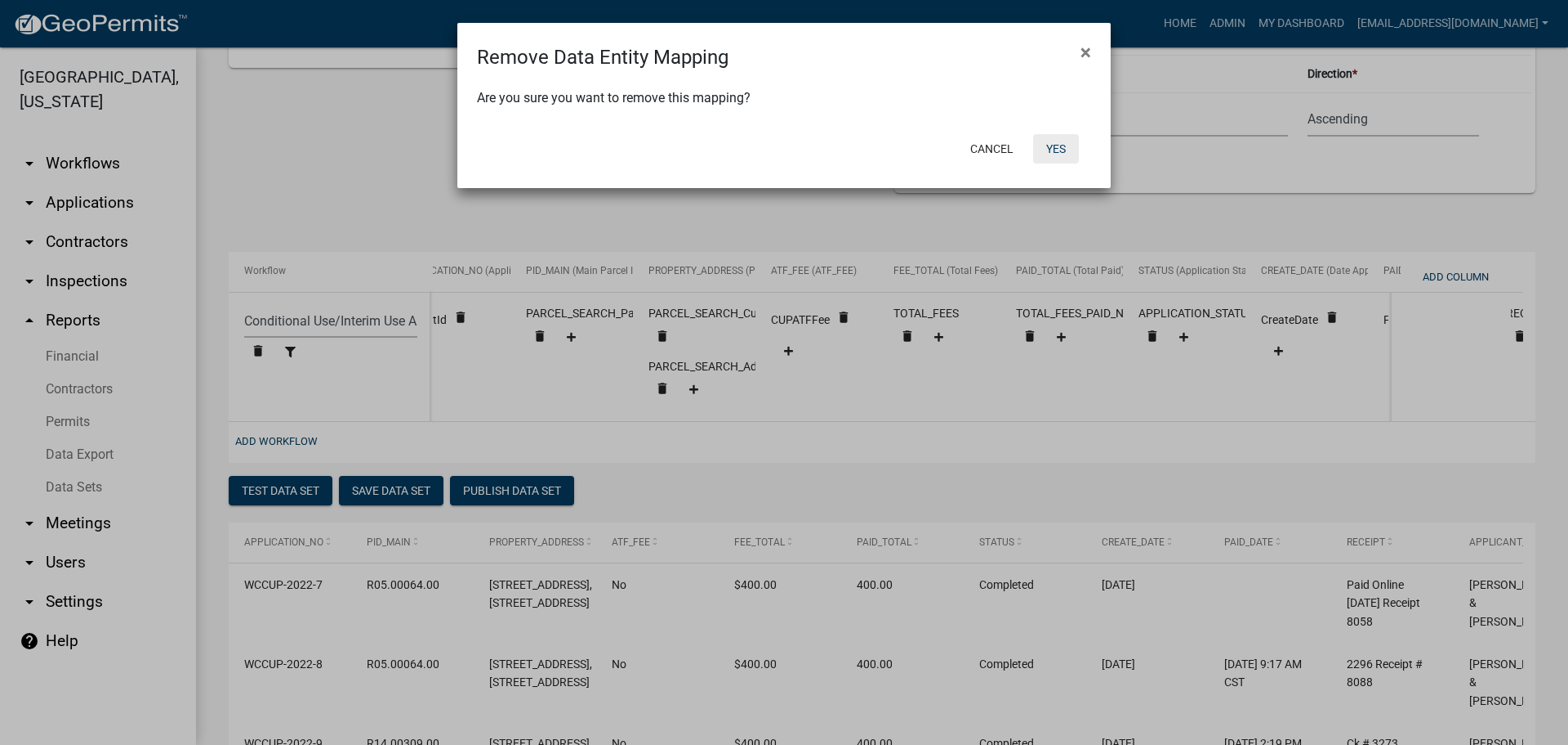
click at [1057, 145] on button "Yes" at bounding box center [1056, 148] width 46 height 29
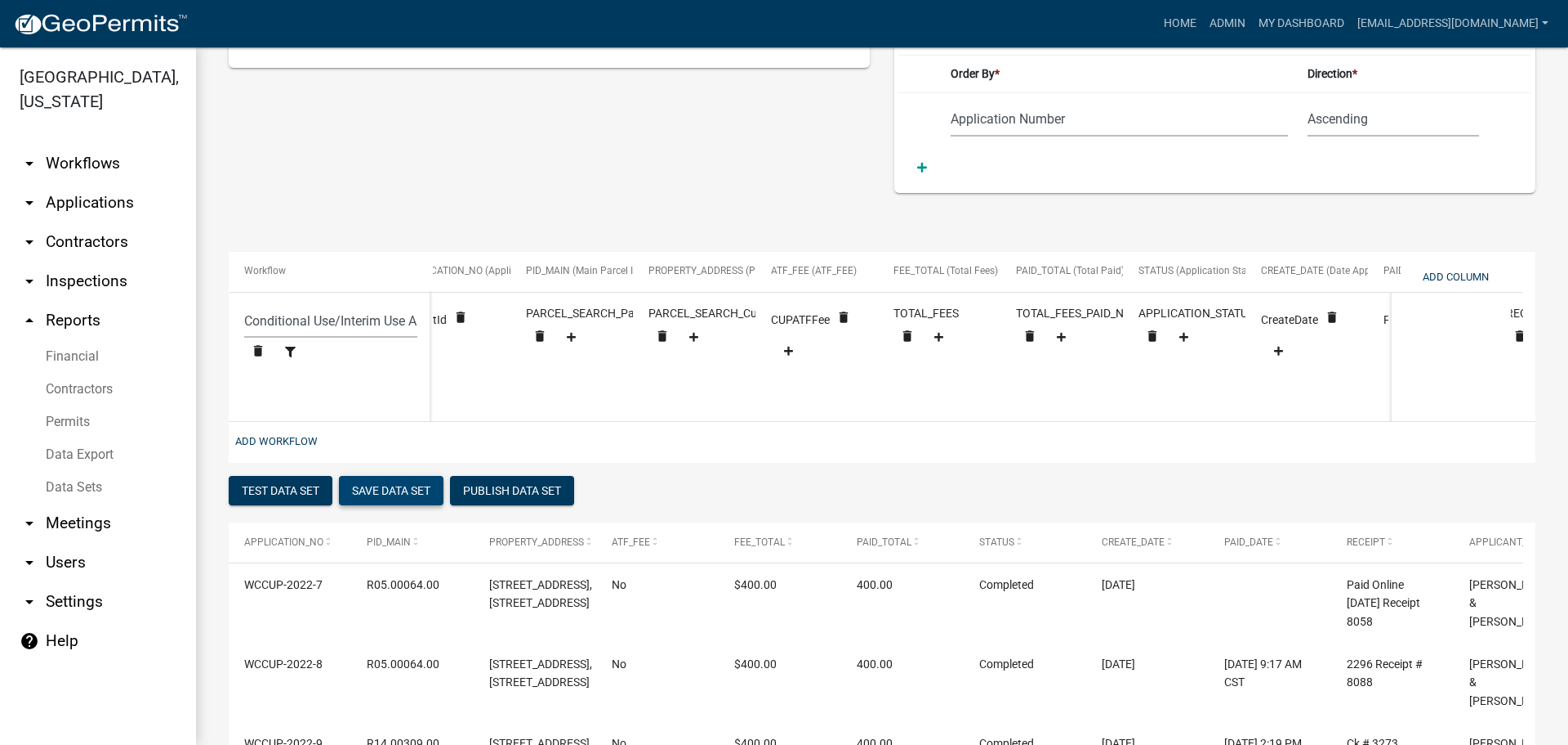
click at [397, 504] on button "Save Data Set" at bounding box center [391, 490] width 105 height 29
click at [394, 499] on button "Save Data Set" at bounding box center [391, 490] width 105 height 29
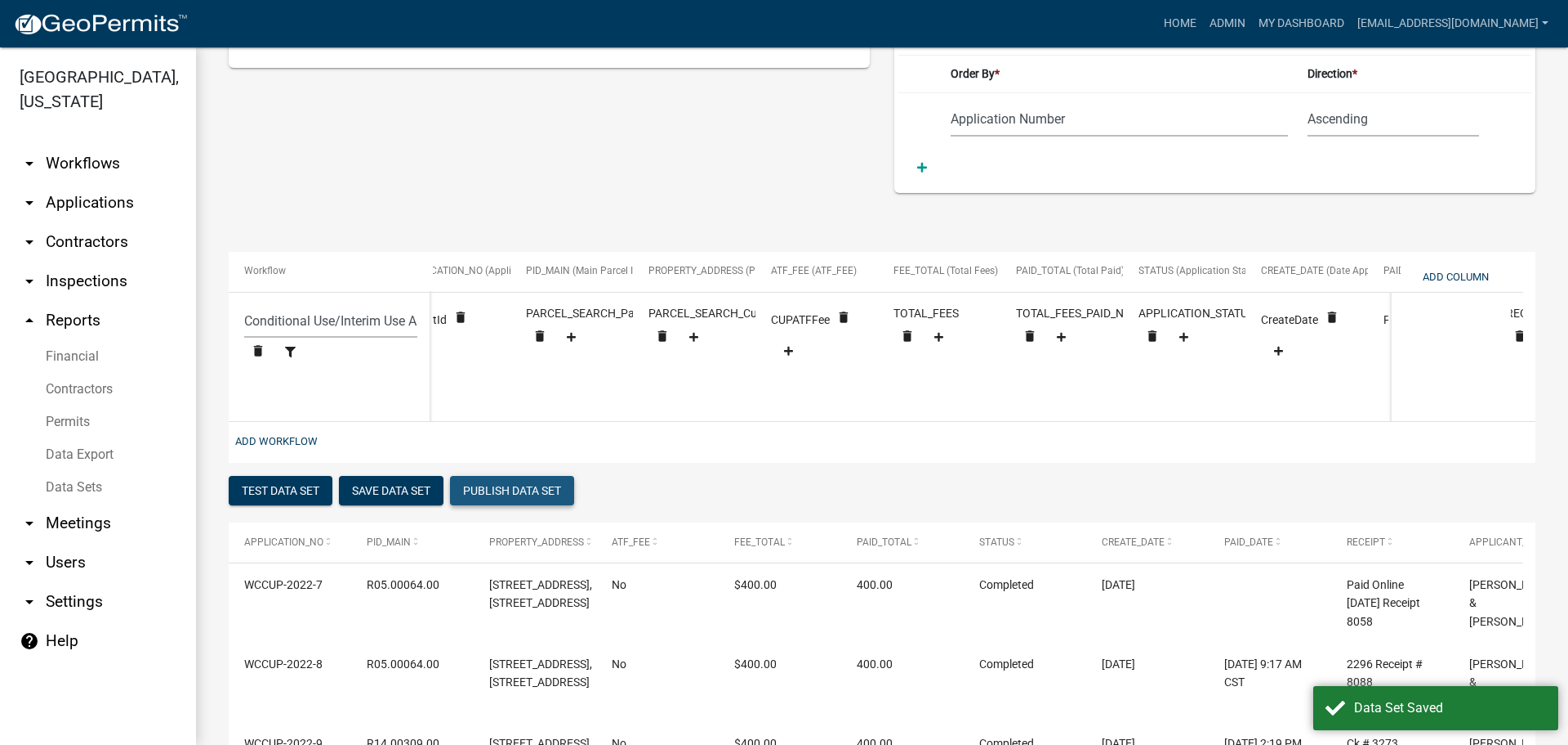
click at [496, 505] on button "Publish Data Set" at bounding box center [512, 490] width 124 height 29
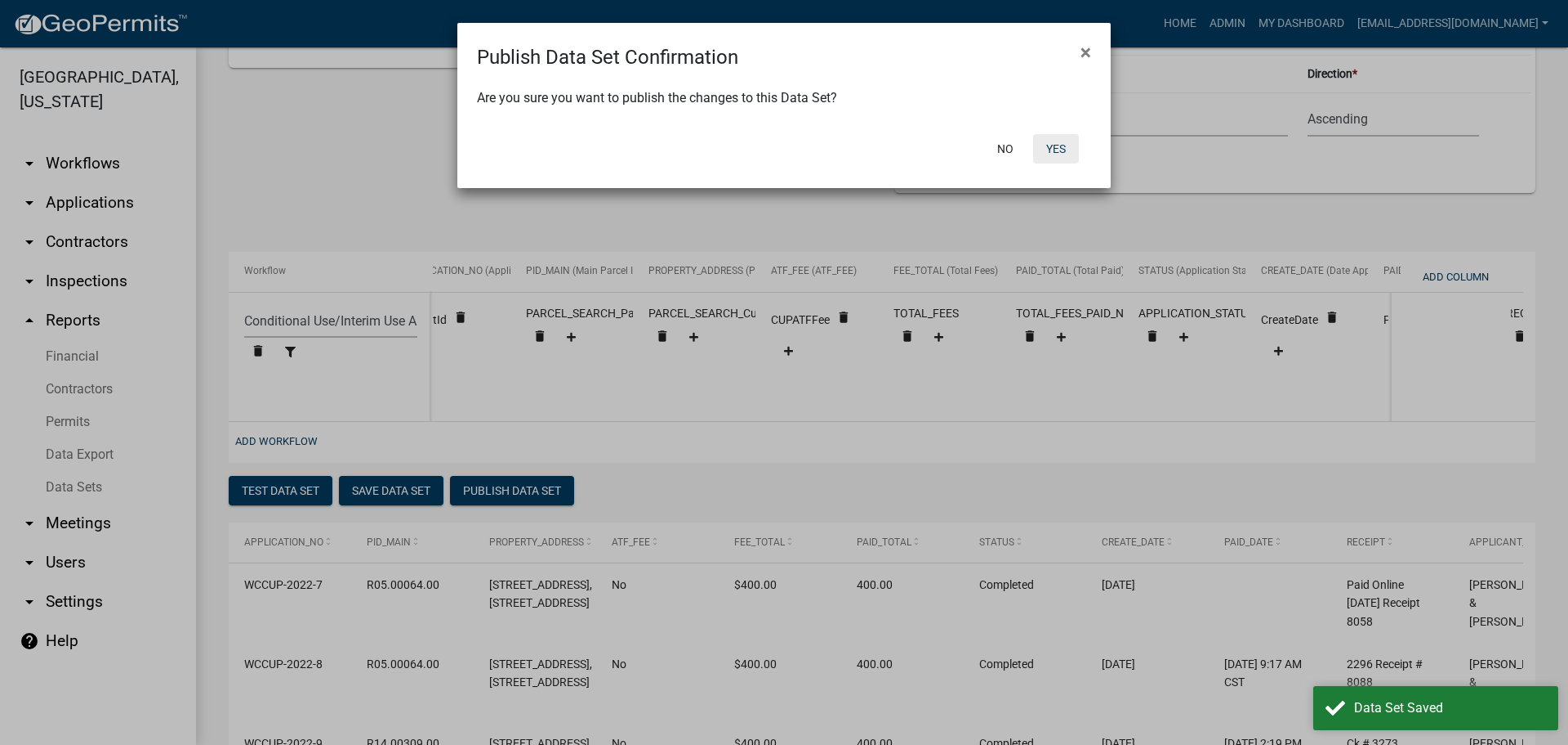
click at [1058, 145] on button "Yes" at bounding box center [1056, 148] width 46 height 29
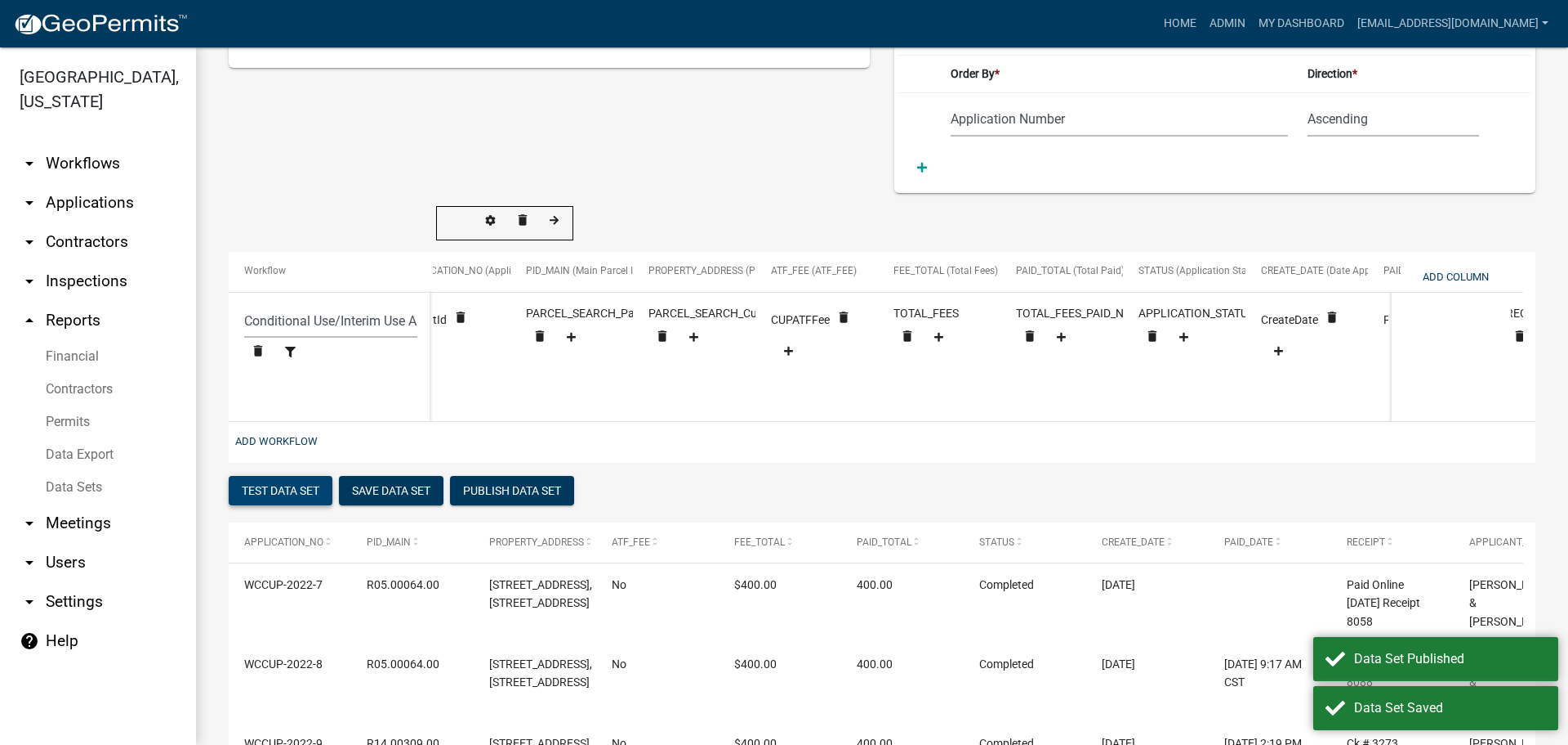
click at [272, 500] on button "Test Data Set" at bounding box center [281, 490] width 104 height 29
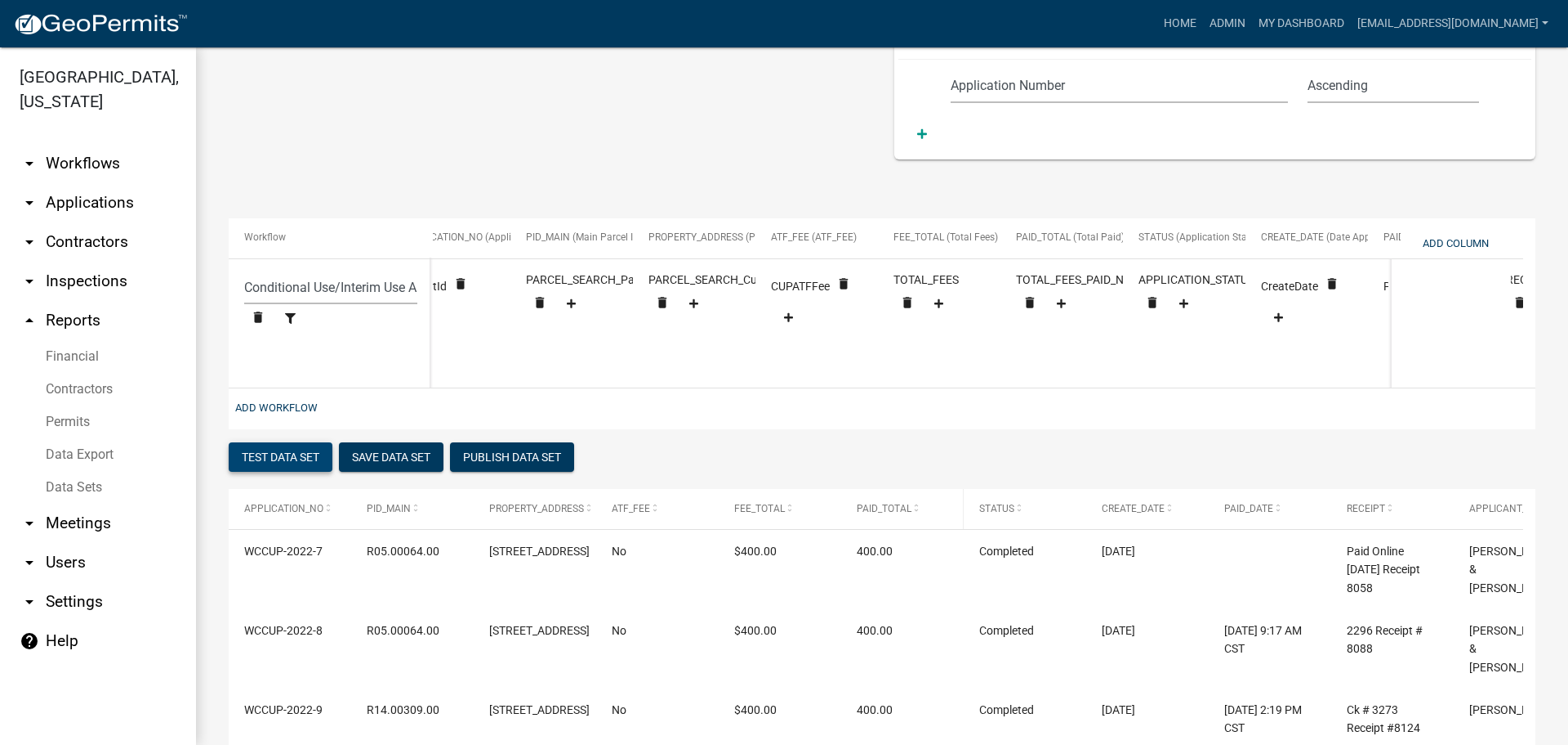
scroll to position [245, 0]
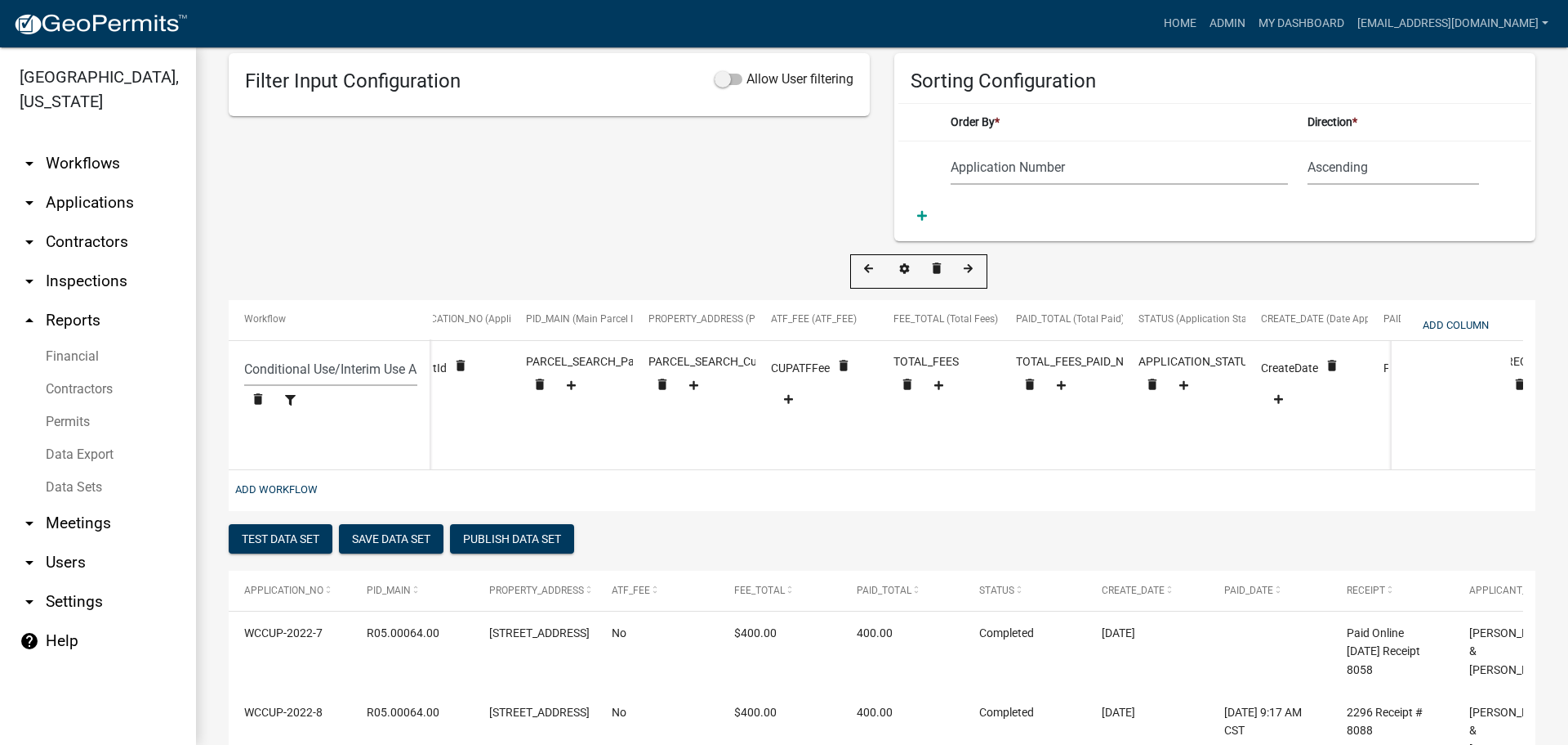
click at [925, 317] on span "FEE_TOTAL (Total Fees)" at bounding box center [945, 318] width 105 height 11
click at [902, 268] on icon at bounding box center [905, 269] width 10 height 11
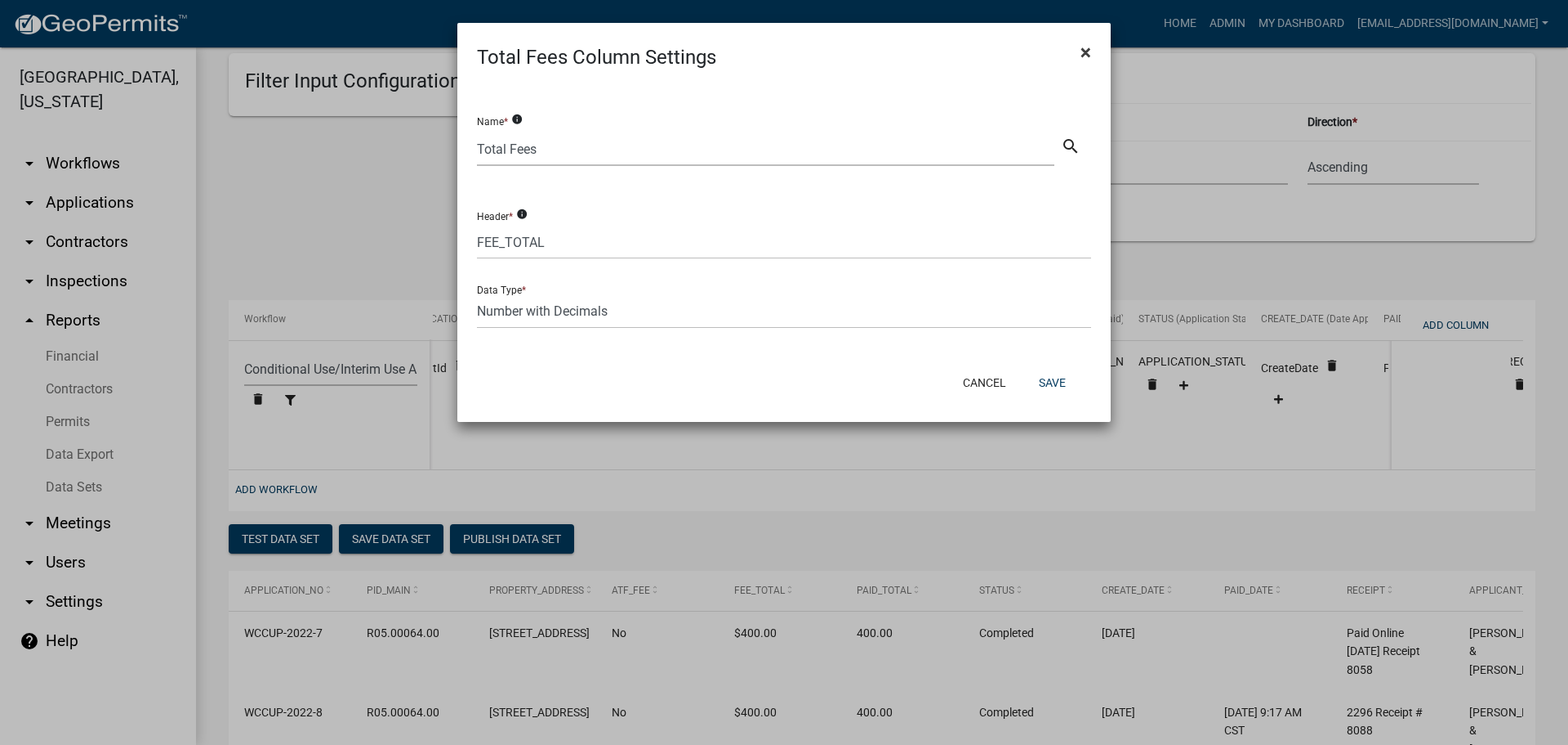
click at [1083, 55] on span "×" at bounding box center [1085, 52] width 11 height 23
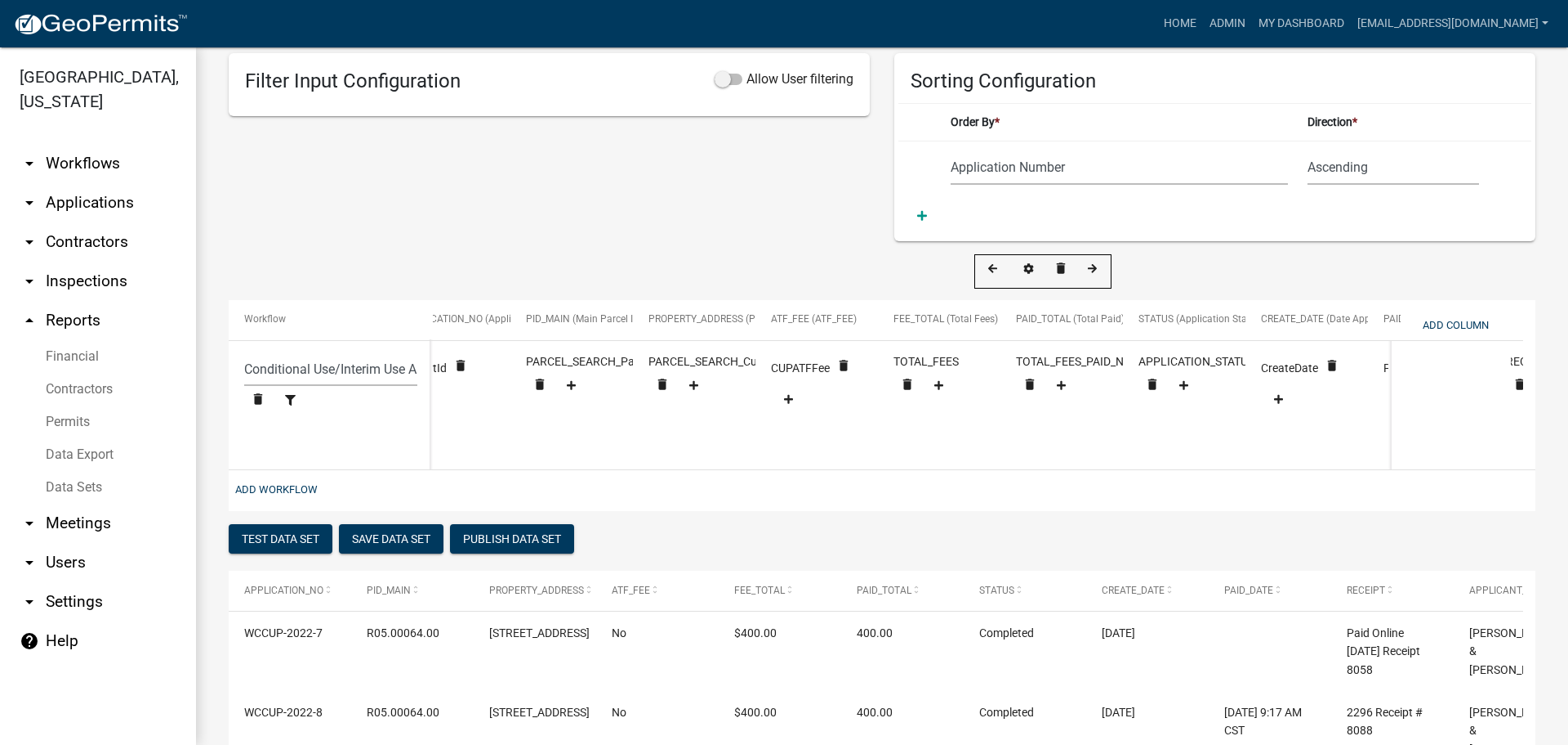
click at [1049, 319] on span "PAID_TOTAL (Total Paid)" at bounding box center [1070, 318] width 109 height 11
click at [1028, 266] on icon at bounding box center [1029, 269] width 10 height 11
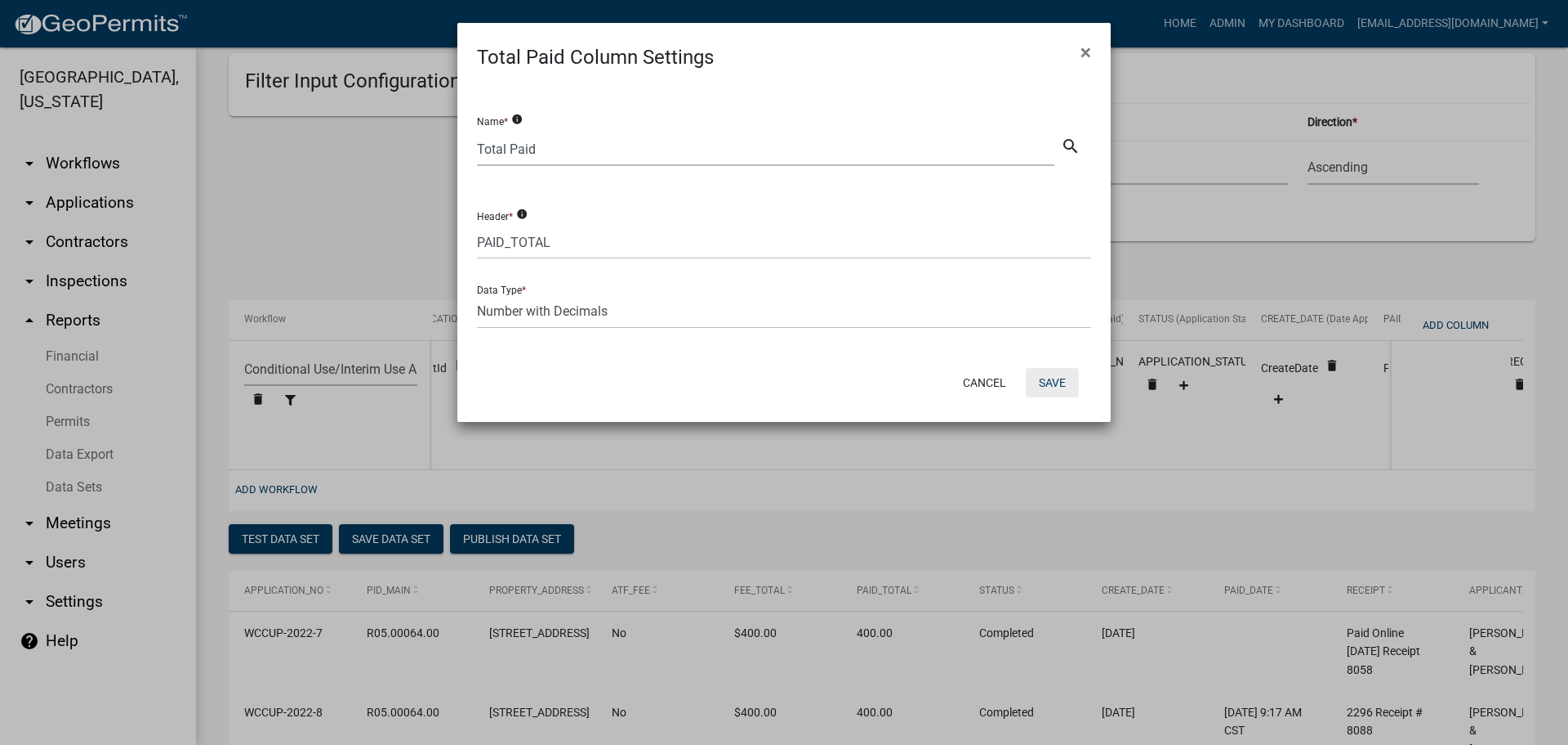
click at [1060, 379] on button "Save" at bounding box center [1052, 382] width 53 height 29
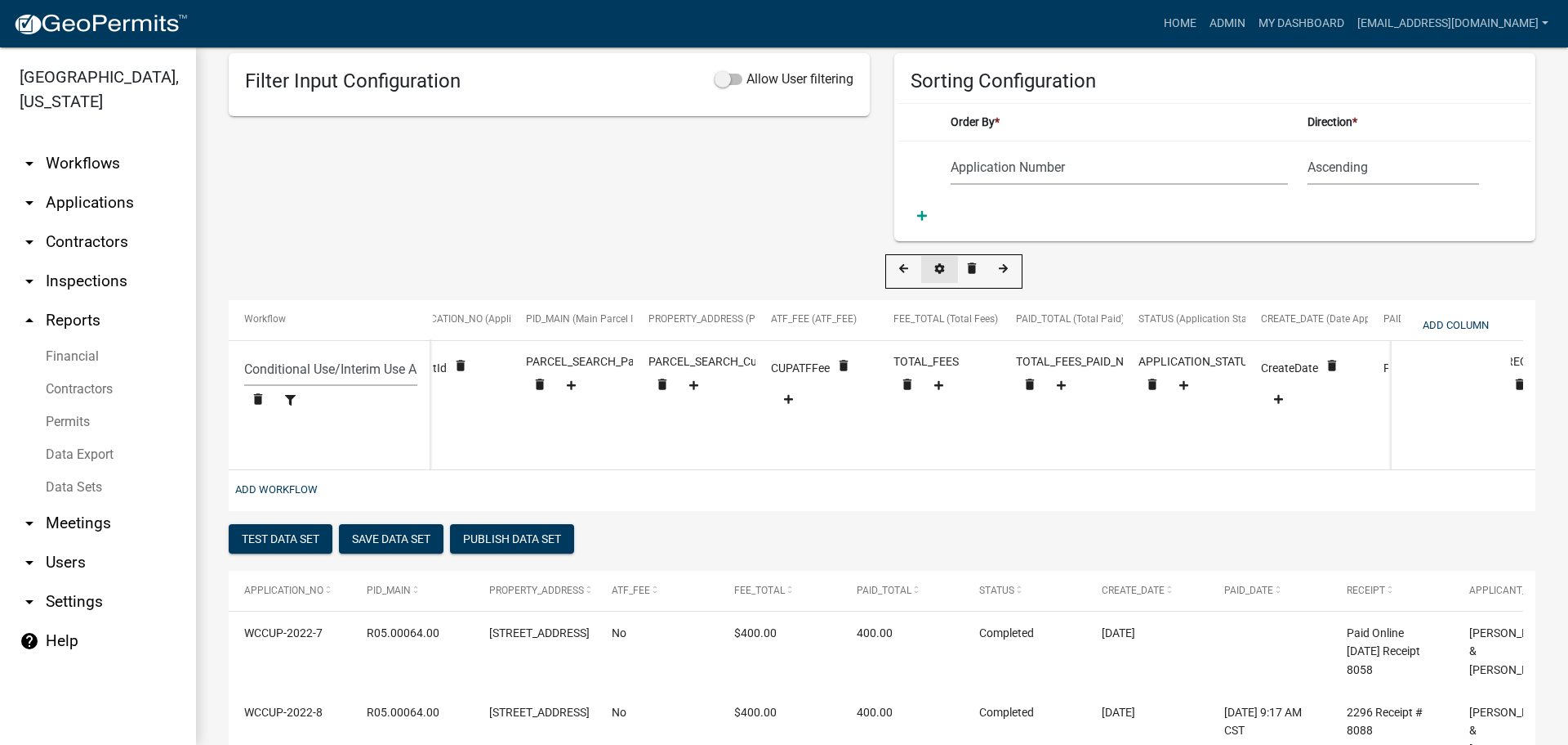
click at [938, 266] on icon at bounding box center [940, 269] width 10 height 11
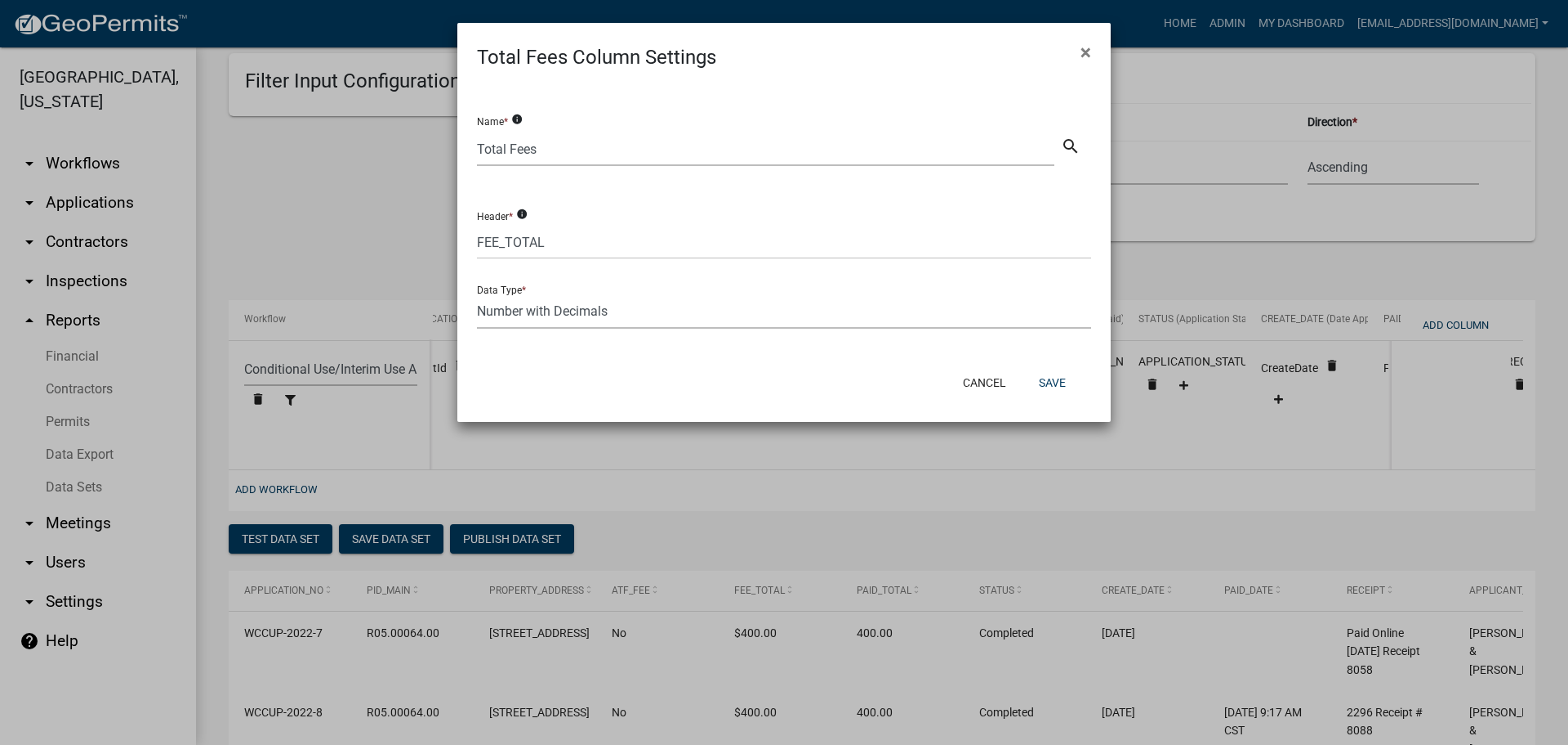
click at [719, 315] on select "Text Date Number with Decimals Number without Decimals" at bounding box center [784, 312] width 615 height 34
click at [803, 70] on div "Total Fees Column Settings ×" at bounding box center [784, 47] width 654 height 49
click at [1049, 369] on button "Save" at bounding box center [1052, 382] width 53 height 29
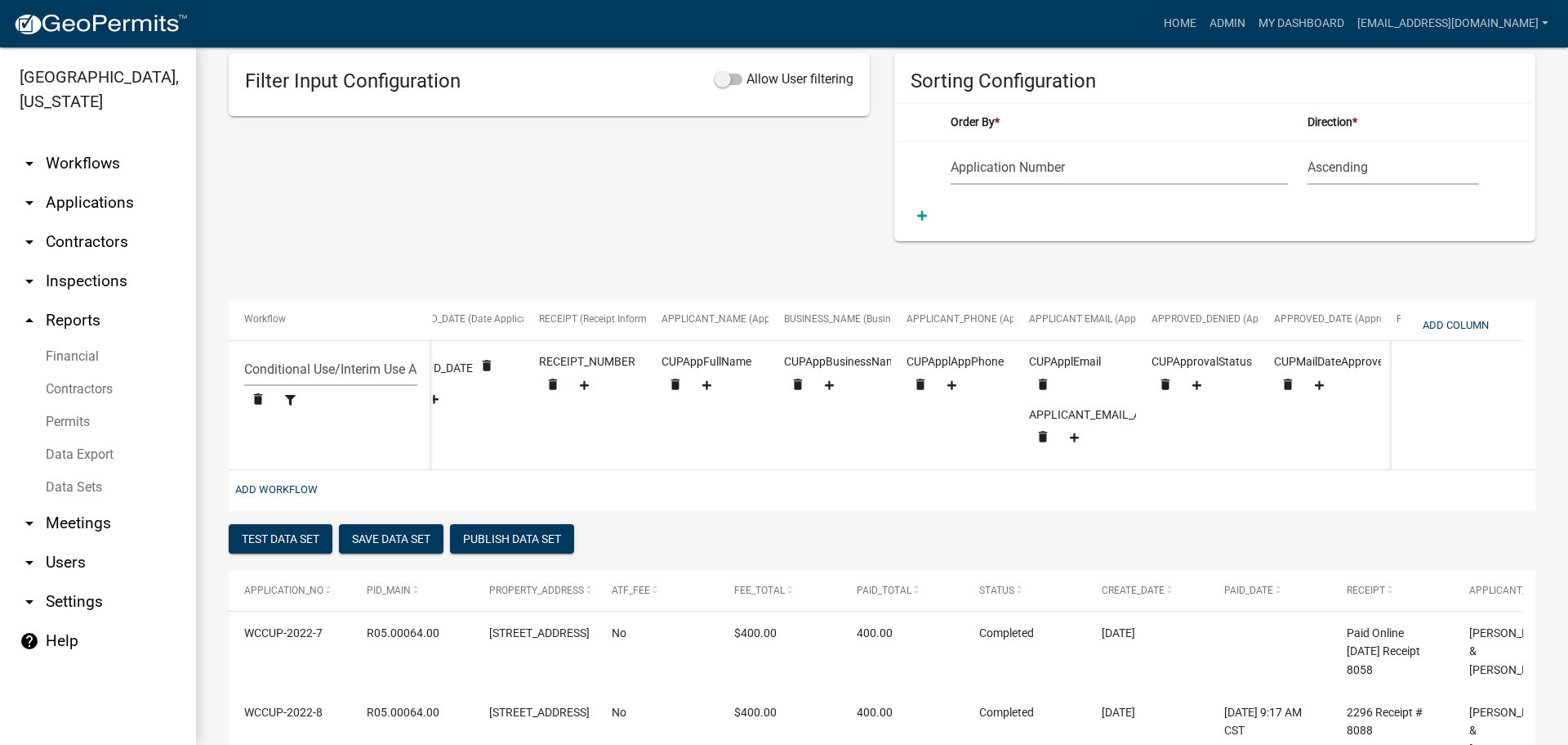
scroll to position [0, 1115]
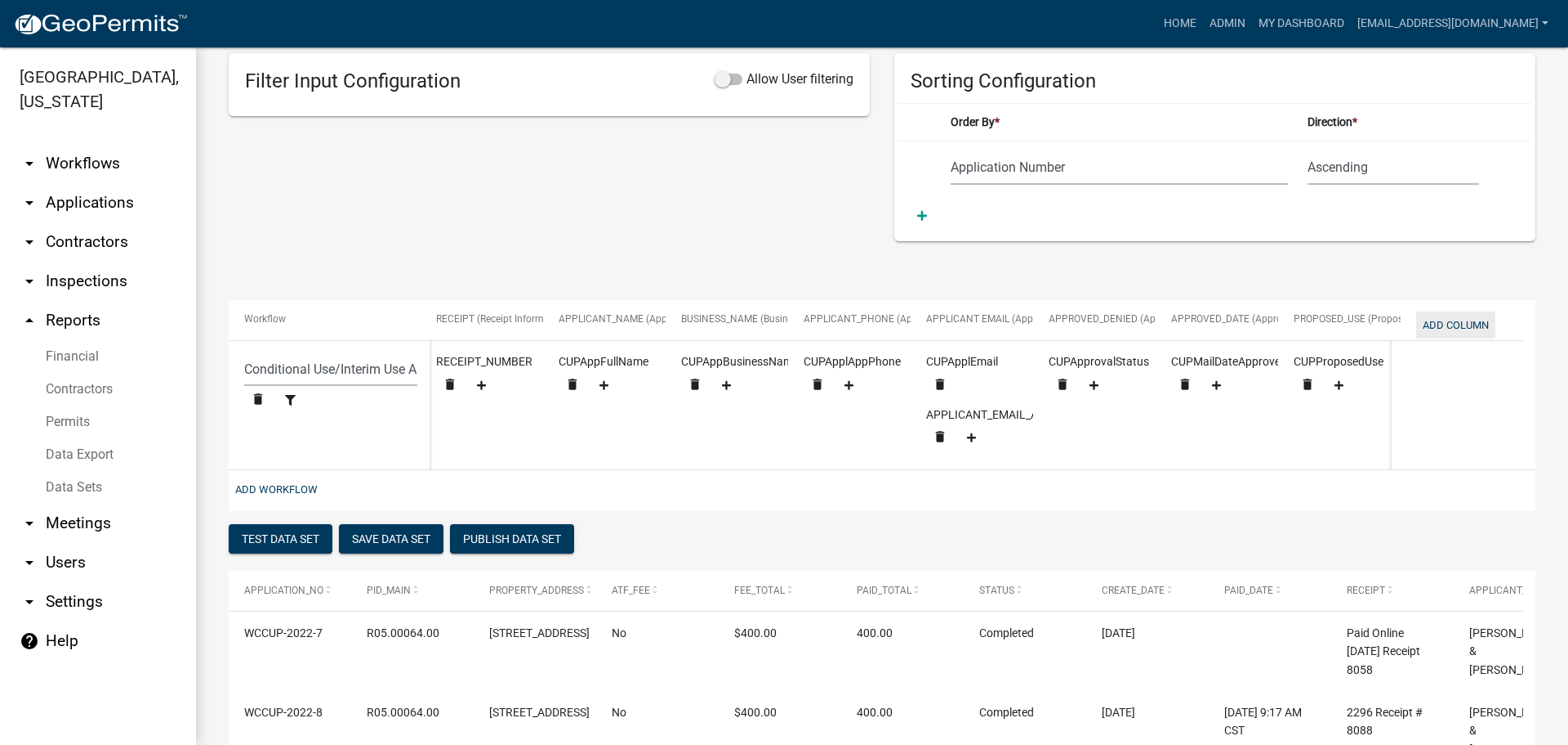
click at [1454, 320] on button "Add Column" at bounding box center [1455, 324] width 79 height 27
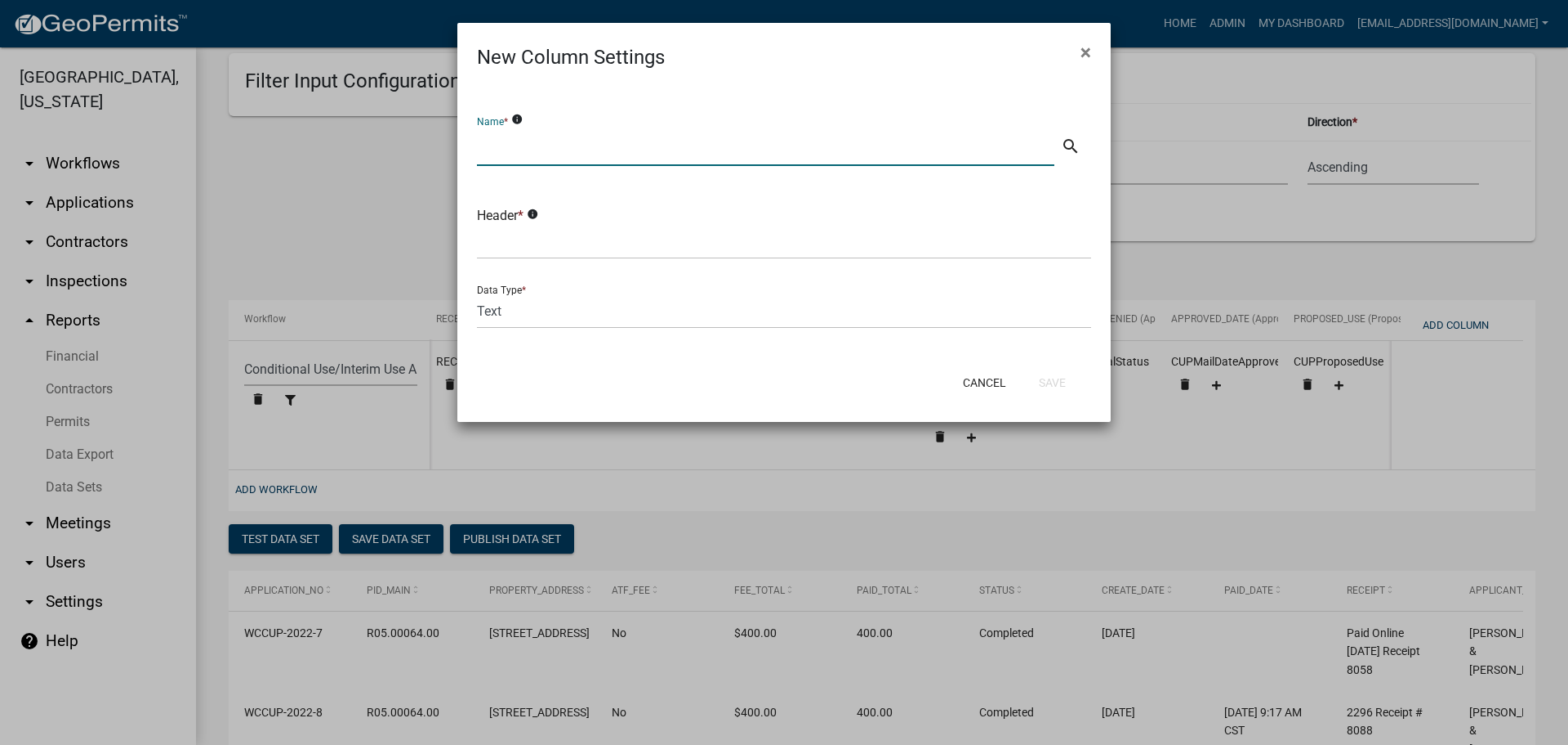
click at [584, 148] on input "text" at bounding box center [766, 149] width 578 height 34
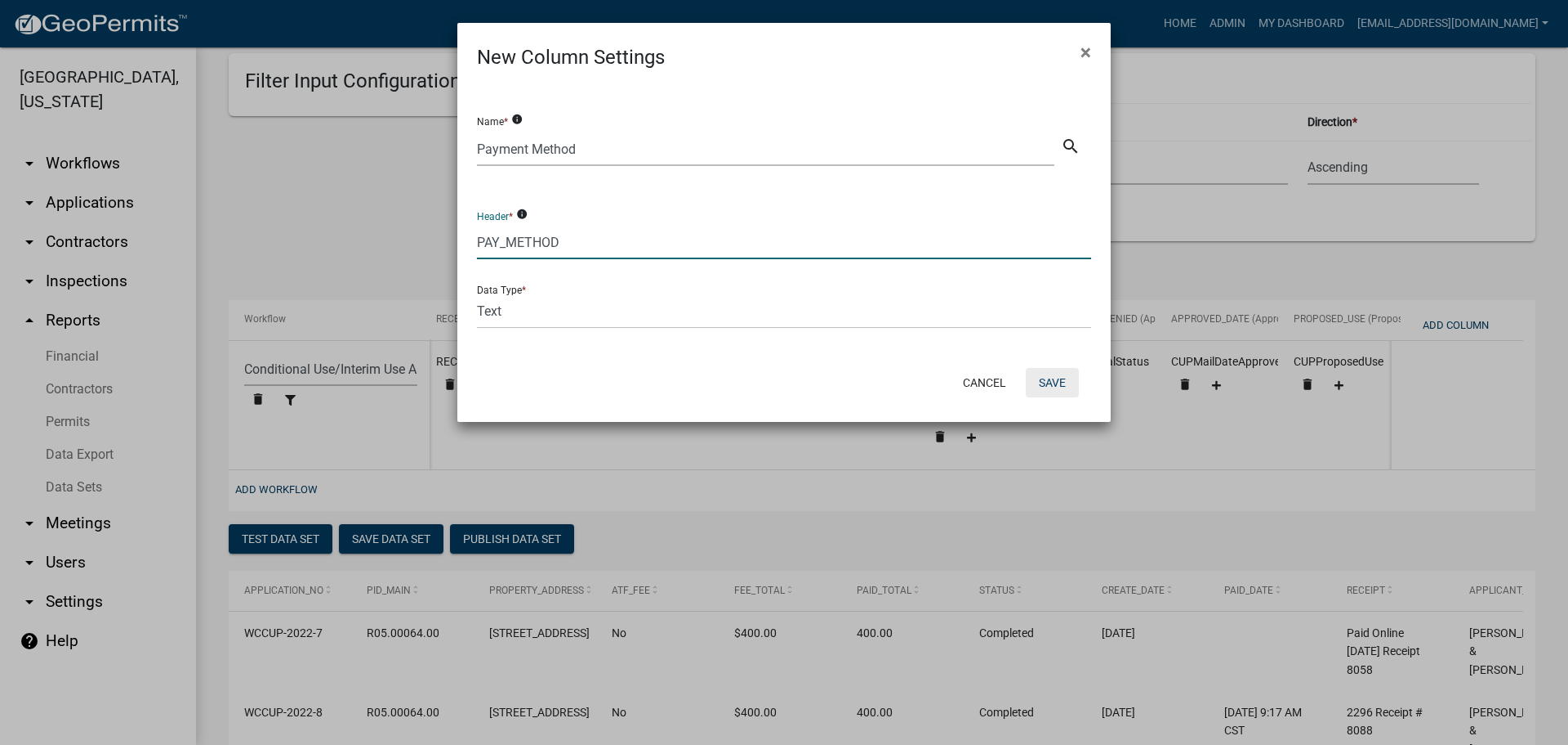
click at [1047, 383] on button "Save" at bounding box center [1052, 382] width 53 height 29
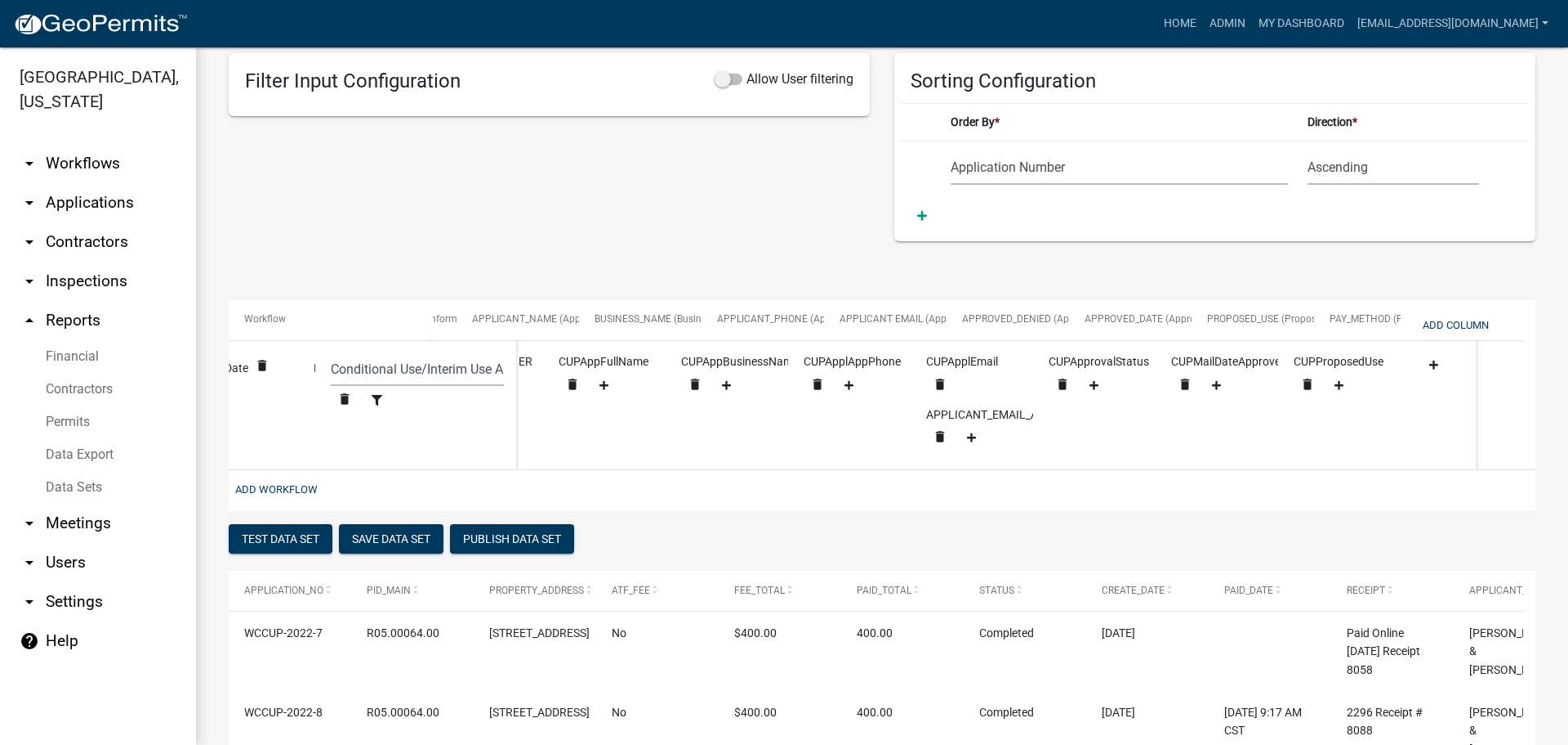
scroll to position [0, 1237]
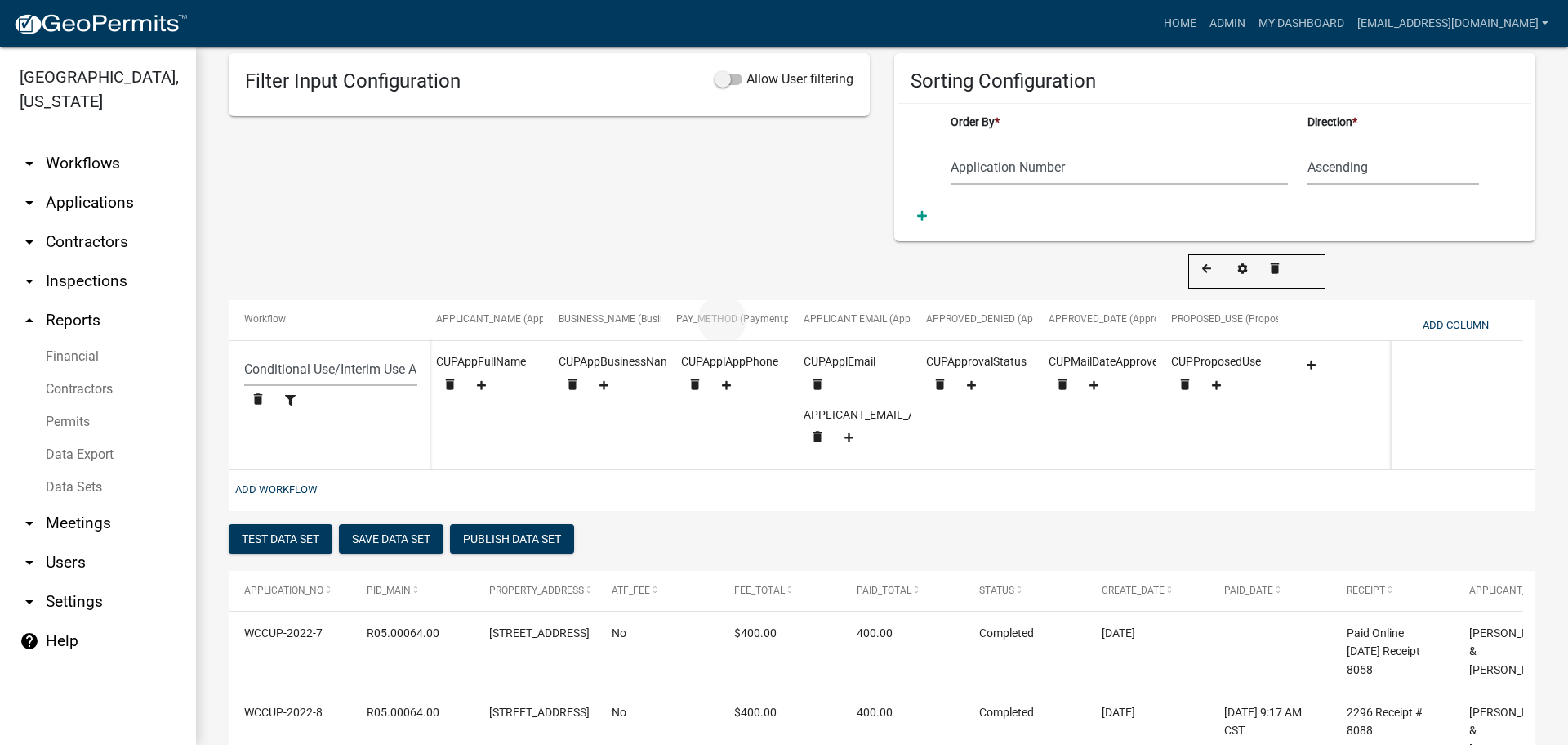
drag, startPoint x: 1334, startPoint y: 321, endPoint x: 717, endPoint y: 319, distance: 617.0
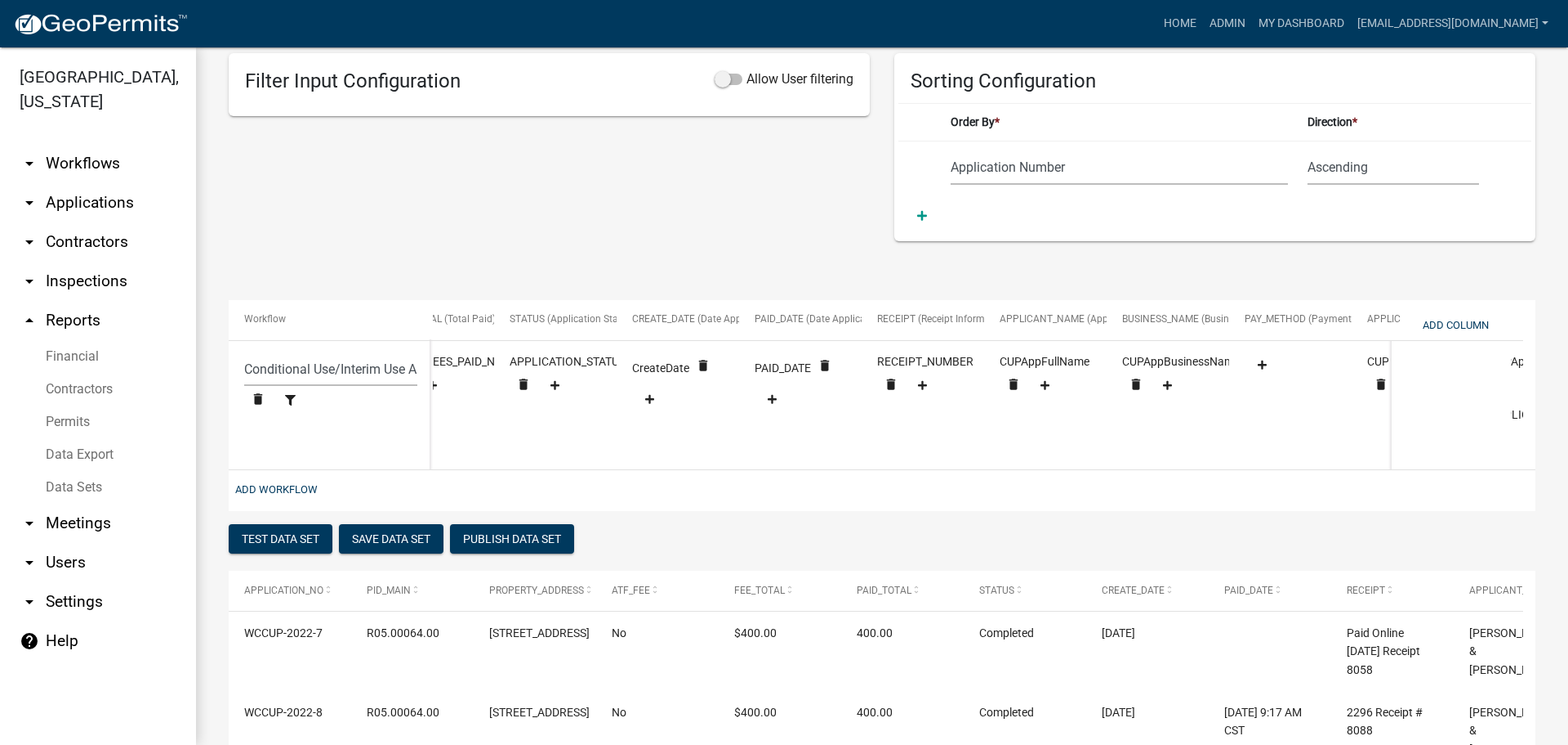
scroll to position [0, 683]
drag, startPoint x: 1300, startPoint y: 316, endPoint x: 864, endPoint y: 324, distance: 436.1
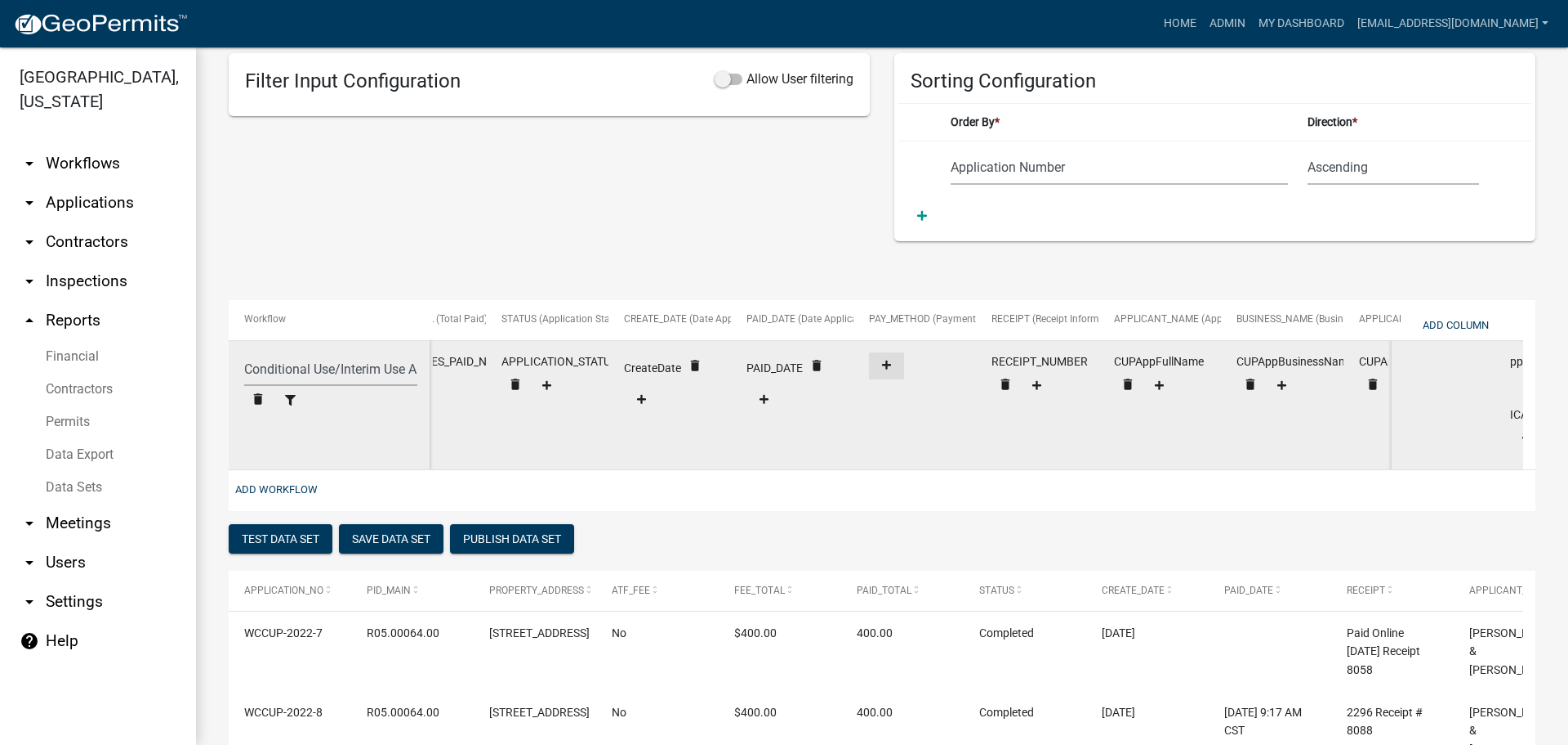
click at [886, 367] on icon at bounding box center [886, 364] width 9 height 9
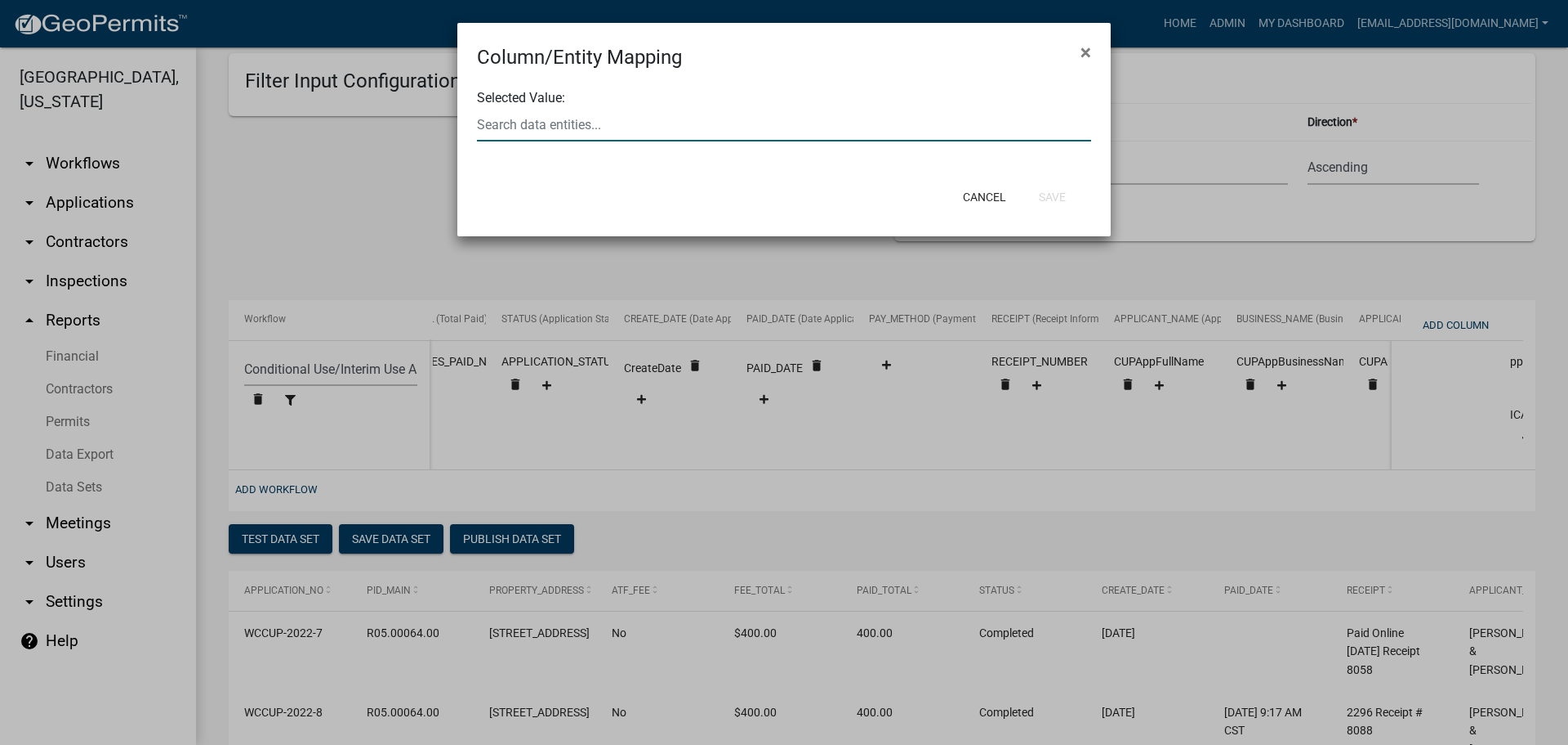
click at [710, 131] on div at bounding box center [784, 125] width 639 height 34
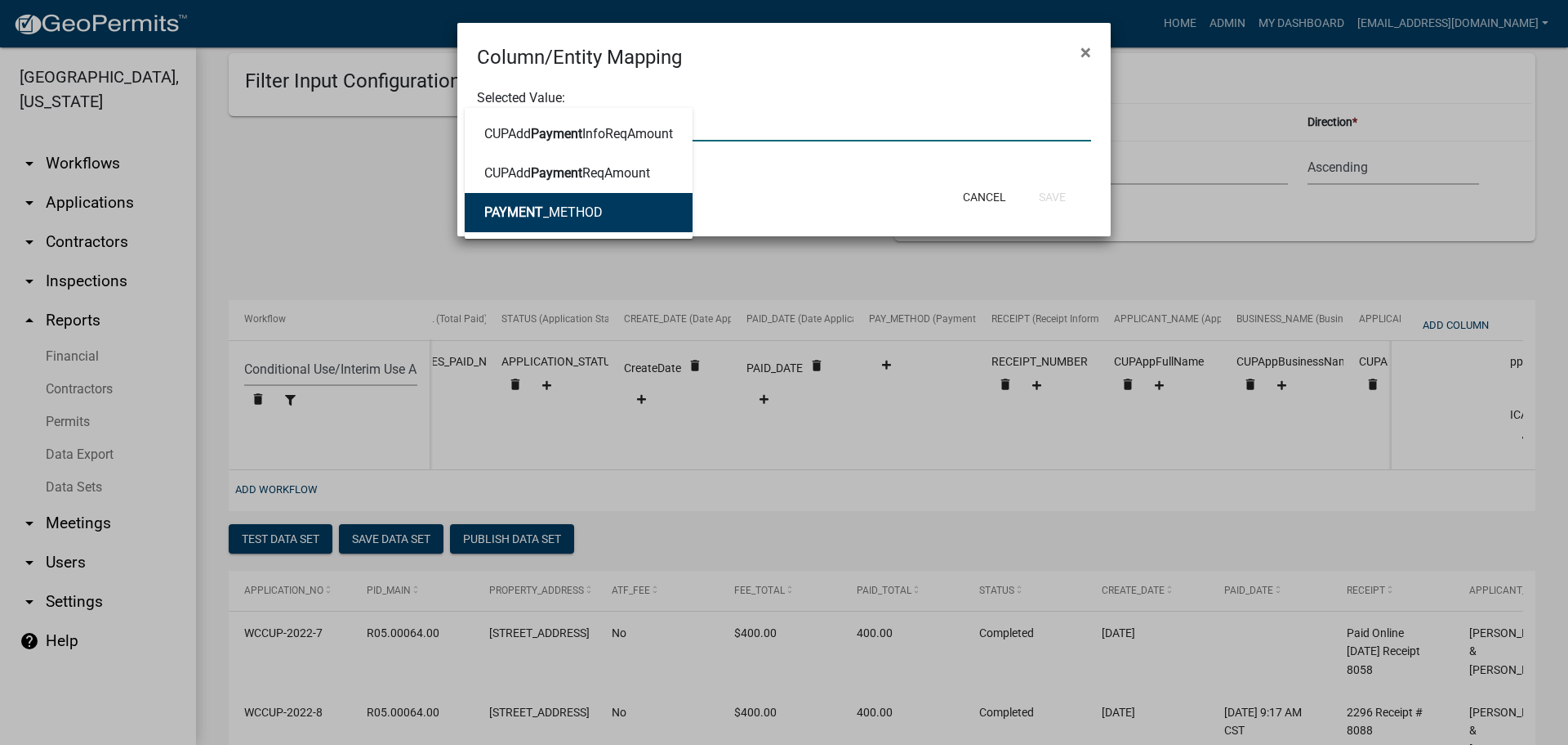
click at [640, 208] on button "PAYMENT _METHOD" at bounding box center [579, 212] width 228 height 39
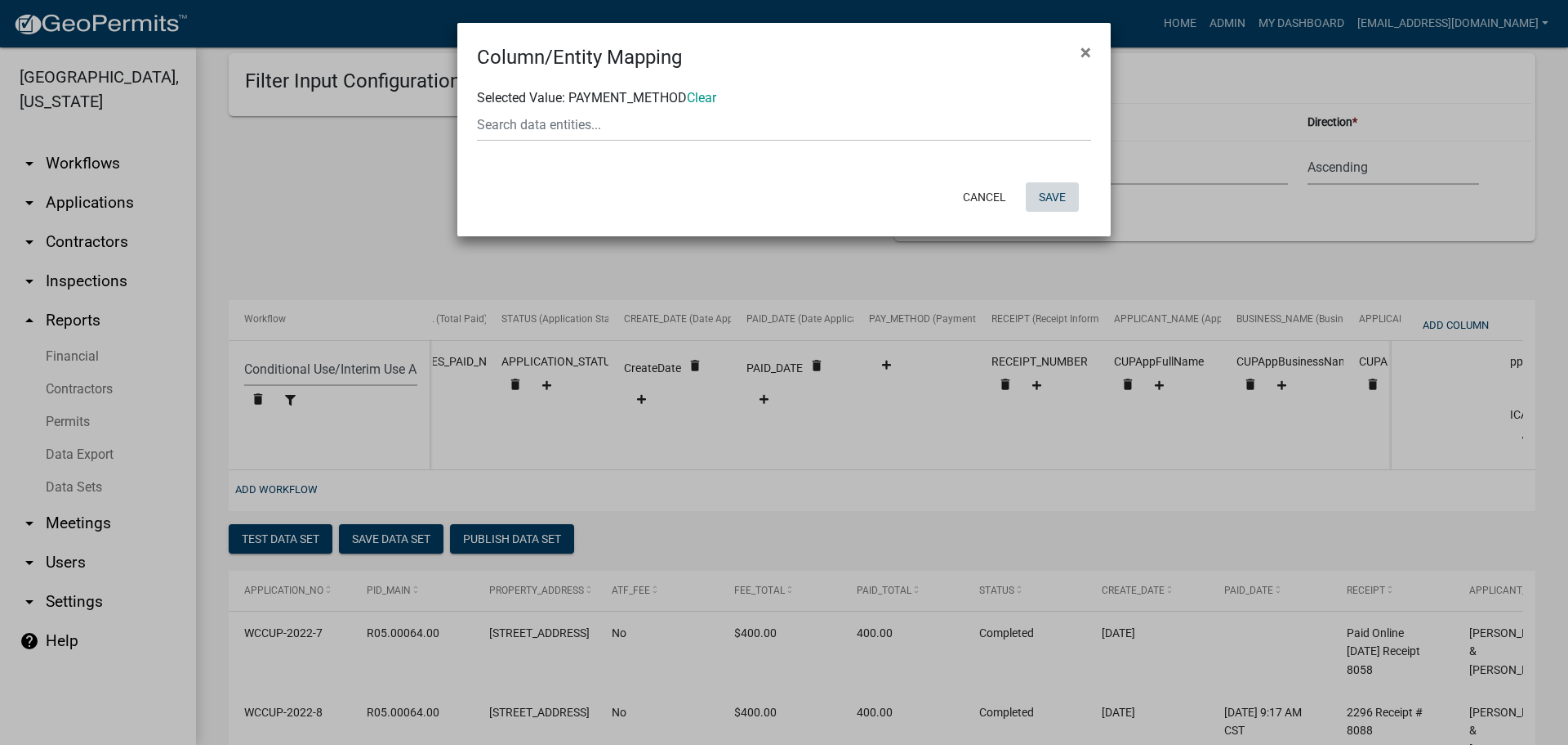
click at [1049, 199] on button "Save" at bounding box center [1052, 196] width 53 height 29
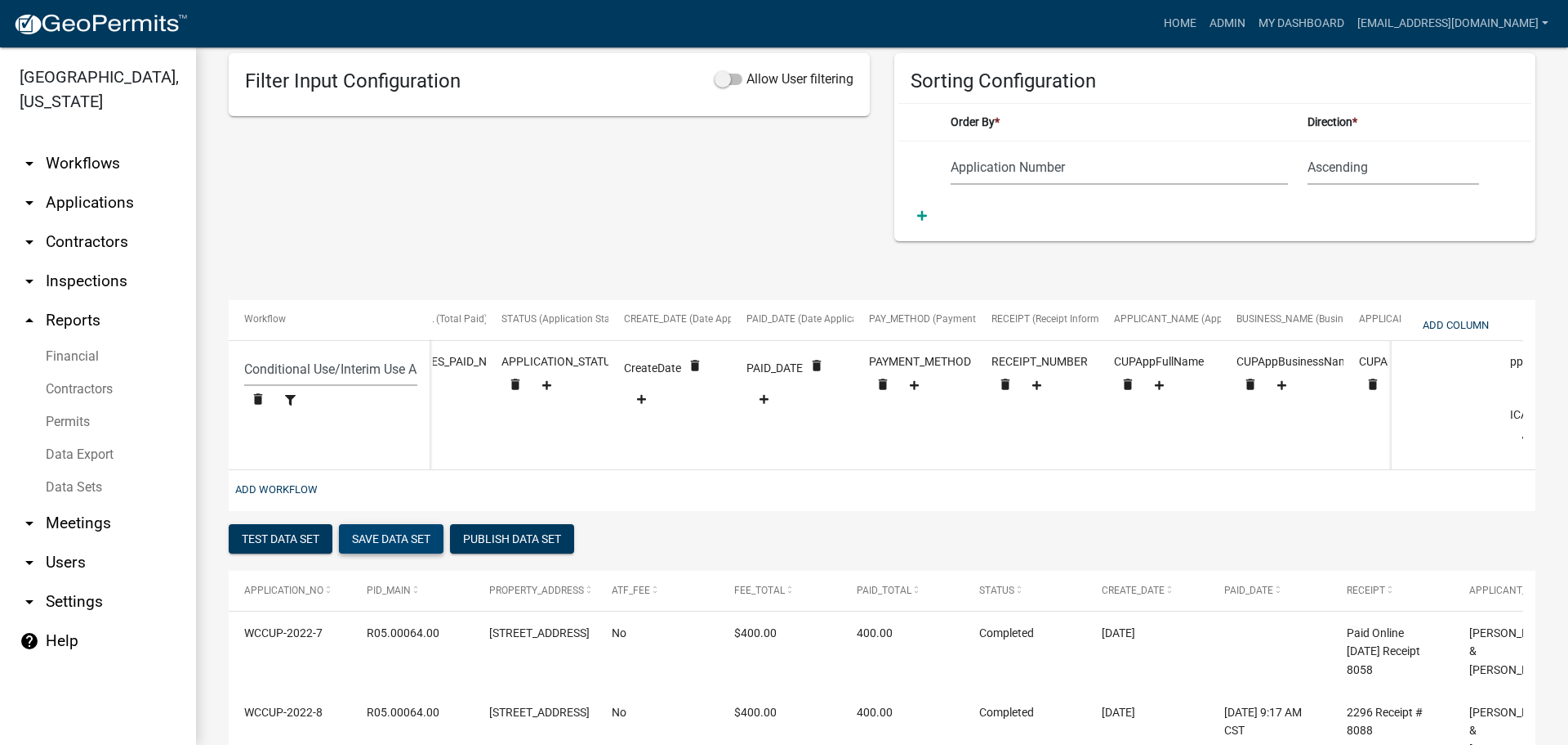
click at [400, 550] on button "Save Data Set" at bounding box center [391, 538] width 105 height 29
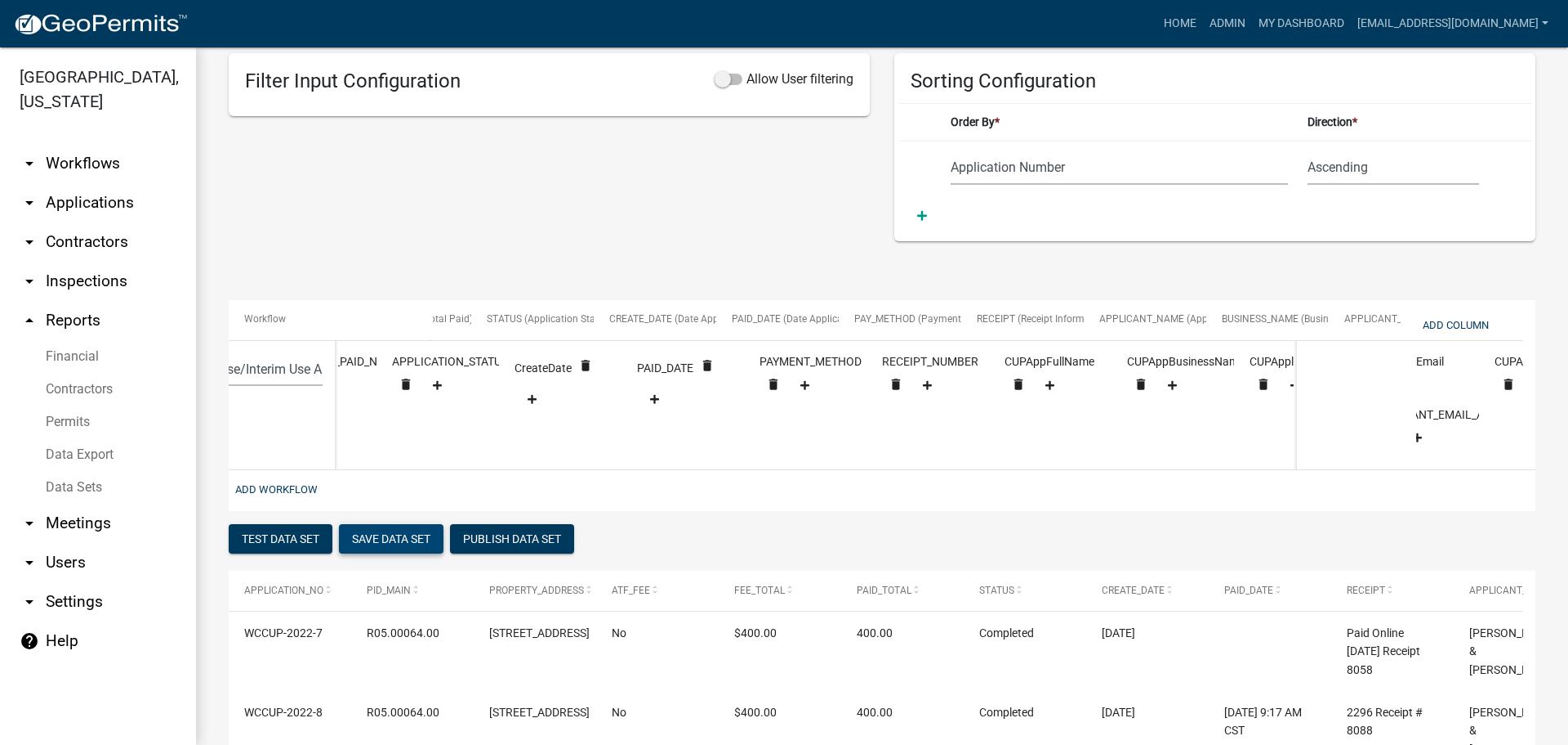
scroll to position [0, 1237]
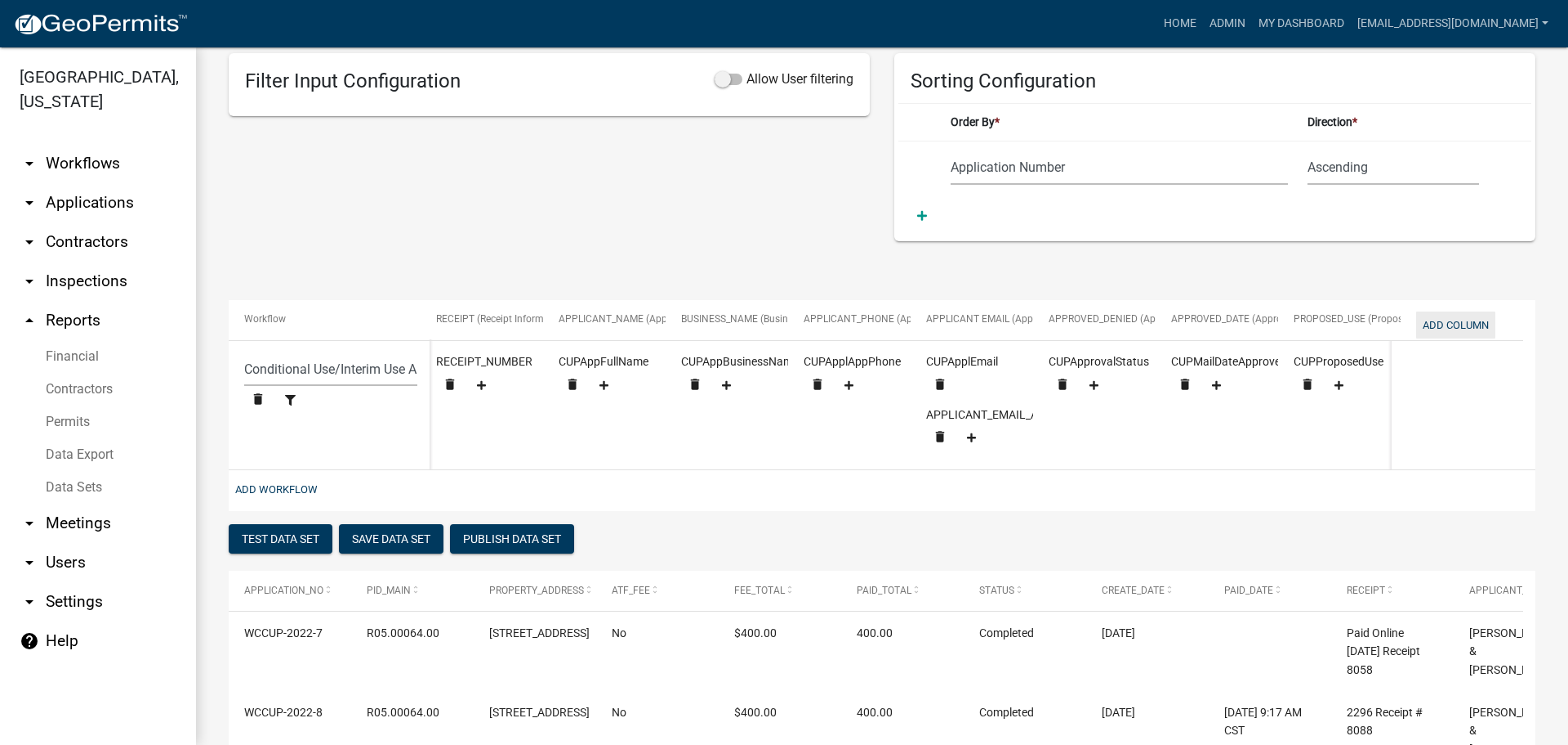
click at [1456, 322] on button "Add Column" at bounding box center [1455, 324] width 79 height 27
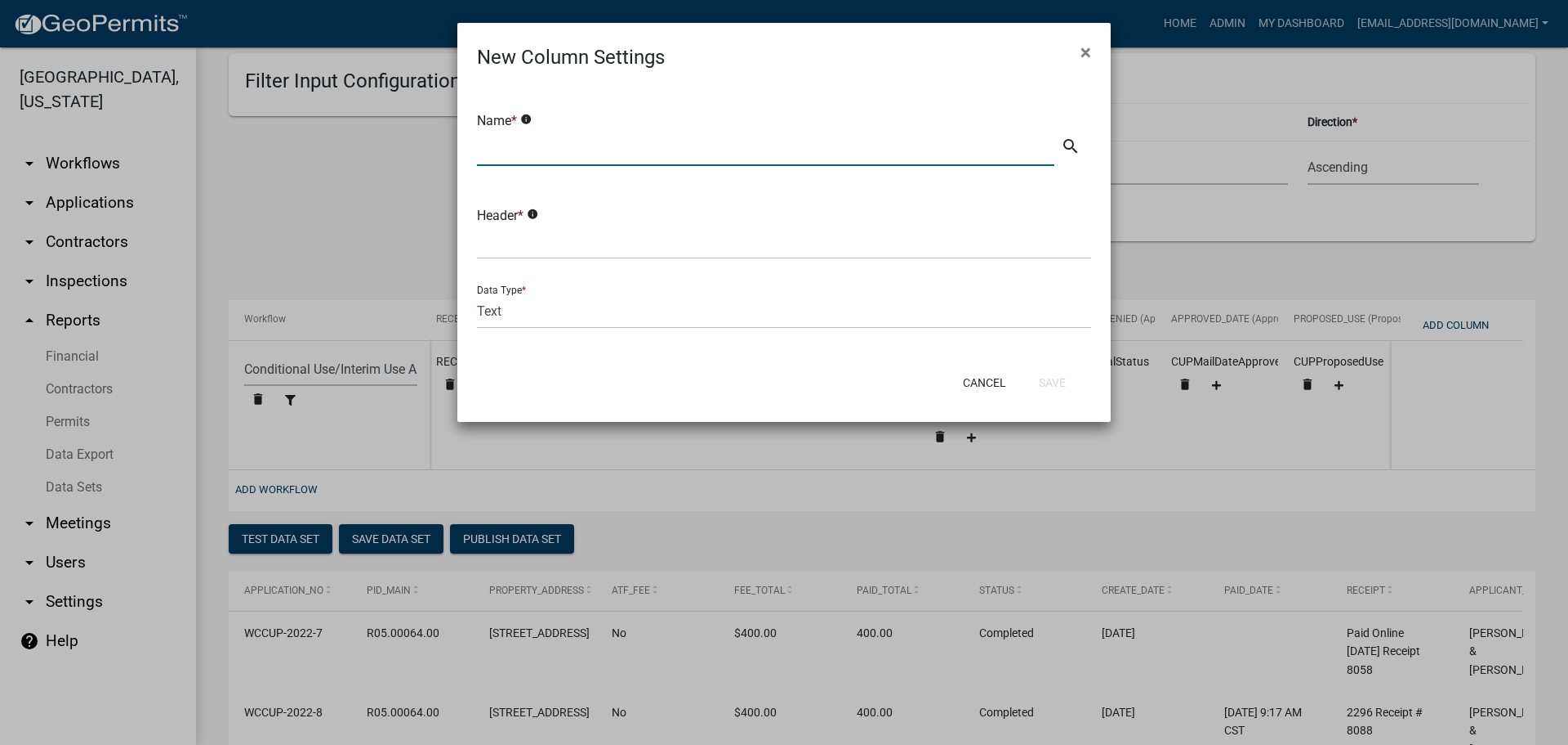
click at [566, 140] on input "text" at bounding box center [766, 149] width 578 height 34
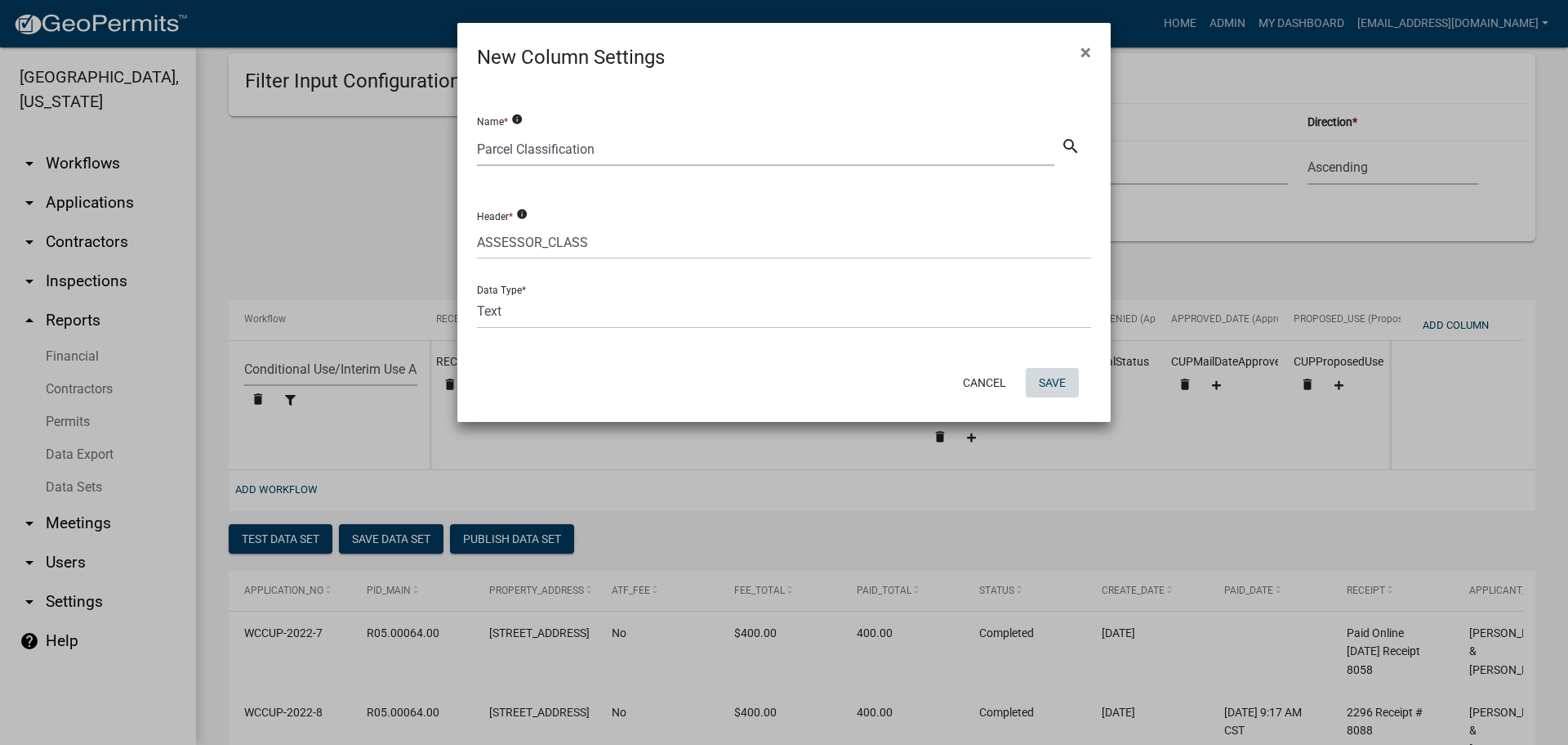
click at [1045, 387] on button "Save" at bounding box center [1052, 382] width 53 height 29
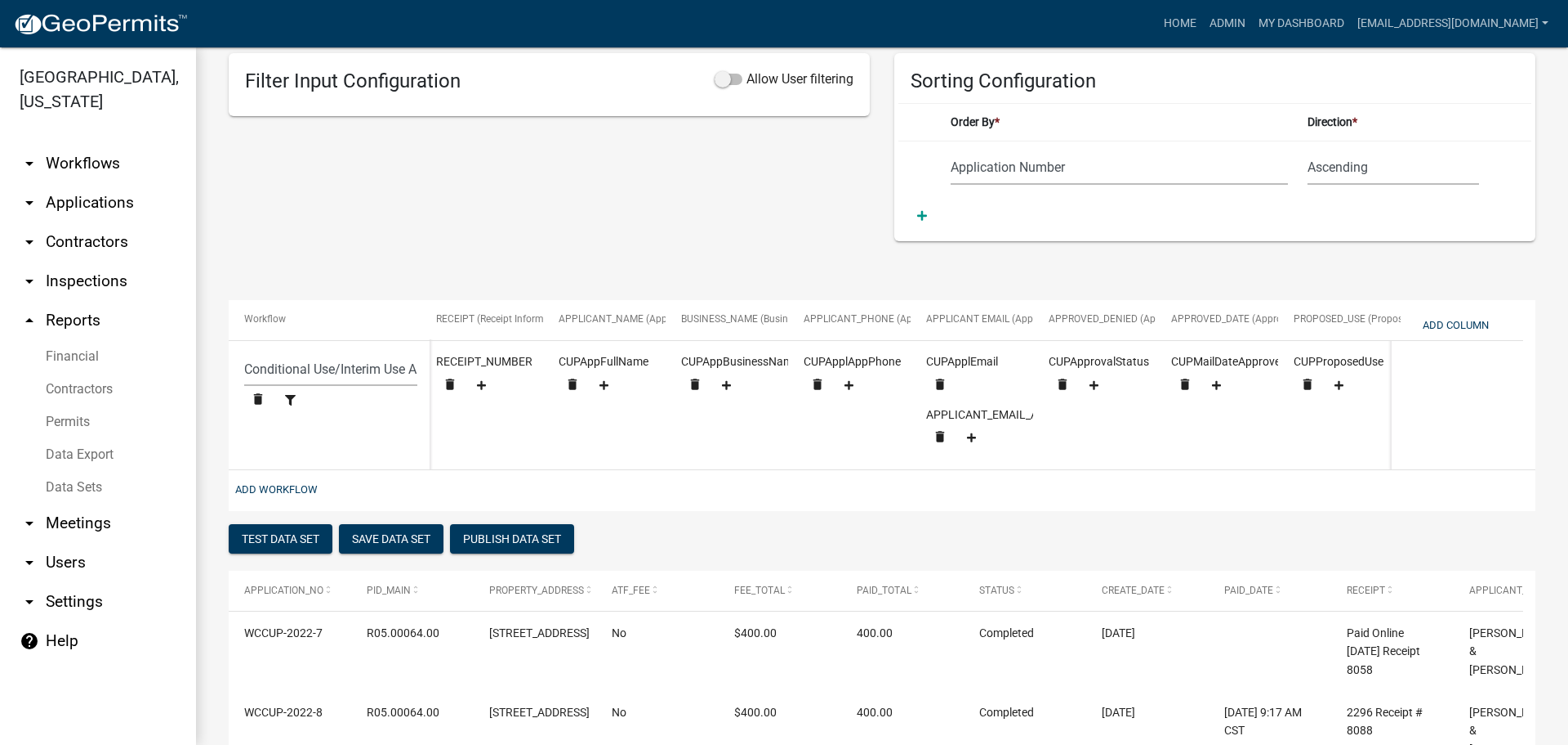
scroll to position [0, 1360]
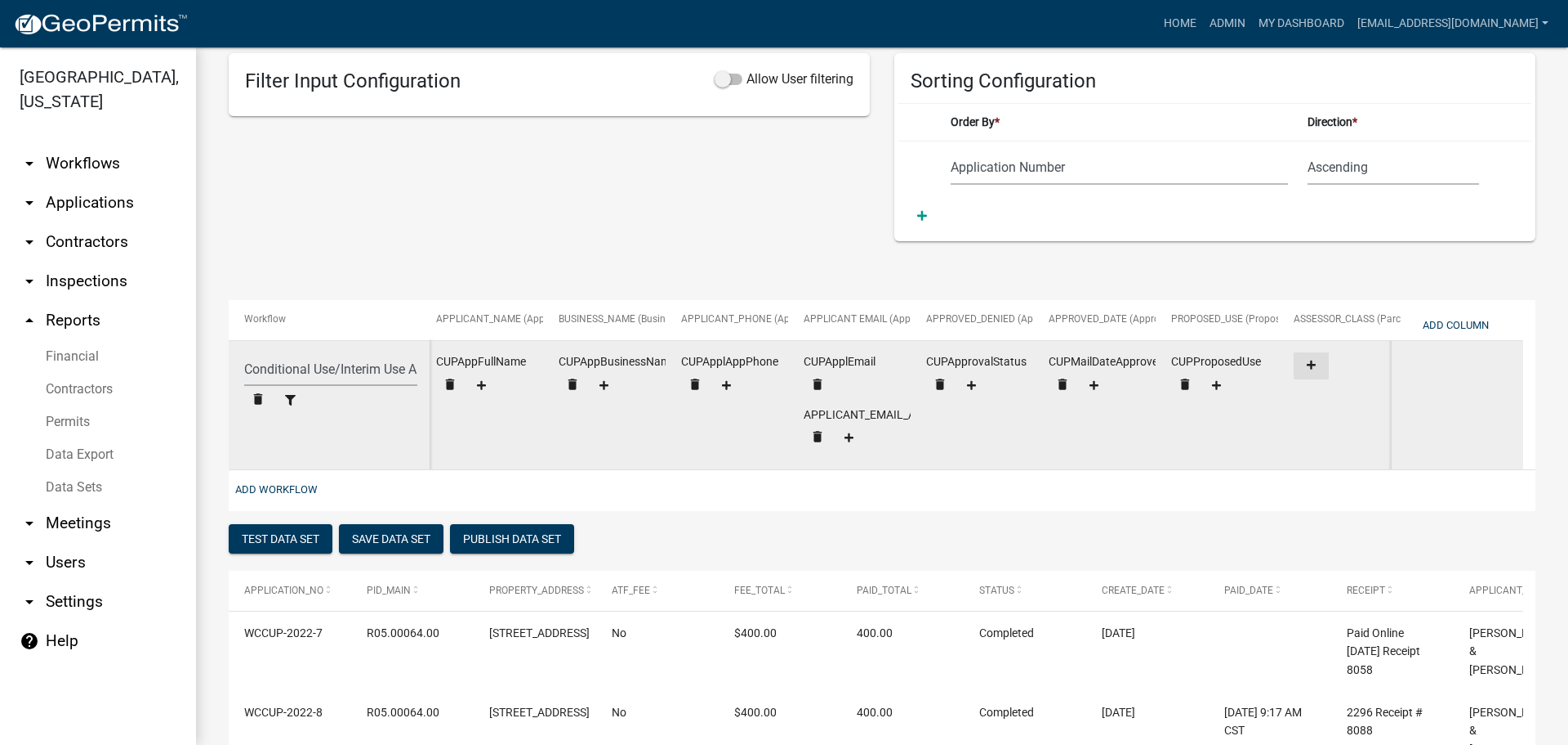
click at [1310, 361] on icon at bounding box center [1311, 365] width 9 height 11
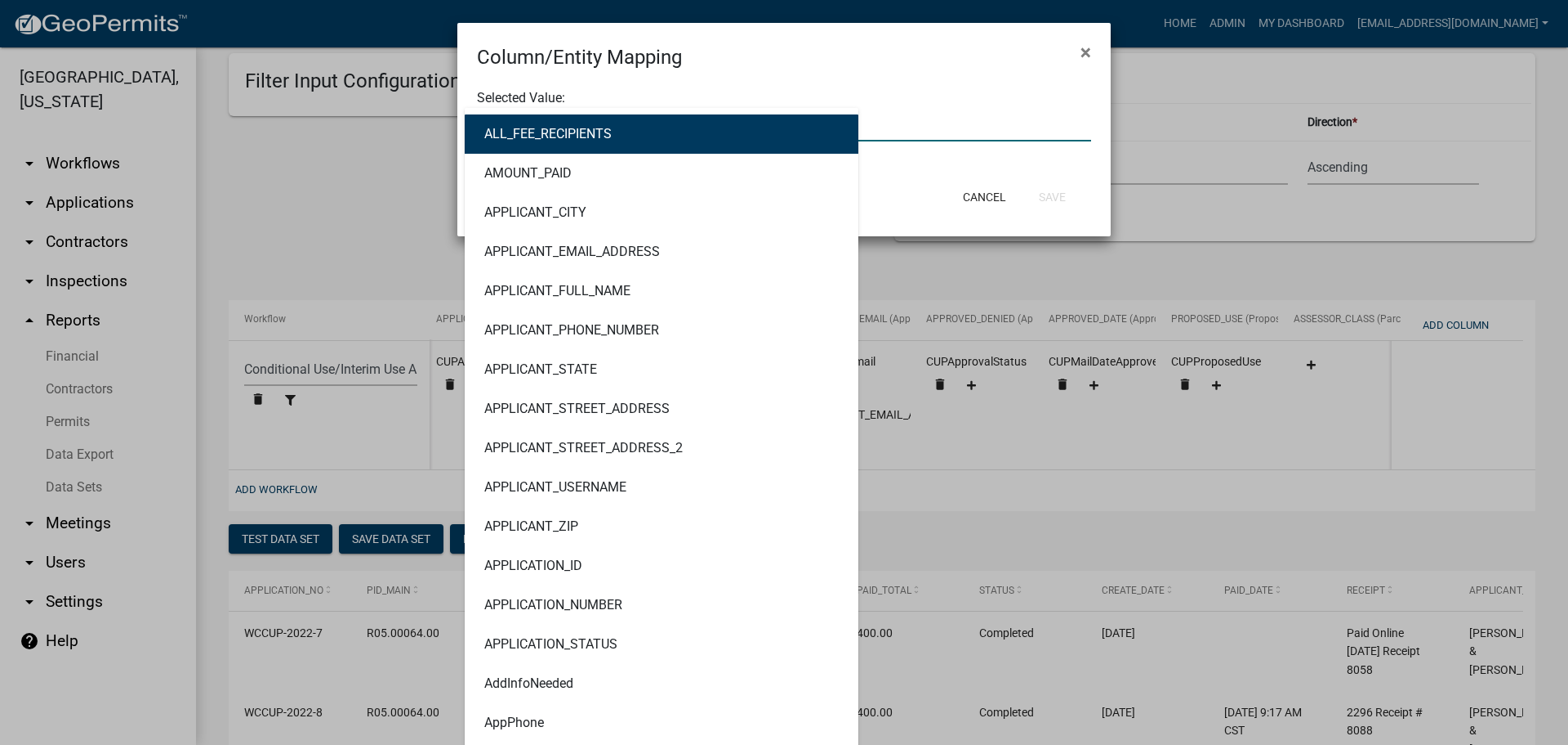
click at [680, 132] on div "ALL_FEE_RECIPIENTS AMOUNT_PAID APPLICANT_CITY APPLICANT_EMAIL_ADDRESS APPLICANT…" at bounding box center [784, 125] width 639 height 34
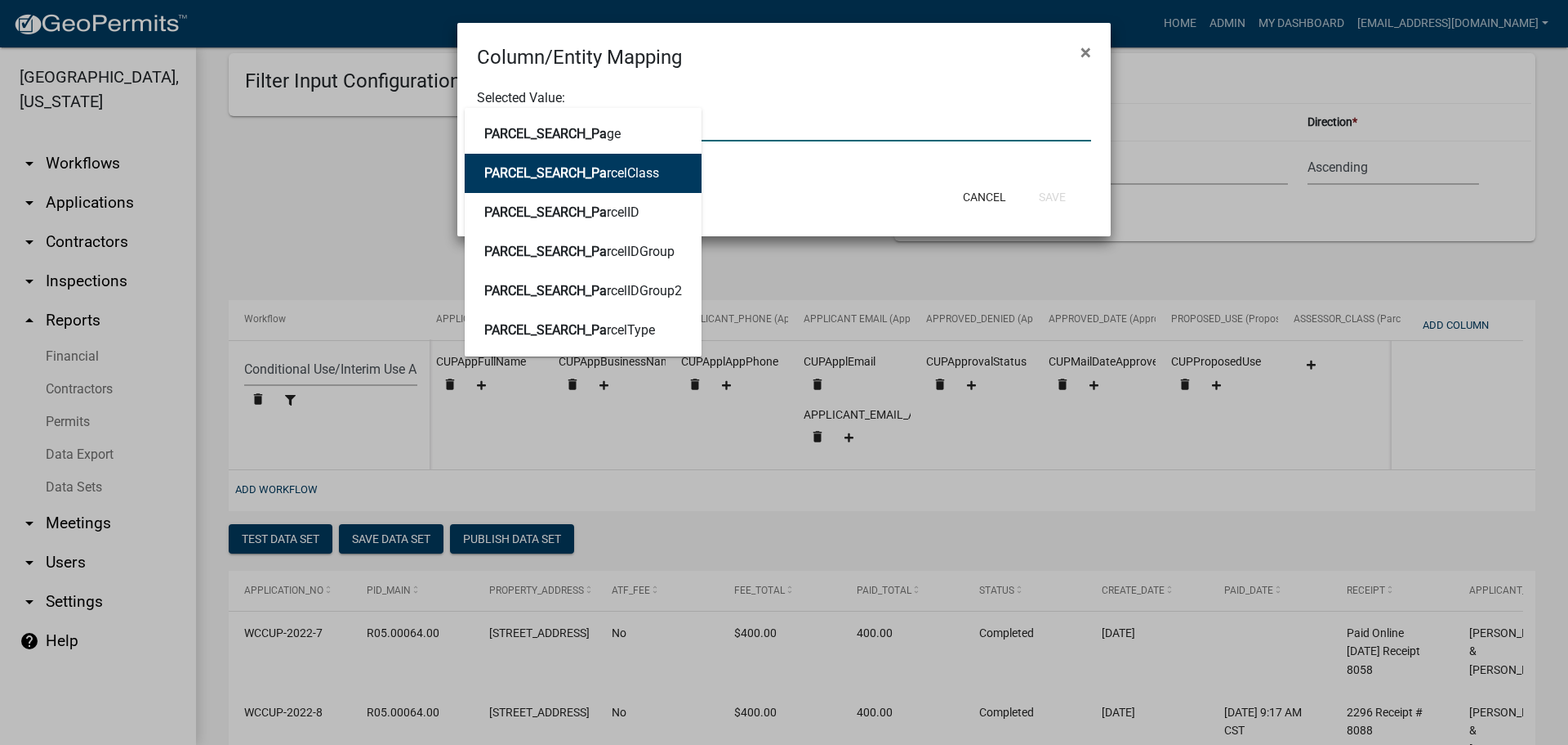
click at [682, 173] on button "PARCEL_SEARCH_Pa rcelClass" at bounding box center [583, 173] width 237 height 39
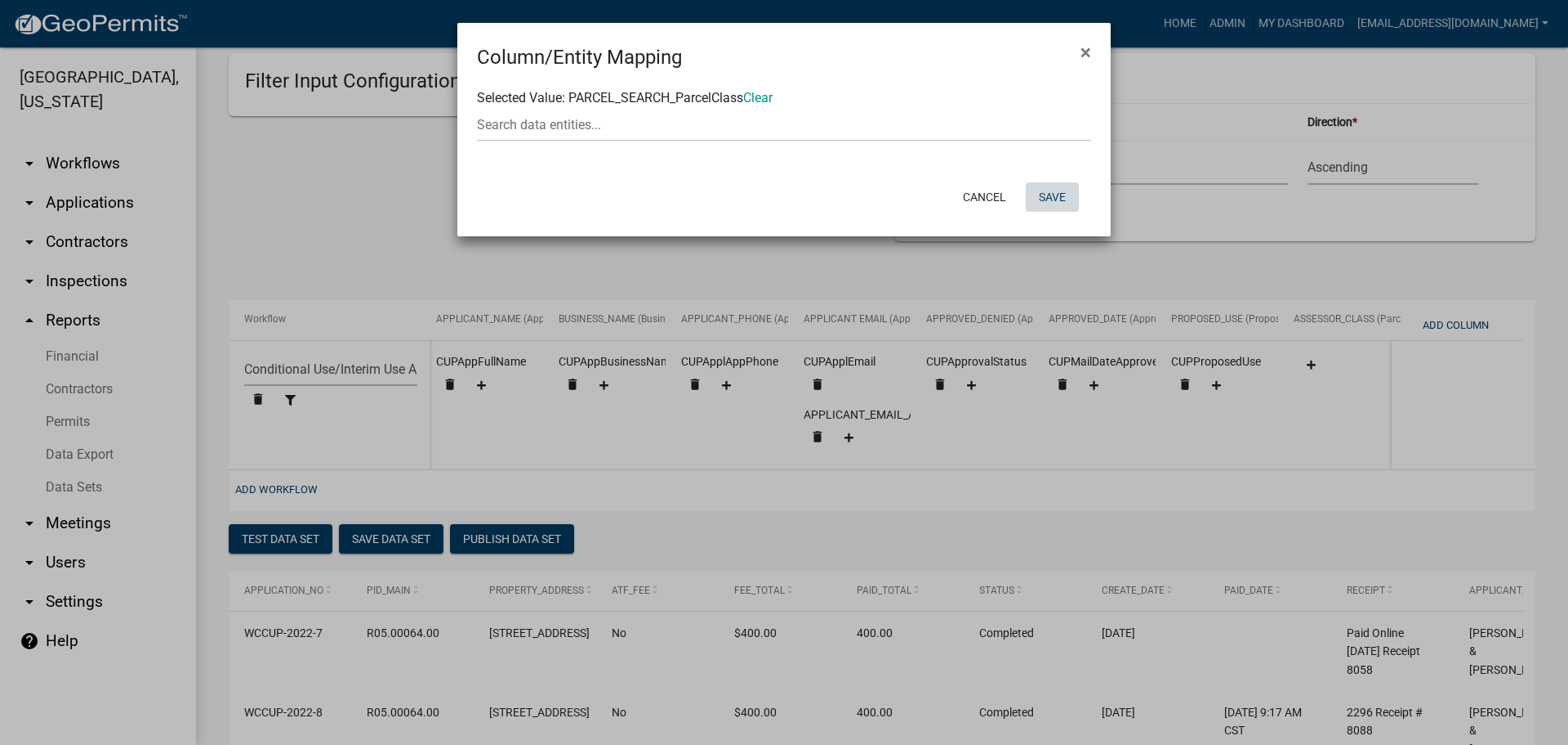
click at [1049, 199] on button "Save" at bounding box center [1052, 196] width 53 height 29
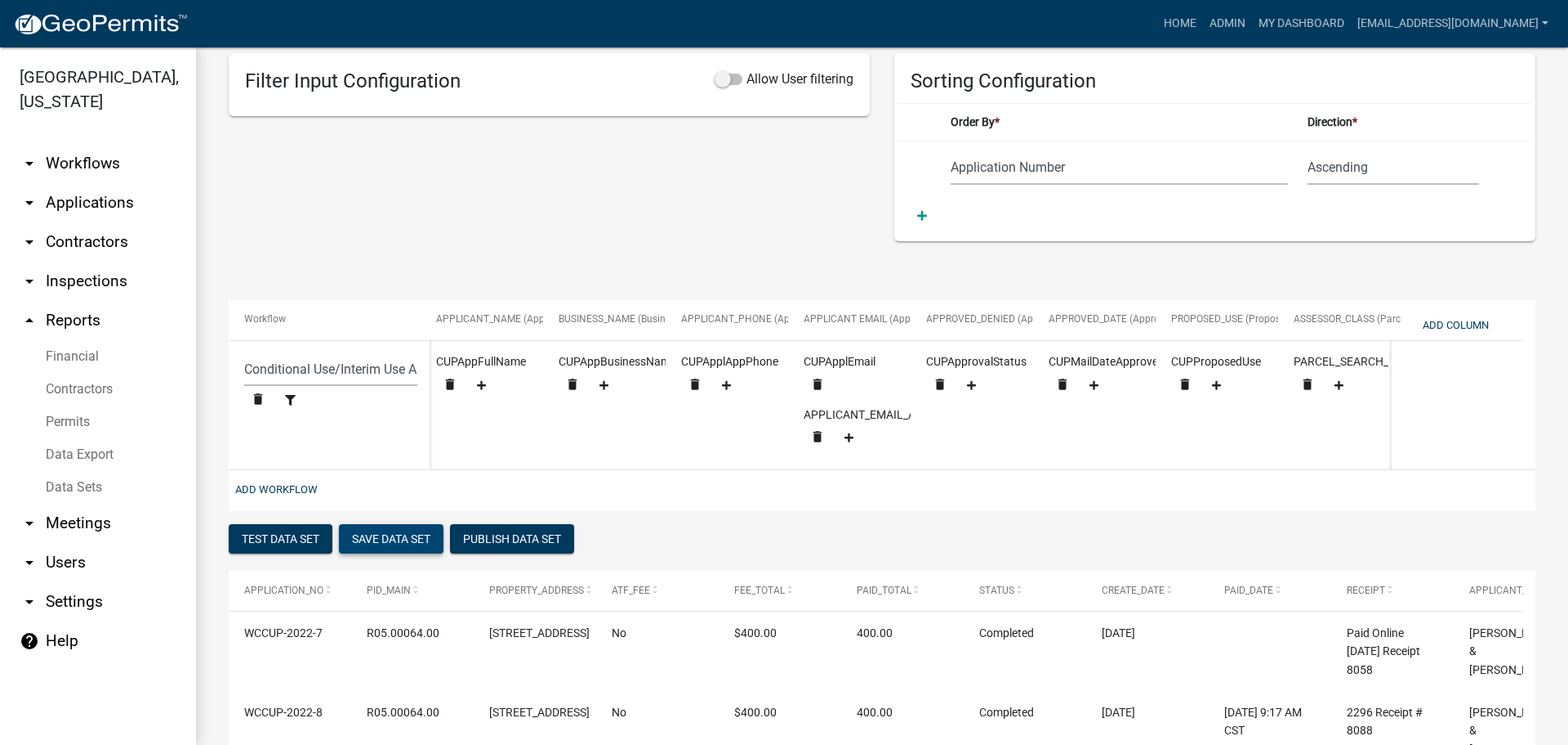
click at [378, 553] on button "Save Data Set" at bounding box center [391, 538] width 105 height 29
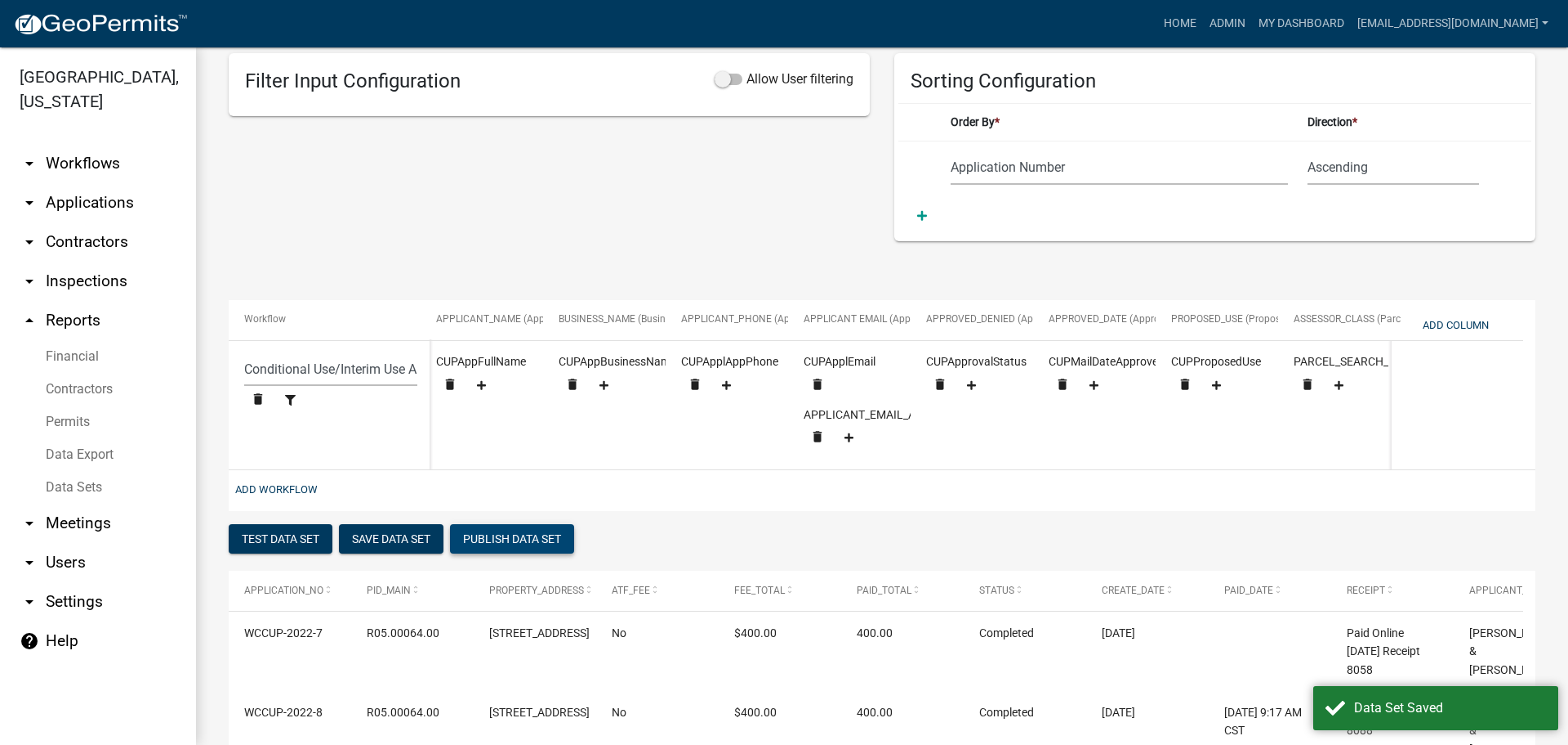
click at [491, 553] on button "Publish Data Set" at bounding box center [512, 538] width 124 height 29
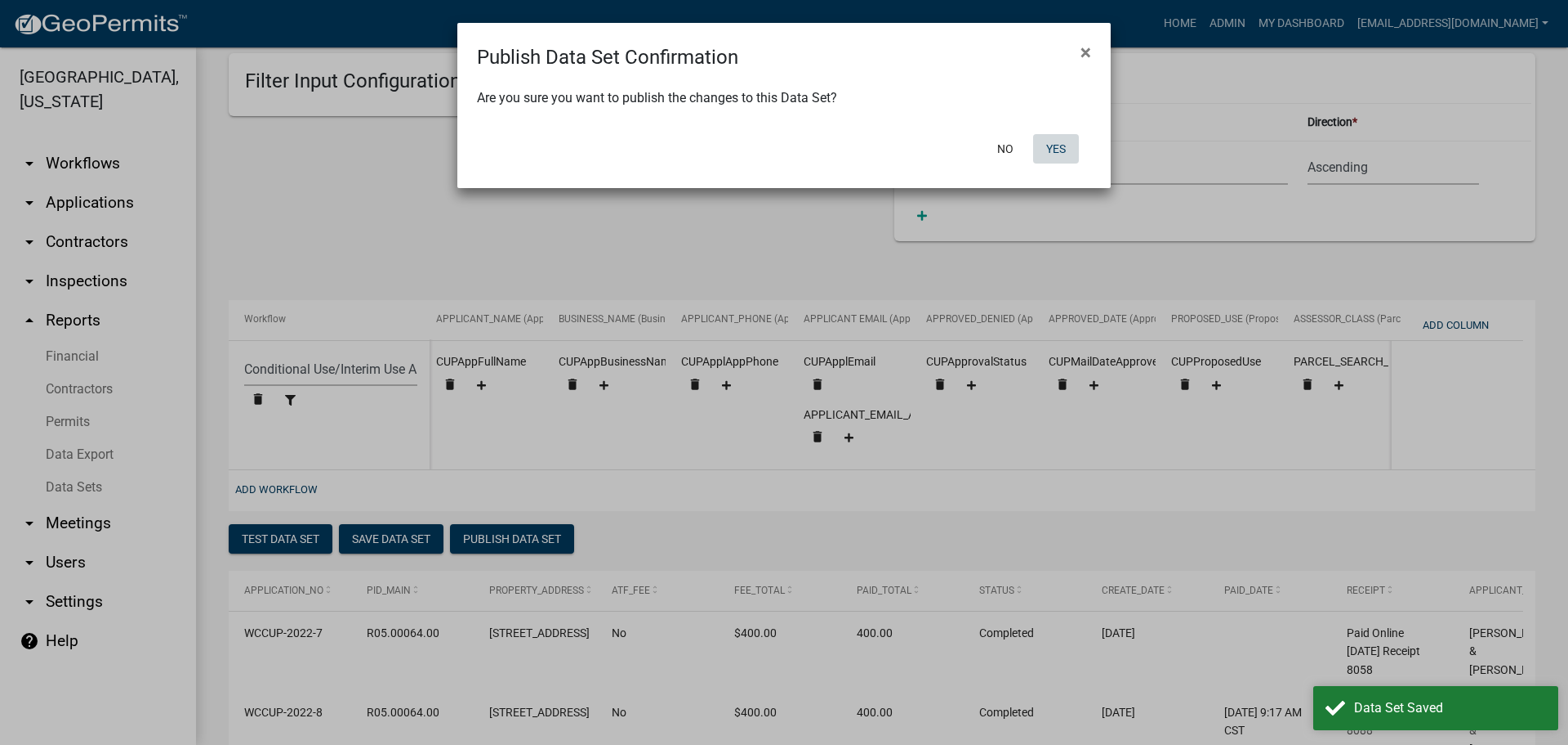
click at [1049, 147] on button "Yes" at bounding box center [1056, 148] width 46 height 29
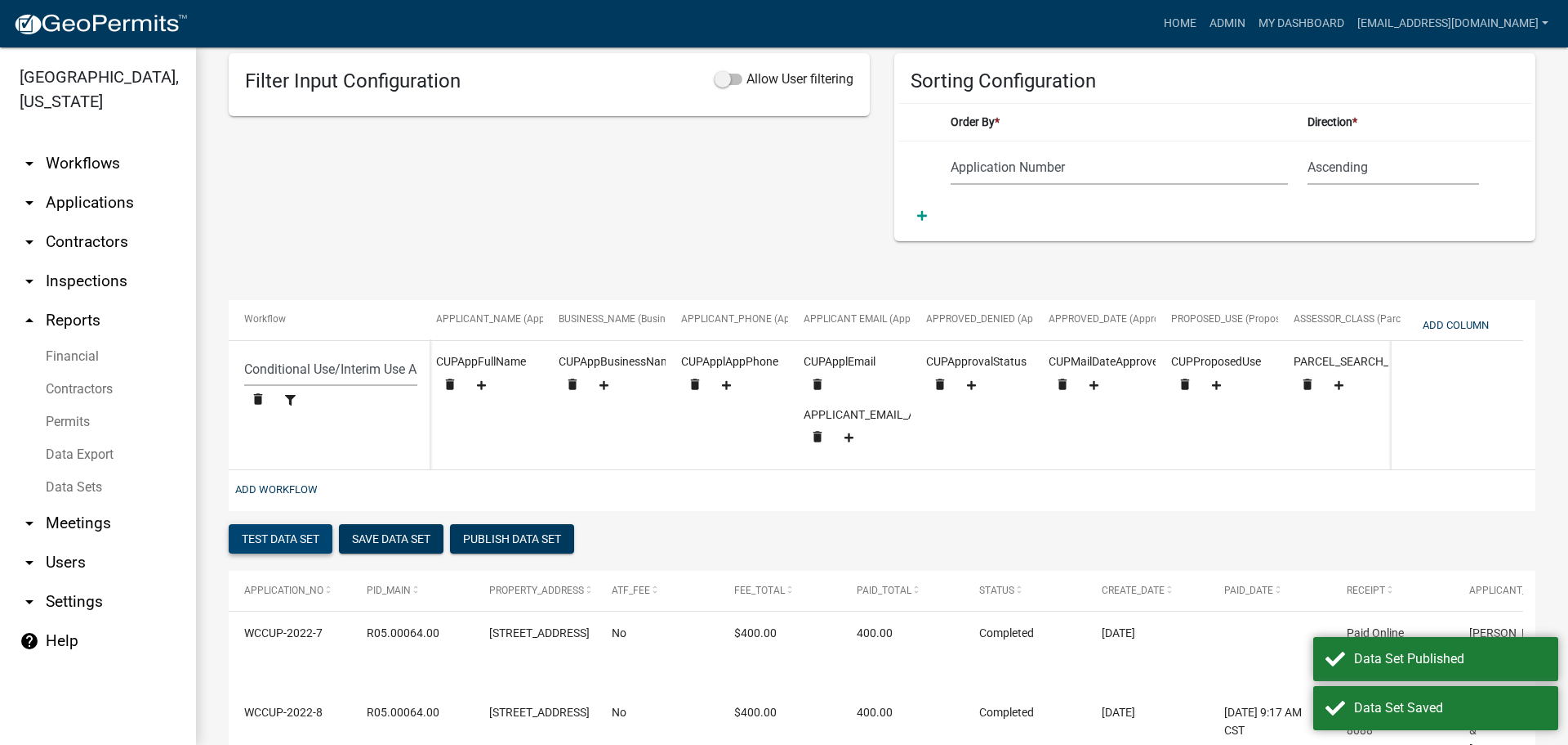
click at [255, 553] on button "Test Data Set" at bounding box center [281, 538] width 104 height 29
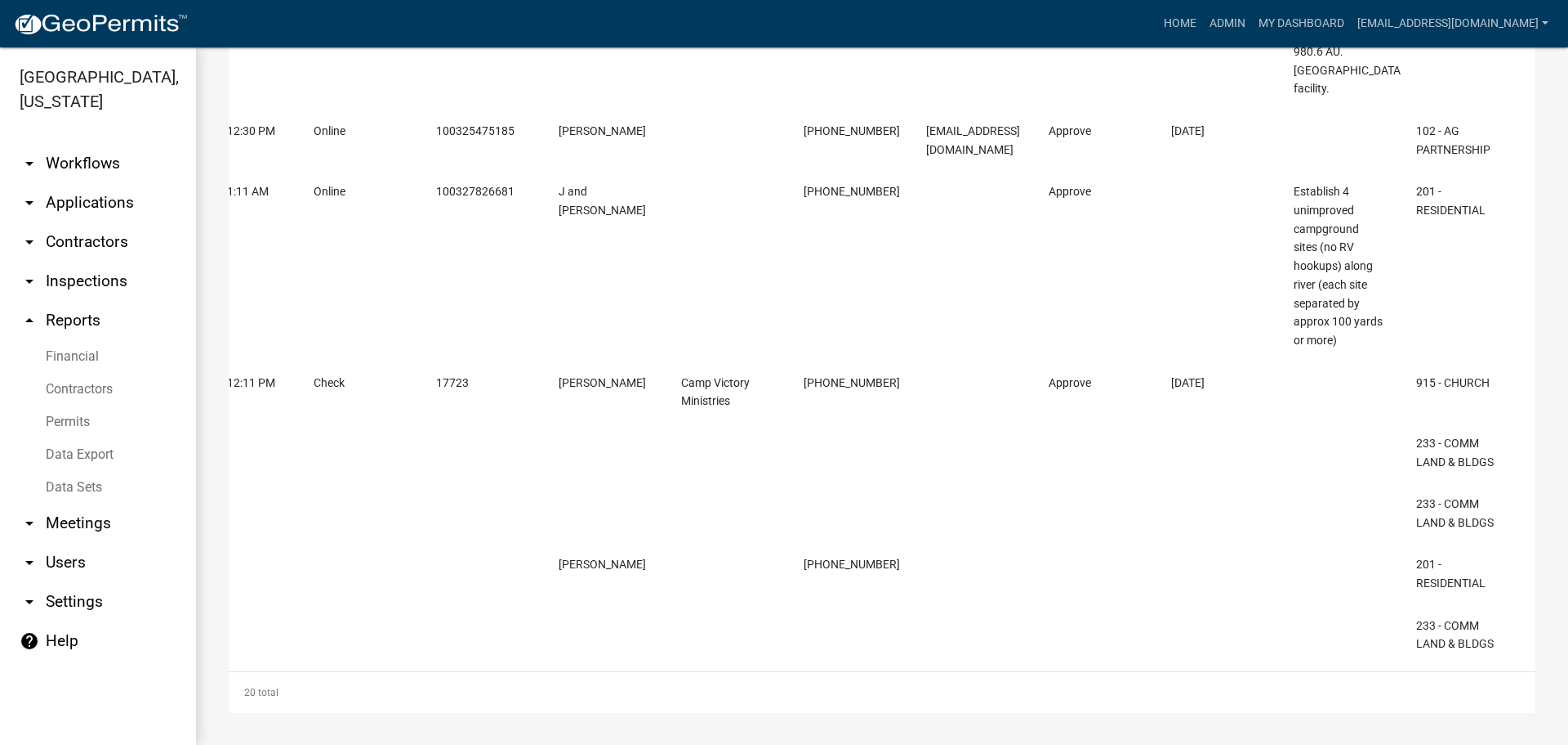
scroll to position [2119, 0]
drag, startPoint x: 1565, startPoint y: 691, endPoint x: 866, endPoint y: 718, distance: 699.5
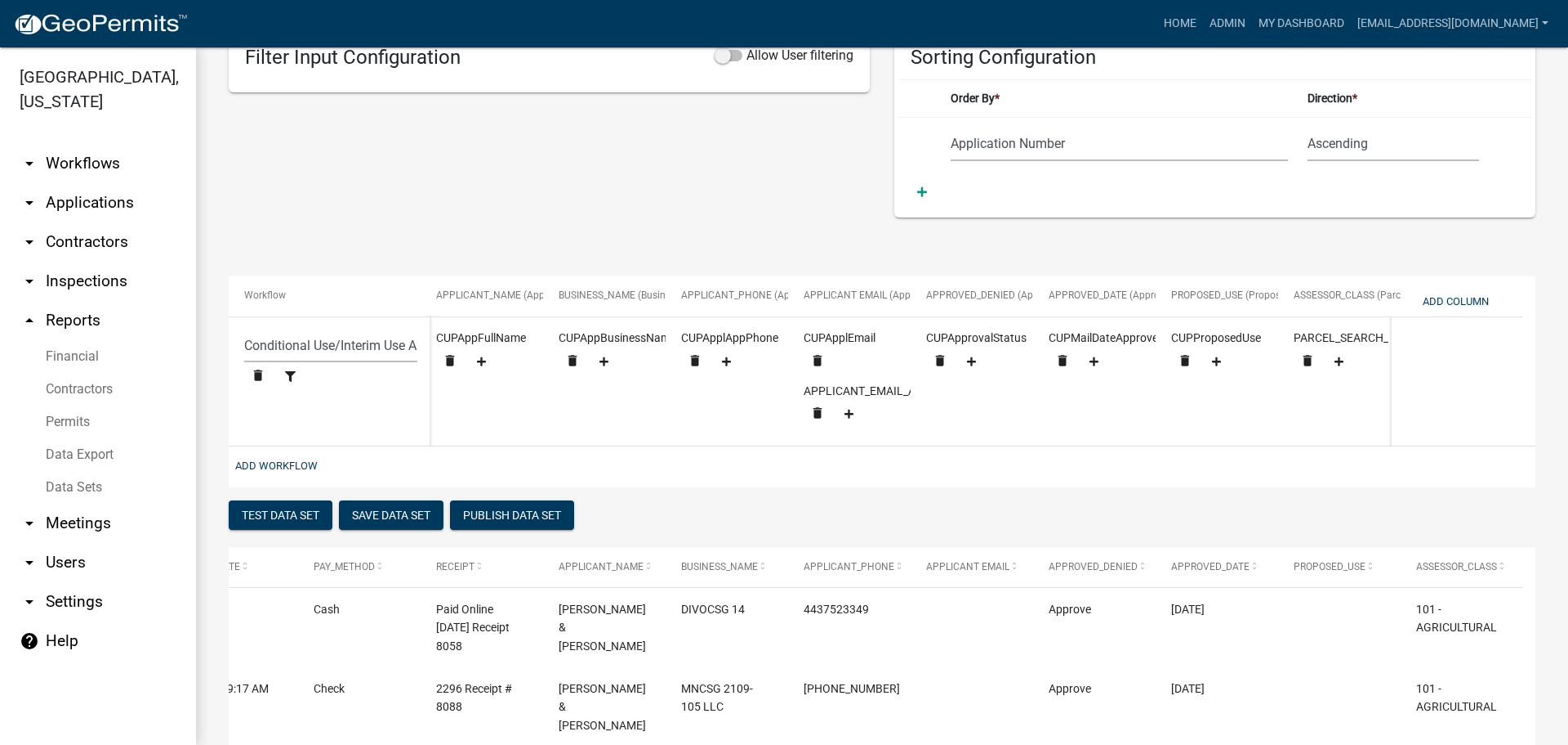
scroll to position [244, 0]
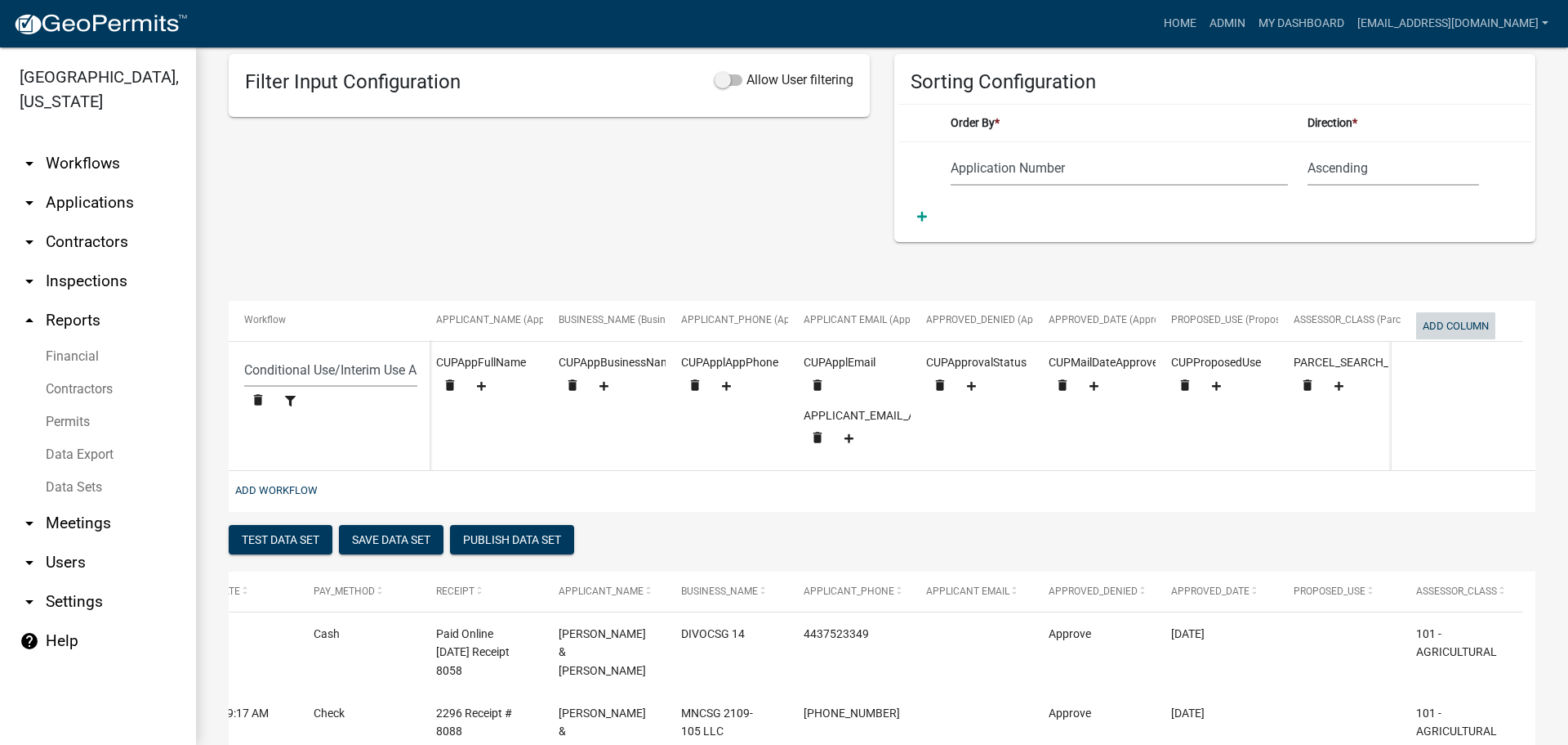
click at [1454, 325] on button "Add Column" at bounding box center [1455, 325] width 79 height 27
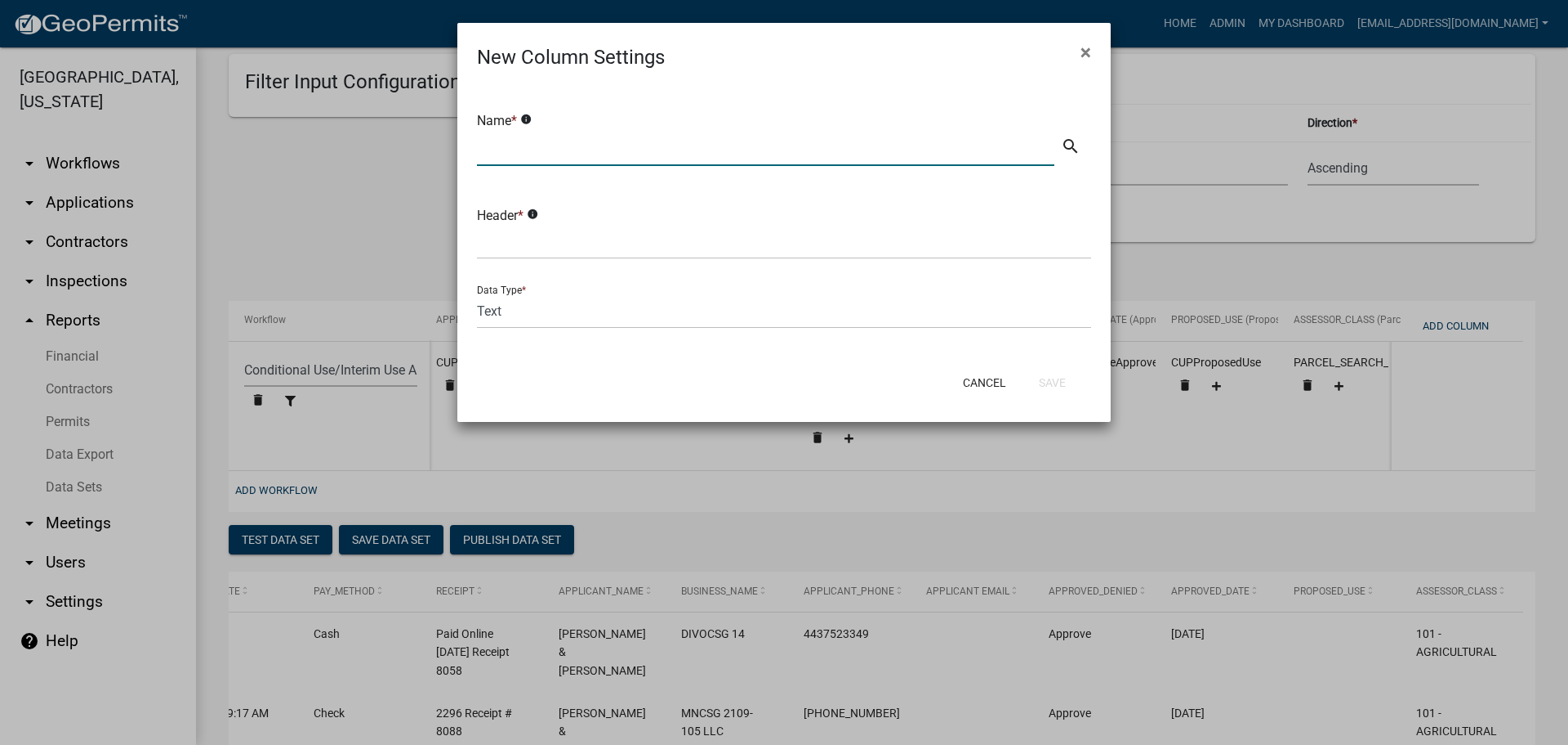
click at [562, 150] on input "text" at bounding box center [766, 149] width 578 height 34
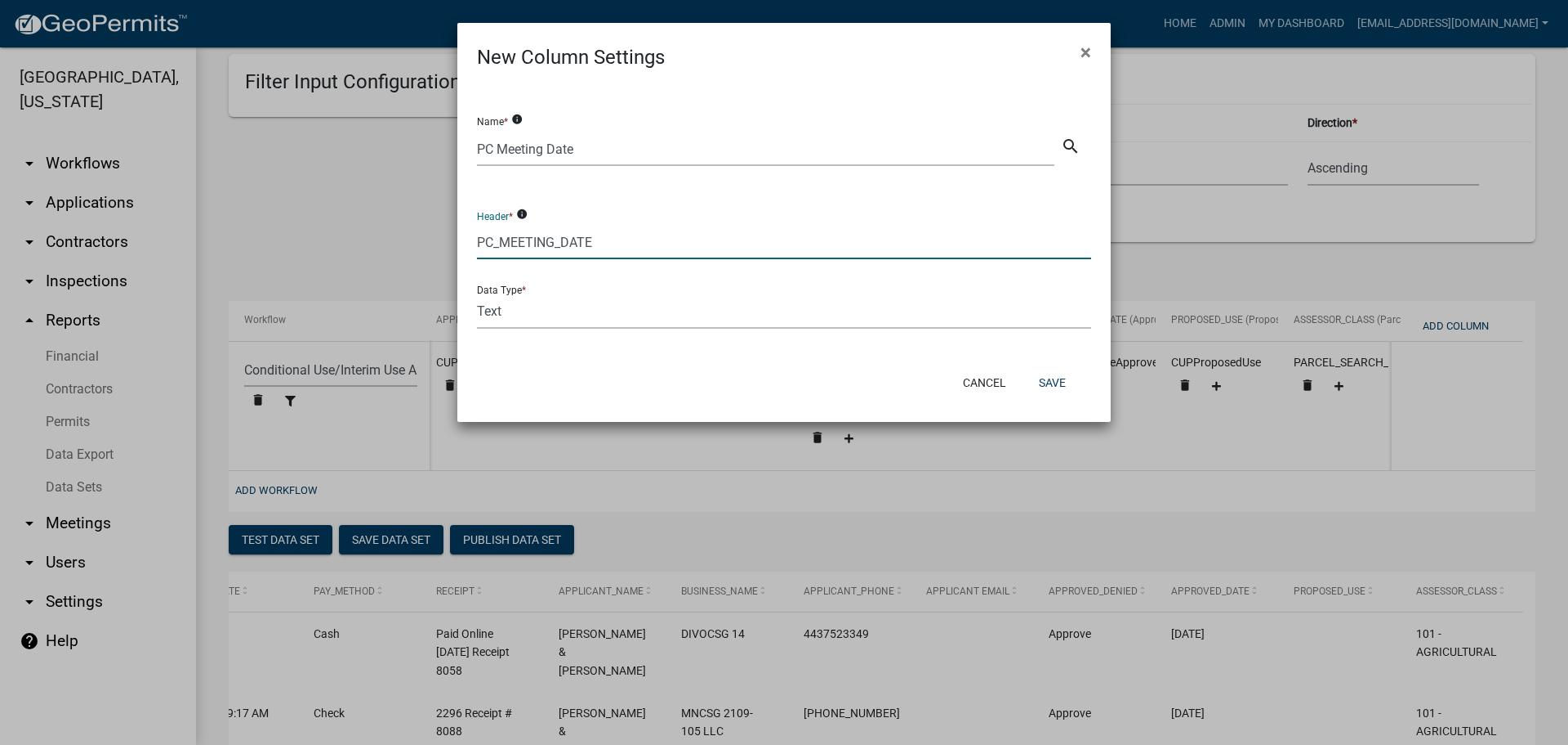
click at [593, 310] on select "Text Date Number with Decimals Number without Decimals" at bounding box center [784, 312] width 615 height 34
click at [477, 295] on select "Text Date Number with Decimals Number without Decimals" at bounding box center [784, 312] width 615 height 34
click at [1053, 382] on button "Save" at bounding box center [1052, 382] width 53 height 29
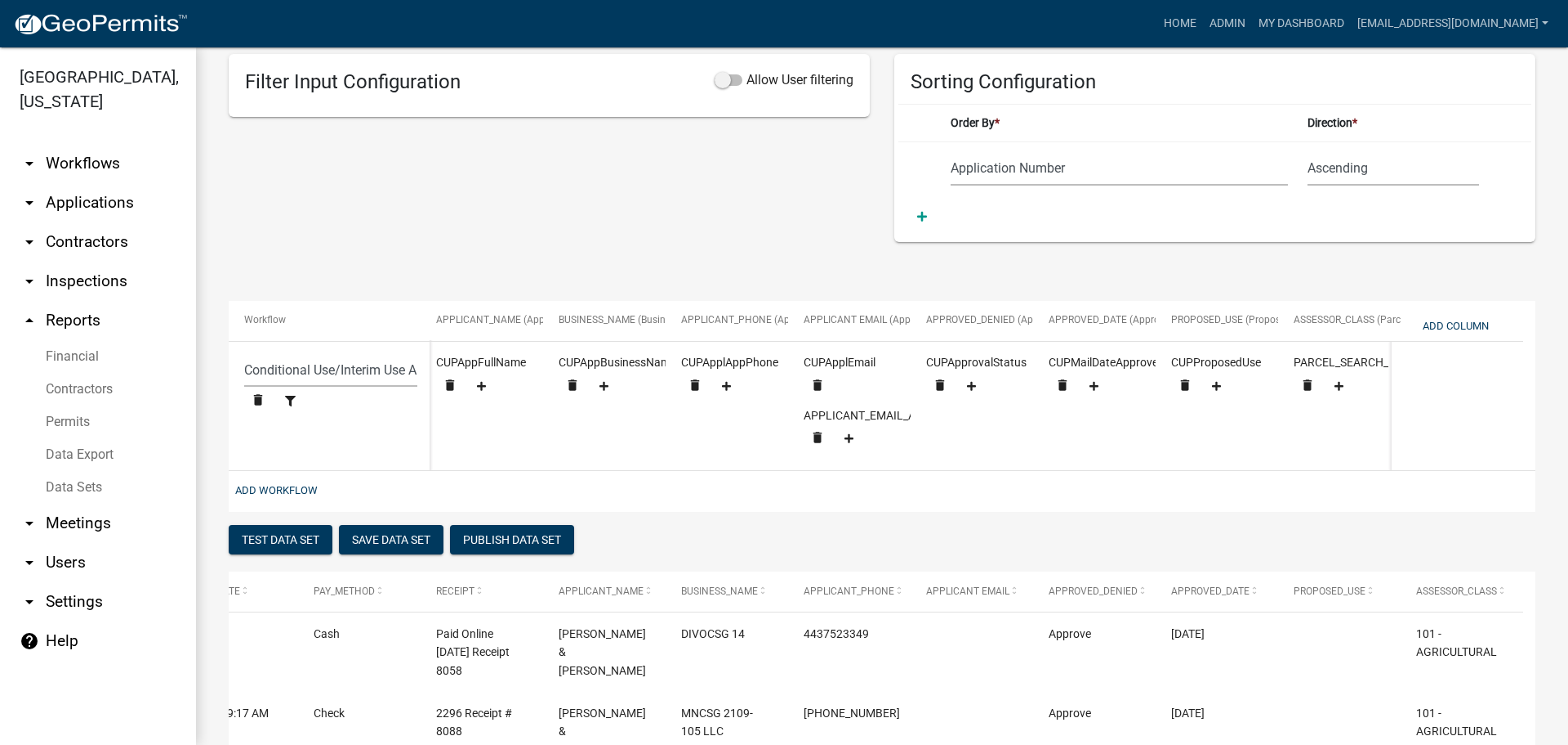
drag, startPoint x: 1071, startPoint y: 483, endPoint x: 1220, endPoint y: 478, distance: 149.1
click at [1220, 478] on div "Workflow APPLICATION_NO (Application Number) PID_MAIN (Main Parcel ID) PROPERTY…" at bounding box center [882, 406] width 1307 height 211
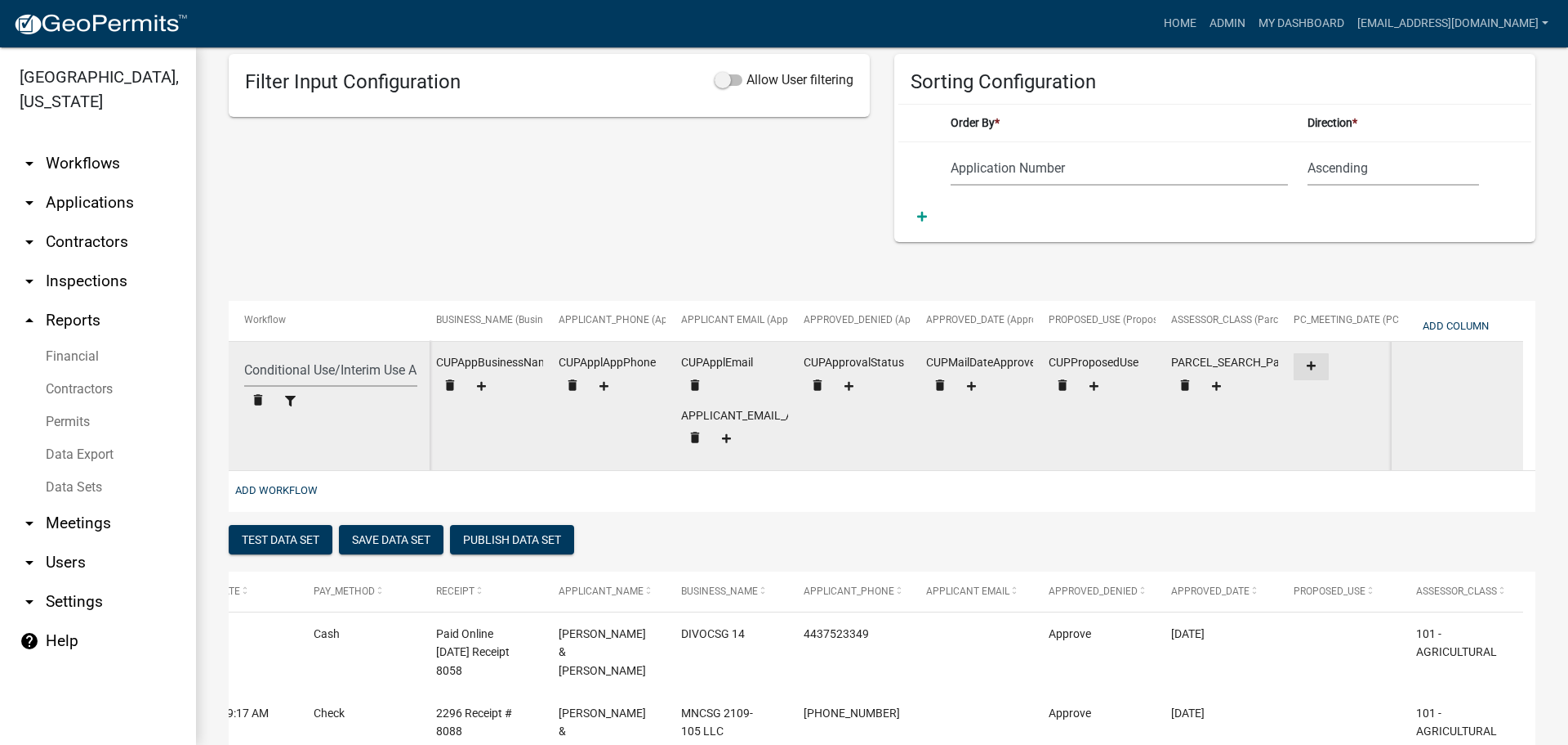
click at [1311, 360] on icon at bounding box center [1311, 365] width 9 height 11
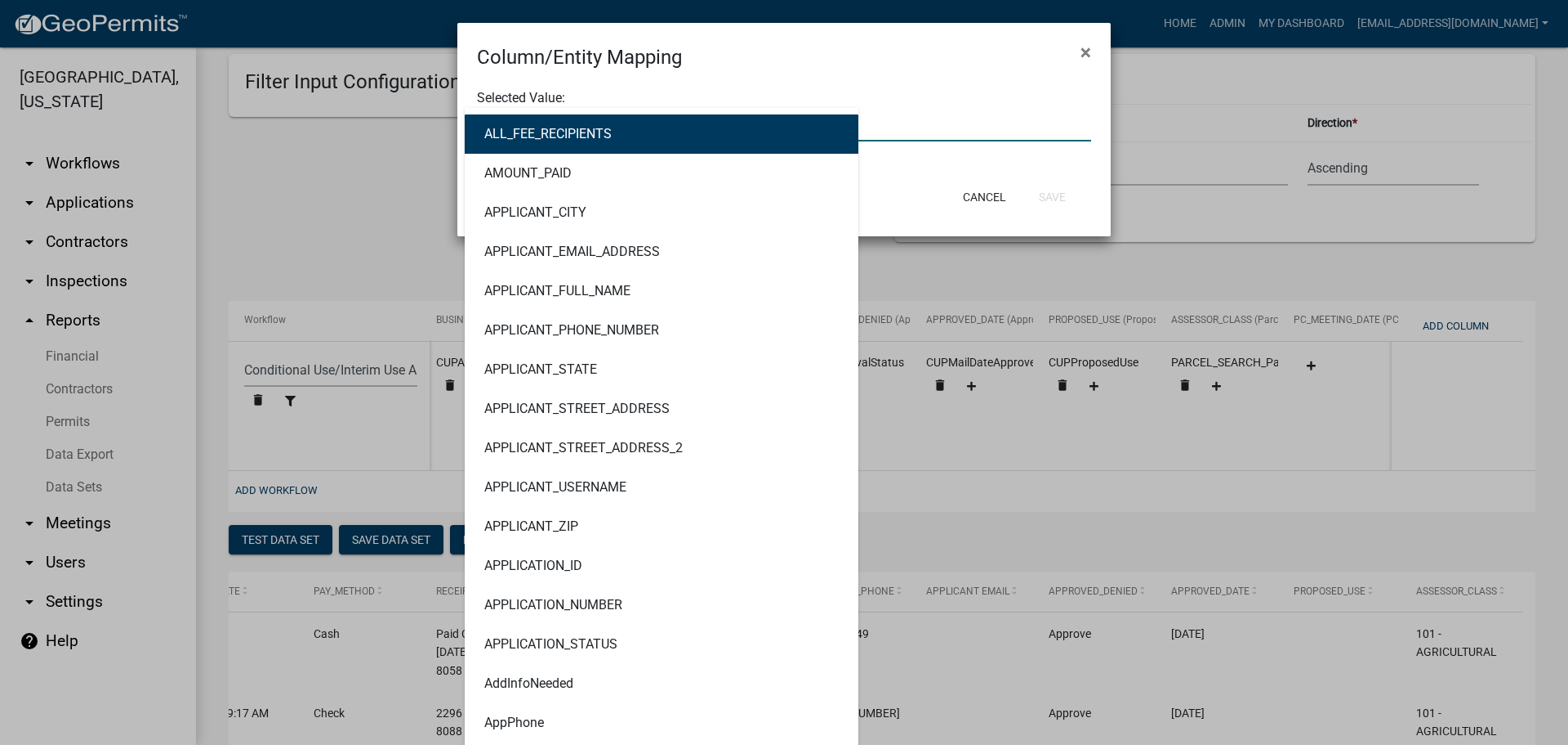
click at [643, 115] on div "ALL_FEE_RECIPIENTS AMOUNT_PAID APPLICANT_CITY APPLICANT_EMAIL_ADDRESS APPLICANT…" at bounding box center [784, 125] width 639 height 34
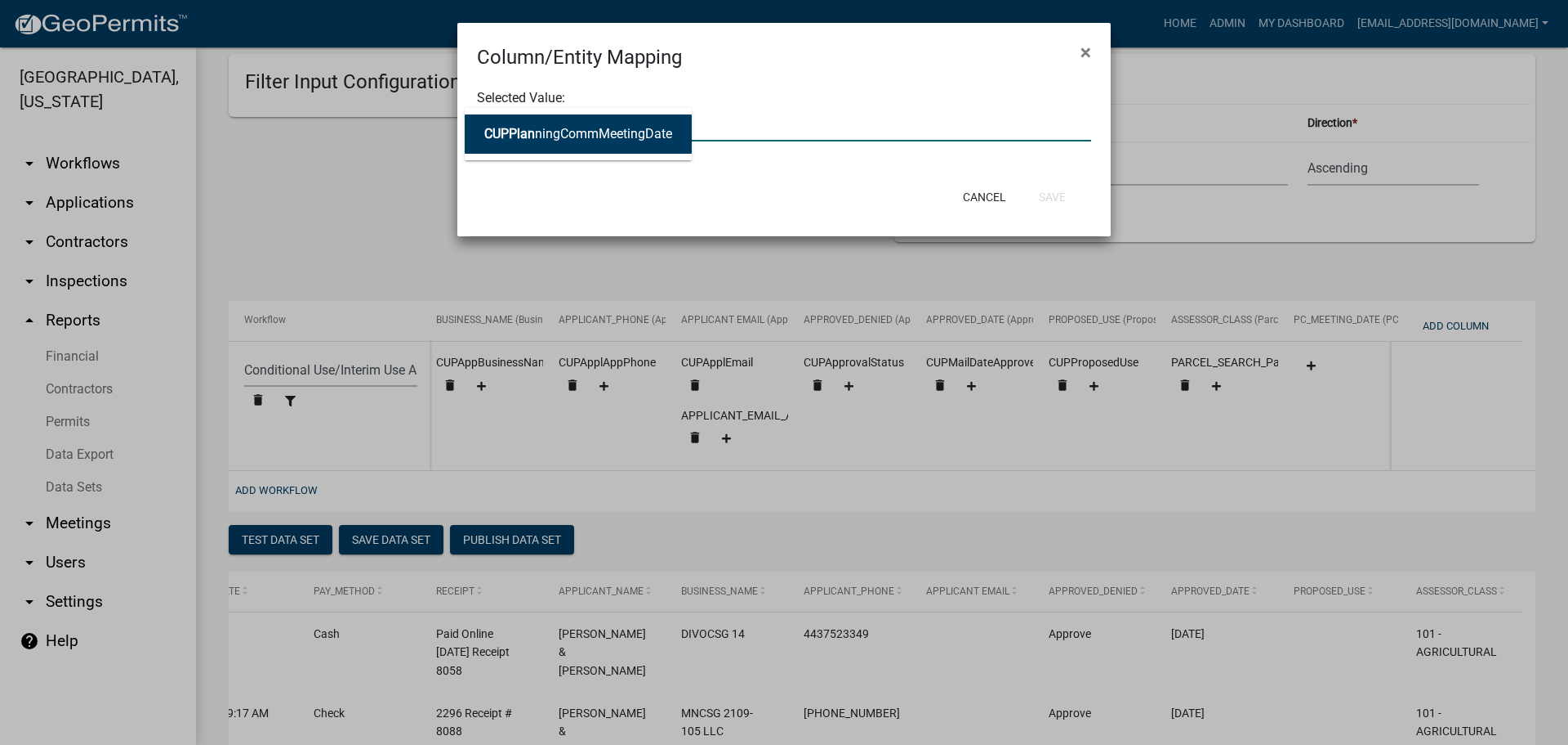
click at [629, 134] on ngb-highlight "CUPPlan ningCommMeetingDate" at bounding box center [579, 134] width 188 height 13
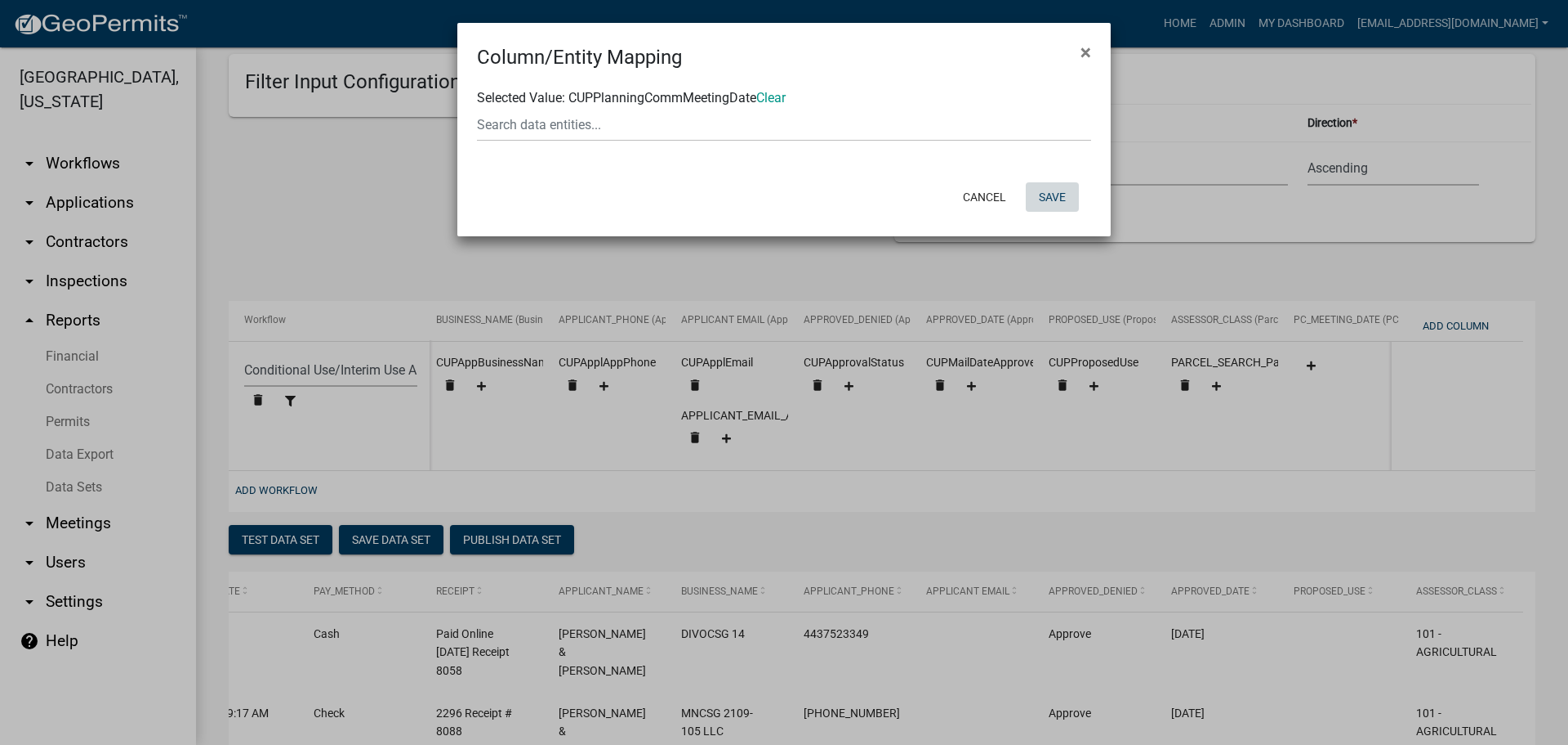
click at [1057, 190] on button "Save" at bounding box center [1052, 196] width 53 height 29
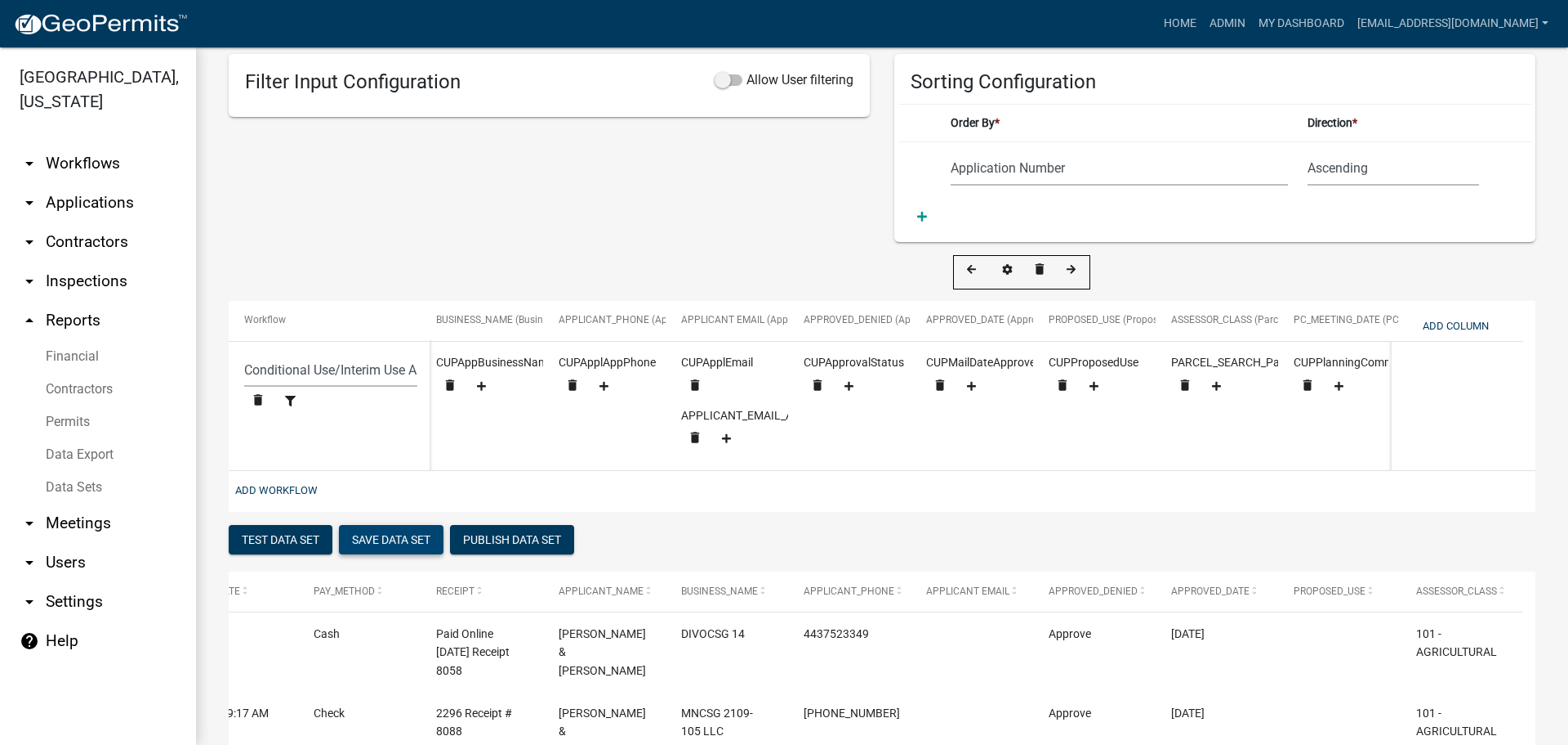
click at [407, 554] on button "Save Data Set" at bounding box center [391, 539] width 105 height 29
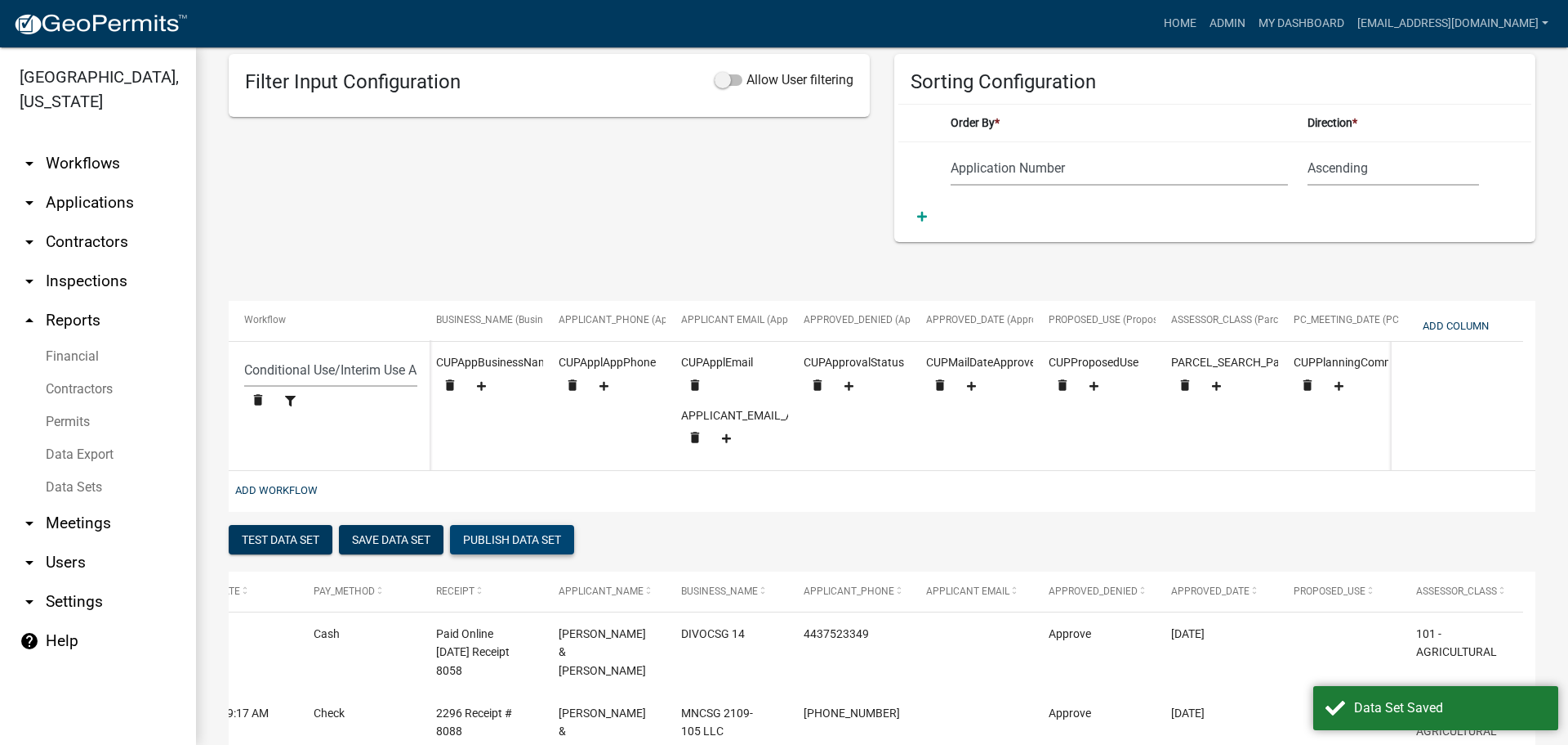
click at [508, 554] on button "Publish Data Set" at bounding box center [512, 539] width 124 height 29
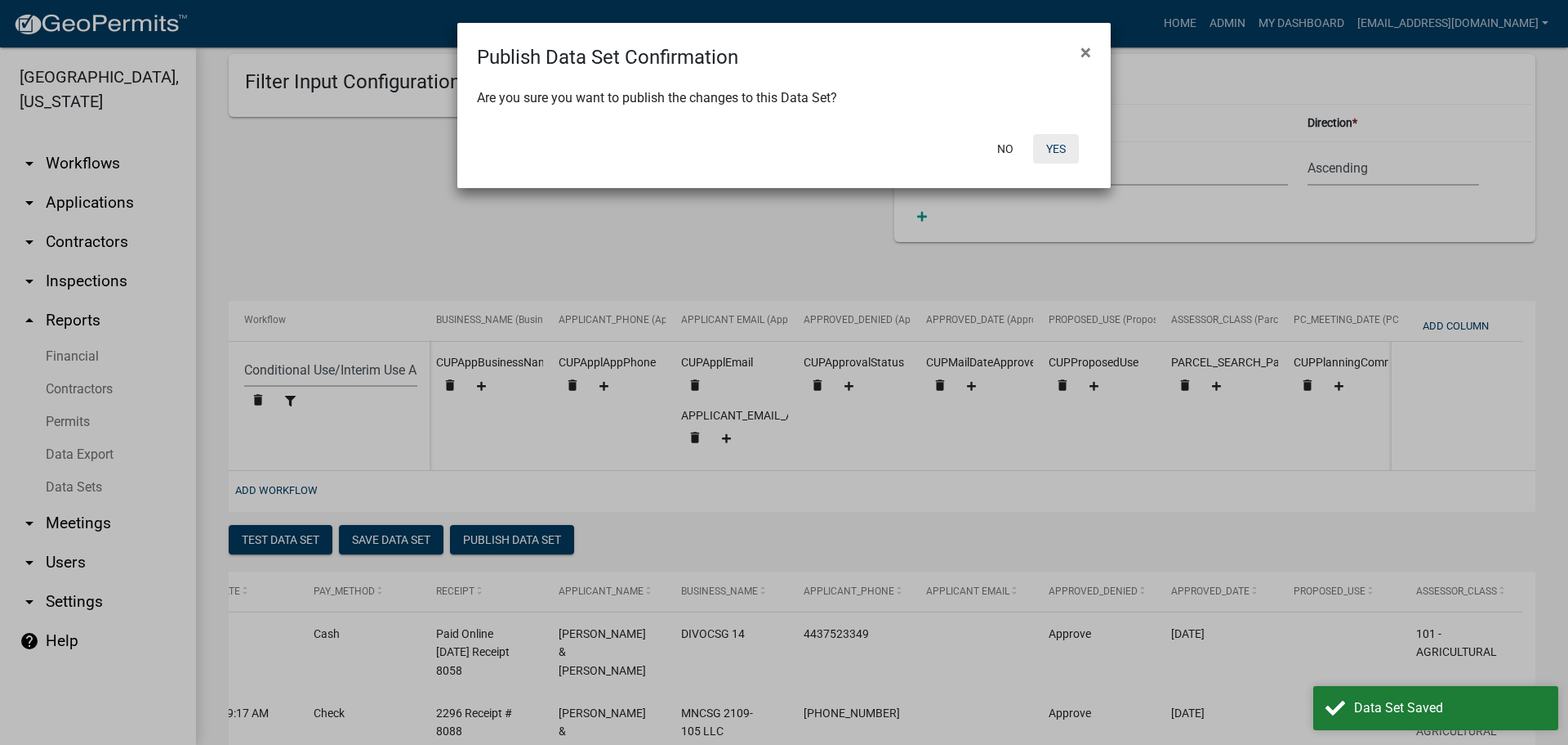
click at [1057, 145] on button "Yes" at bounding box center [1056, 148] width 46 height 29
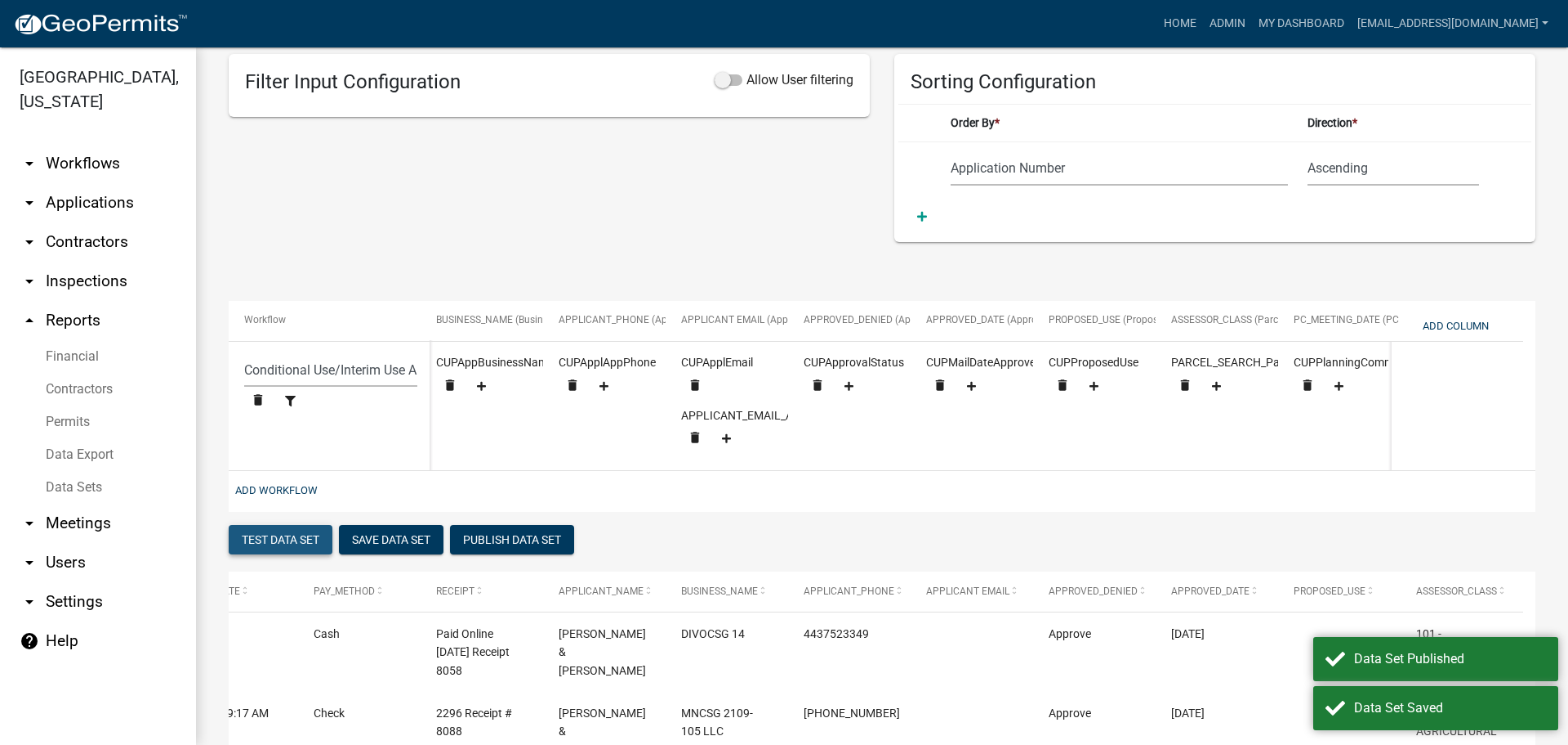
click at [260, 554] on button "Test Data Set" at bounding box center [281, 539] width 104 height 29
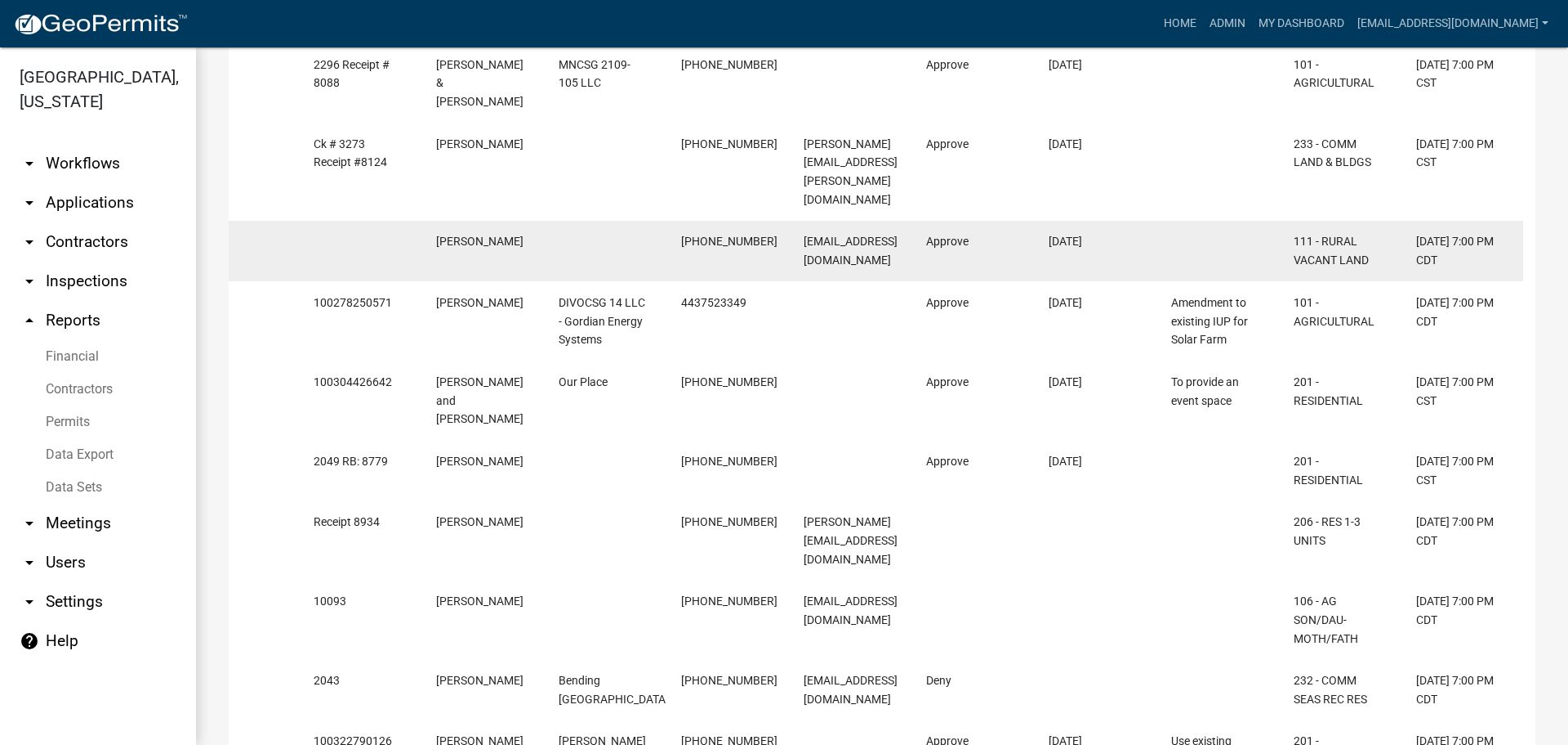
scroll to position [402, 0]
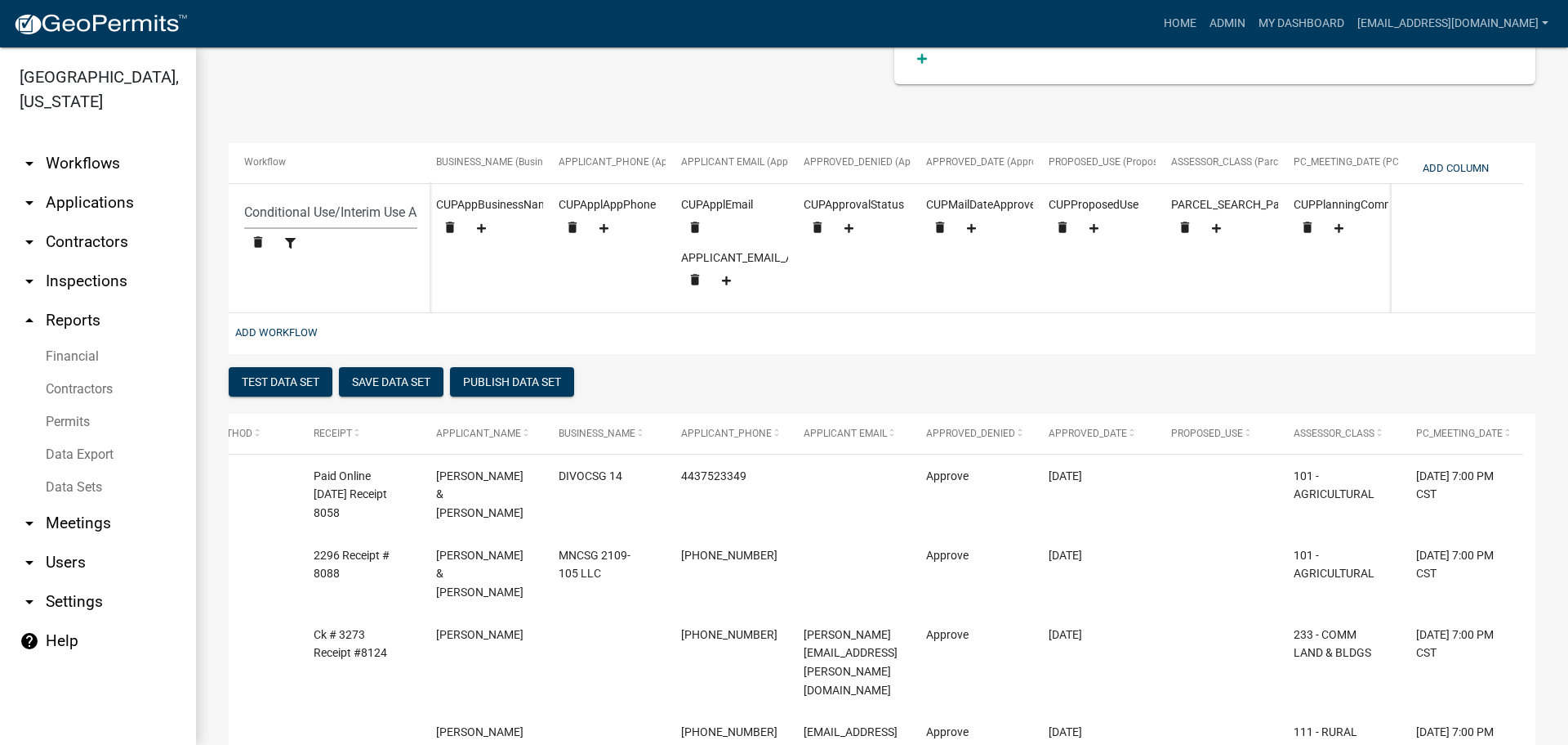
click at [920, 393] on div "Test Data Set Save Data Set Publish Data Set" at bounding box center [882, 384] width 1307 height 34
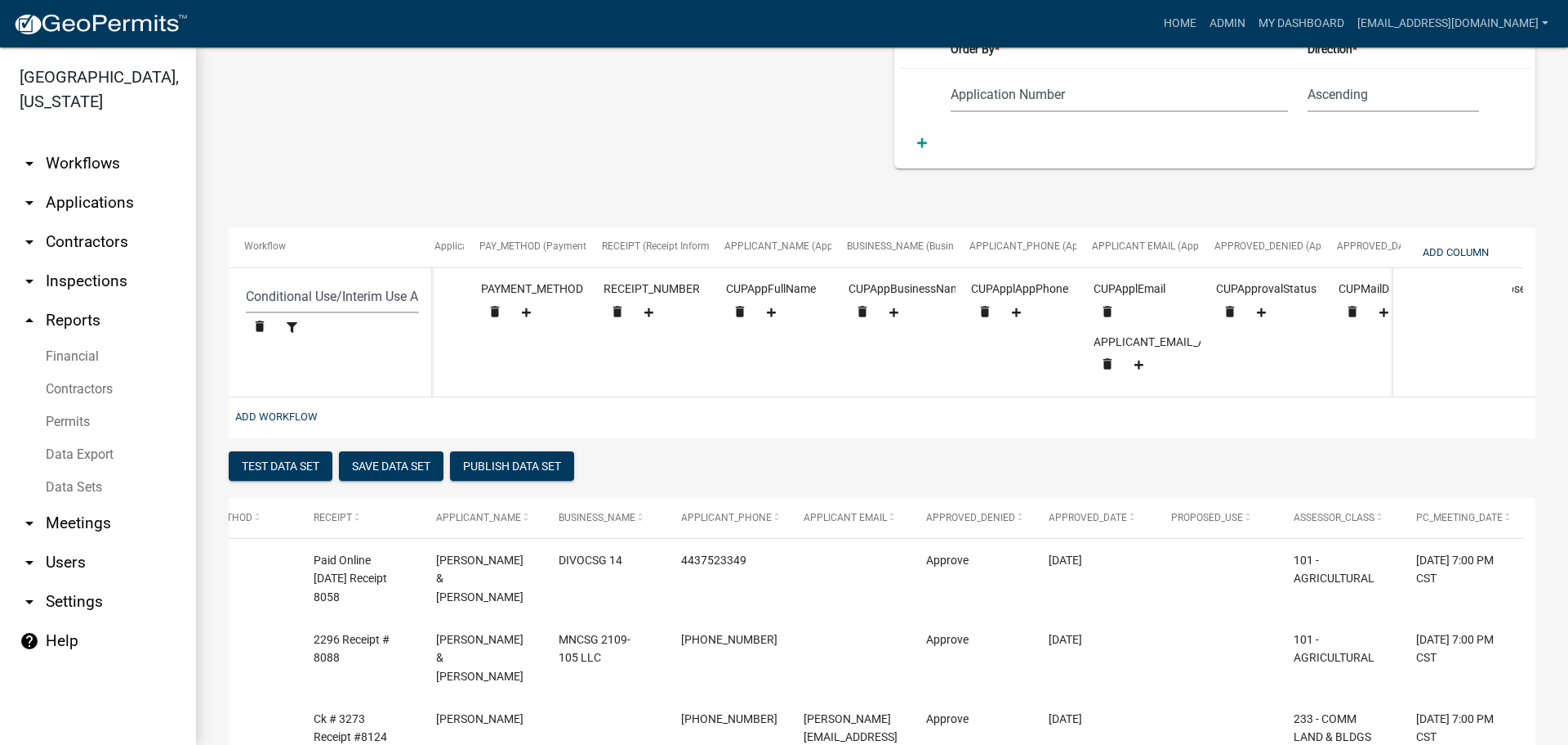
scroll to position [0, 1071]
click at [1454, 245] on button "Add Column" at bounding box center [1455, 252] width 79 height 27
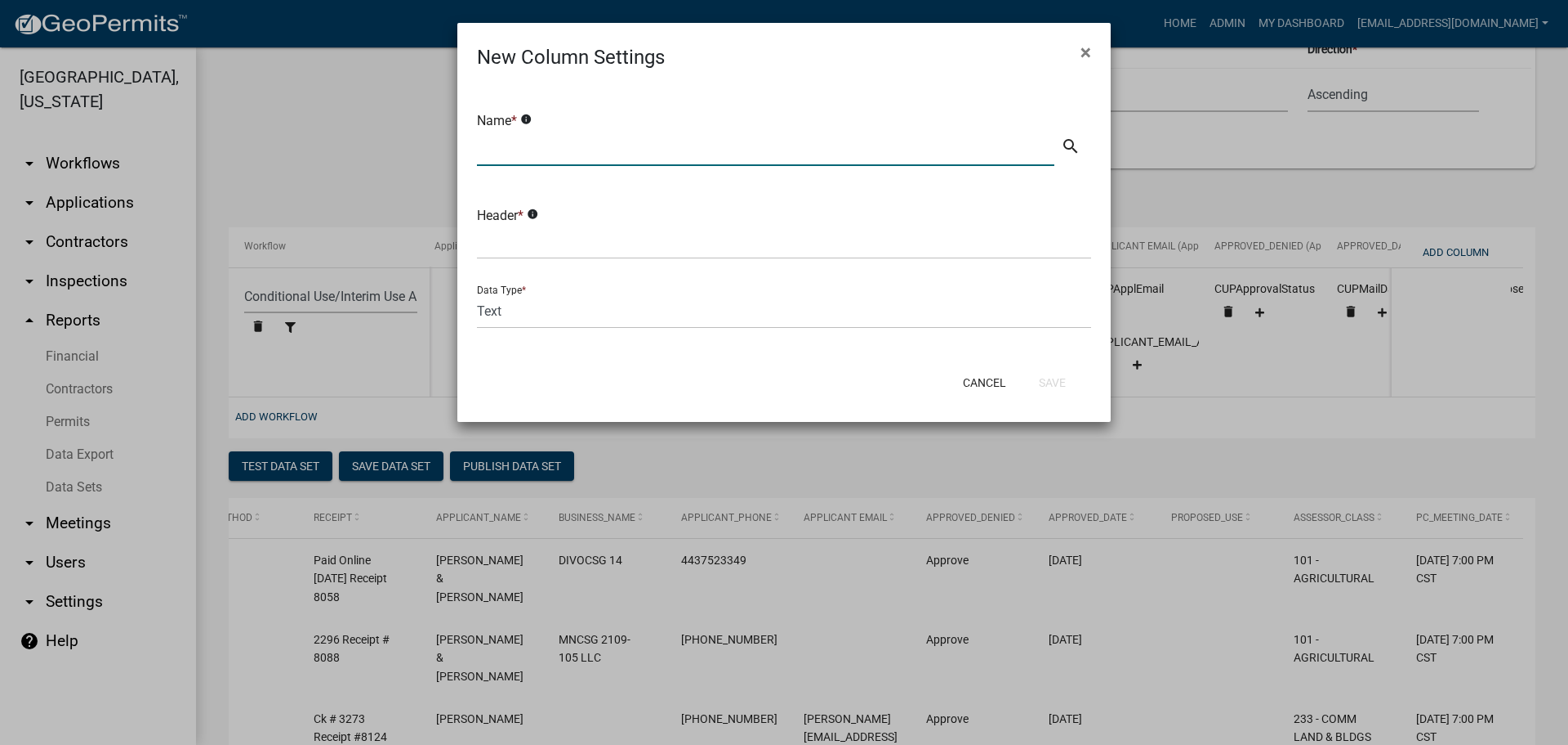
click at [544, 142] on input "text" at bounding box center [766, 149] width 578 height 34
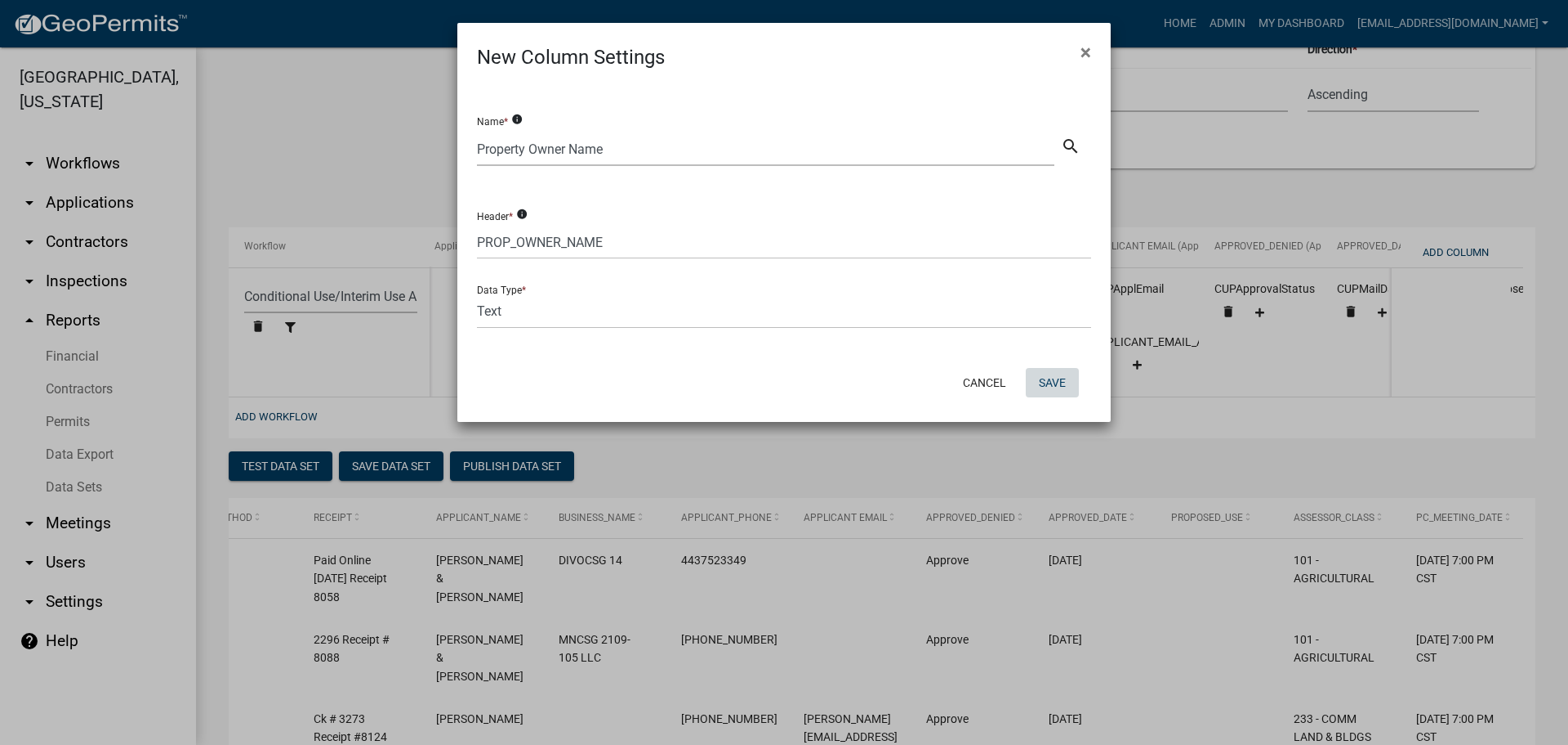
click at [1042, 374] on button "Save" at bounding box center [1052, 382] width 53 height 29
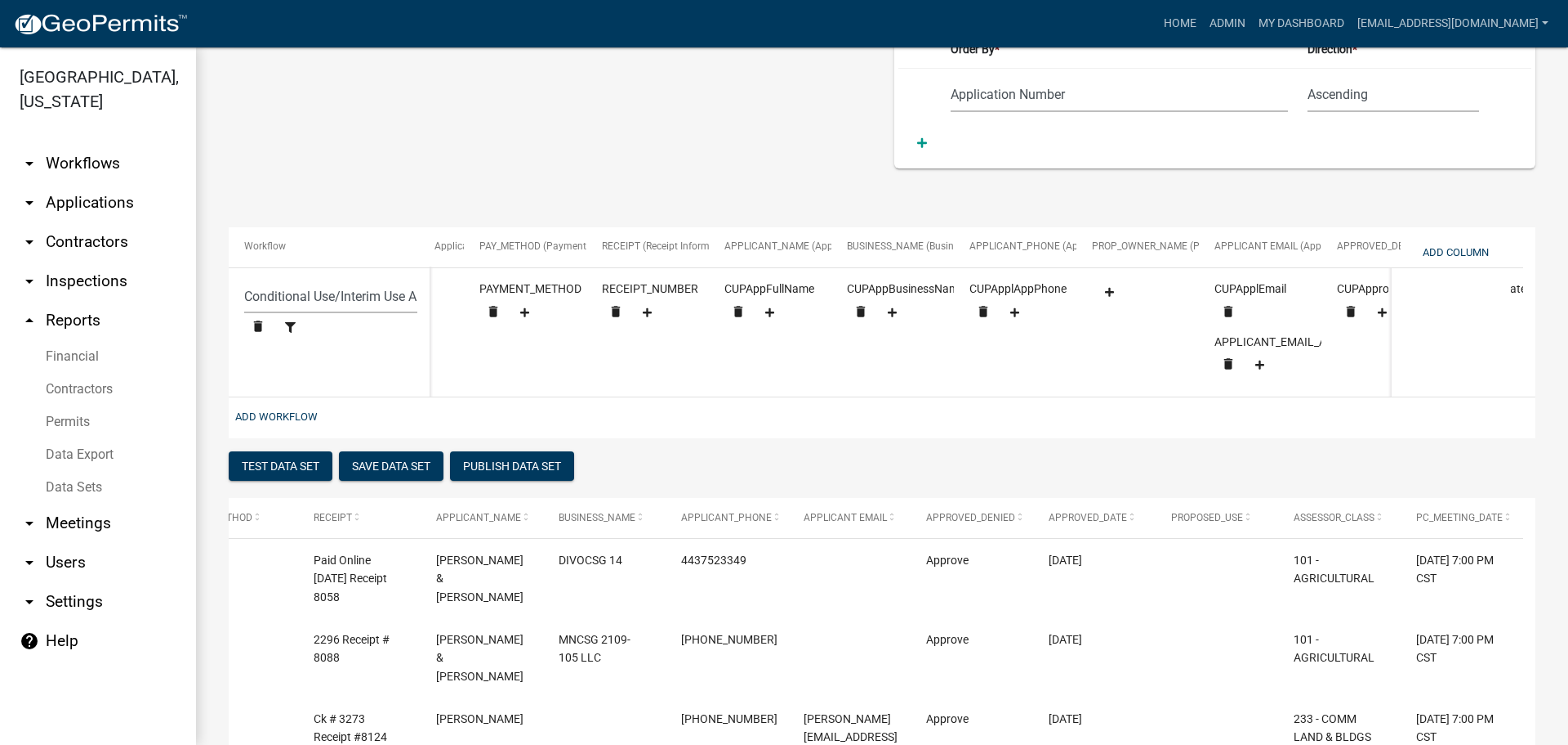
scroll to position [0, 1053]
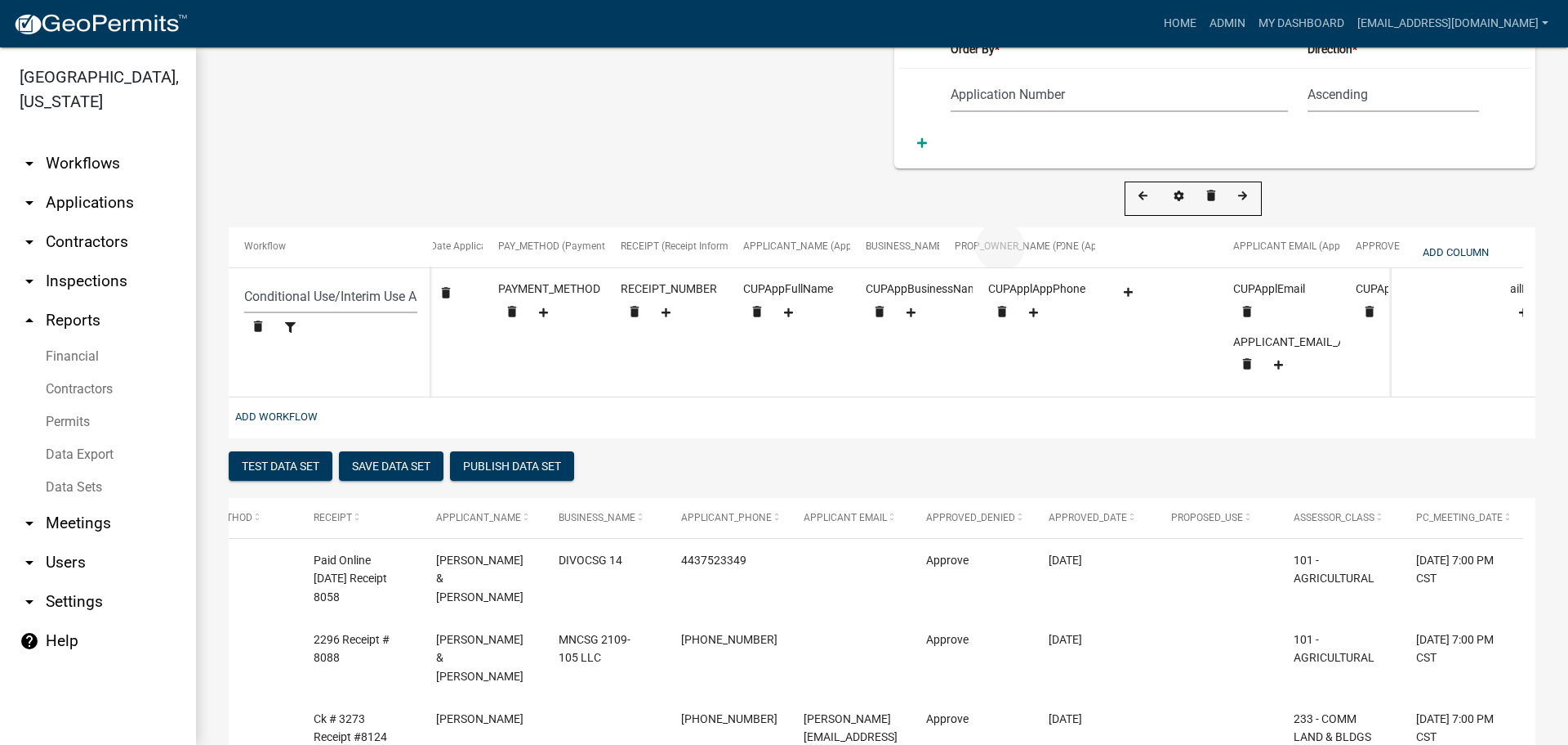
drag, startPoint x: 1174, startPoint y: 241, endPoint x: 1017, endPoint y: 255, distance: 157.6
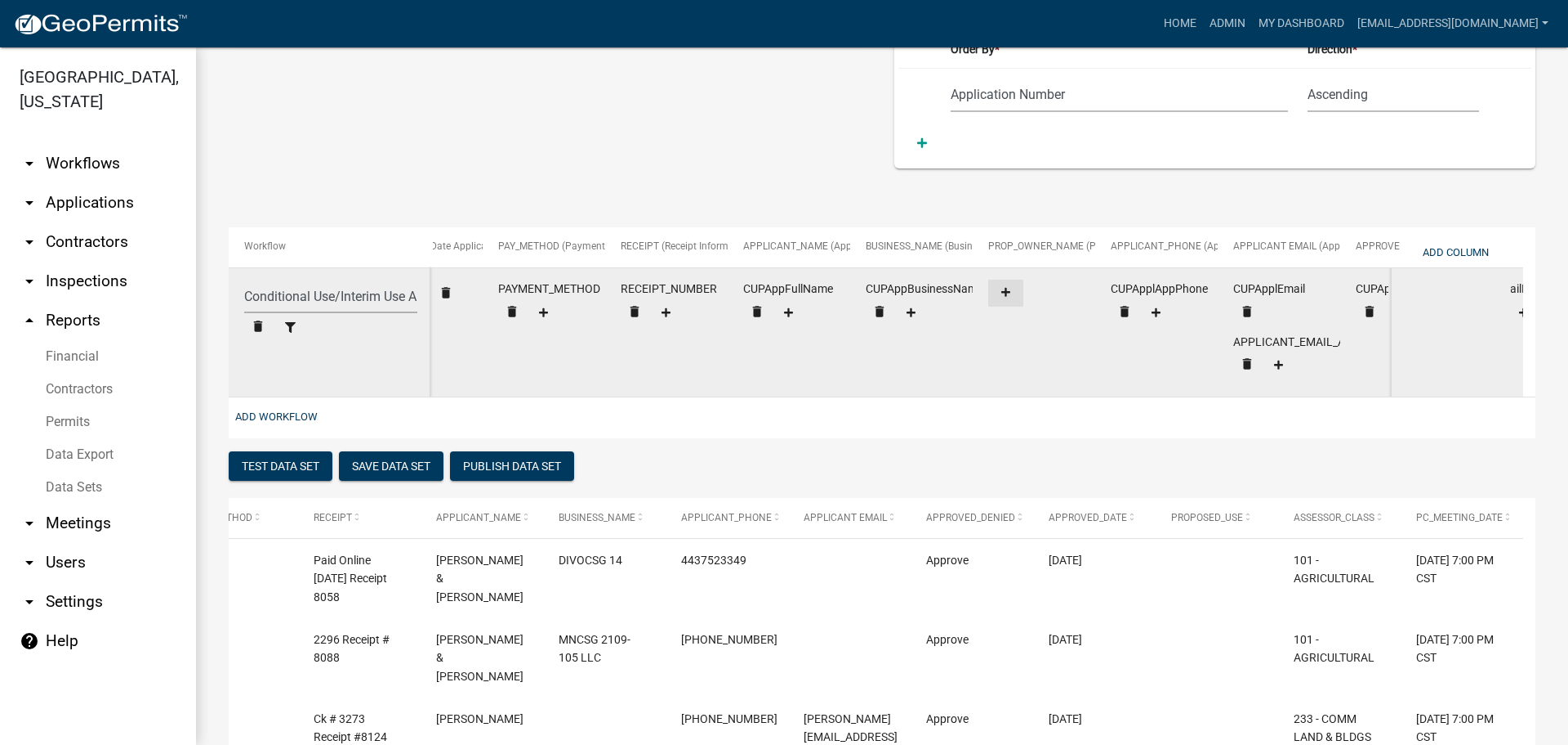
click at [1004, 291] on icon at bounding box center [1005, 292] width 9 height 11
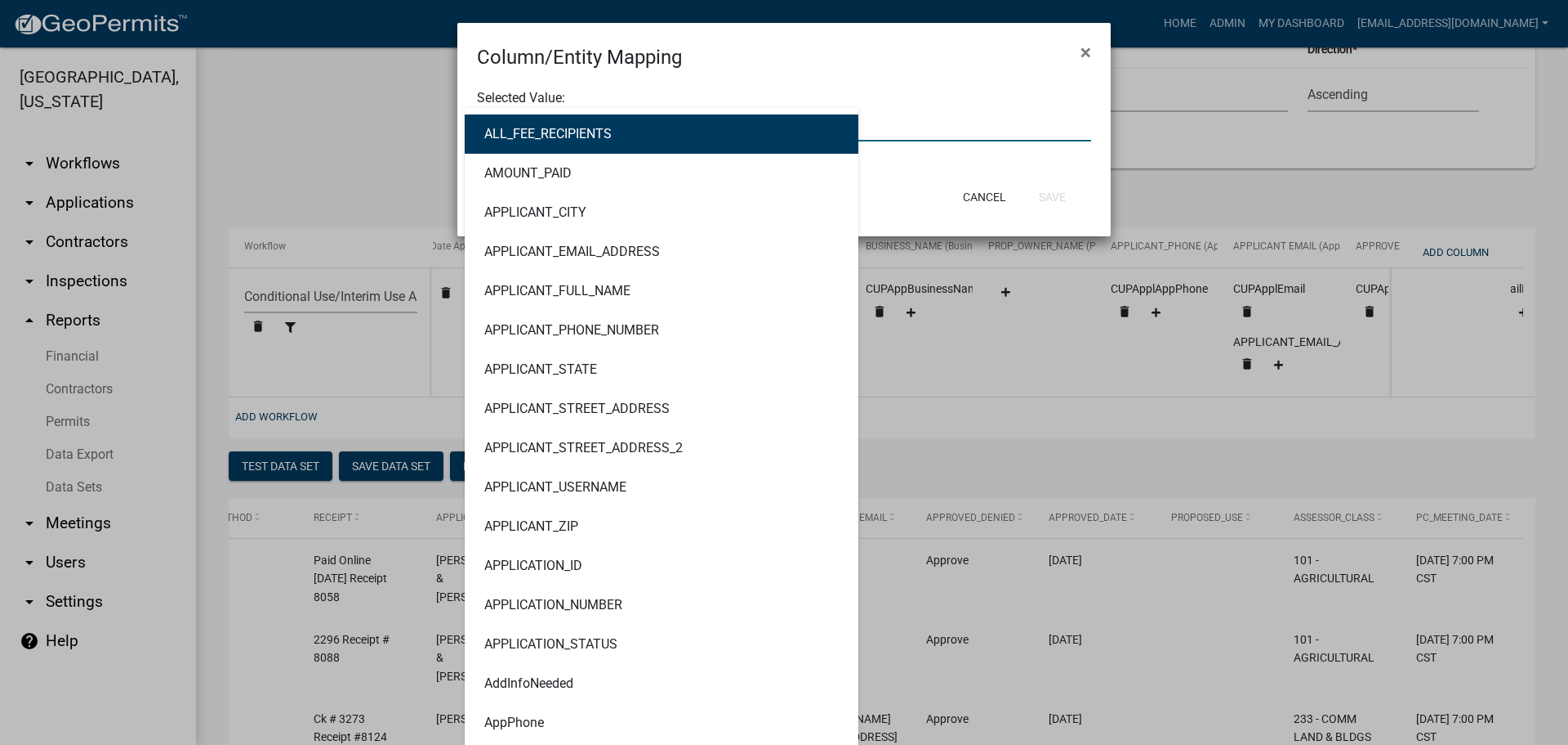
click at [634, 133] on div "ALL_FEE_RECIPIENTS AMOUNT_PAID APPLICANT_CITY APPLICANT_EMAIL_ADDRESS APPLICANT…" at bounding box center [784, 125] width 639 height 34
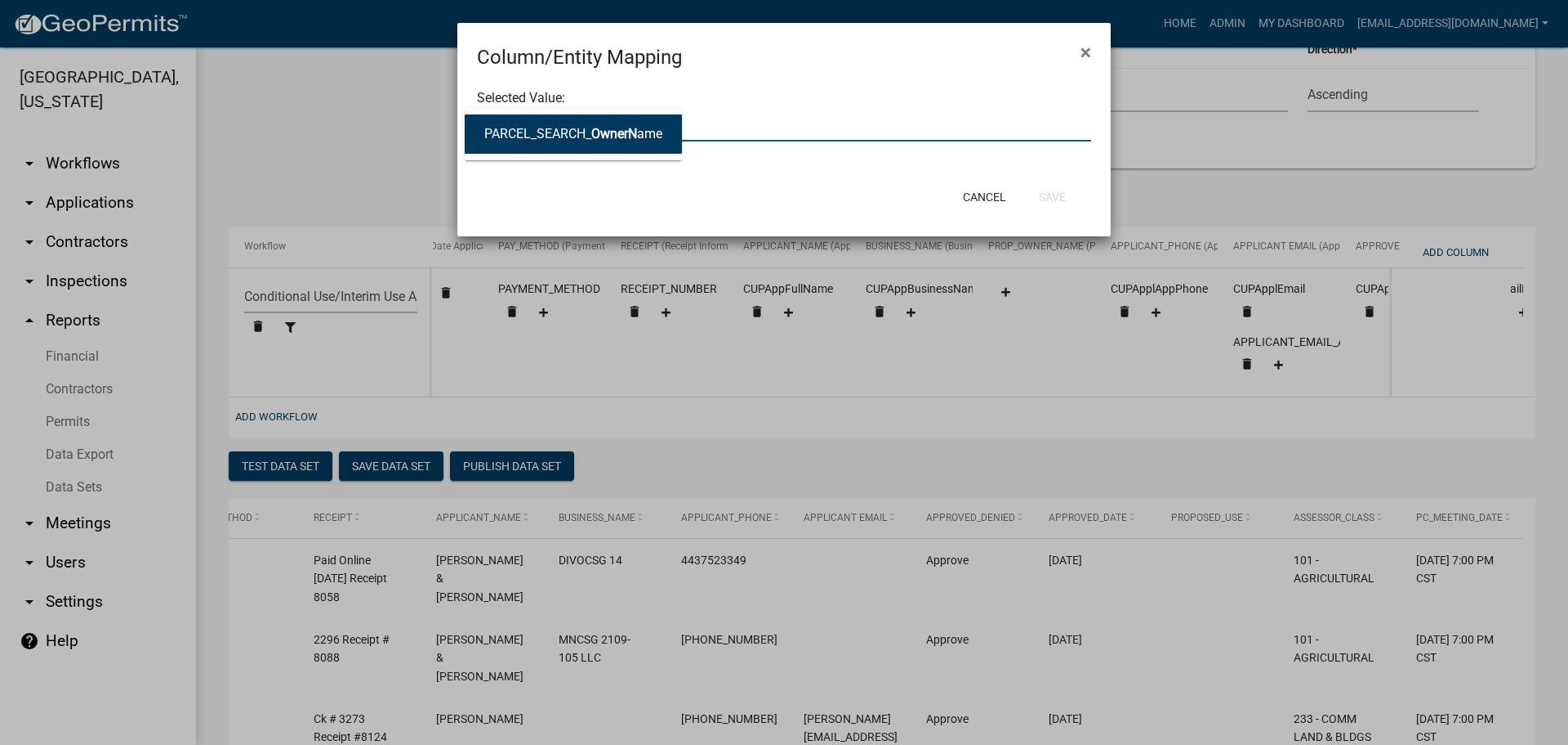
click at [634, 133] on span "OwnerN" at bounding box center [615, 134] width 46 height 16
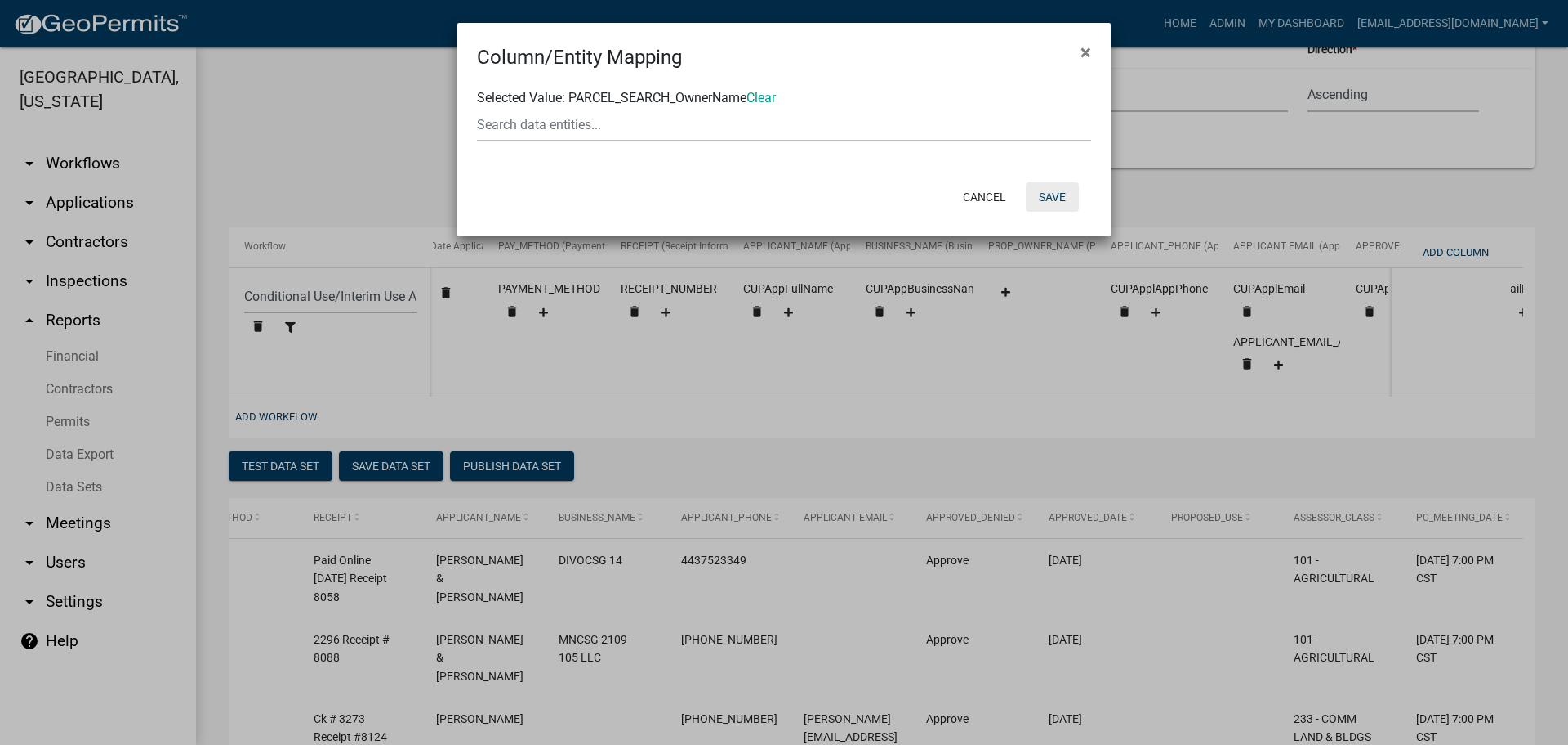
click at [1051, 198] on button "Save" at bounding box center [1052, 196] width 53 height 29
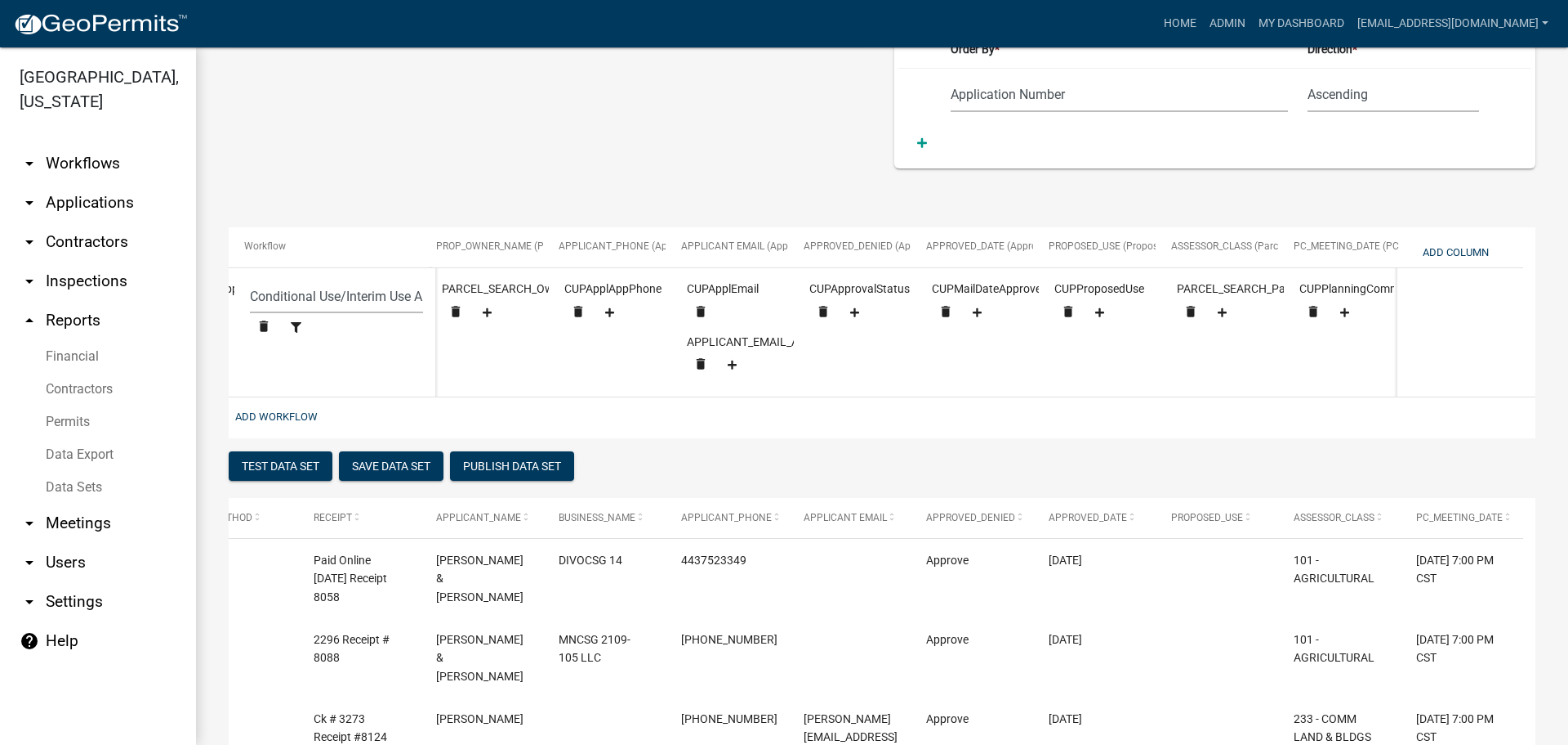
scroll to position [0, 1605]
click at [1445, 250] on button "Add Column" at bounding box center [1455, 252] width 79 height 27
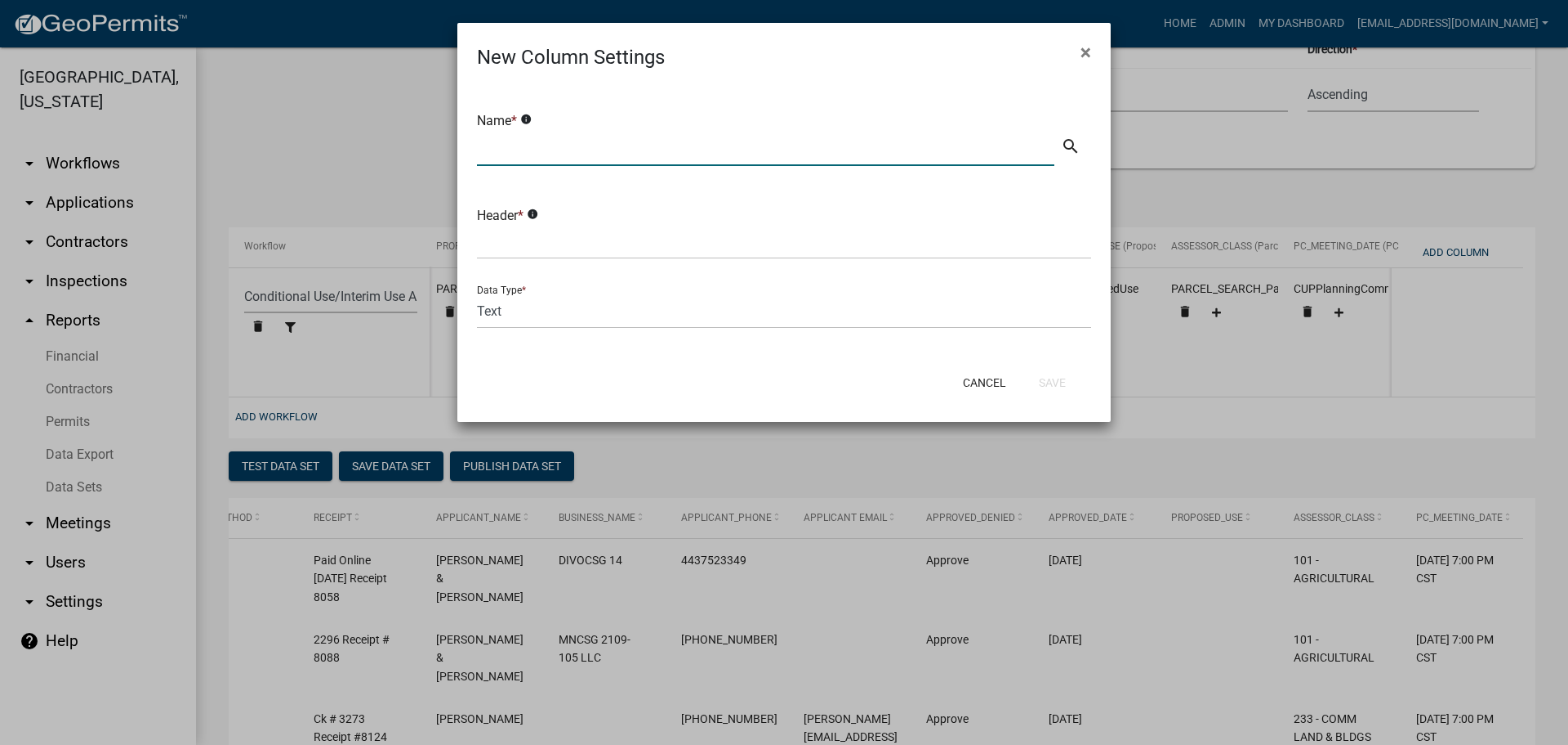
click at [545, 146] on input "text" at bounding box center [766, 149] width 578 height 34
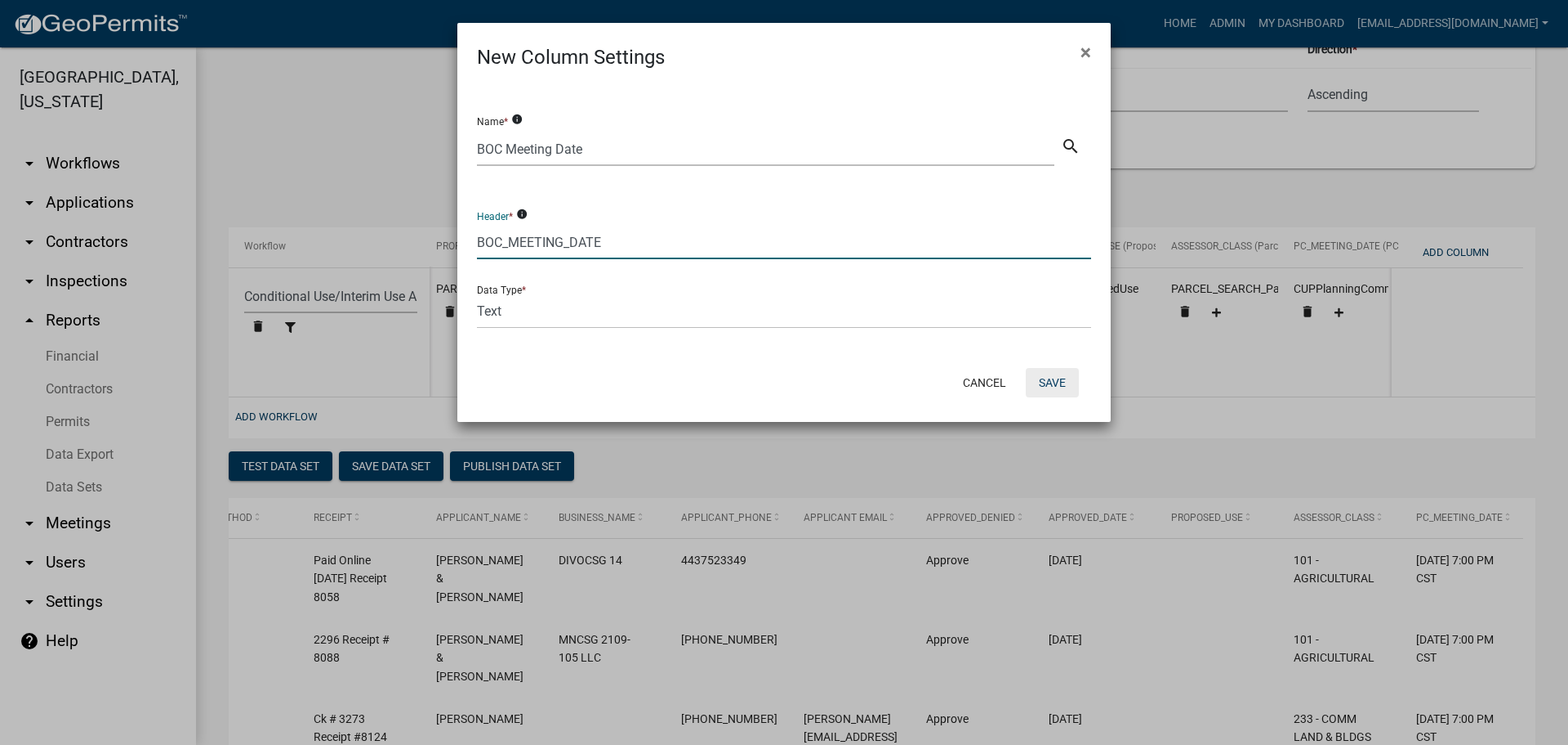
click at [1048, 386] on button "Save" at bounding box center [1052, 382] width 53 height 29
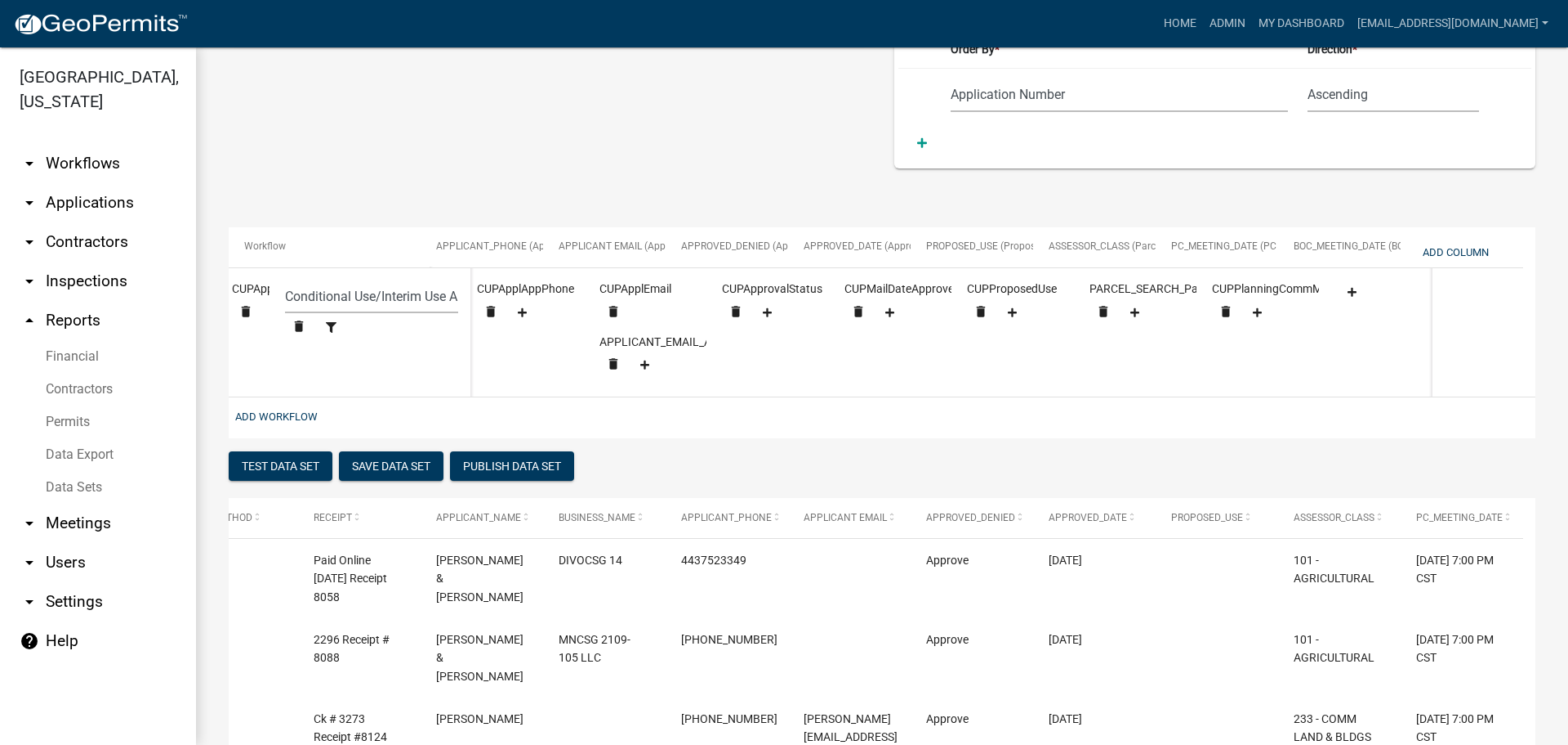
scroll to position [0, 1728]
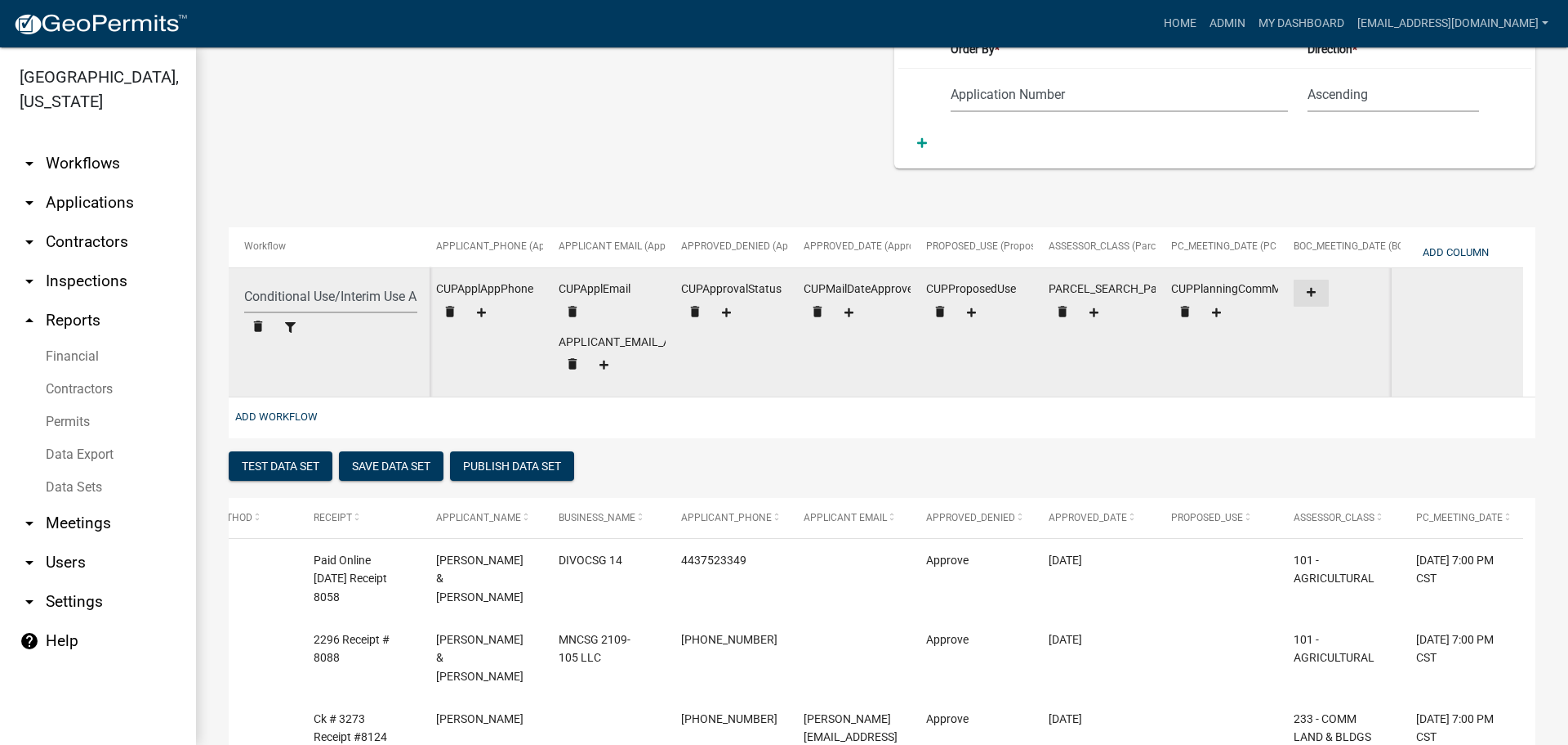
click at [1314, 289] on icon at bounding box center [1311, 292] width 9 height 11
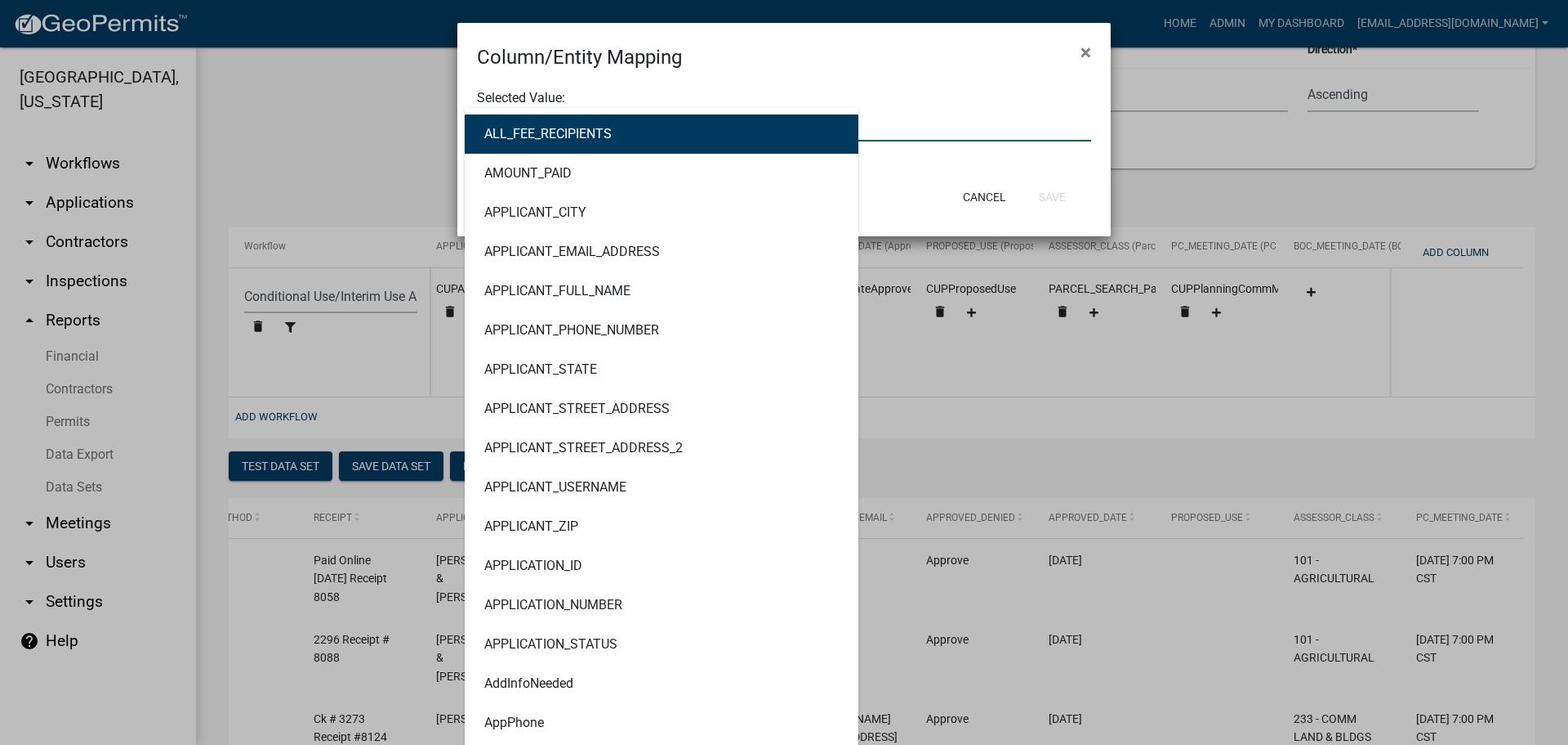
click at [737, 119] on div "ALL_FEE_RECIPIENTS AMOUNT_PAID APPLICANT_CITY APPLICANT_EMAIL_ADDRESS APPLICANT…" at bounding box center [784, 125] width 639 height 34
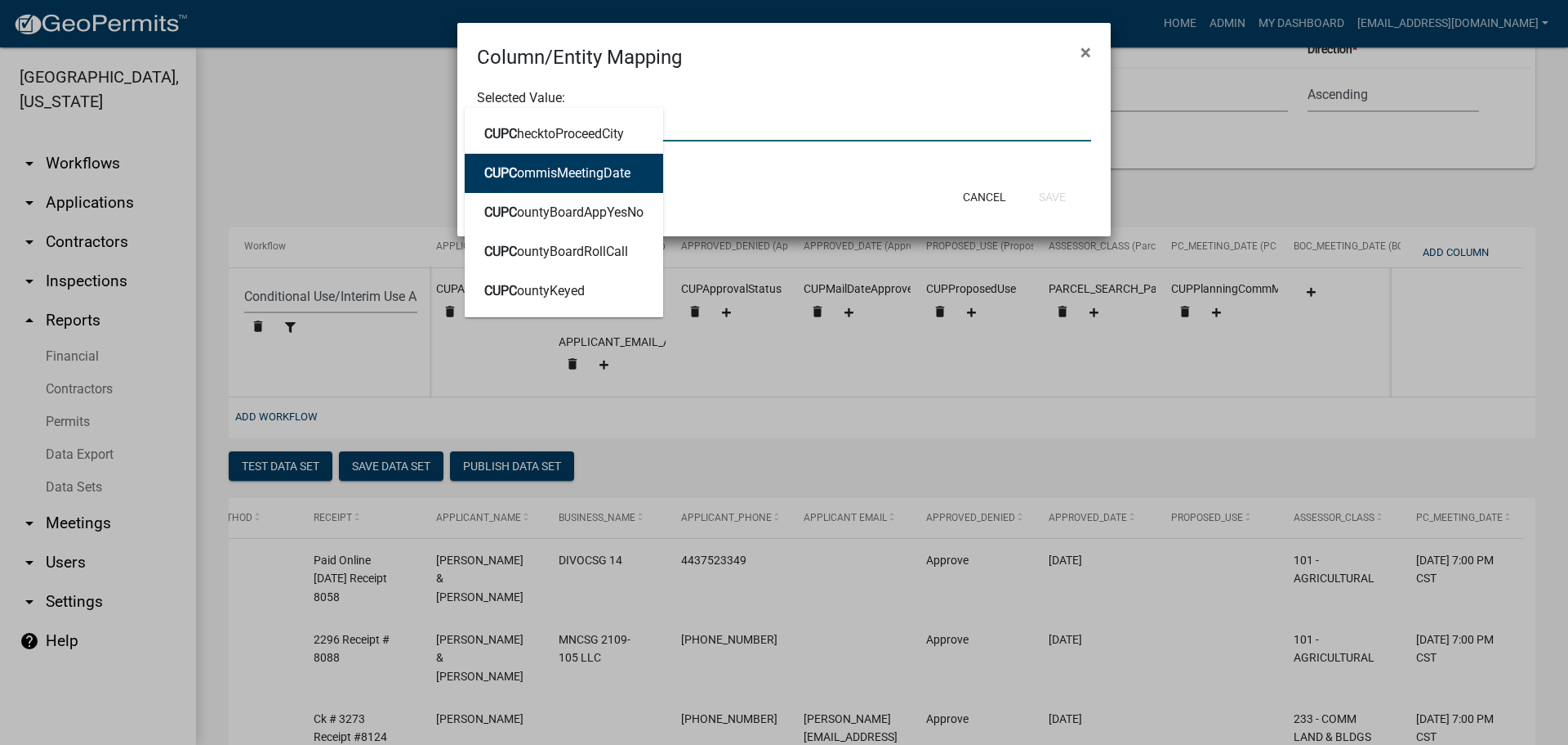
click at [546, 172] on ngb-highlight "CUPC ommisMeetingDate" at bounding box center [558, 173] width 146 height 13
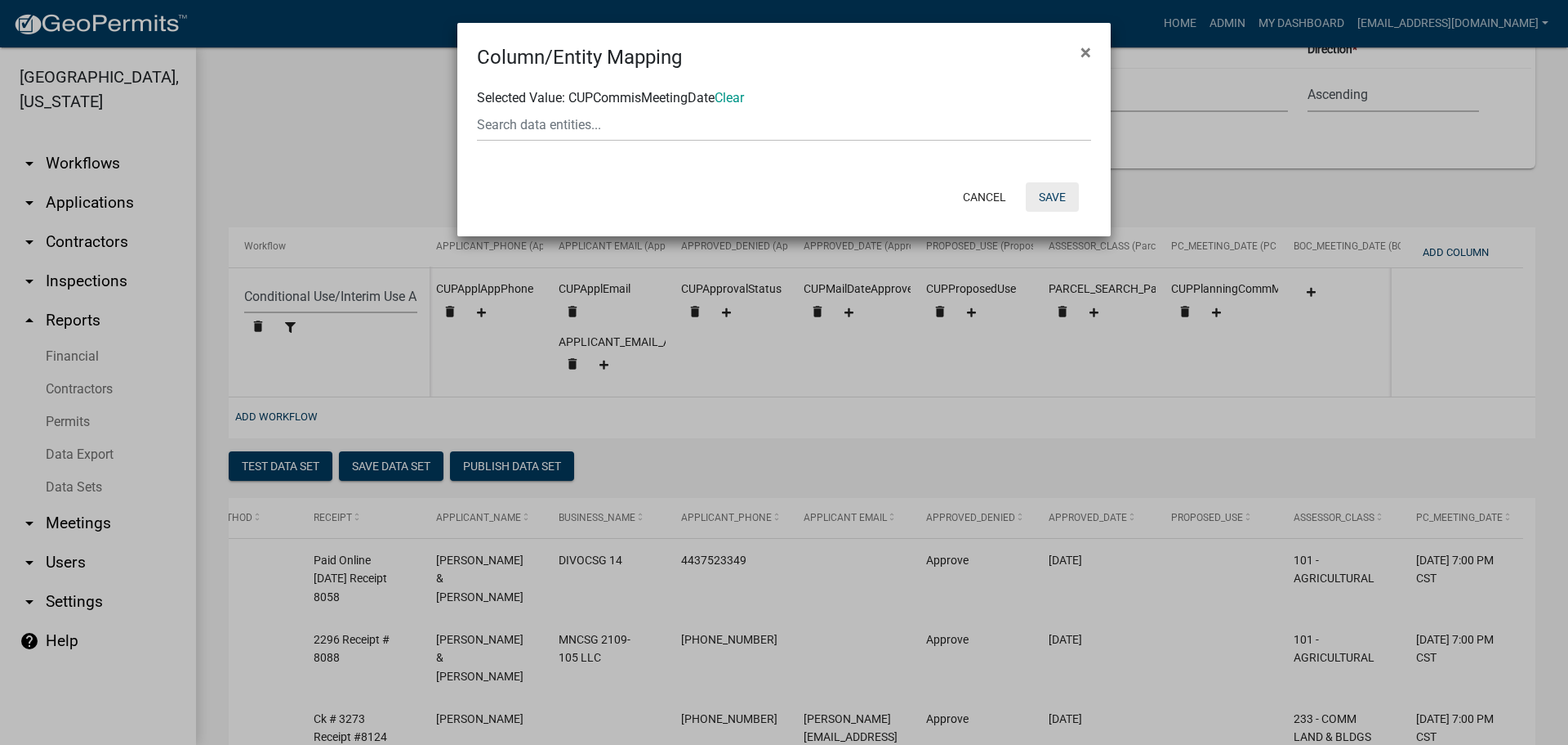
click at [1054, 194] on button "Save" at bounding box center [1052, 196] width 53 height 29
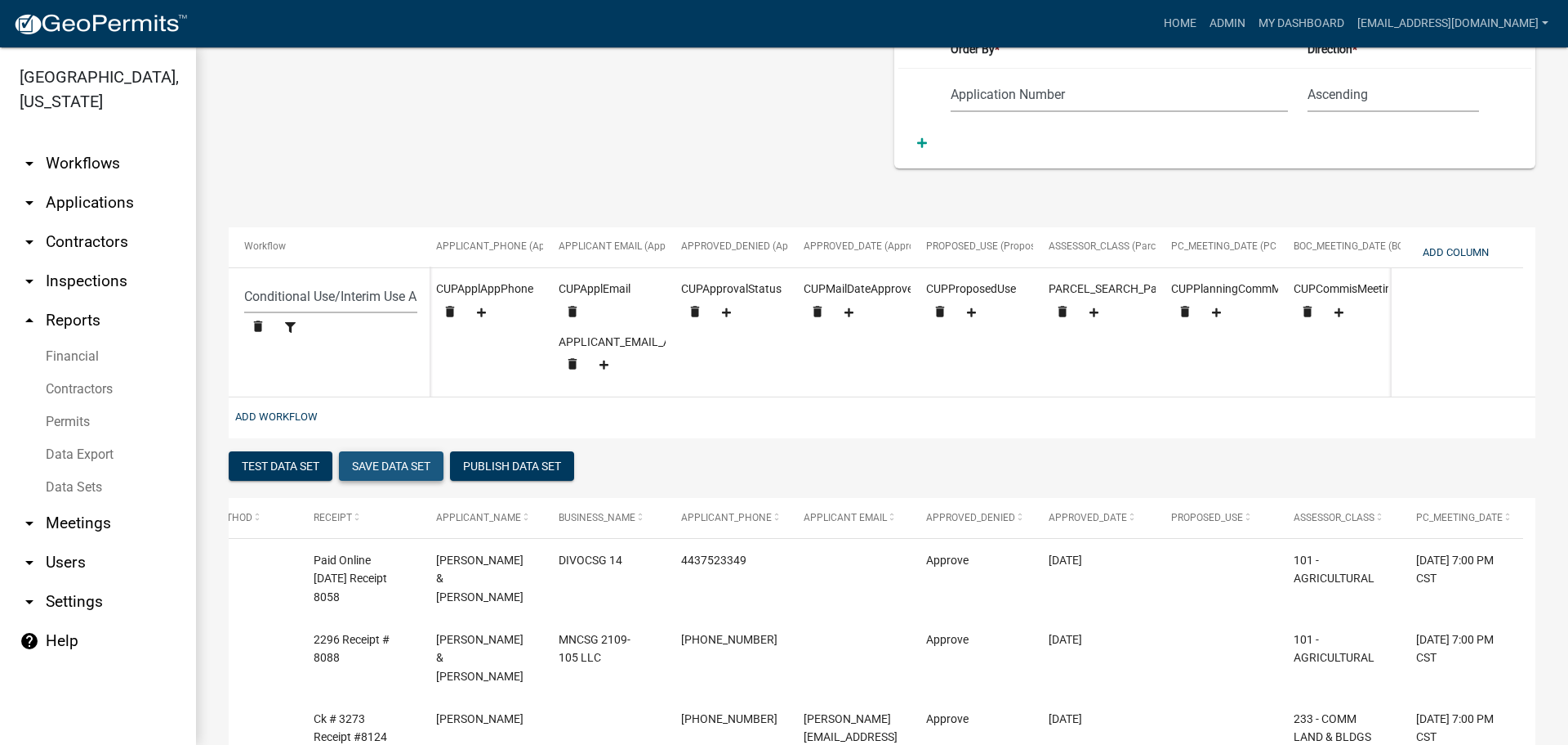
click at [406, 474] on button "Save Data Set" at bounding box center [391, 465] width 105 height 29
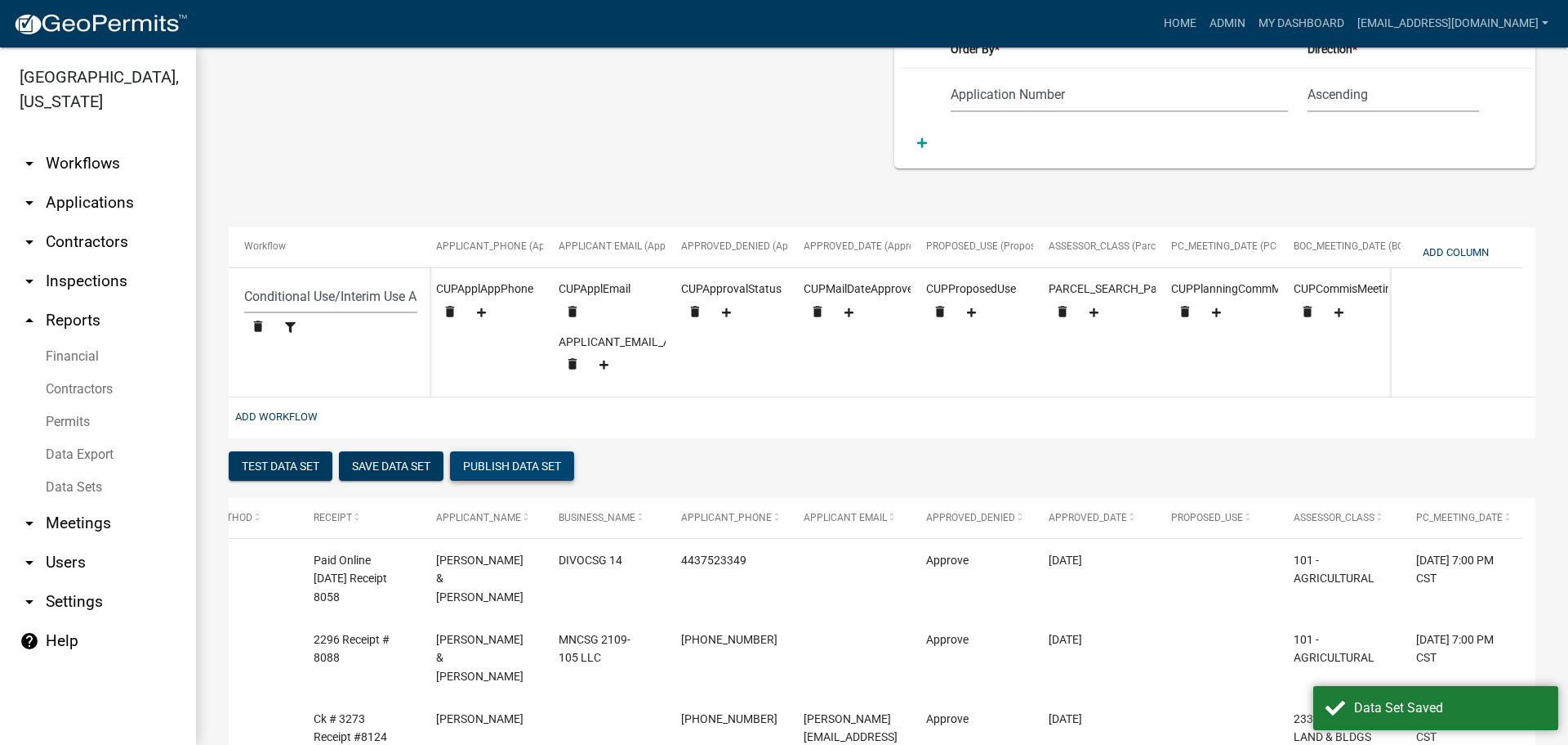
click at [497, 473] on button "Publish Data Set" at bounding box center [512, 465] width 124 height 29
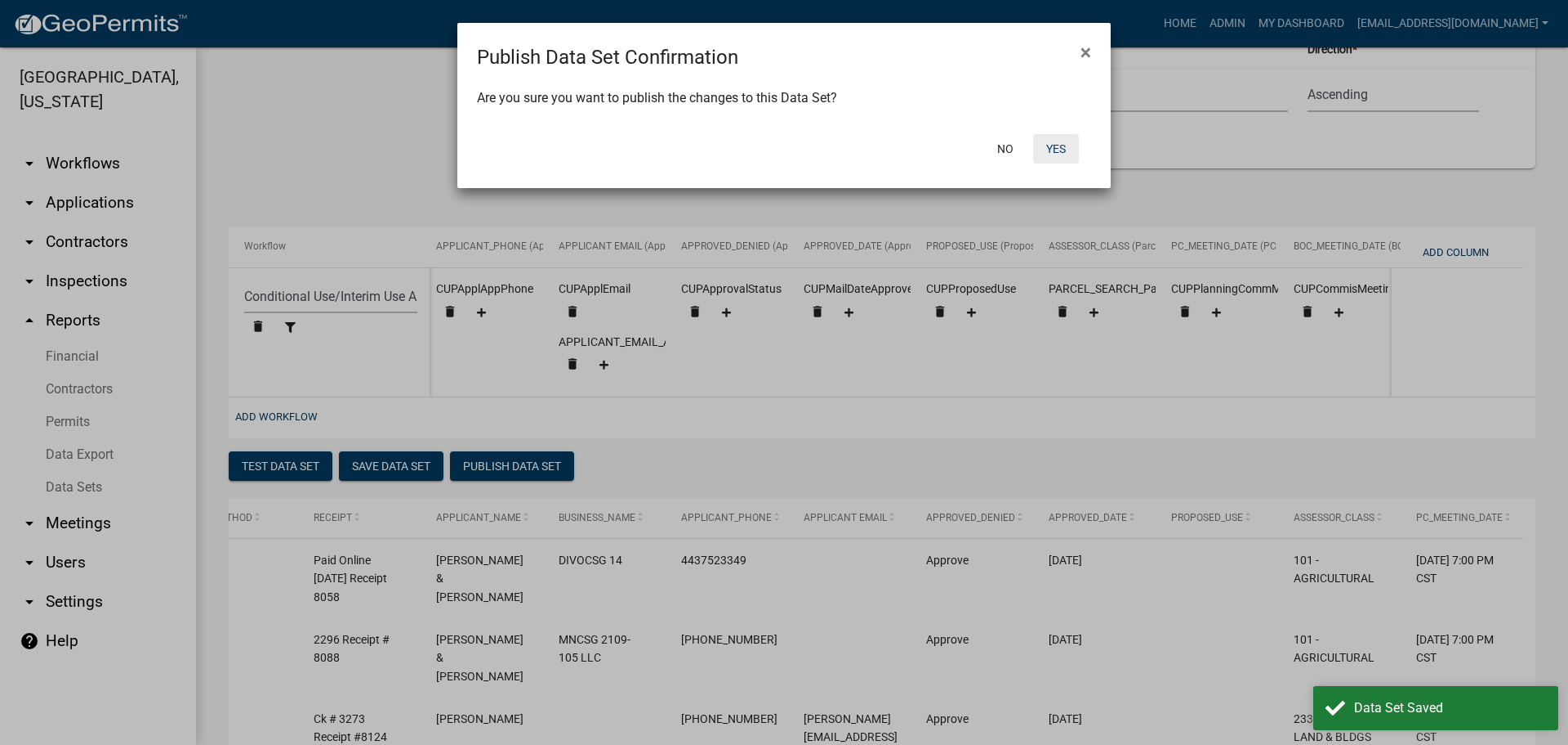
click at [1062, 151] on button "Yes" at bounding box center [1056, 148] width 46 height 29
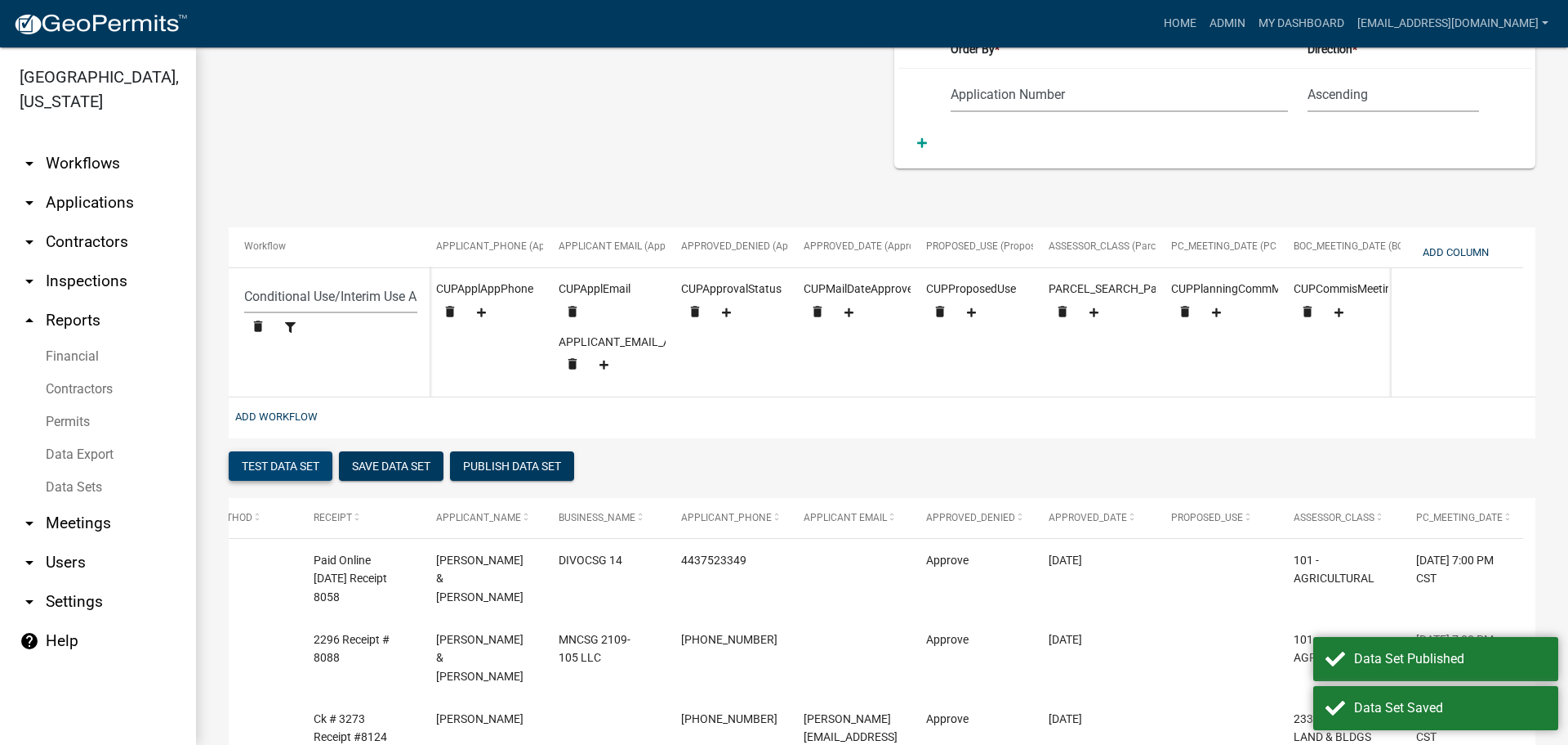
click at [297, 469] on button "Test Data Set" at bounding box center [281, 465] width 104 height 29
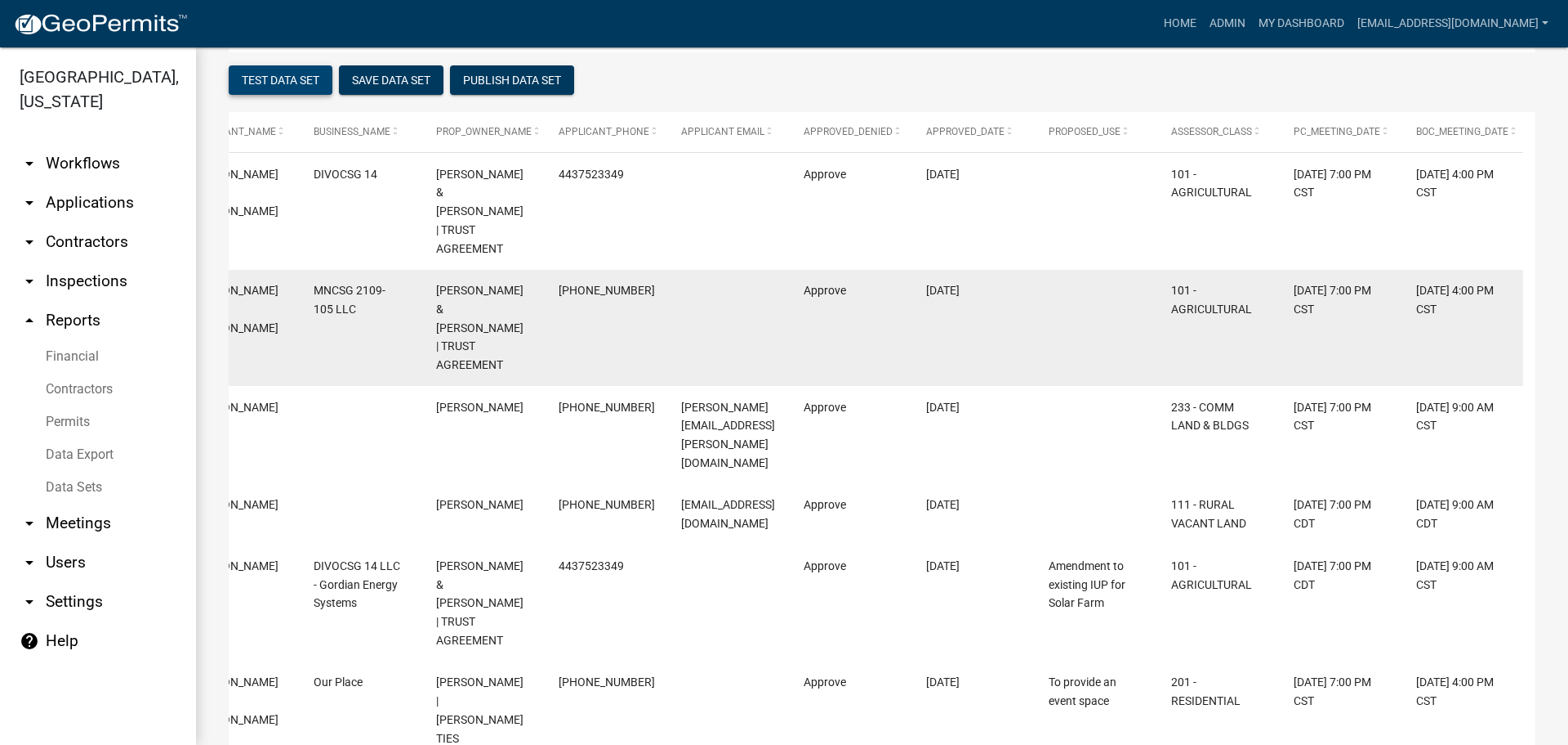
scroll to position [377, 0]
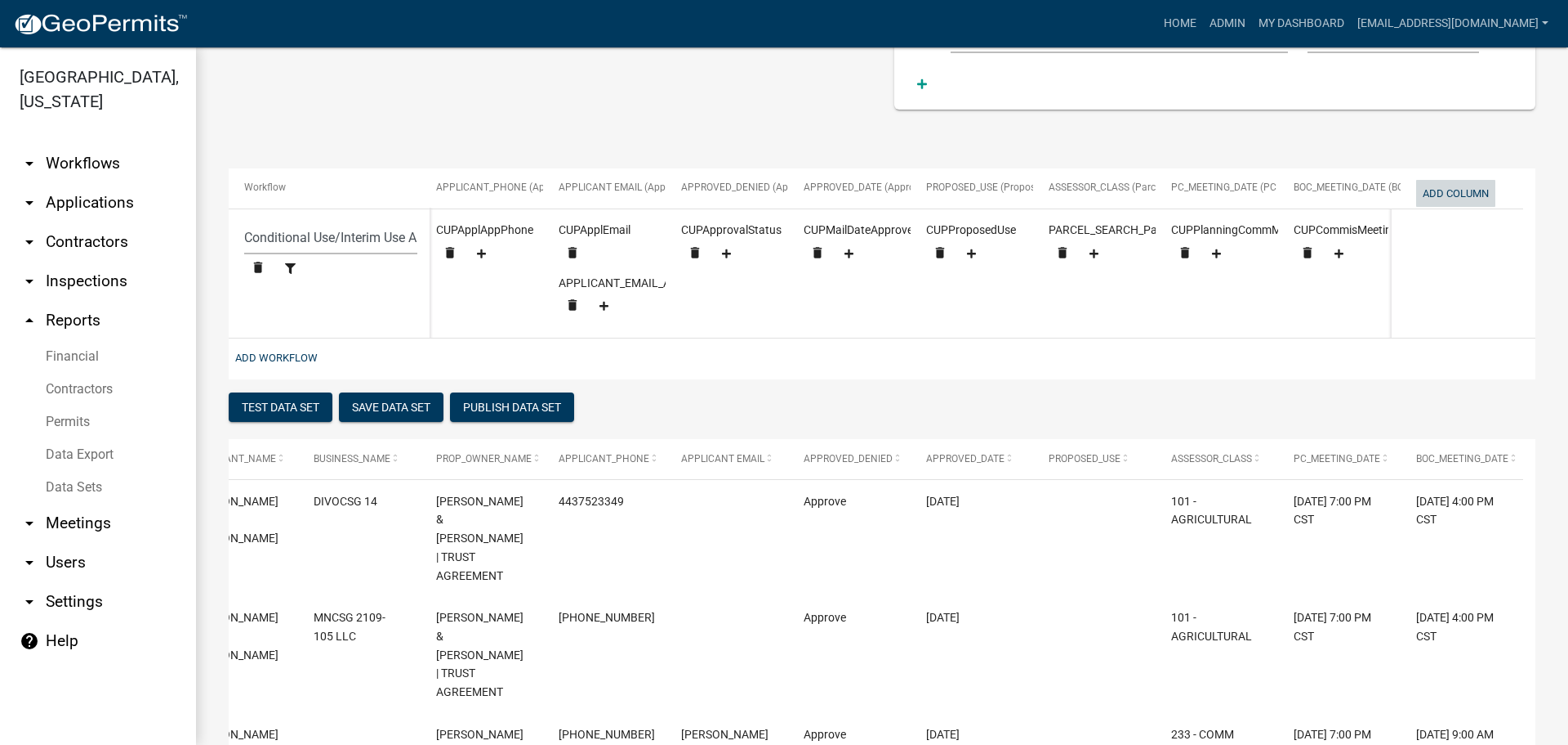
click at [1459, 191] on button "Add Column" at bounding box center [1455, 193] width 79 height 27
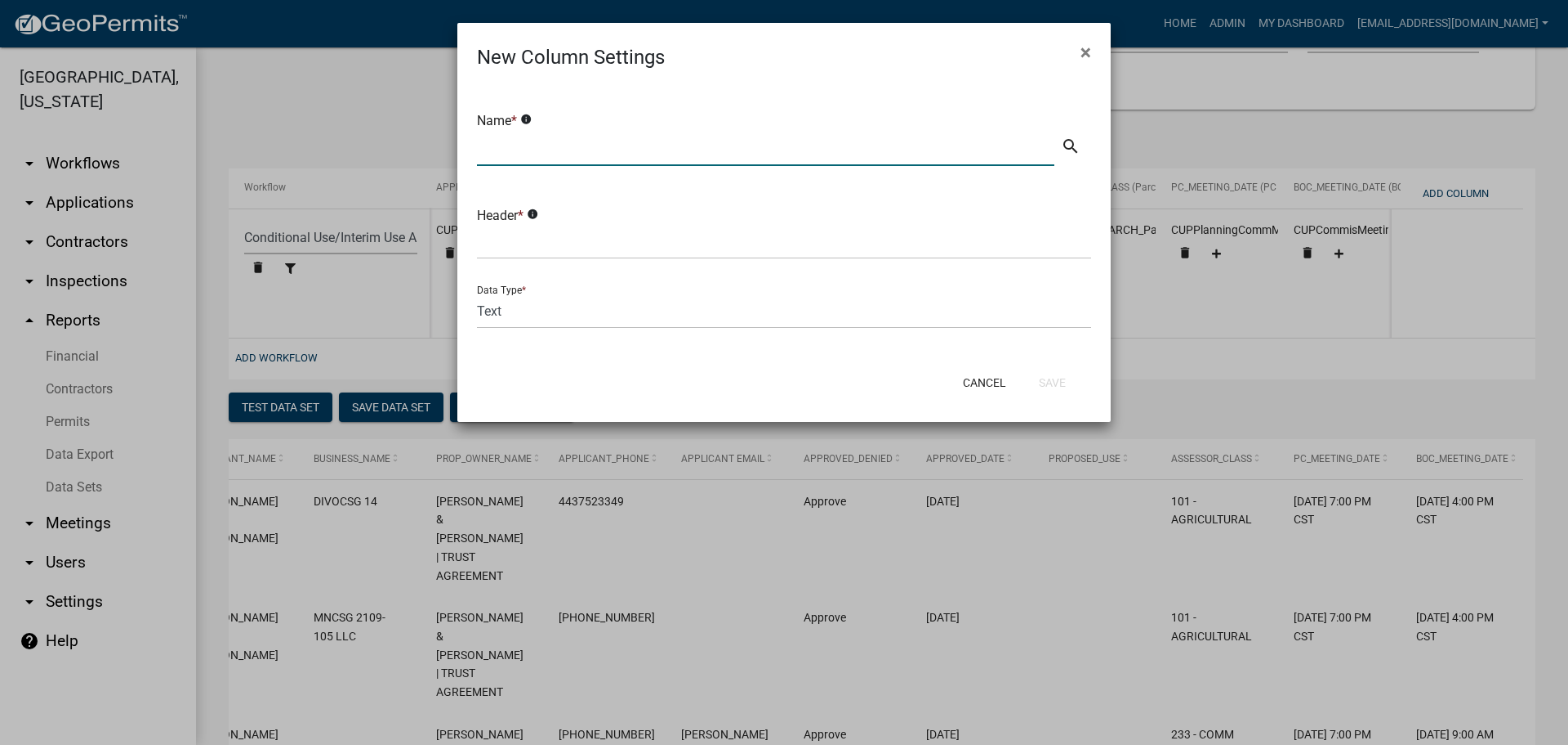
click at [670, 165] on input "text" at bounding box center [766, 149] width 578 height 34
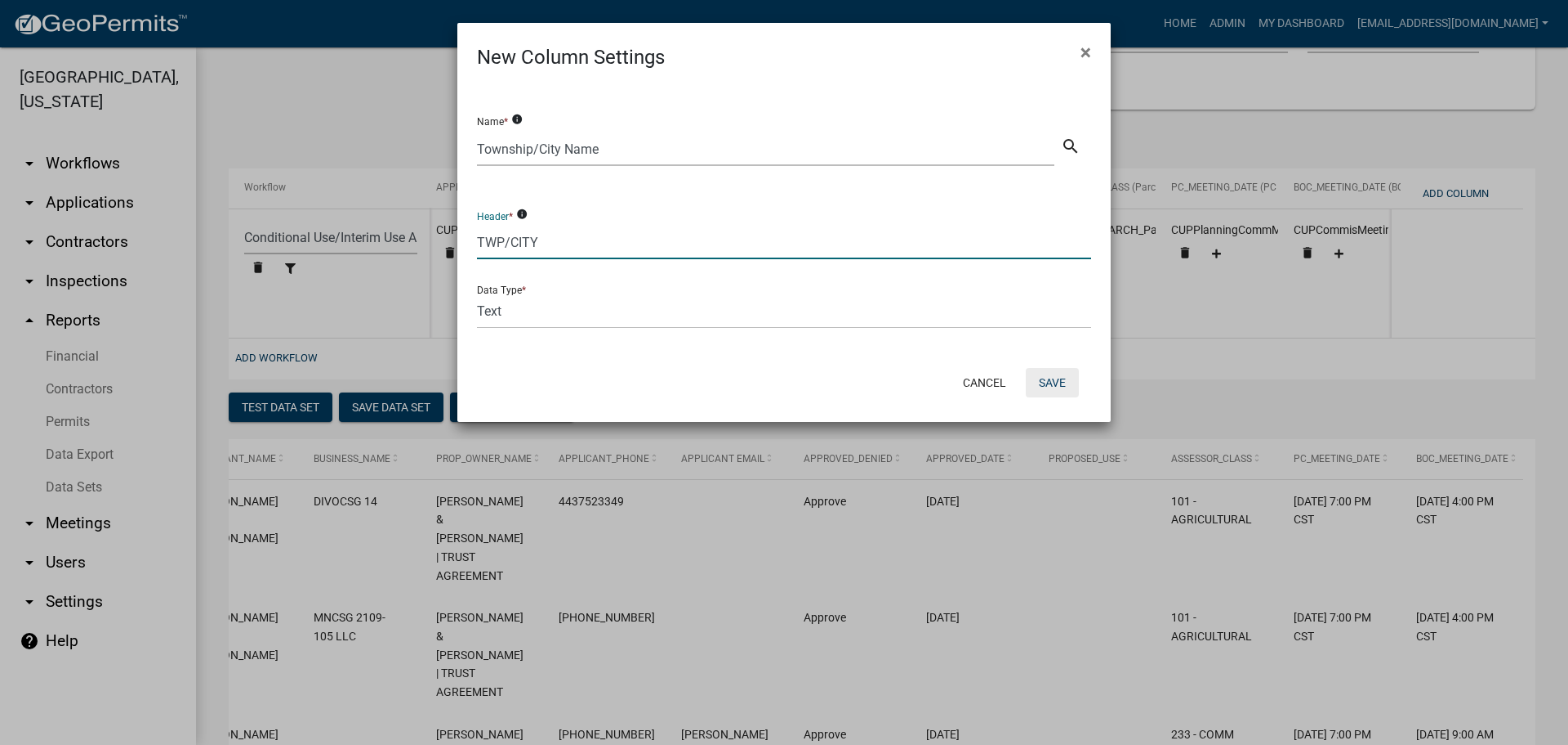
click at [1061, 382] on button "Save" at bounding box center [1052, 382] width 53 height 29
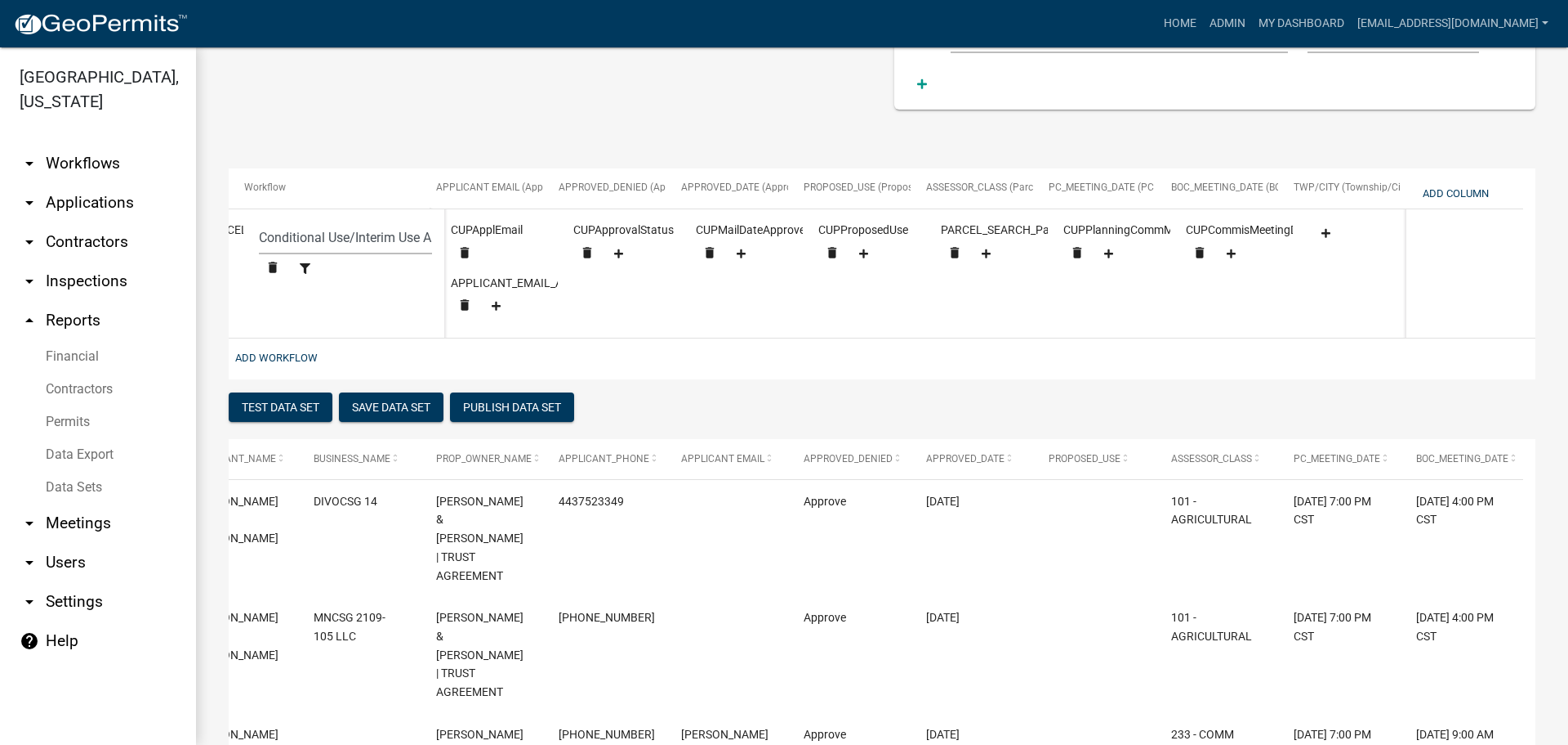
scroll to position [0, 1850]
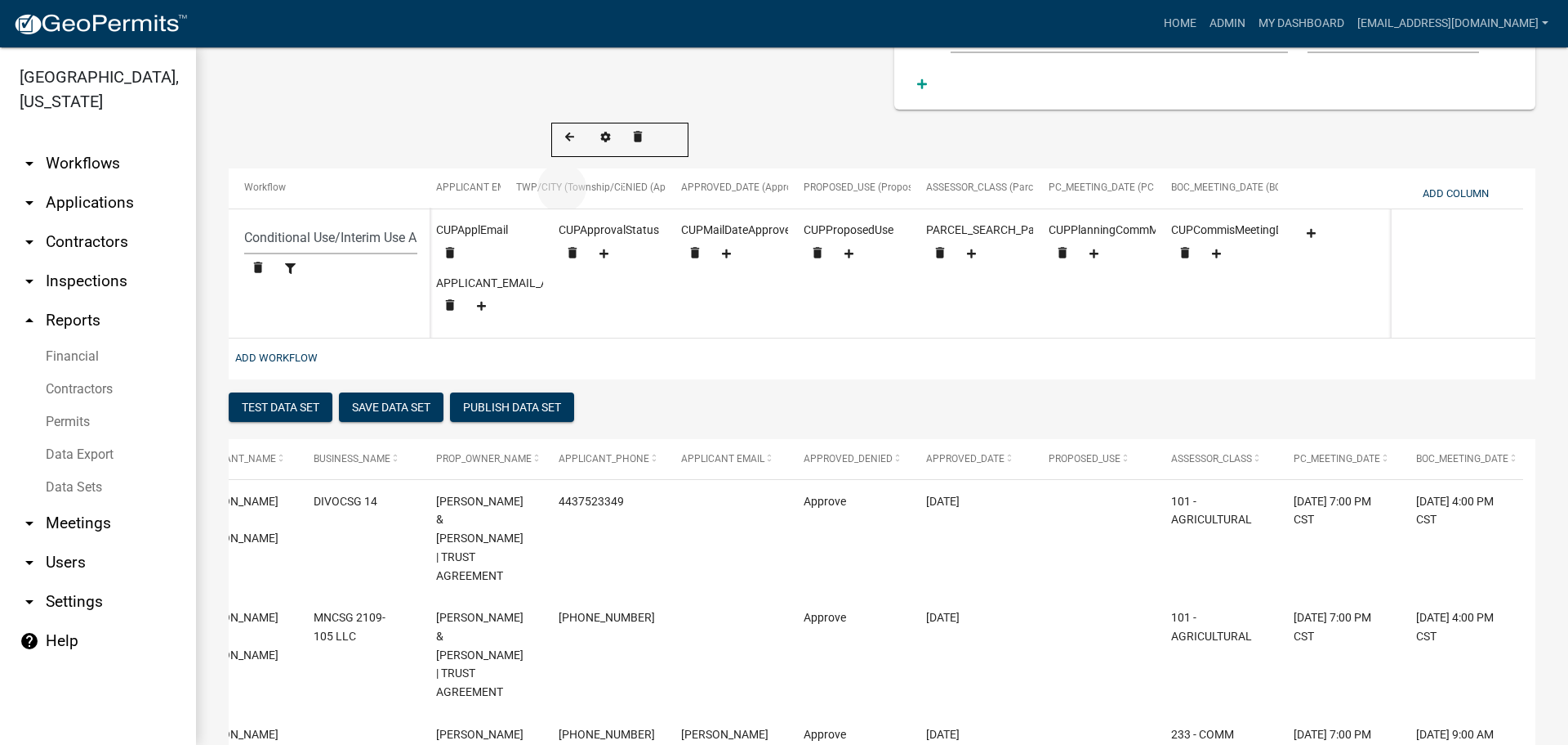
drag, startPoint x: 1356, startPoint y: 187, endPoint x: 579, endPoint y: 190, distance: 777.0
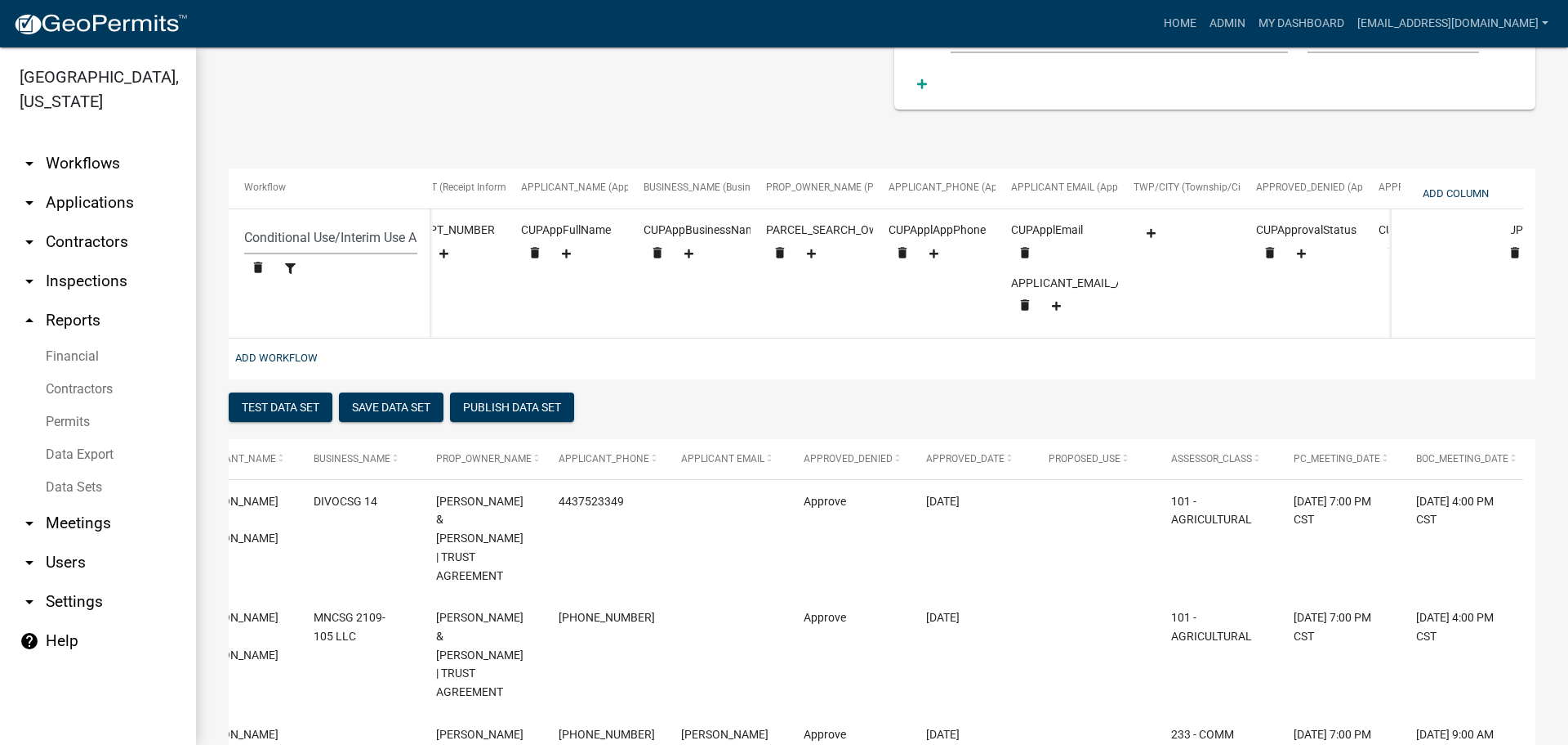
scroll to position [0, 1235]
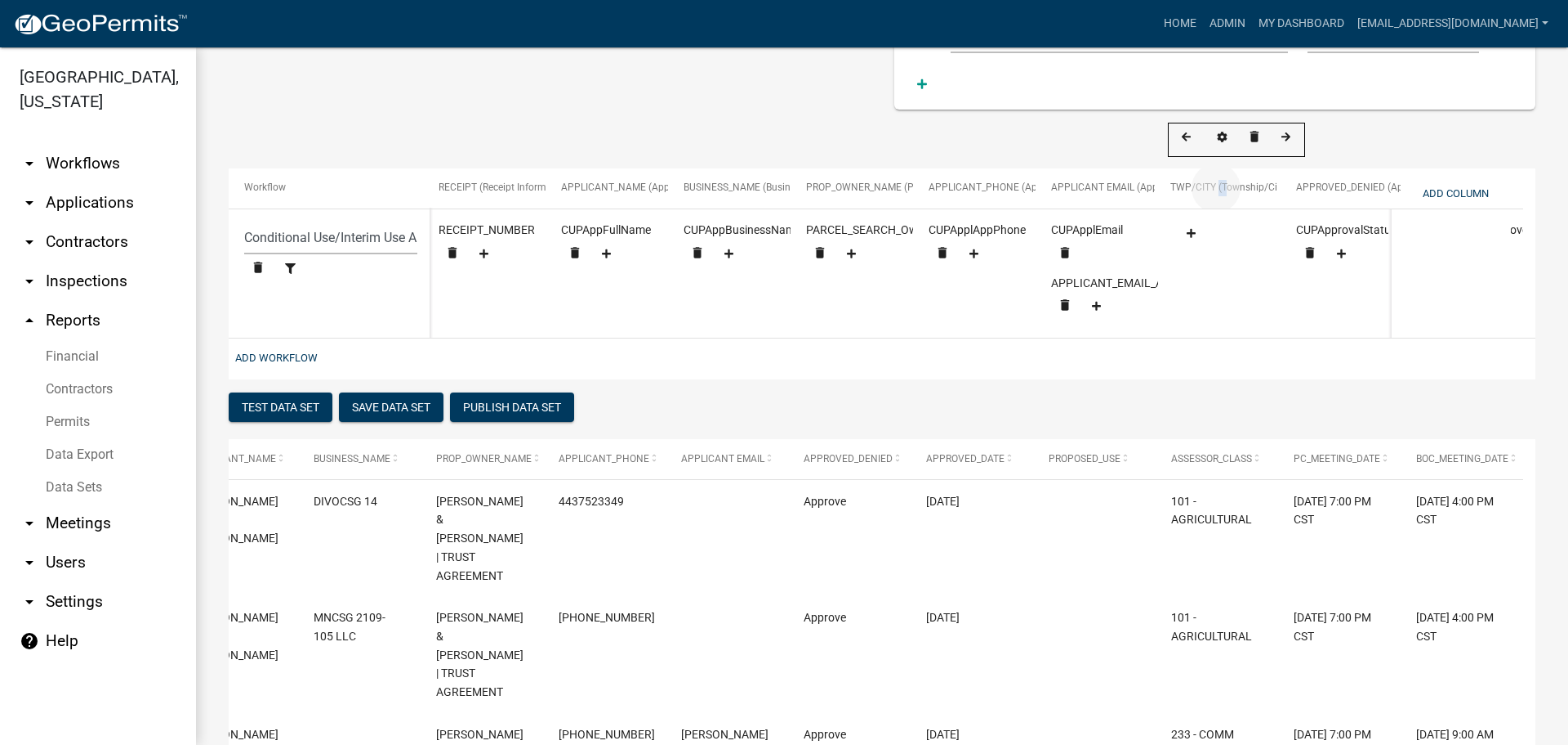
drag, startPoint x: 1219, startPoint y: 182, endPoint x: 1215, endPoint y: 199, distance: 17.5
click at [1215, 199] on datatable-header-cell "TWP/CITY (Township/City Name)" at bounding box center [1216, 195] width 123 height 54
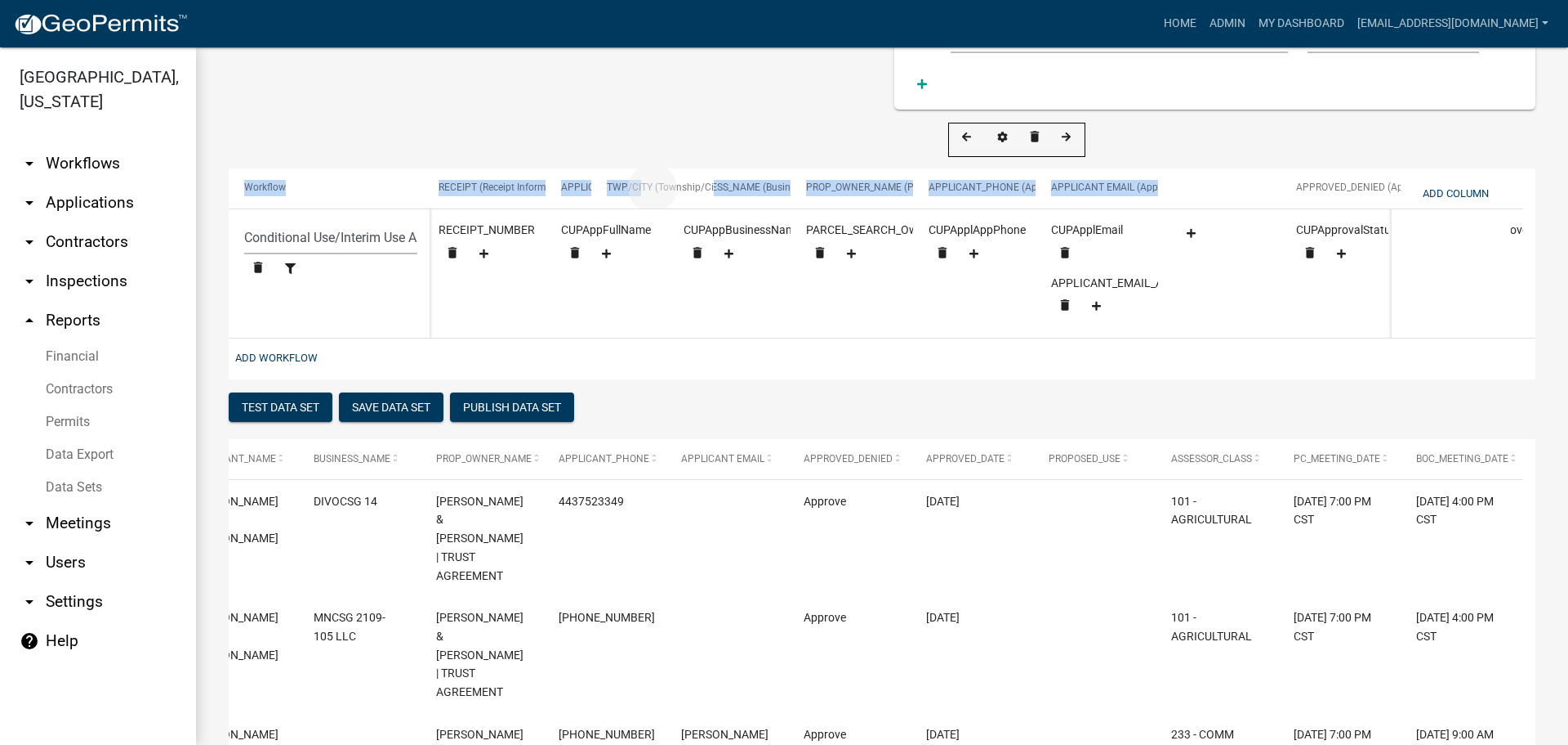
drag, startPoint x: 1202, startPoint y: 183, endPoint x: 635, endPoint y: 159, distance: 567.5
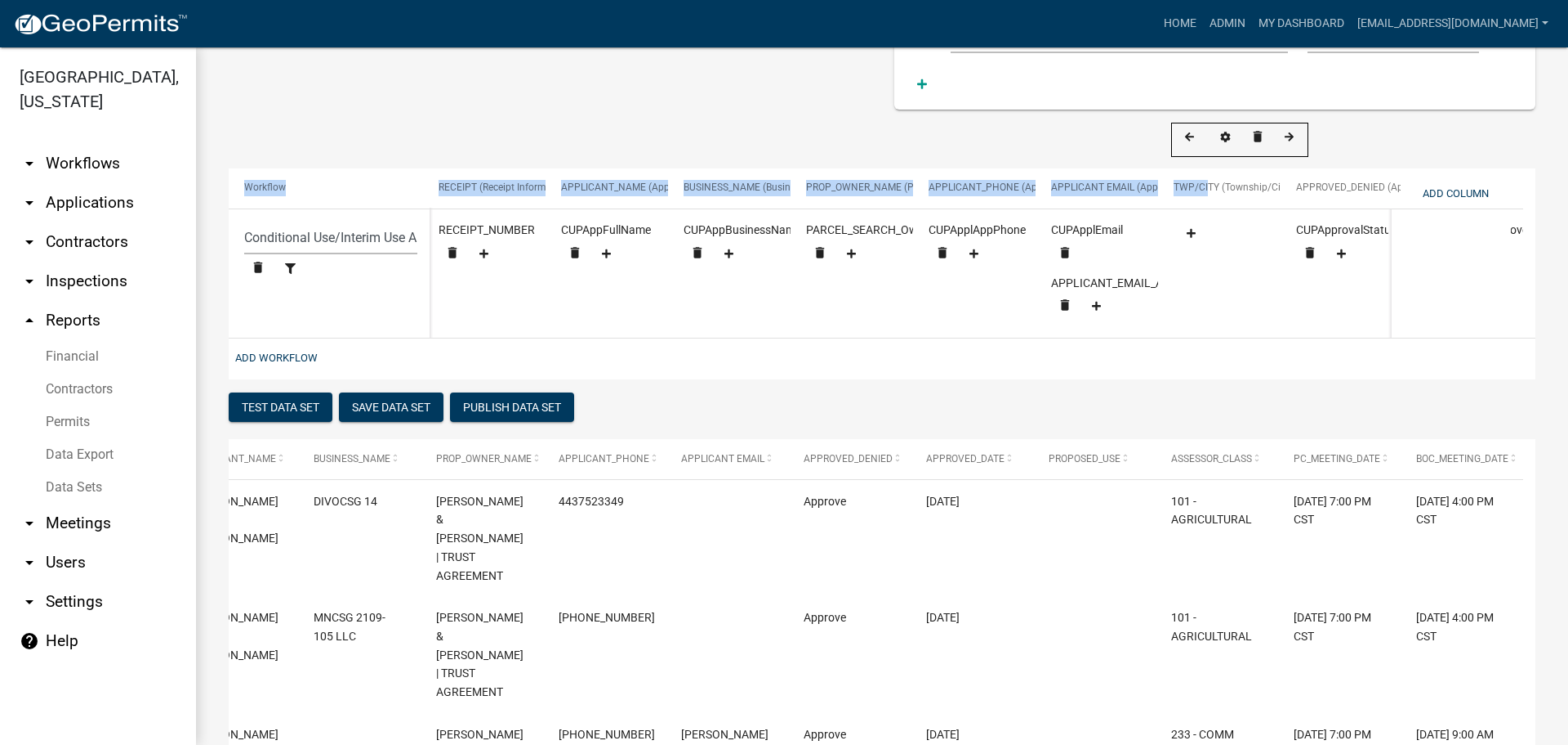
click at [1241, 189] on span "TWP/CITY (Township/City Name)" at bounding box center [1248, 186] width 148 height 11
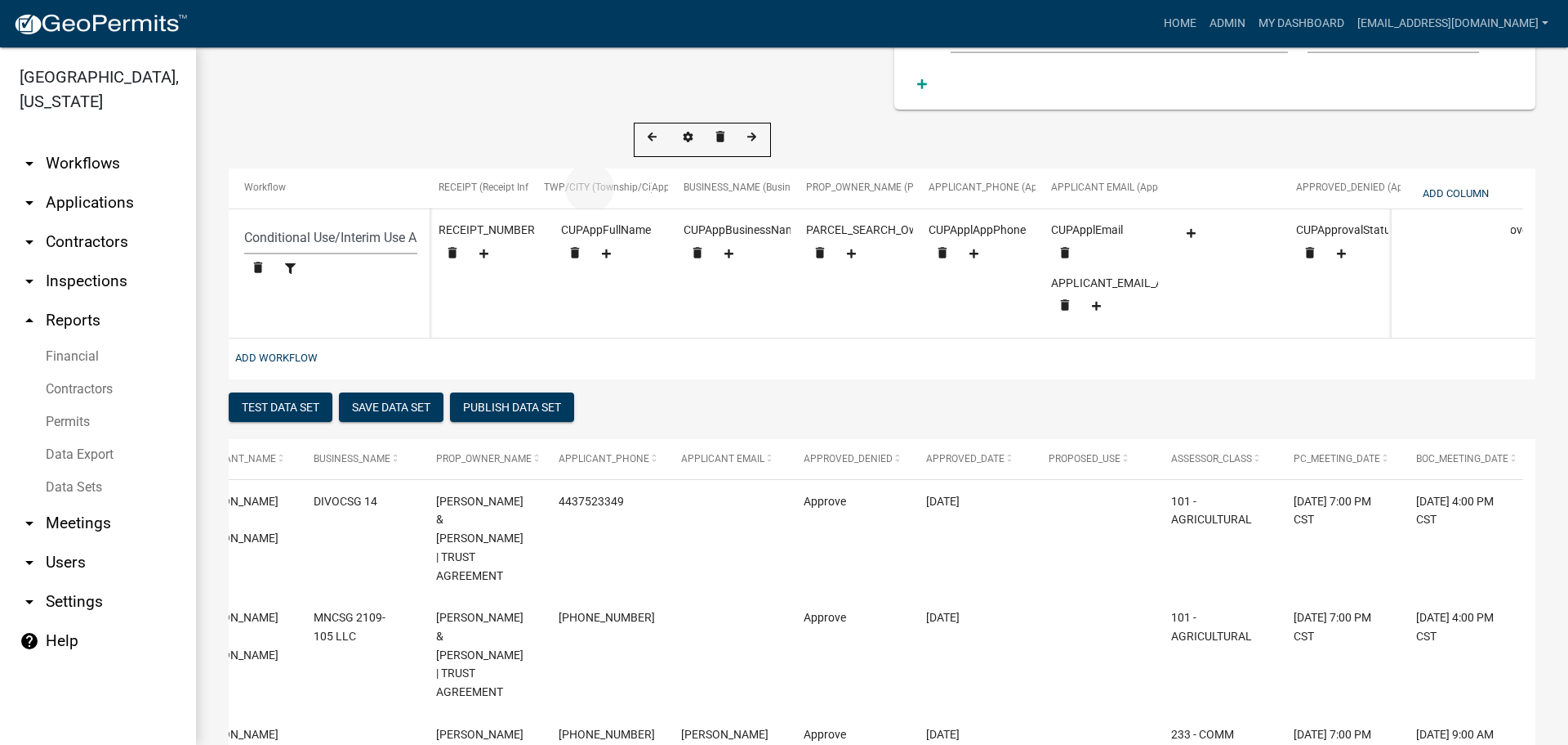
drag, startPoint x: 1245, startPoint y: 186, endPoint x: 616, endPoint y: 187, distance: 629.0
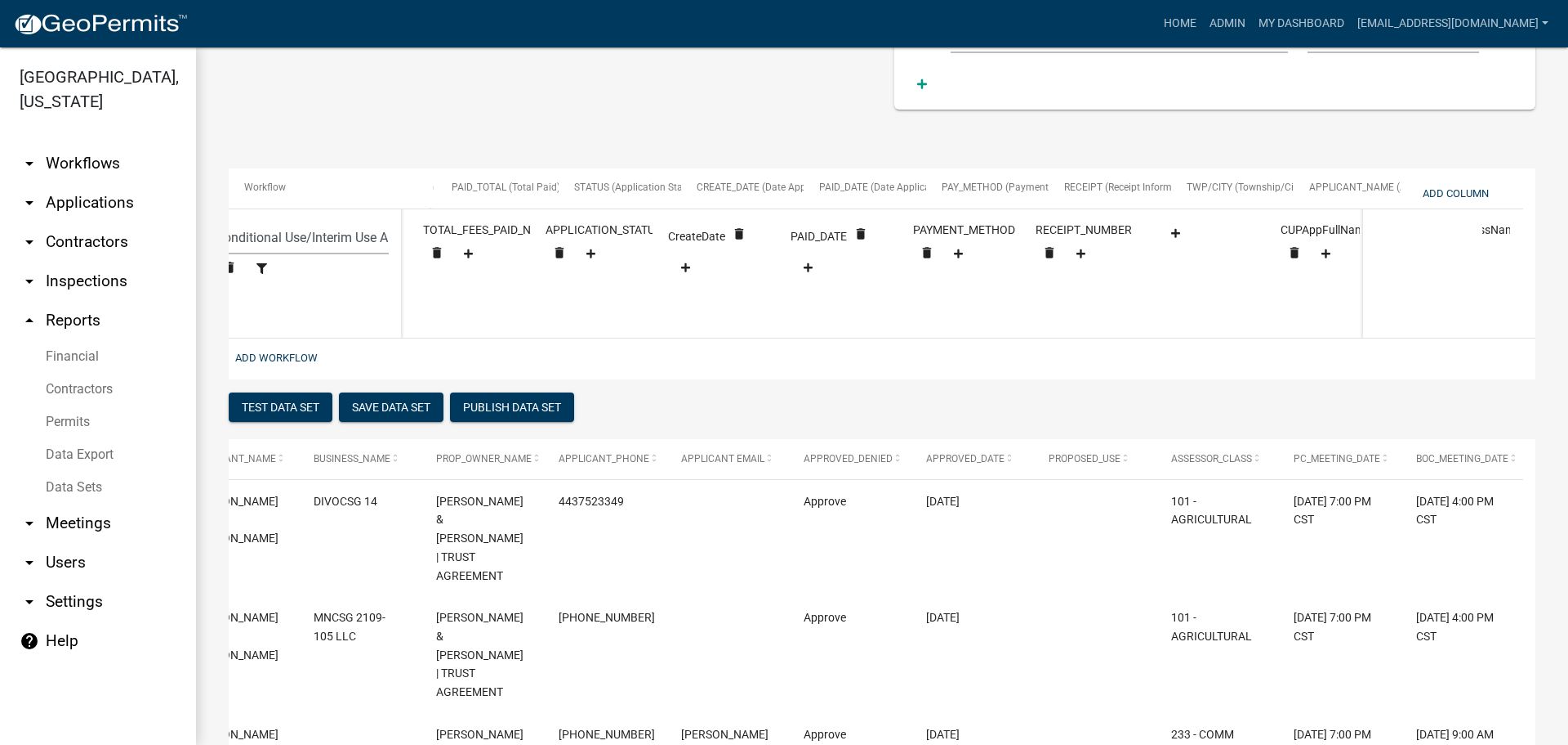
scroll to position [0, 610]
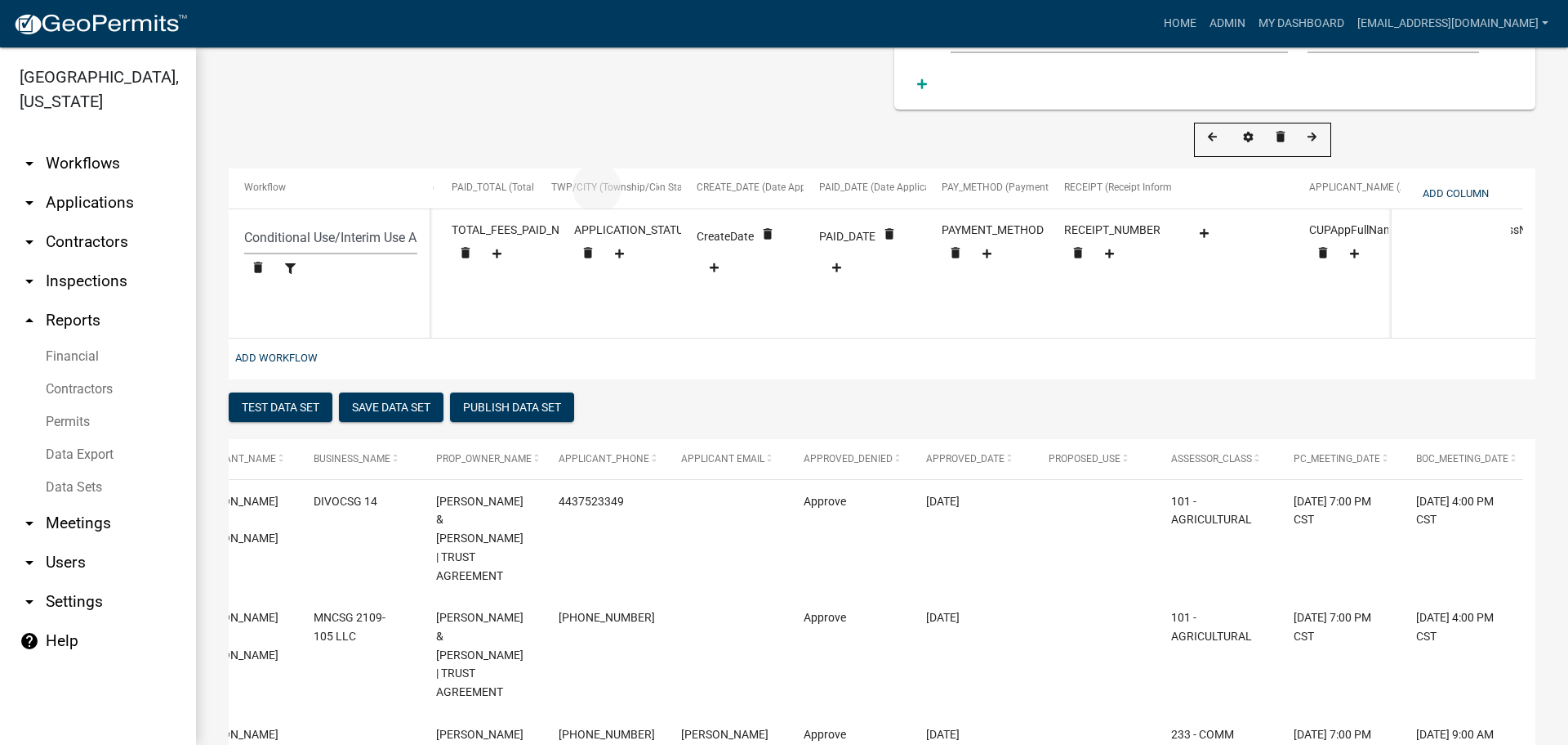
drag, startPoint x: 1246, startPoint y: 188, endPoint x: 611, endPoint y: 196, distance: 635.1
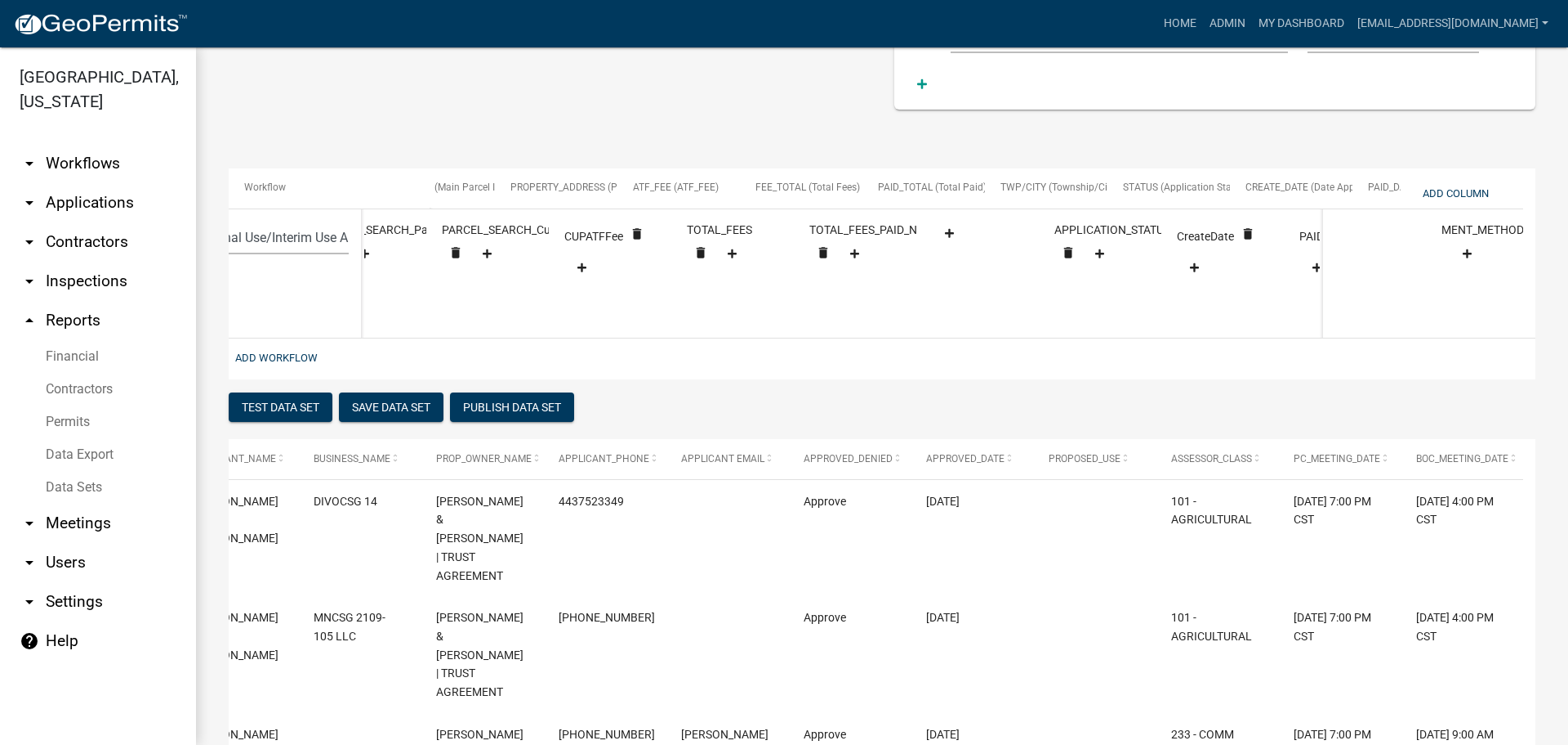
scroll to position [0, 183]
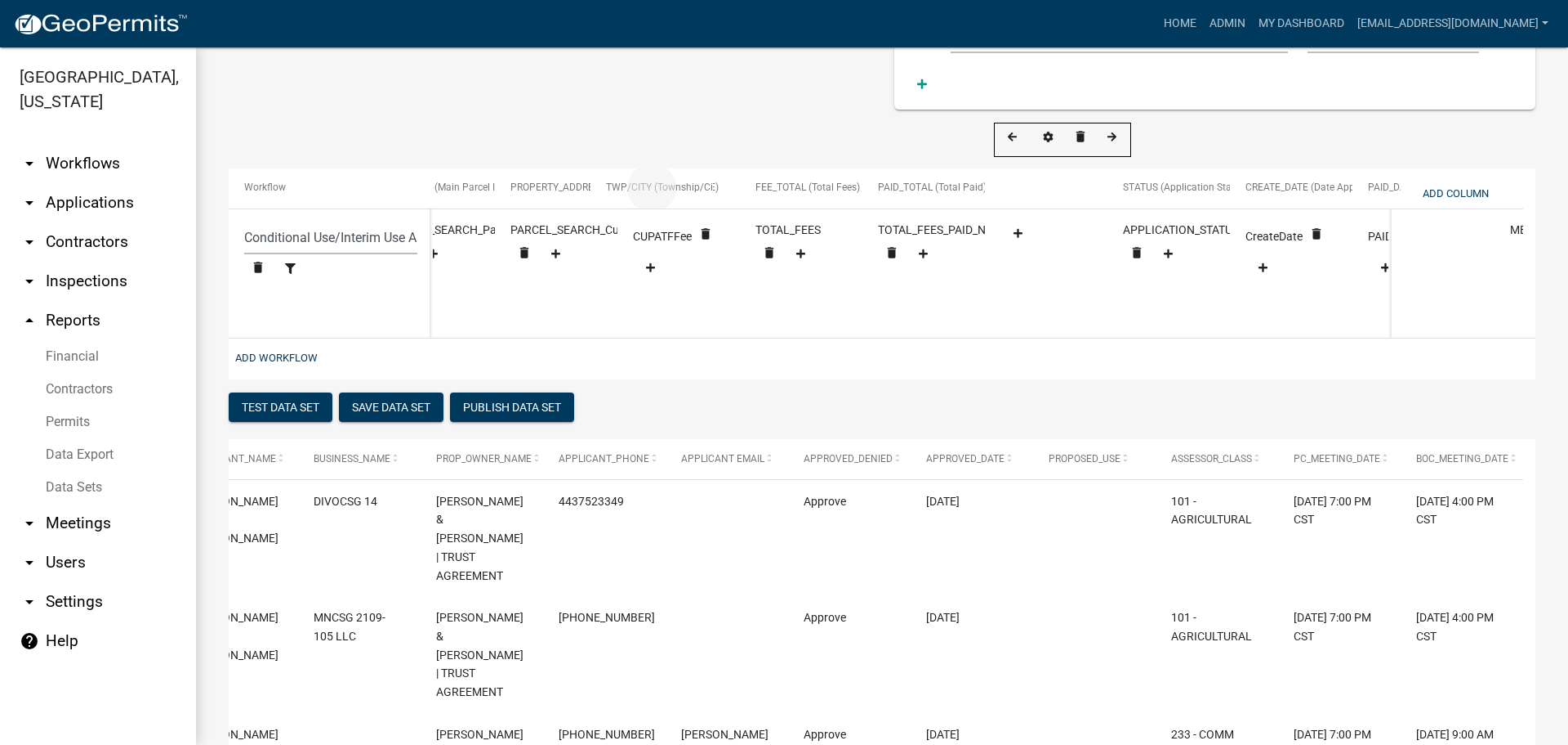
drag, startPoint x: 1065, startPoint y: 186, endPoint x: 670, endPoint y: 195, distance: 395.1
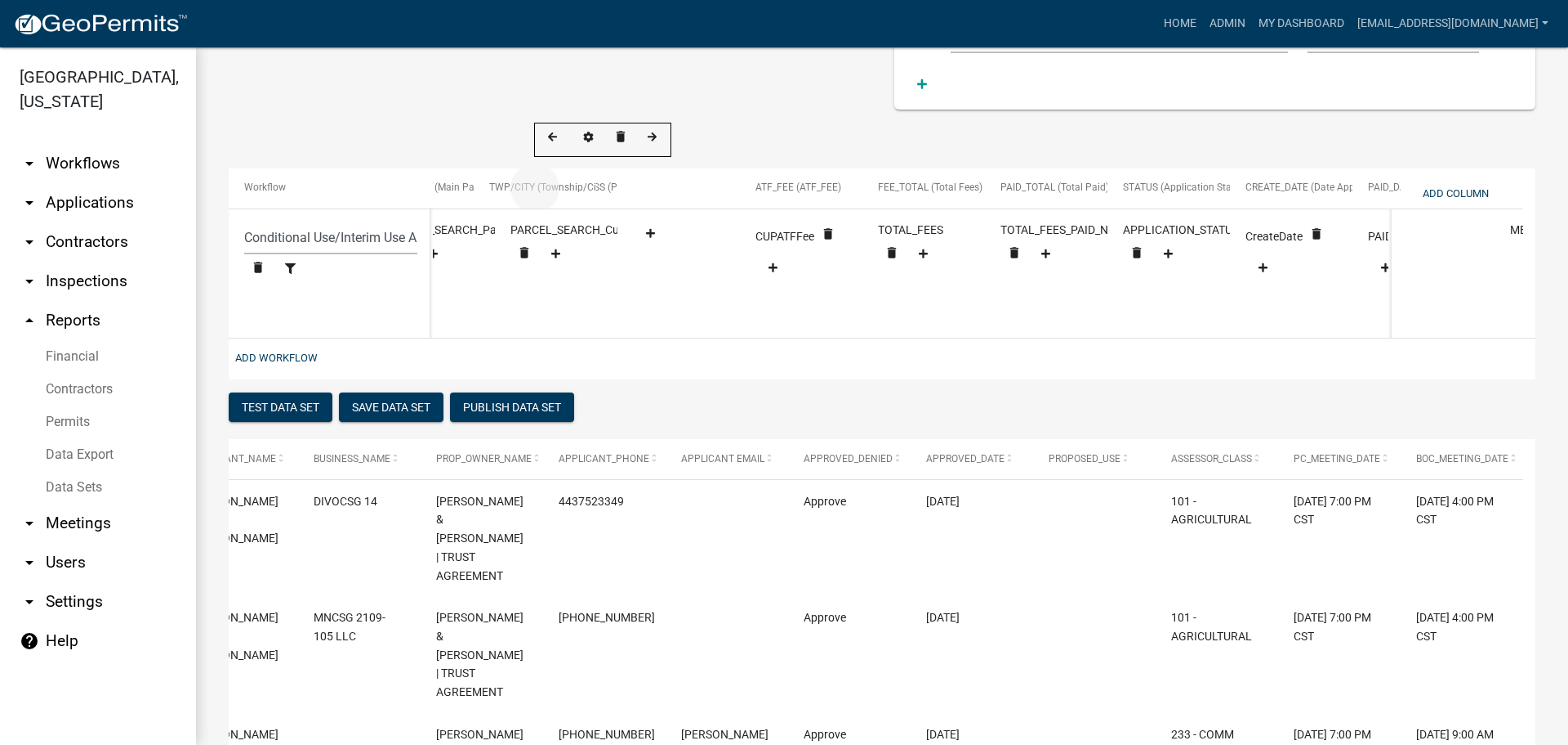
drag, startPoint x: 671, startPoint y: 187, endPoint x: 527, endPoint y: 187, distance: 144.0
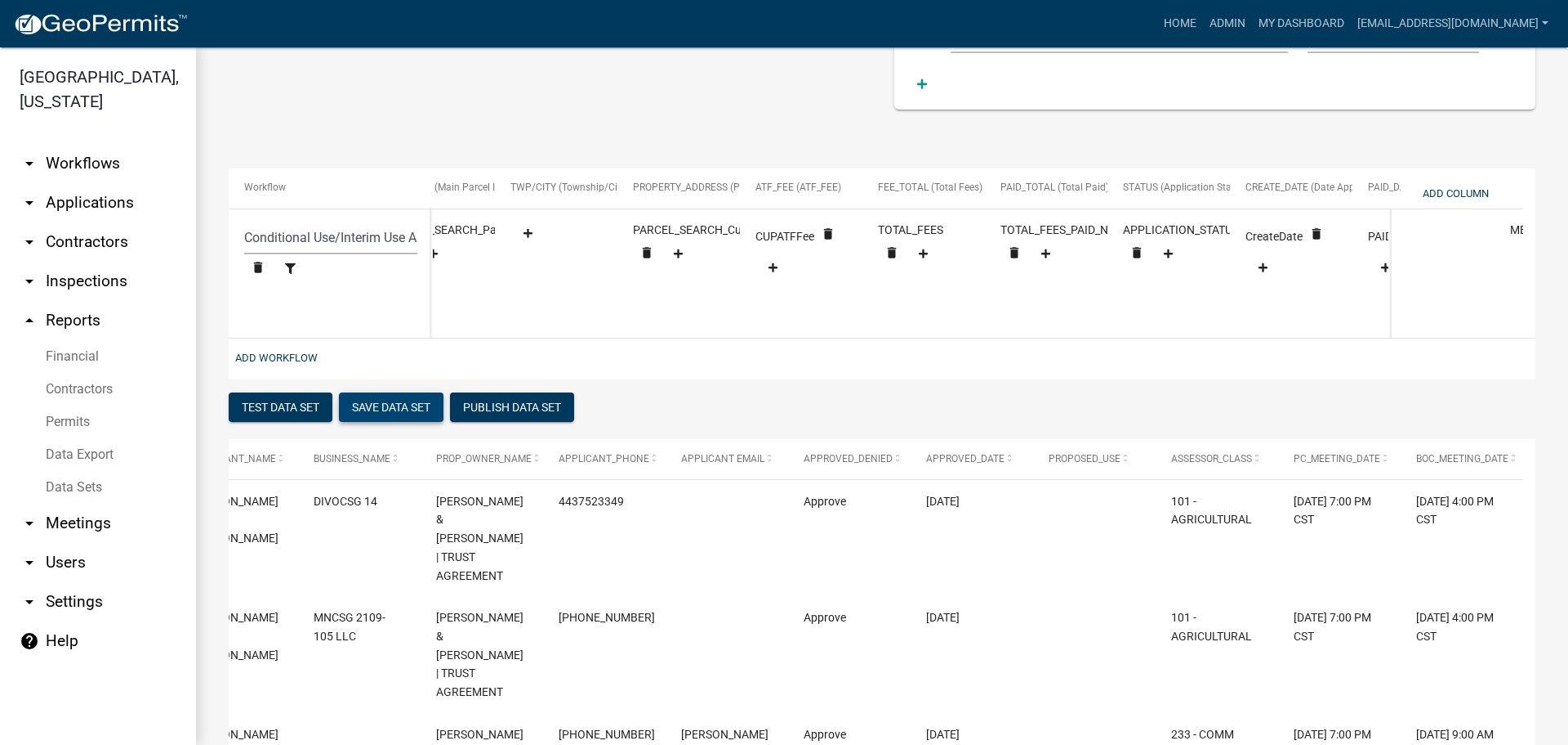
click at [386, 410] on button "Save Data Set" at bounding box center [391, 406] width 105 height 29
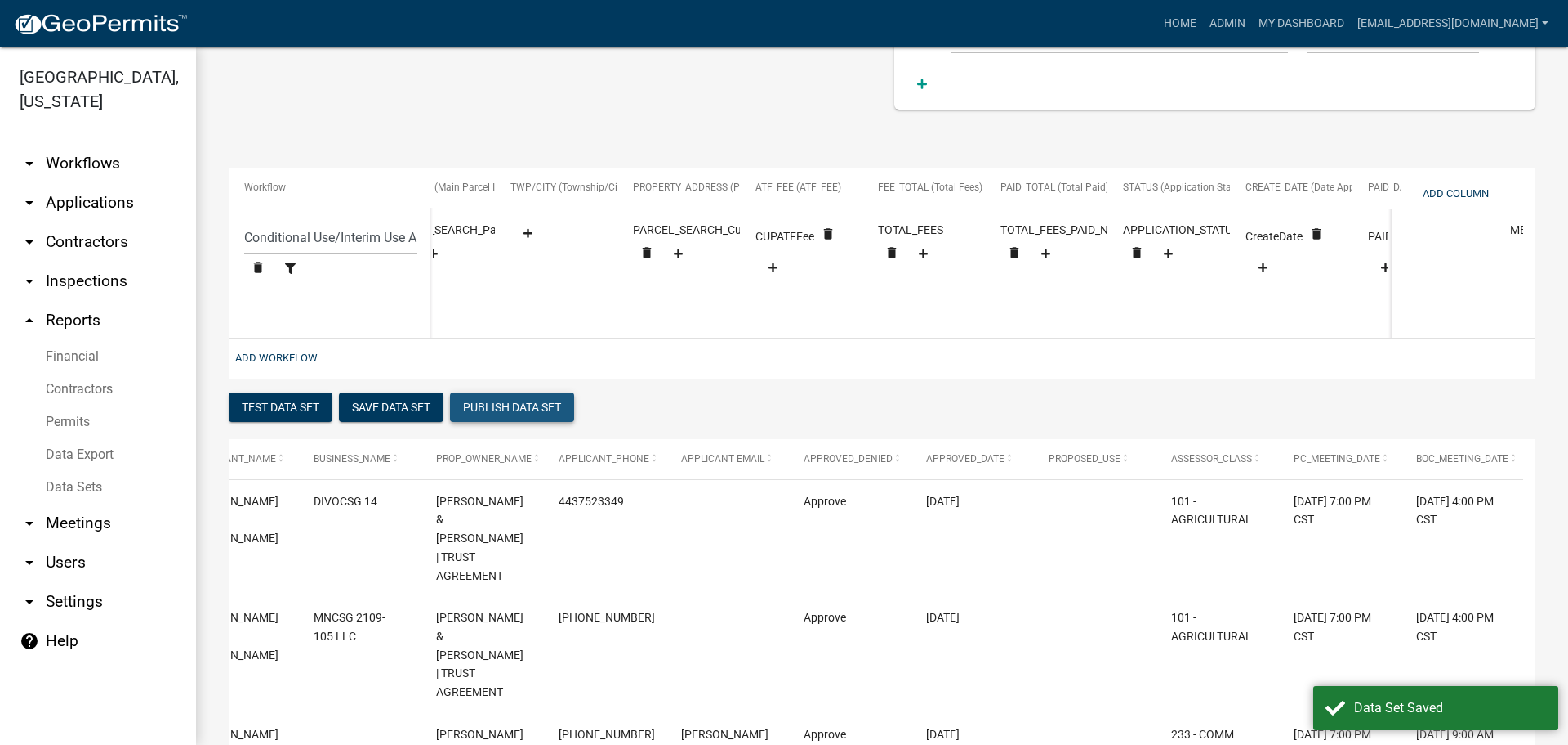
click at [508, 419] on button "Publish Data Set" at bounding box center [512, 406] width 124 height 29
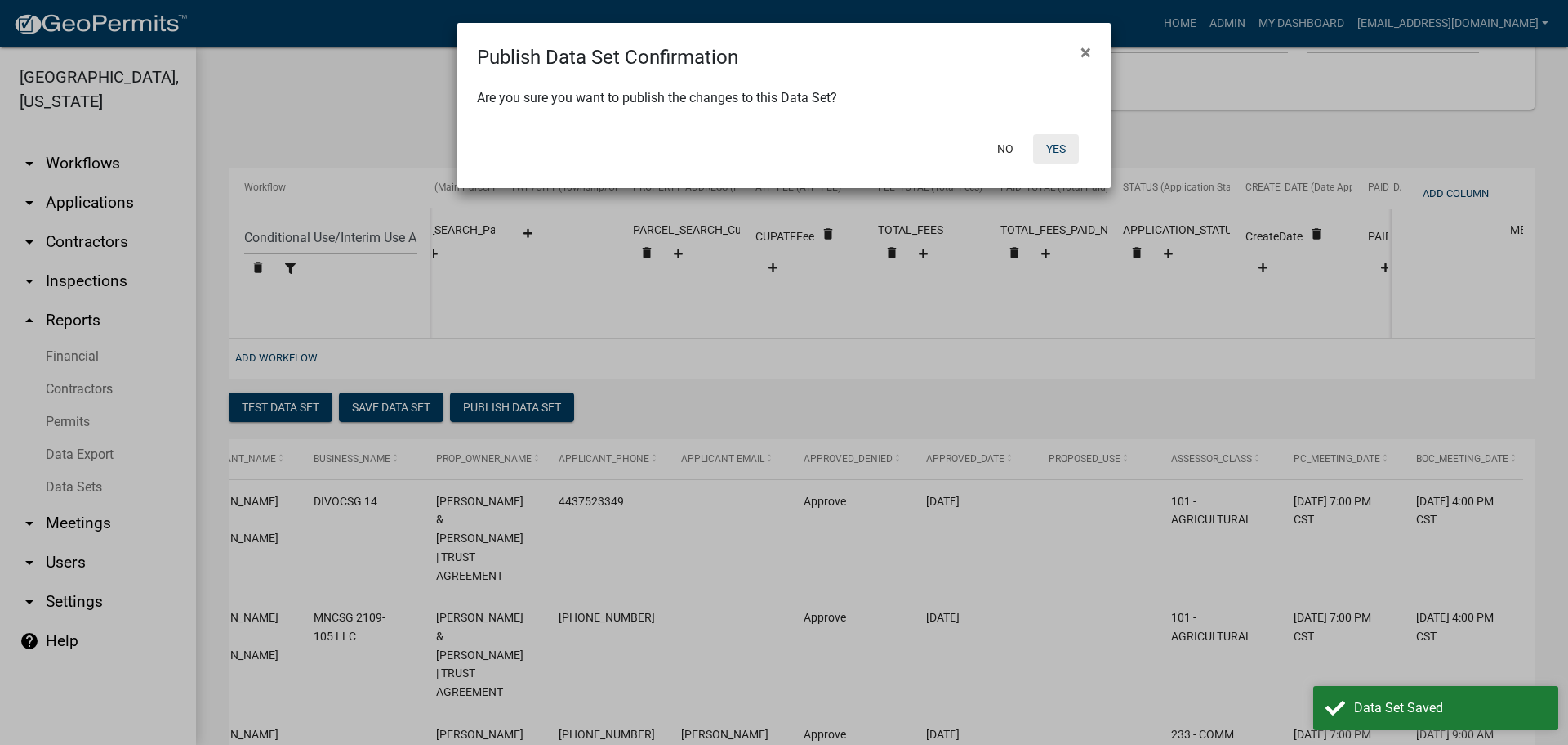
click at [1059, 144] on button "Yes" at bounding box center [1056, 148] width 46 height 29
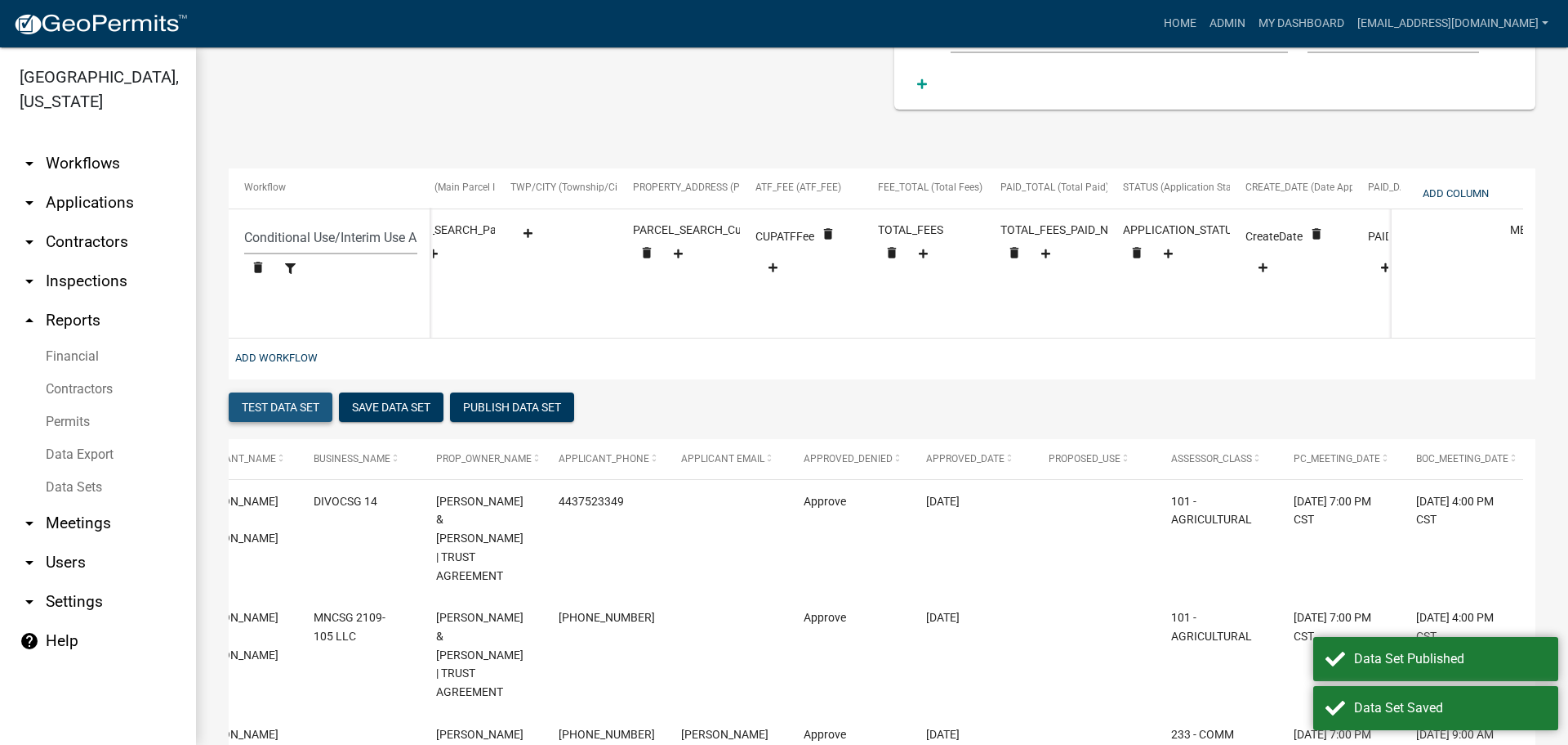
click at [289, 415] on button "Test Data Set" at bounding box center [281, 406] width 104 height 29
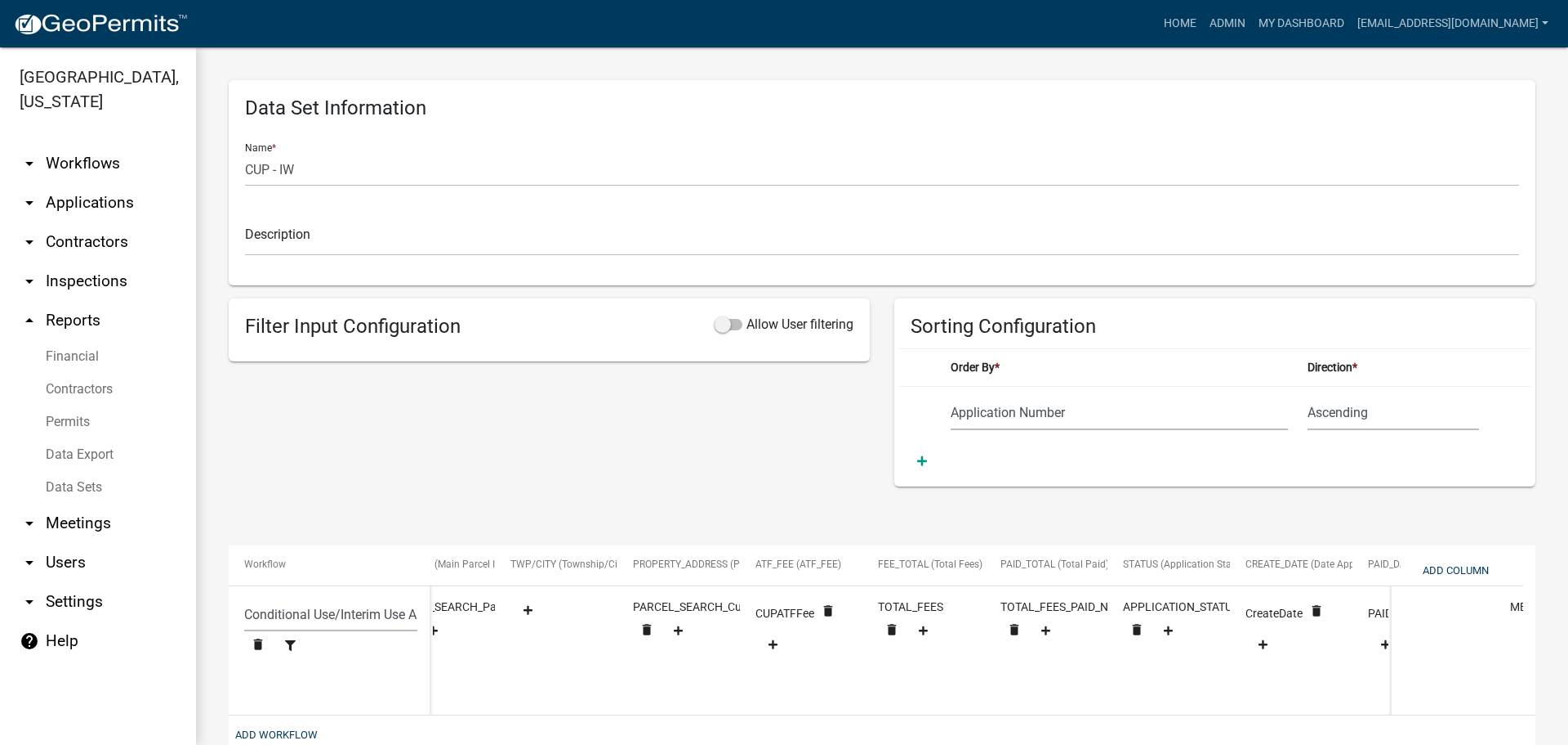
scroll to position [327, 0]
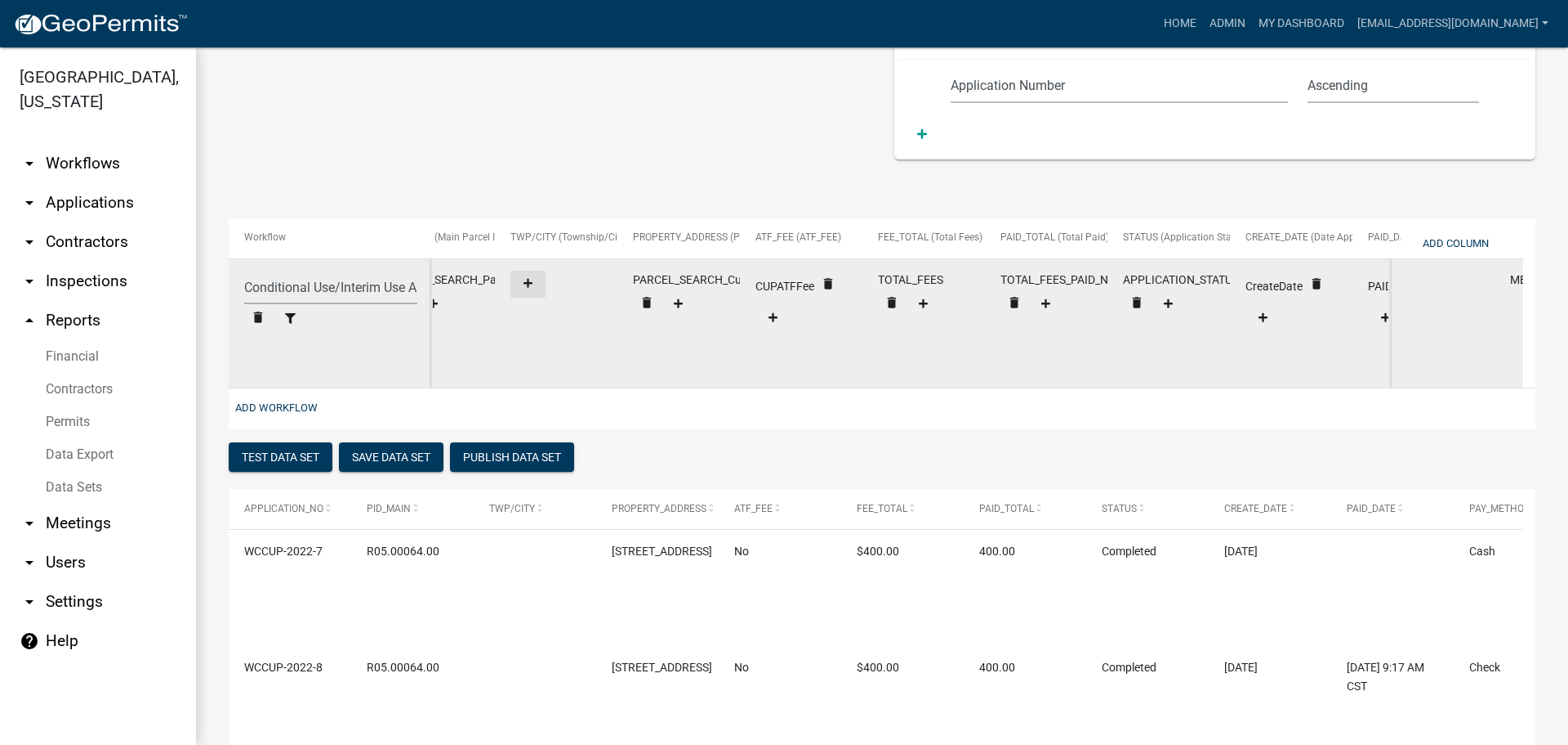
click at [527, 282] on icon at bounding box center [528, 283] width 9 height 11
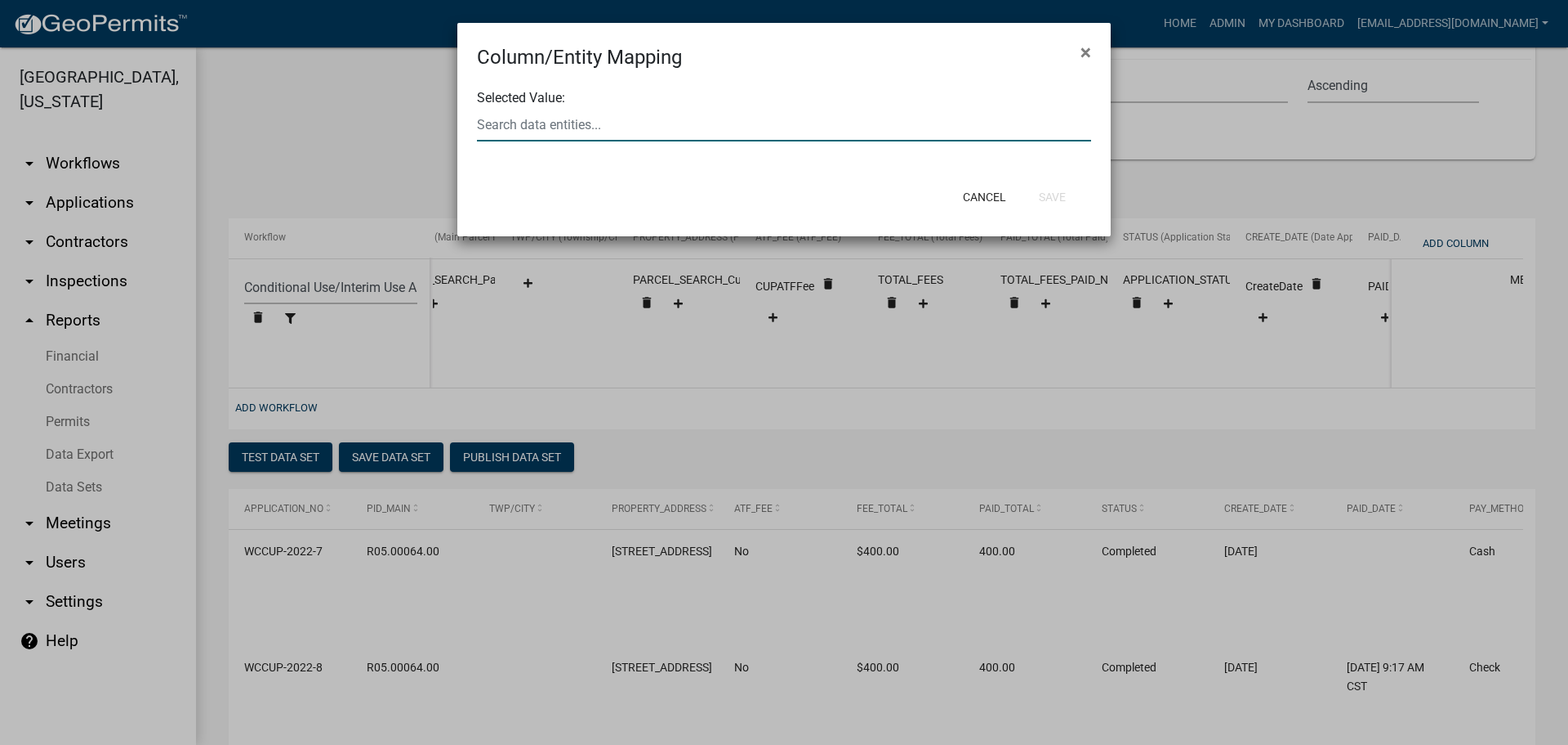
click at [560, 127] on div at bounding box center [784, 125] width 639 height 34
click at [530, 137] on span "CUPJuri" at bounding box center [507, 134] width 45 height 16
click at [1054, 196] on button "Save" at bounding box center [1052, 196] width 53 height 29
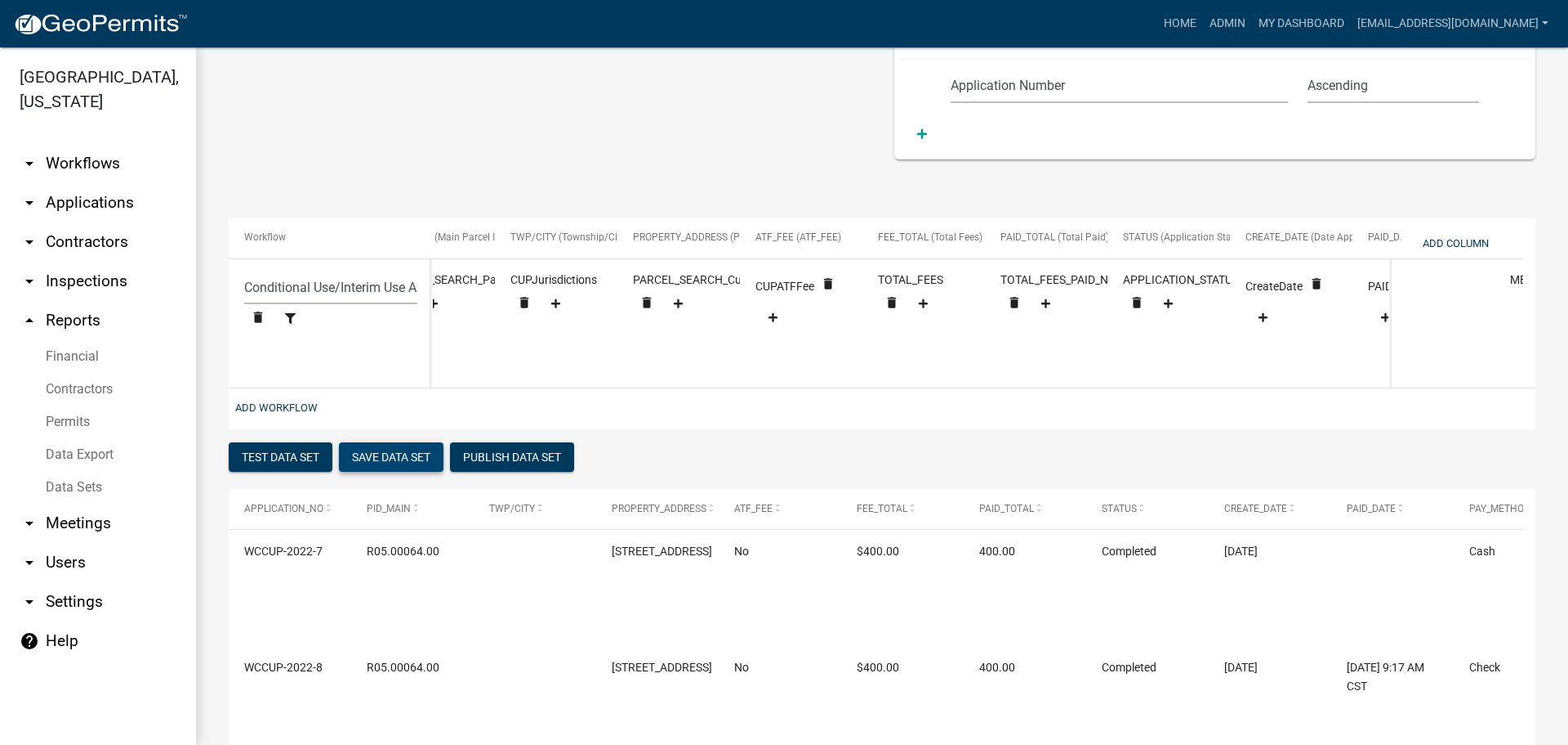
click at [378, 465] on button "Save Data Set" at bounding box center [391, 456] width 105 height 29
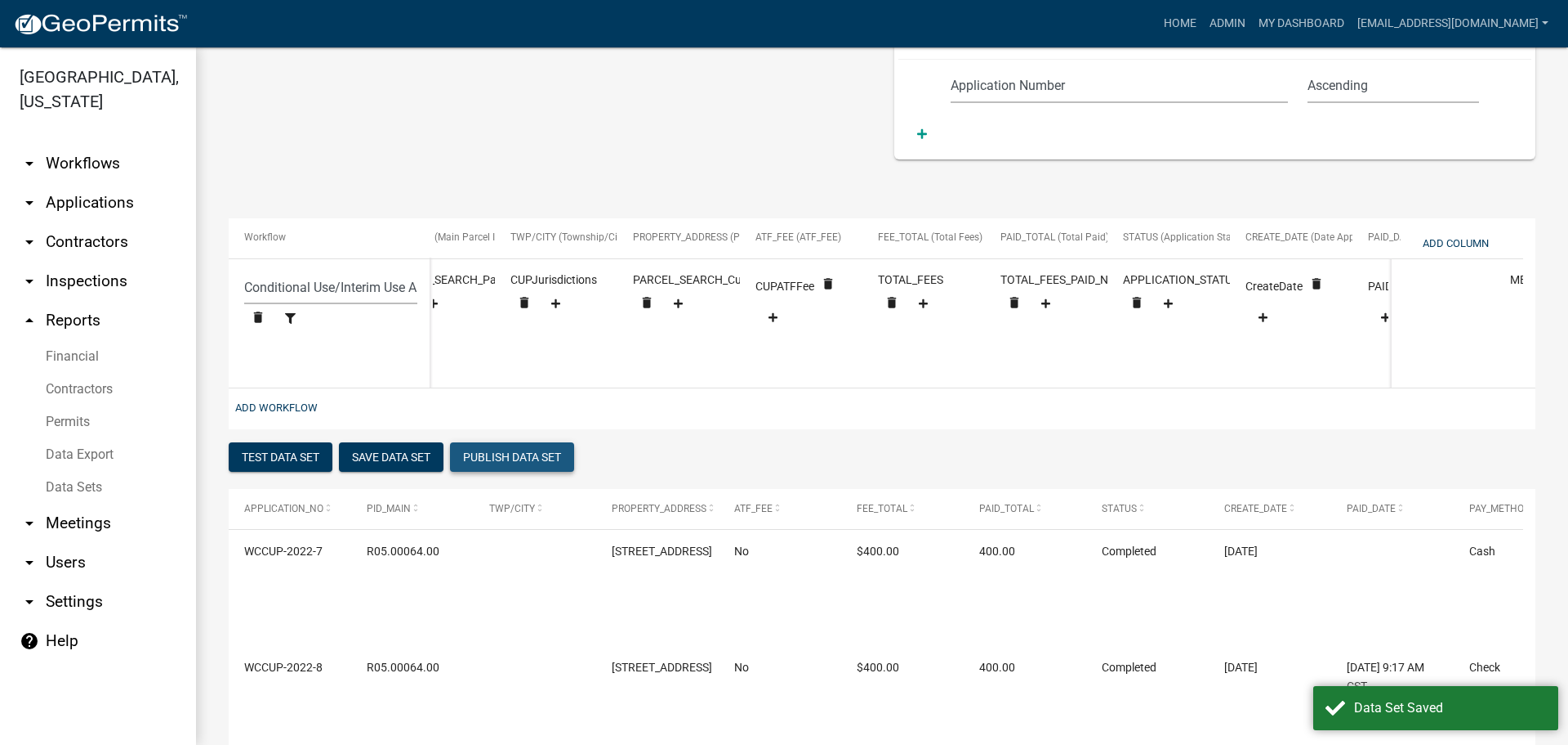
click at [535, 467] on button "Publish Data Set" at bounding box center [512, 456] width 124 height 29
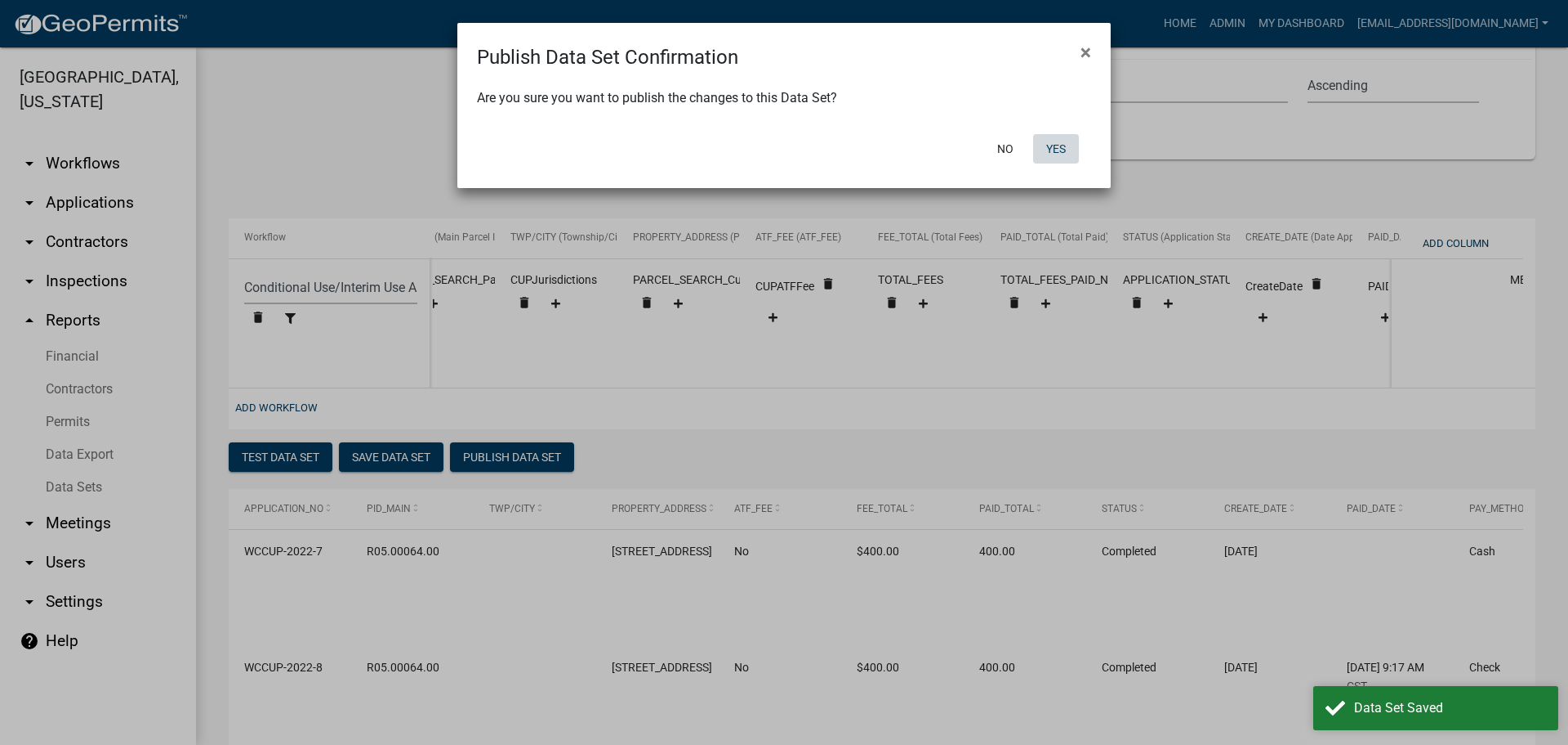
click at [1060, 150] on button "Yes" at bounding box center [1056, 148] width 46 height 29
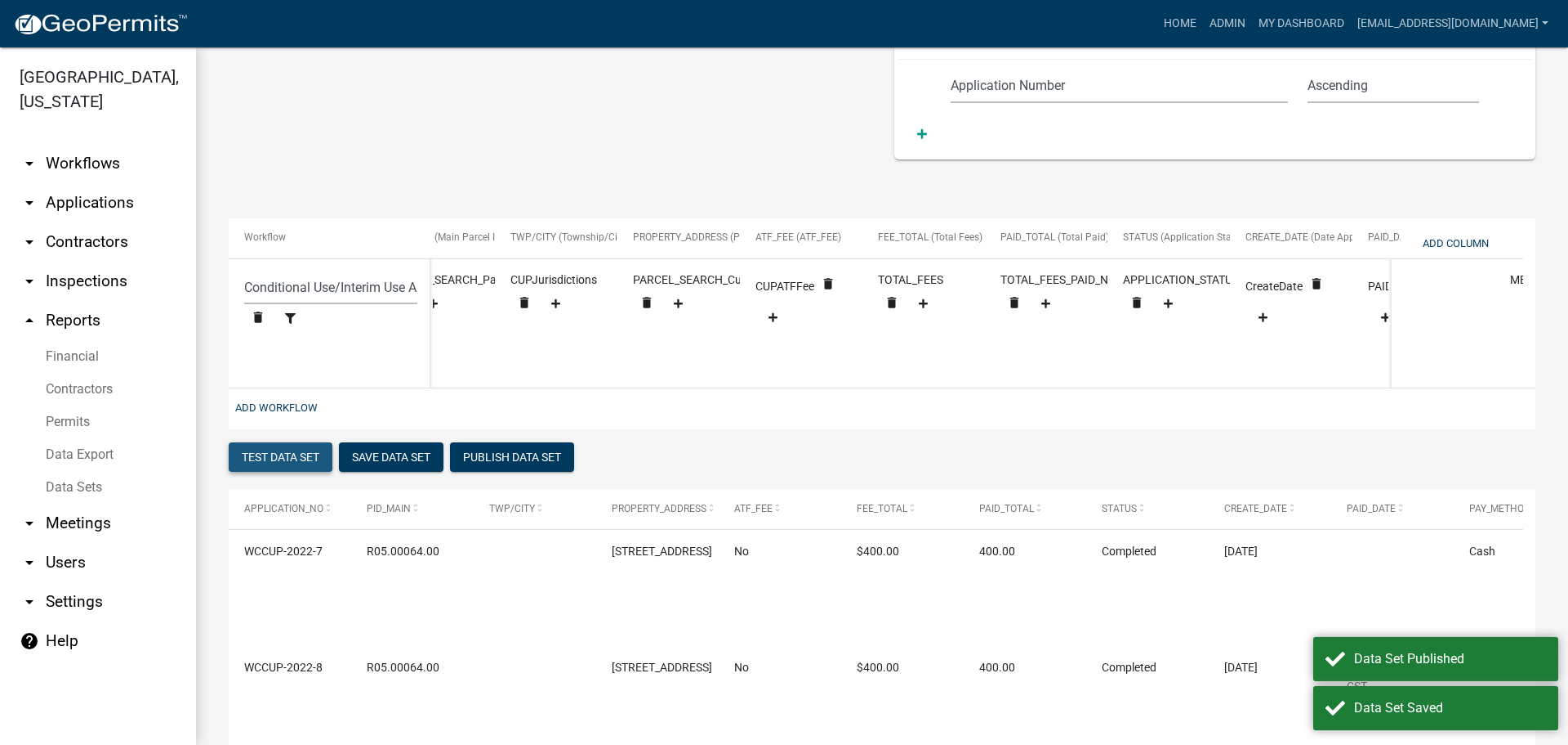
click at [303, 468] on button "Test Data Set" at bounding box center [281, 456] width 104 height 29
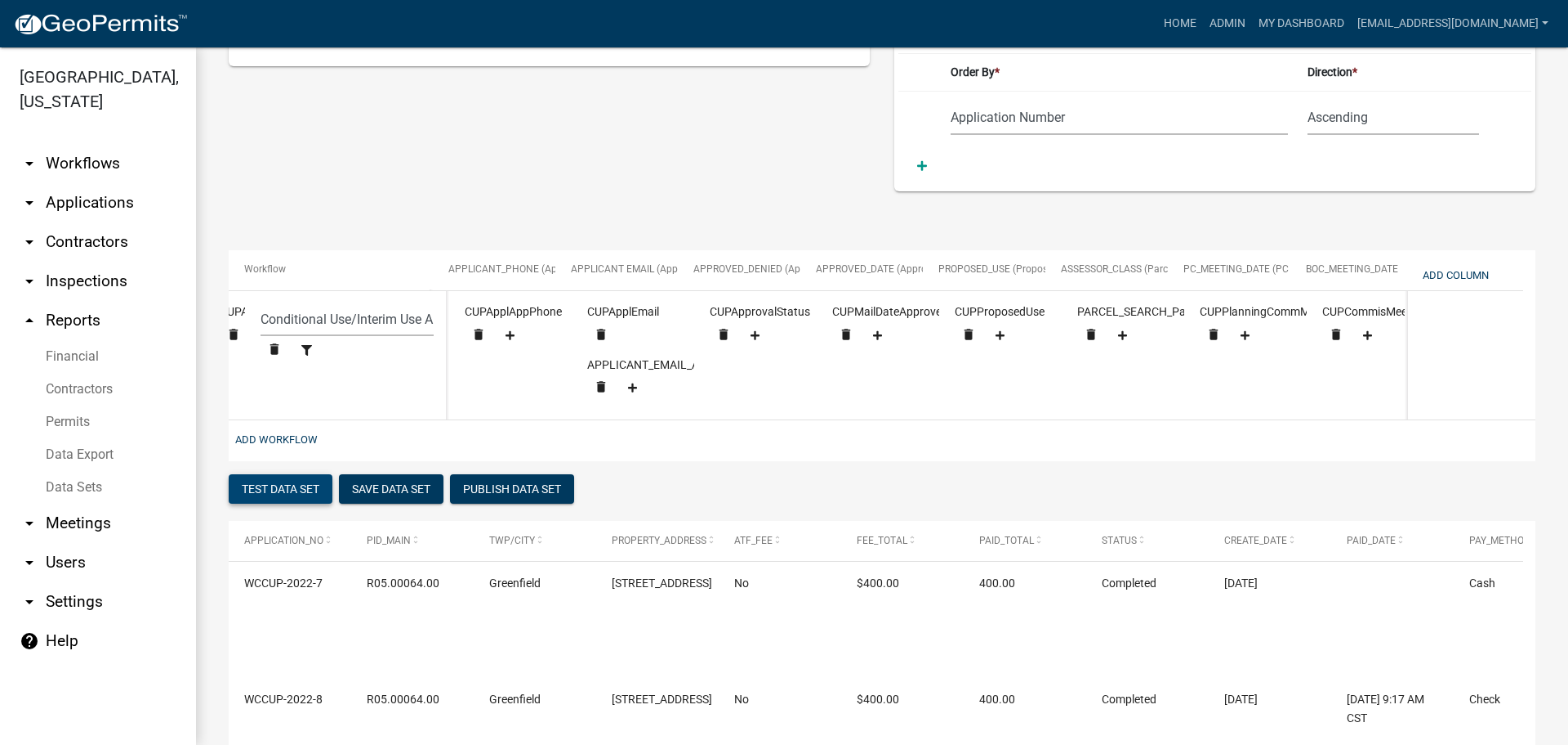
scroll to position [0, 1850]
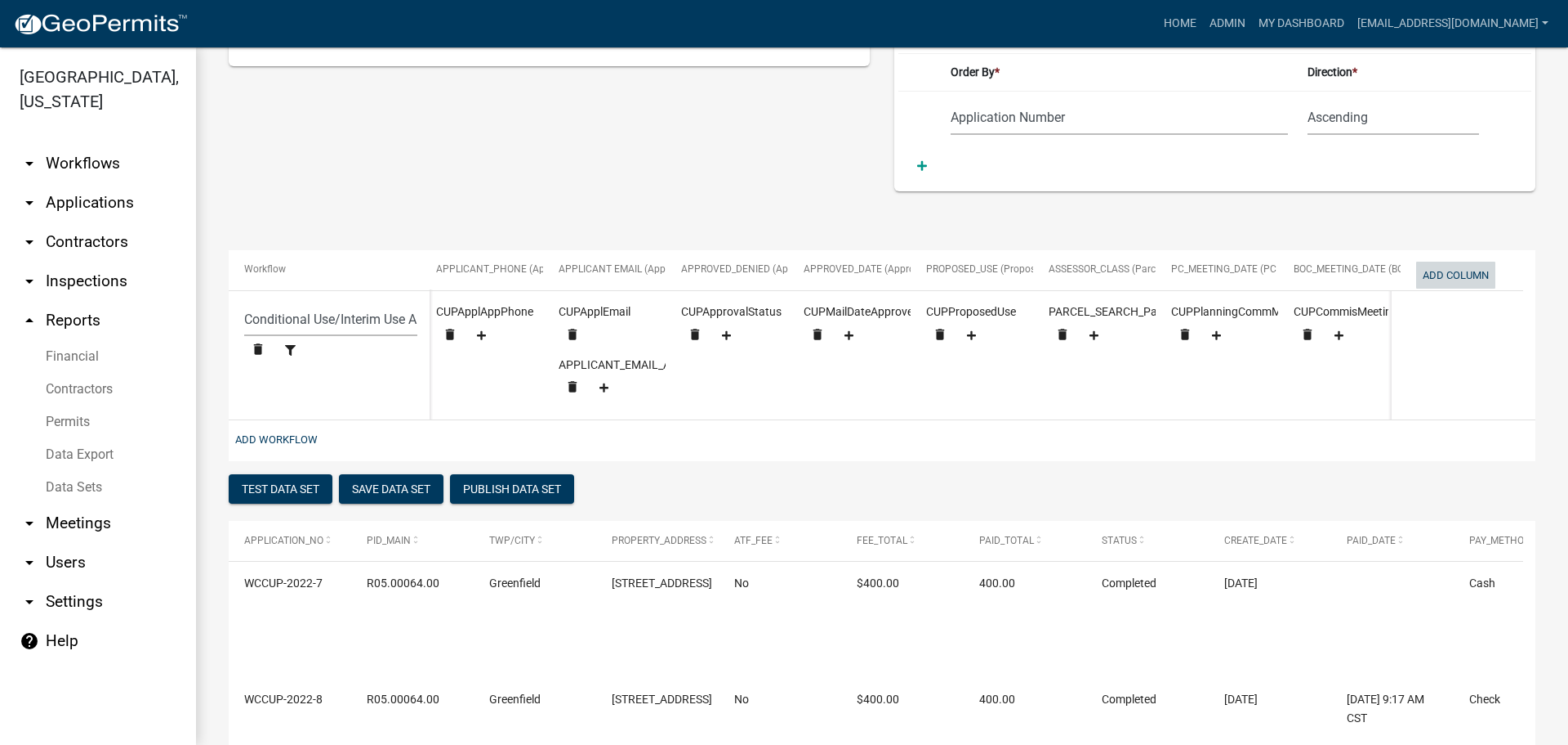
click at [1471, 271] on button "Add Column" at bounding box center [1455, 275] width 79 height 27
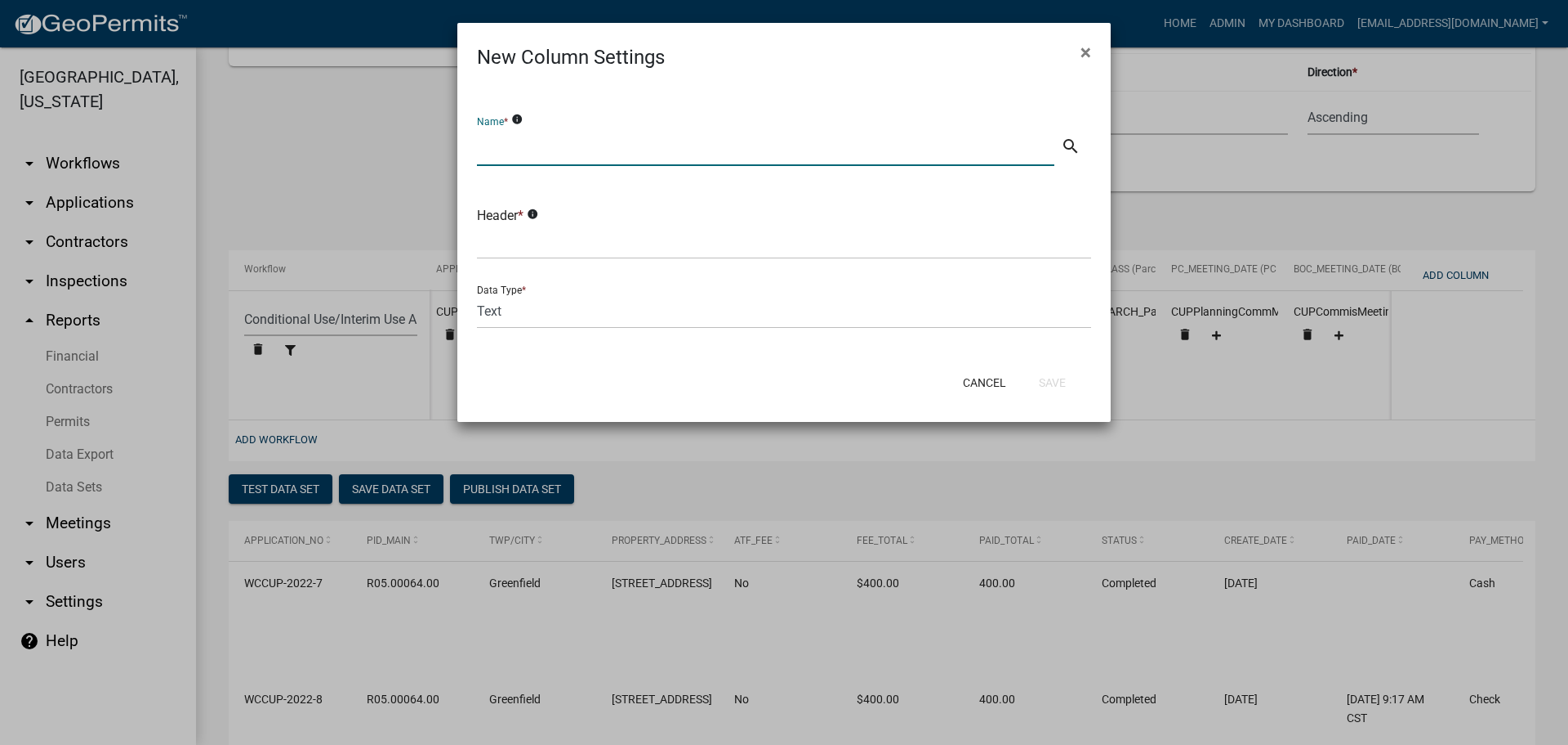
click at [697, 143] on input "text" at bounding box center [766, 149] width 578 height 34
click at [1053, 379] on button "Save" at bounding box center [1052, 382] width 53 height 29
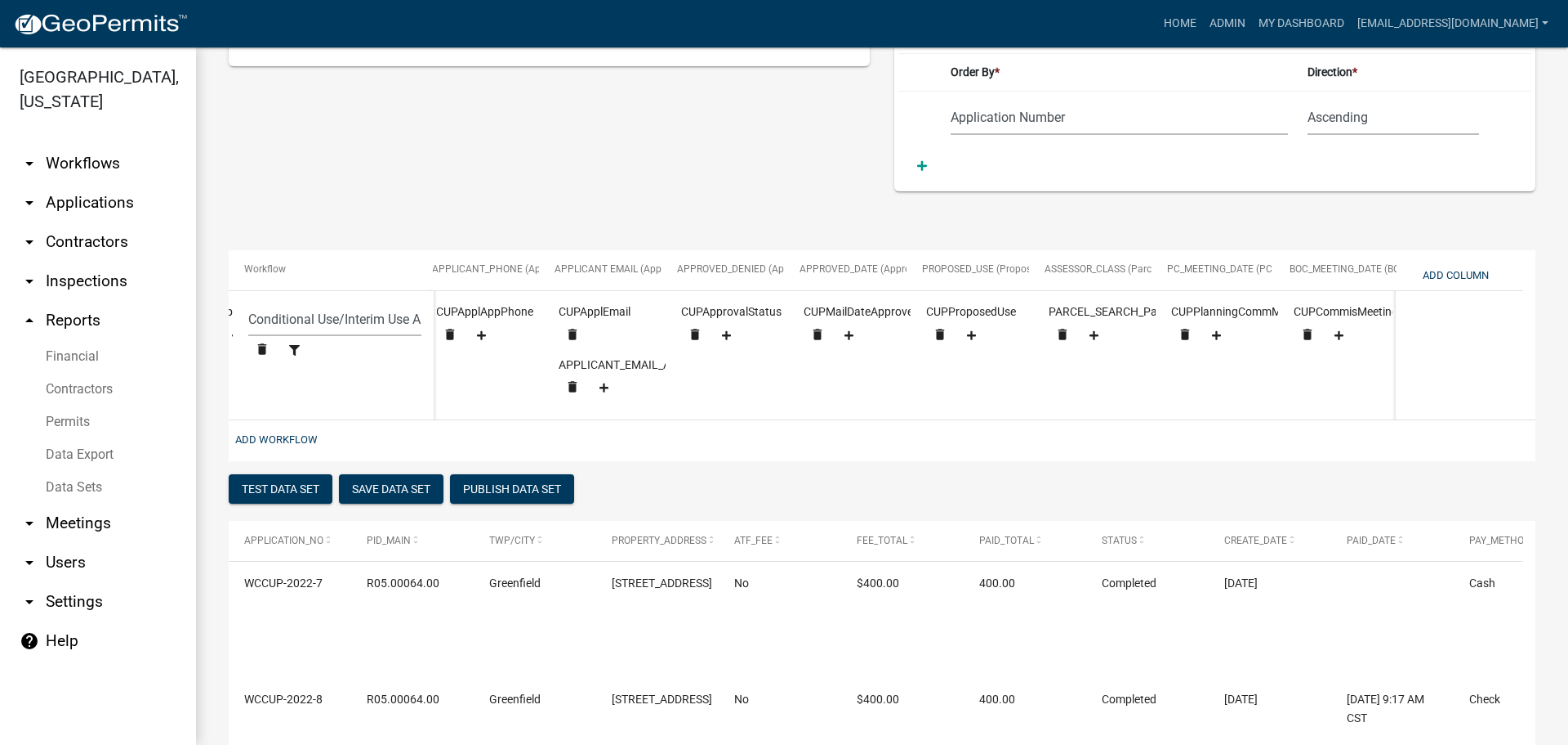
scroll to position [0, 1973]
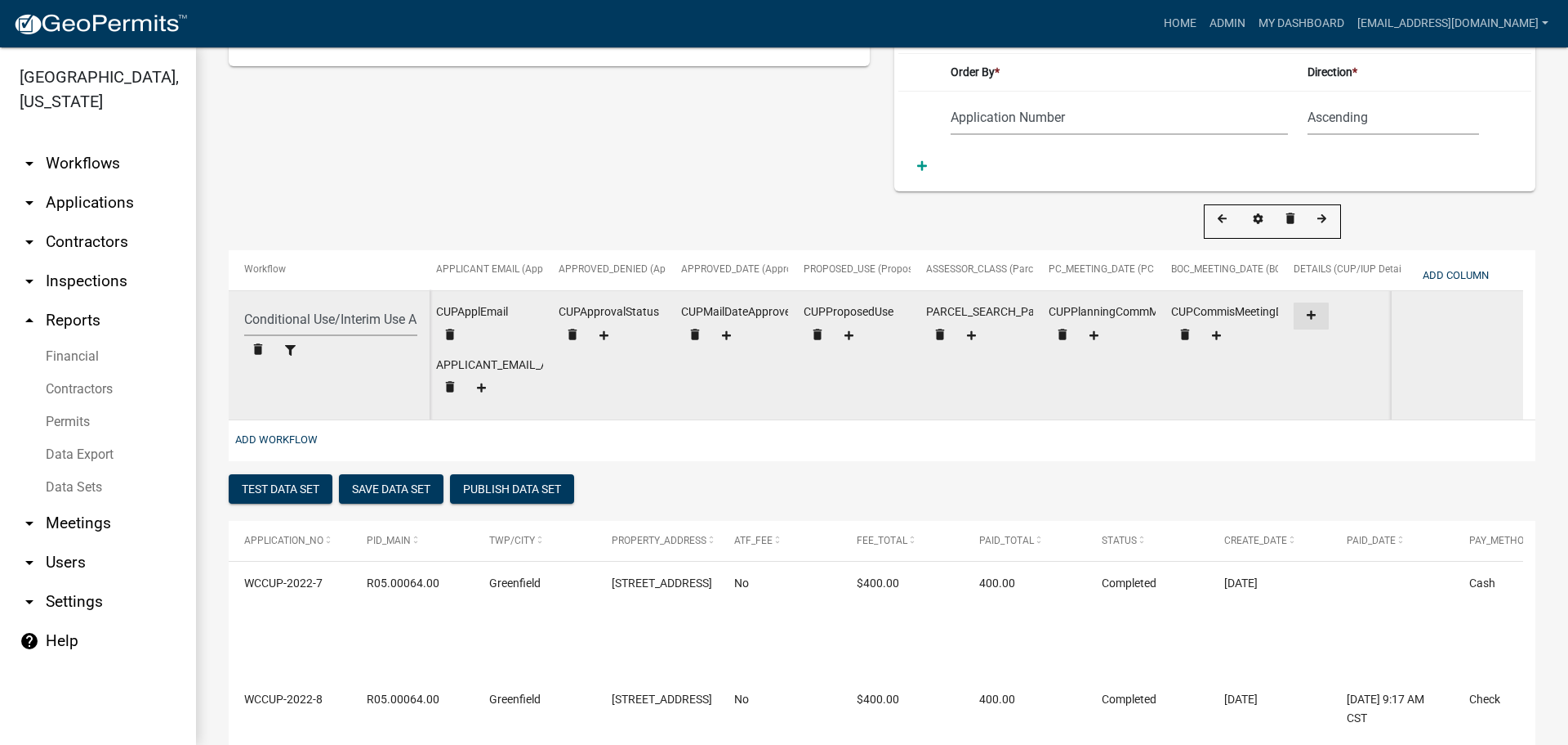
click at [1317, 319] on fa-icon at bounding box center [1311, 316] width 22 height 12
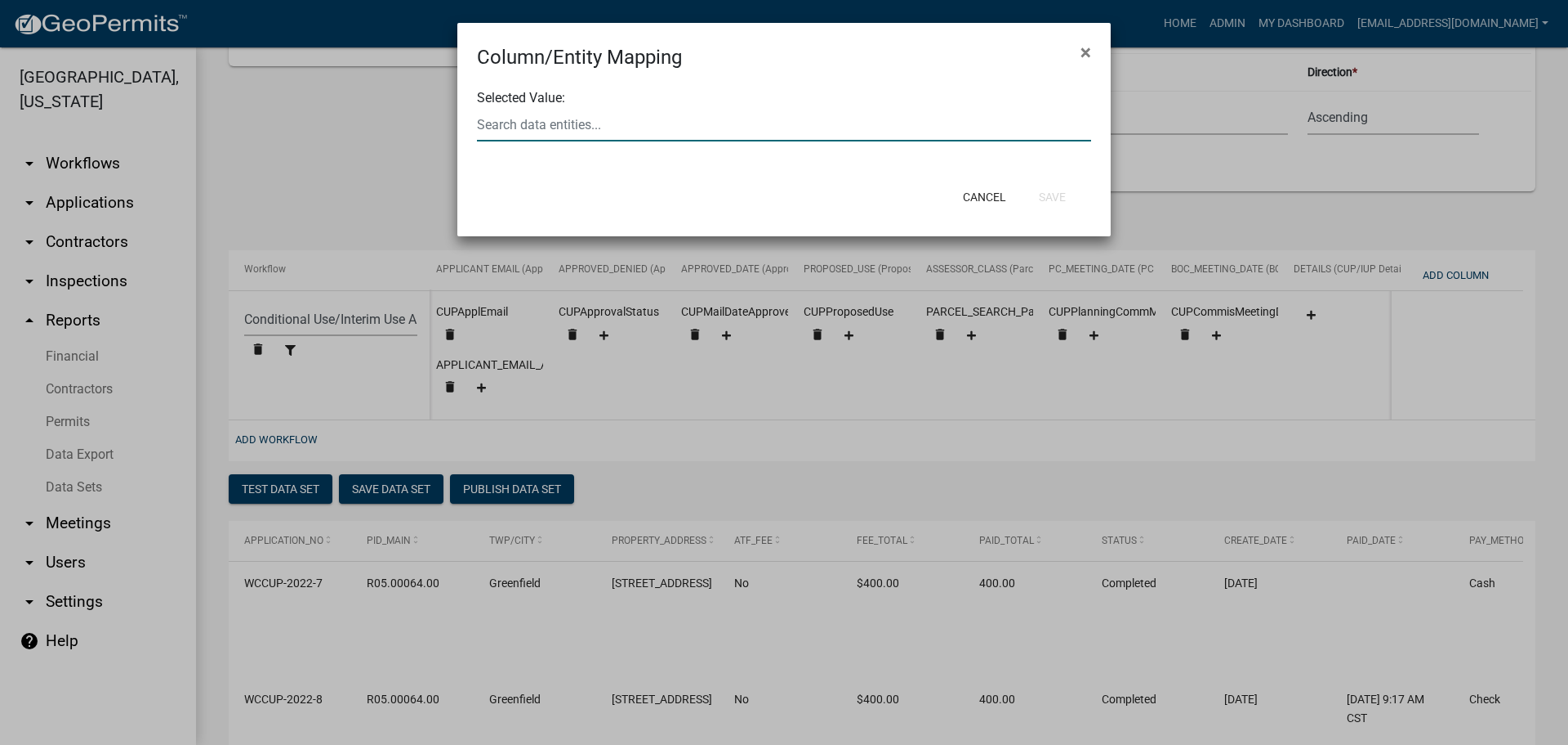
click at [696, 125] on div at bounding box center [784, 125] width 639 height 34
click at [538, 132] on span "CUPSpec" at bounding box center [511, 134] width 53 height 16
click at [1047, 193] on button "Save" at bounding box center [1052, 196] width 53 height 29
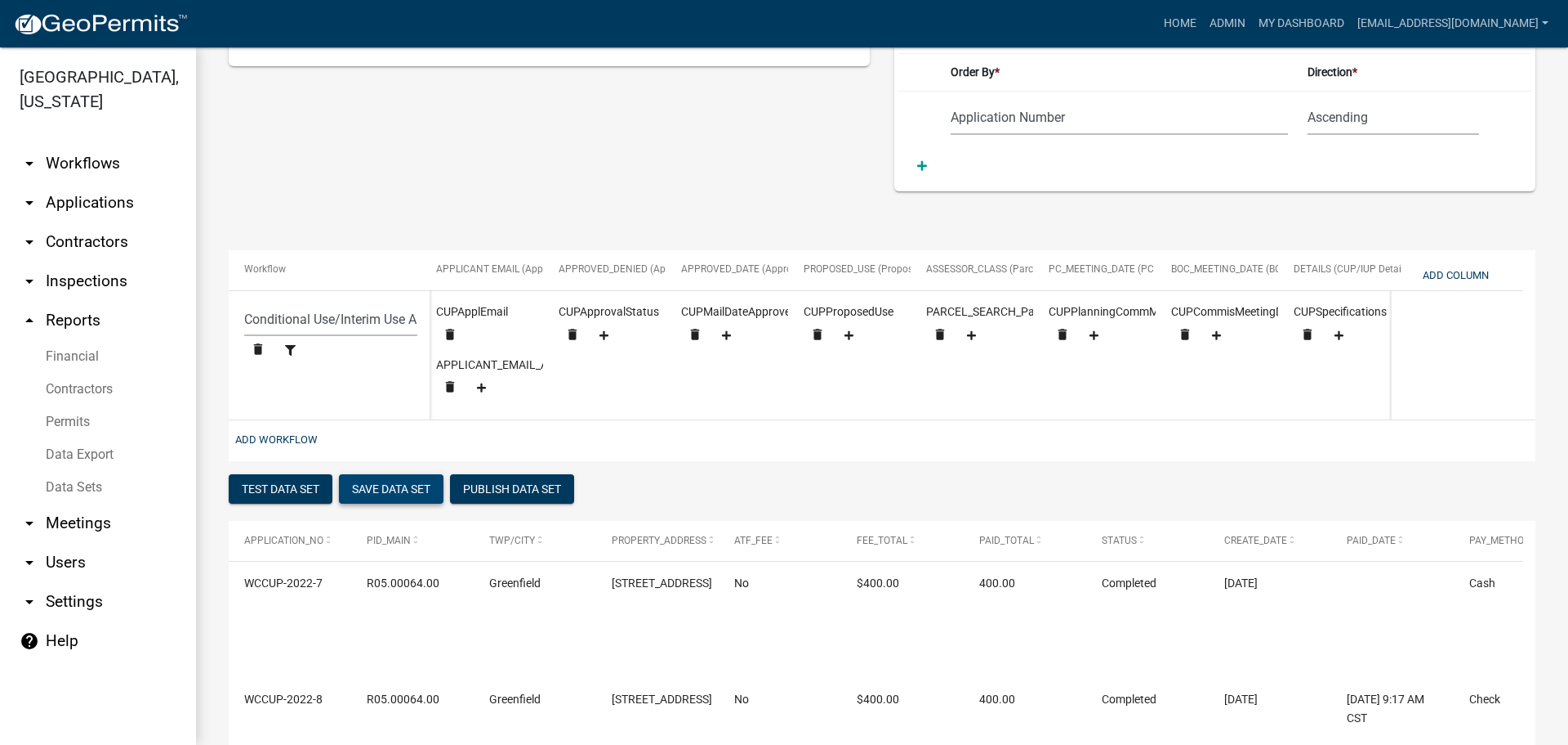
click at [394, 496] on button "Save Data Set" at bounding box center [391, 488] width 105 height 29
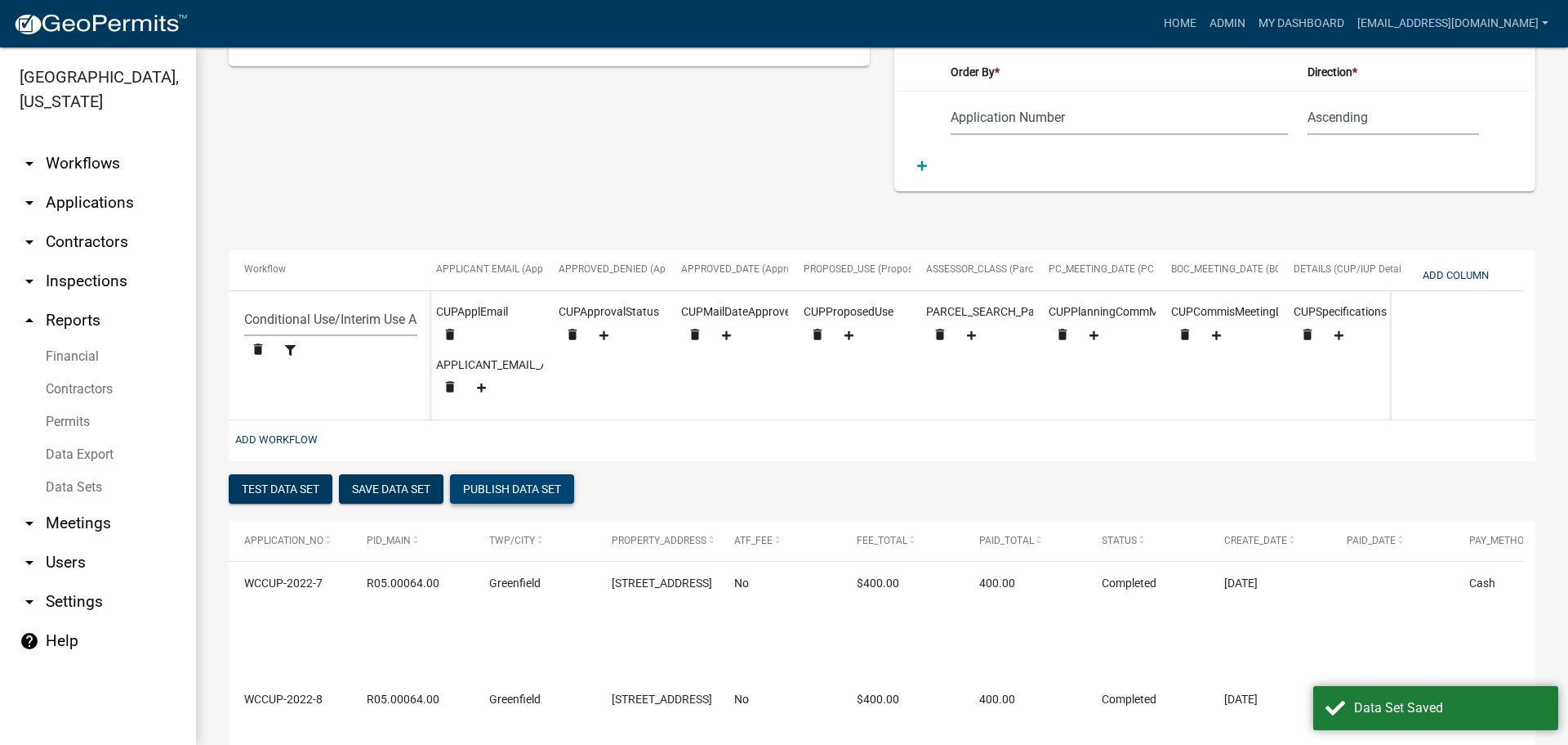
click at [523, 499] on button "Publish Data Set" at bounding box center [512, 488] width 124 height 29
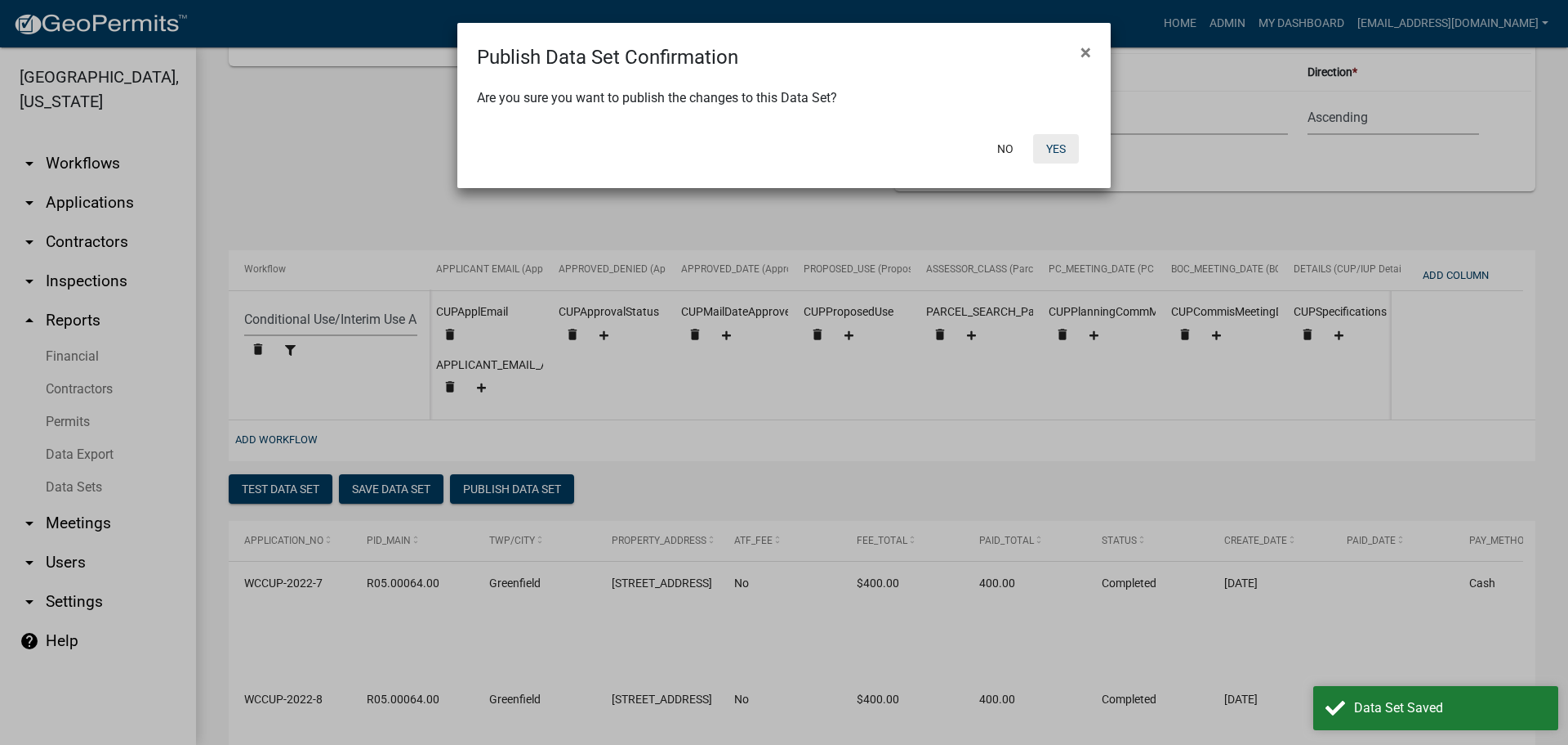
click at [1058, 141] on button "Yes" at bounding box center [1056, 148] width 46 height 29
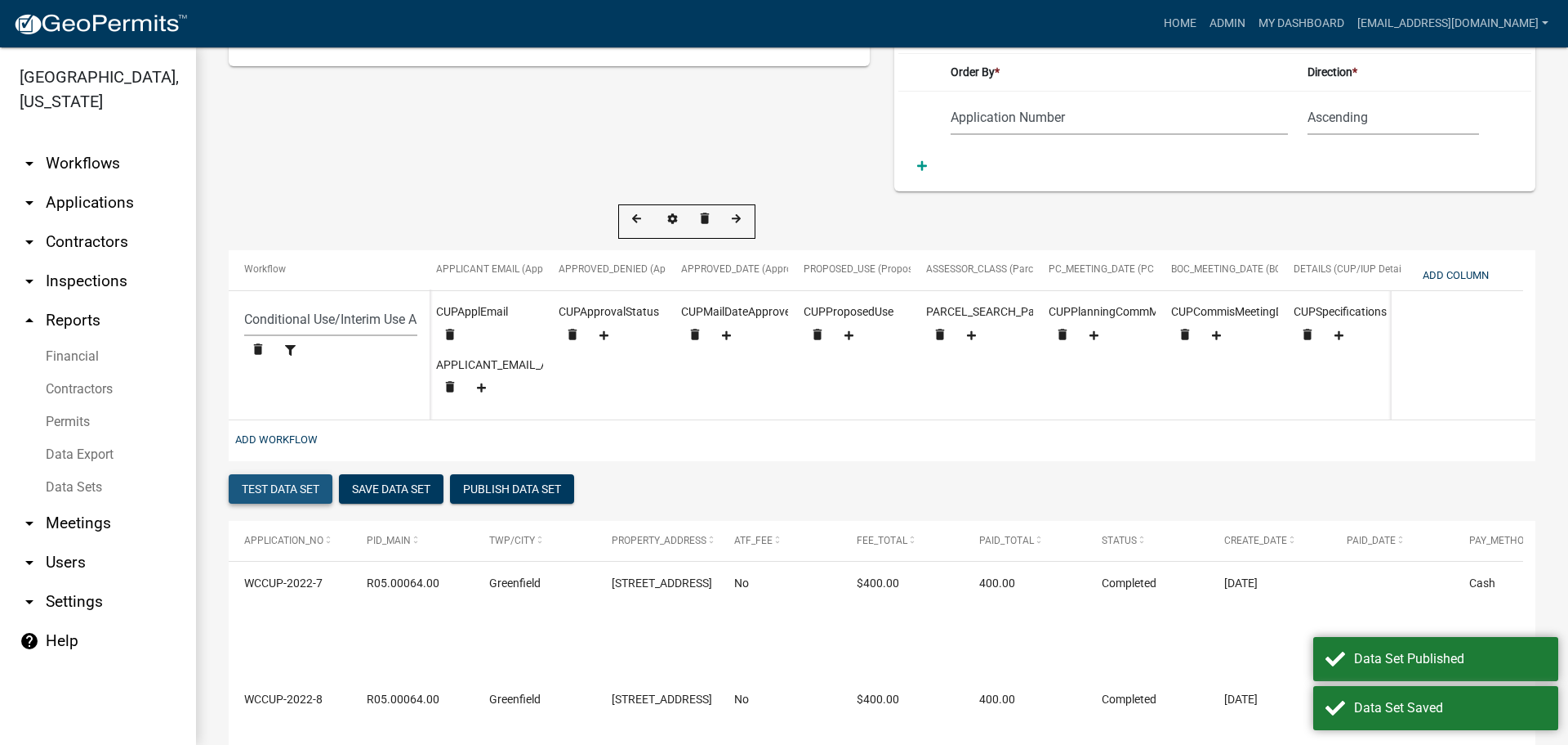
click at [288, 499] on button "Test Data Set" at bounding box center [281, 488] width 104 height 29
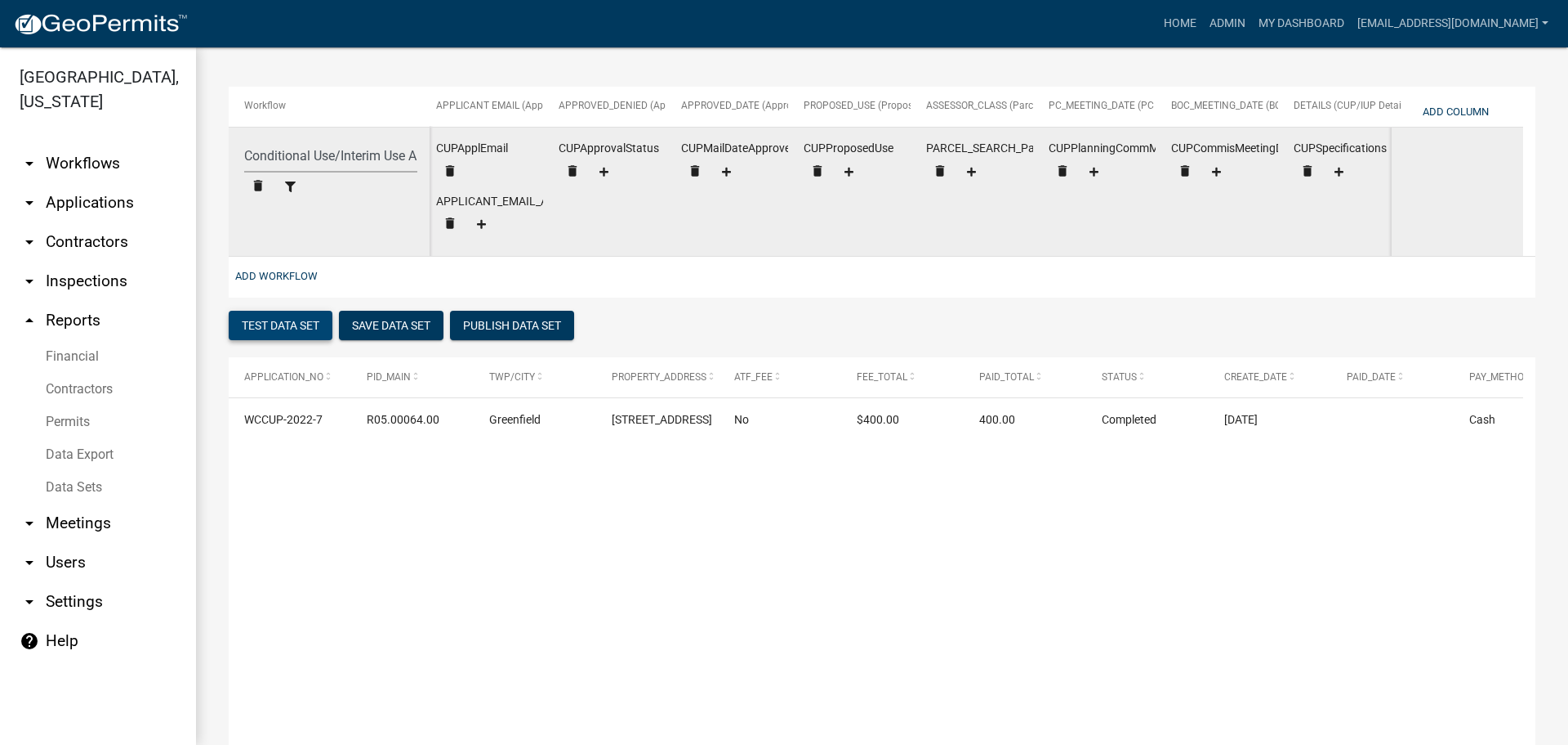
scroll to position [540, 0]
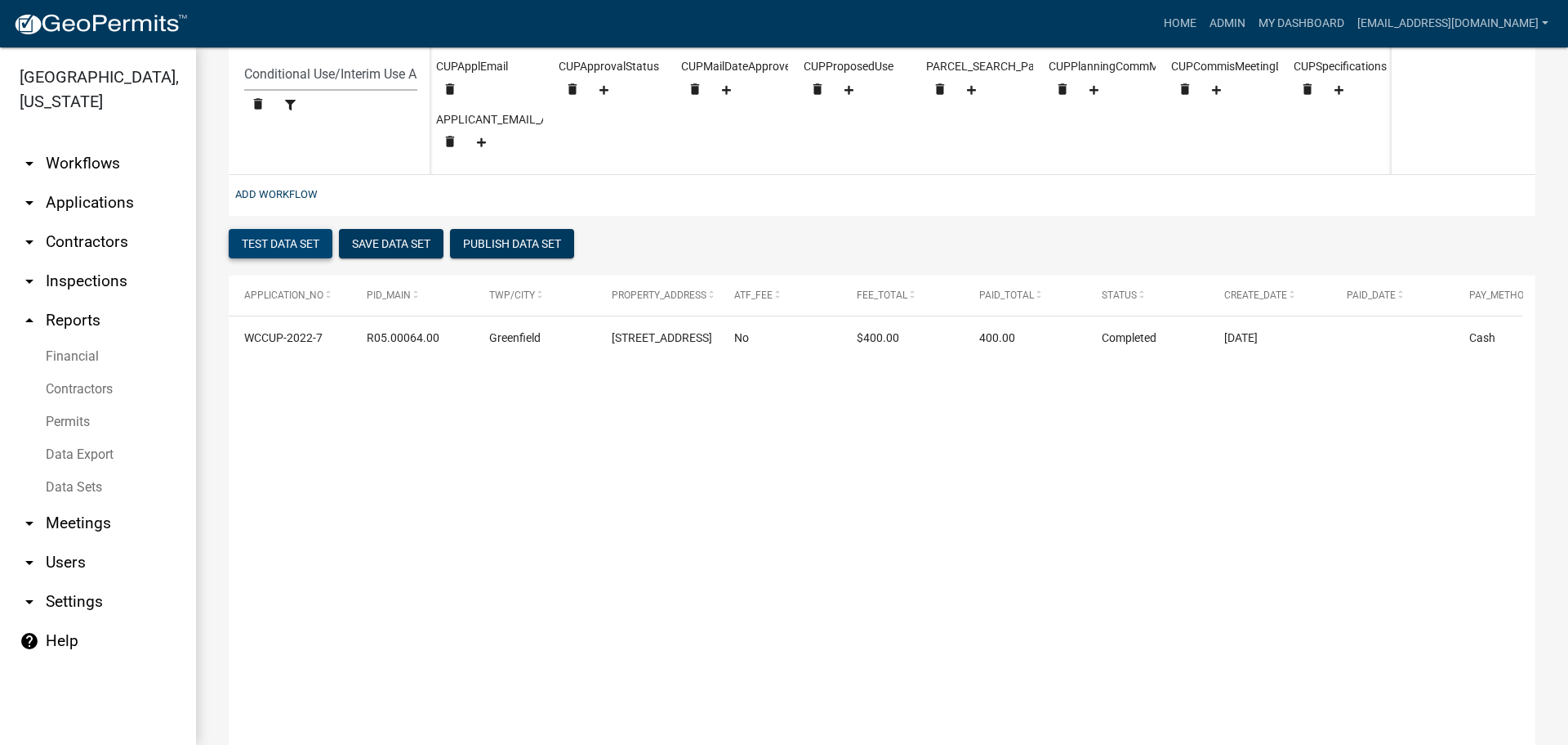
click at [258, 256] on button "Test Data Set" at bounding box center [281, 243] width 104 height 29
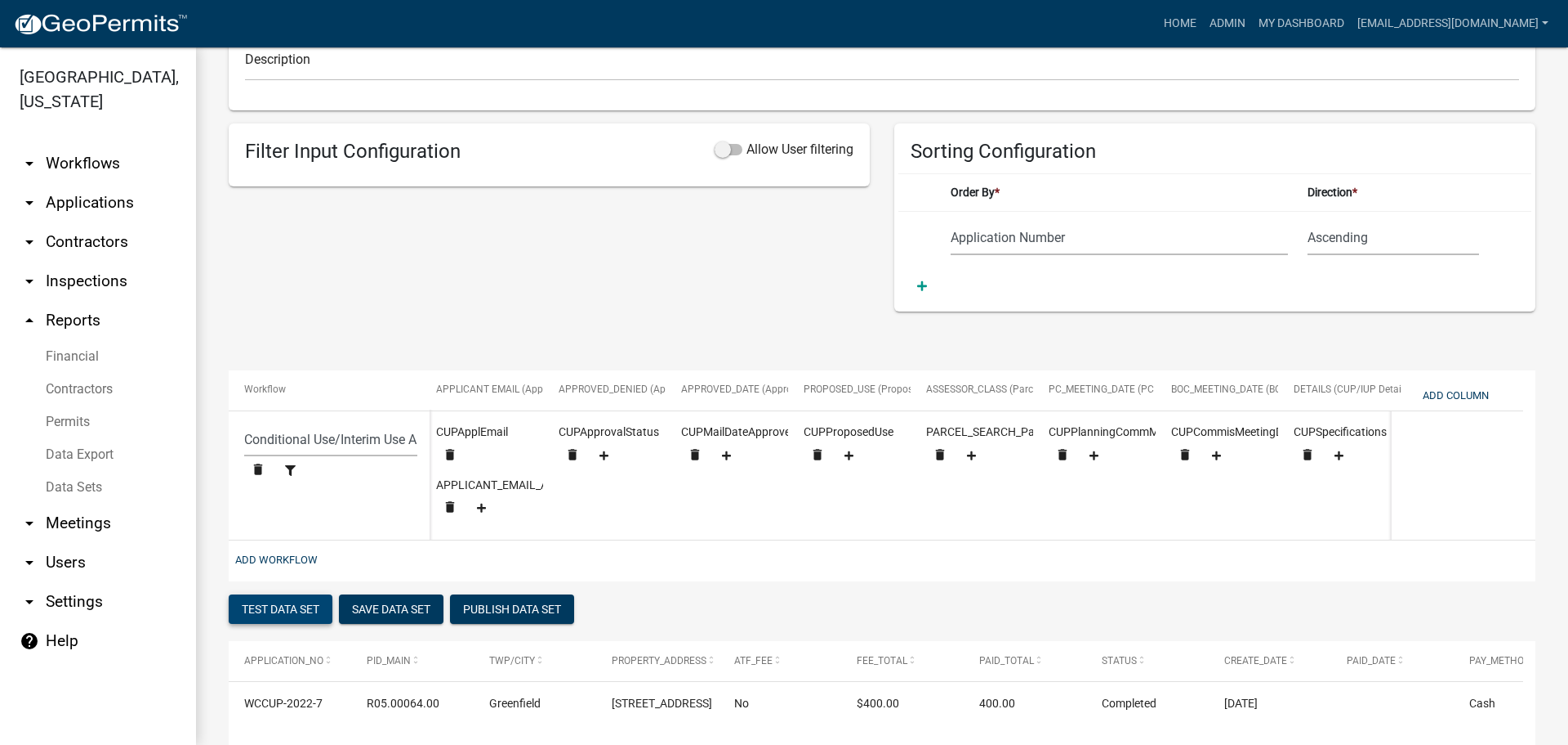
scroll to position [201, 0]
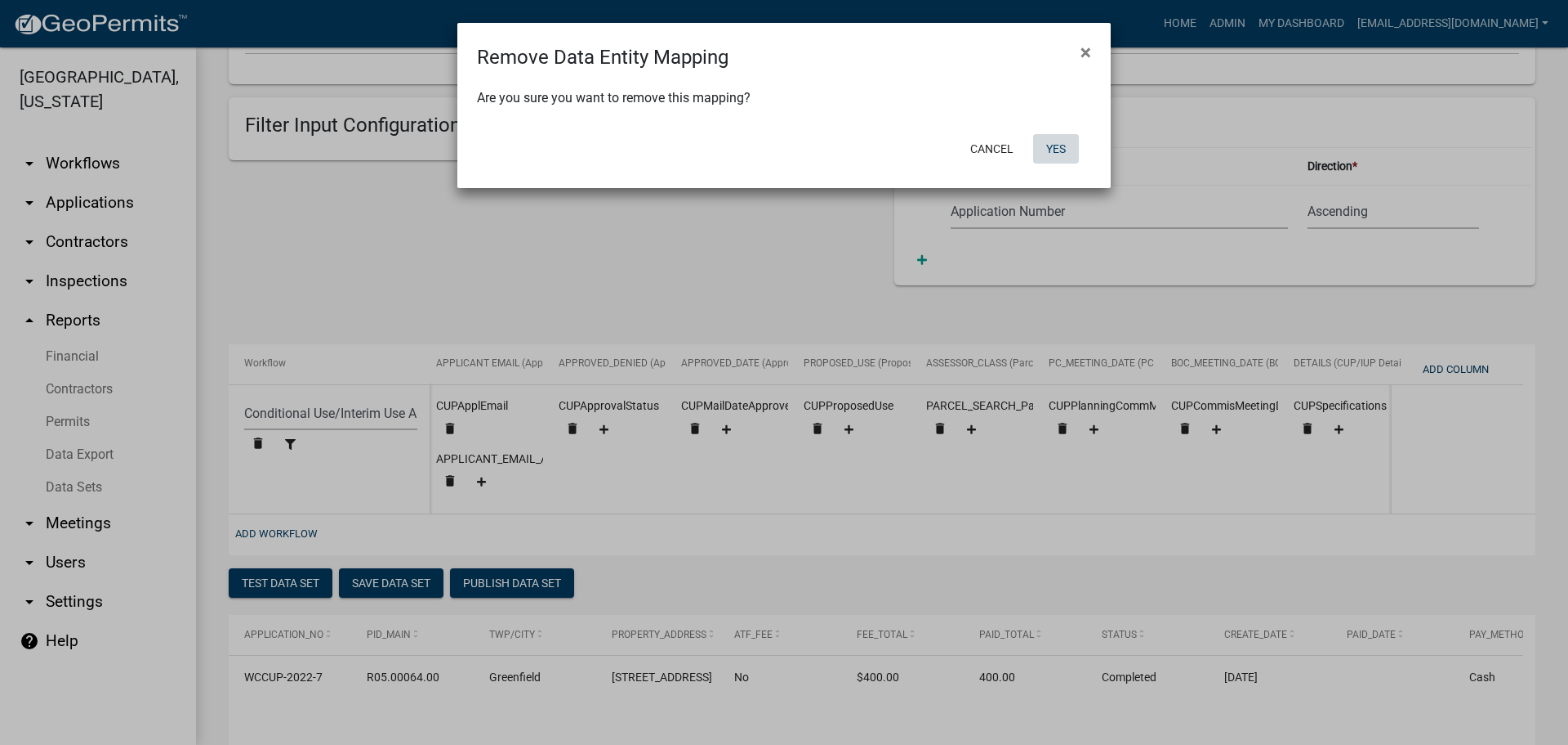
click at [1054, 145] on button "Yes" at bounding box center [1056, 148] width 46 height 29
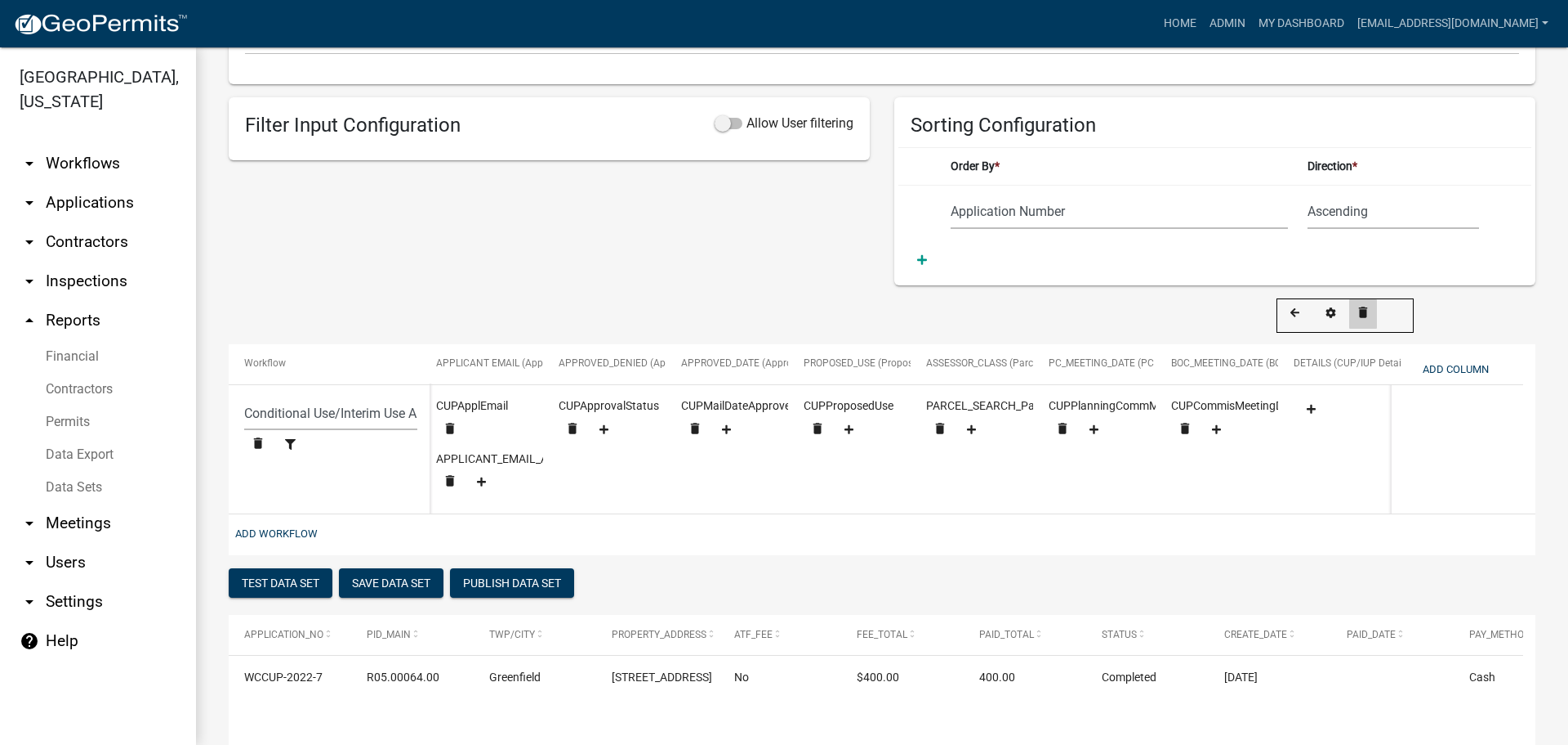
click at [1362, 309] on icon "delete" at bounding box center [1363, 312] width 15 height 15
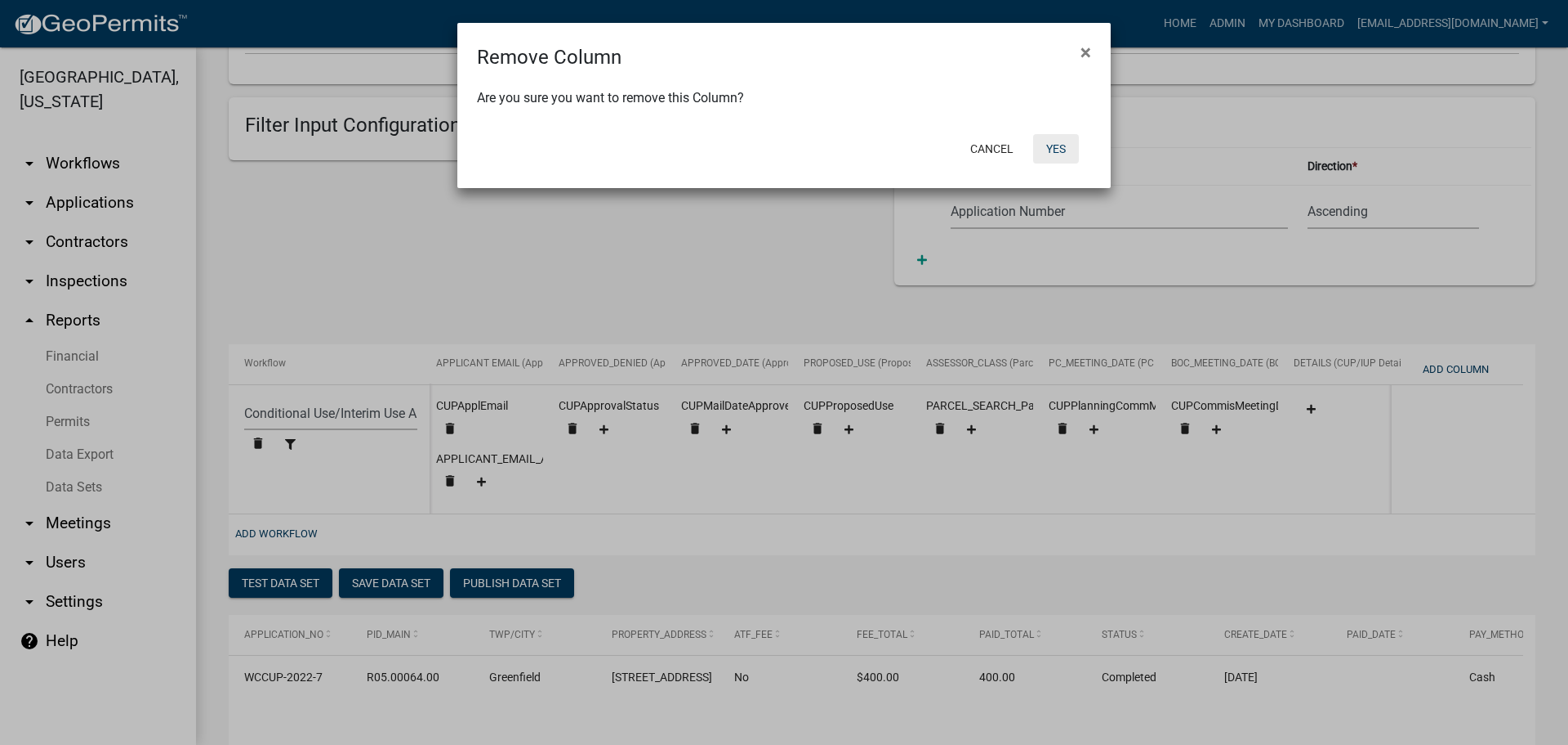
click at [1056, 145] on button "Yes" at bounding box center [1056, 148] width 46 height 29
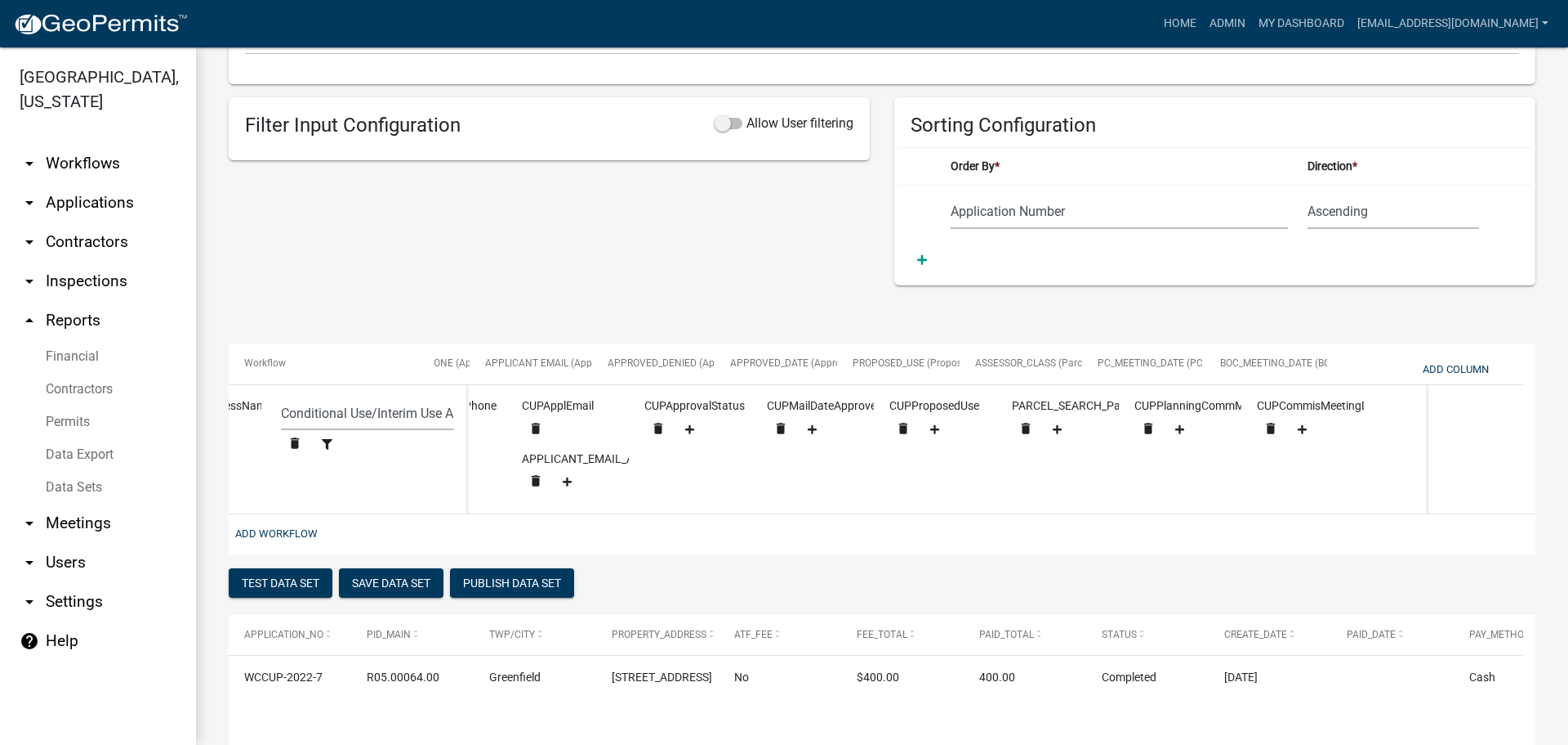
scroll to position [0, 1850]
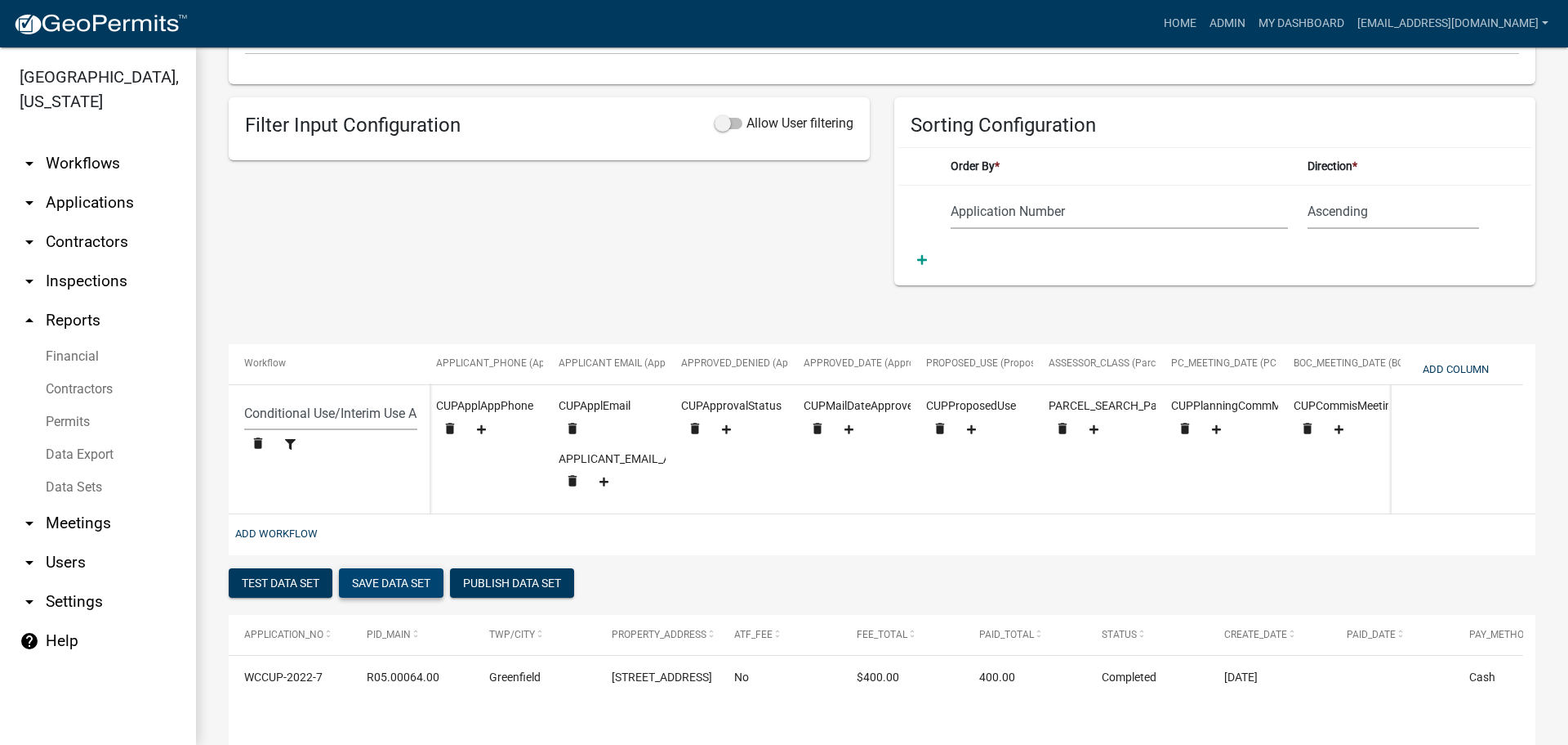
click at [388, 593] on button "Save Data Set" at bounding box center [391, 582] width 105 height 29
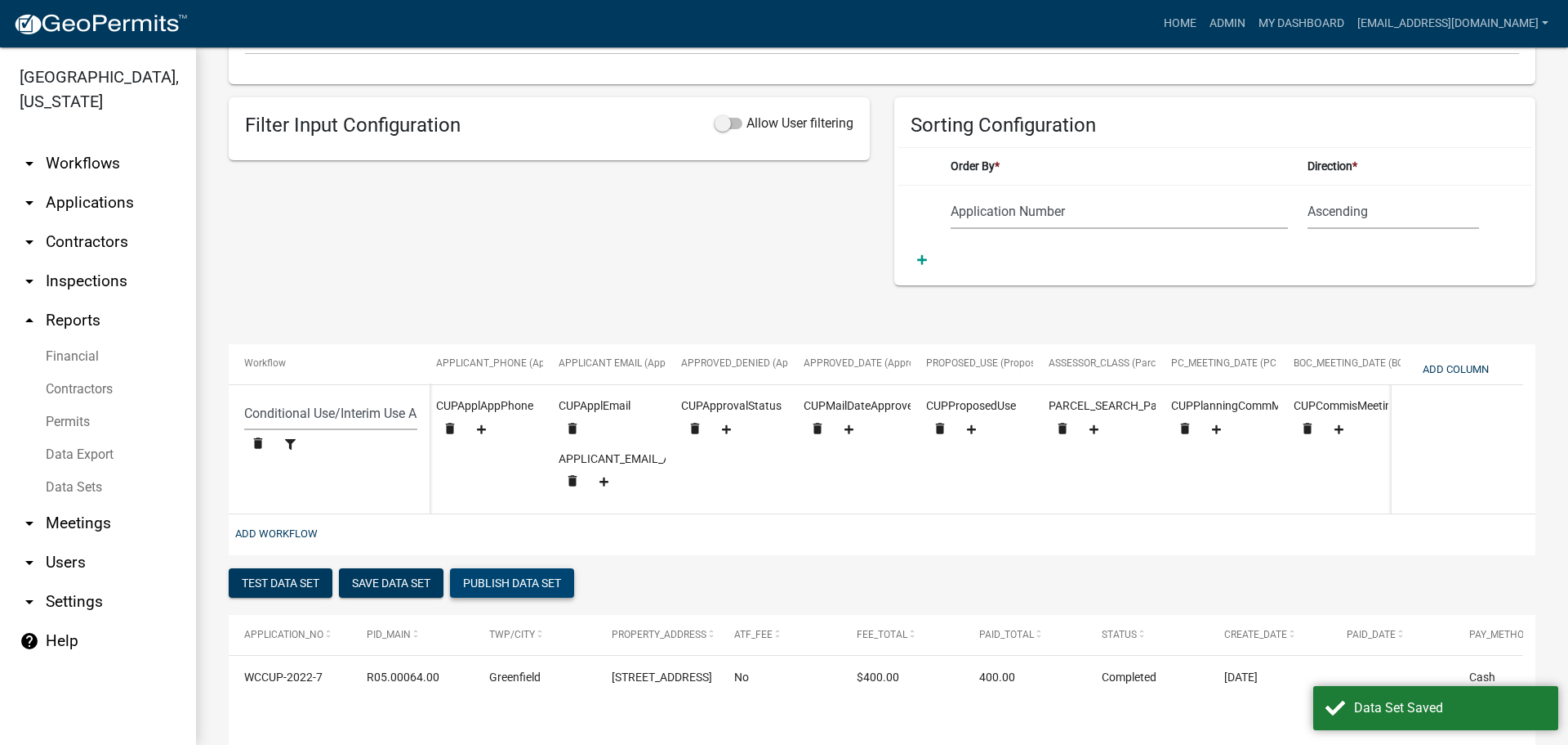
click at [506, 592] on button "Publish Data Set" at bounding box center [512, 582] width 124 height 29
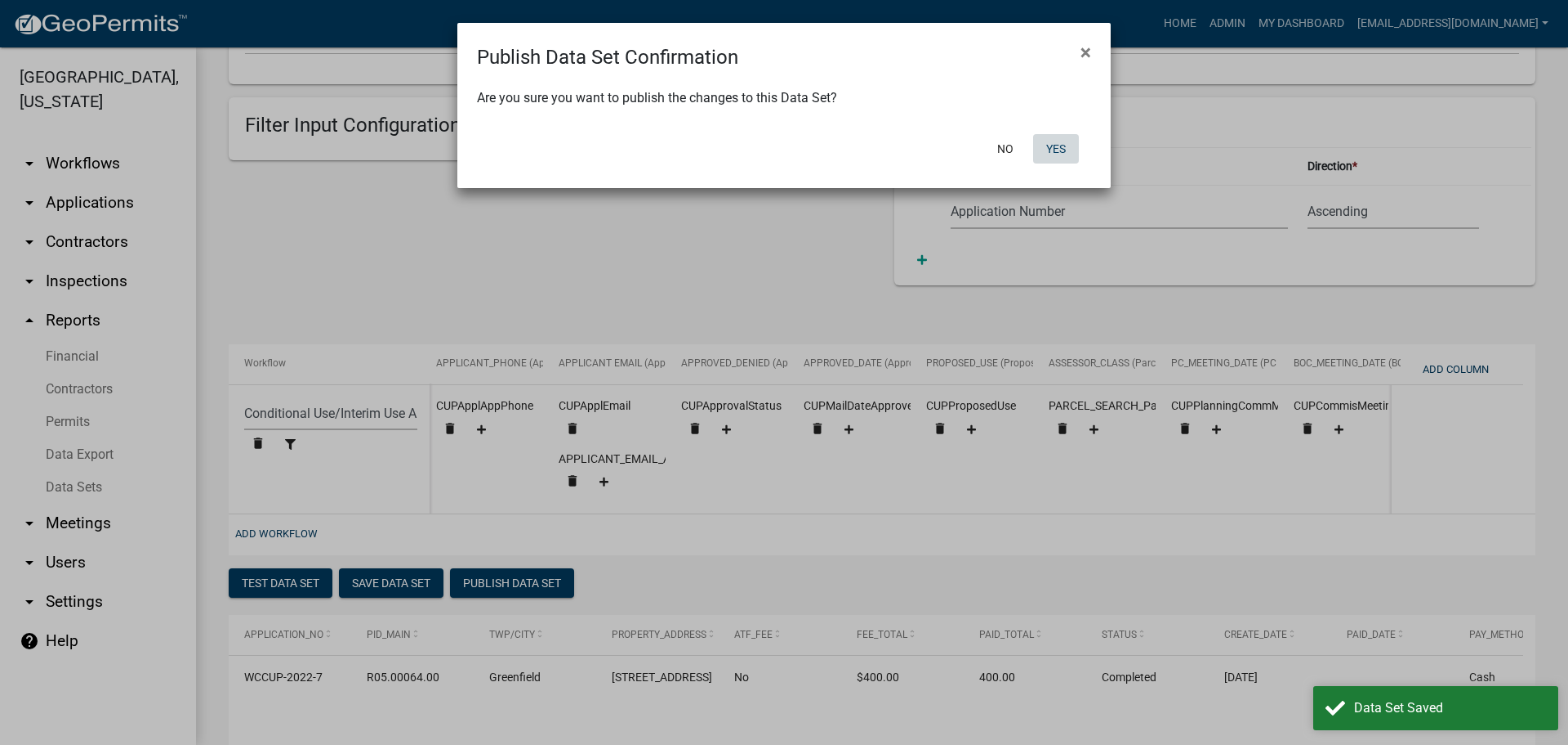
click at [1056, 143] on button "Yes" at bounding box center [1056, 148] width 46 height 29
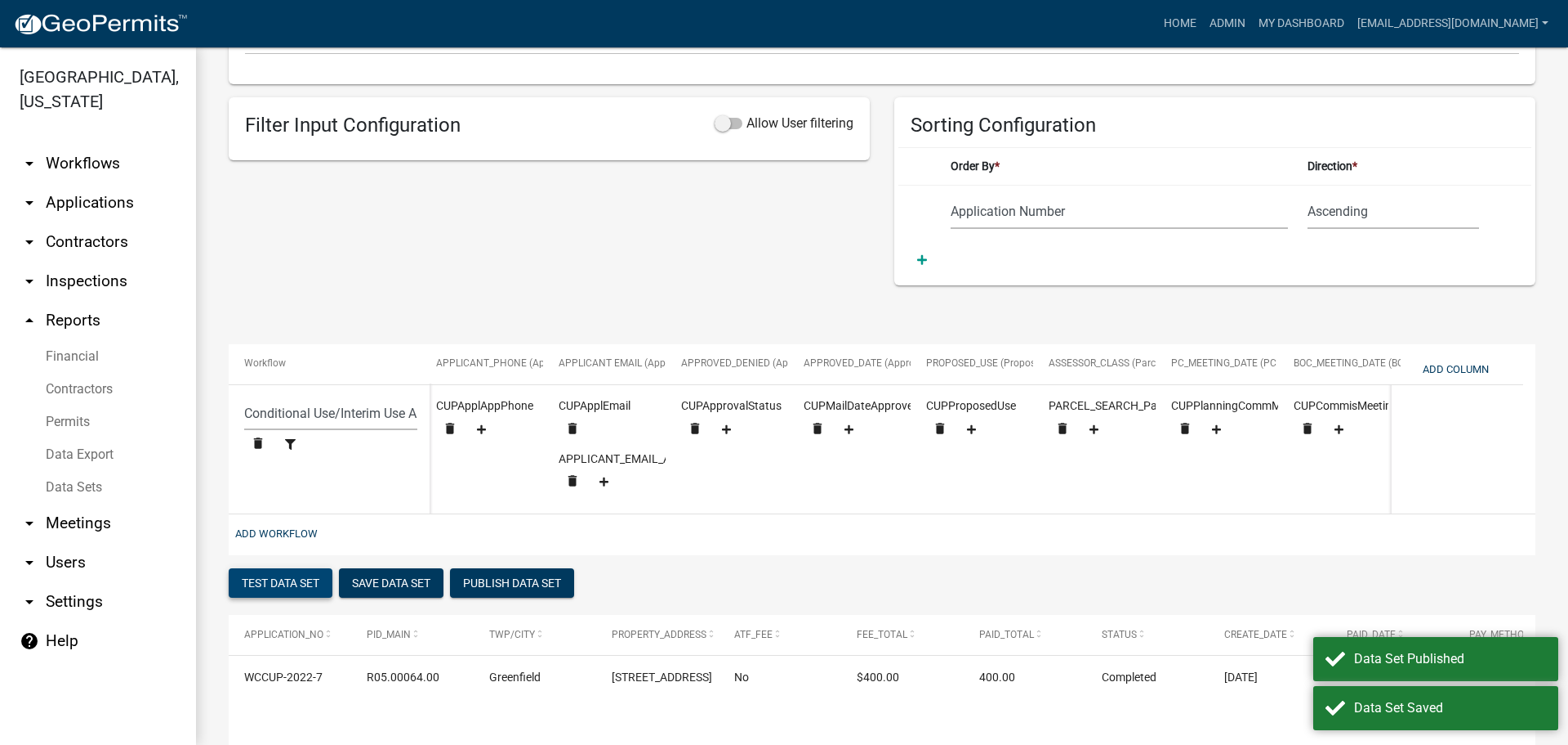
click at [292, 592] on button "Test Data Set" at bounding box center [281, 582] width 104 height 29
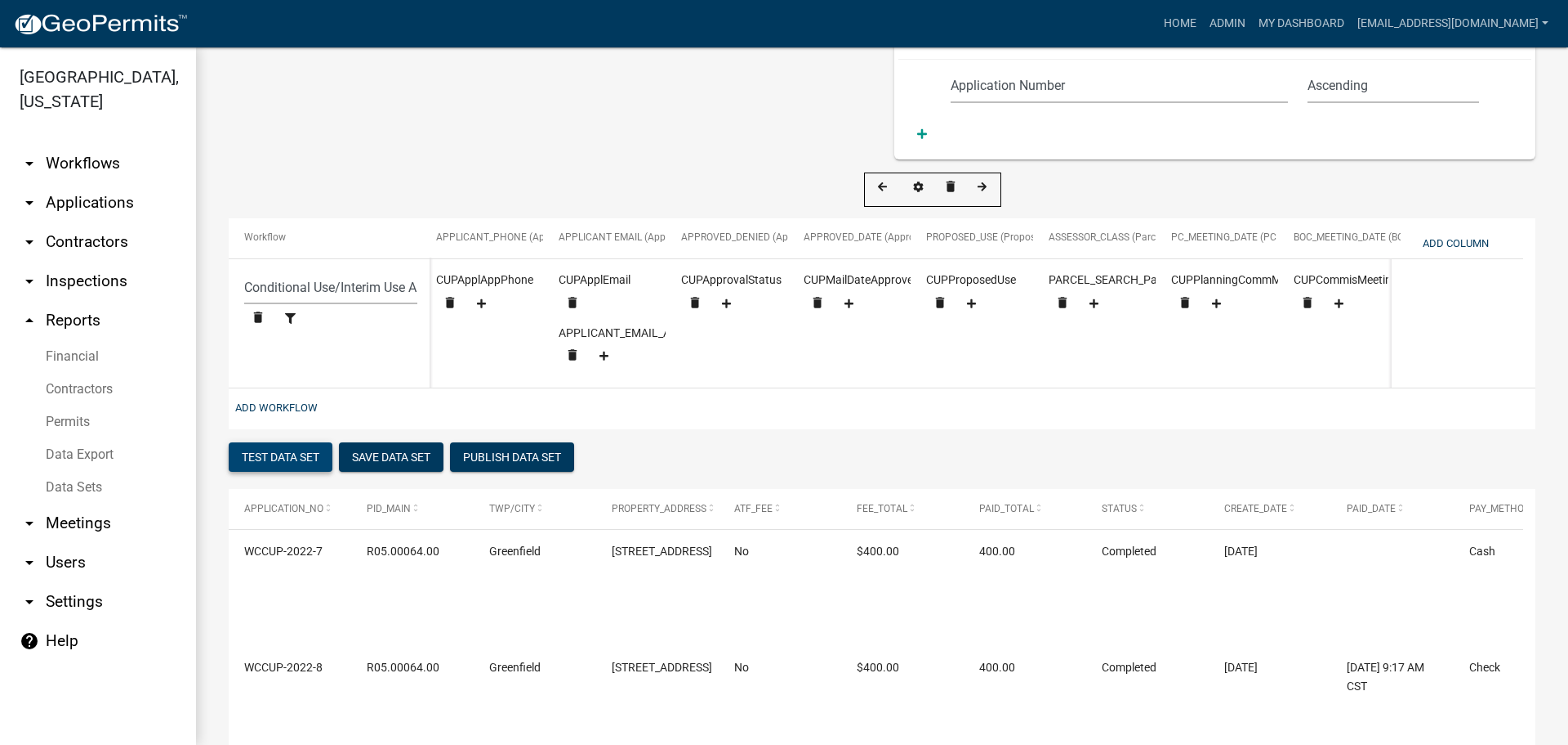
scroll to position [82, 0]
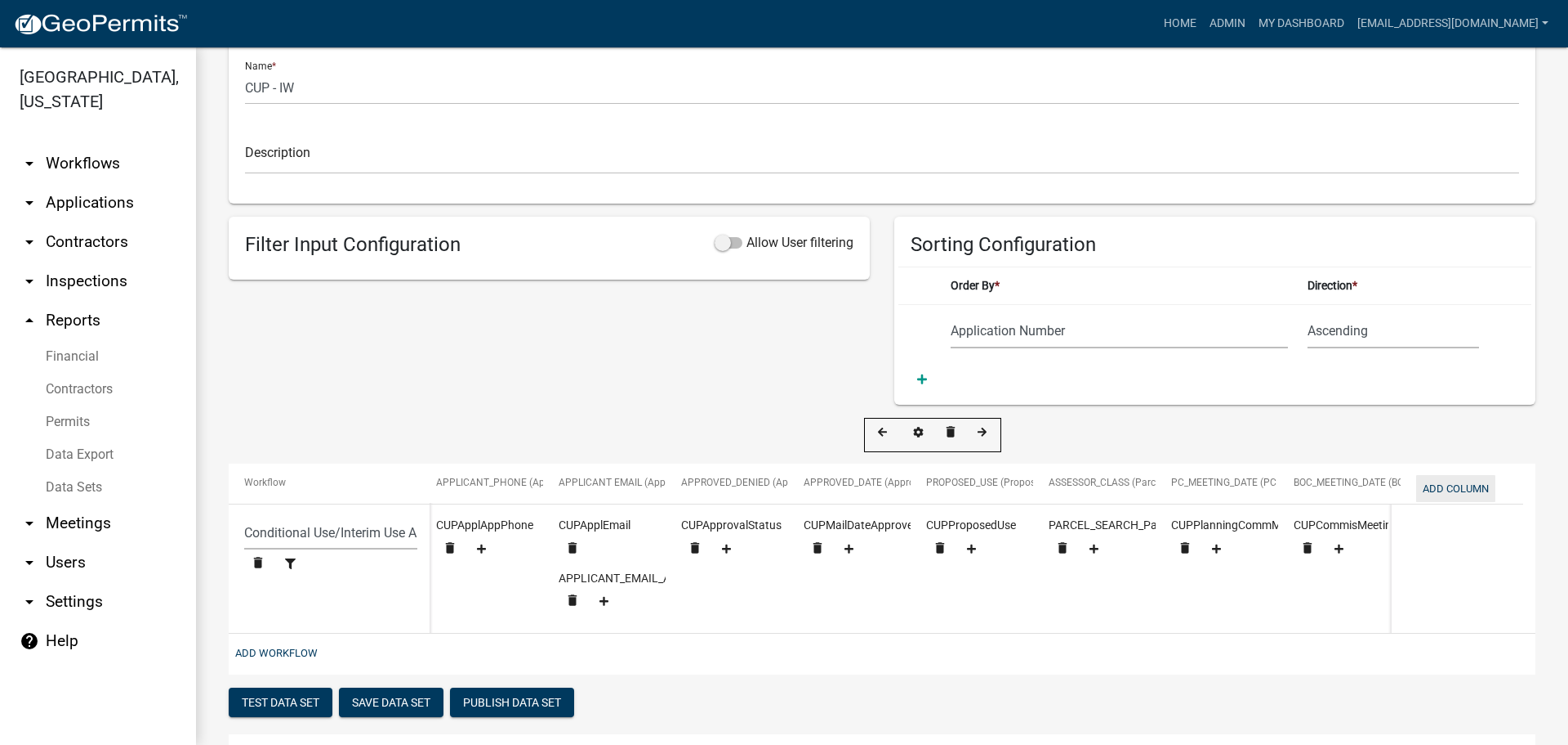
click at [1456, 490] on button "Add Column" at bounding box center [1455, 488] width 79 height 27
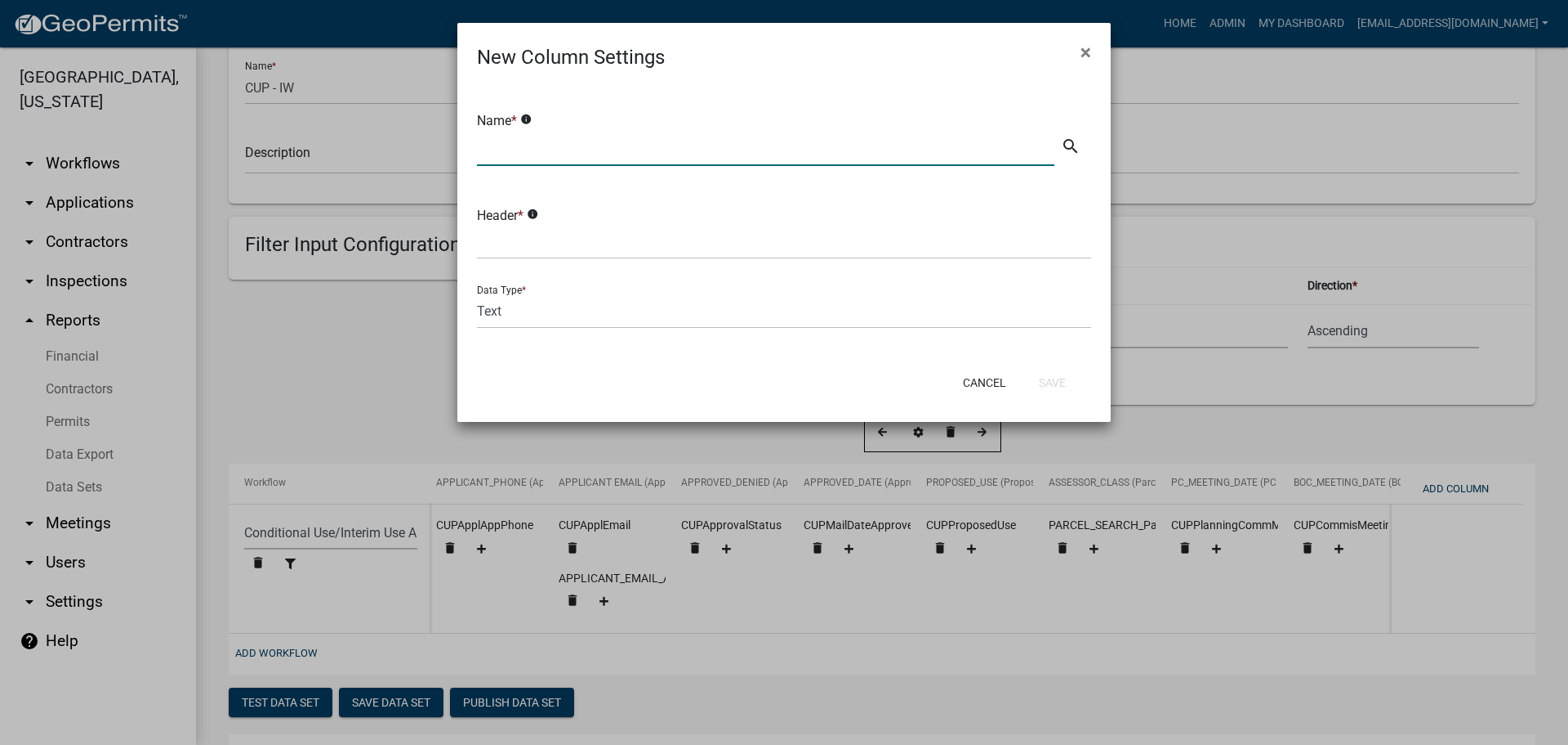
click at [660, 148] on input "text" at bounding box center [766, 149] width 578 height 34
click at [548, 148] on input "text" at bounding box center [766, 149] width 578 height 34
click at [501, 149] on input "CUP/Details" at bounding box center [766, 149] width 578 height 34
click at [1047, 387] on button "Save" at bounding box center [1052, 382] width 53 height 29
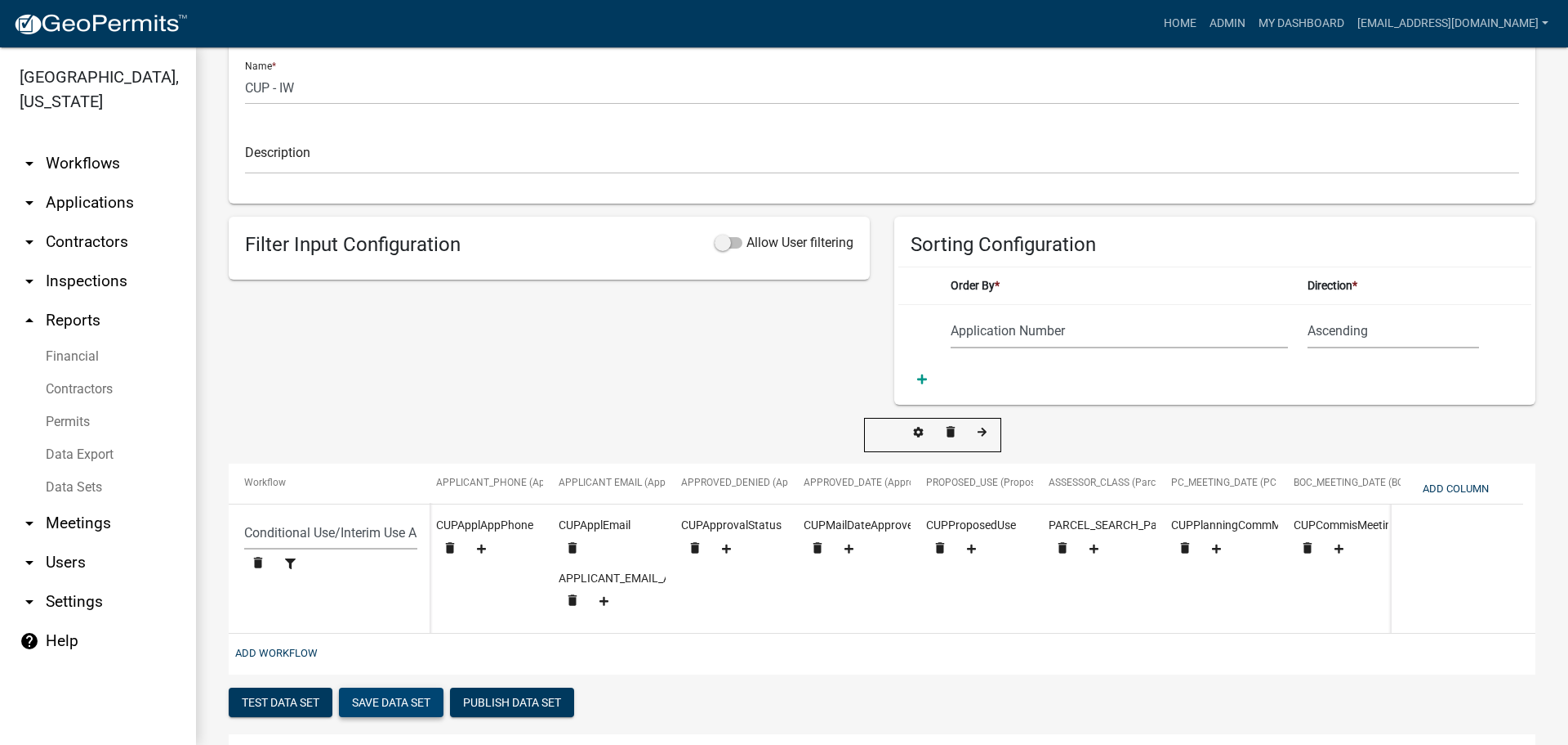
click at [419, 710] on button "Save Data Set" at bounding box center [391, 701] width 105 height 29
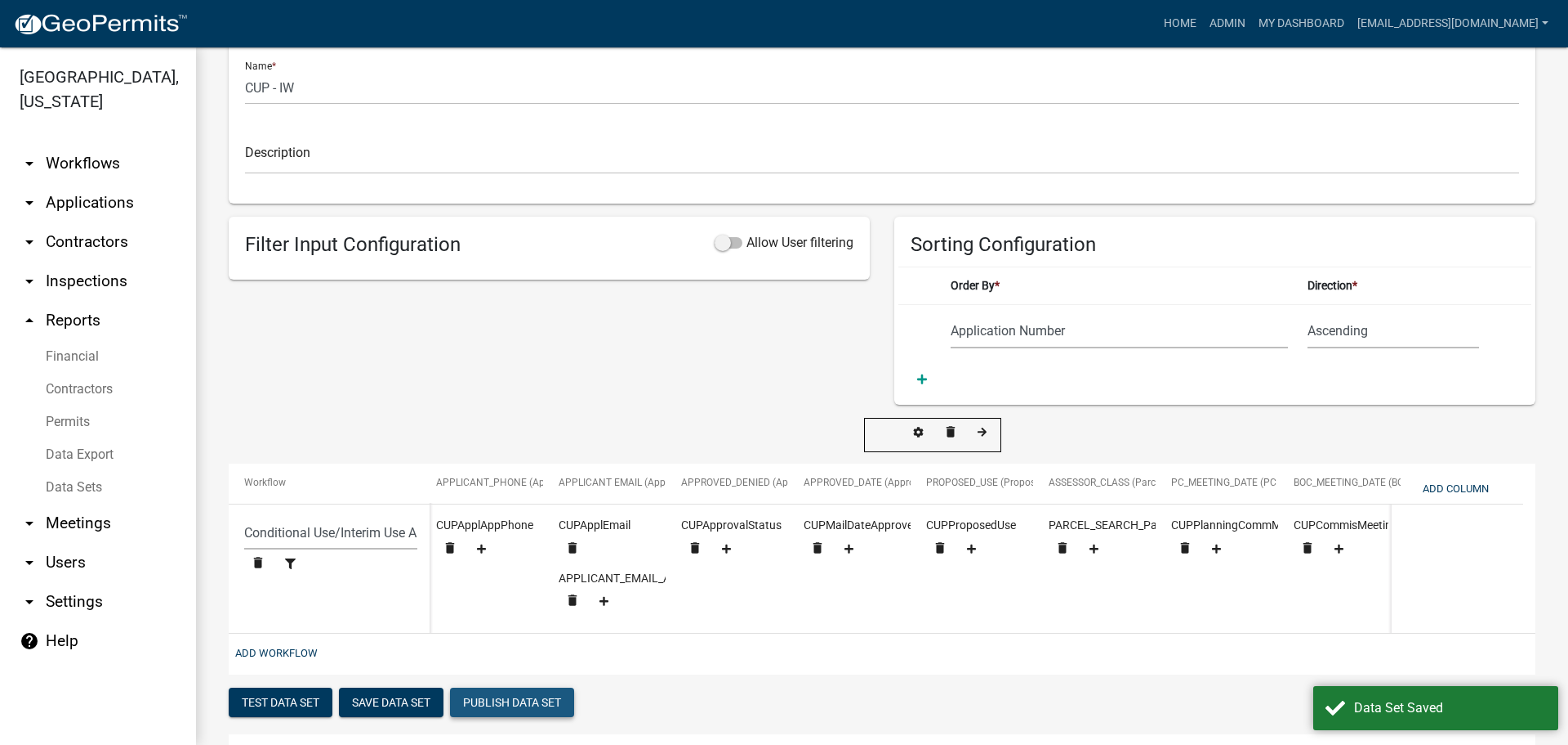
click at [500, 714] on button "Publish Data Set" at bounding box center [512, 701] width 124 height 29
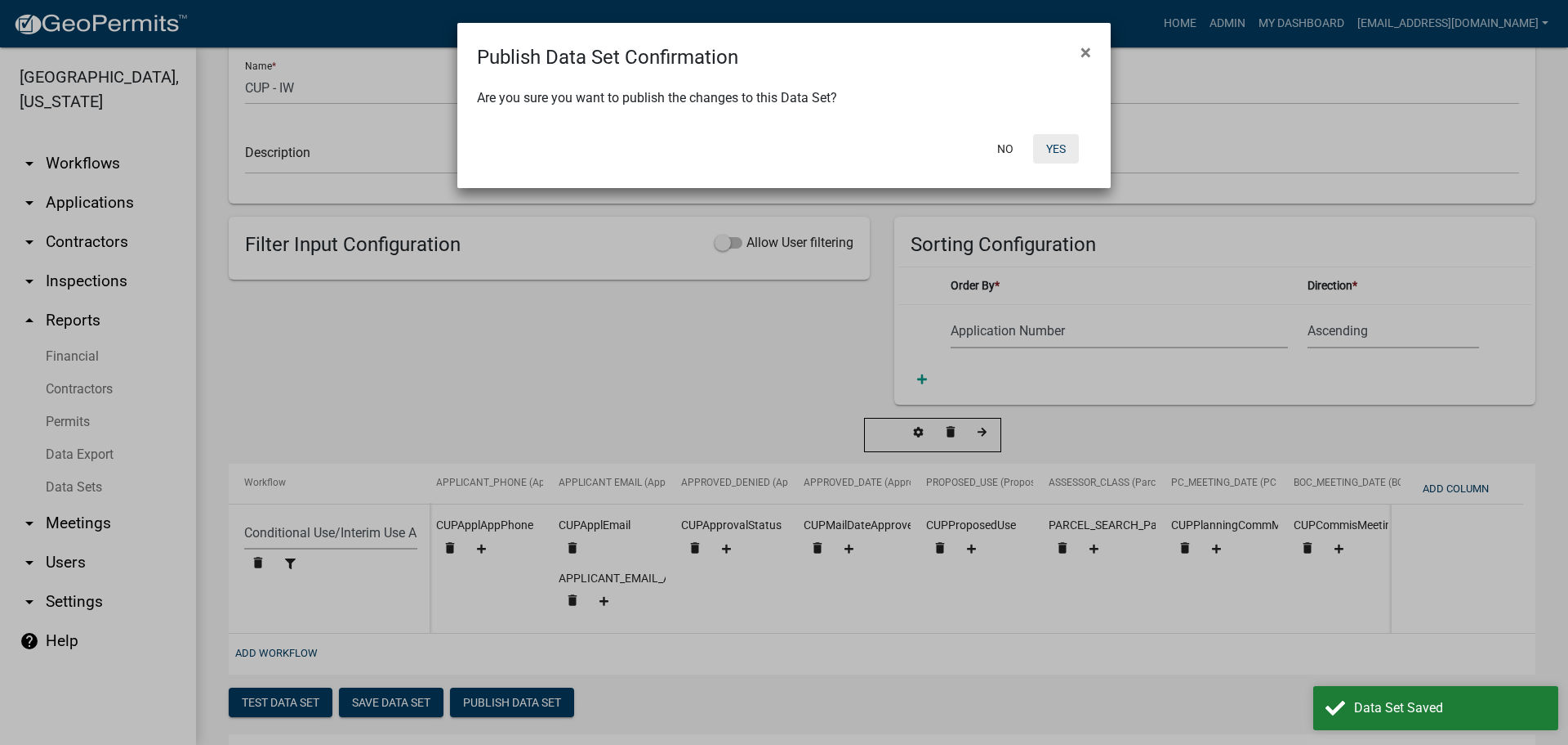
drag, startPoint x: 1058, startPoint y: 151, endPoint x: 1033, endPoint y: 139, distance: 27.7
click at [1058, 150] on button "Yes" at bounding box center [1056, 148] width 46 height 29
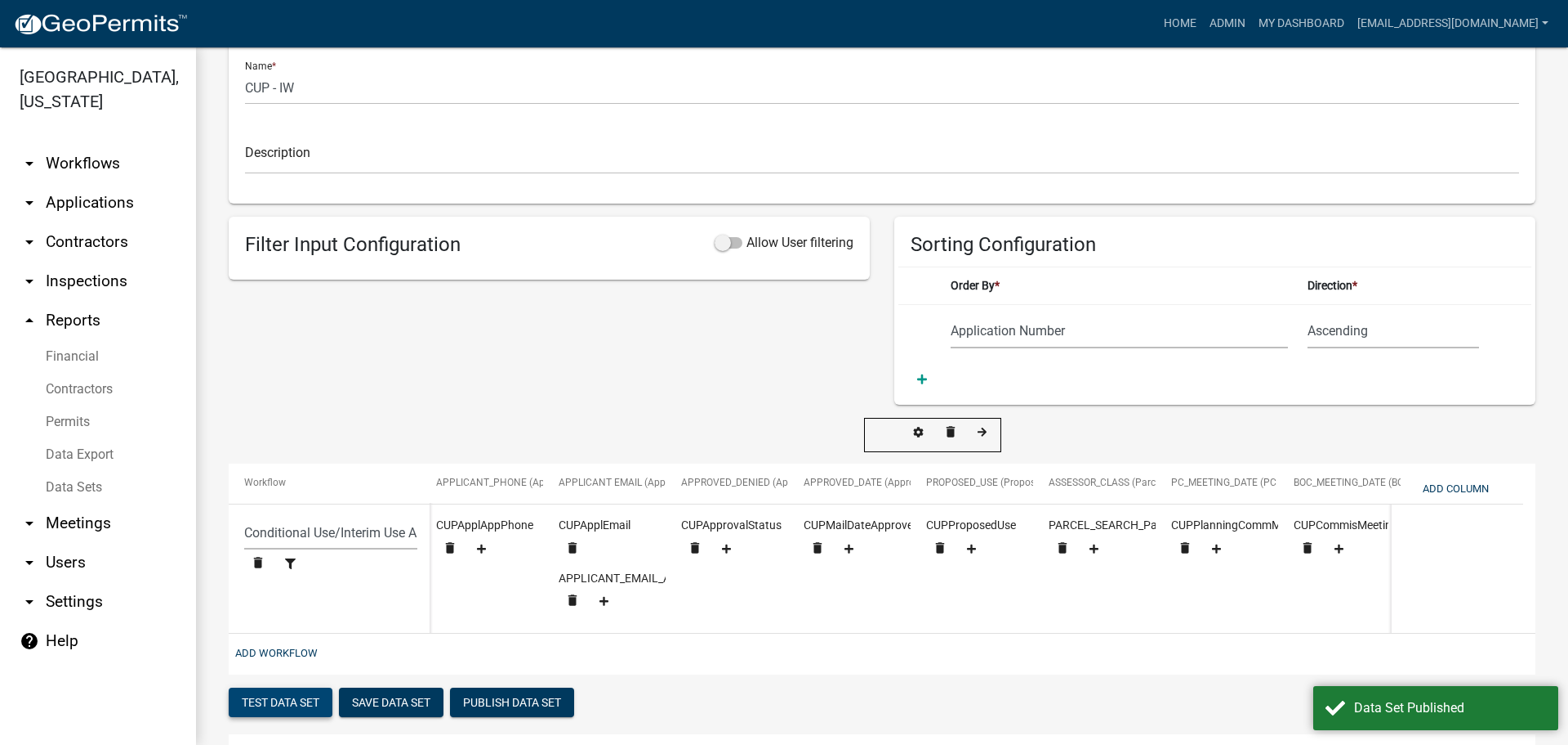
click at [296, 717] on button "Test Data Set" at bounding box center [281, 701] width 104 height 29
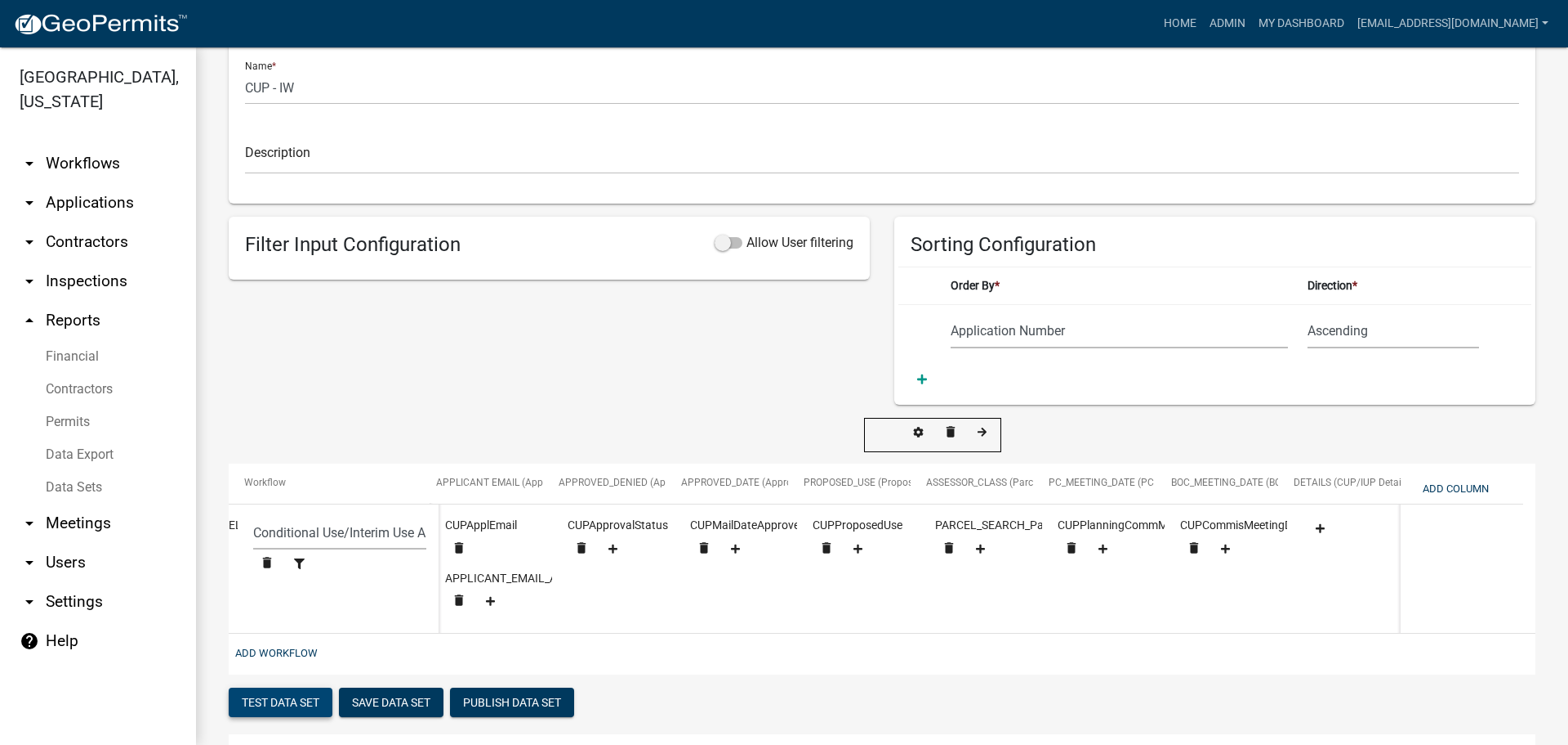
scroll to position [0, 1973]
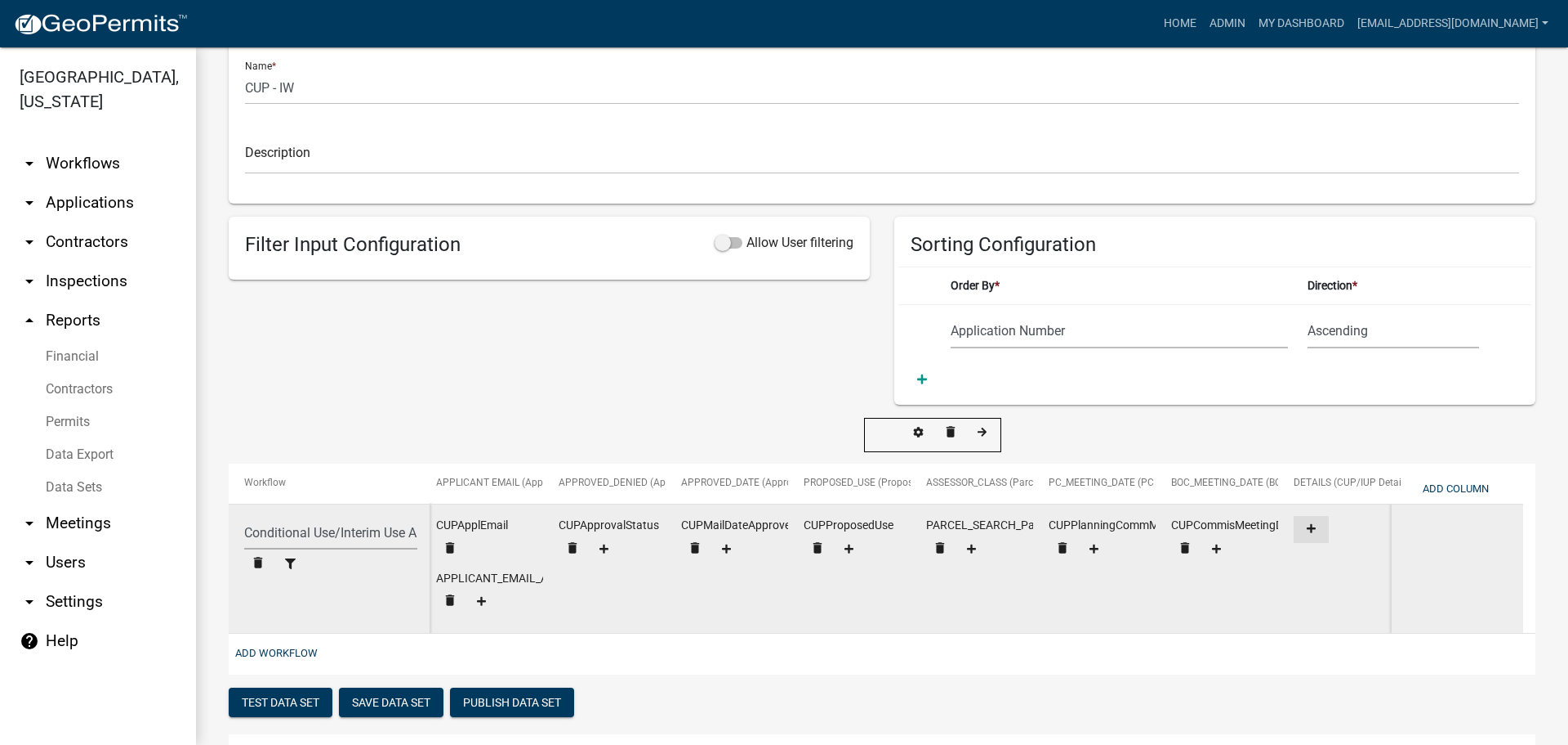
click at [1313, 526] on icon at bounding box center [1311, 528] width 9 height 11
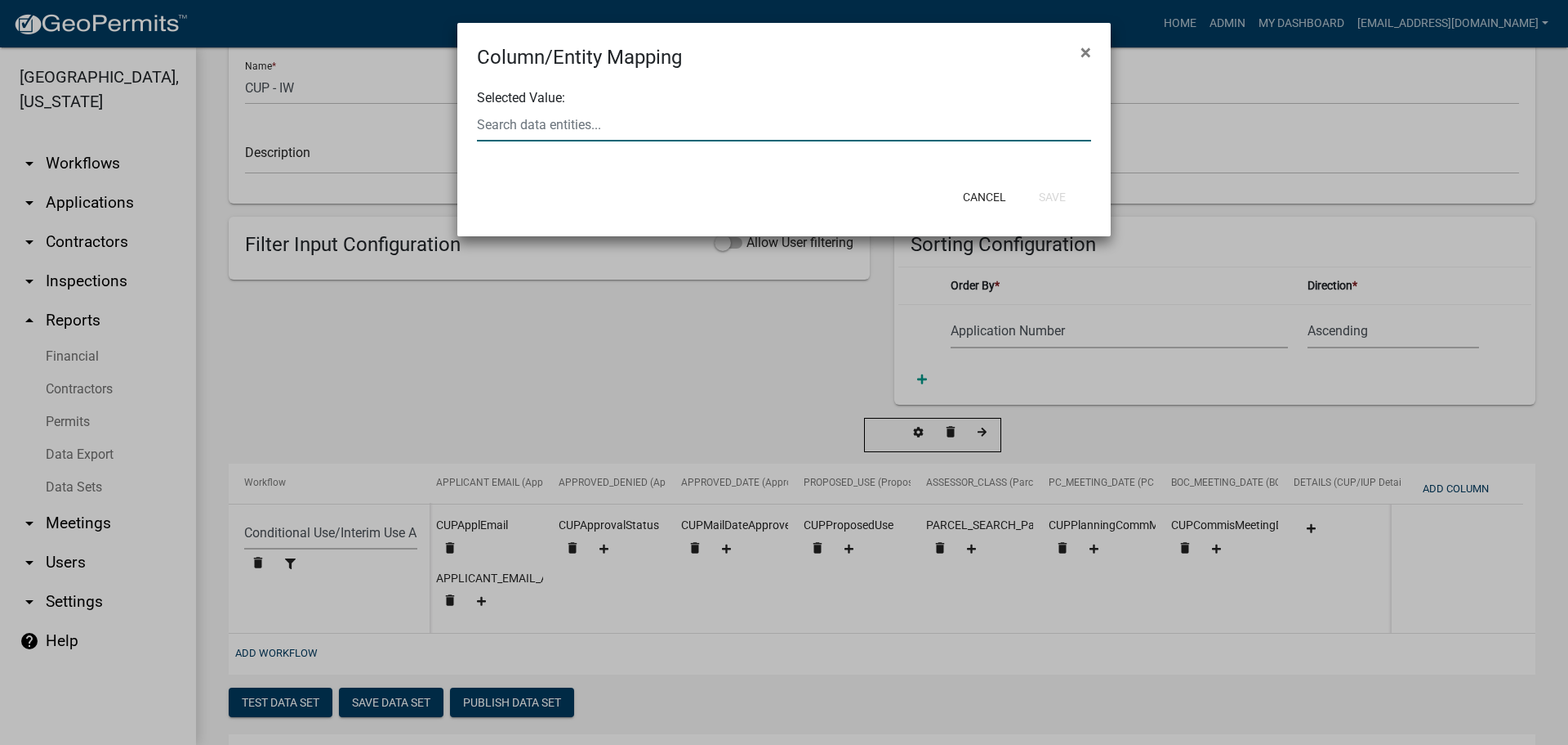
click at [655, 137] on div at bounding box center [784, 125] width 639 height 34
click at [549, 146] on button "CUPSpe cifications" at bounding box center [537, 133] width 145 height 39
click at [1053, 194] on button "Save" at bounding box center [1052, 196] width 53 height 29
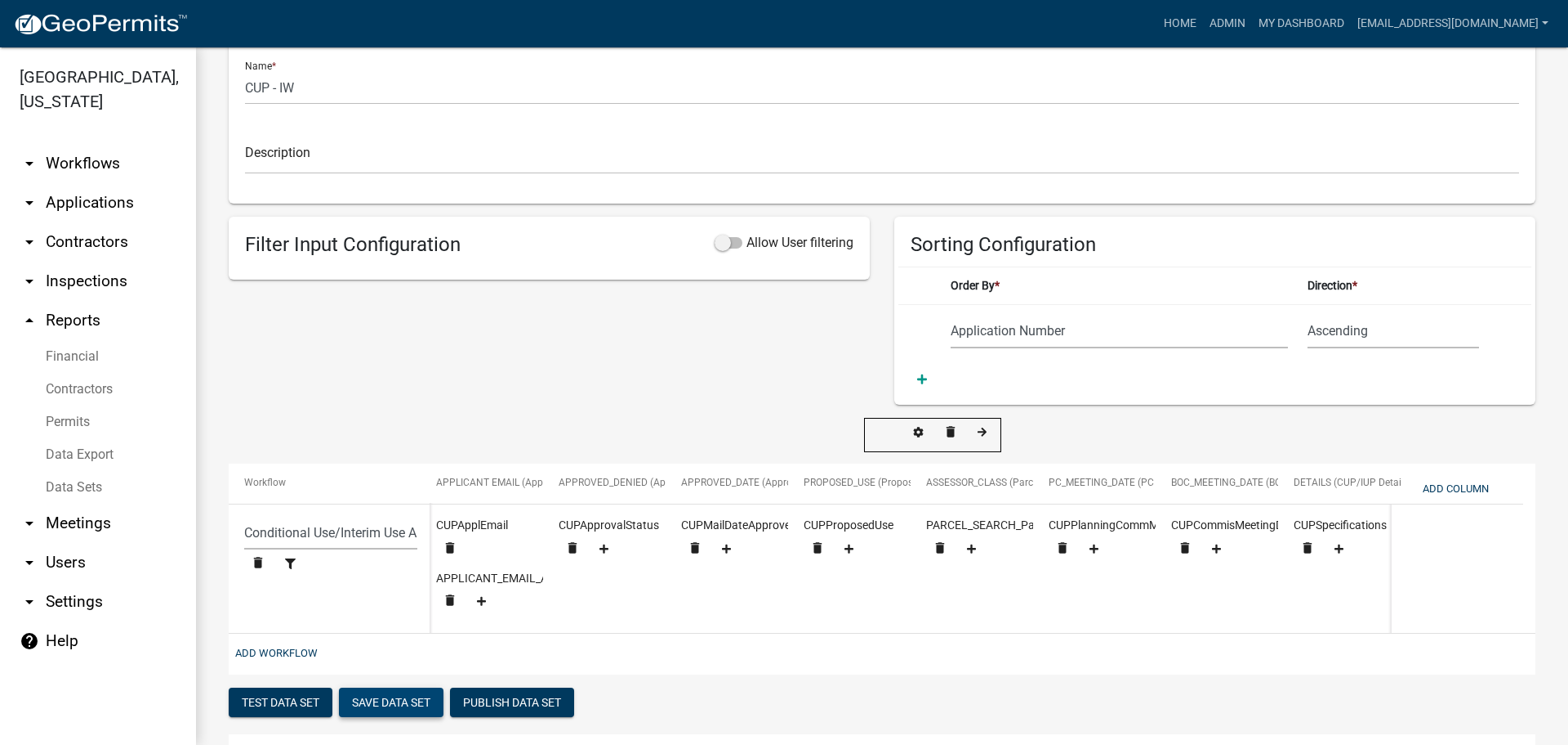
click at [379, 710] on button "Save Data Set" at bounding box center [391, 701] width 105 height 29
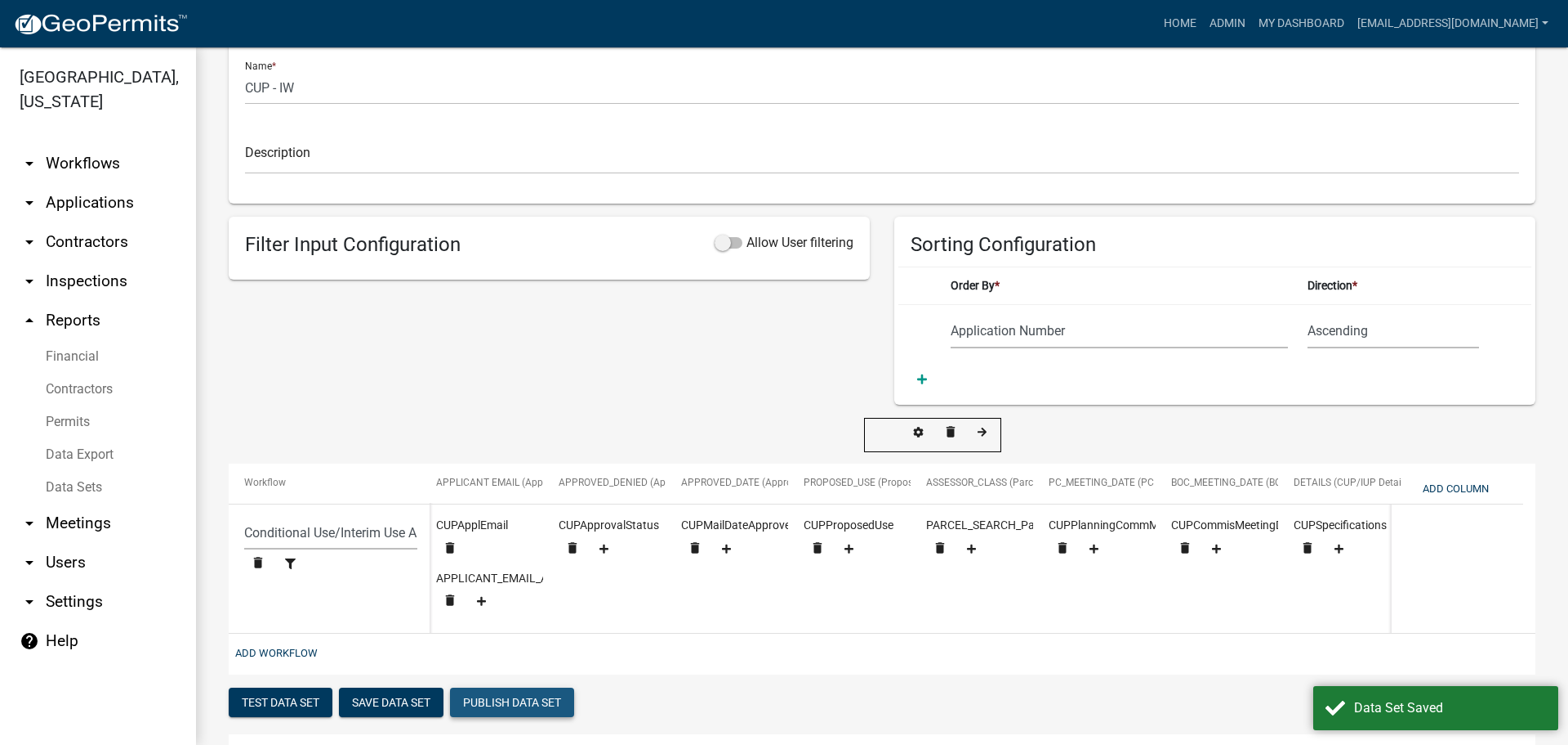
click at [502, 710] on button "Publish Data Set" at bounding box center [512, 701] width 124 height 29
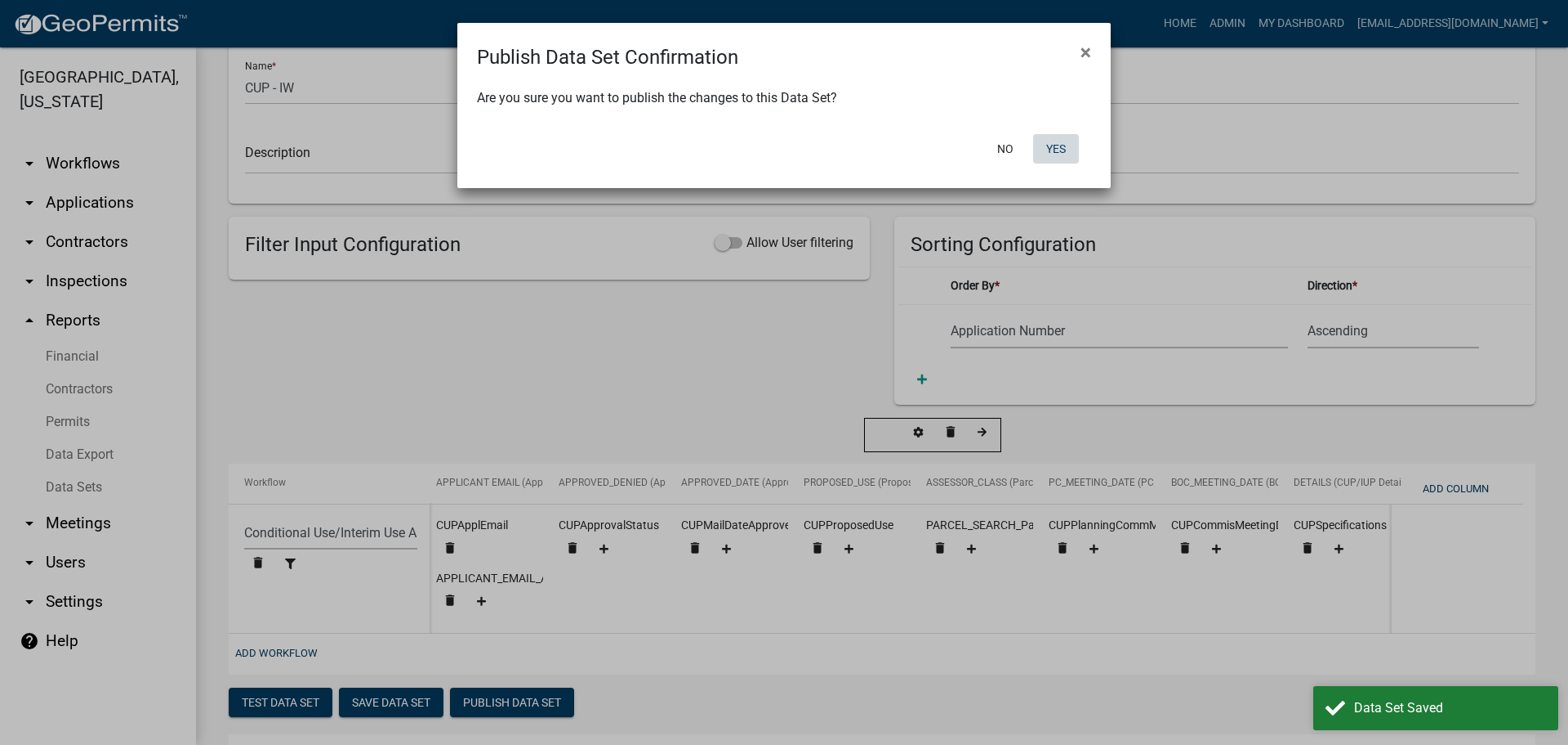
click at [1058, 145] on button "Yes" at bounding box center [1056, 148] width 46 height 29
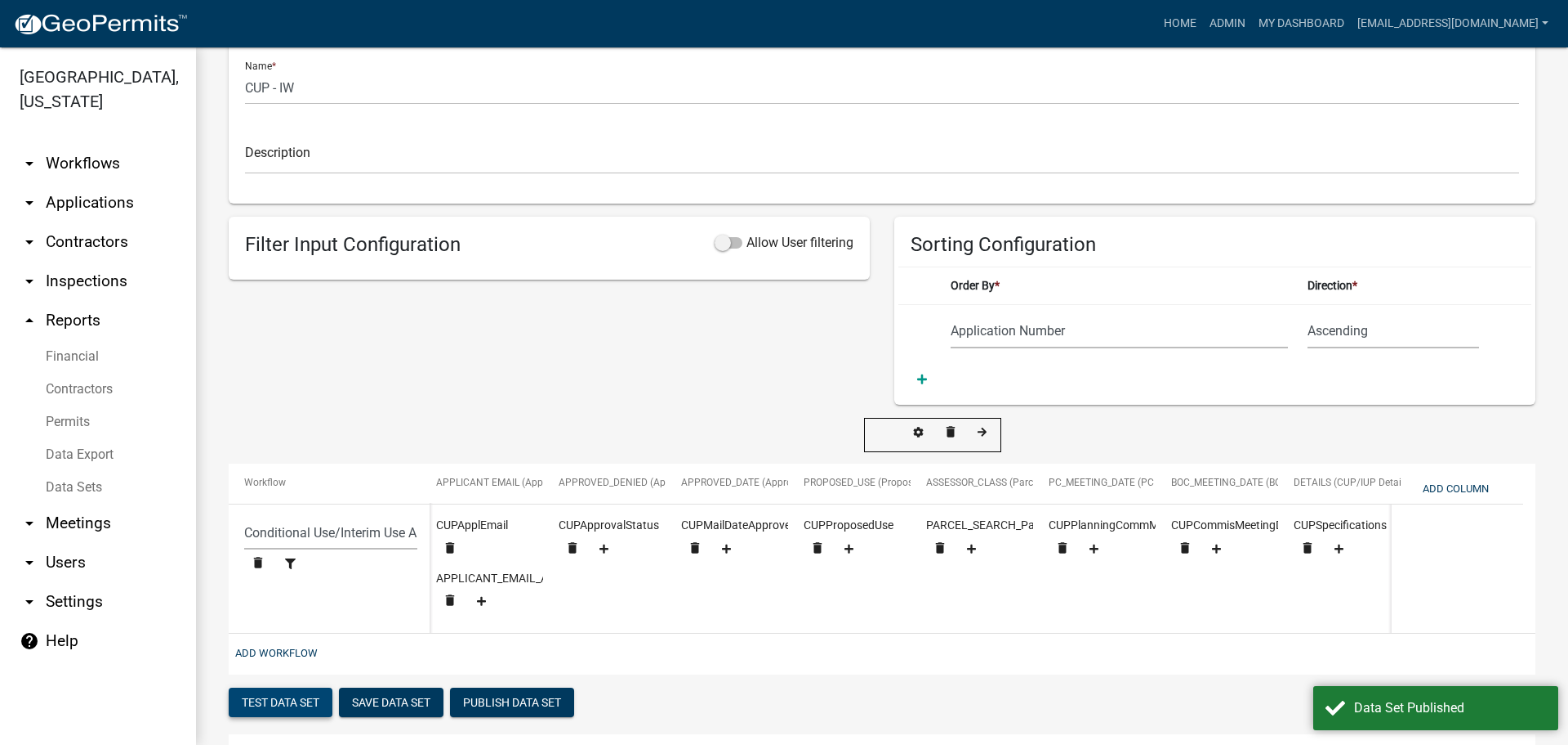
click at [284, 710] on button "Test Data Set" at bounding box center [281, 701] width 104 height 29
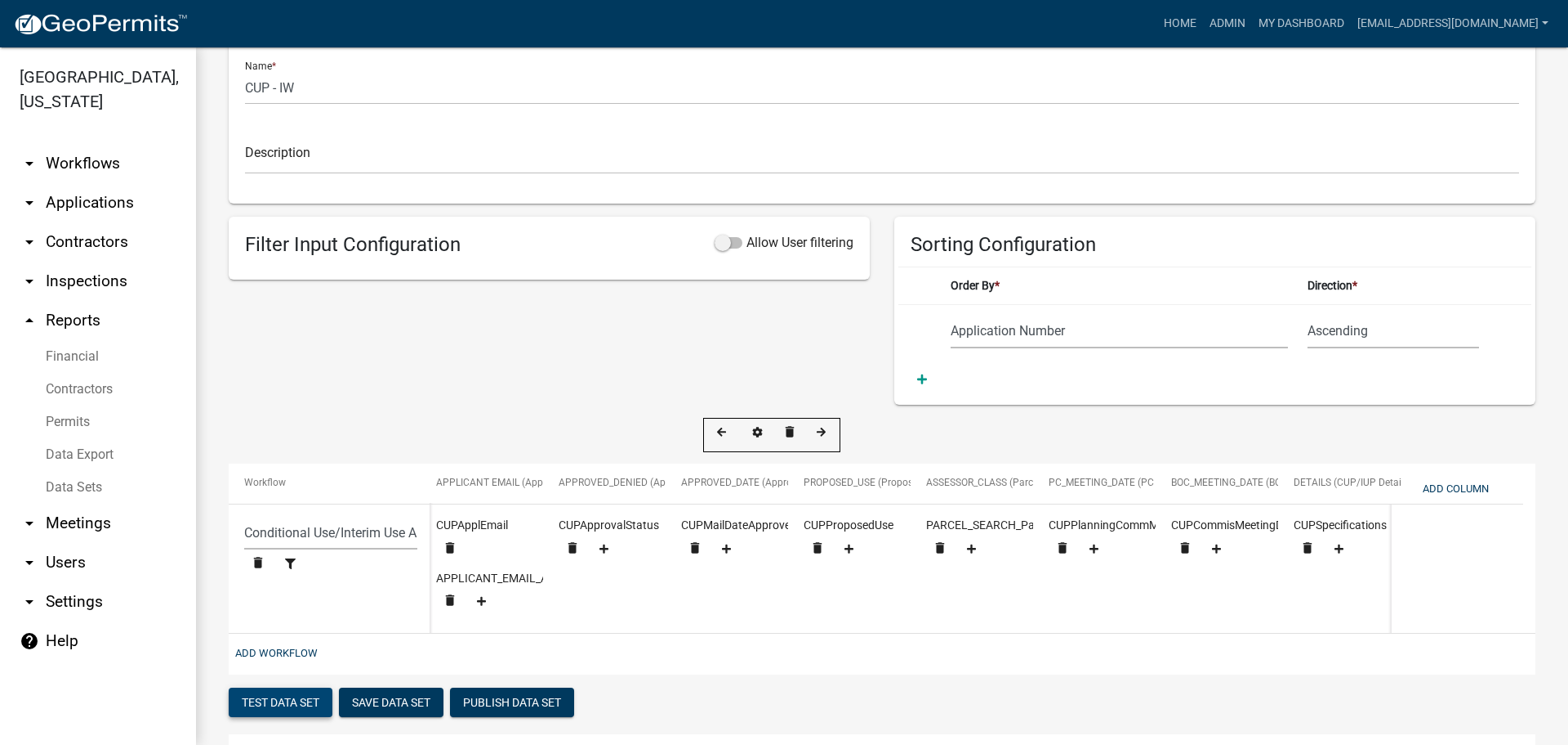
click at [297, 714] on button "Test Data Set" at bounding box center [281, 701] width 104 height 29
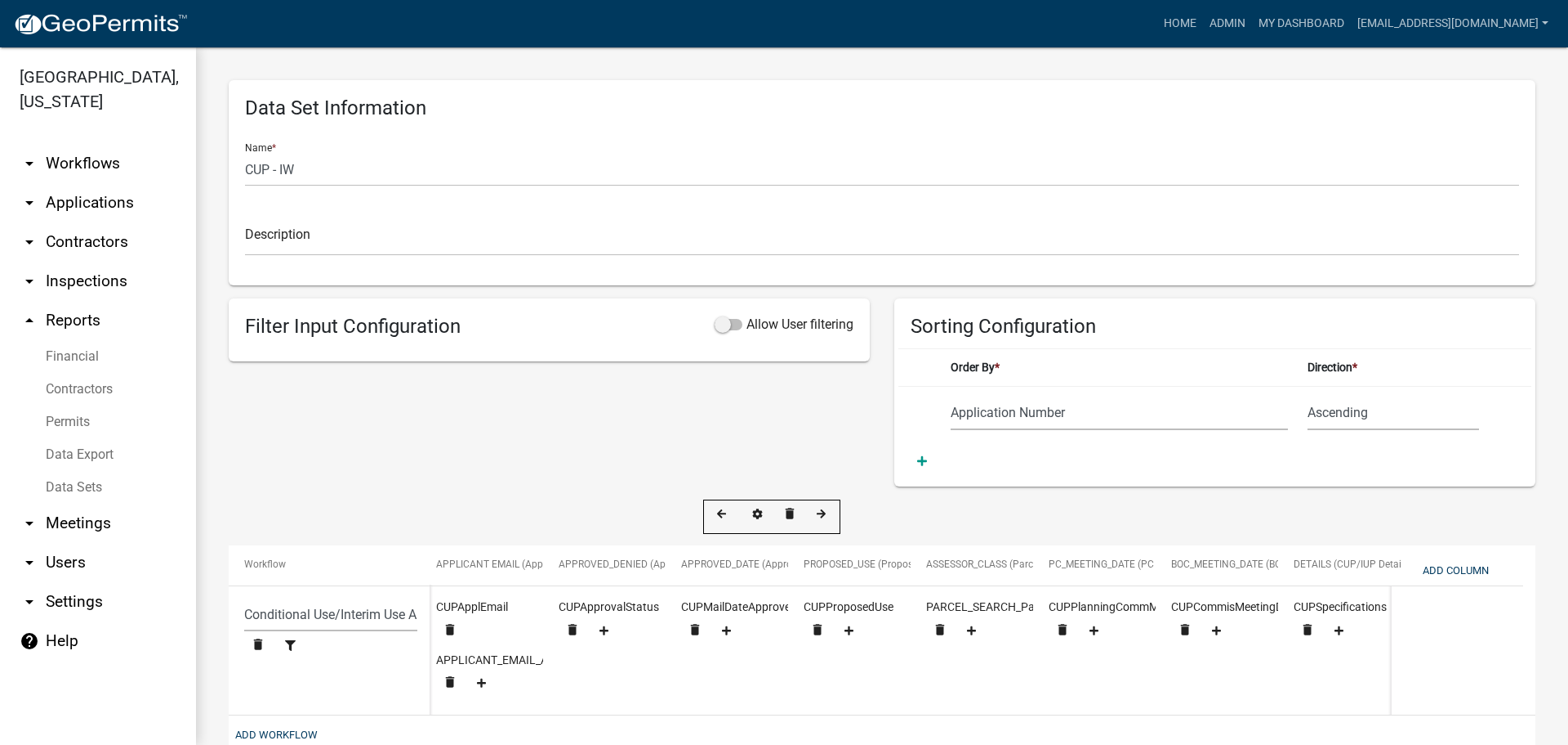
scroll to position [572, 0]
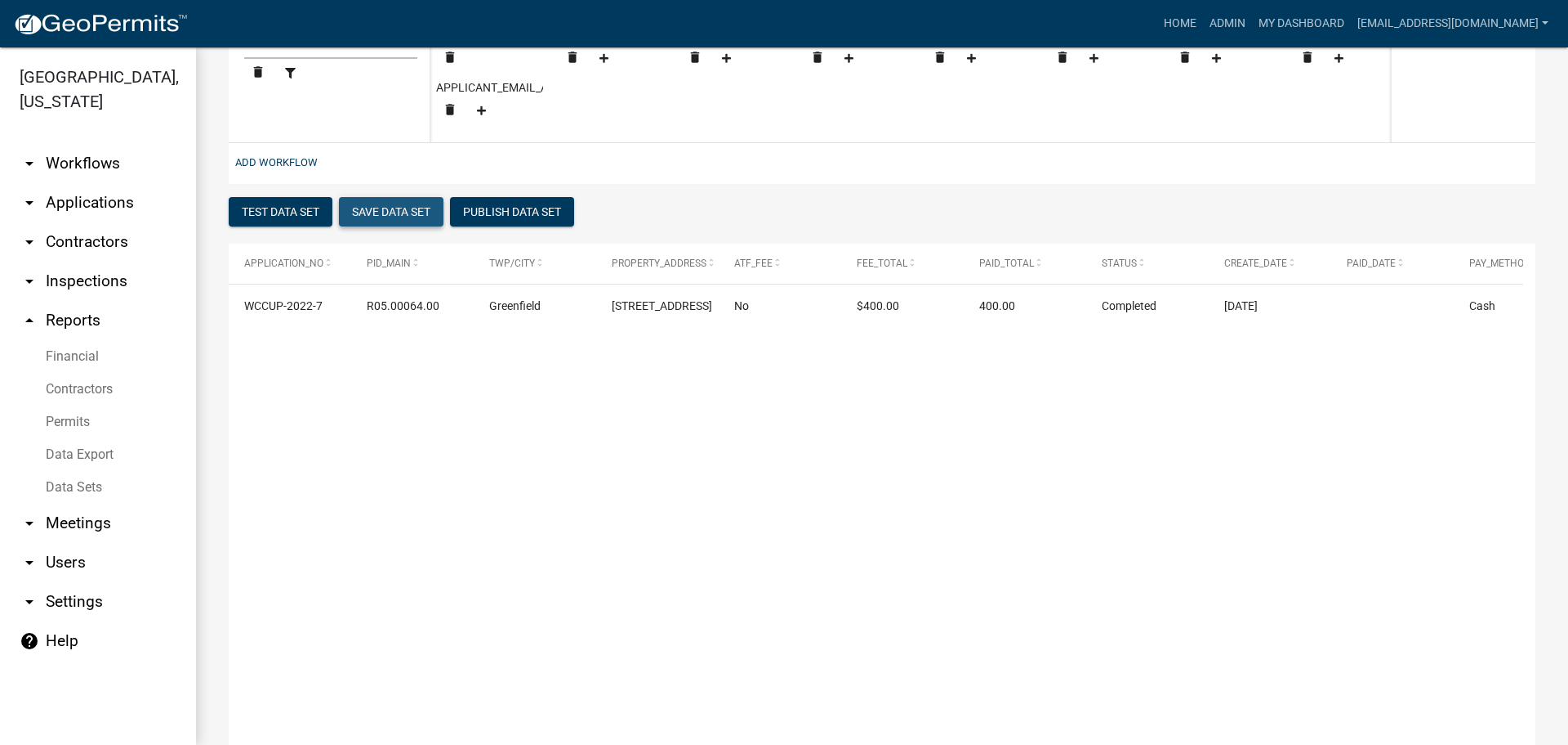
click at [393, 223] on button "Save Data Set" at bounding box center [391, 211] width 105 height 29
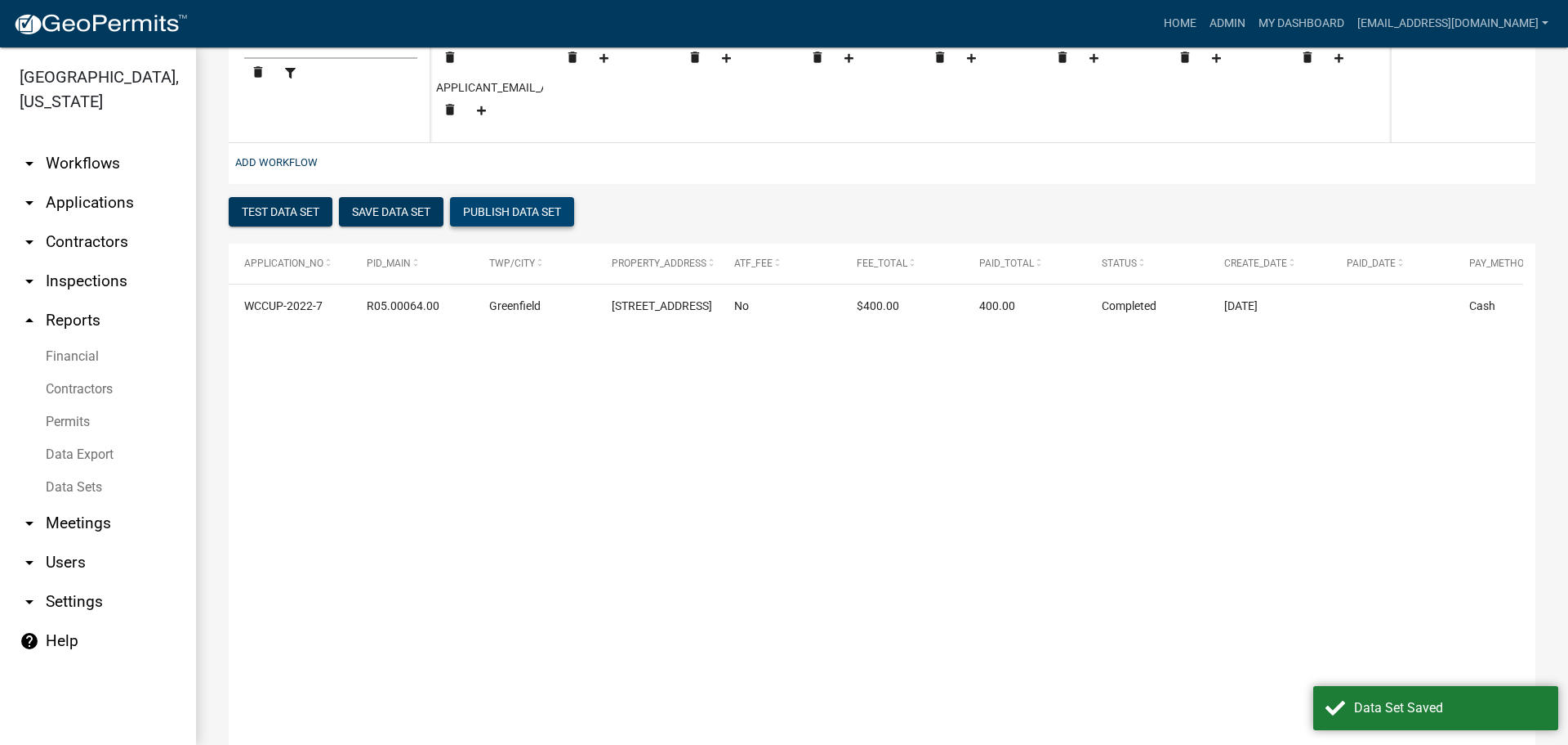
click at [513, 221] on button "Publish Data Set" at bounding box center [512, 211] width 124 height 29
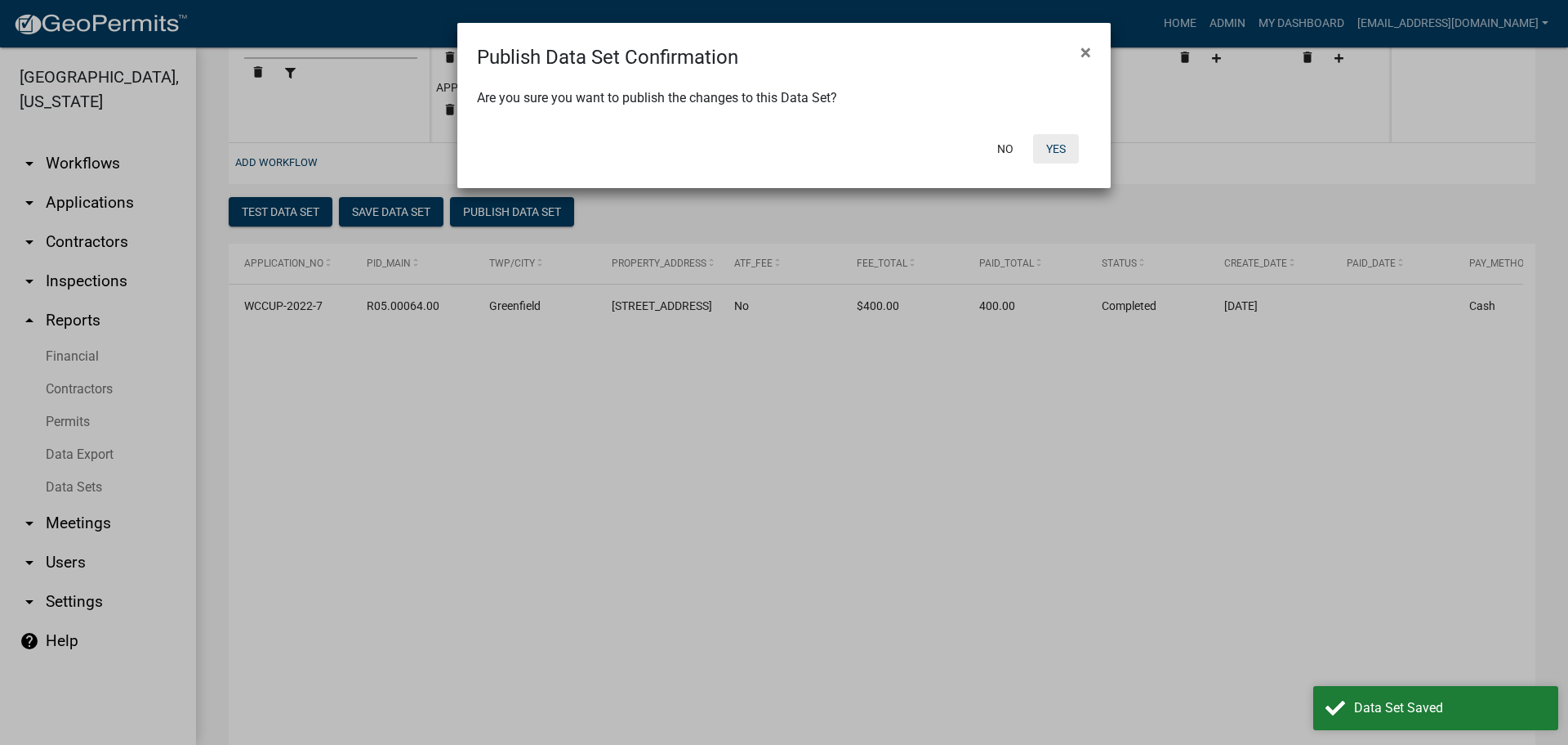
click at [1071, 141] on button "Yes" at bounding box center [1056, 148] width 46 height 29
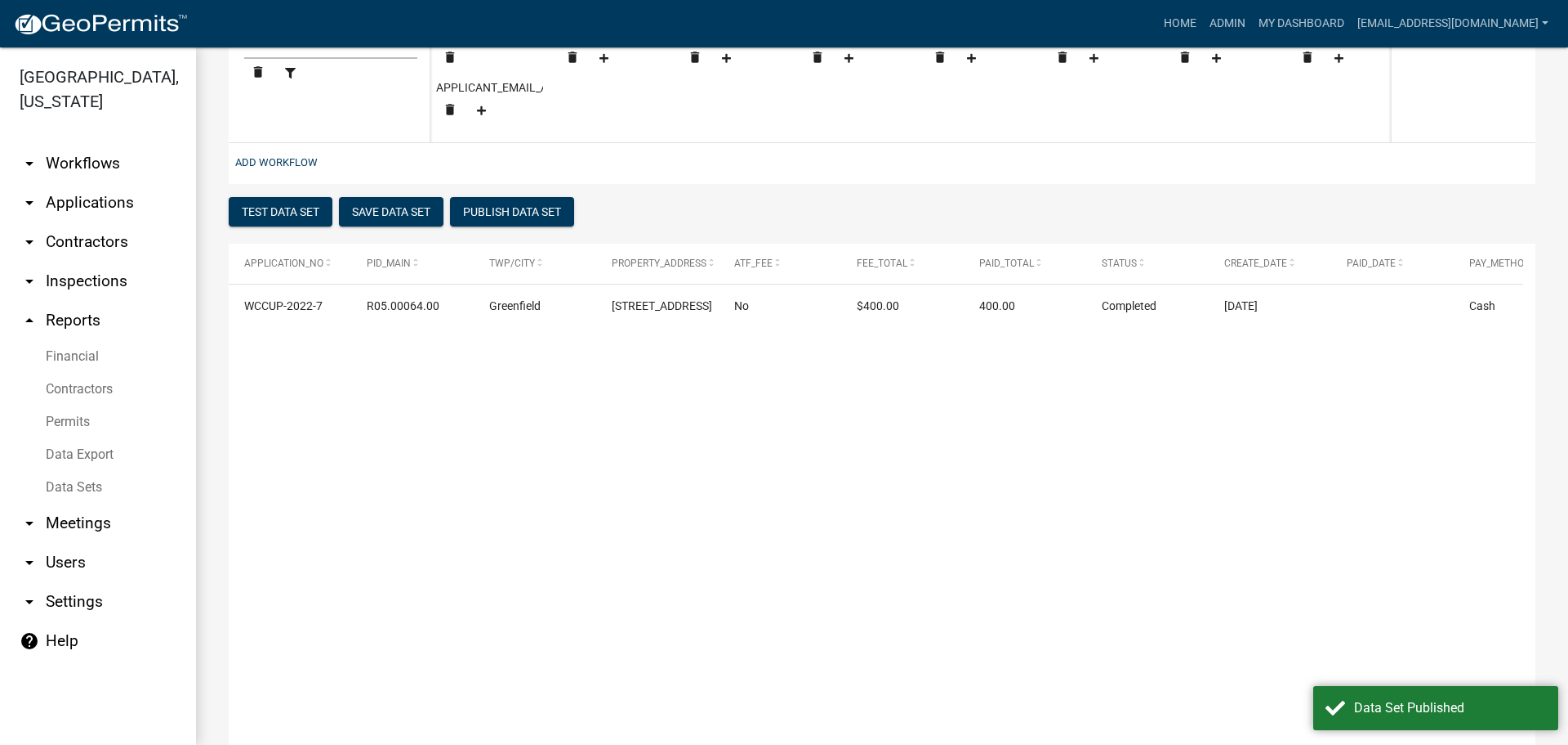
click at [83, 448] on link "Data Export" at bounding box center [98, 454] width 196 height 33
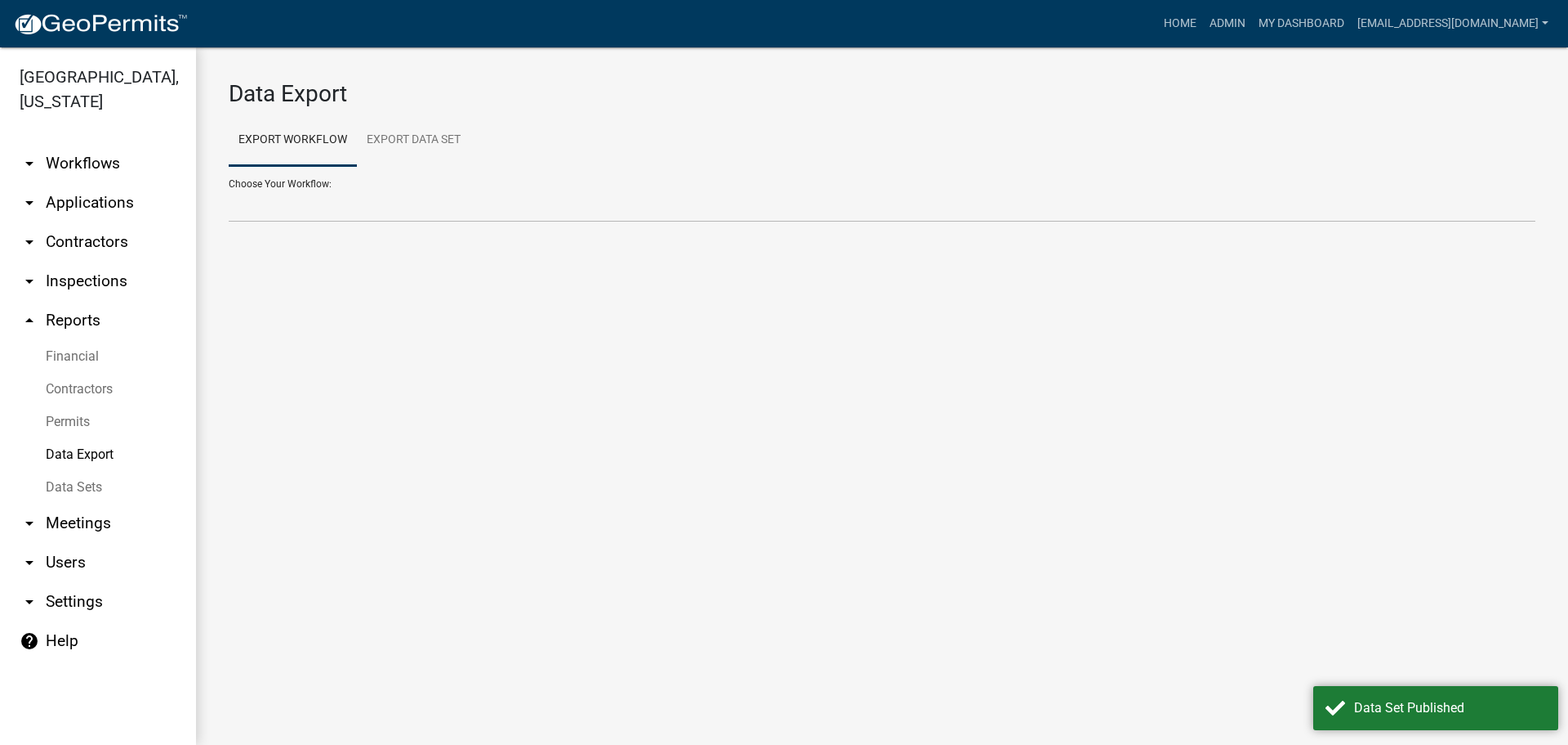
click at [68, 411] on link "Permits" at bounding box center [98, 421] width 196 height 33
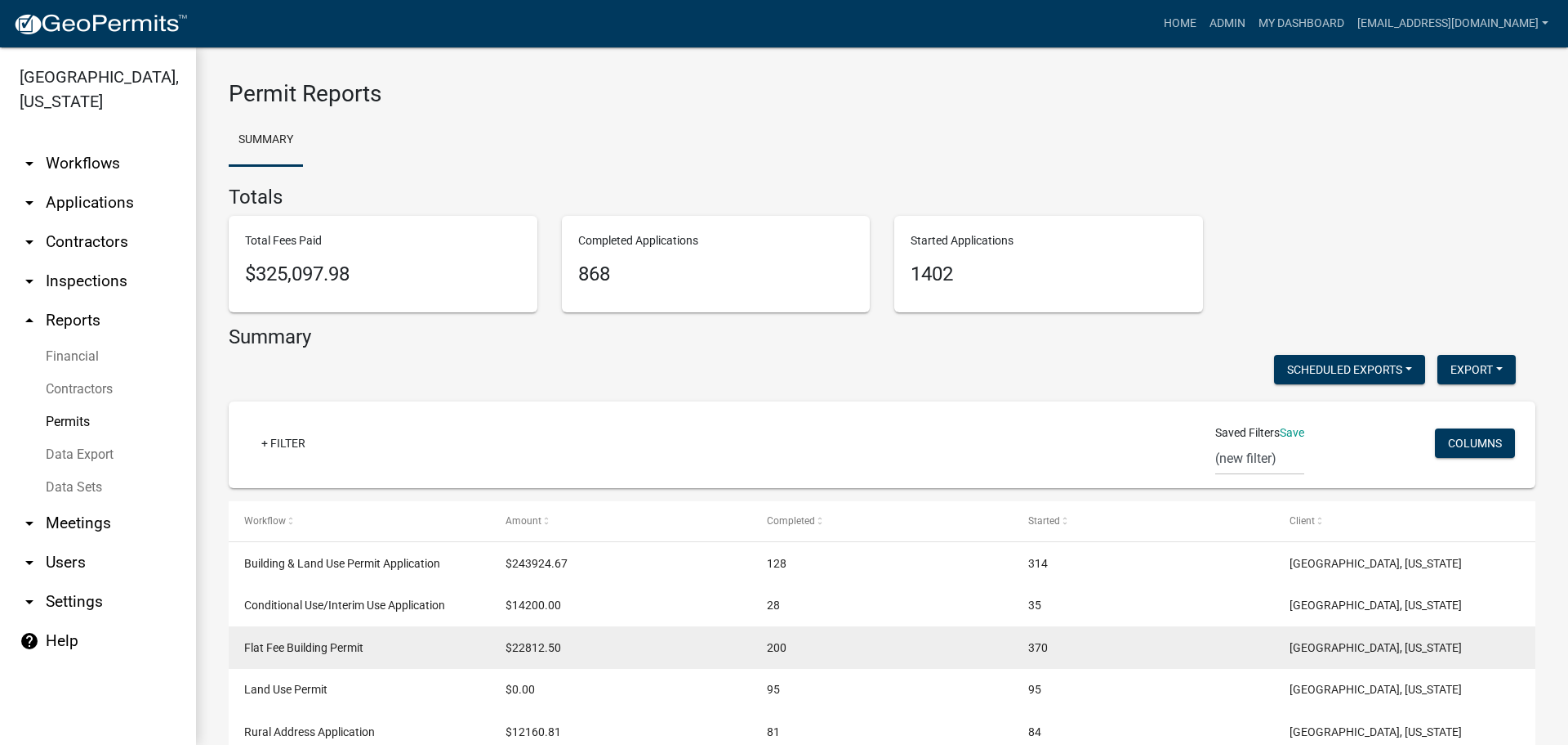
scroll to position [172, 0]
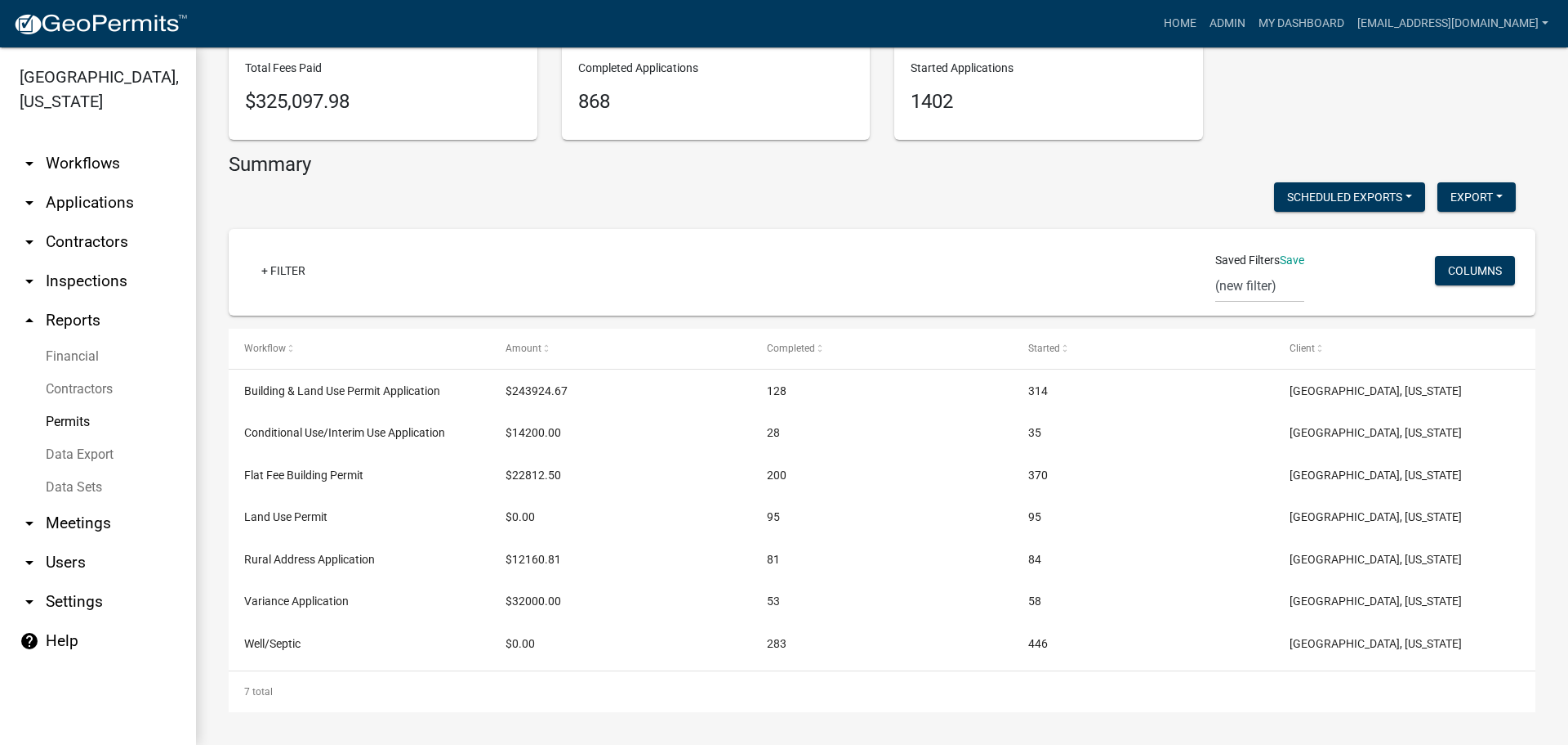
click at [72, 351] on link "Financial" at bounding box center [98, 356] width 196 height 33
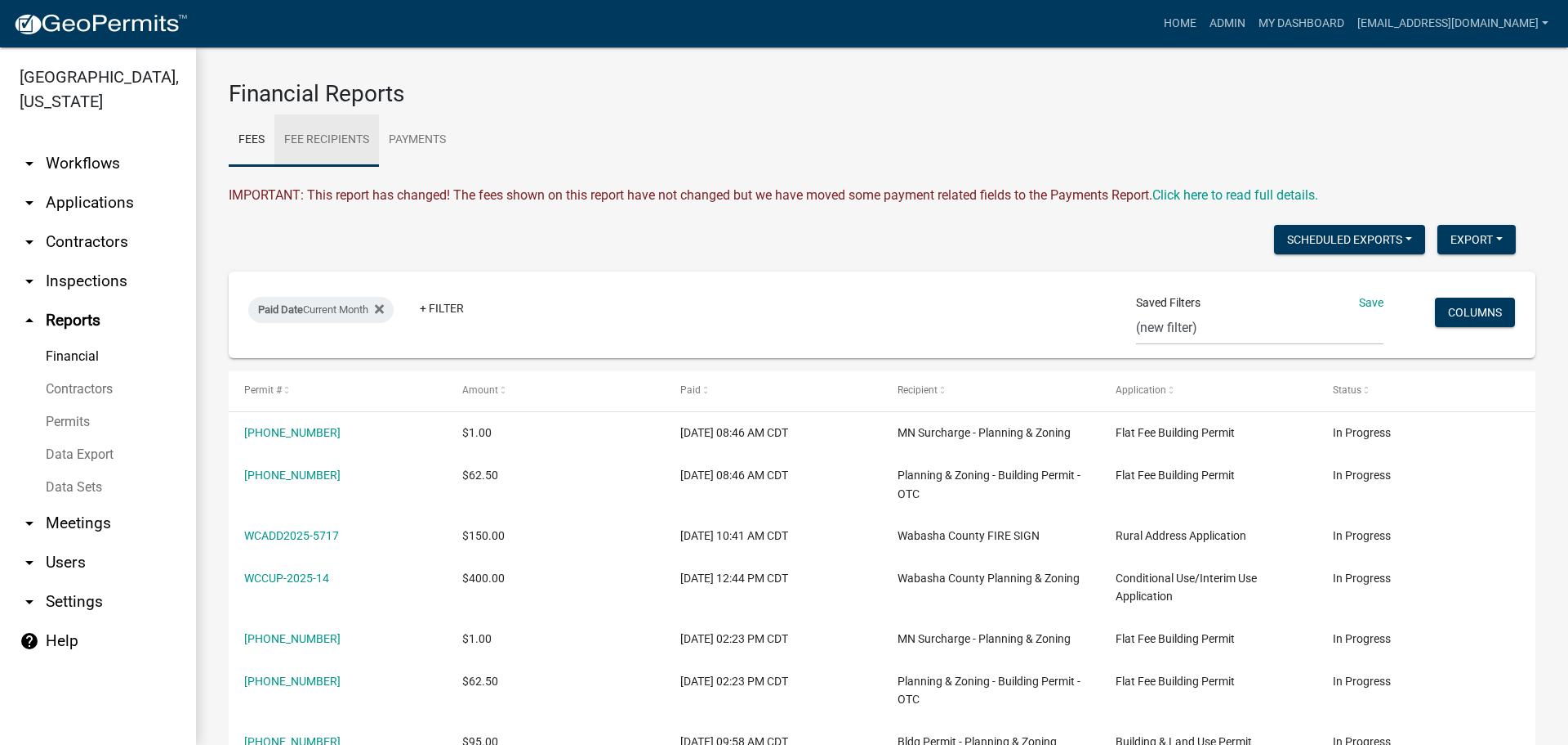
click at [337, 135] on link "Fee Recipients" at bounding box center [327, 140] width 105 height 52
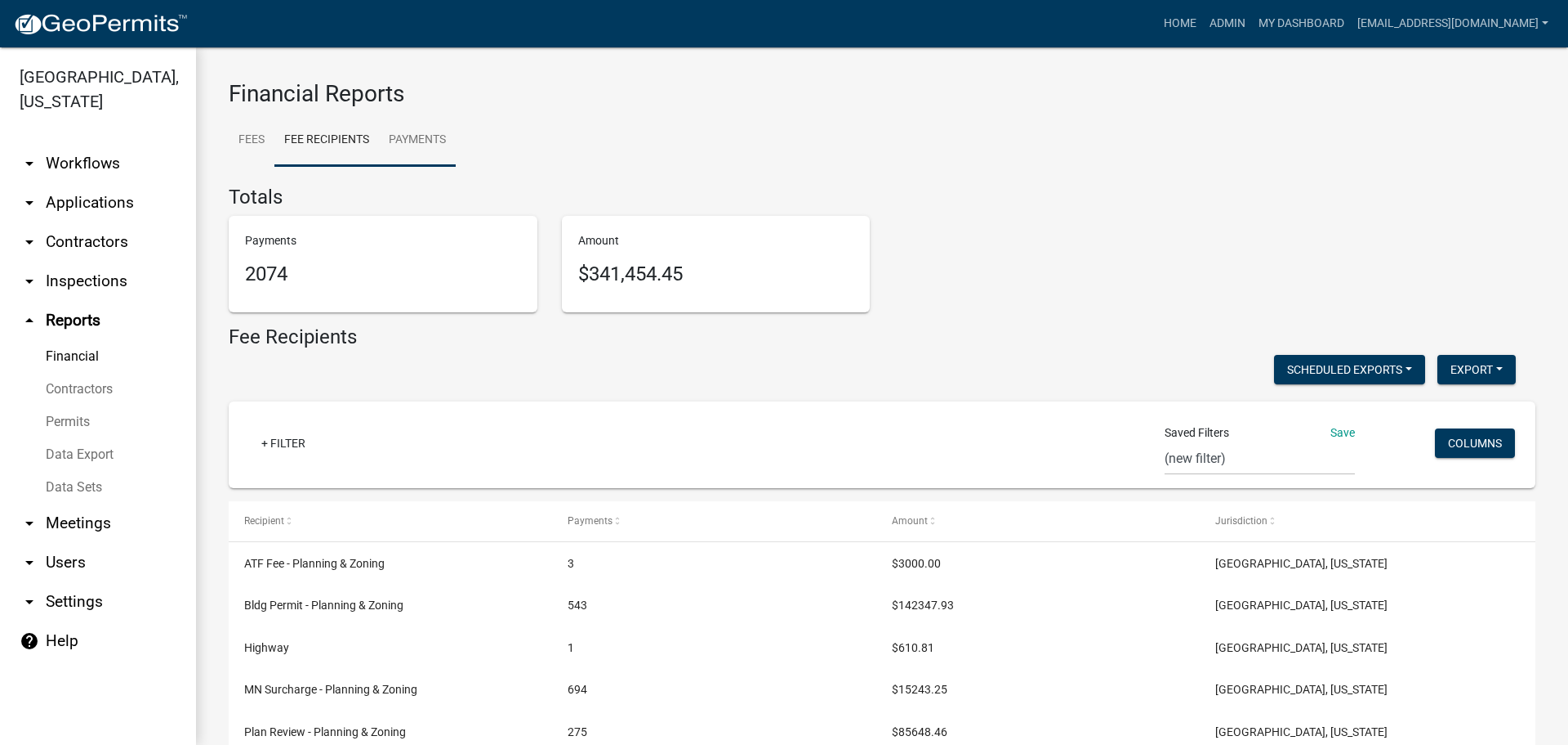
click at [419, 135] on link "Payments" at bounding box center [417, 140] width 77 height 52
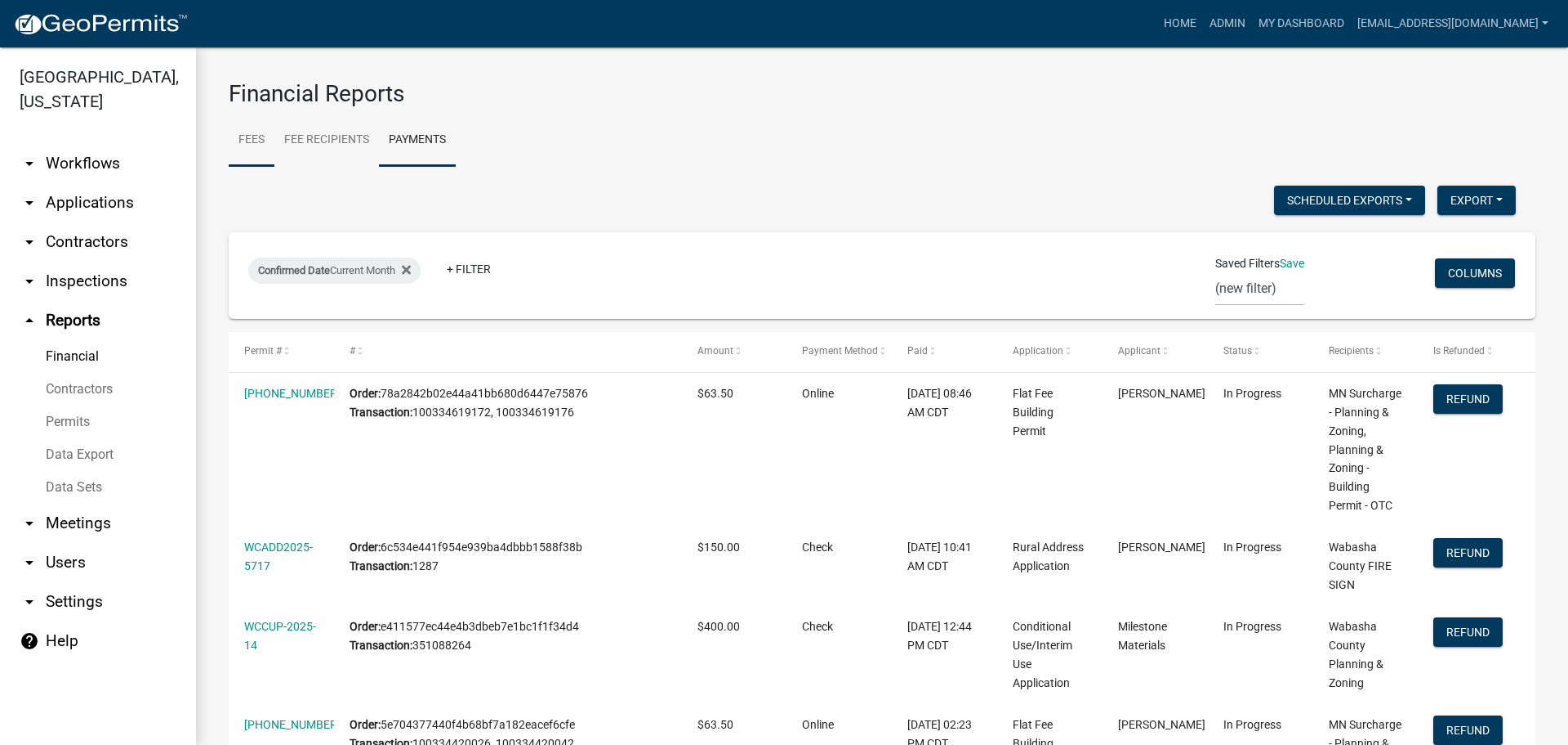
click at [255, 145] on link "Fees" at bounding box center [252, 140] width 46 height 52
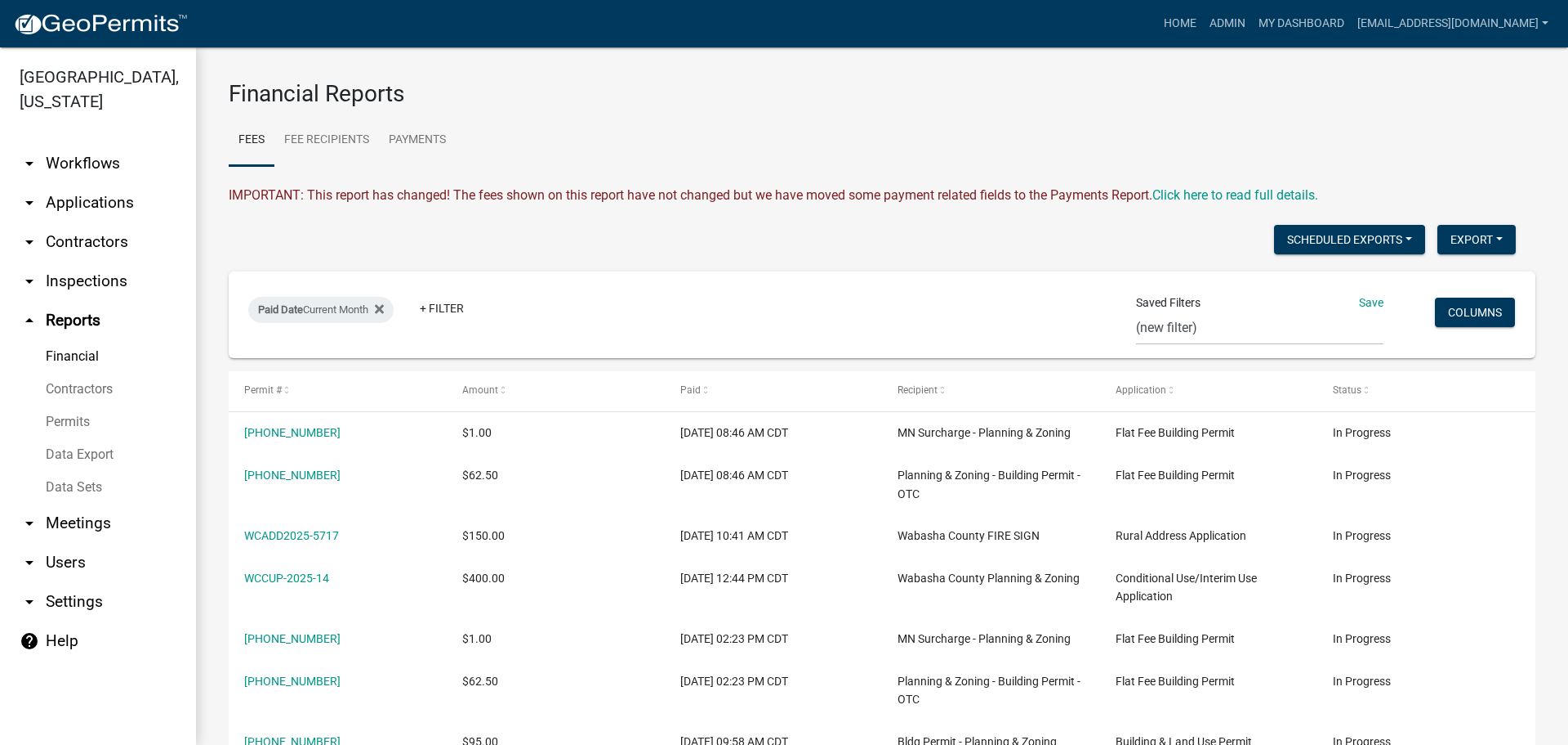
click at [102, 450] on link "Data Export" at bounding box center [98, 454] width 196 height 33
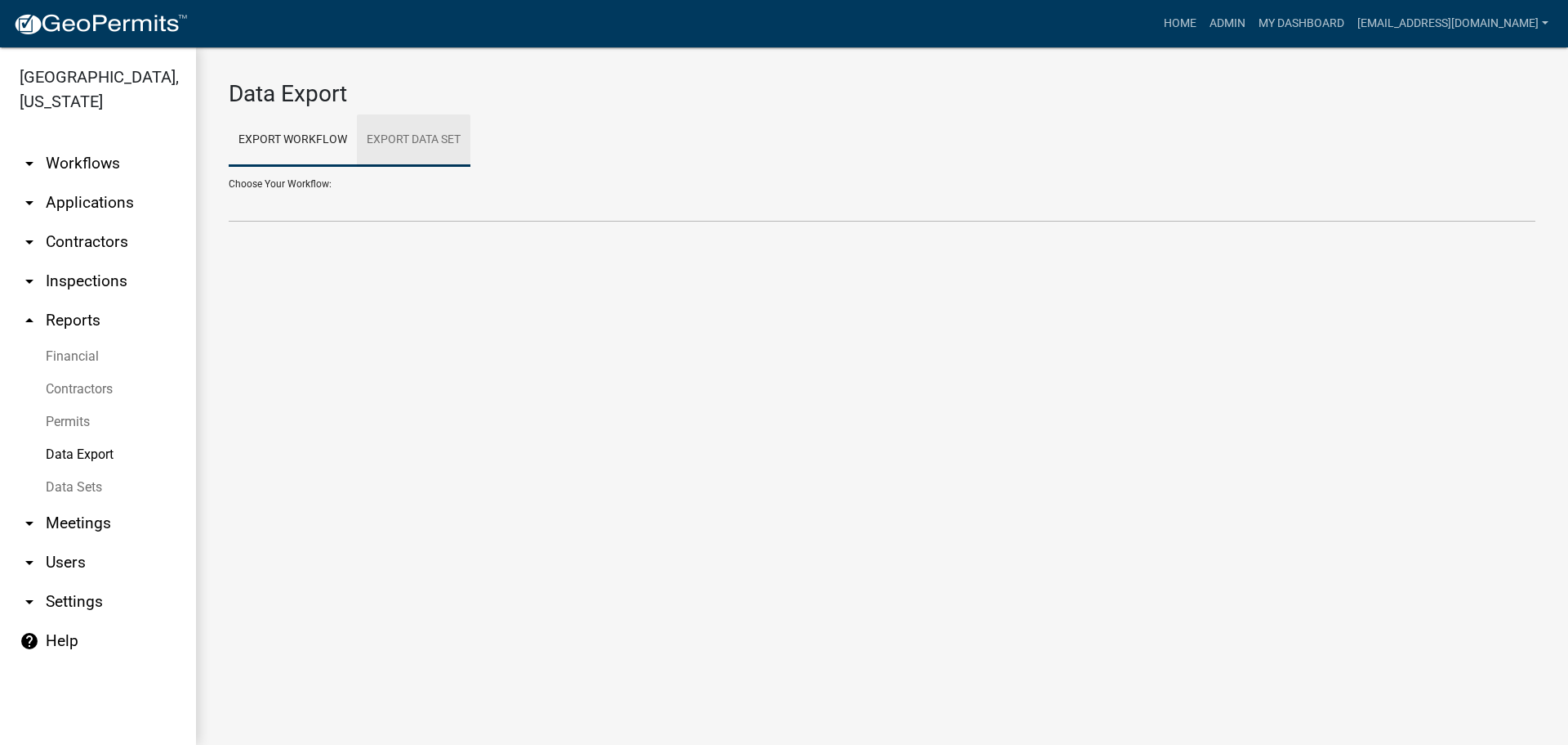
click at [429, 132] on link "Export Data Set" at bounding box center [414, 140] width 114 height 52
click at [383, 217] on select "All Building Permits All Contractors Ball in Court Building Permits - Final Ins…" at bounding box center [882, 206] width 1307 height 34
click at [229, 189] on select "All Building Permits All Contractors Ball in Court Building Permits - Final Ins…" at bounding box center [882, 206] width 1307 height 34
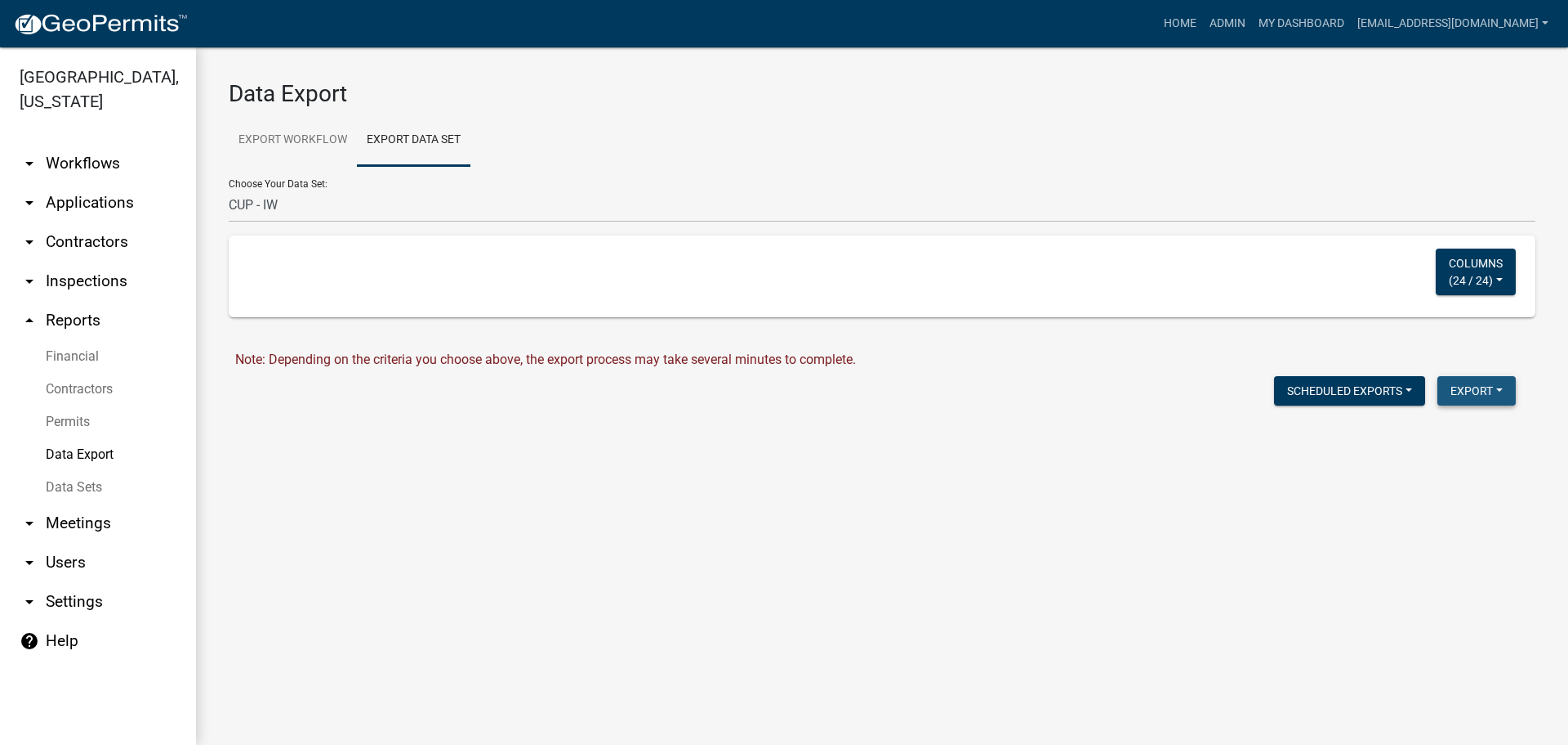
click at [1474, 383] on button "Export" at bounding box center [1477, 390] width 78 height 29
click at [1444, 433] on button "Excel Format (.xlsx)" at bounding box center [1439, 433] width 153 height 39
click at [326, 427] on link "Download CUP - IW.xlsx" at bounding box center [303, 426] width 137 height 16
click at [1483, 388] on button "Export" at bounding box center [1477, 390] width 78 height 29
click at [1447, 431] on button "Excel Format (.xlsx)" at bounding box center [1439, 433] width 153 height 39
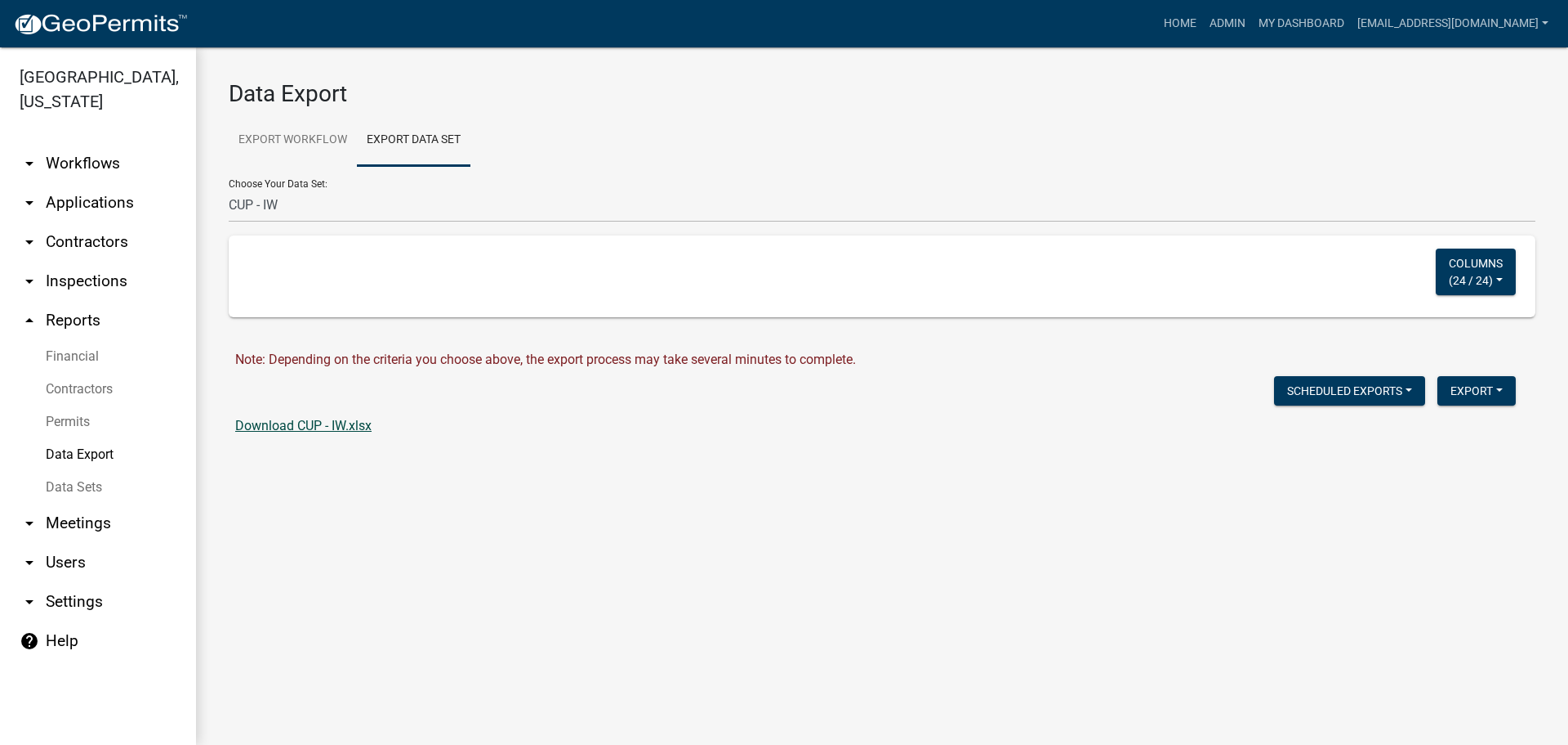
click at [340, 423] on link "Download CUP - IW.xlsx" at bounding box center [303, 426] width 137 height 16
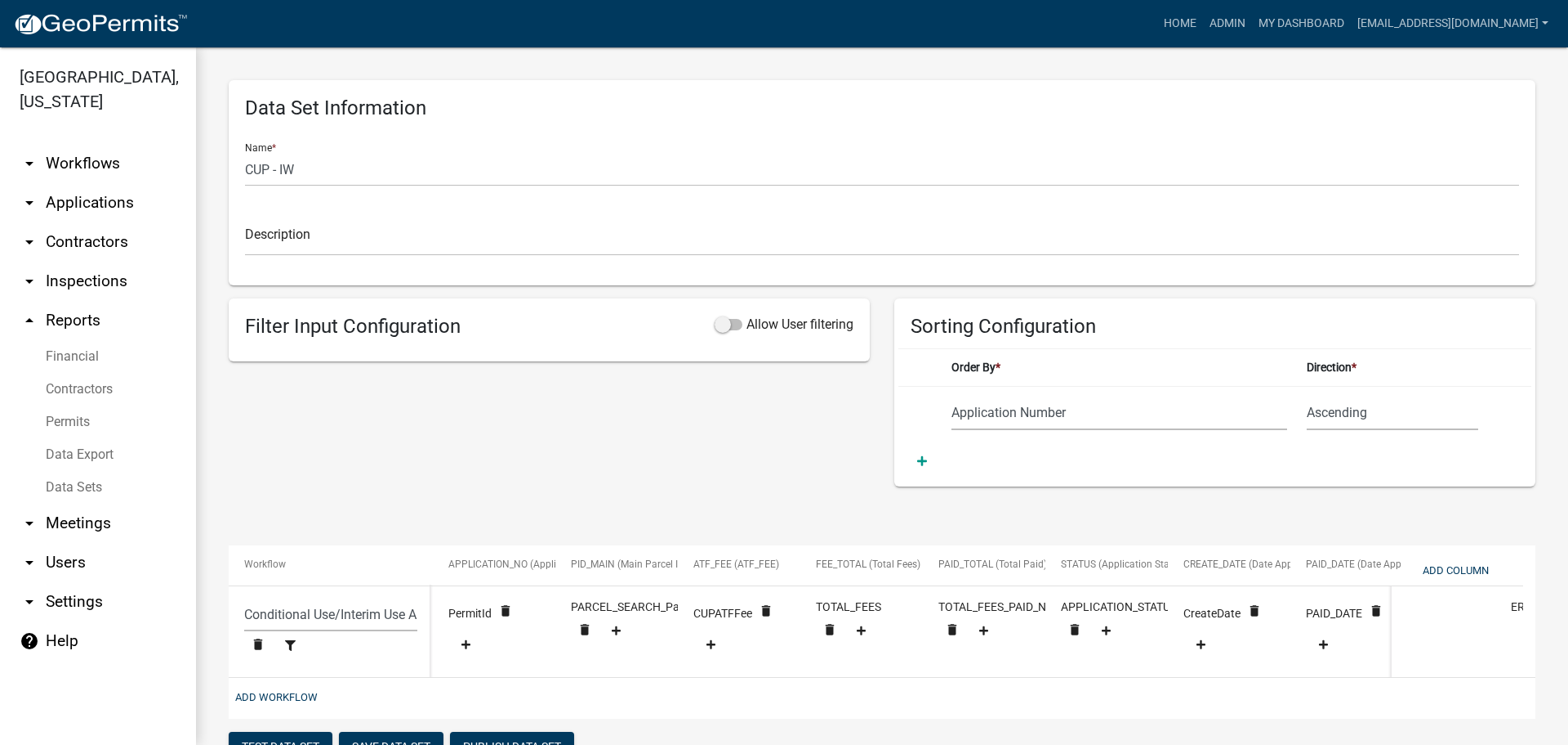
select select "Application Number"
select select "e0e2ad87-2b85-4e07-a817-d8a9ddfe680c"
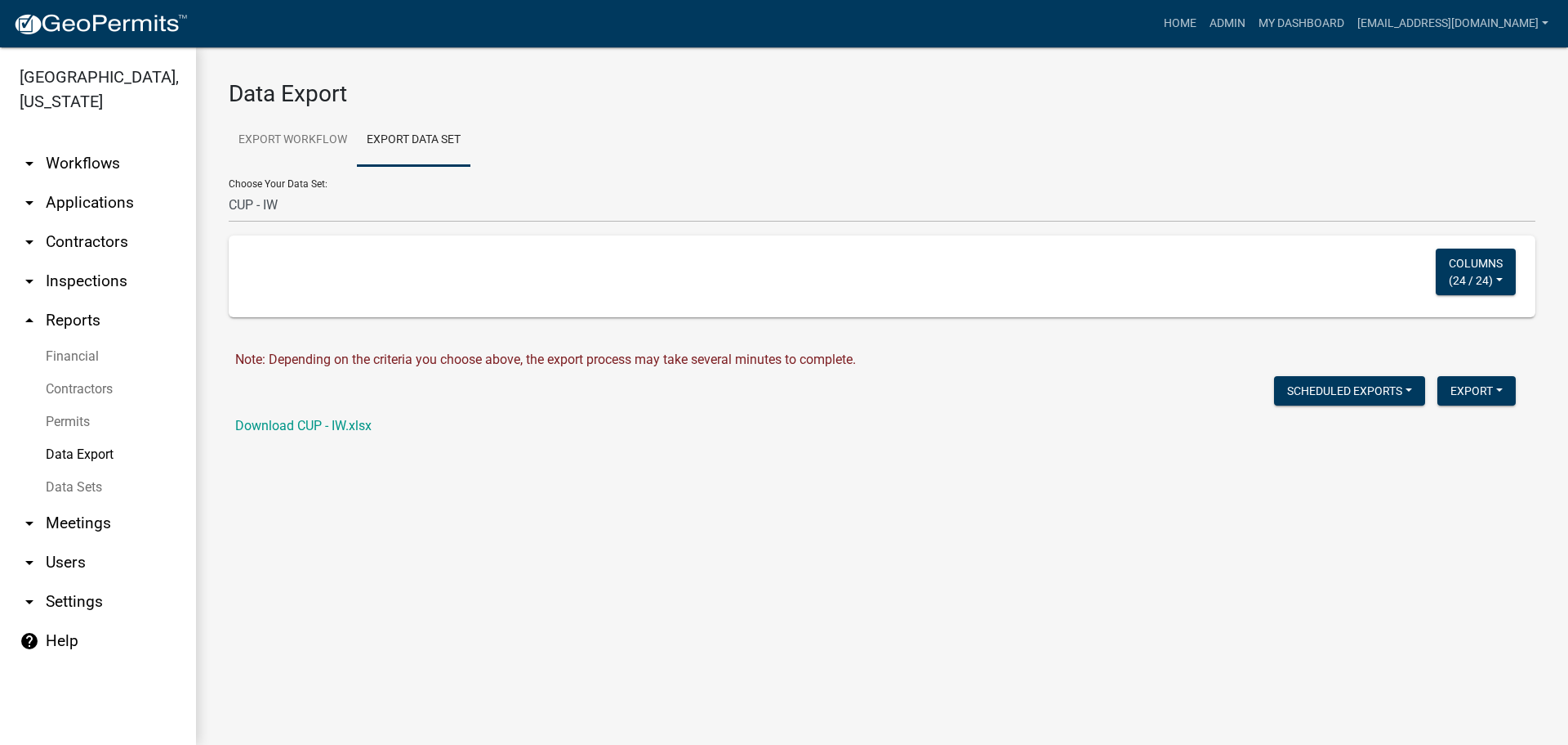
select select "8: 227f9088-23c0-498b-968f-78d223705368"
click at [85, 479] on link "Data Sets" at bounding box center [98, 487] width 196 height 33
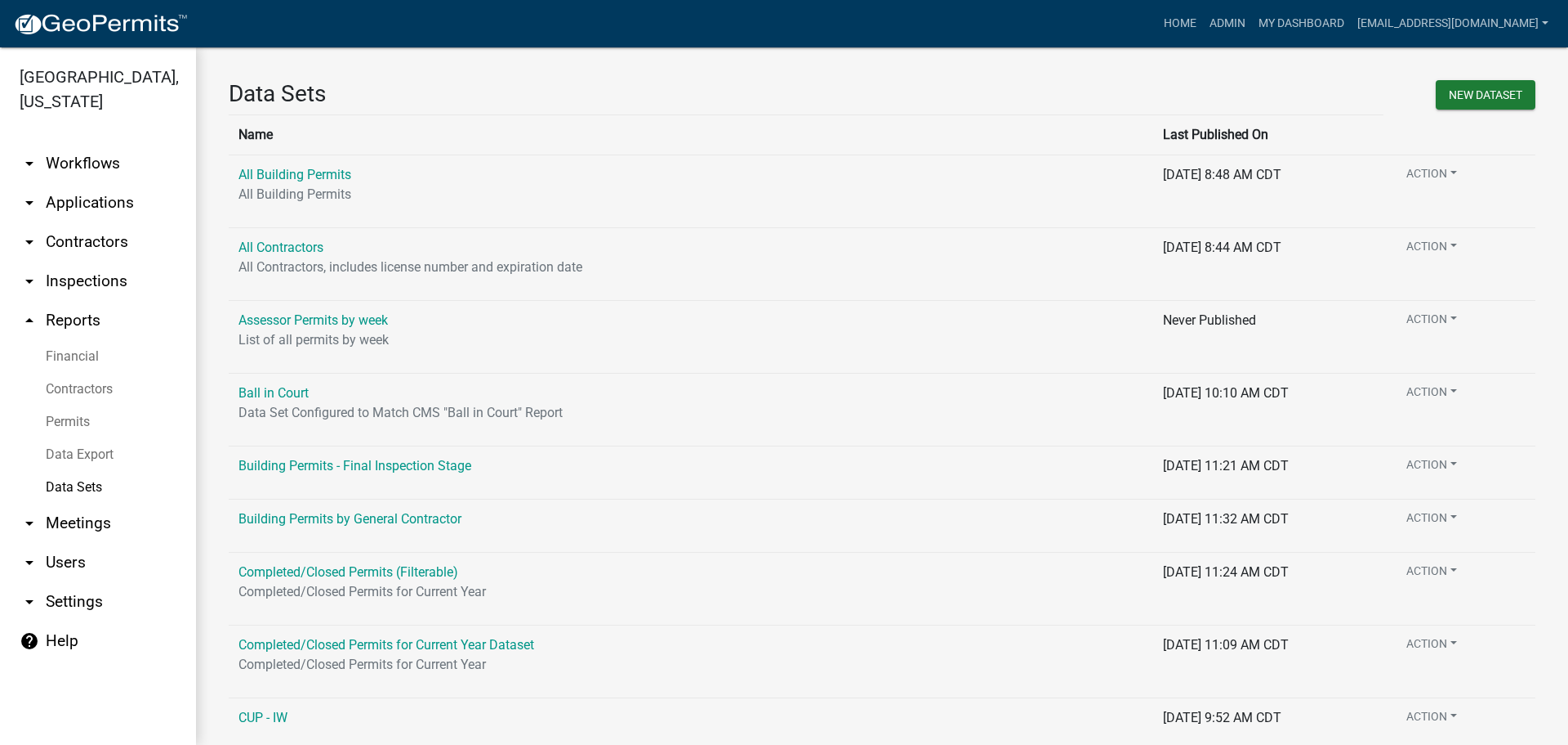
scroll to position [163, 0]
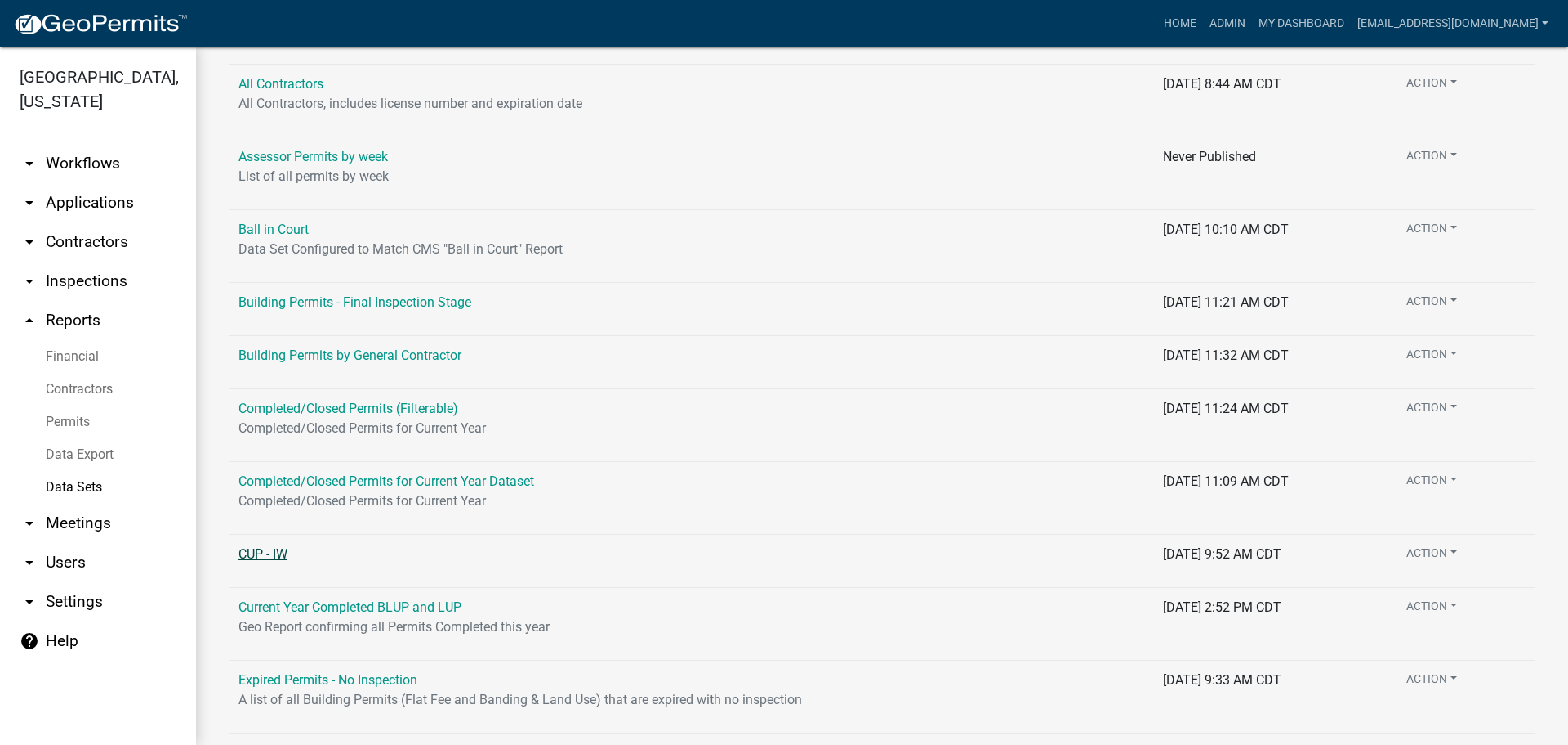
click at [262, 553] on link "CUP - IW" at bounding box center [263, 554] width 49 height 16
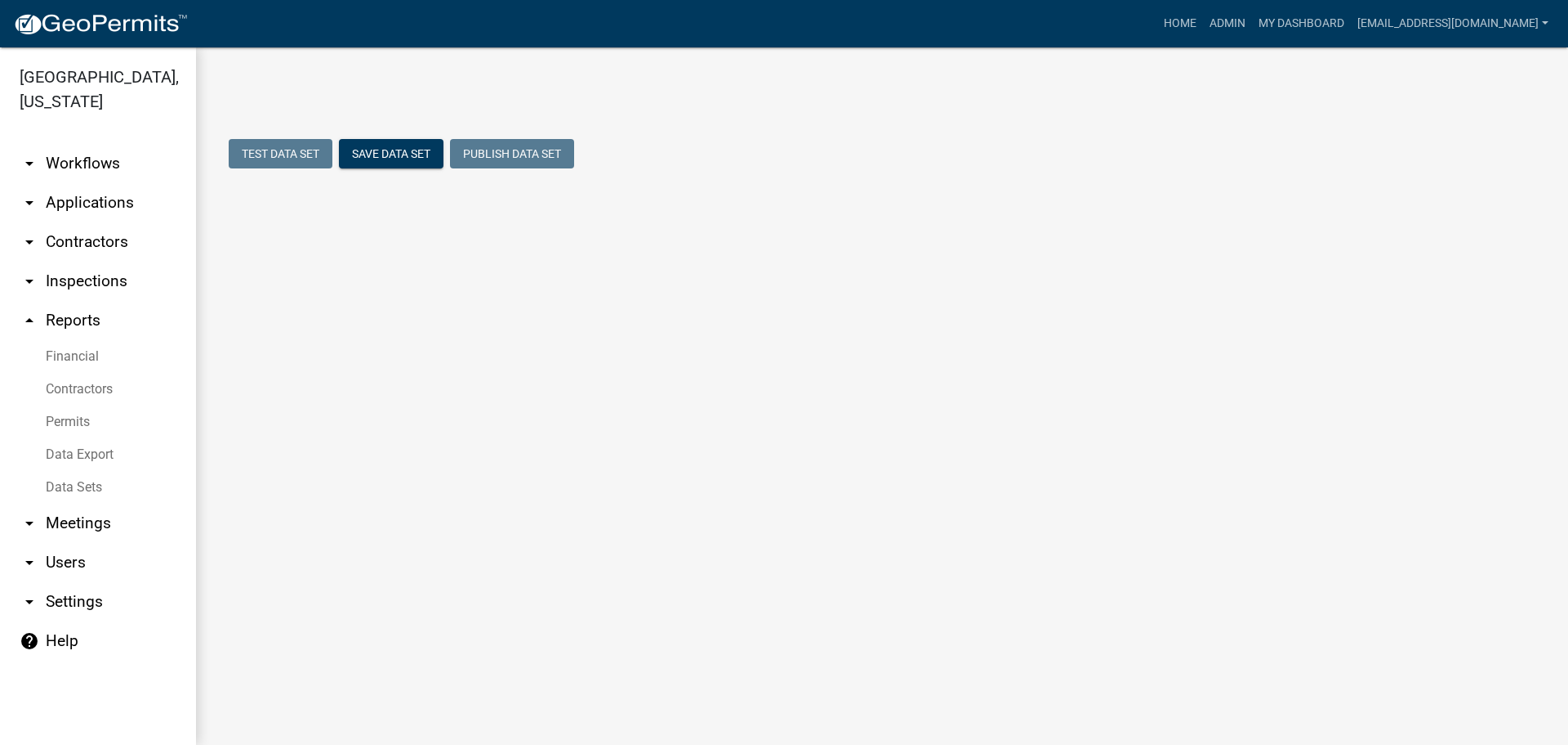
select select "Application Number"
select select "e0e2ad87-2b85-4e07-a817-d8a9ddfe680c"
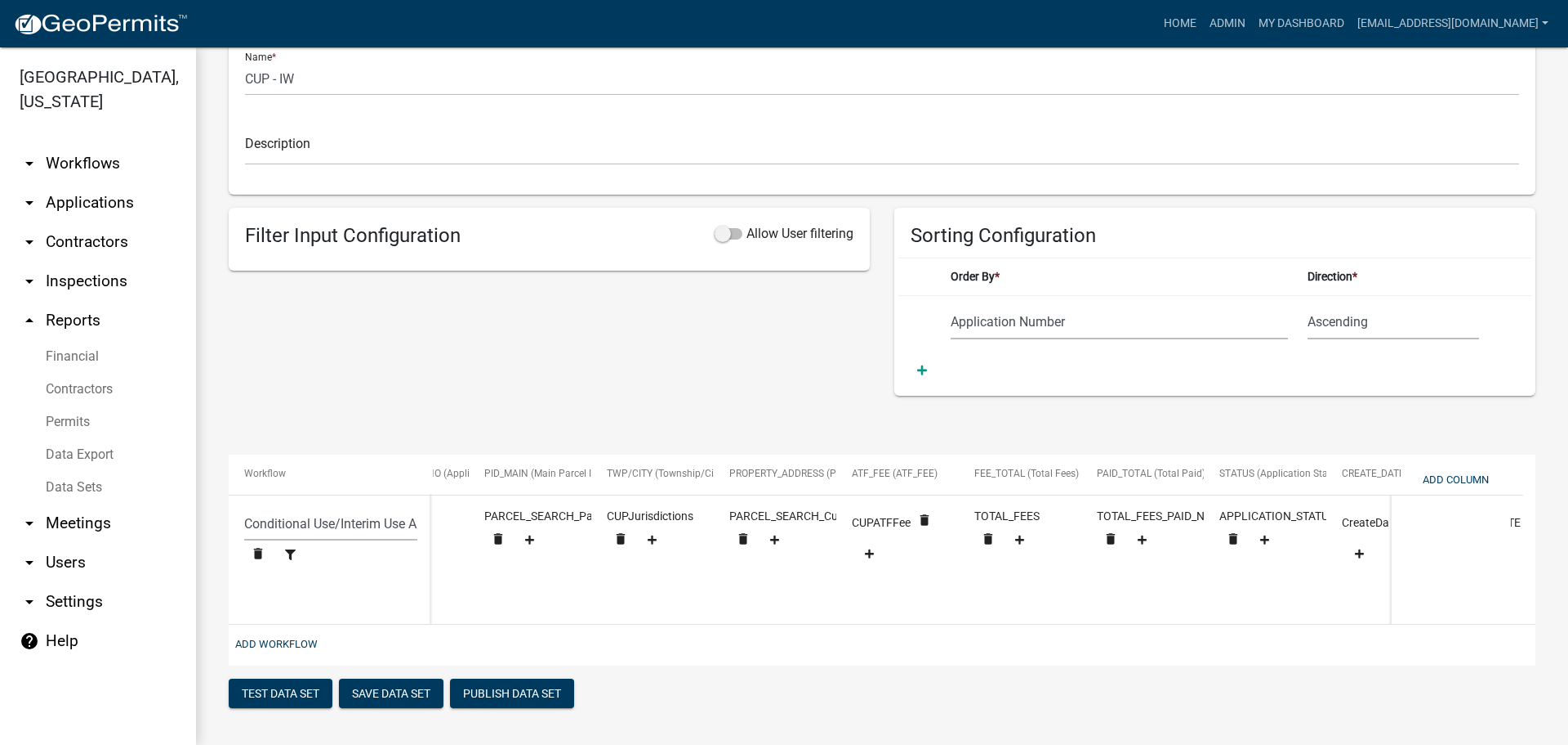
scroll to position [0, 91]
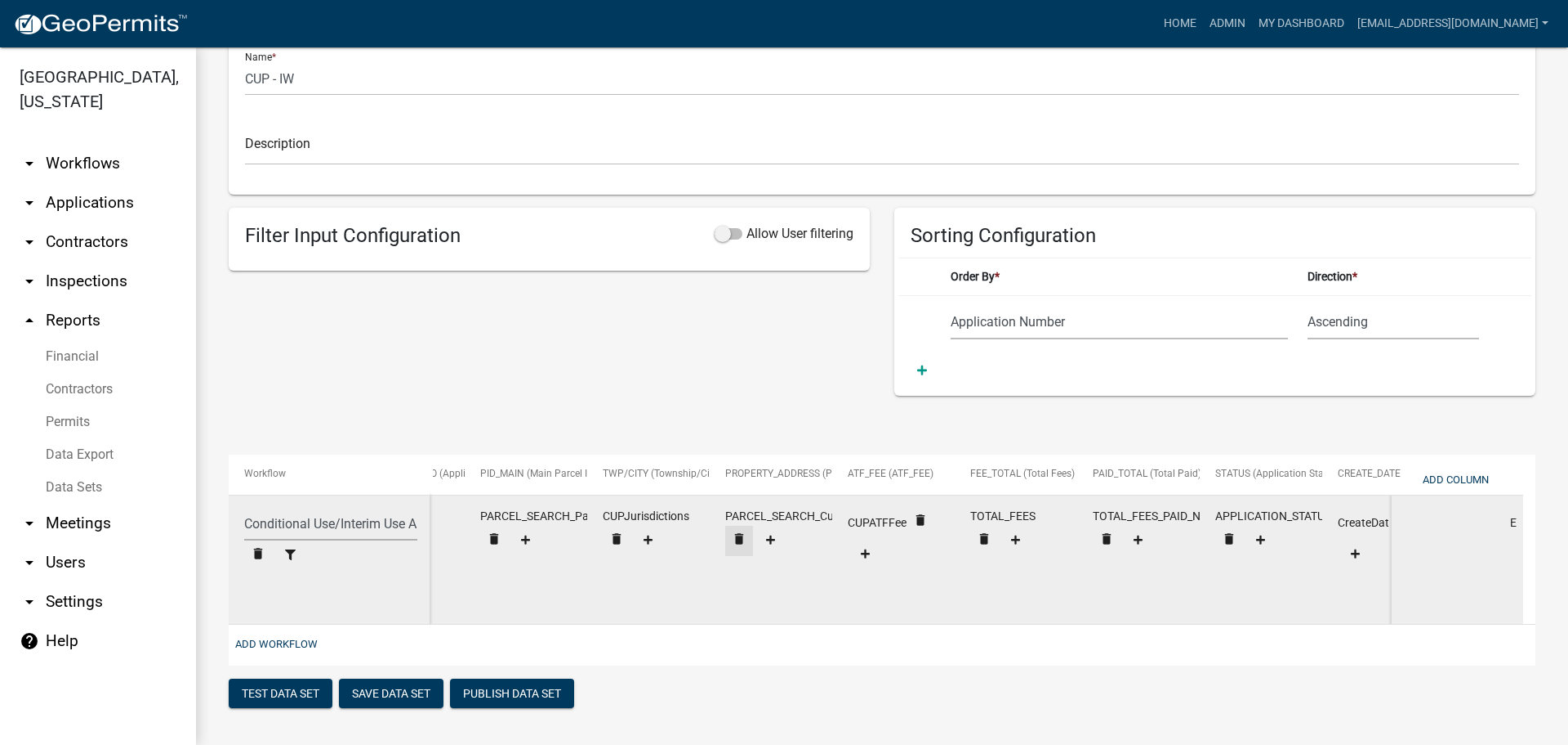
click at [423, 524] on icon "delete" at bounding box center [415, 520] width 15 height 15
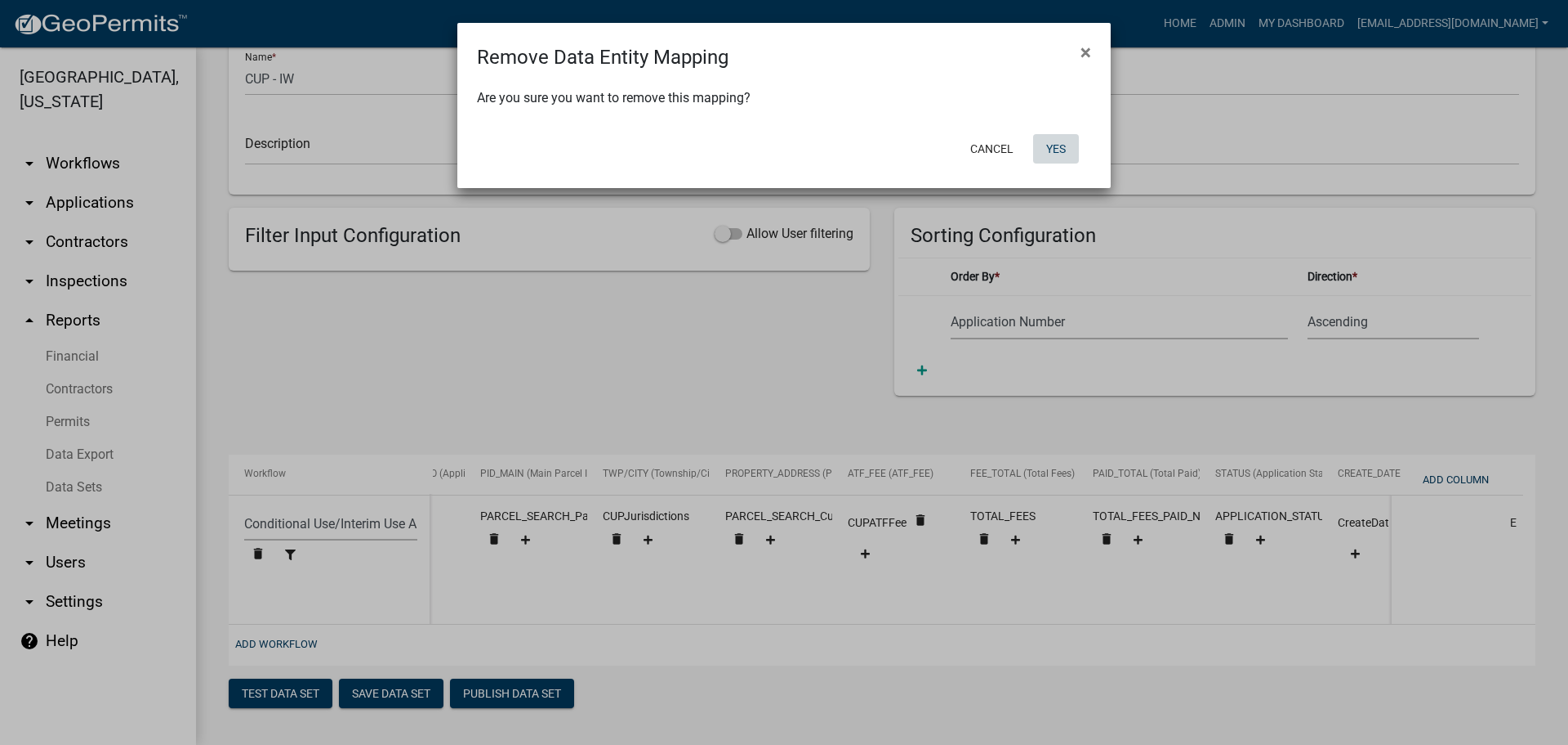
click at [1058, 147] on button "Yes" at bounding box center [1056, 148] width 46 height 29
select select "e0e2ad87-2b85-4e07-a817-d8a9ddfe680c"
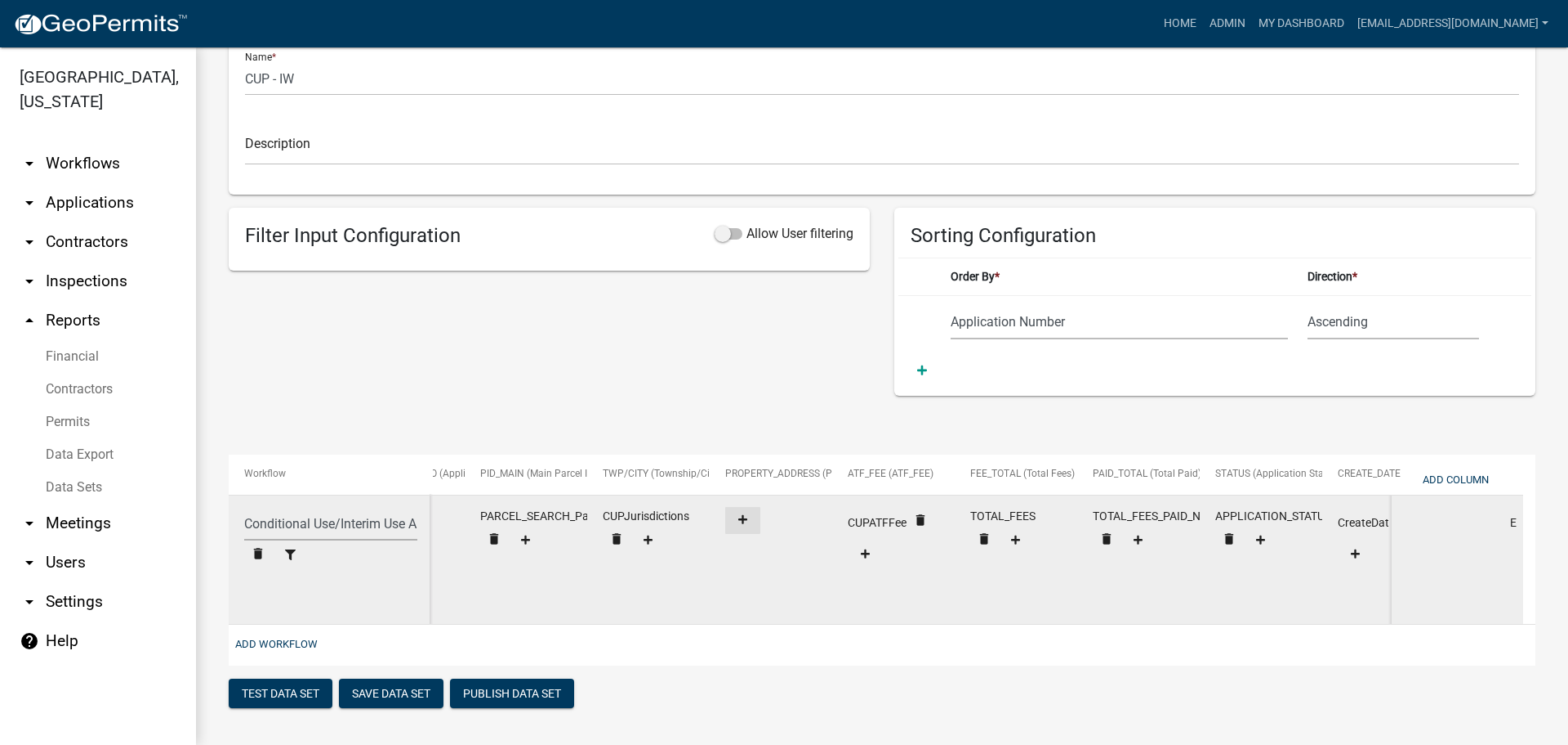
click at [741, 514] on icon at bounding box center [743, 519] width 9 height 11
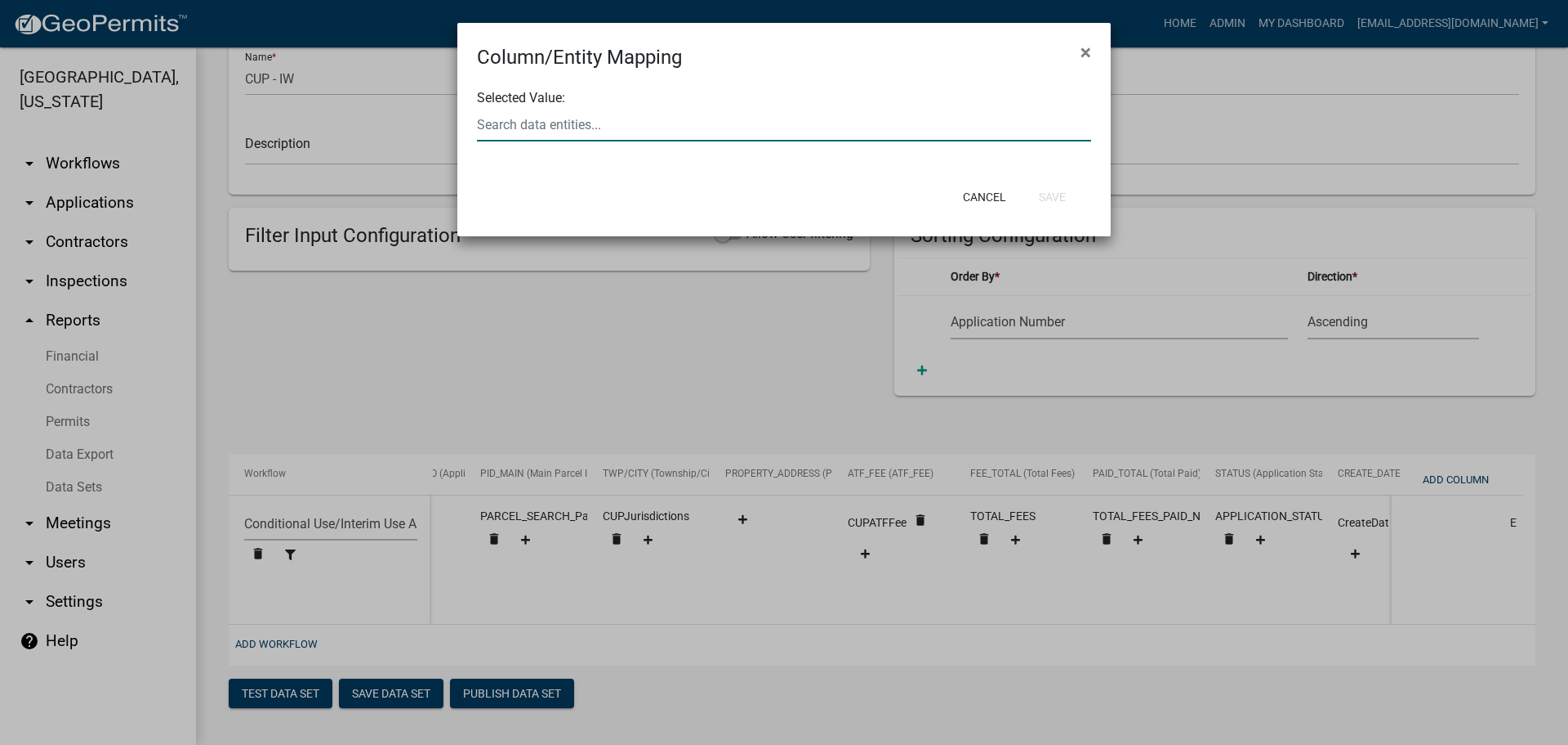
click at [675, 127] on div at bounding box center [784, 125] width 639 height 34
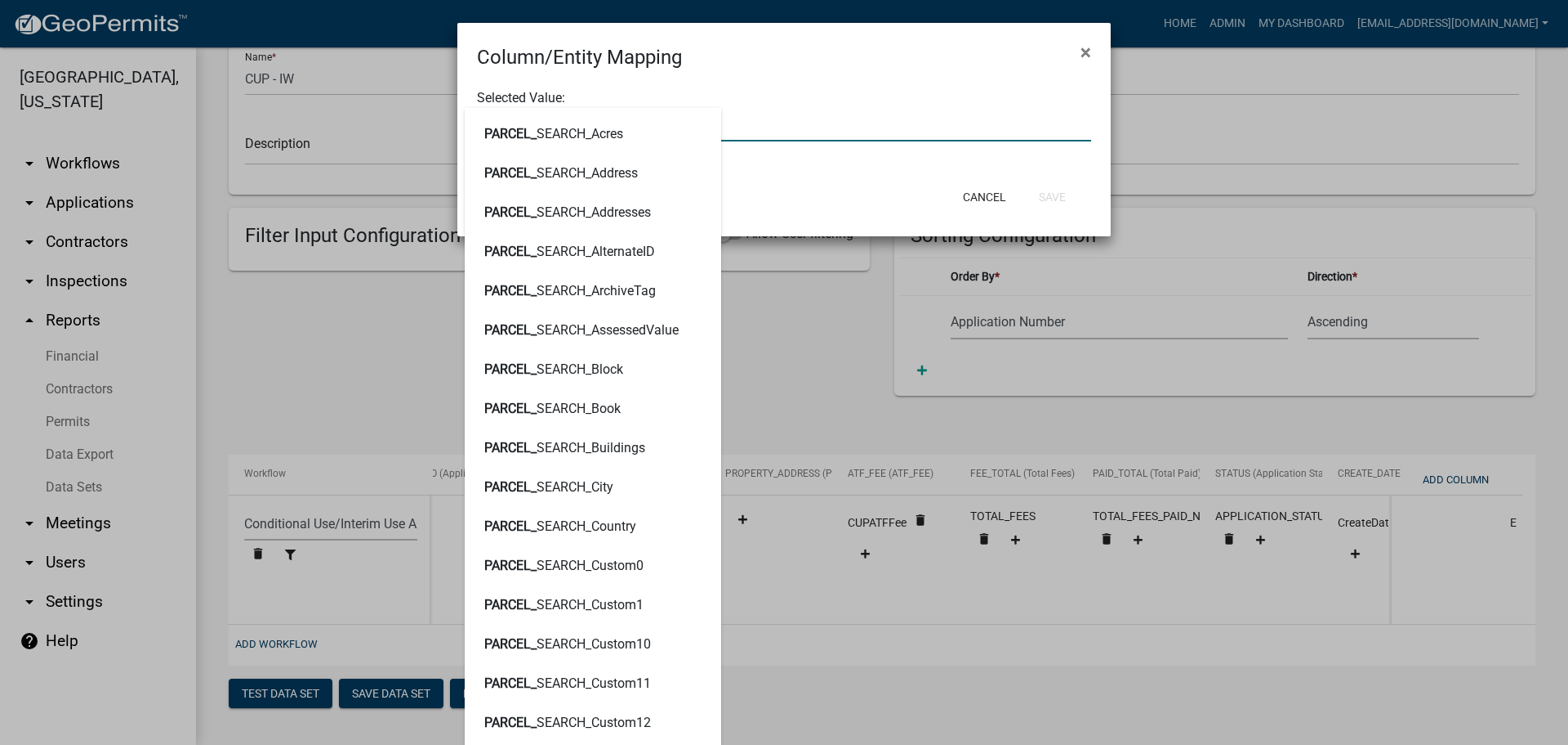
type input "PARCEL_SEARCH"
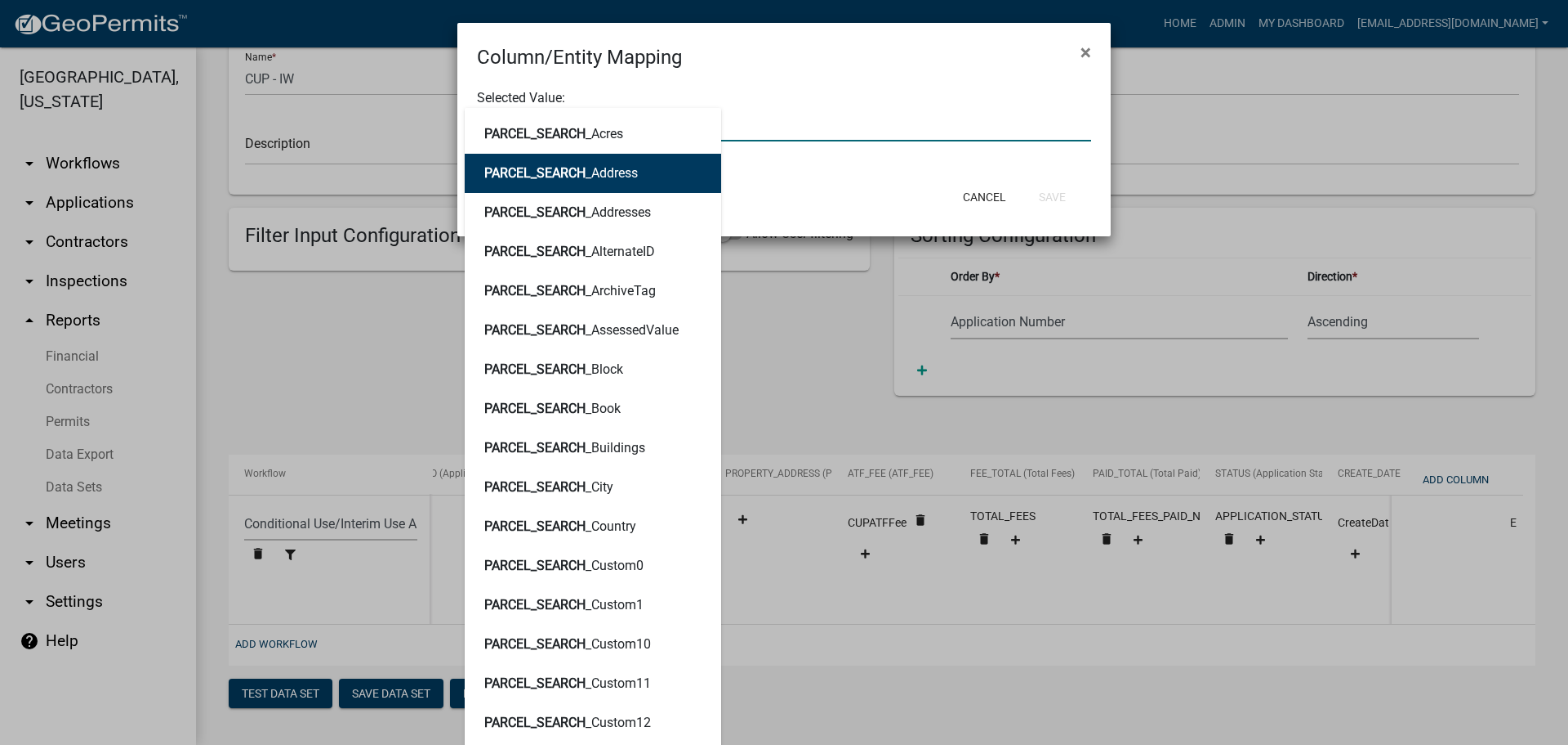
click at [644, 163] on button "PARCEL_SEARCH _Address" at bounding box center [593, 173] width 257 height 39
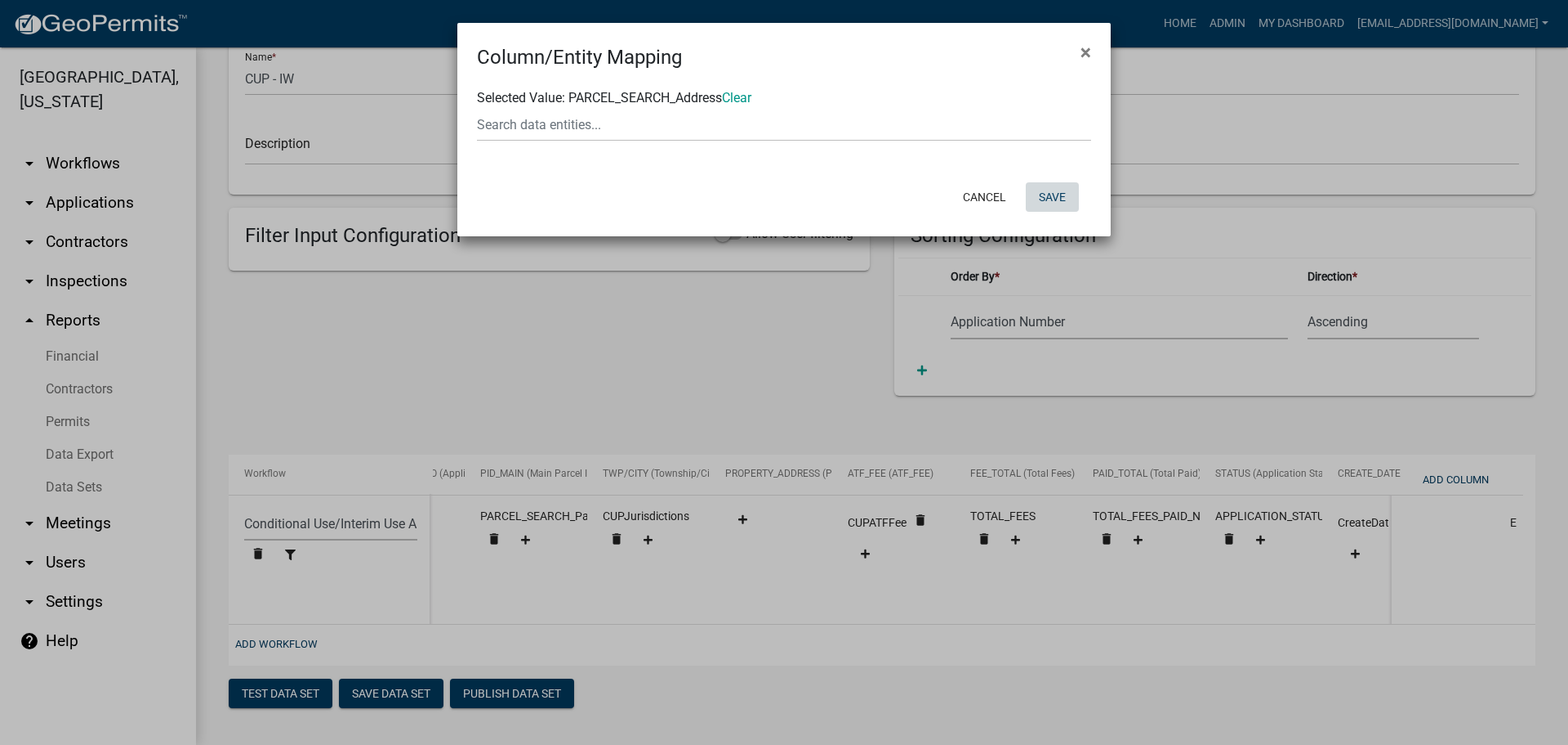
click at [1058, 193] on button "Save" at bounding box center [1052, 196] width 53 height 29
select select "e0e2ad87-2b85-4e07-a817-d8a9ddfe680c"
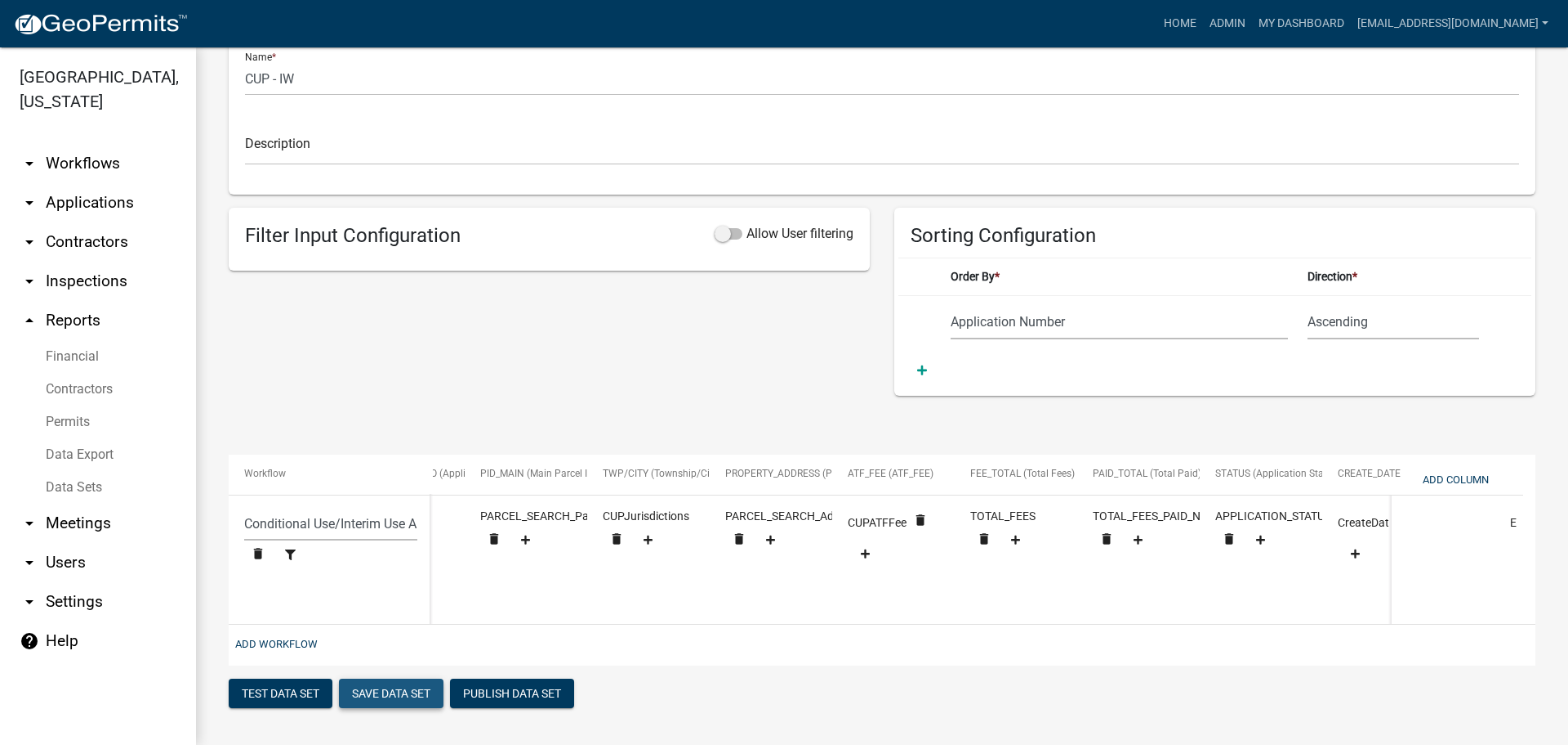
click at [407, 687] on button "Save Data Set" at bounding box center [391, 692] width 105 height 29
select select "Application Number"
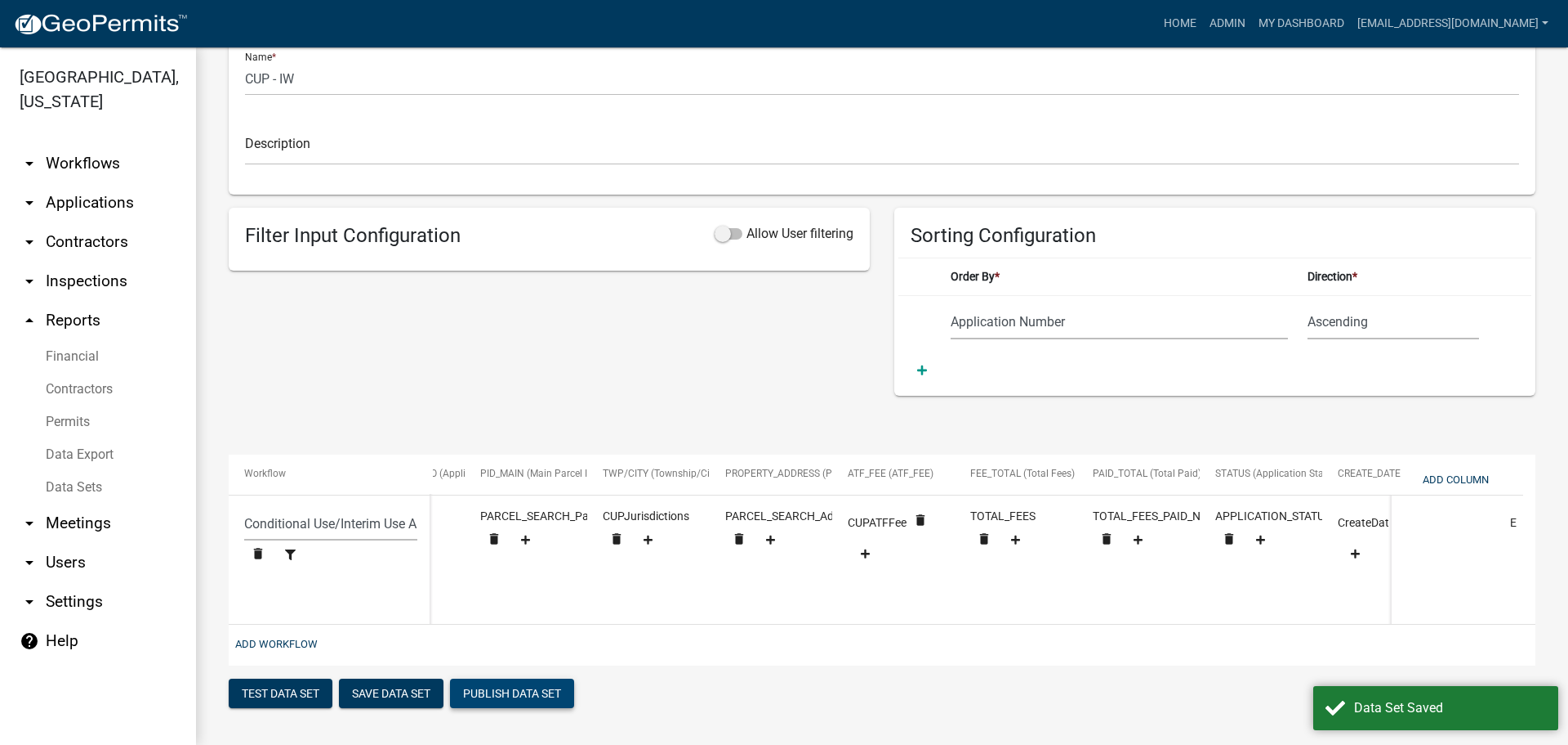
click at [505, 693] on button "Publish Data Set" at bounding box center [512, 692] width 124 height 29
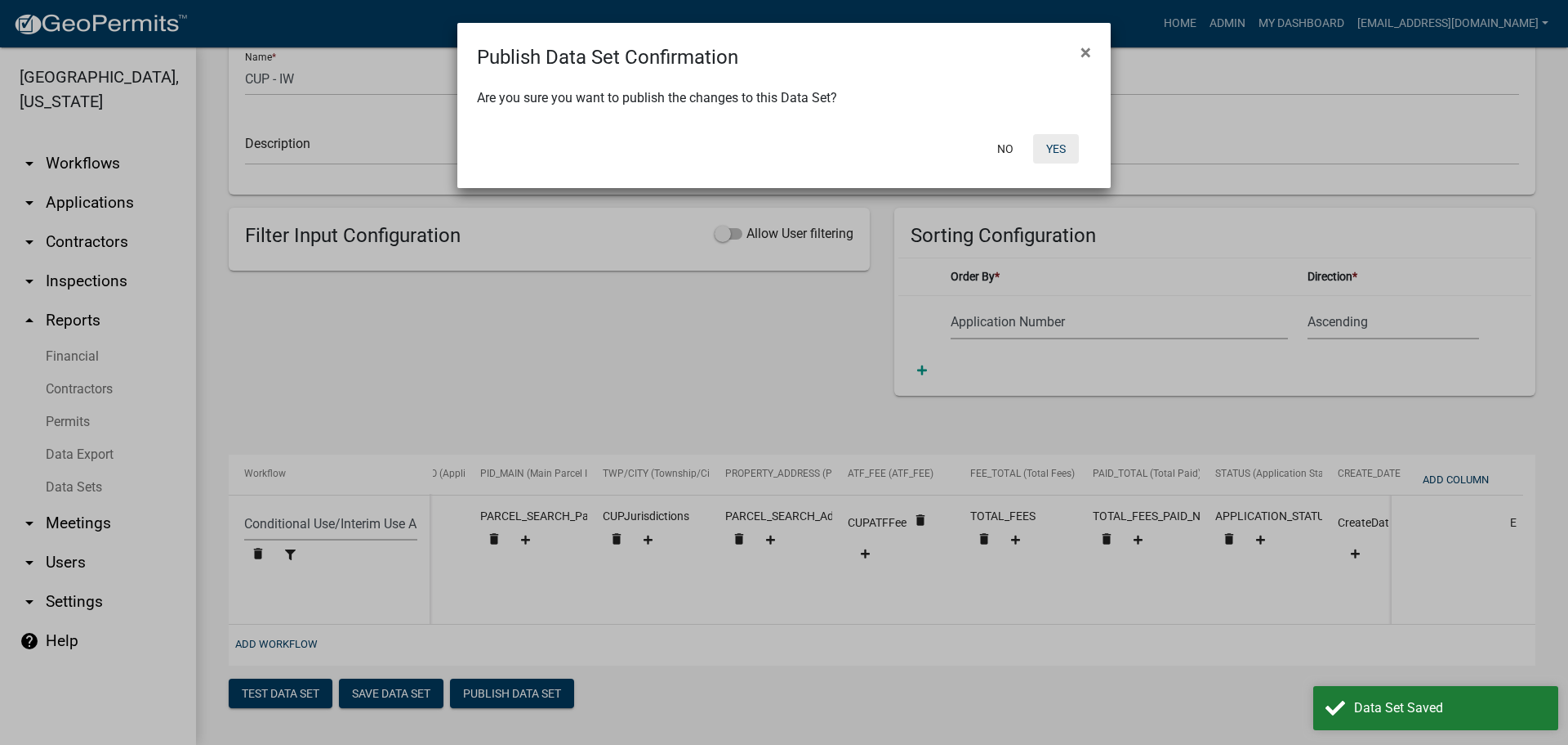
click at [1052, 147] on button "Yes" at bounding box center [1056, 148] width 46 height 29
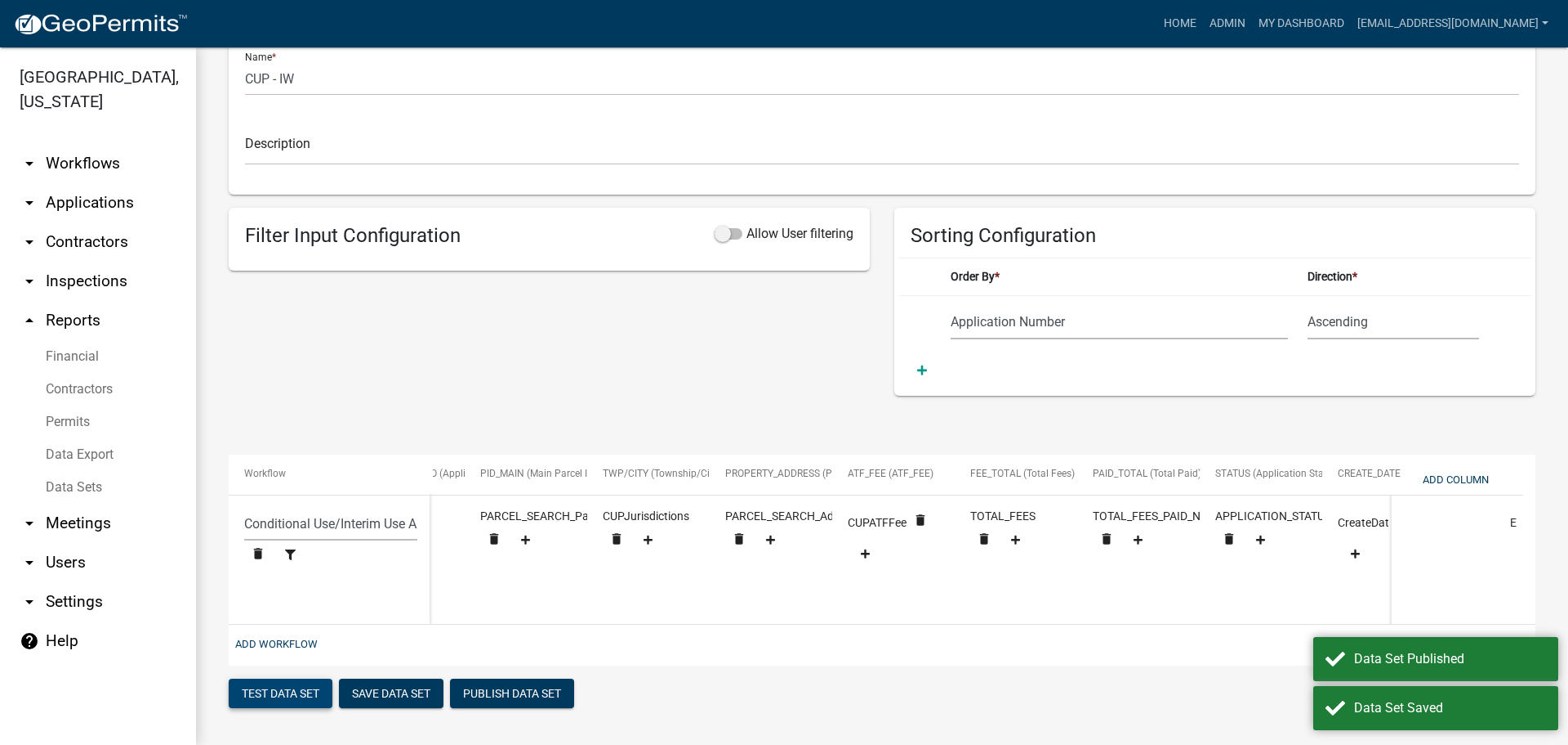
click at [294, 690] on button "Test Data Set" at bounding box center [281, 692] width 104 height 29
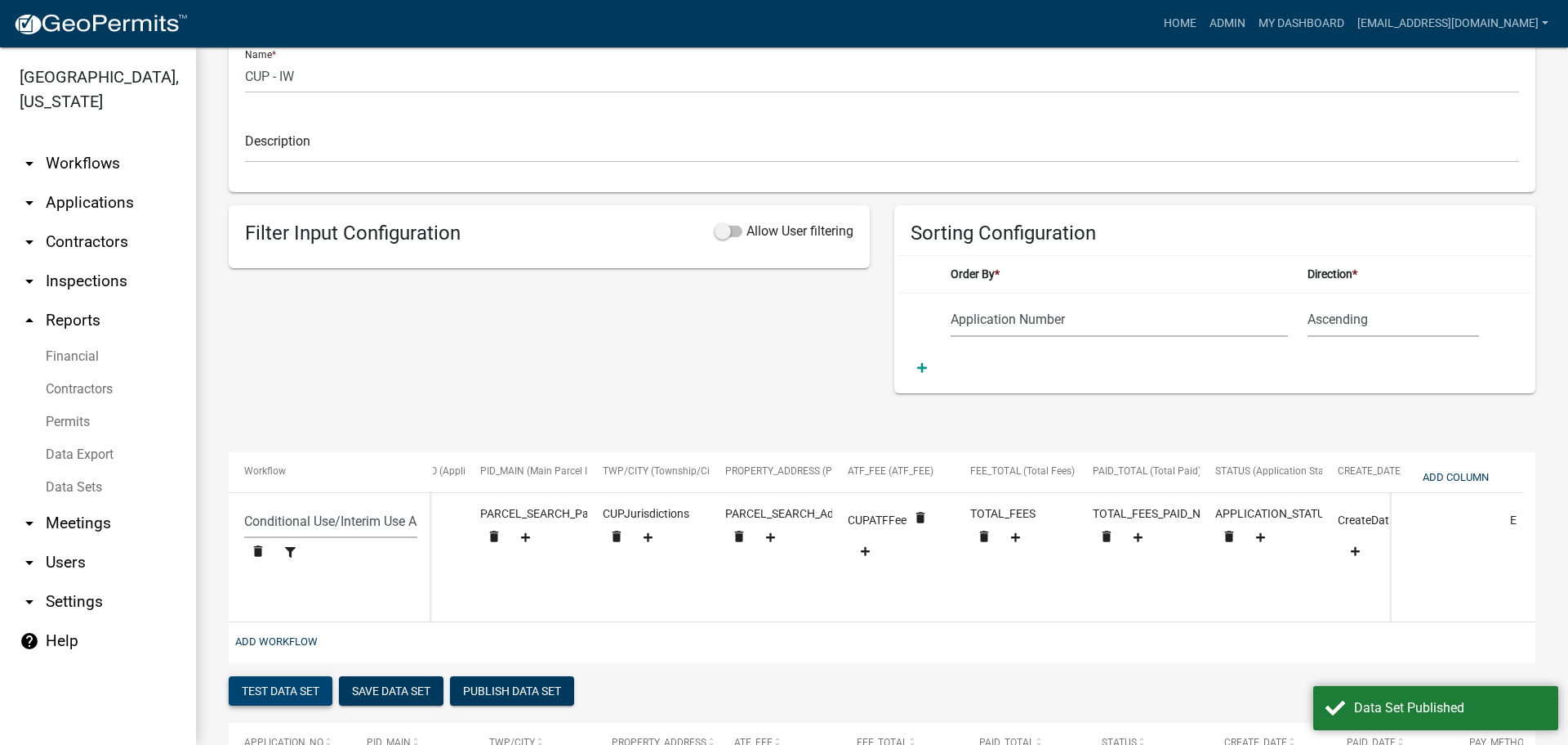
scroll to position [0, 0]
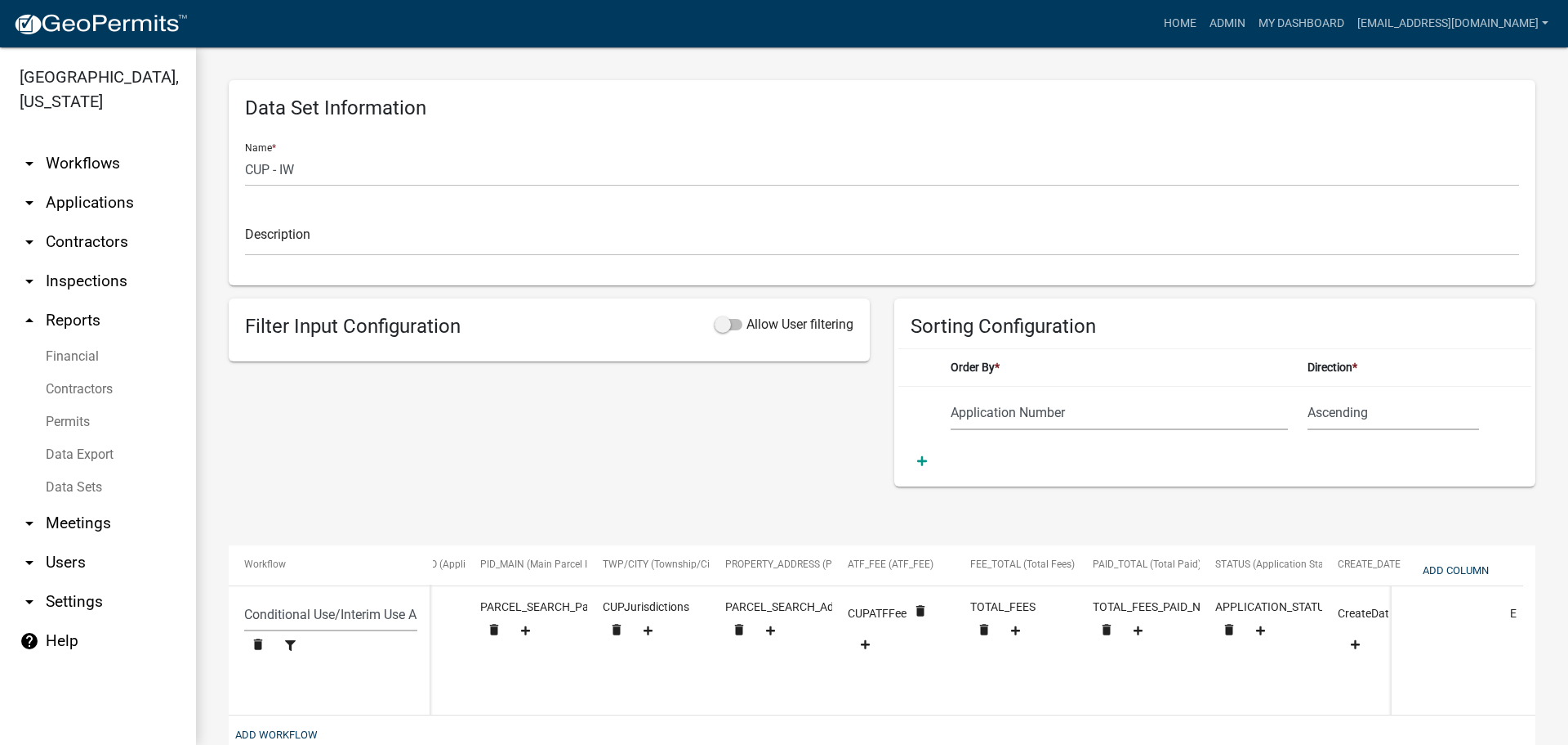
click at [89, 450] on link "Data Export" at bounding box center [98, 454] width 196 height 33
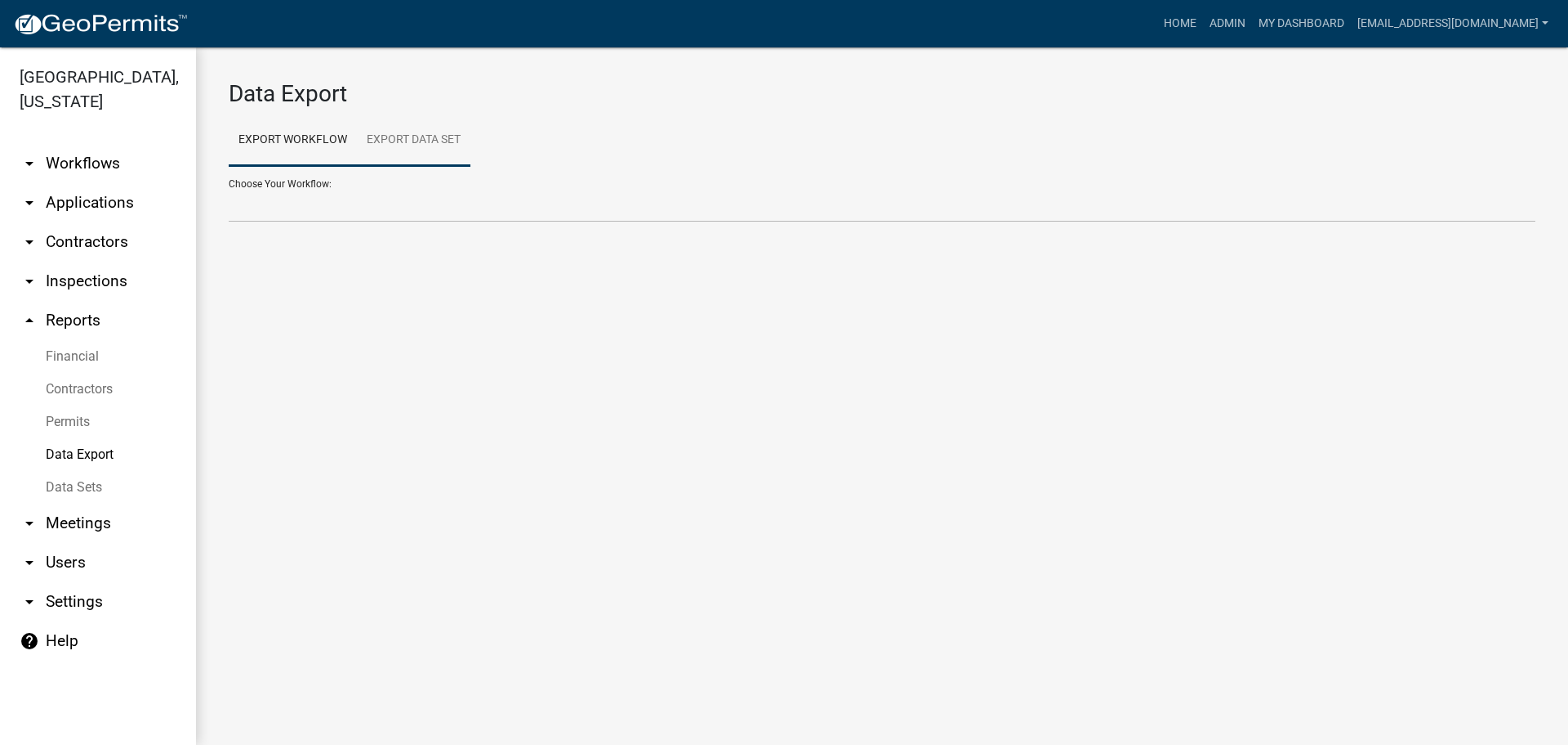
click at [410, 139] on link "Export Data Set" at bounding box center [414, 140] width 114 height 52
click at [414, 210] on select "All Building Permits All Contractors Ball in Court Building Permits - Final Ins…" at bounding box center [882, 206] width 1307 height 34
select select "8: 227f9088-23c0-498b-968f-78d223705368"
click at [229, 189] on select "All Building Permits All Contractors Ball in Court Building Permits - Final Ins…" at bounding box center [882, 206] width 1307 height 34
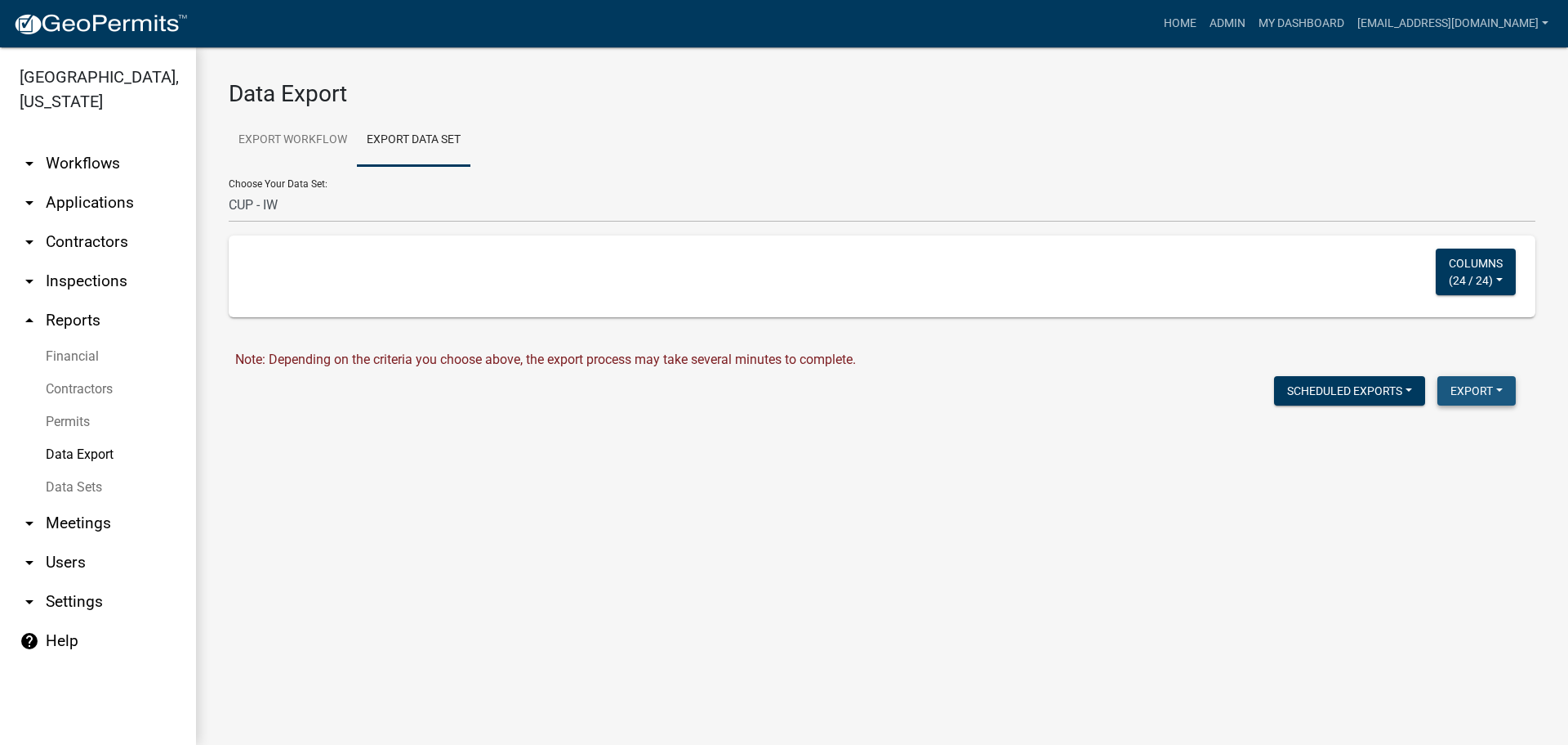
click at [1473, 391] on button "Export" at bounding box center [1477, 390] width 78 height 29
click at [1436, 433] on button "Excel Format (.xlsx)" at bounding box center [1439, 433] width 153 height 39
click at [320, 425] on link "Download CUP - IW.xlsx" at bounding box center [303, 426] width 137 height 16
